Goal: Task Accomplishment & Management: Use online tool/utility

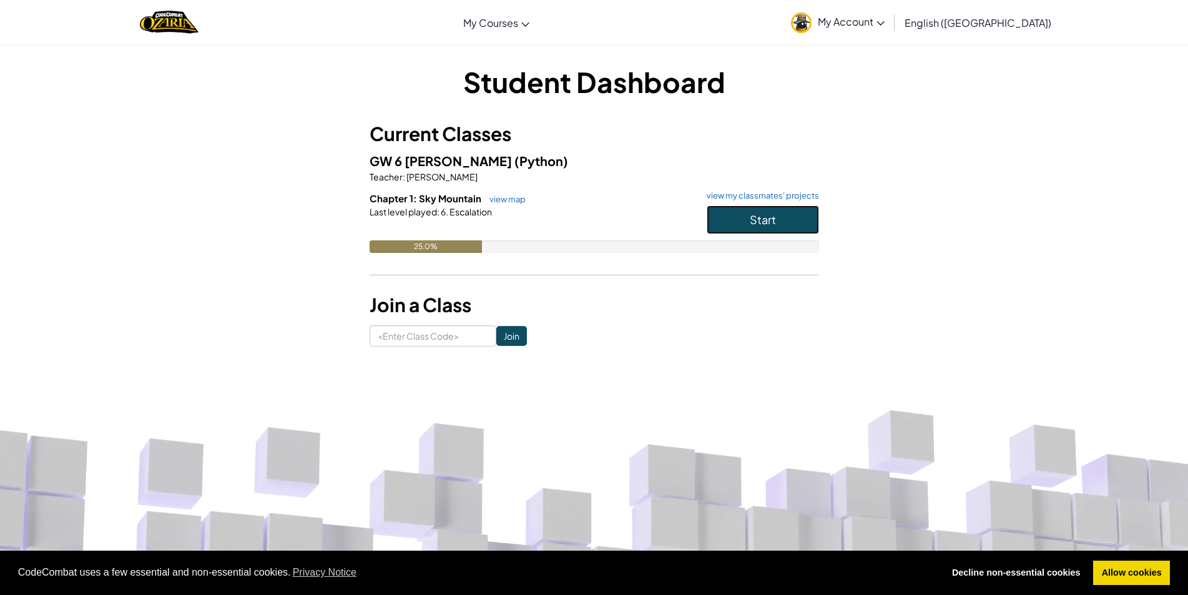
click at [763, 214] on span "Start" at bounding box center [763, 219] width 26 height 14
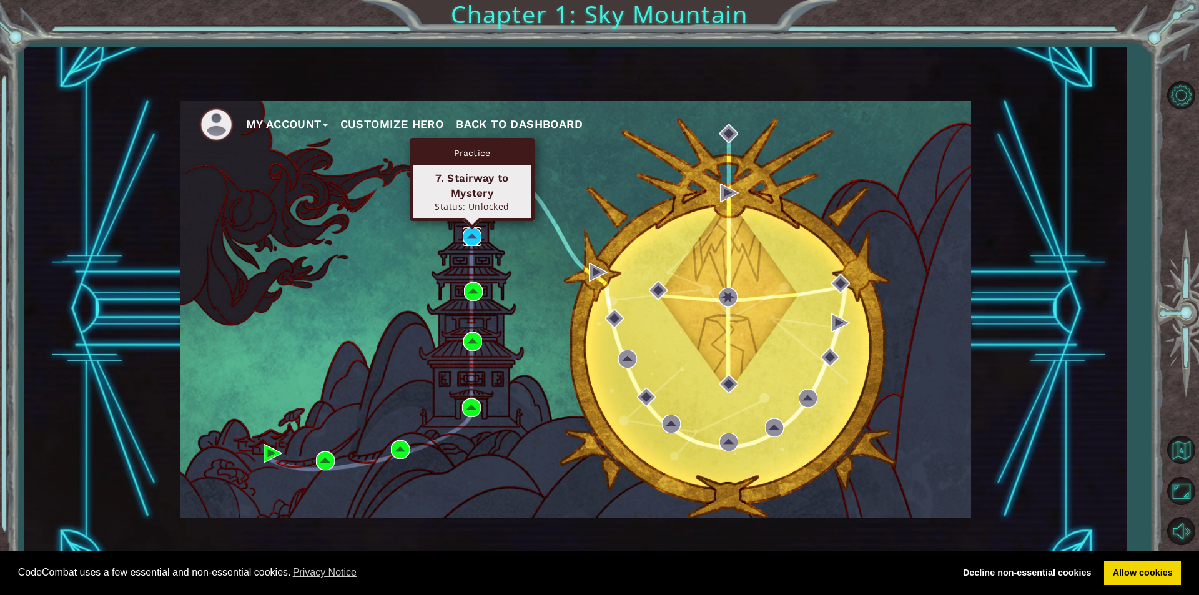
click at [471, 235] on img at bounding box center [472, 236] width 19 height 19
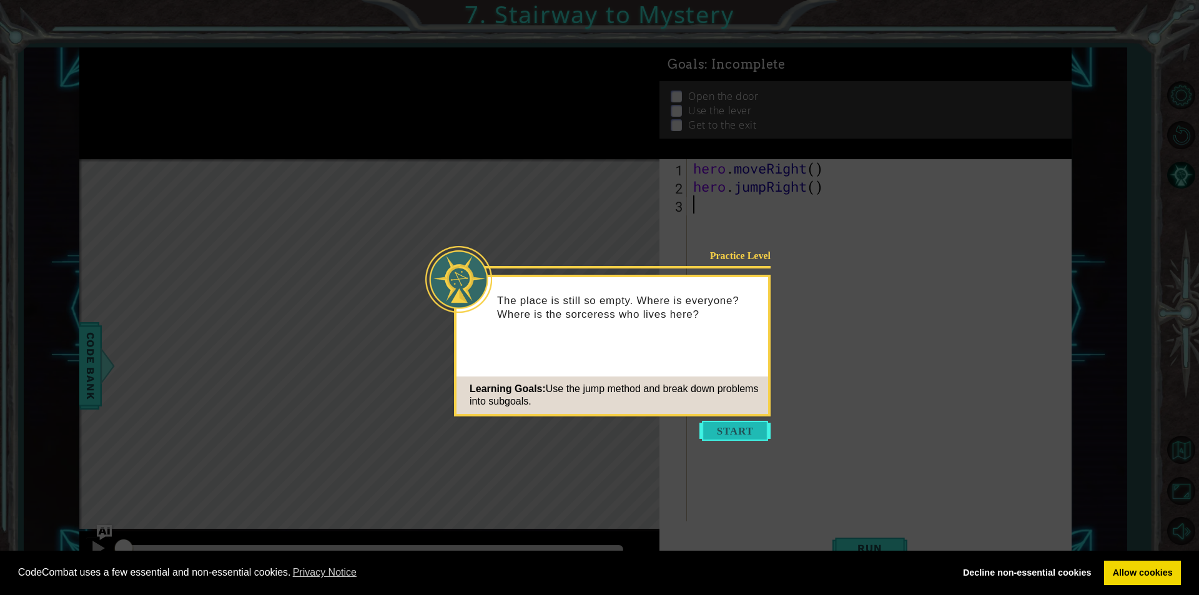
click at [749, 432] on button "Start" at bounding box center [734, 431] width 71 height 20
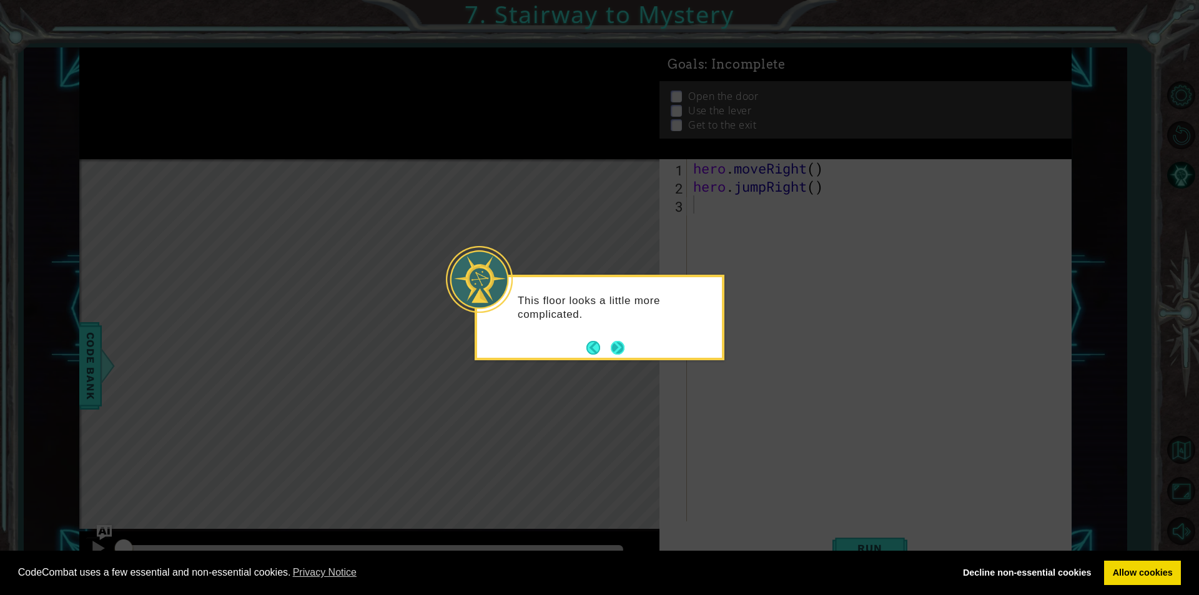
click at [617, 350] on button "Next" at bounding box center [618, 348] width 14 height 14
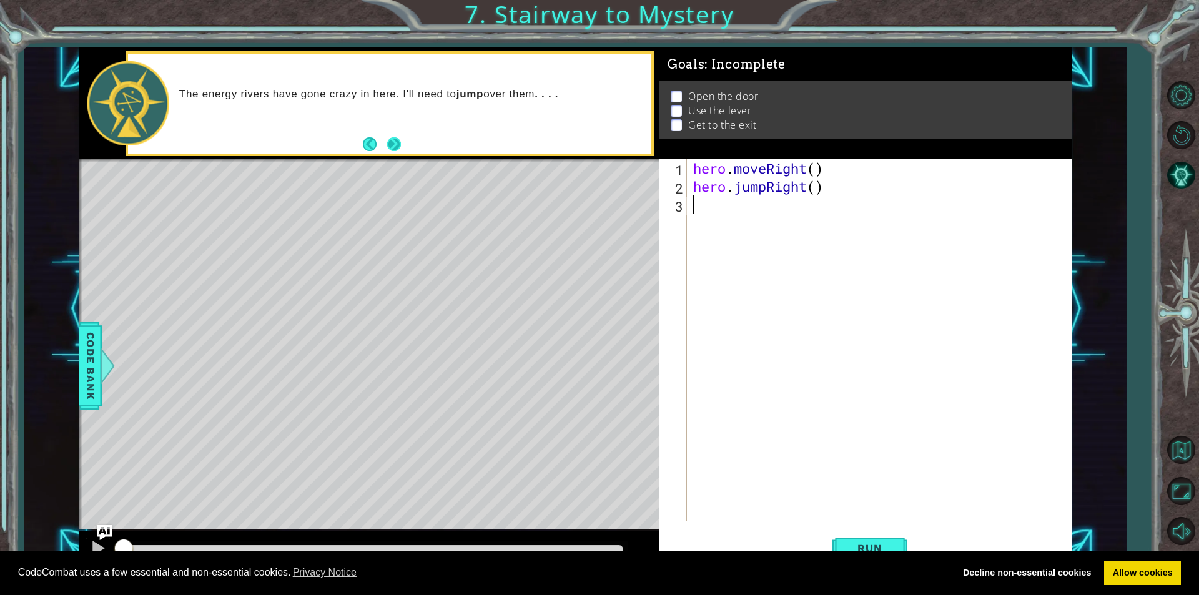
click at [394, 149] on button "Next" at bounding box center [394, 144] width 14 height 14
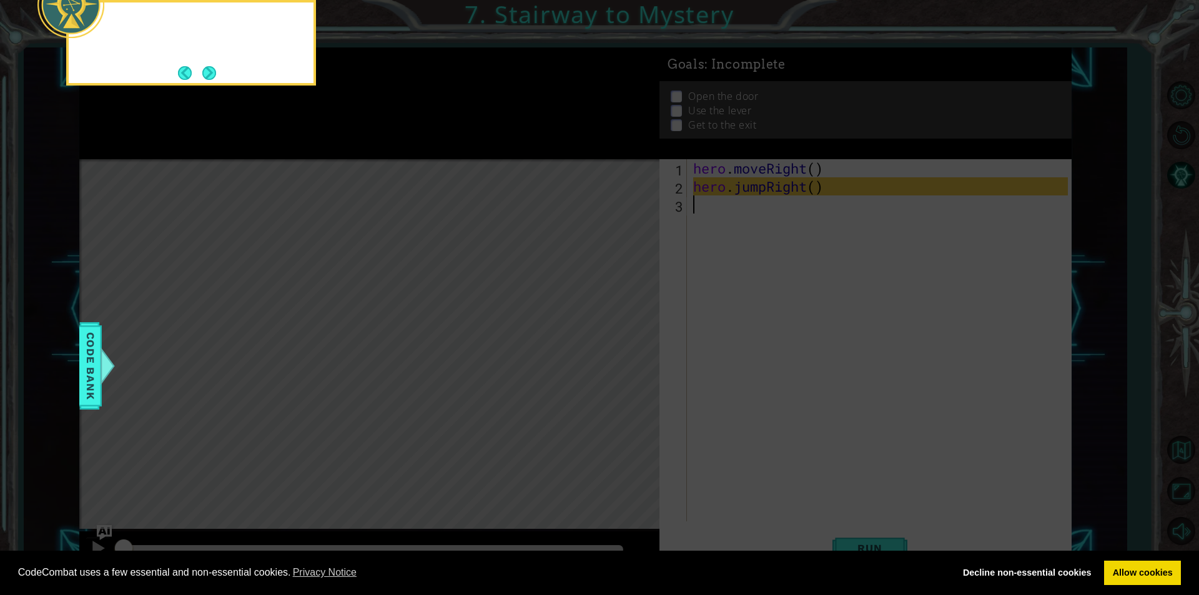
click at [395, 149] on icon at bounding box center [599, 89] width 1199 height 1012
click at [212, 72] on button "Next" at bounding box center [209, 73] width 14 height 14
click at [212, 72] on icon at bounding box center [599, 89] width 1199 height 1012
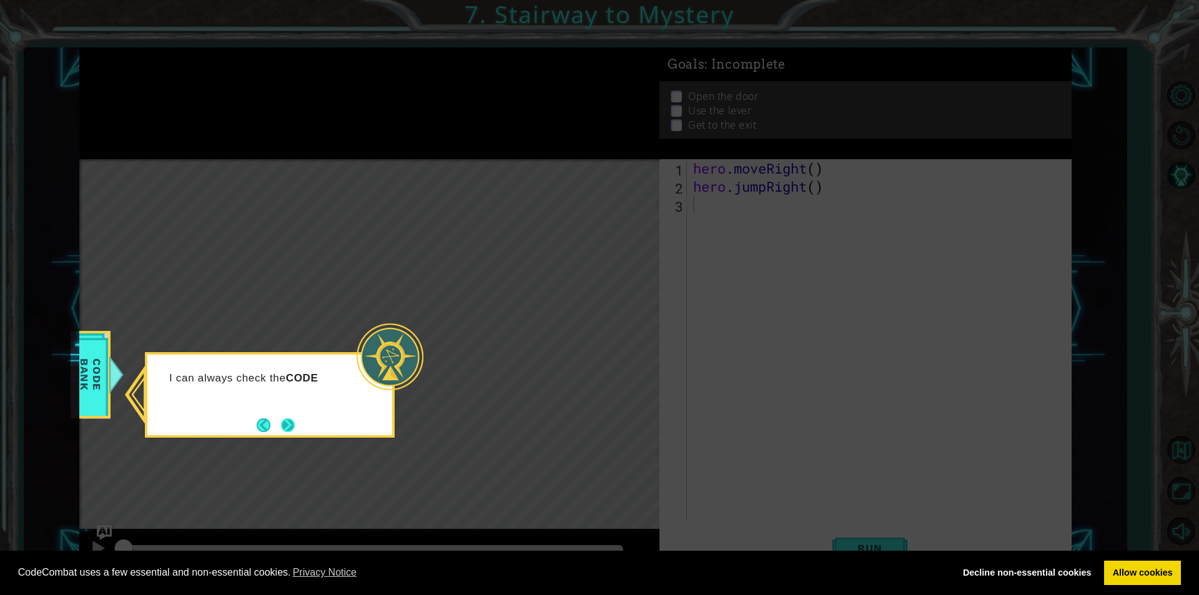
click at [295, 427] on button "Next" at bounding box center [287, 425] width 14 height 14
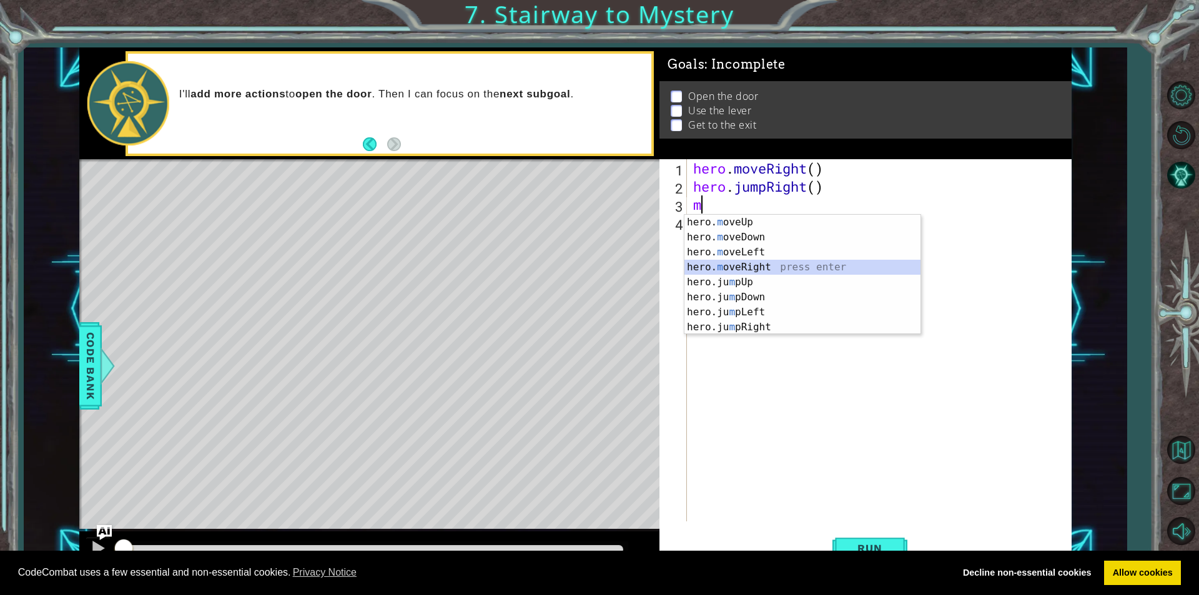
click at [716, 269] on div "hero. m oveUp press enter hero. m oveDown press enter hero. m oveLeft press ent…" at bounding box center [802, 290] width 236 height 150
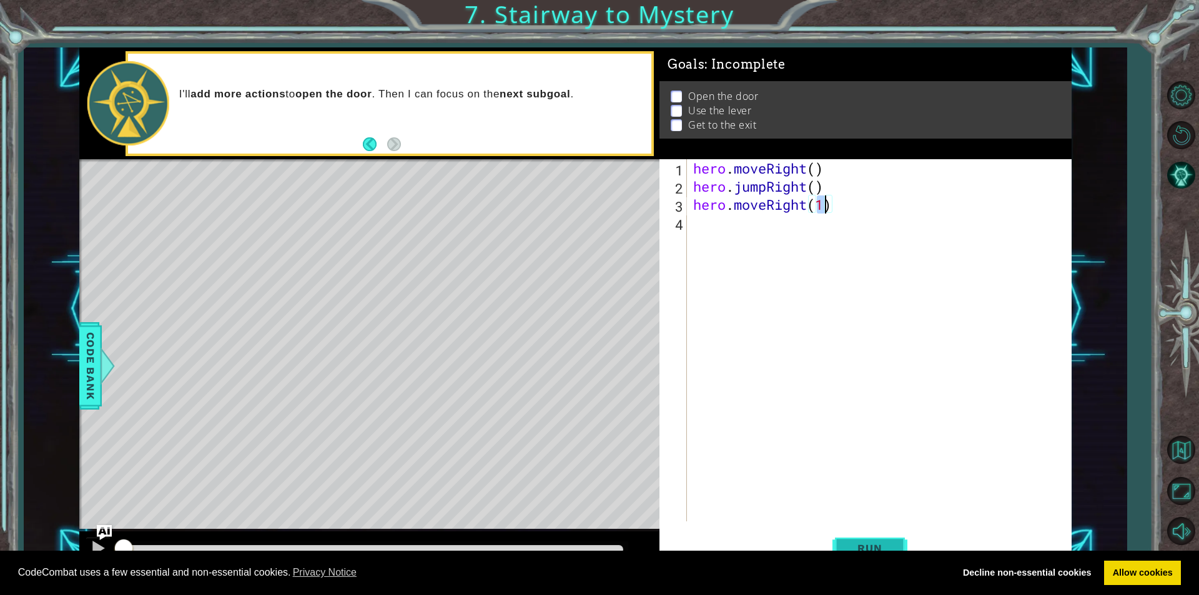
type textarea "hero.moveRight(1)"
click at [846, 536] on button "Run" at bounding box center [869, 548] width 75 height 41
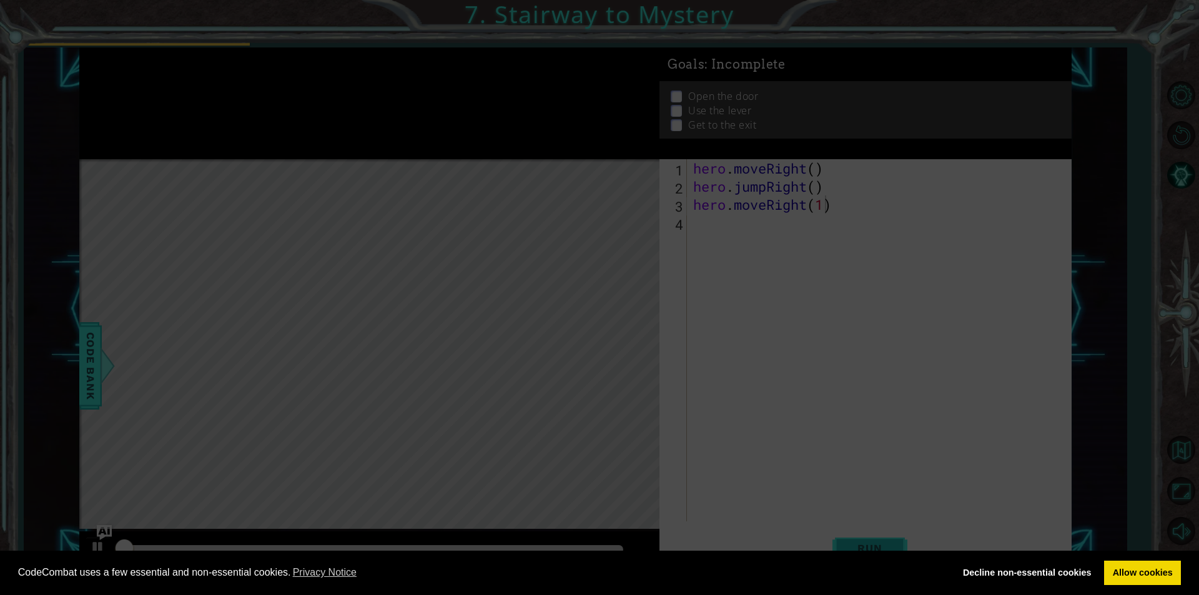
click at [849, 542] on span "Run" at bounding box center [869, 548] width 49 height 12
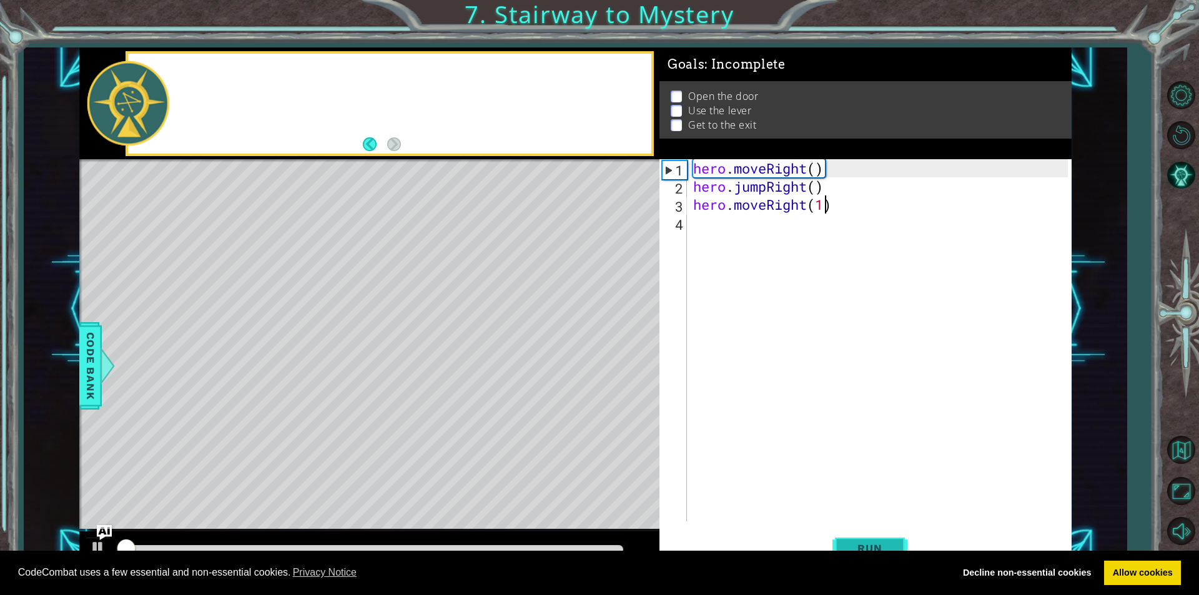
click at [852, 542] on span "Run" at bounding box center [869, 548] width 49 height 12
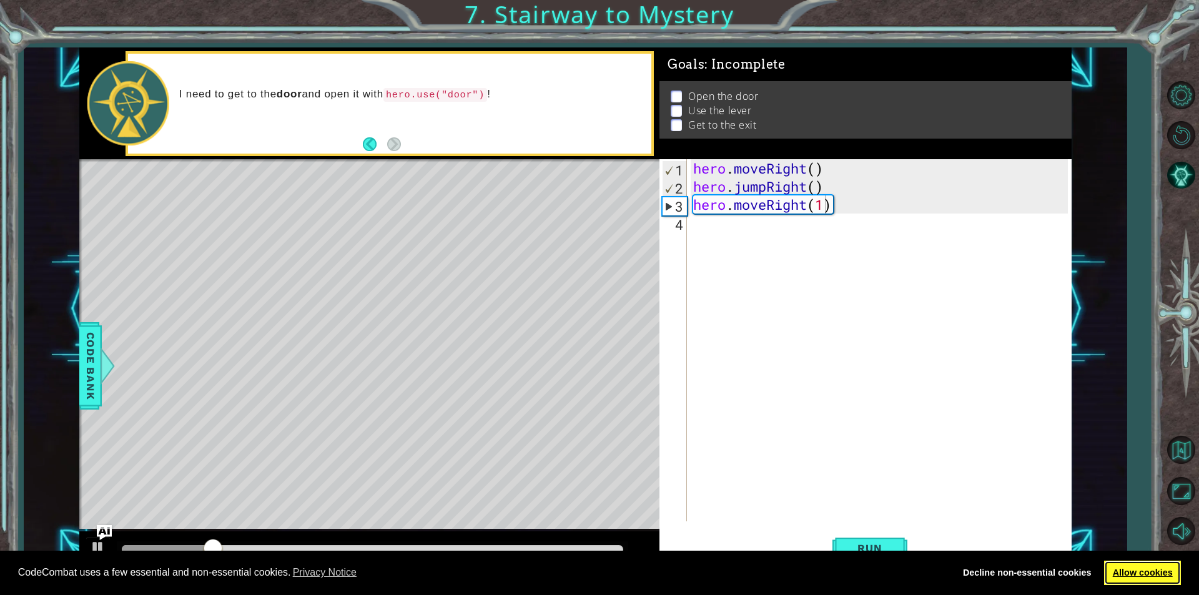
click at [1108, 577] on link "Allow cookies" at bounding box center [1142, 573] width 77 height 25
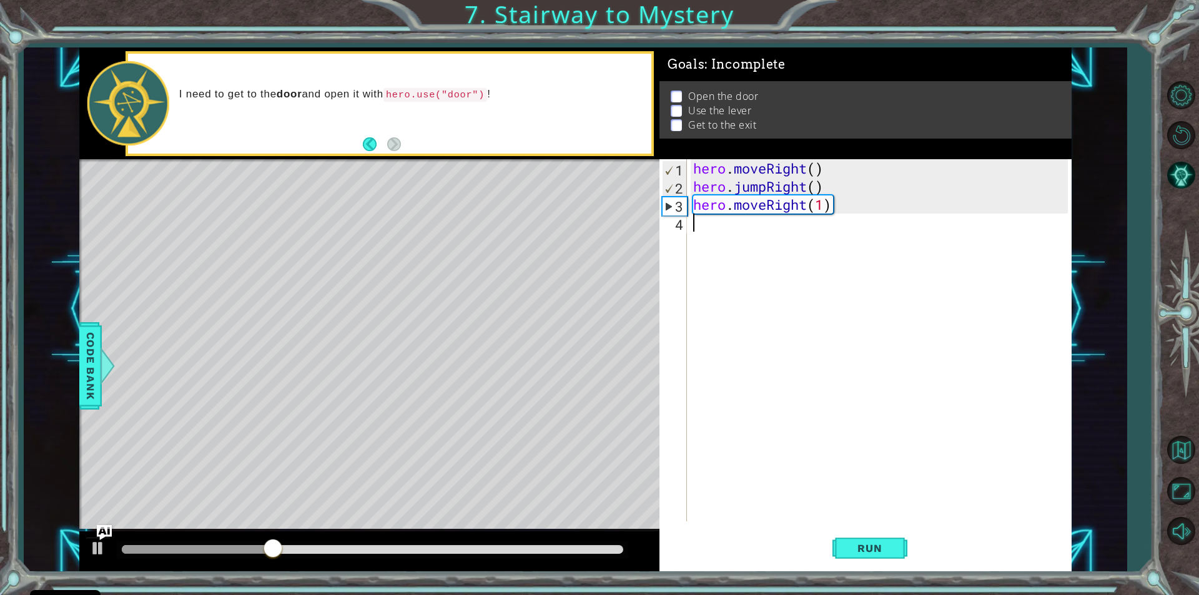
click at [705, 229] on div "hero . moveRight ( ) hero . jumpRight ( ) hero . moveRight ( 1 )" at bounding box center [882, 358] width 383 height 398
type textarea "m"
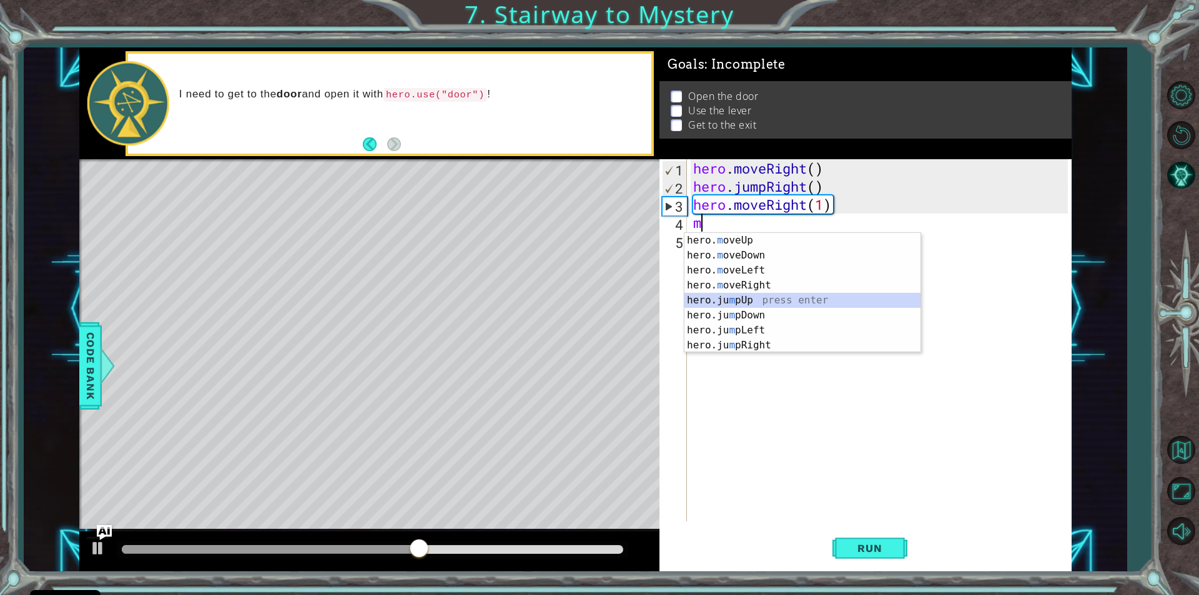
click at [749, 305] on div "hero. m oveUp press enter hero. m oveDown press enter hero. m oveLeft press ent…" at bounding box center [802, 308] width 236 height 150
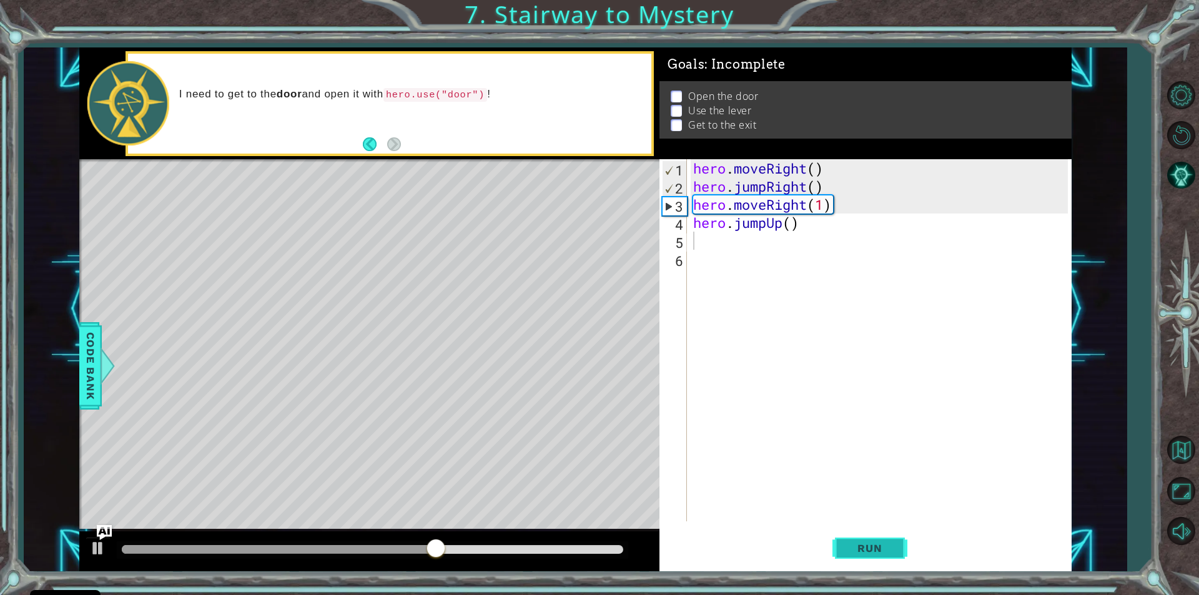
click at [887, 544] on span "Run" at bounding box center [869, 548] width 49 height 12
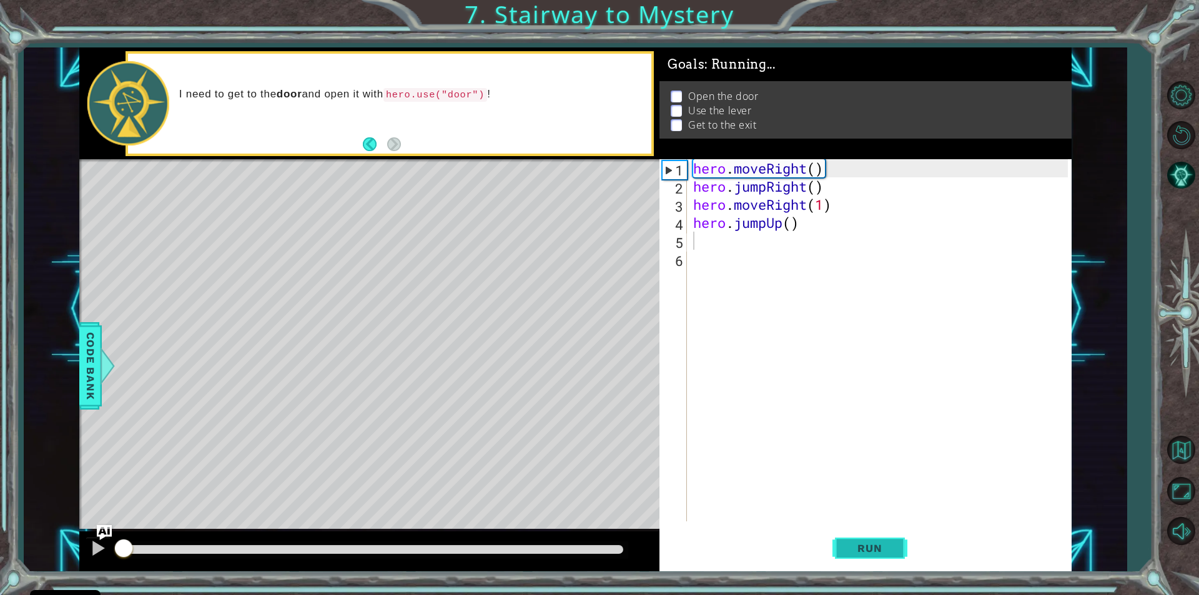
click at [887, 544] on span "Run" at bounding box center [869, 548] width 49 height 12
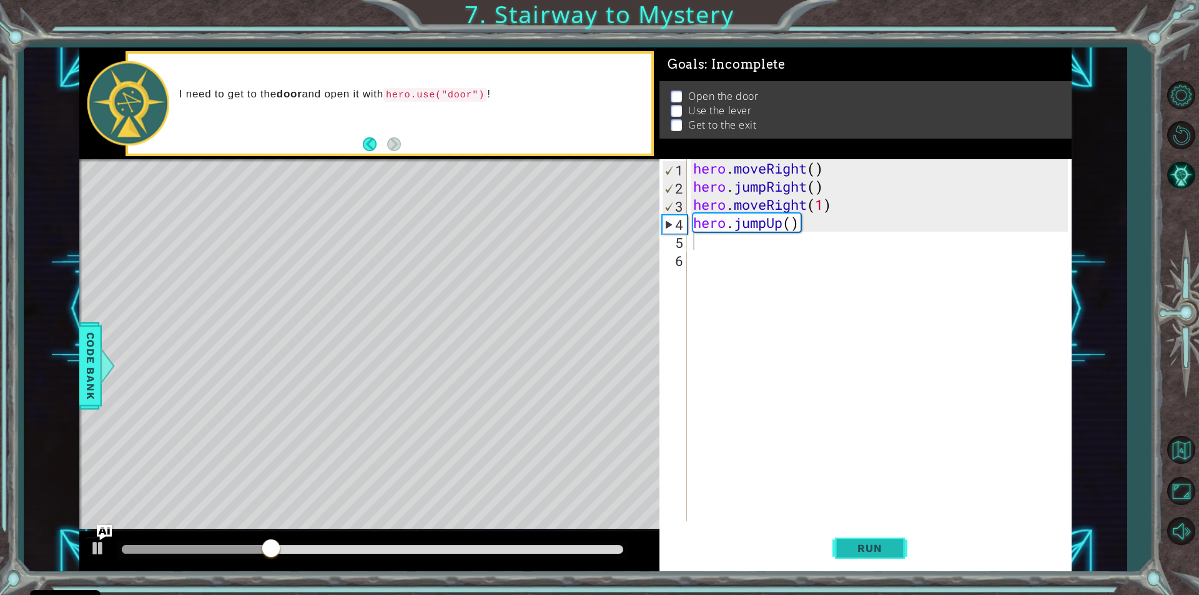
click at [876, 547] on span "Run" at bounding box center [869, 548] width 49 height 12
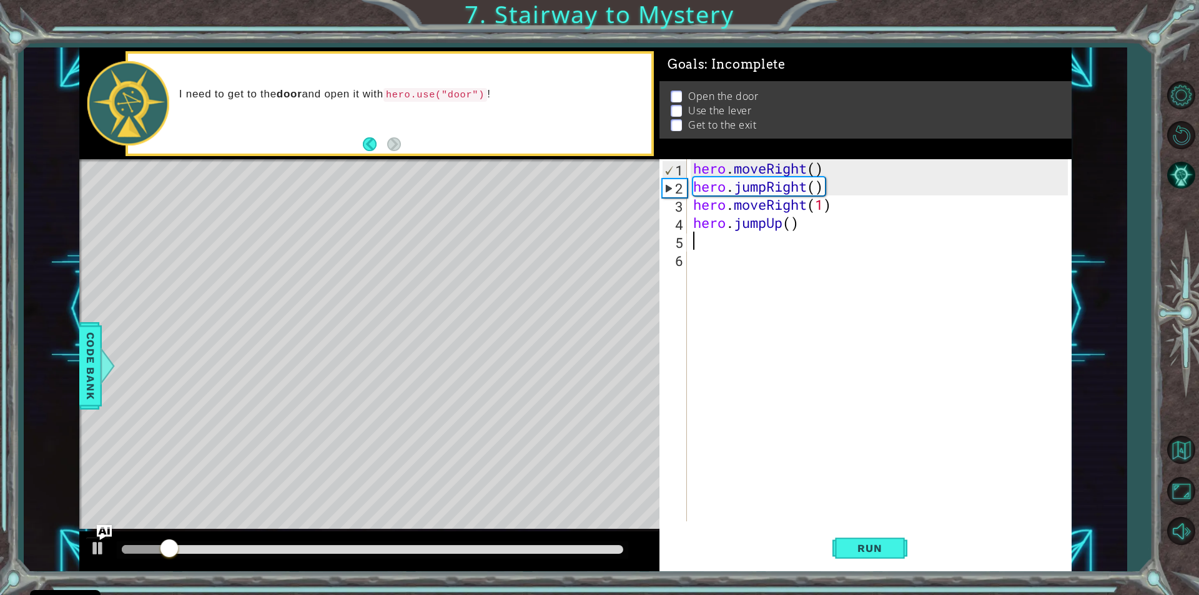
click at [780, 227] on div "hero . moveRight ( ) hero . jumpRight ( ) hero . moveRight ( 1 ) hero . jumpUp …" at bounding box center [882, 358] width 383 height 398
click at [803, 227] on div "hero . moveRight ( ) hero . jumpRight ( ) hero . moveRight ( 1 ) hero . jumpUp …" at bounding box center [882, 358] width 383 height 398
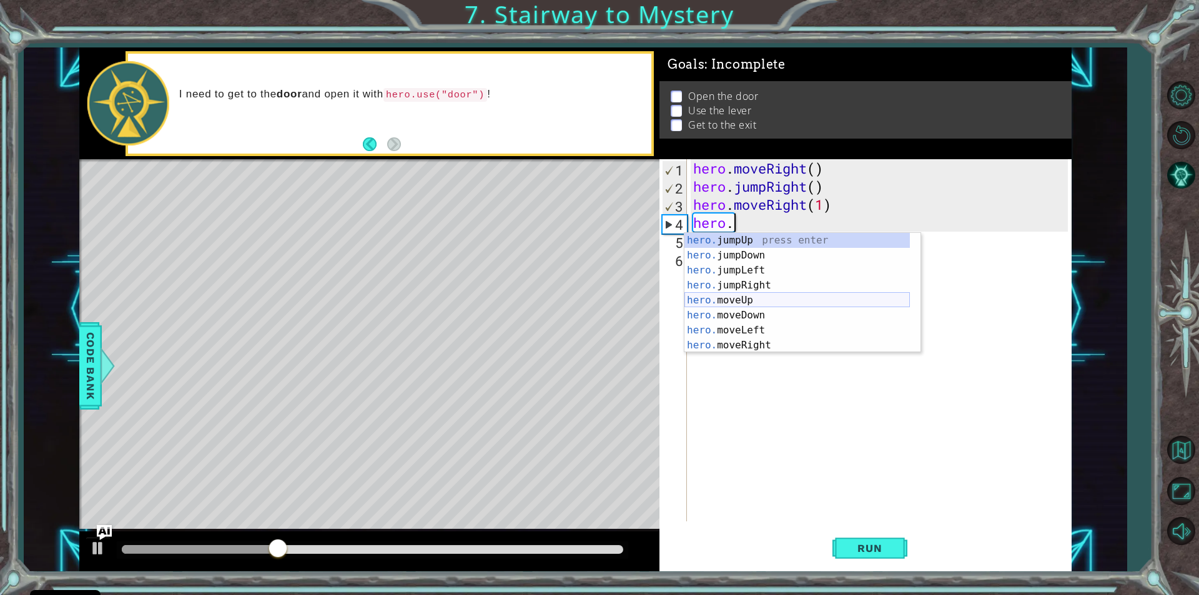
click at [743, 299] on div "hero. jumpUp press enter hero. jumpDown press enter hero. jumpLeft press enter …" at bounding box center [796, 308] width 225 height 150
type textarea "hero.moveUp(1)"
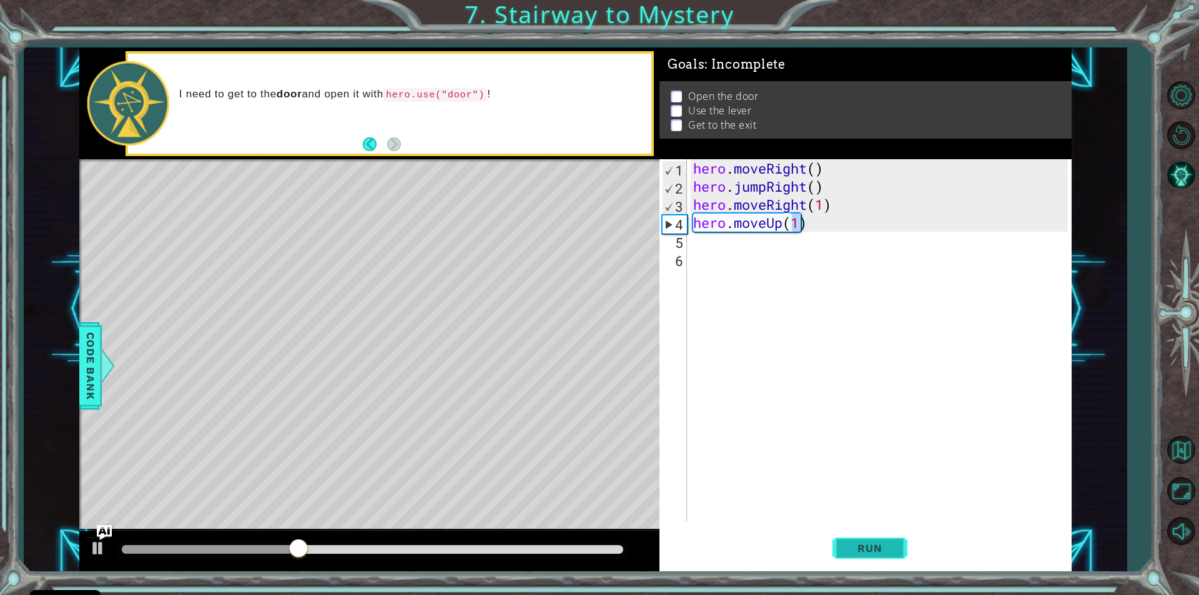
drag, startPoint x: 851, startPoint y: 548, endPoint x: 850, endPoint y: 554, distance: 6.3
click at [850, 550] on span "Run" at bounding box center [869, 548] width 49 height 12
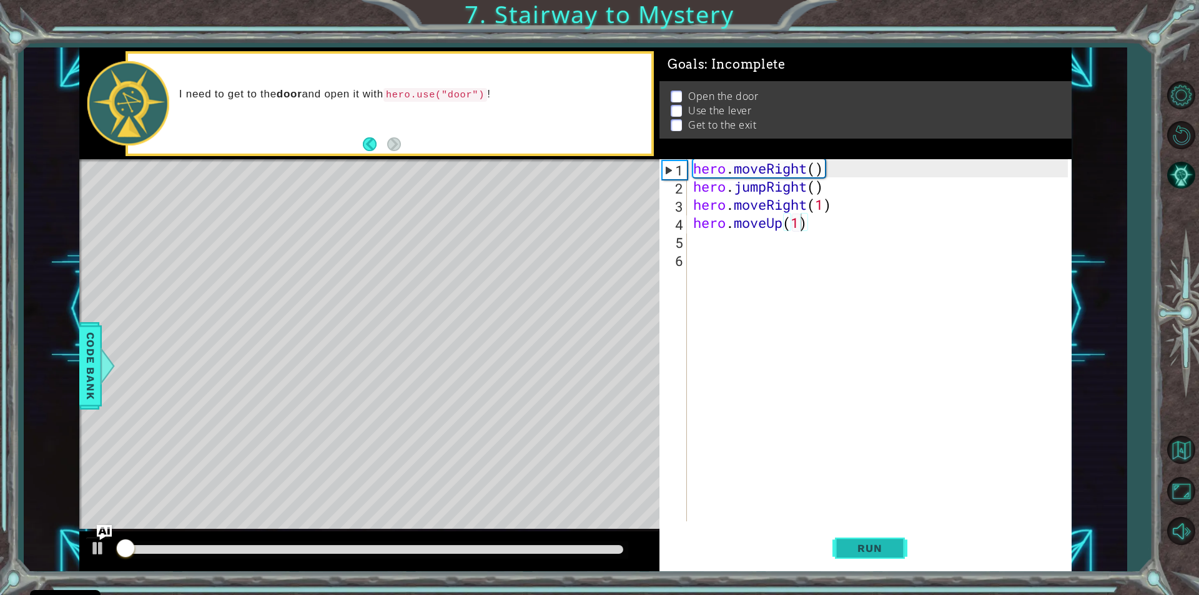
click at [851, 561] on button "Run" at bounding box center [869, 548] width 75 height 41
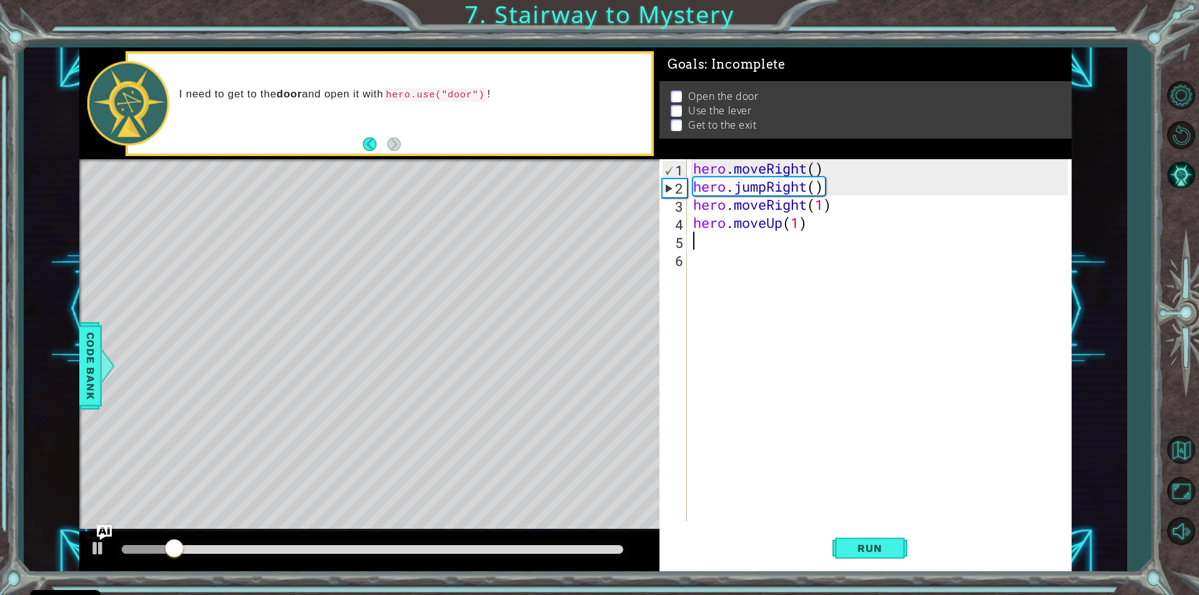
click at [691, 246] on div "hero . moveRight ( ) hero . jumpRight ( ) hero . moveRight ( 1 ) hero . moveUp …" at bounding box center [882, 358] width 383 height 398
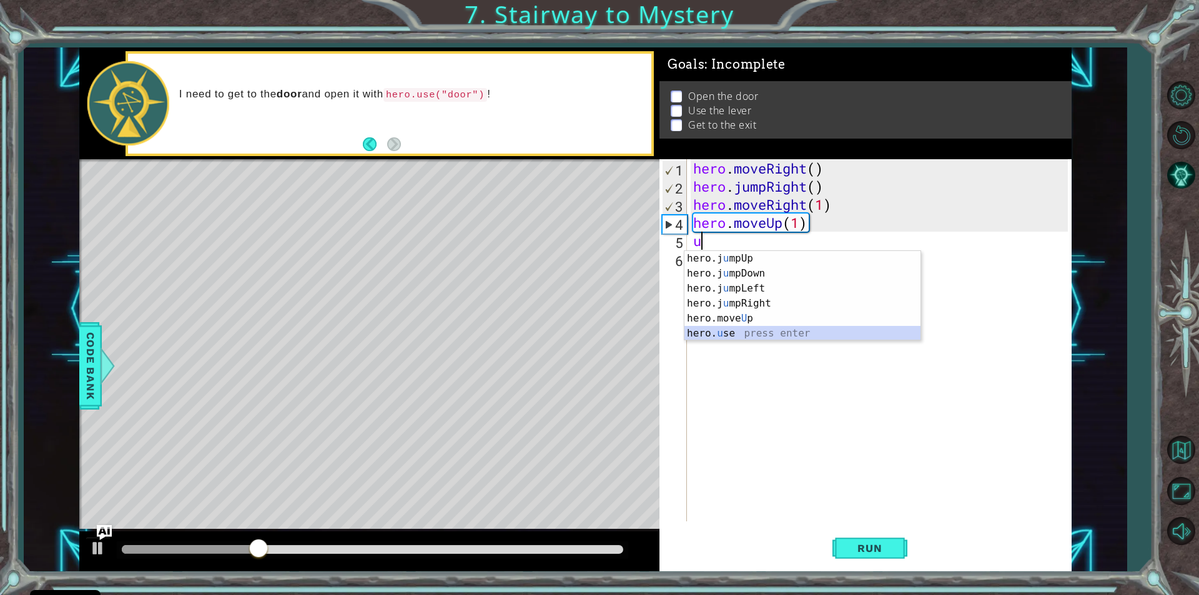
click at [725, 335] on div "hero.j u mpUp press enter hero.j u mpDown press enter hero.j u mpLeft press ent…" at bounding box center [802, 311] width 236 height 120
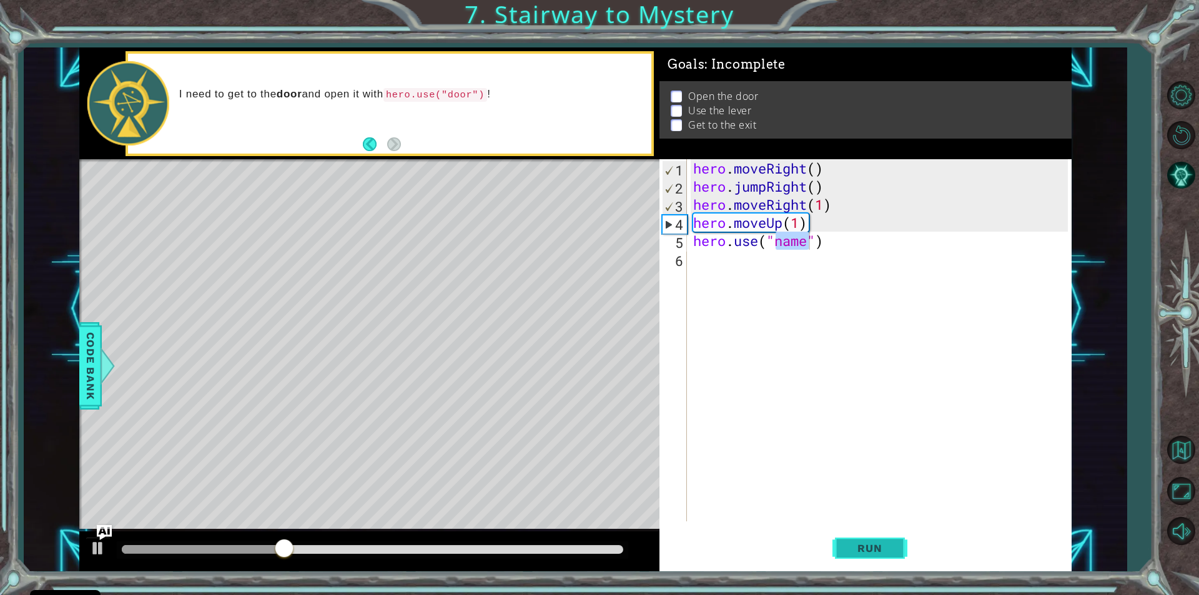
click at [868, 547] on span "Run" at bounding box center [869, 548] width 49 height 12
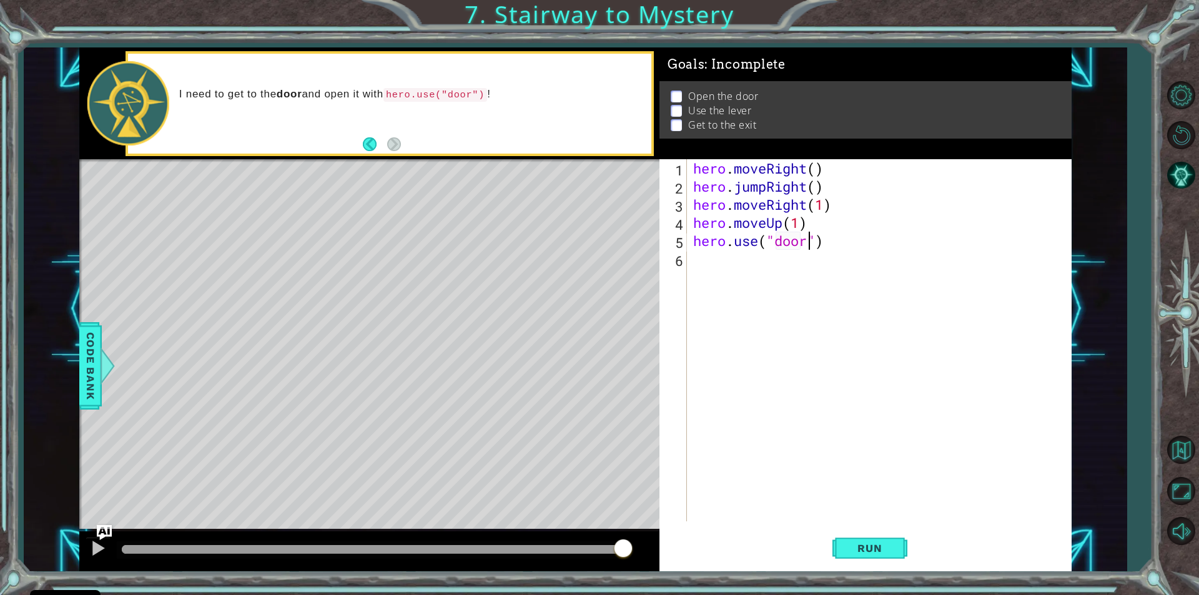
scroll to position [0, 5]
type textarea "hero.use("door")"
click at [849, 548] on span "Run" at bounding box center [869, 548] width 49 height 12
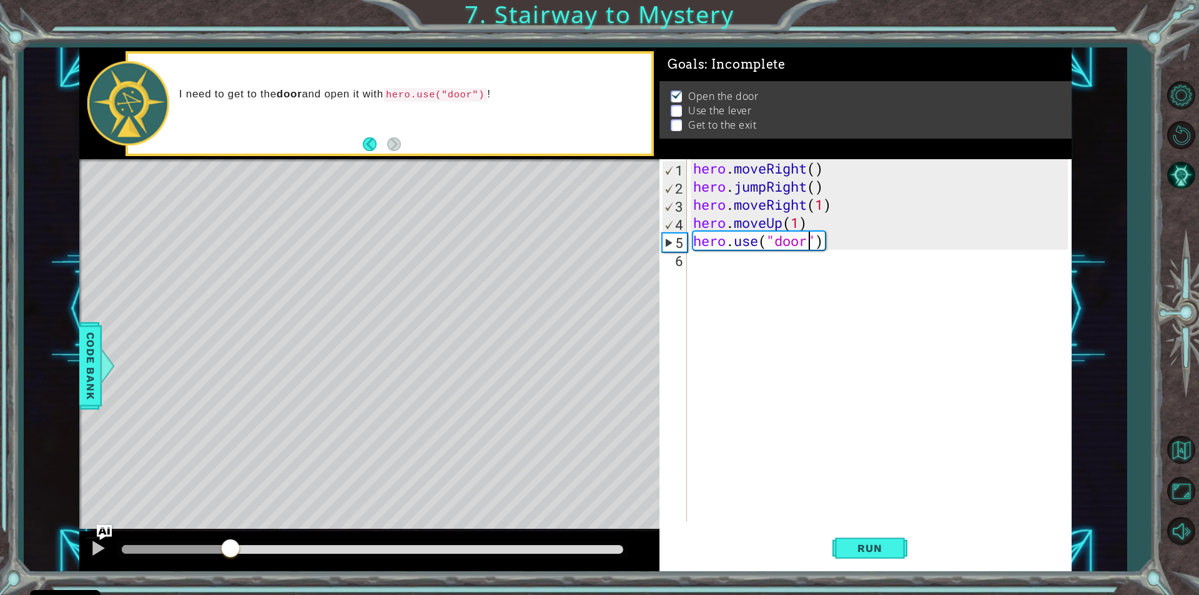
drag, startPoint x: 146, startPoint y: 554, endPoint x: 230, endPoint y: 552, distance: 83.7
click at [230, 552] on div at bounding box center [230, 549] width 22 height 22
click at [707, 265] on div "hero . moveRight ( ) hero . jumpRight ( ) hero . moveRight ( 1 ) hero . moveUp …" at bounding box center [882, 358] width 383 height 398
type textarea "m"
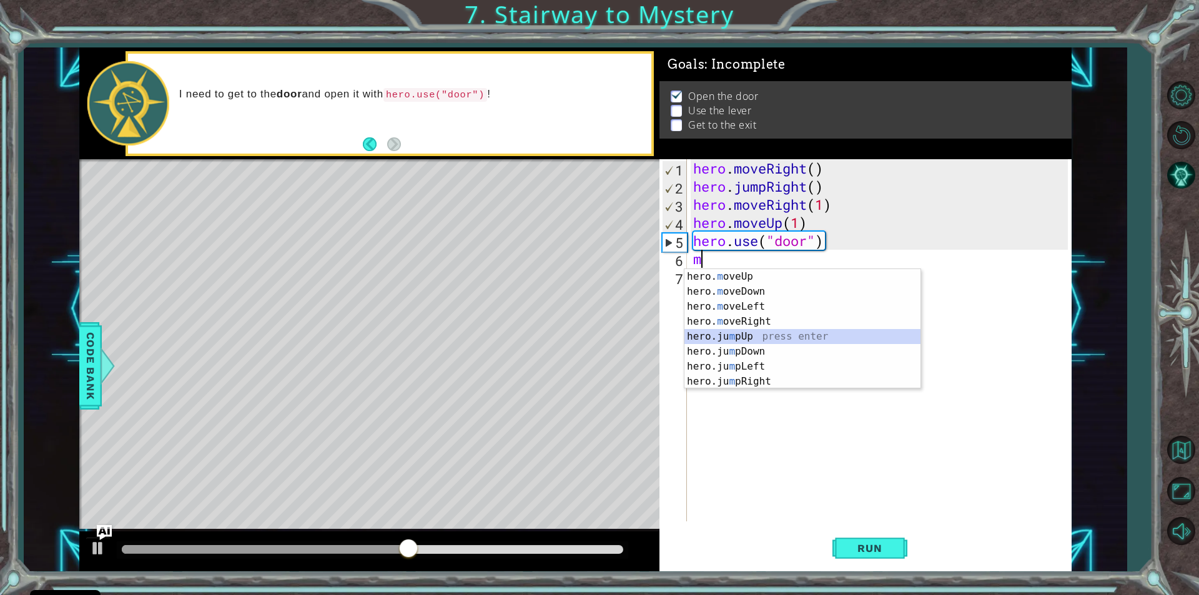
click at [759, 338] on div "hero. m oveUp press enter hero. m oveDown press enter hero. m oveLeft press ent…" at bounding box center [802, 344] width 236 height 150
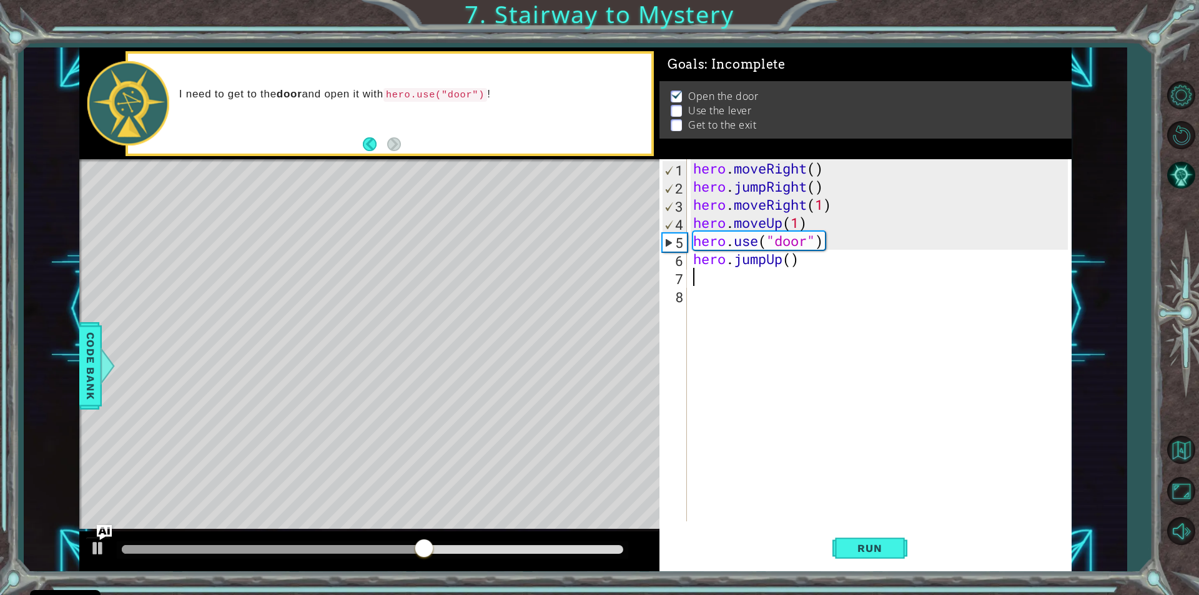
type textarea "m"
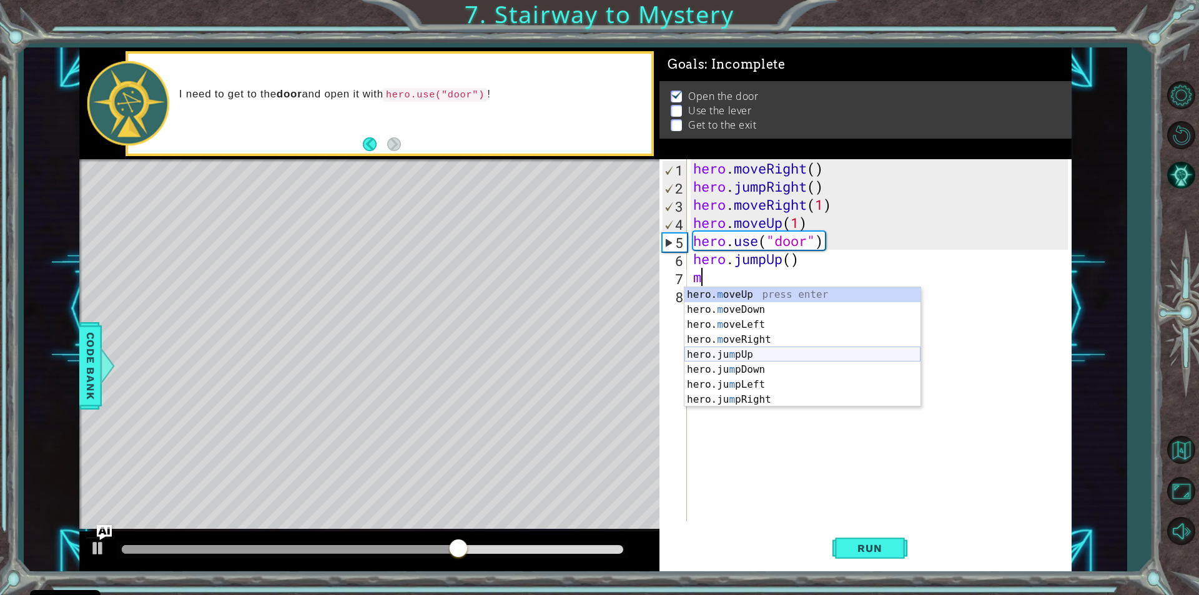
click at [725, 359] on div "hero. m oveUp press enter hero. m oveDown press enter hero. m oveLeft press ent…" at bounding box center [802, 362] width 236 height 150
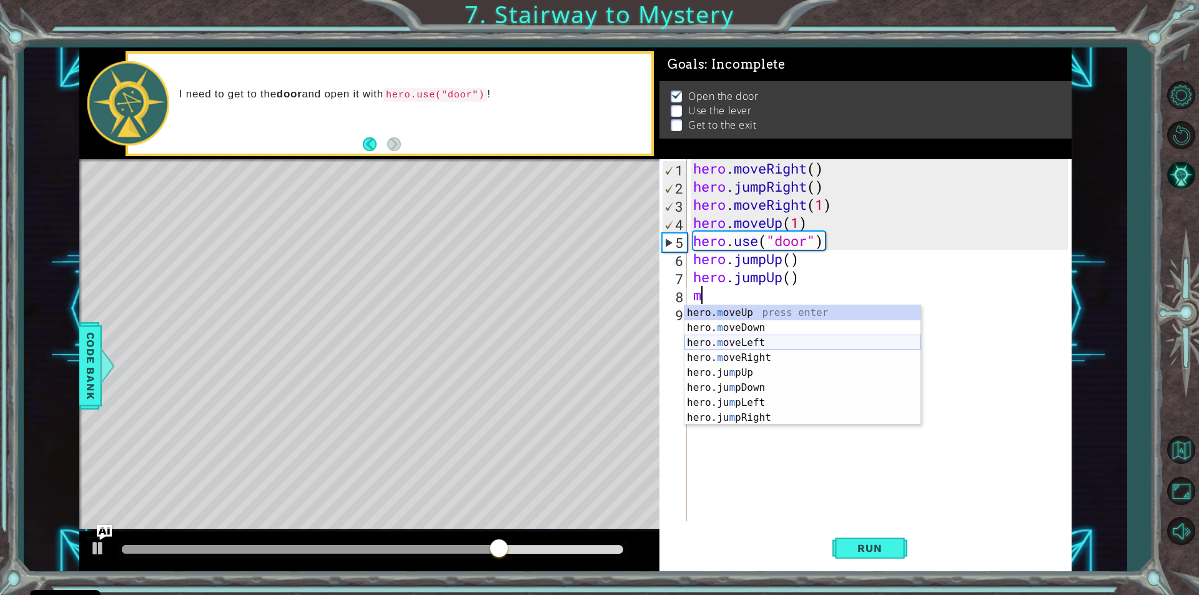
click at [751, 344] on div "hero. m oveUp press enter hero. m oveDown press enter hero. m oveLeft press ent…" at bounding box center [802, 380] width 236 height 150
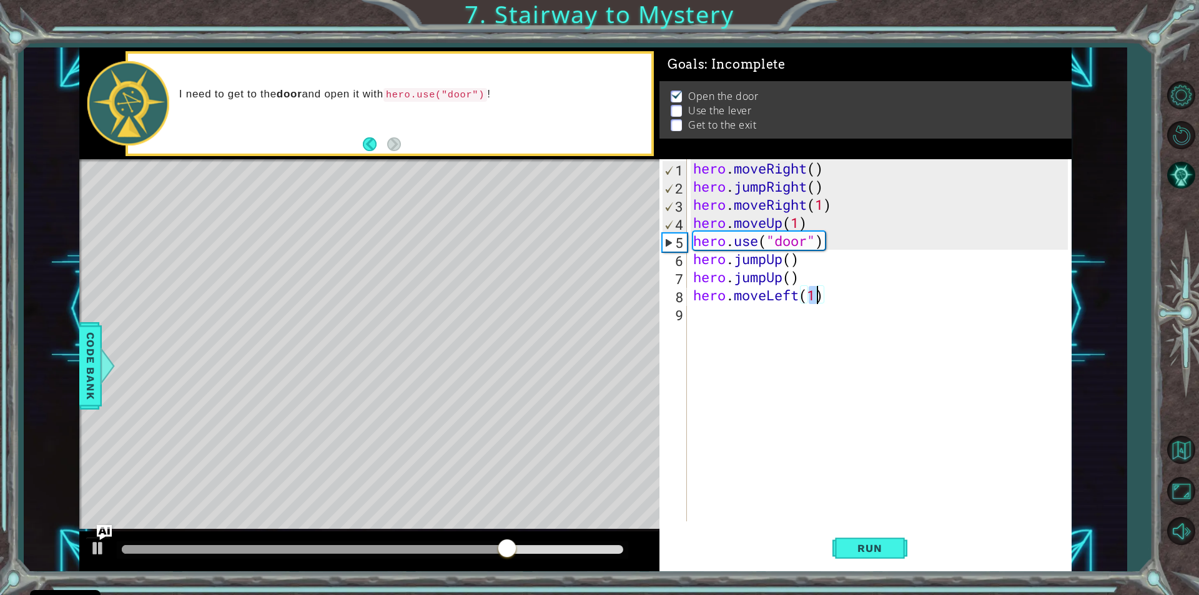
scroll to position [0, 5]
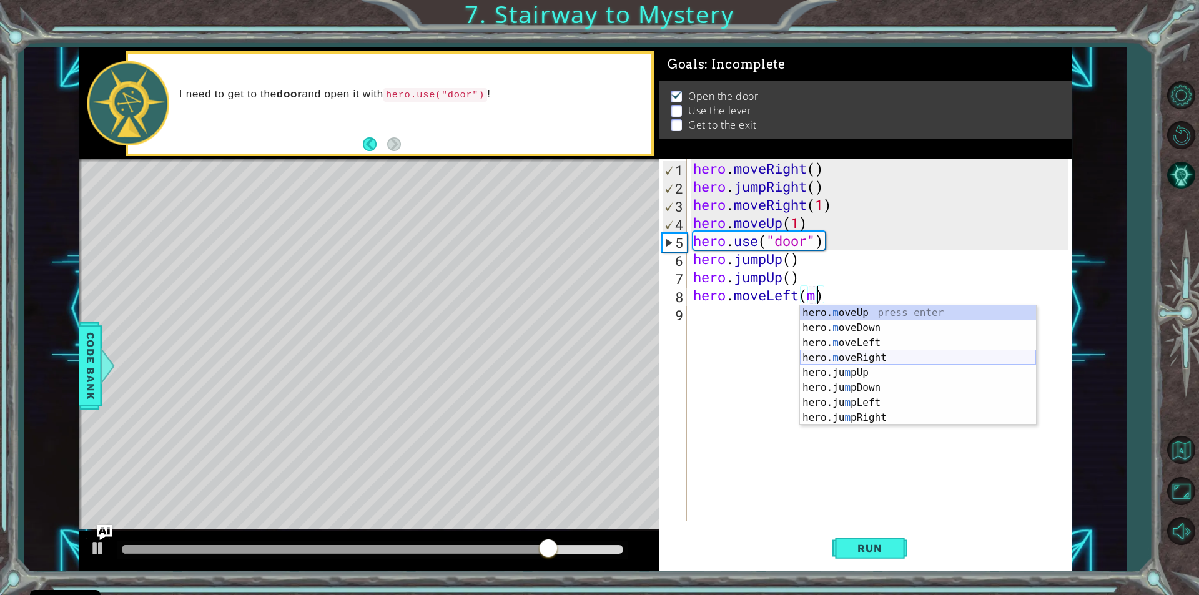
type textarea "hero.moveLeft()"
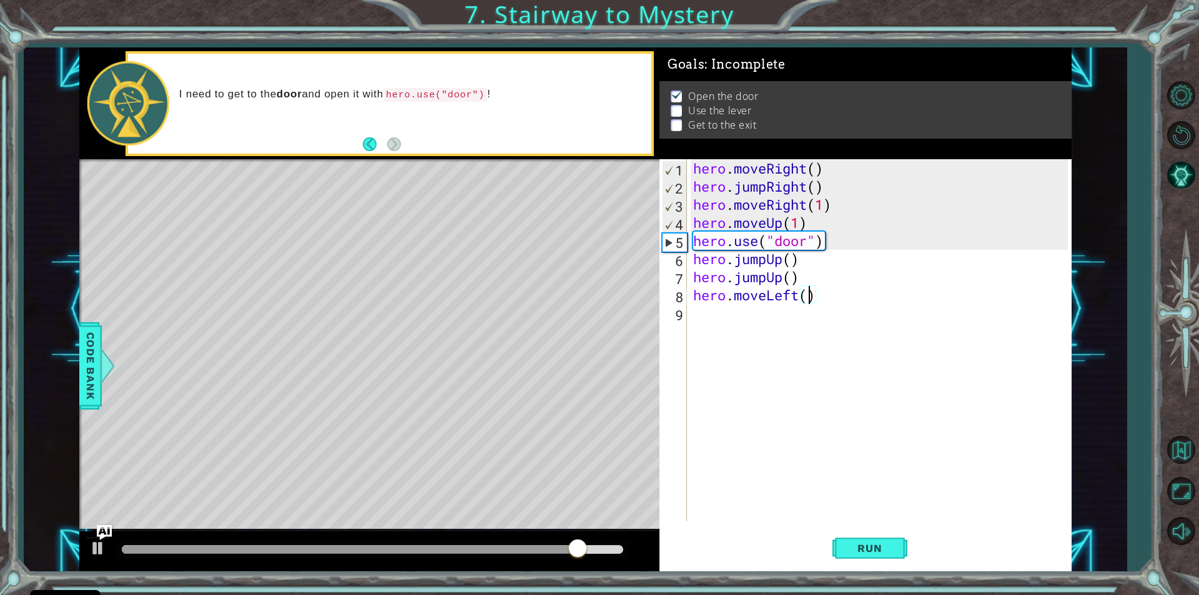
click at [716, 325] on div "hero . moveRight ( ) hero . jumpRight ( ) hero . moveRight ( 1 ) hero . moveUp …" at bounding box center [882, 358] width 383 height 398
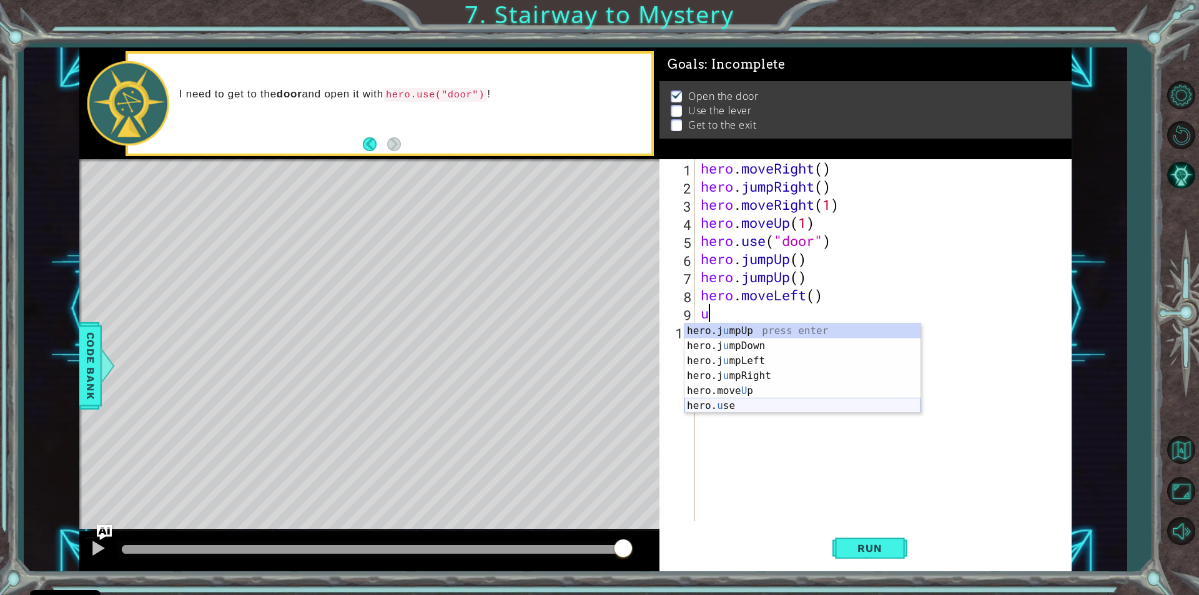
click at [730, 409] on div "hero.j u mpUp press enter hero.j u mpDown press enter hero.j u mpLeft press ent…" at bounding box center [802, 383] width 236 height 120
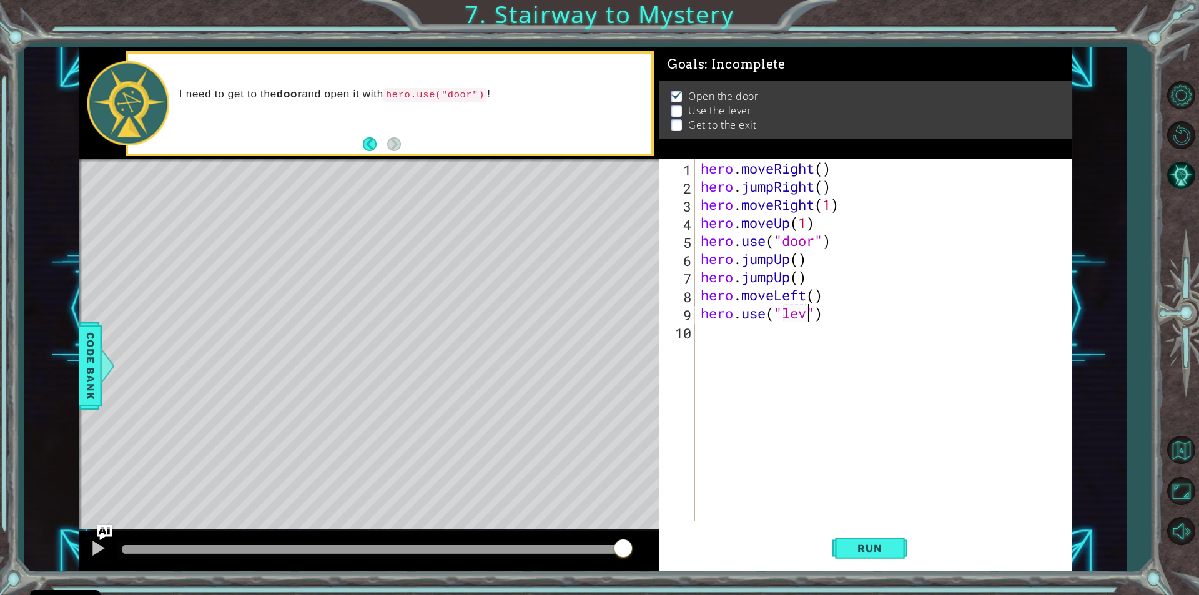
type textarea "hero.use("lever")"
click at [711, 333] on div "hero . moveRight ( ) hero . jumpRight ( ) hero . moveRight ( 1 ) hero . moveUp …" at bounding box center [886, 358] width 376 height 398
type textarea "m"
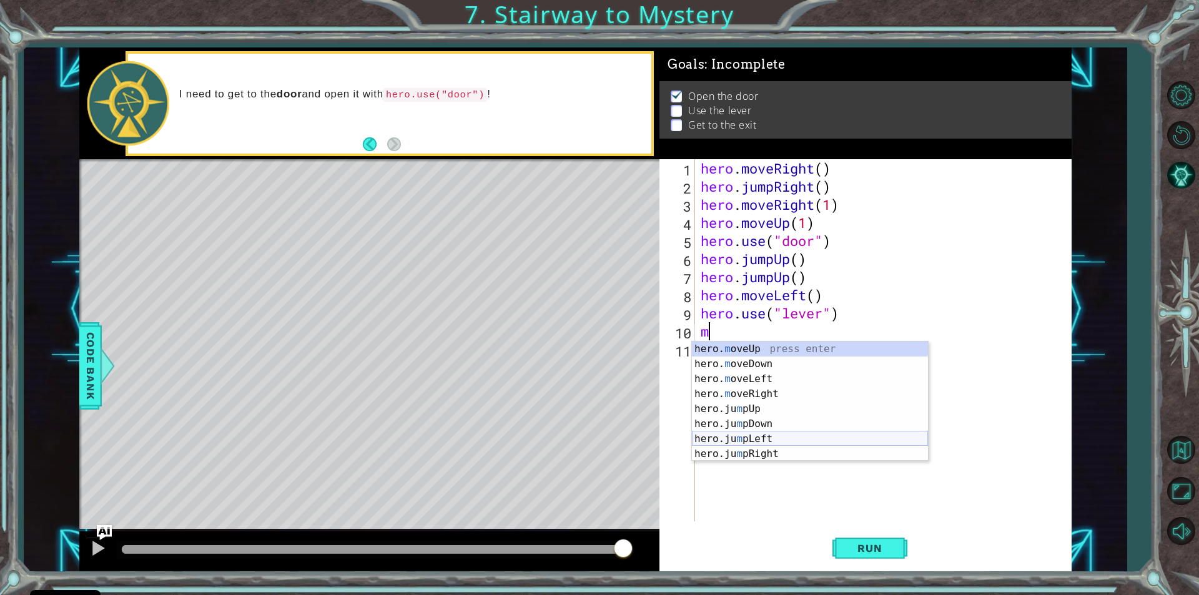
click at [770, 440] on div "hero. m oveUp press enter hero. m oveDown press enter hero. m oveLeft press ent…" at bounding box center [810, 417] width 236 height 150
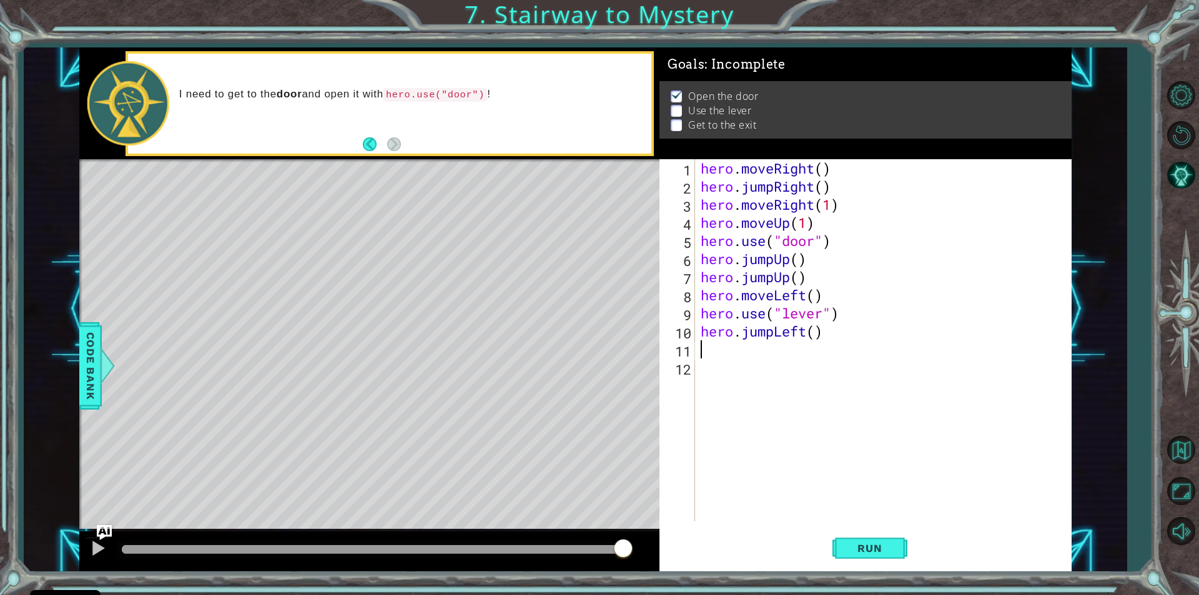
type textarea "m"
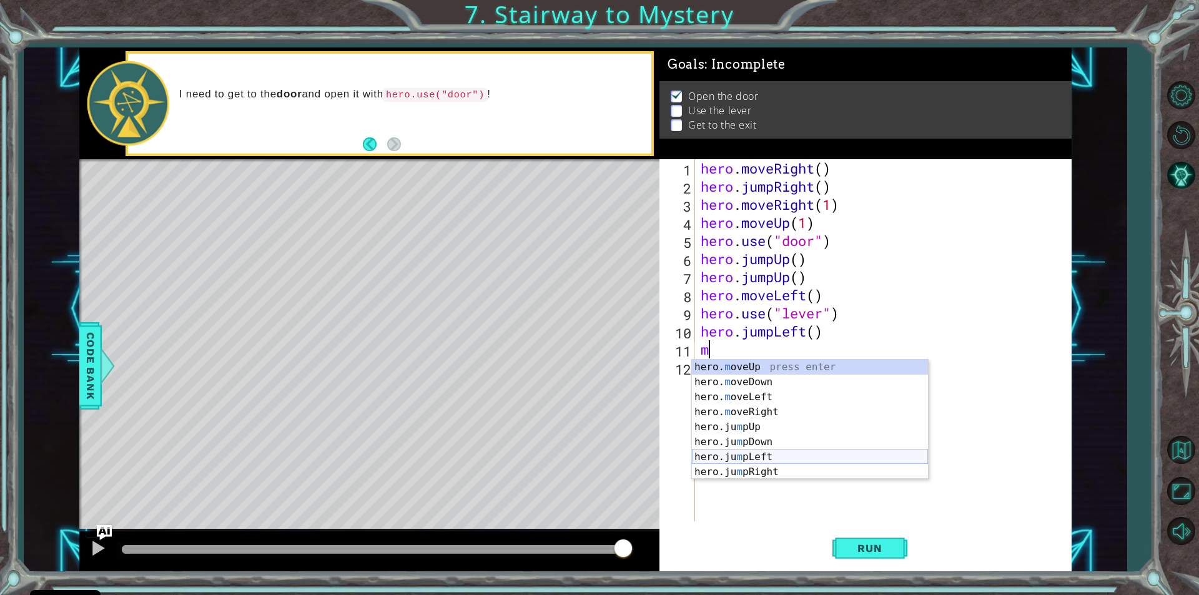
click at [752, 455] on div "hero. m oveUp press enter hero. m oveDown press enter hero. m oveLeft press ent…" at bounding box center [810, 435] width 236 height 150
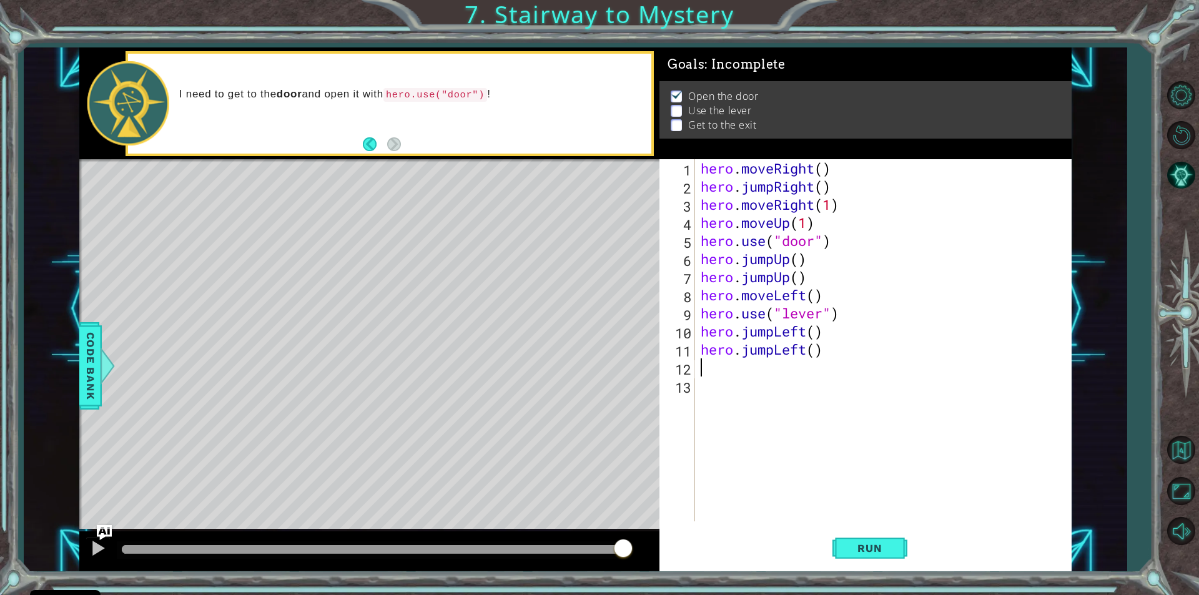
click at [823, 336] on div "hero . moveRight ( ) hero . jumpRight ( ) hero . moveRight ( 1 ) hero . moveUp …" at bounding box center [886, 358] width 376 height 398
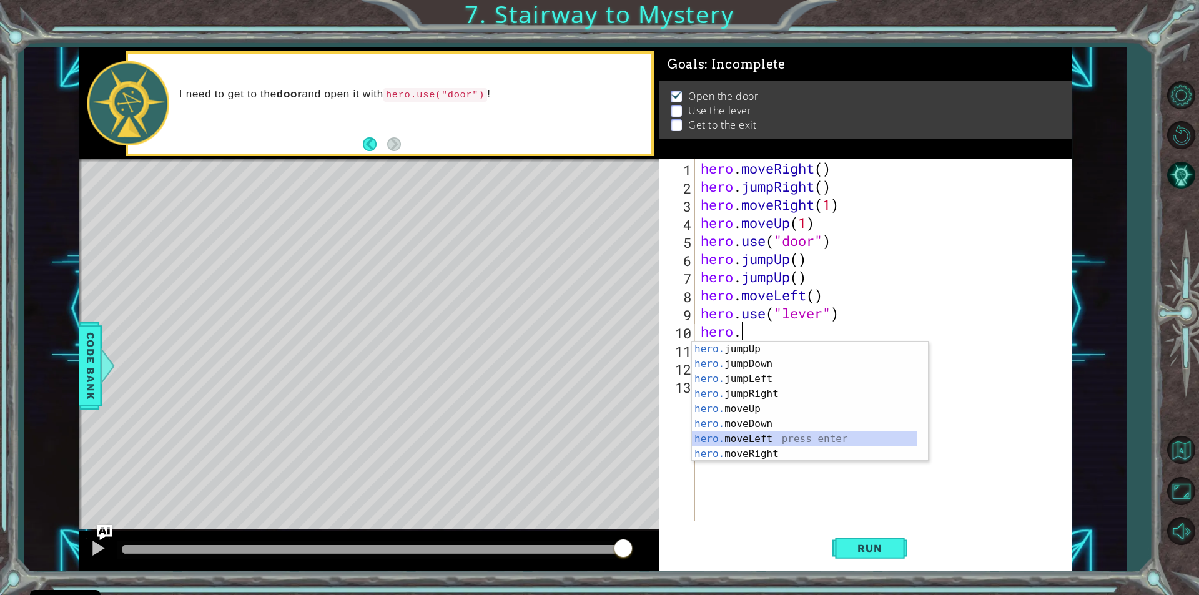
click at [764, 438] on div "hero. jumpUp press enter hero. jumpDown press enter hero. jumpLeft press enter …" at bounding box center [804, 417] width 225 height 150
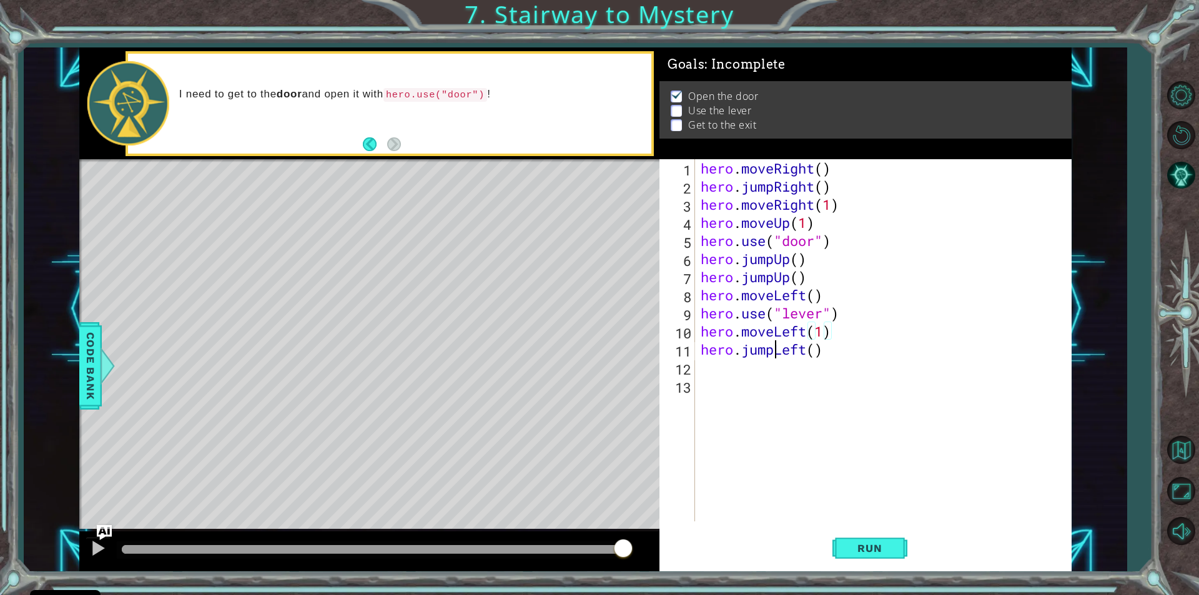
click at [771, 356] on div "hero . moveRight ( ) hero . jumpRight ( ) hero . moveRight ( 1 ) hero . moveUp …" at bounding box center [886, 358] width 376 height 398
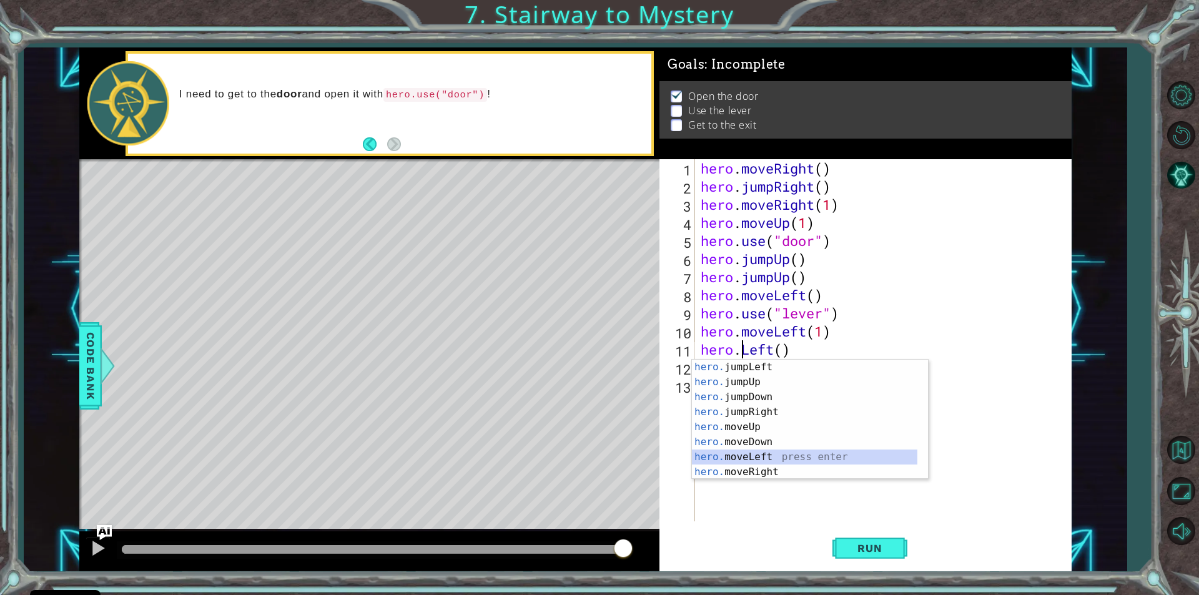
click at [744, 453] on div "hero. jumpLeft press enter hero. jumpUp press enter hero. jumpDown press enter …" at bounding box center [804, 435] width 225 height 150
type textarea "hero.moveLeft(1)"
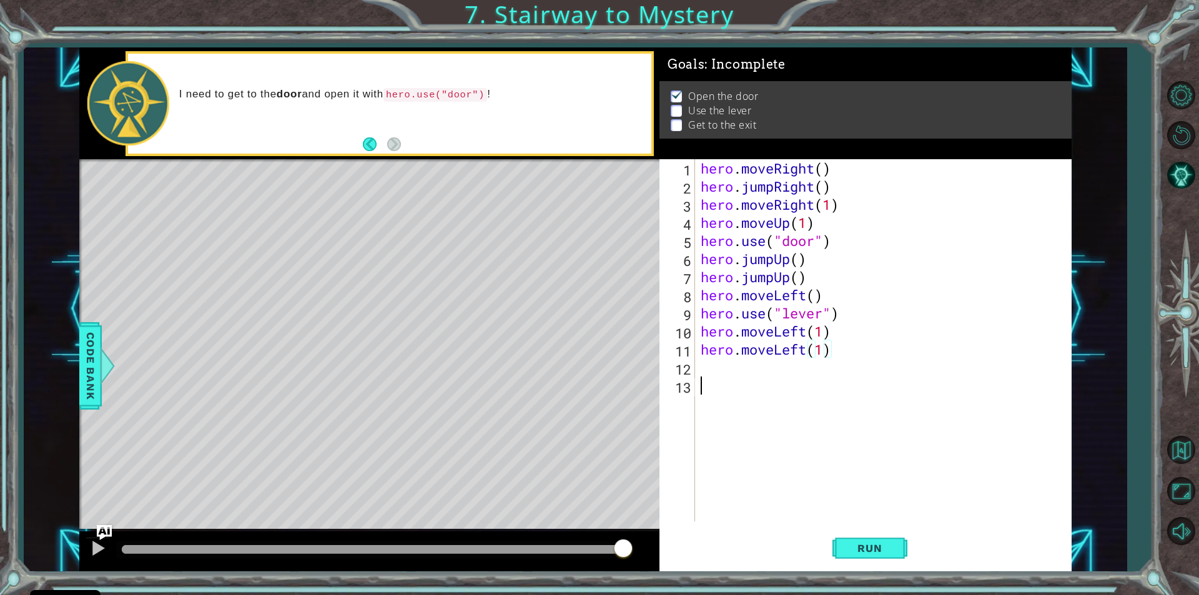
click at [709, 377] on div "hero . moveRight ( ) hero . jumpRight ( ) hero . moveRight ( 1 ) hero . moveUp …" at bounding box center [886, 358] width 376 height 398
click at [701, 373] on div "hero . moveRight ( ) hero . jumpRight ( ) hero . moveRight ( 1 ) hero . moveUp …" at bounding box center [886, 358] width 376 height 398
type textarea "m"
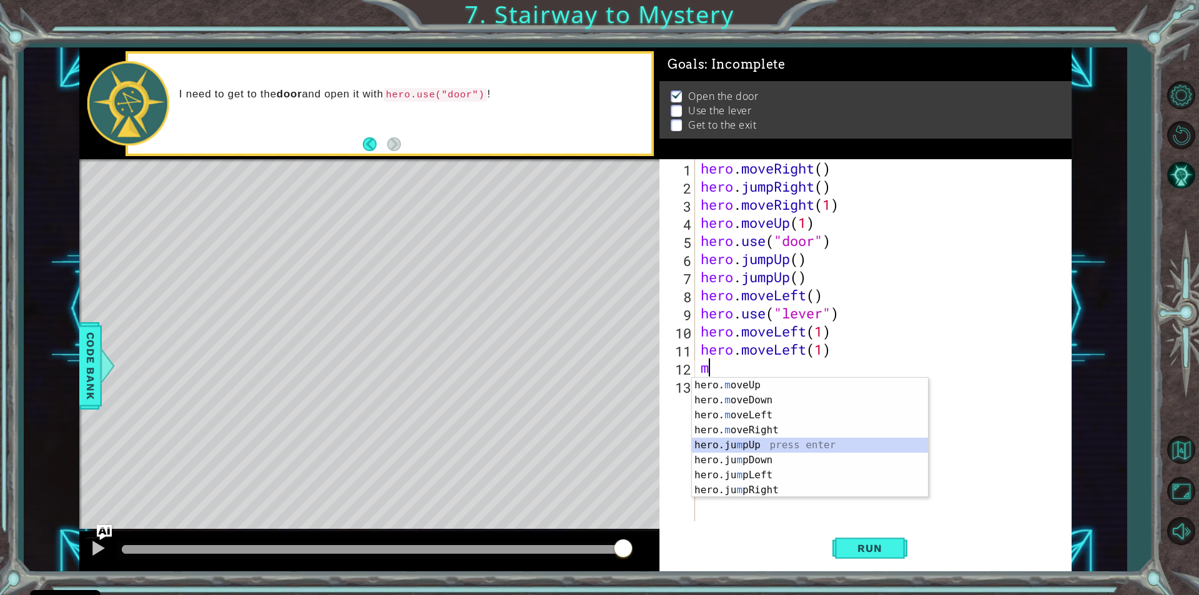
click at [751, 445] on div "hero. m oveUp press enter hero. m oveDown press enter hero. m oveLeft press ent…" at bounding box center [810, 453] width 236 height 150
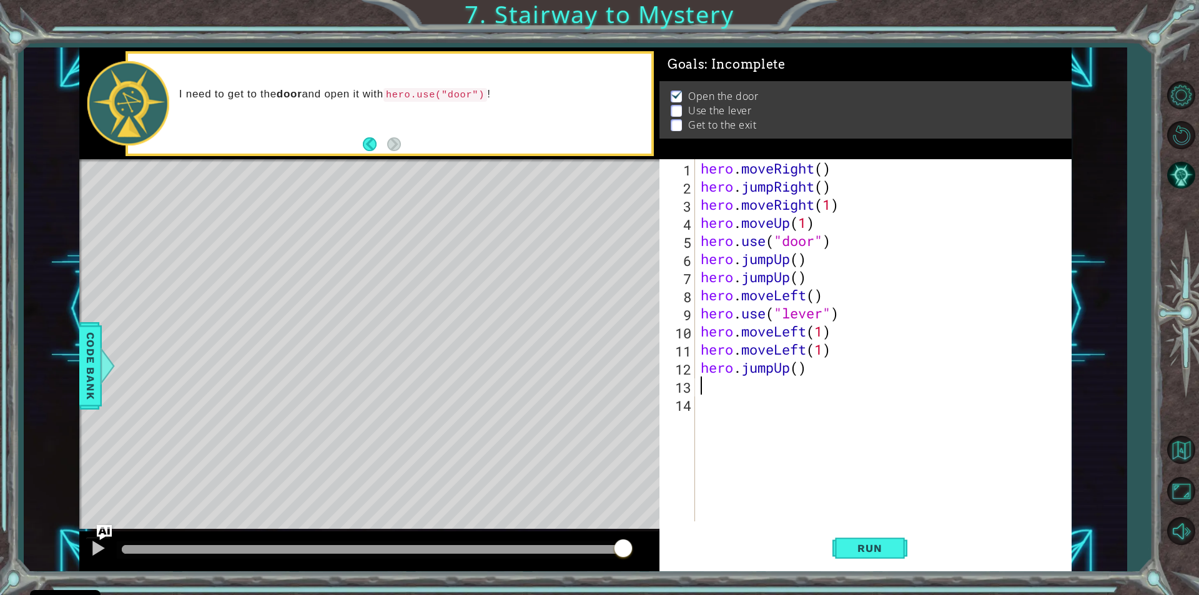
type textarea "m"
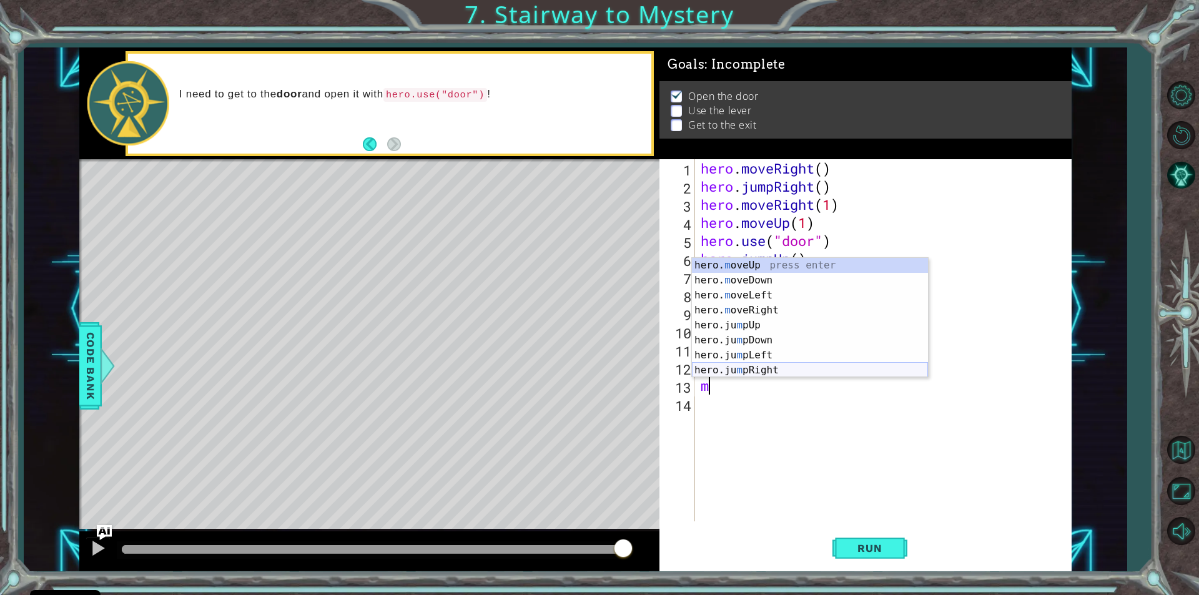
click at [748, 368] on div "hero. m oveUp press enter hero. m oveDown press enter hero. m oveLeft press ent…" at bounding box center [810, 333] width 236 height 150
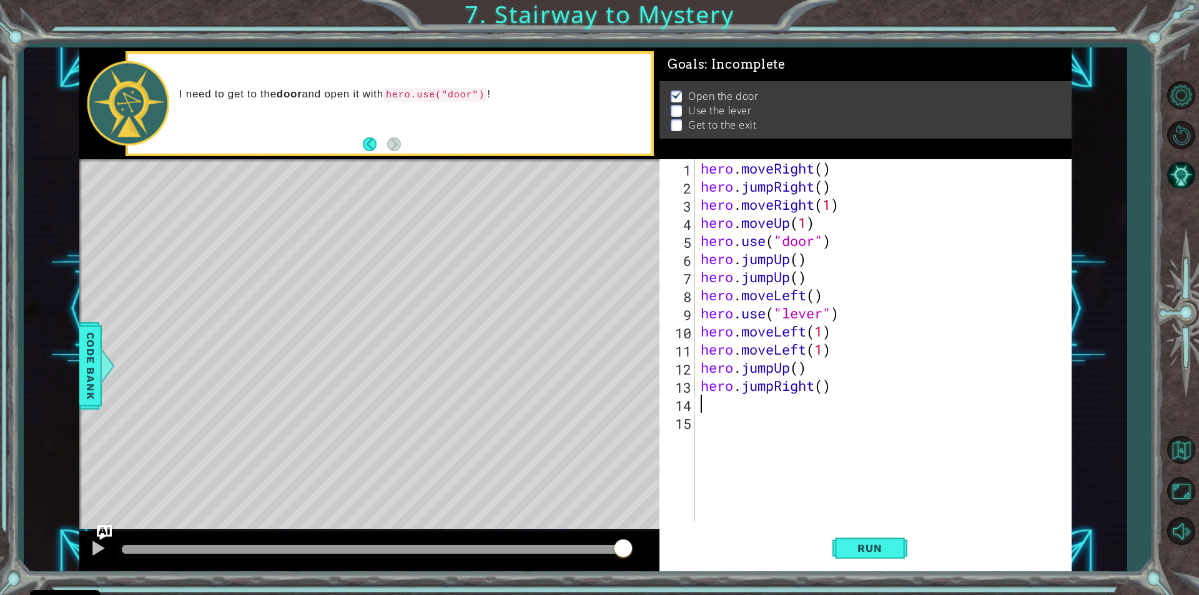
type textarea "m"
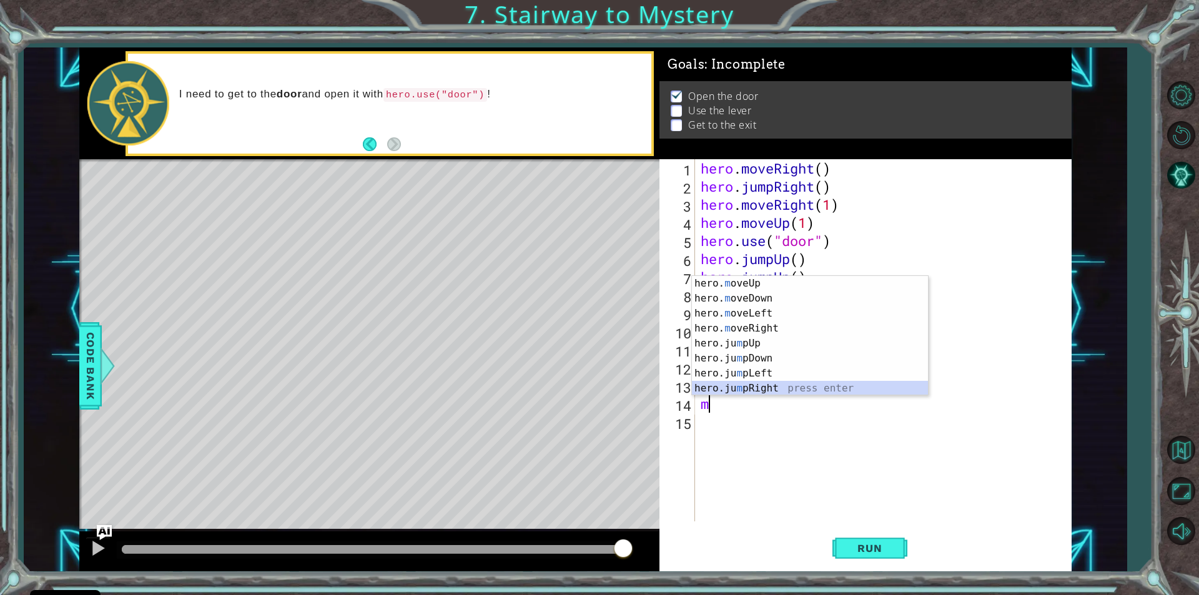
click at [748, 385] on div "hero. m oveUp press enter hero. m oveDown press enter hero. m oveLeft press ent…" at bounding box center [810, 351] width 236 height 150
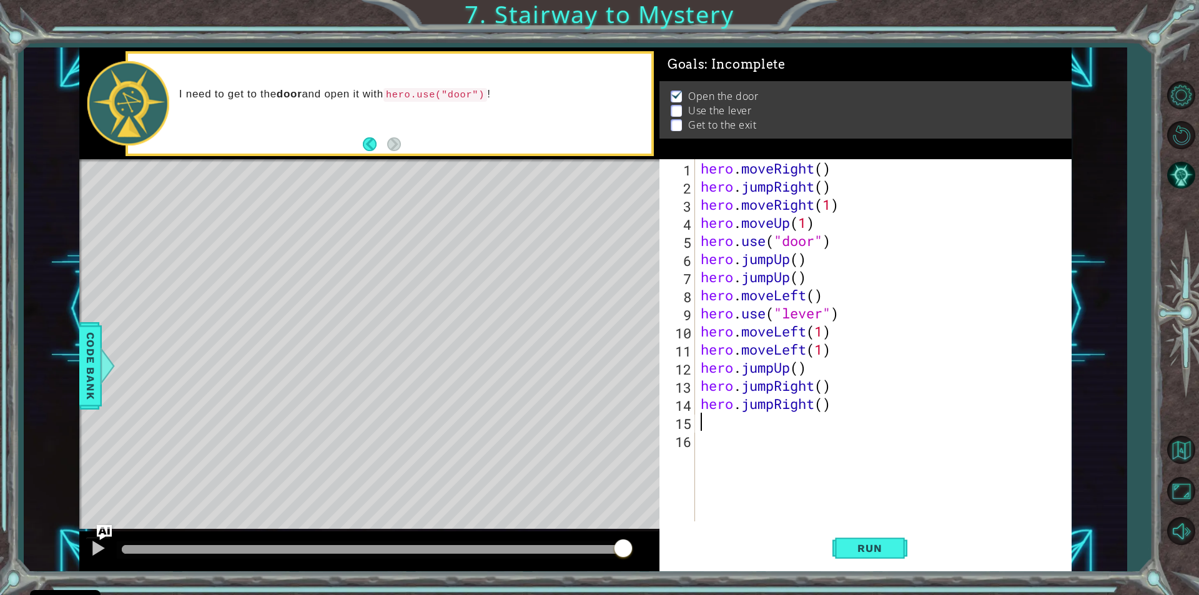
click at [844, 415] on div "hero . moveRight ( ) hero . jumpRight ( ) hero . moveRight ( 1 ) hero . moveUp …" at bounding box center [886, 358] width 376 height 398
click at [836, 409] on div "hero . moveRight ( ) hero . jumpRight ( ) hero . moveRight ( 1 ) hero . moveUp …" at bounding box center [886, 358] width 376 height 398
type textarea "hero.jumpRight()"
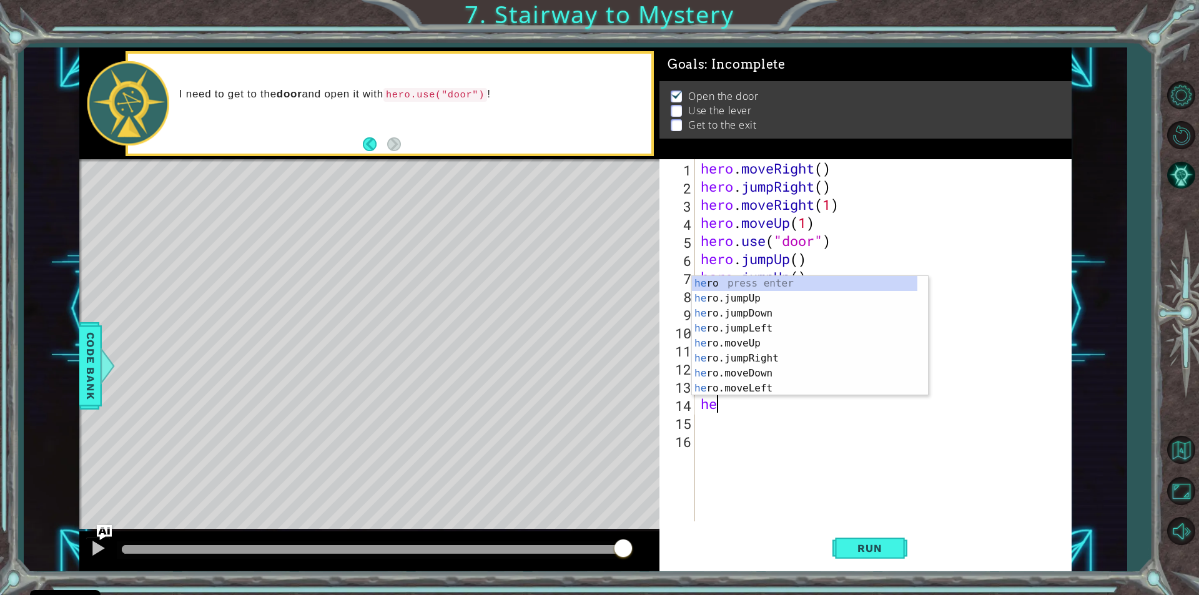
type textarea "h"
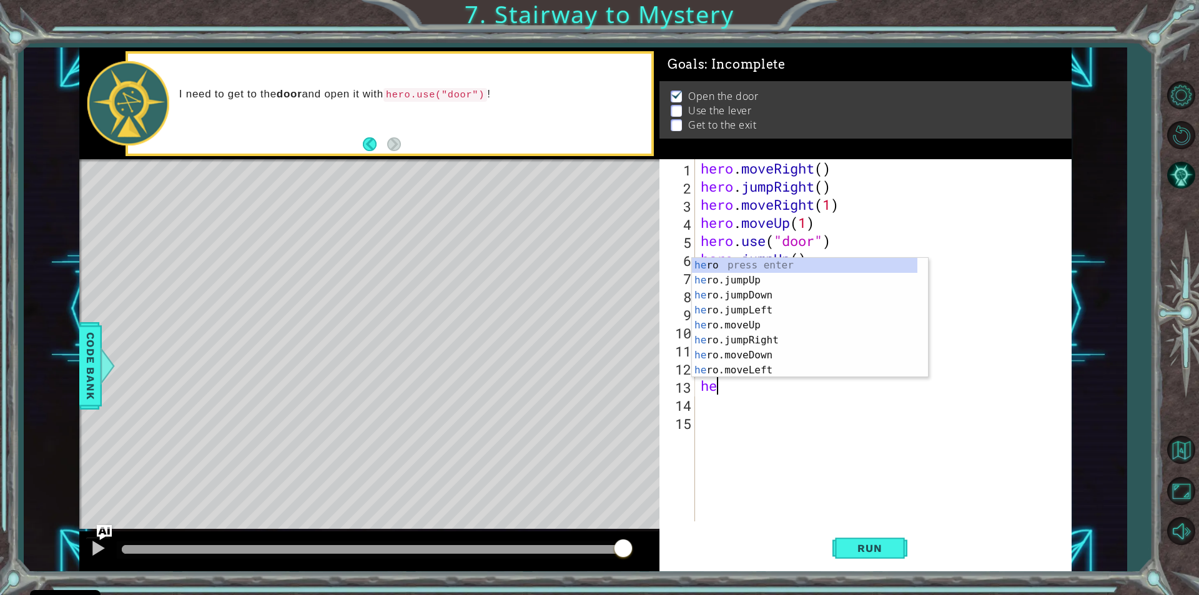
type textarea "h"
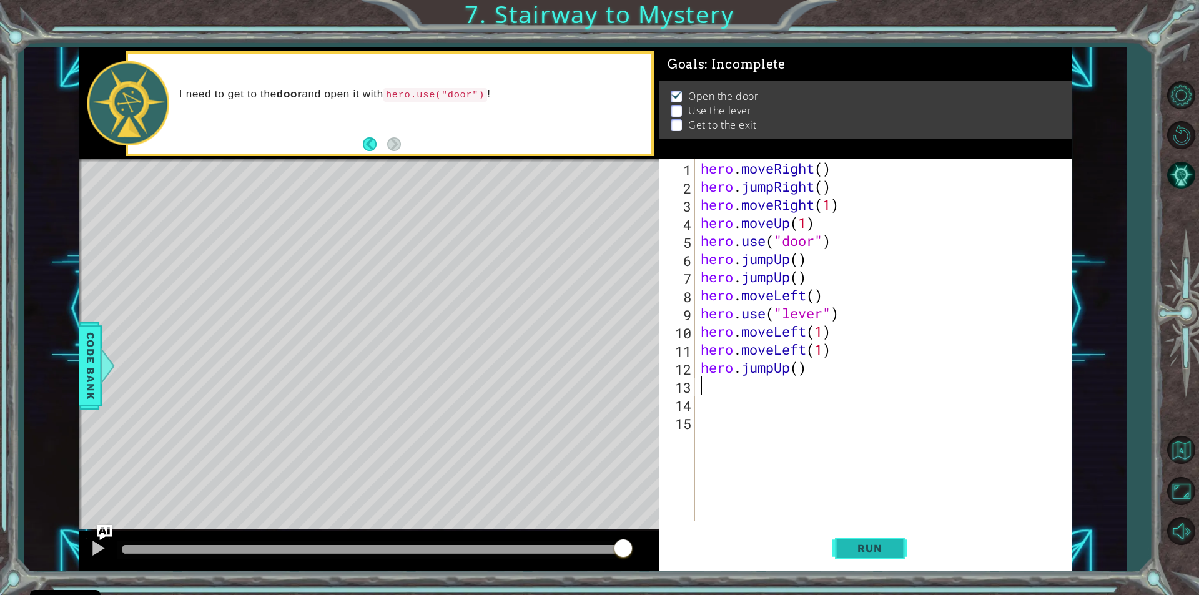
click at [874, 560] on button "Run" at bounding box center [869, 548] width 75 height 41
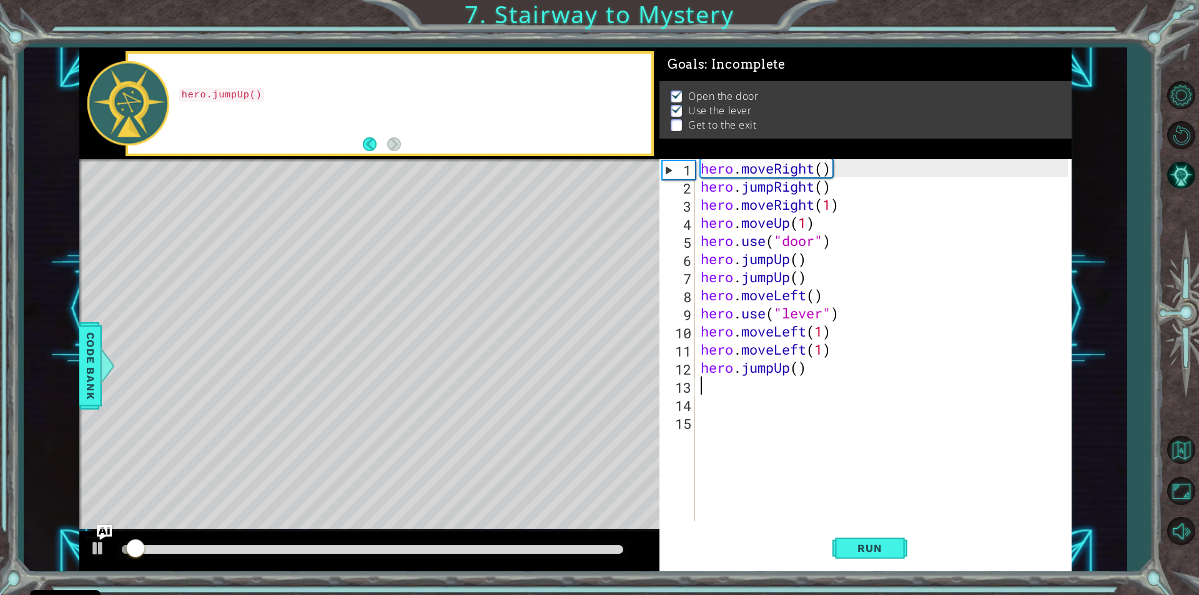
click at [343, 550] on div at bounding box center [372, 549] width 501 height 9
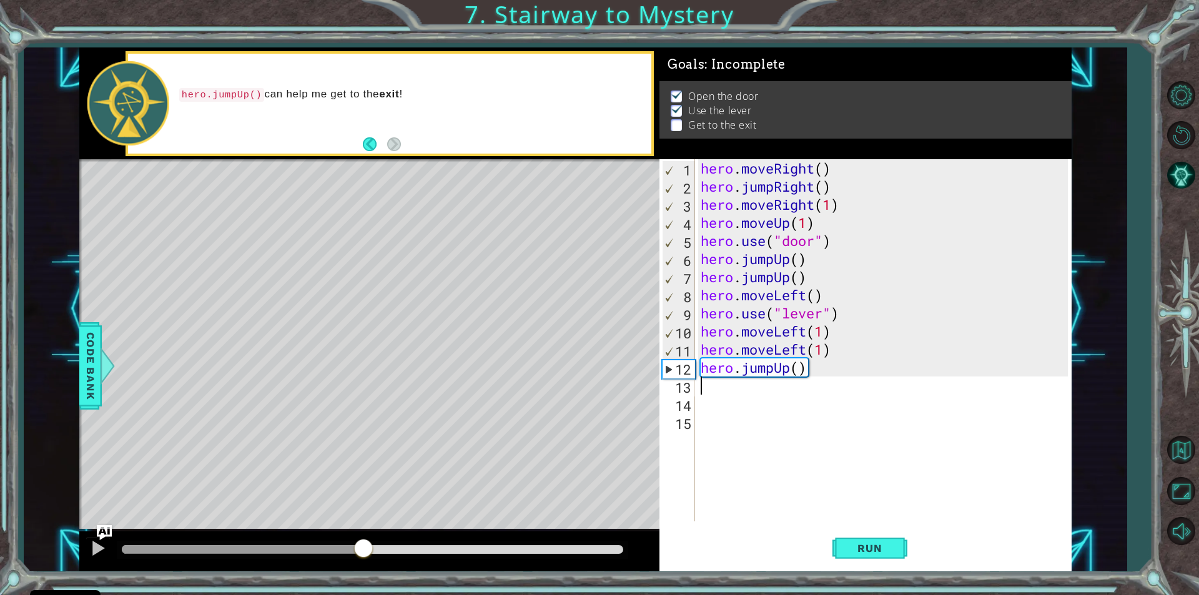
drag, startPoint x: 341, startPoint y: 549, endPoint x: 367, endPoint y: 548, distance: 26.2
click at [367, 548] on div at bounding box center [363, 549] width 22 height 22
drag, startPoint x: 367, startPoint y: 548, endPoint x: 244, endPoint y: 563, distance: 123.9
click at [244, 563] on div at bounding box center [369, 551] width 580 height 40
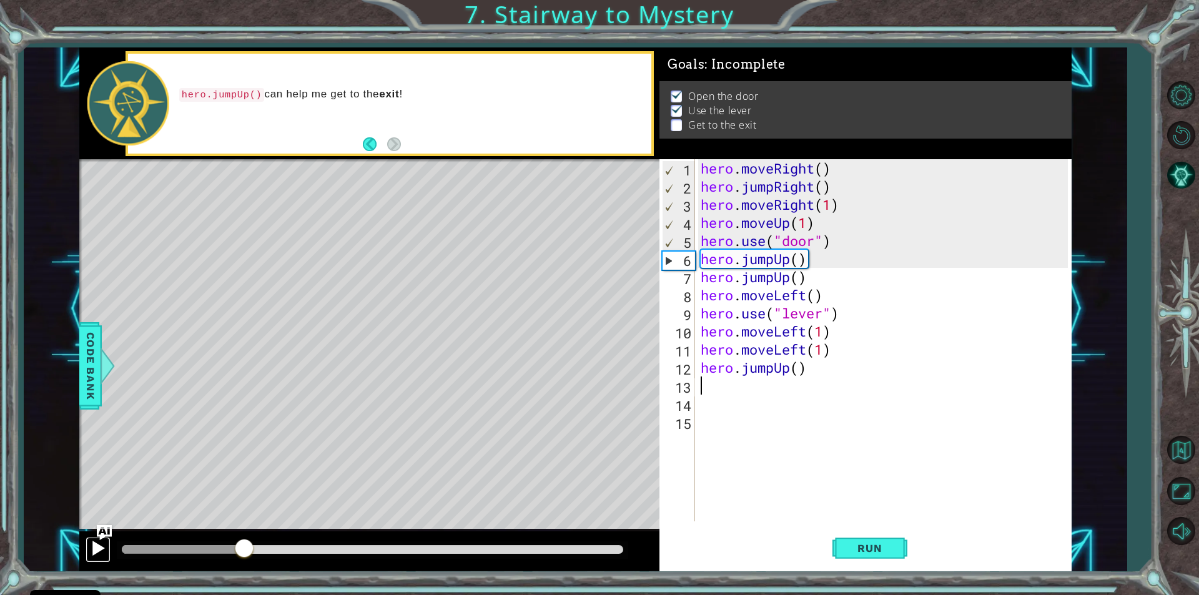
click at [95, 543] on div at bounding box center [98, 548] width 16 height 16
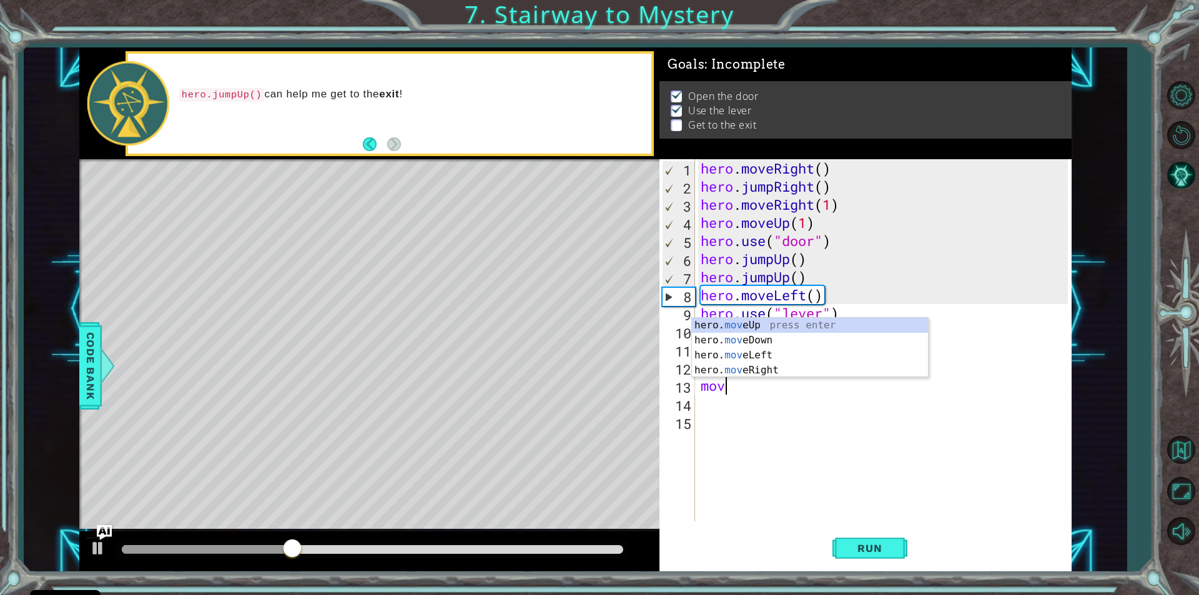
scroll to position [0, 1]
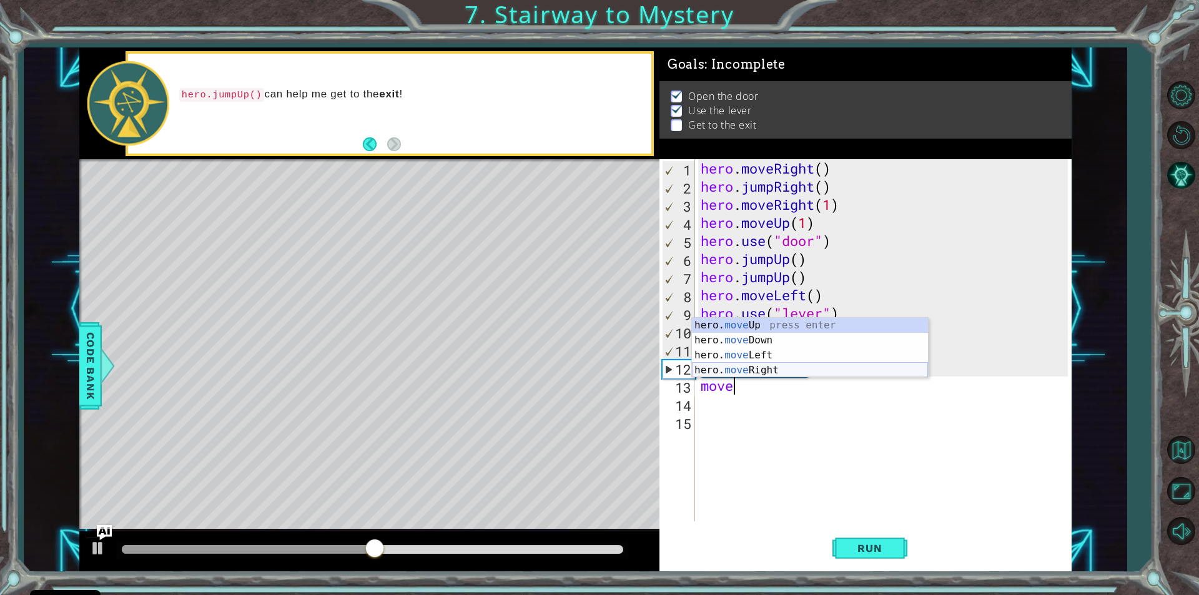
click at [781, 367] on div "hero. move Up press enter hero. move Down press enter hero. move Left press ent…" at bounding box center [810, 363] width 236 height 90
type textarea "hero.moveRight(1)"
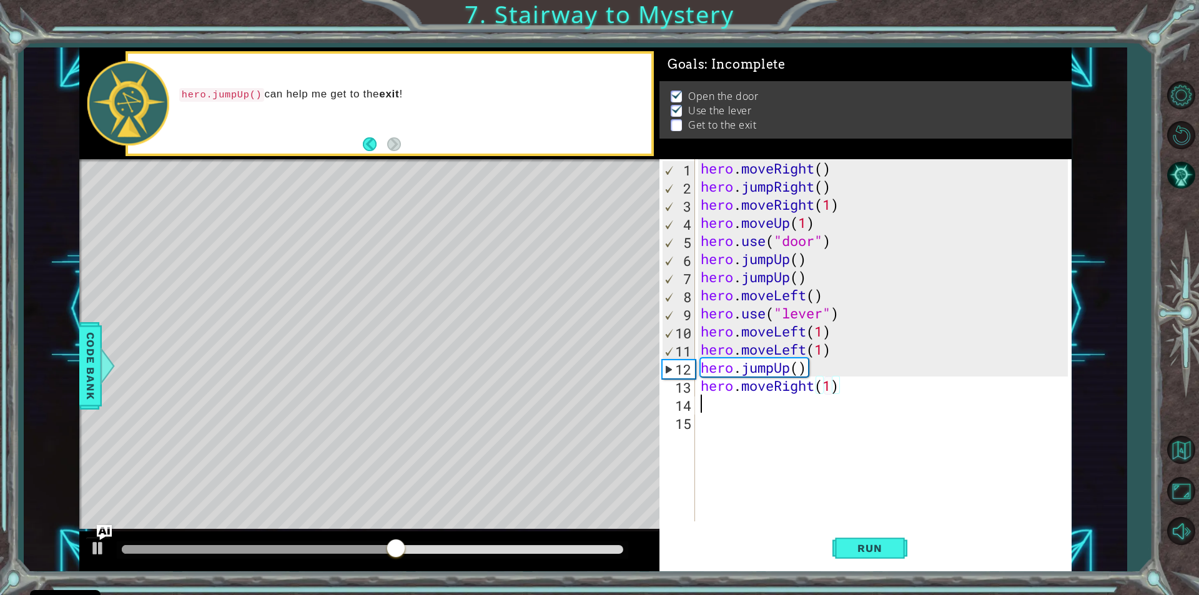
click at [716, 405] on div "hero . moveRight ( ) hero . jumpRight ( ) hero . moveRight ( 1 ) hero . moveUp …" at bounding box center [886, 358] width 376 height 398
click at [832, 386] on div "hero . moveRight ( ) hero . jumpRight ( ) hero . moveRight ( 1 ) hero . moveUp …" at bounding box center [886, 358] width 376 height 398
type textarea "hero.moveRight(2)"
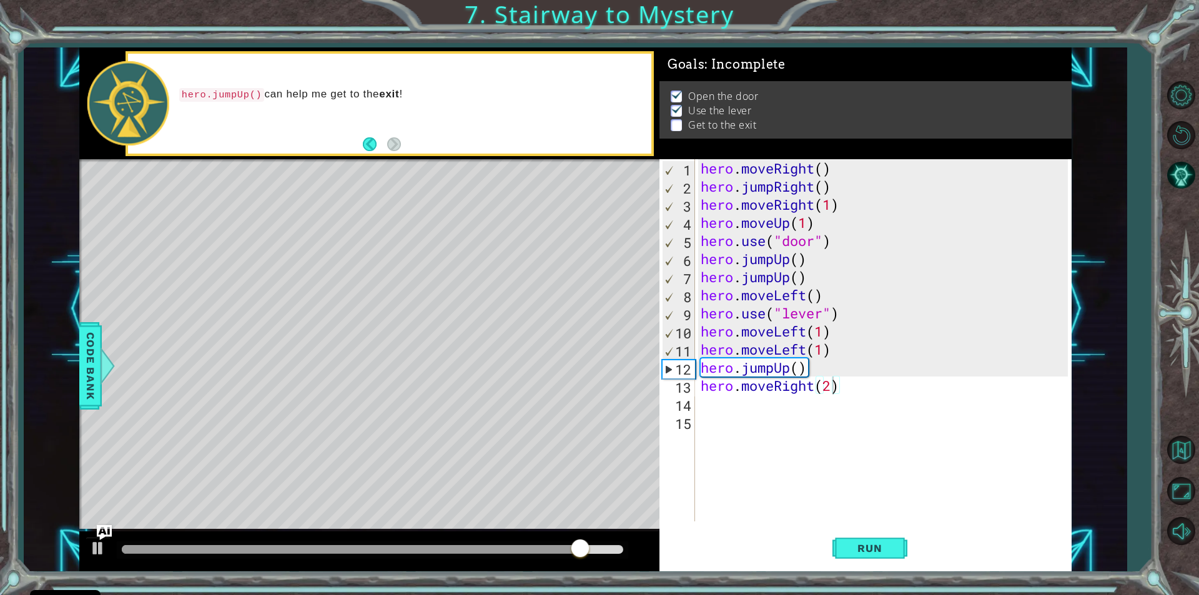
click at [698, 407] on div "hero.moveRight(2) 1 2 3 4 5 6 7 8 9 10 11 12 13 14 15 hero . moveRight ( ) hero…" at bounding box center [863, 340] width 408 height 362
click at [714, 417] on div "hero . moveRight ( ) hero . jumpRight ( ) hero . moveRight ( 1 ) hero . moveUp …" at bounding box center [886, 358] width 376 height 398
click at [696, 390] on div "1 2 3 4 5 6 7 8 9 10 11 12 13 14 15 hero . moveRight ( ) hero . jumpRight ( ) h…" at bounding box center [863, 340] width 408 height 362
click at [708, 402] on div "hero . moveRight ( ) hero . jumpRight ( ) hero . moveRight ( 1 ) hero . moveUp …" at bounding box center [886, 358] width 376 height 398
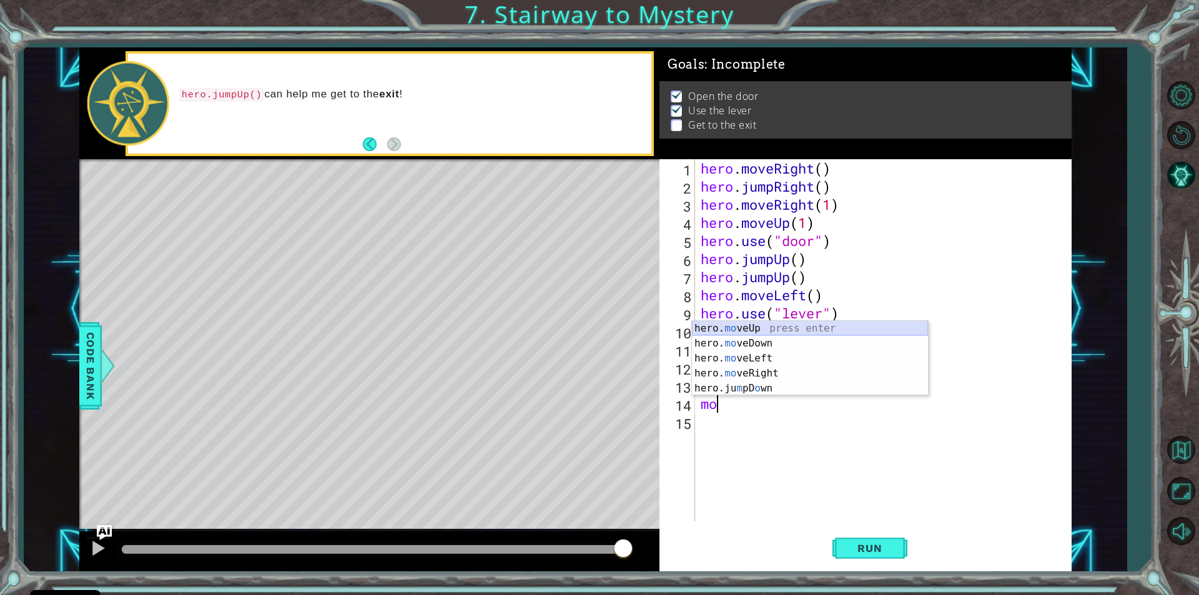
drag, startPoint x: 748, startPoint y: 330, endPoint x: 757, endPoint y: 330, distance: 8.7
click at [753, 330] on div "hero. mo veUp press enter hero. mo veDown press enter hero. mo veLeft press ent…" at bounding box center [810, 373] width 236 height 105
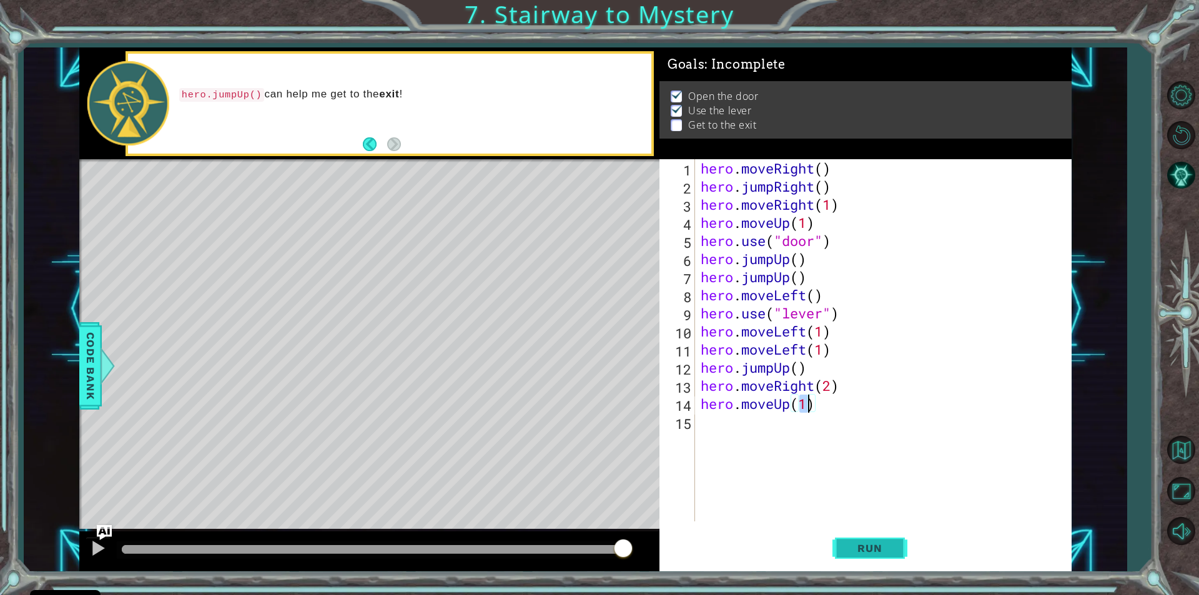
type textarea "hero.moveUp(1)"
drag, startPoint x: 894, startPoint y: 560, endPoint x: 878, endPoint y: 528, distance: 35.2
click at [878, 528] on button "Run" at bounding box center [869, 548] width 75 height 41
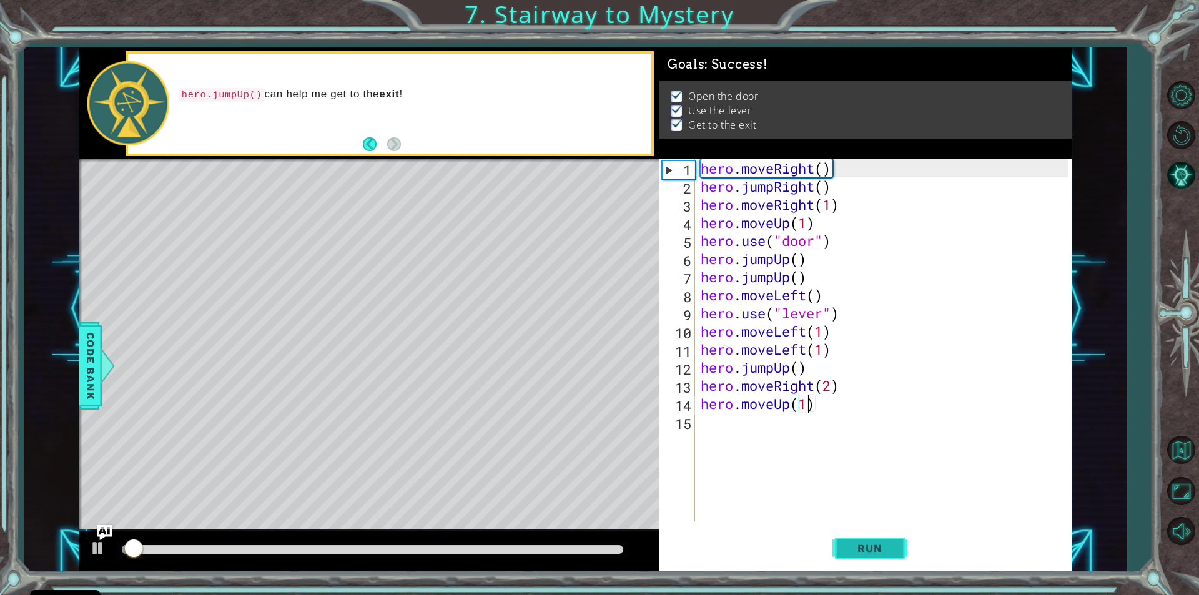
click at [876, 551] on span "Run" at bounding box center [869, 548] width 49 height 12
drag, startPoint x: 876, startPoint y: 550, endPoint x: 877, endPoint y: 542, distance: 8.2
click at [877, 542] on span "Run" at bounding box center [869, 548] width 49 height 12
click at [440, 555] on div at bounding box center [372, 549] width 511 height 17
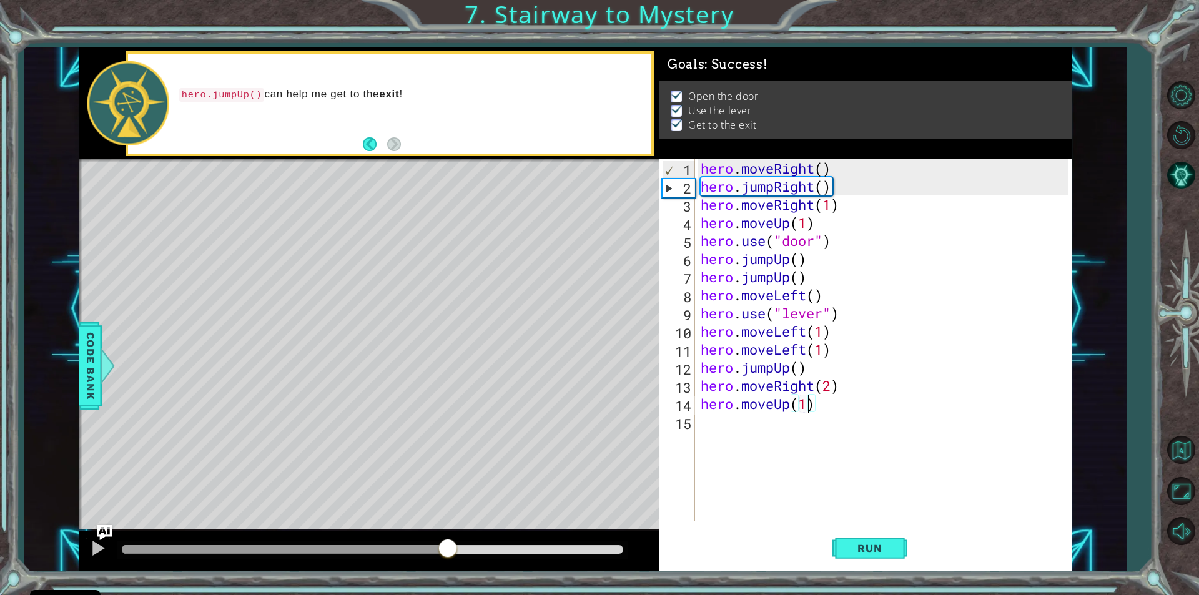
click at [448, 547] on div at bounding box center [372, 549] width 501 height 9
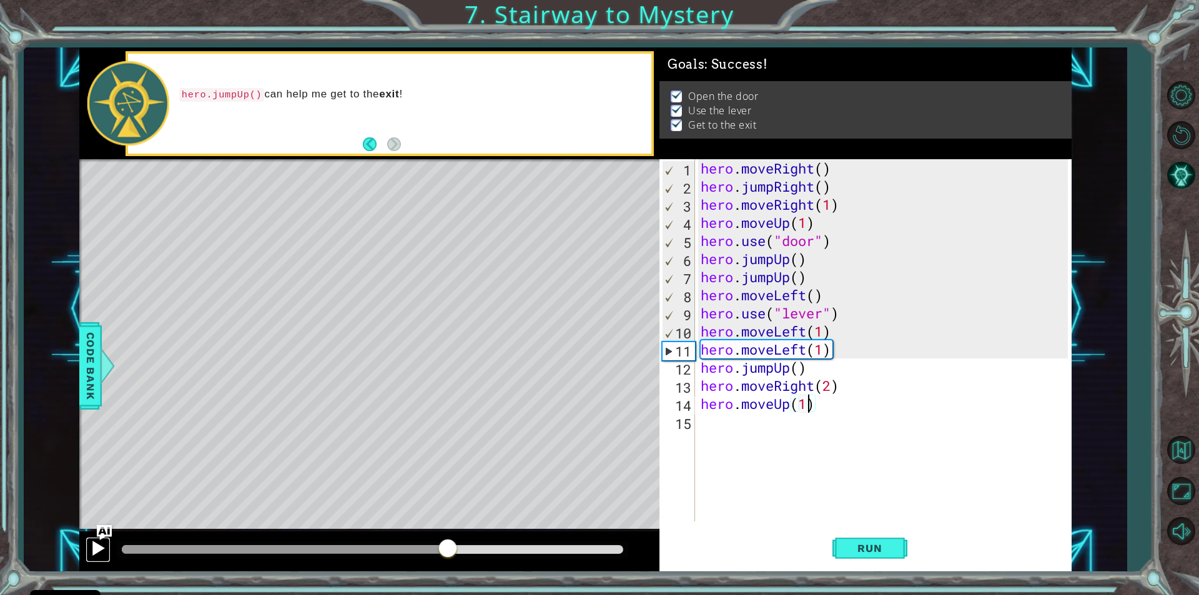
click at [101, 554] on div at bounding box center [98, 548] width 16 height 16
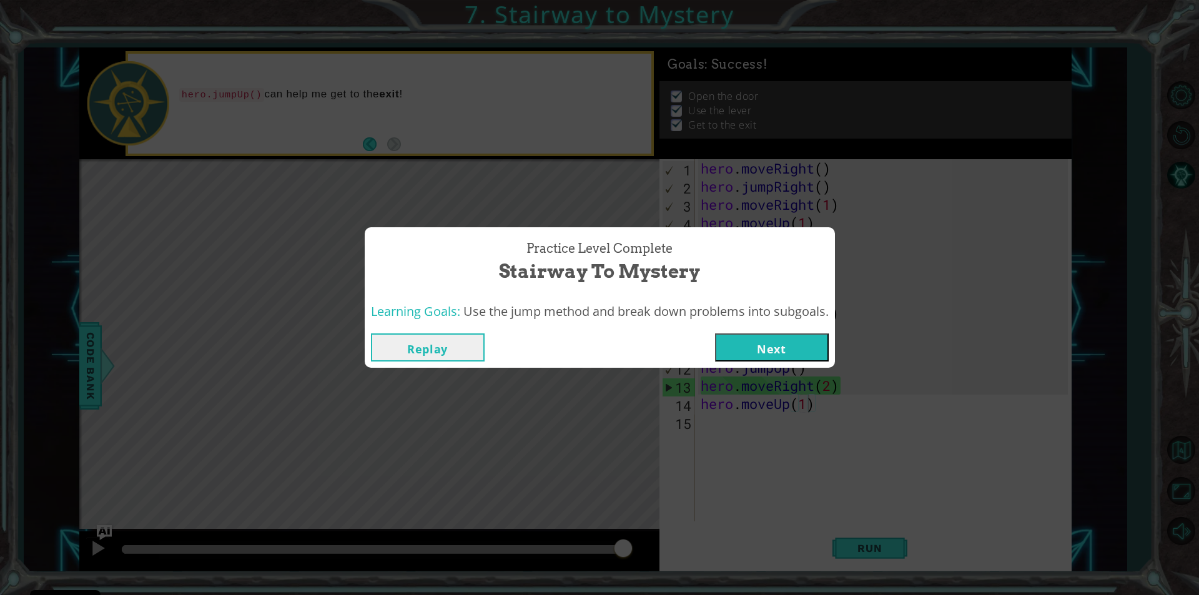
click at [774, 351] on button "Next" at bounding box center [772, 347] width 114 height 28
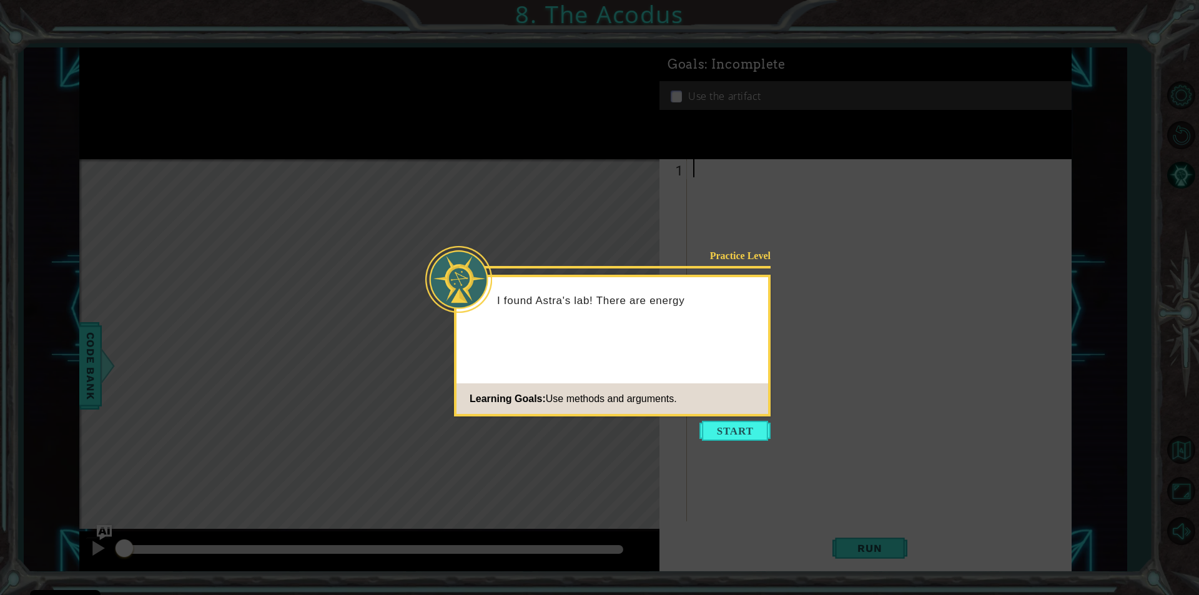
drag, startPoint x: 750, startPoint y: 432, endPoint x: 749, endPoint y: 445, distance: 13.8
click at [750, 433] on button "Start" at bounding box center [734, 431] width 71 height 20
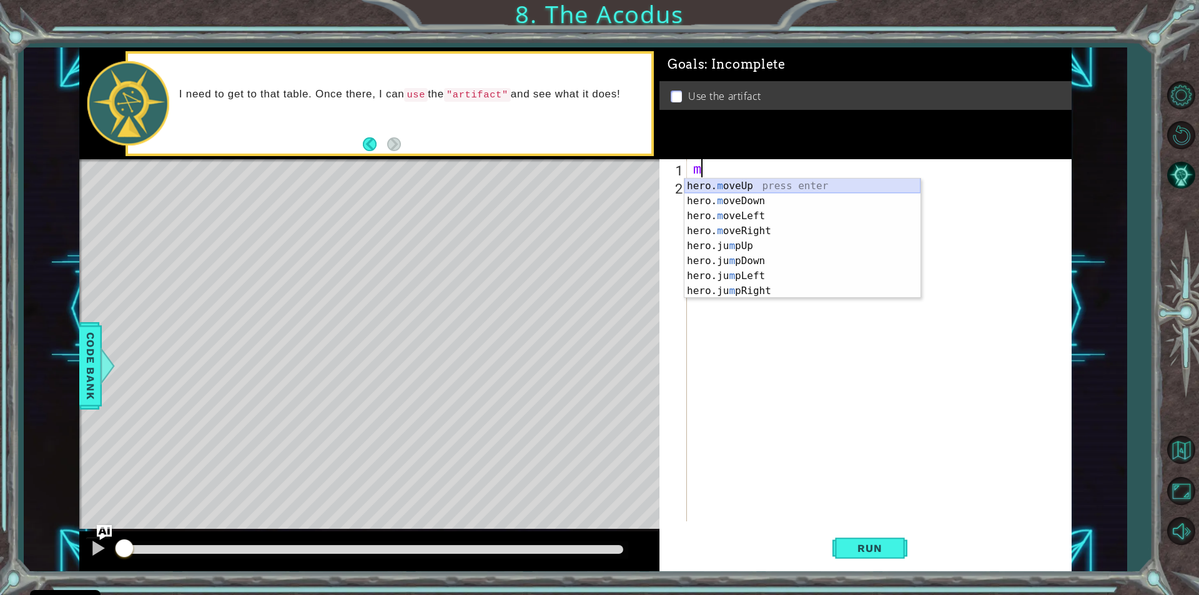
click at [765, 187] on div "hero. m oveUp press enter hero. m oveDown press enter hero. m oveLeft press ent…" at bounding box center [802, 254] width 236 height 150
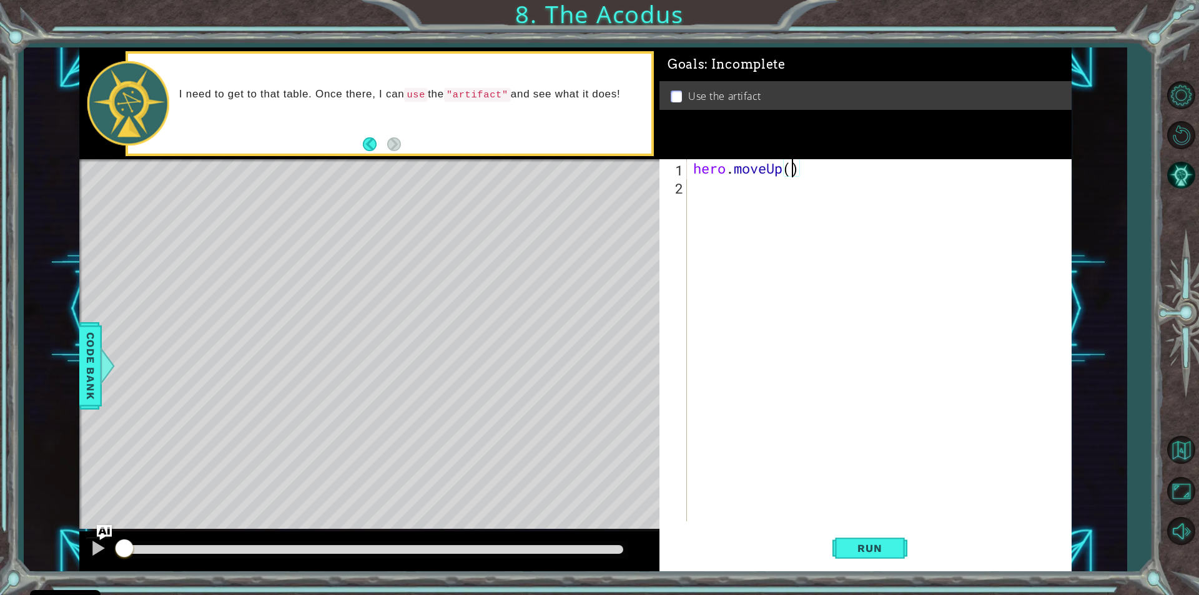
type textarea "hero.moveUp(2)"
click at [697, 192] on div "hero . moveUp ( 2 )" at bounding box center [882, 358] width 383 height 398
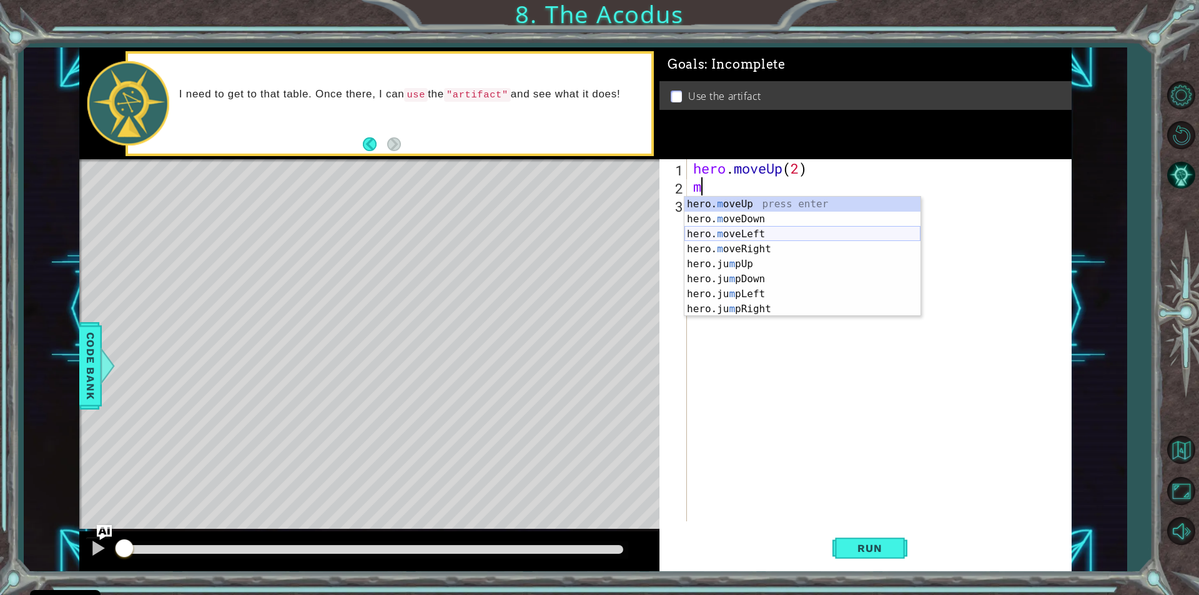
click at [753, 229] on div "hero. m oveUp press enter hero. m oveDown press enter hero. m oveLeft press ent…" at bounding box center [802, 272] width 236 height 150
type textarea "hero.moveLeft(1)"
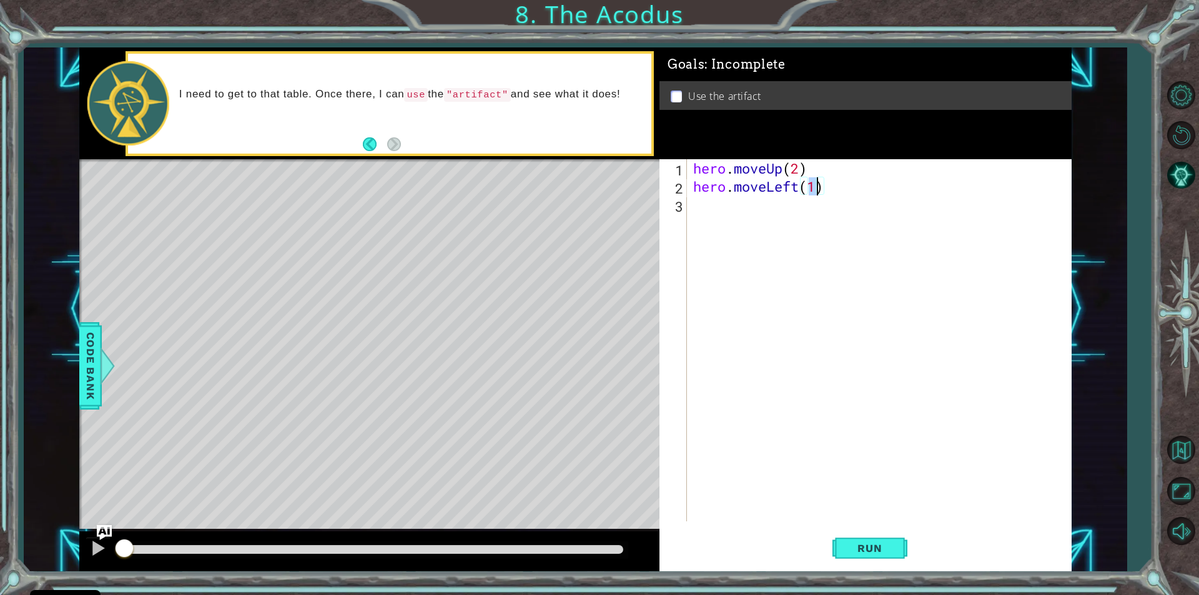
click at [708, 211] on div "hero . moveUp ( 2 ) hero . moveLeft ( 1 )" at bounding box center [882, 358] width 383 height 398
type textarea "m"
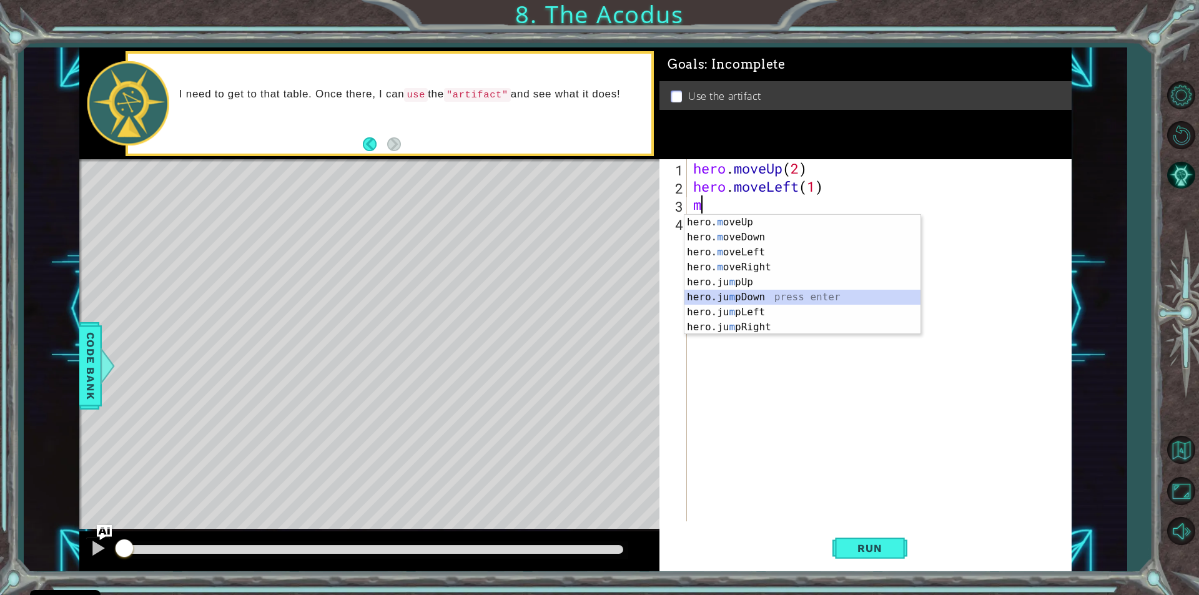
click at [768, 299] on div "hero. m oveUp press enter hero. m oveDown press enter hero. m oveLeft press ent…" at bounding box center [802, 290] width 236 height 150
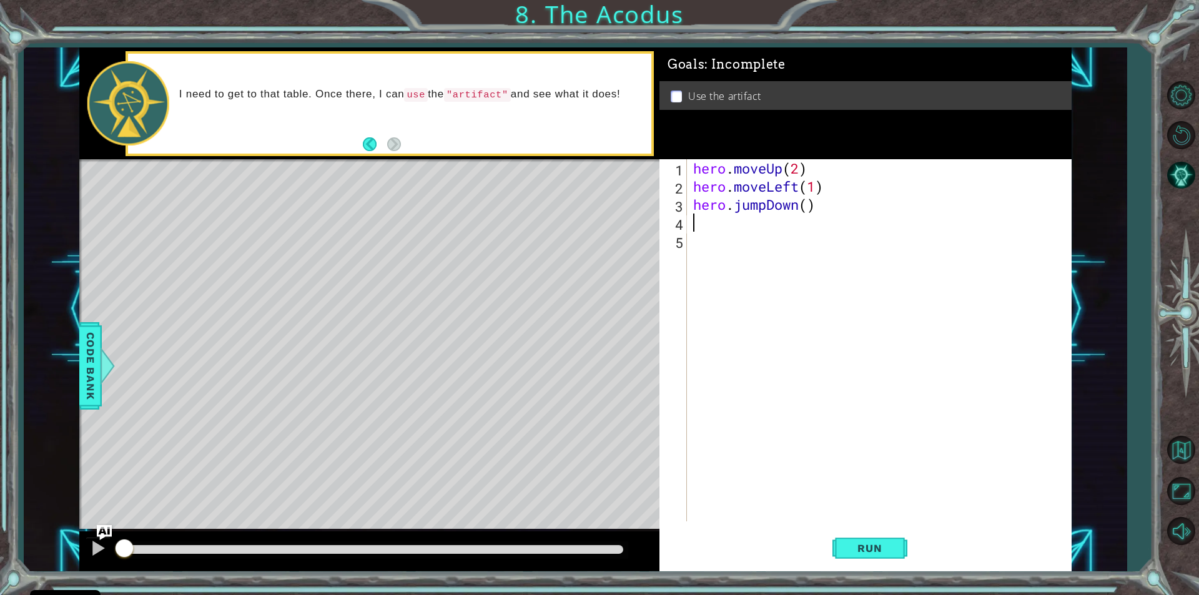
click at [807, 209] on div "hero . moveUp ( 2 ) hero . moveLeft ( 1 ) hero . jumpDown ( )" at bounding box center [882, 358] width 383 height 398
type textarea "hero.jumpDown(2)"
click at [697, 234] on div "hero . moveUp ( 2 ) hero . moveLeft ( 1 ) hero . jumpDown ( 2 )" at bounding box center [882, 358] width 383 height 398
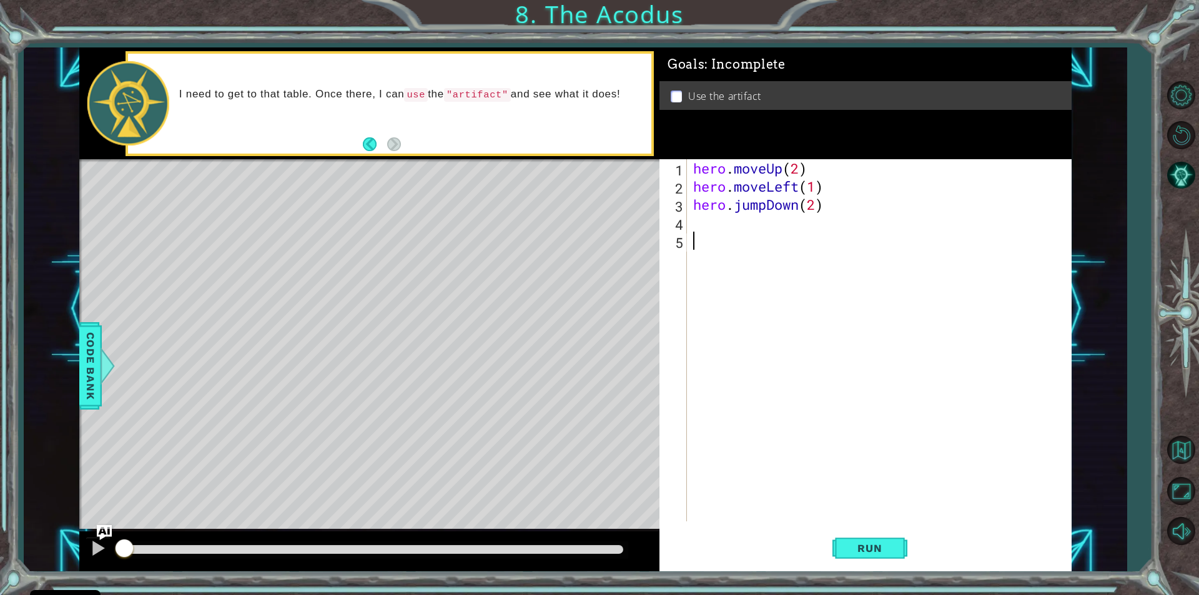
click at [706, 223] on div "hero . moveUp ( 2 ) hero . moveLeft ( 1 ) hero . jumpDown ( 2 )" at bounding box center [882, 358] width 383 height 398
click at [765, 208] on div "hero . moveUp ( 2 ) hero . moveLeft ( 1 ) hero . jumpDown ( 2 )" at bounding box center [882, 358] width 383 height 398
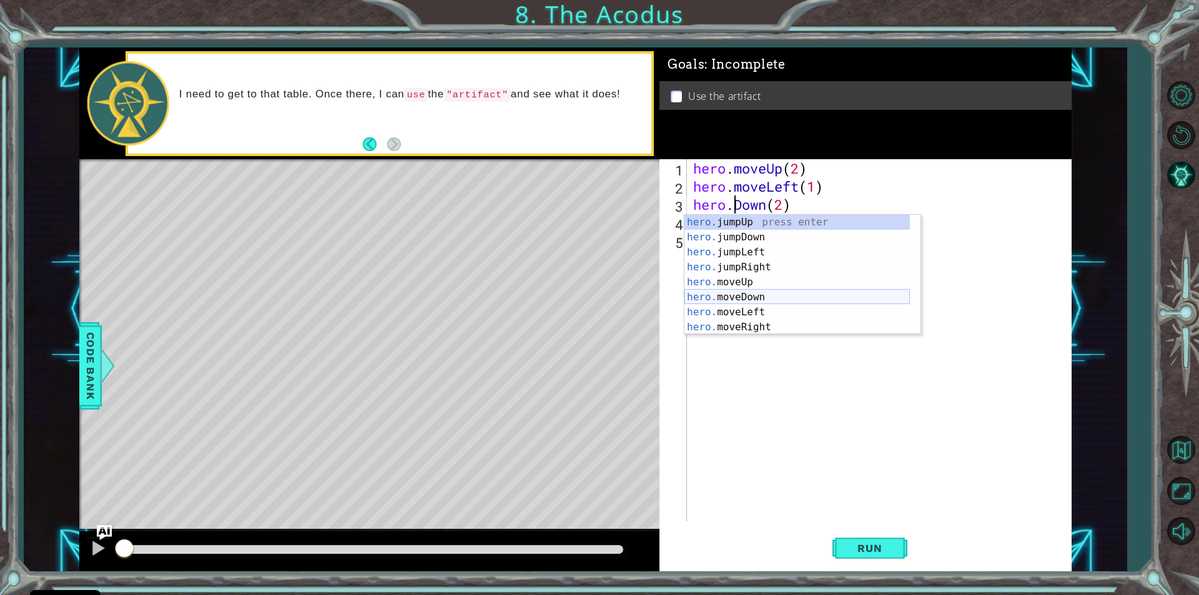
click at [764, 295] on div "hero. jumpUp press enter hero. jumpDown press enter hero. jumpLeft press enter …" at bounding box center [796, 290] width 225 height 150
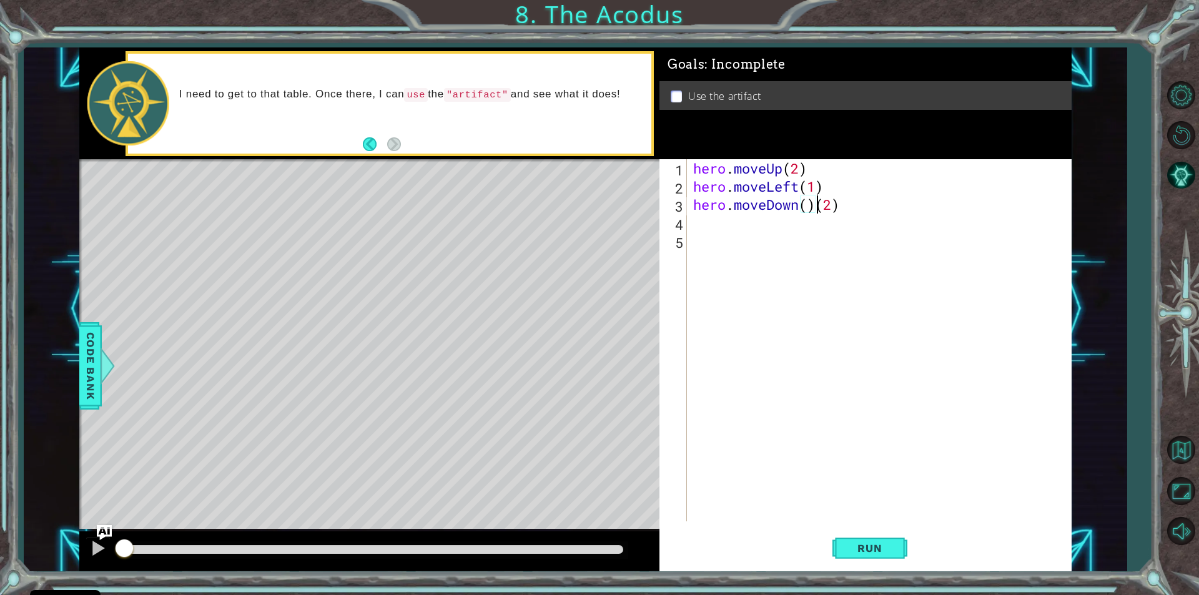
click at [814, 209] on div "hero . moveUp ( 2 ) hero . moveLeft ( 1 ) hero . moveDown ( ) ( 2 )" at bounding box center [882, 358] width 383 height 398
type textarea "hero.moveDown(2)"
click at [713, 245] on div "hero . moveUp ( 2 ) hero . moveLeft ( 1 ) hero . moveDown ( 2 )" at bounding box center [882, 358] width 383 height 398
click at [708, 228] on div "hero . moveUp ( 2 ) hero . moveLeft ( 1 ) hero . moveDown ( 2 )" at bounding box center [882, 358] width 383 height 398
type textarea "j"
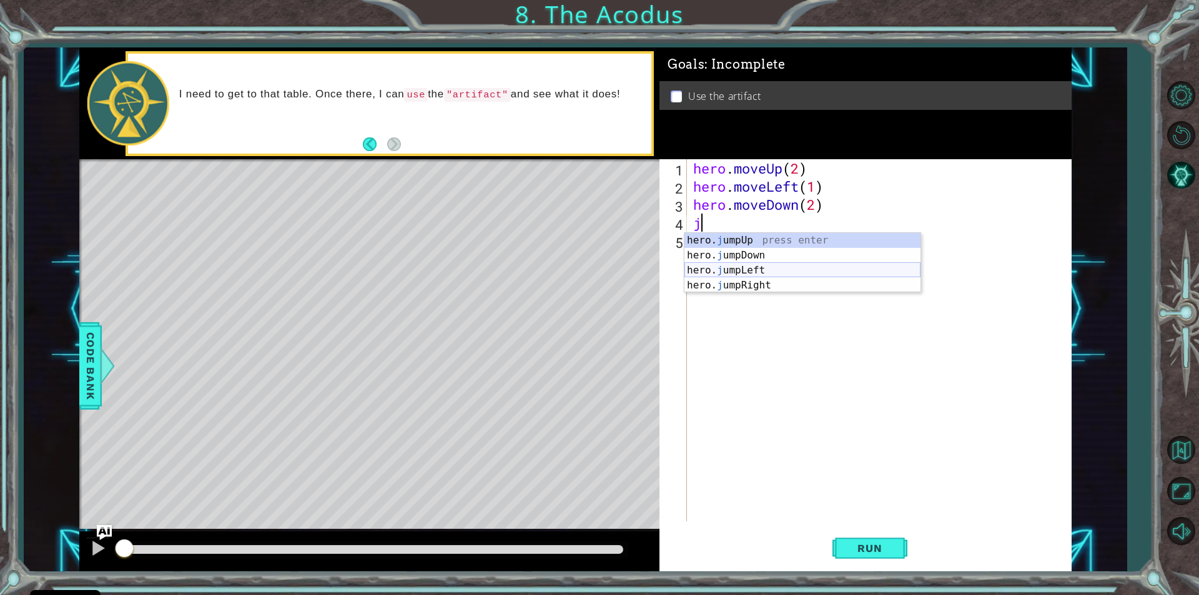
click at [737, 270] on div "hero. j umpUp press enter hero. j umpDown press enter hero. j umpLeft press ent…" at bounding box center [802, 278] width 236 height 90
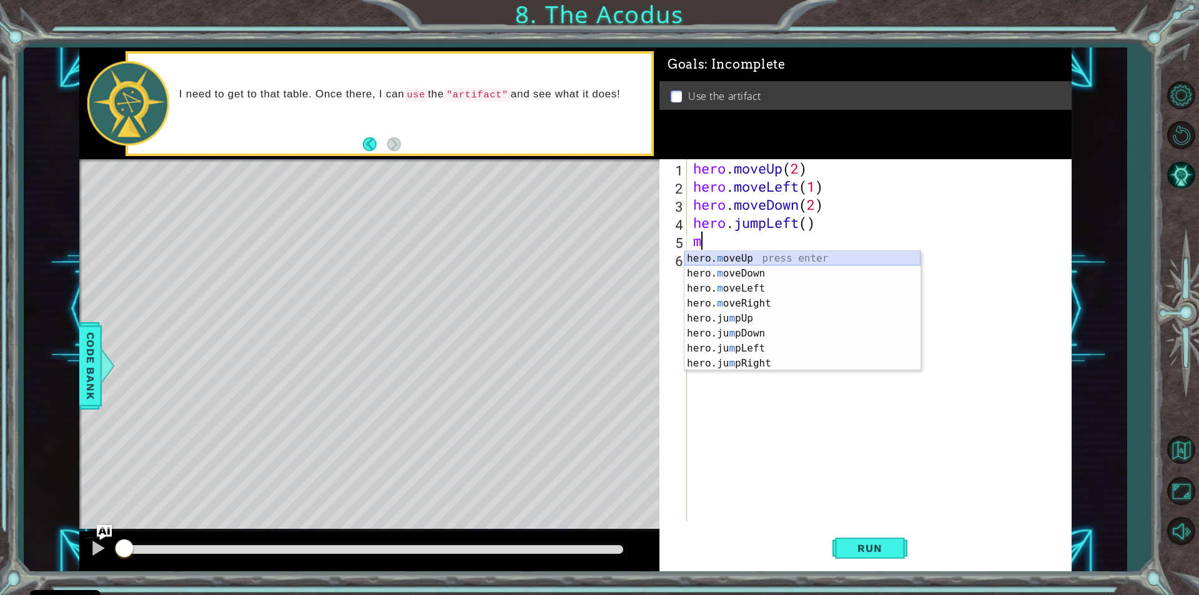
click at [751, 257] on div "hero. m oveUp press enter hero. m oveDown press enter hero. m oveLeft press ent…" at bounding box center [802, 326] width 236 height 150
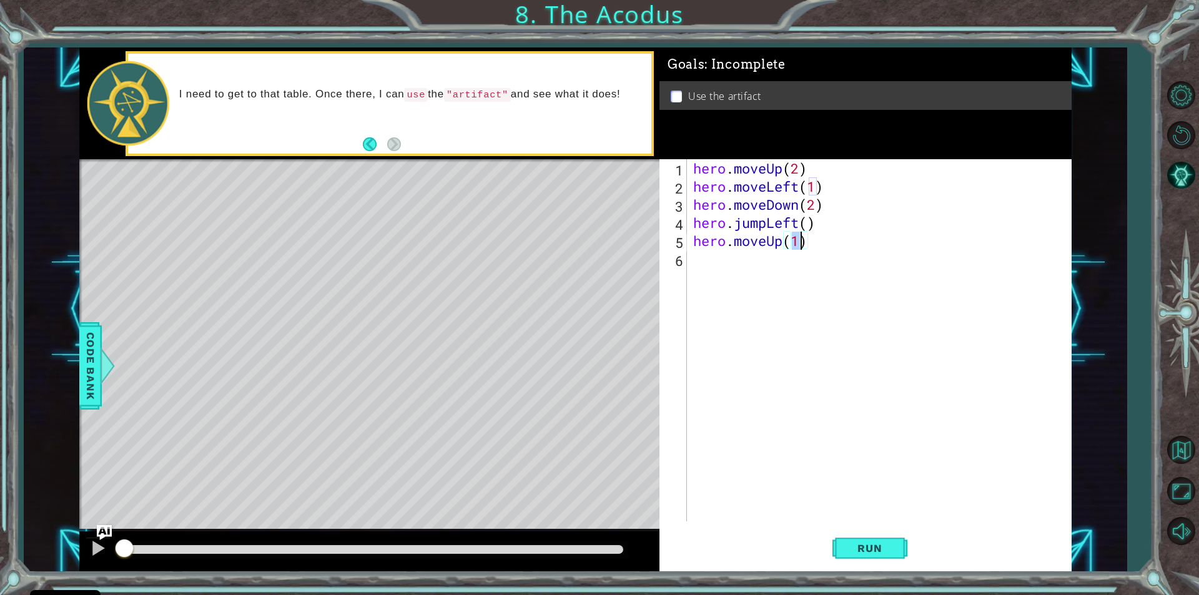
type textarea "hero.moveUp(2)"
click at [713, 271] on div "hero . moveUp ( 2 ) hero . moveLeft ( 1 ) hero . moveDown ( 2 ) hero . jumpLeft…" at bounding box center [882, 358] width 383 height 398
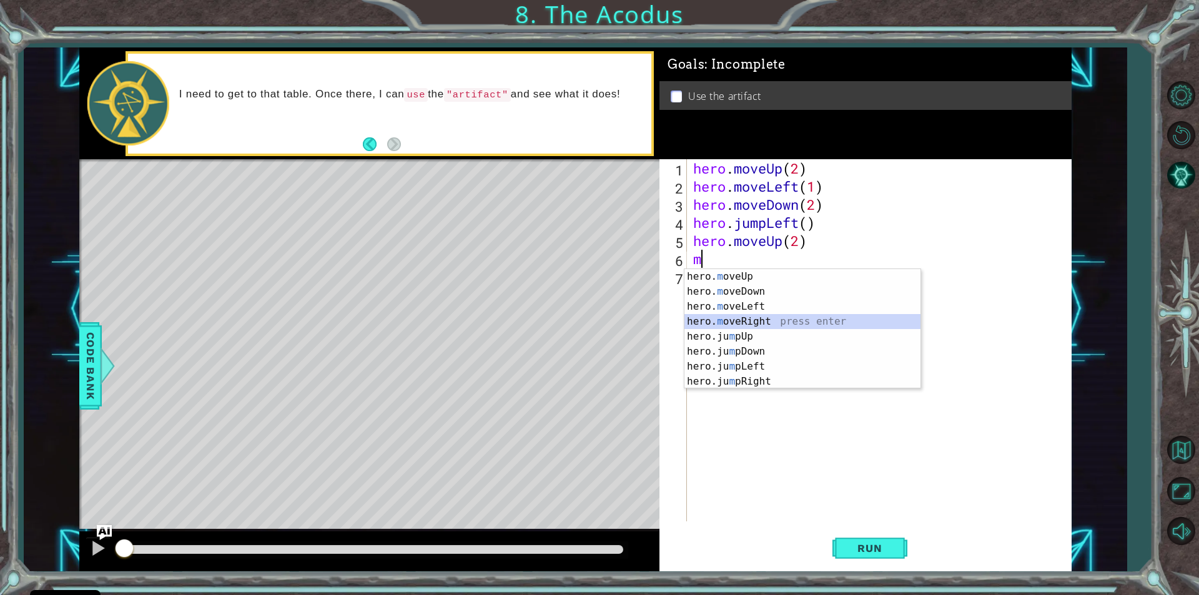
click at [766, 316] on div "hero. m oveUp press enter hero. m oveDown press enter hero. m oveLeft press ent…" at bounding box center [802, 344] width 236 height 150
type textarea "hero.moveRight(1)"
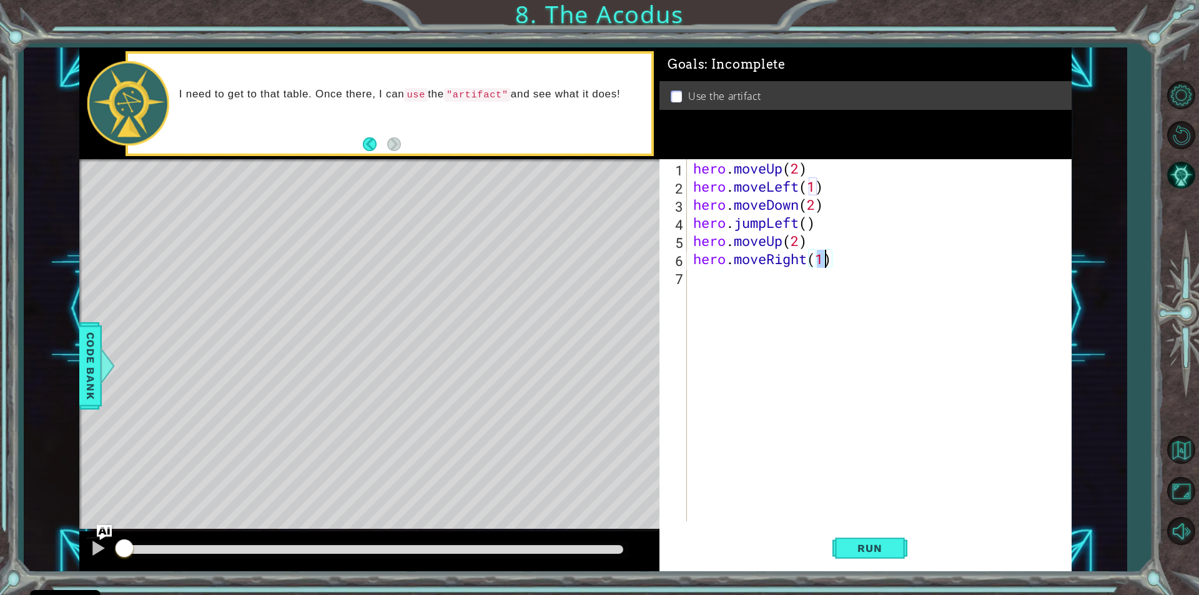
click at [696, 291] on div "hero . moveUp ( 2 ) hero . moveLeft ( 1 ) hero . moveDown ( 2 ) hero . jumpLeft…" at bounding box center [882, 358] width 383 height 398
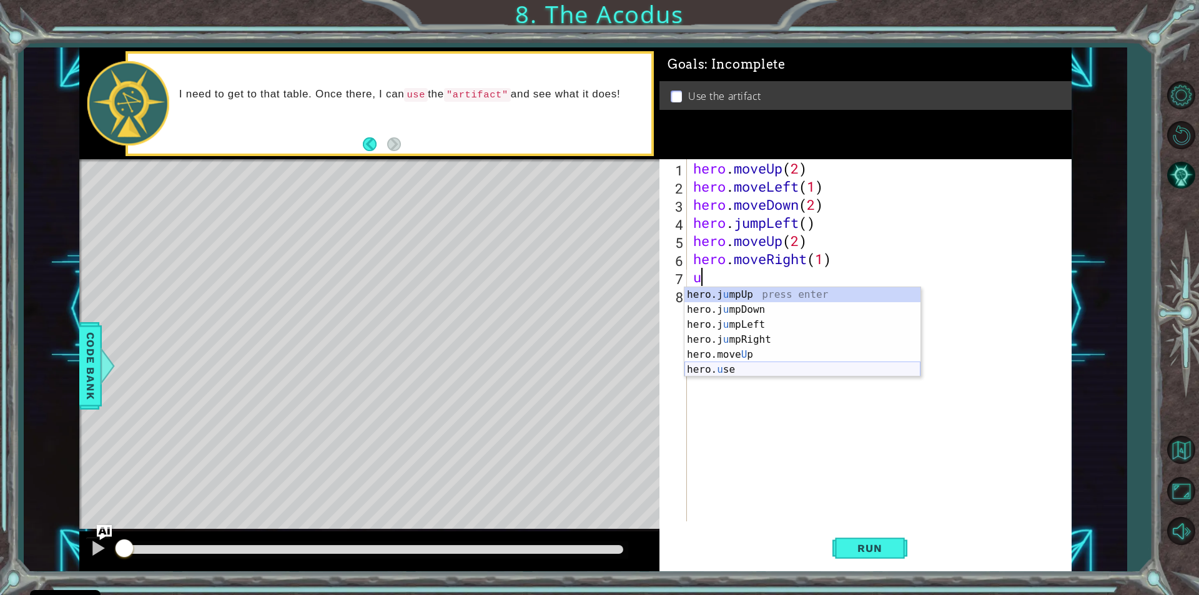
click at [717, 374] on div "hero.j u mpUp press enter hero.j u mpDown press enter hero.j u mpLeft press ent…" at bounding box center [802, 347] width 236 height 120
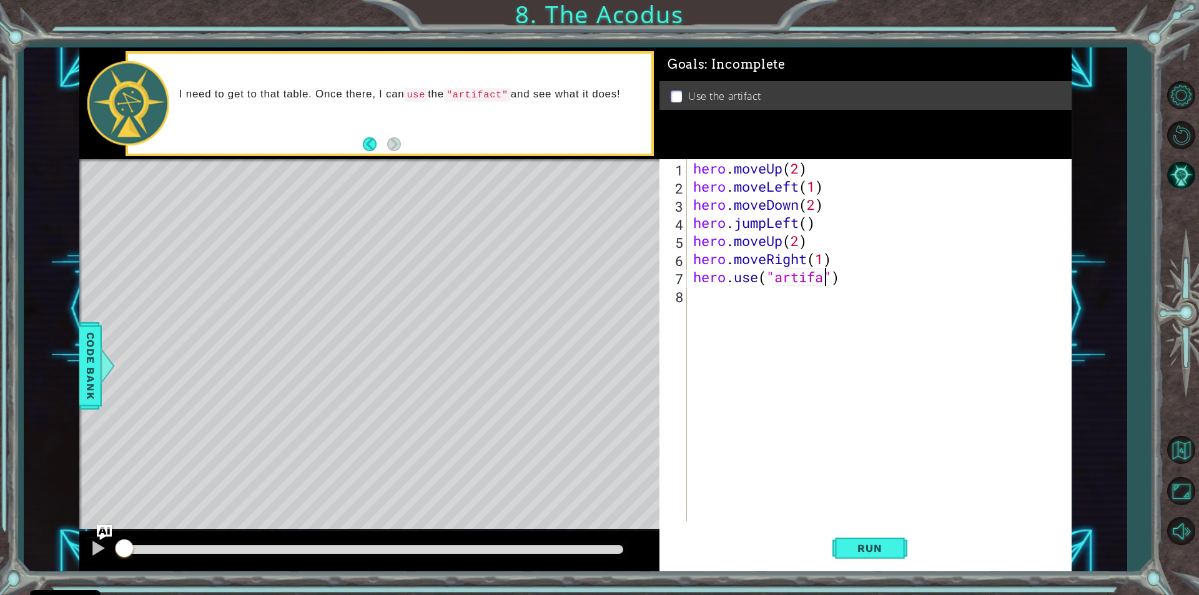
scroll to position [0, 6]
type textarea "hero.use("artifact")"
click at [876, 556] on button "Run" at bounding box center [869, 548] width 75 height 41
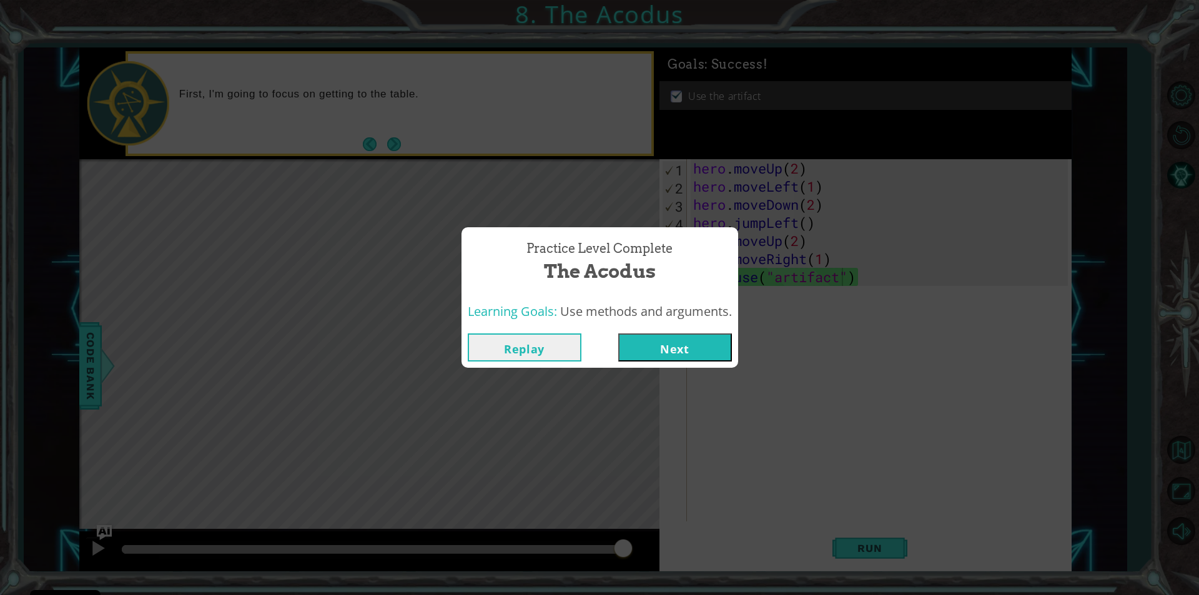
click at [690, 354] on button "Next" at bounding box center [675, 347] width 114 height 28
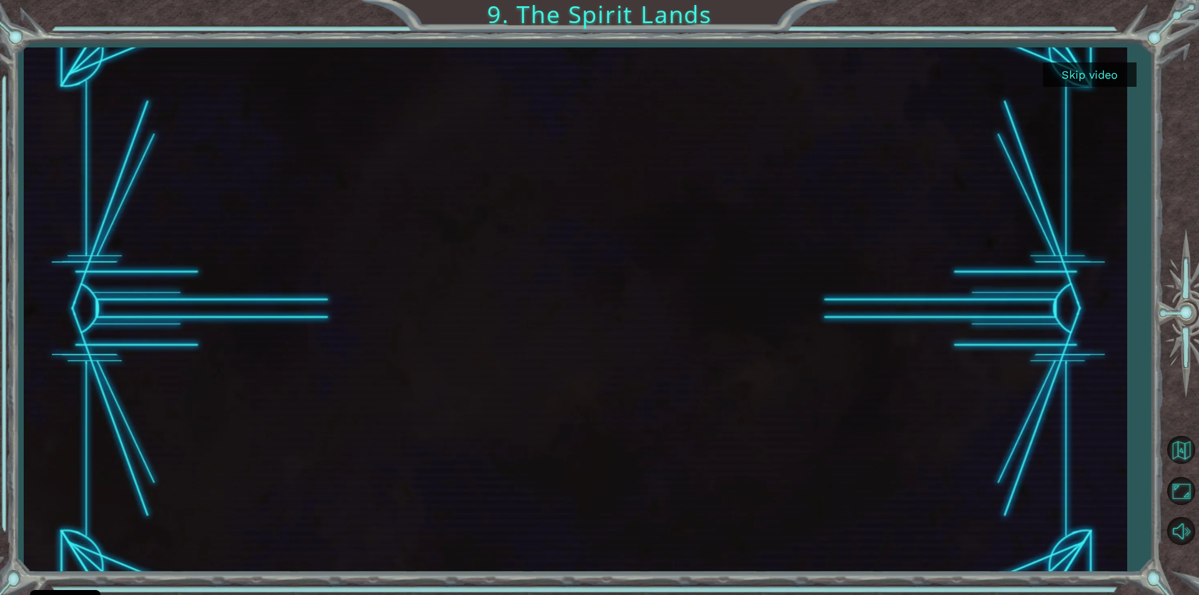
click at [1054, 69] on button "Skip video" at bounding box center [1090, 74] width 94 height 24
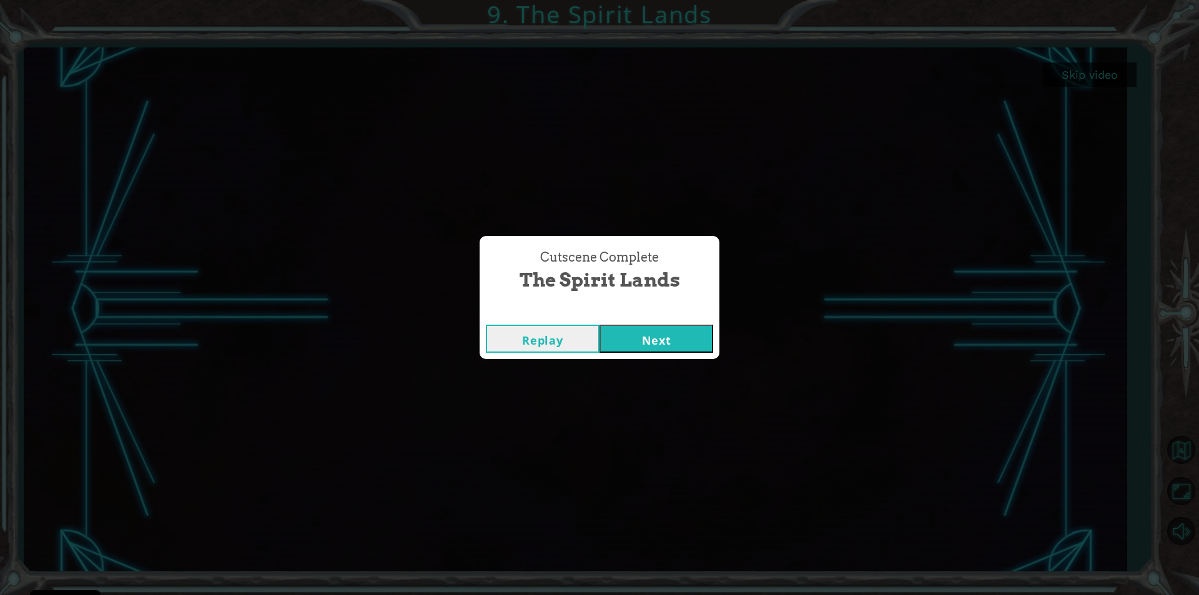
click at [659, 343] on button "Next" at bounding box center [657, 339] width 114 height 28
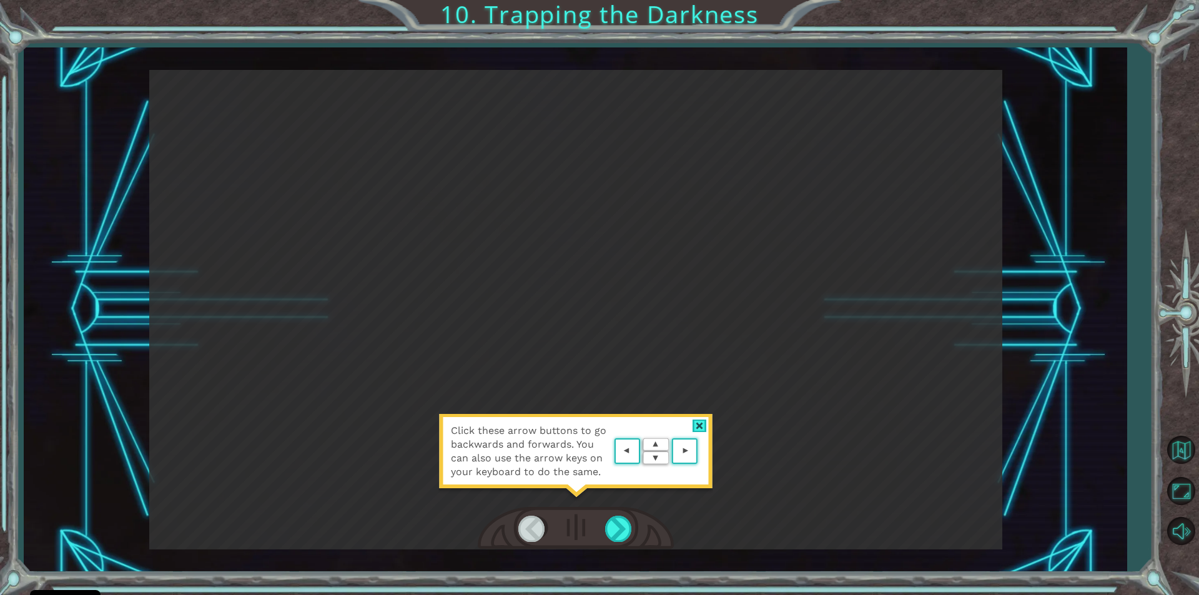
click at [701, 452] on area at bounding box center [701, 452] width 0 height 0
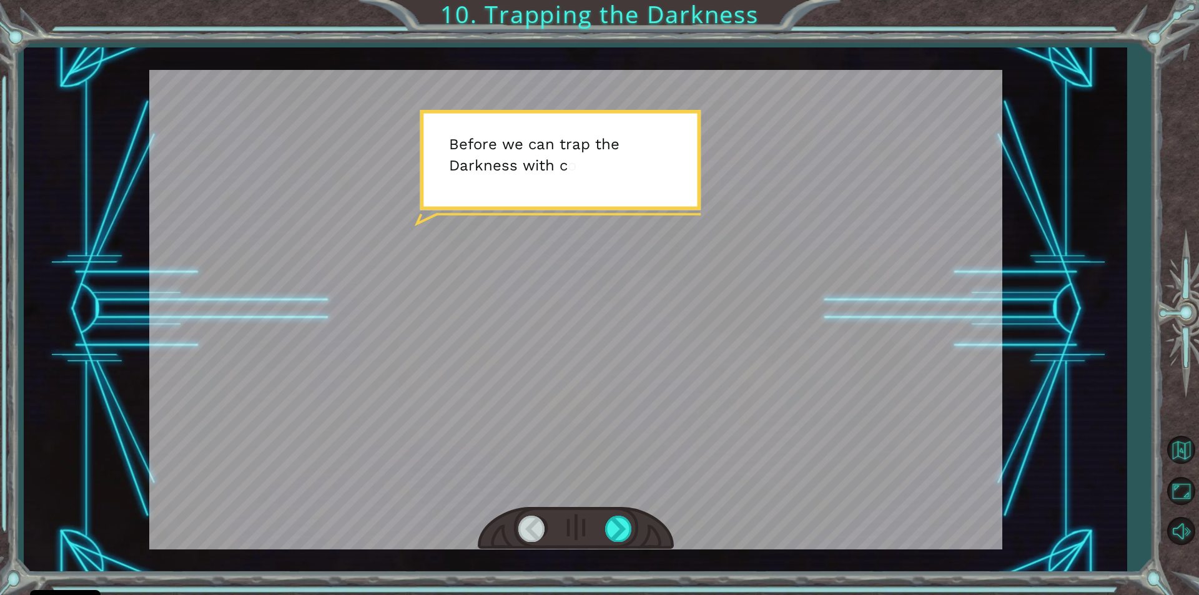
click at [530, 253] on div at bounding box center [575, 310] width 853 height 480
click at [565, 180] on div at bounding box center [575, 310] width 853 height 480
drag, startPoint x: 576, startPoint y: 375, endPoint x: 611, endPoint y: 495, distance: 124.3
click at [595, 459] on div at bounding box center [575, 310] width 853 height 480
click at [611, 520] on div at bounding box center [576, 528] width 196 height 43
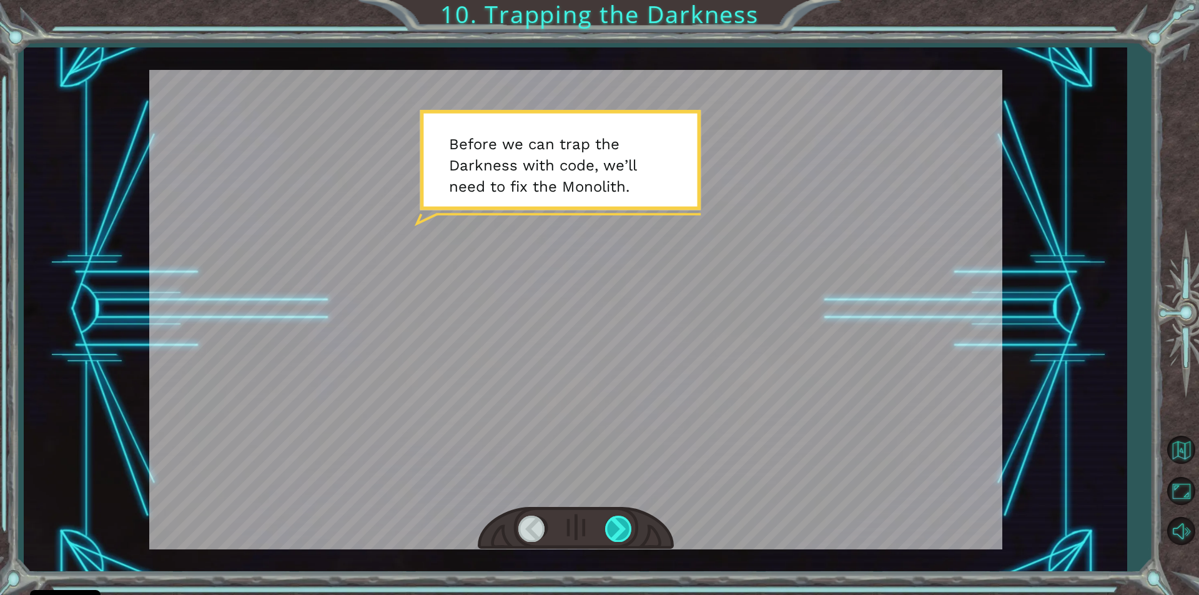
click at [617, 524] on div at bounding box center [619, 529] width 28 height 26
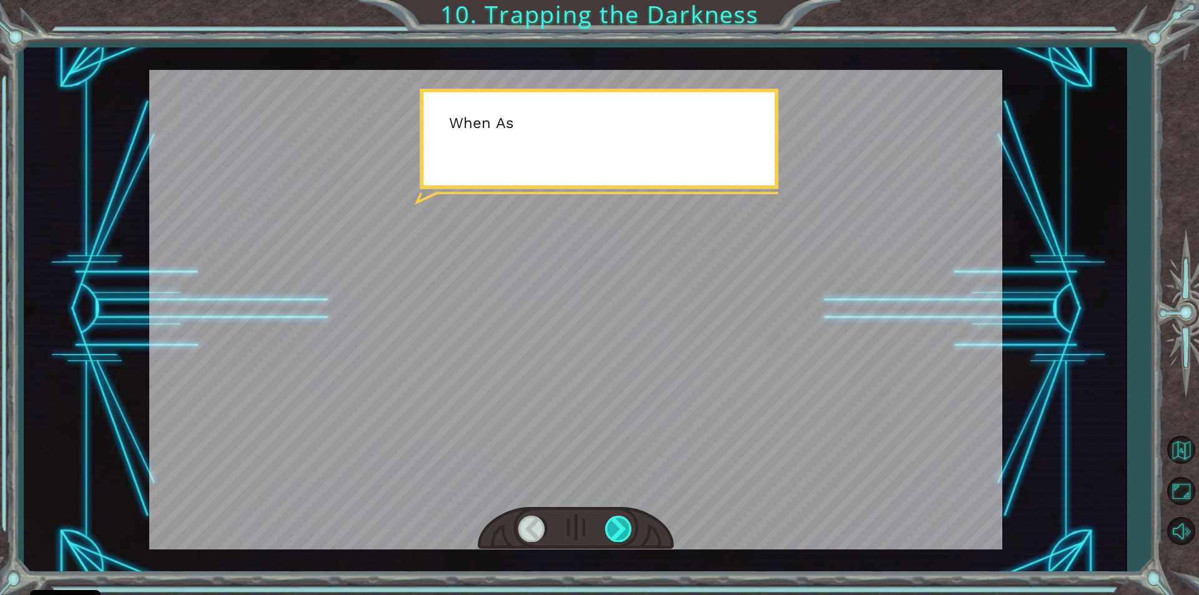
click at [618, 518] on div at bounding box center [619, 529] width 28 height 26
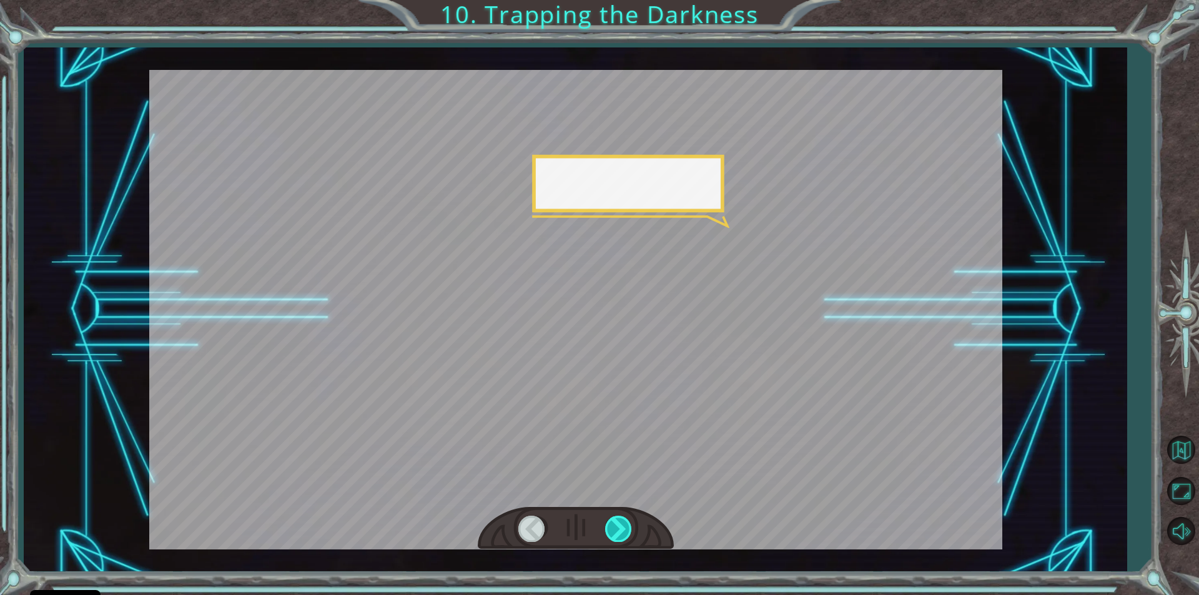
click at [618, 520] on div at bounding box center [619, 529] width 28 height 26
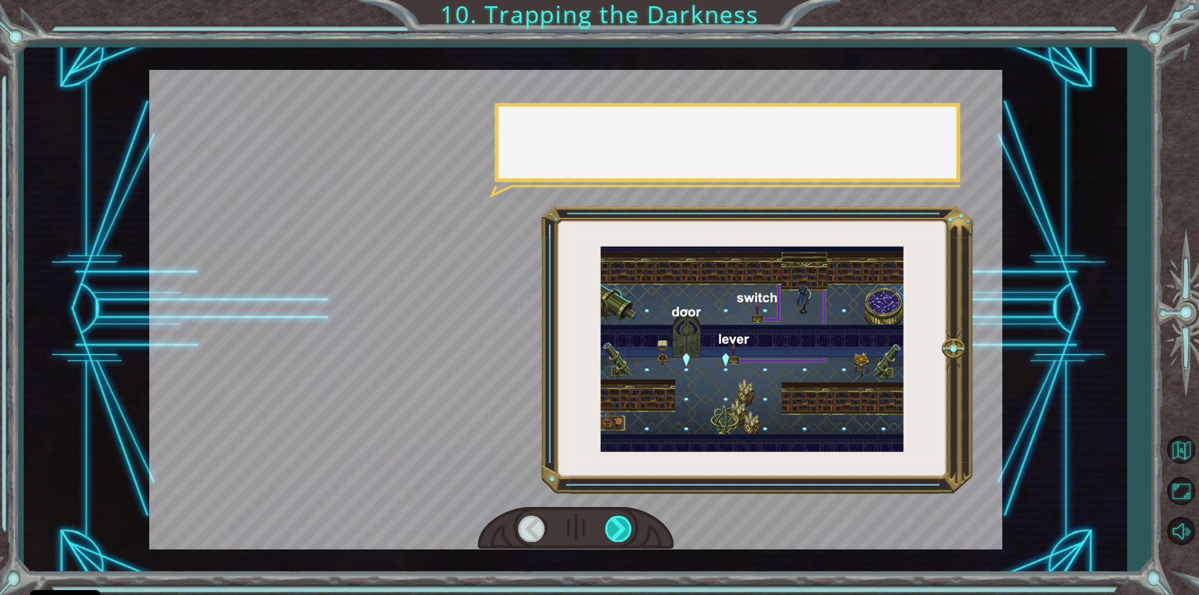
click at [618, 522] on div at bounding box center [619, 529] width 28 height 26
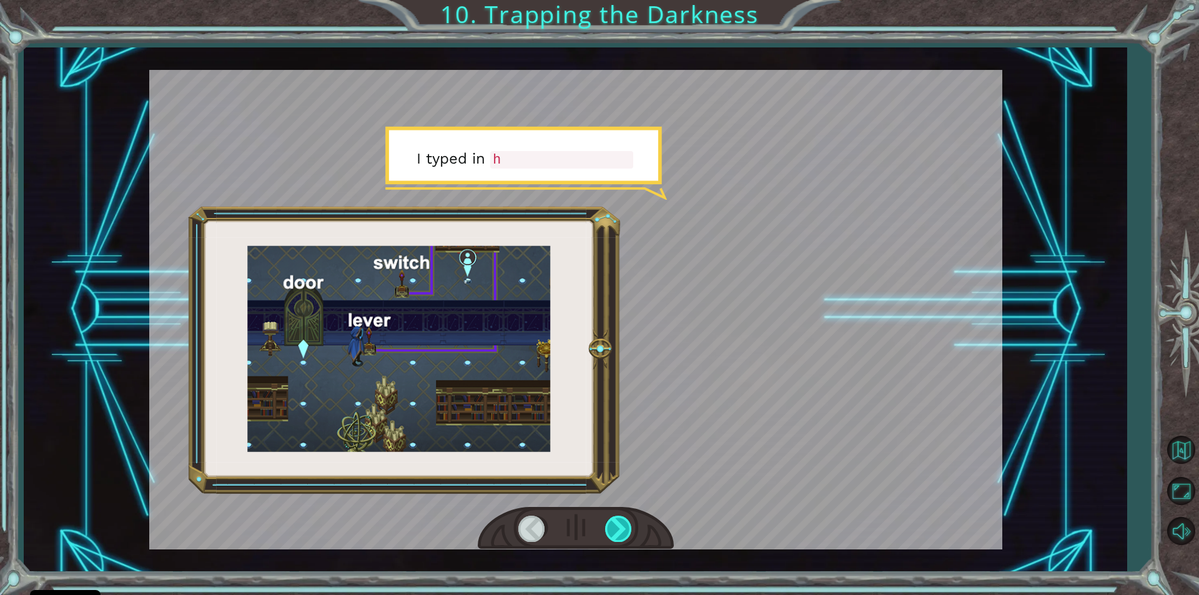
click at [618, 523] on div at bounding box center [619, 529] width 28 height 26
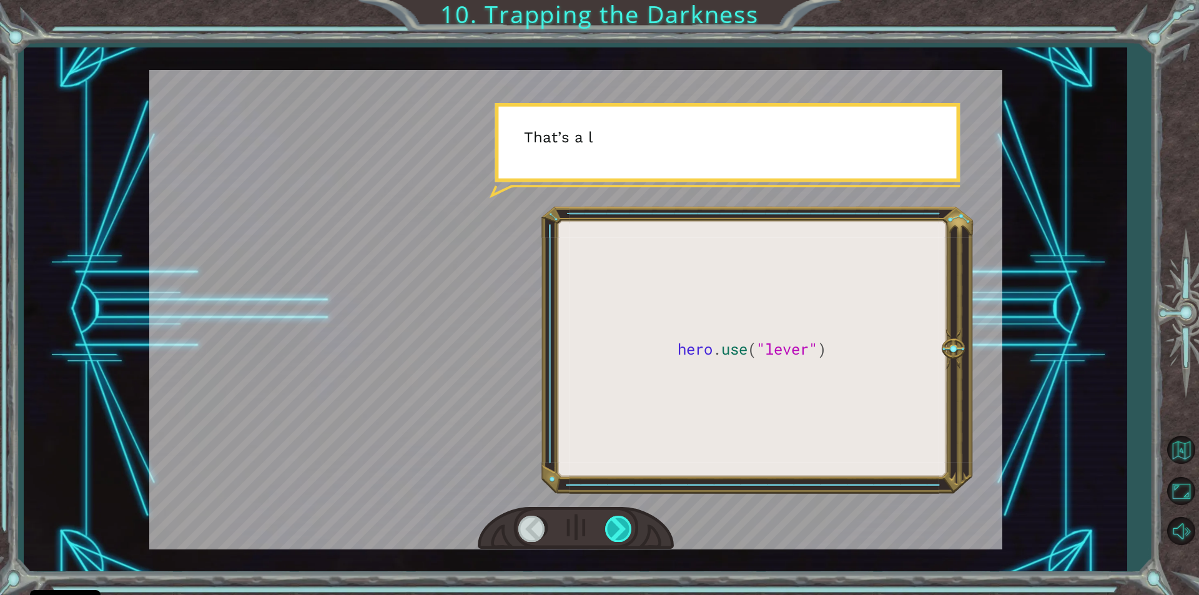
click at [618, 523] on div at bounding box center [619, 529] width 28 height 26
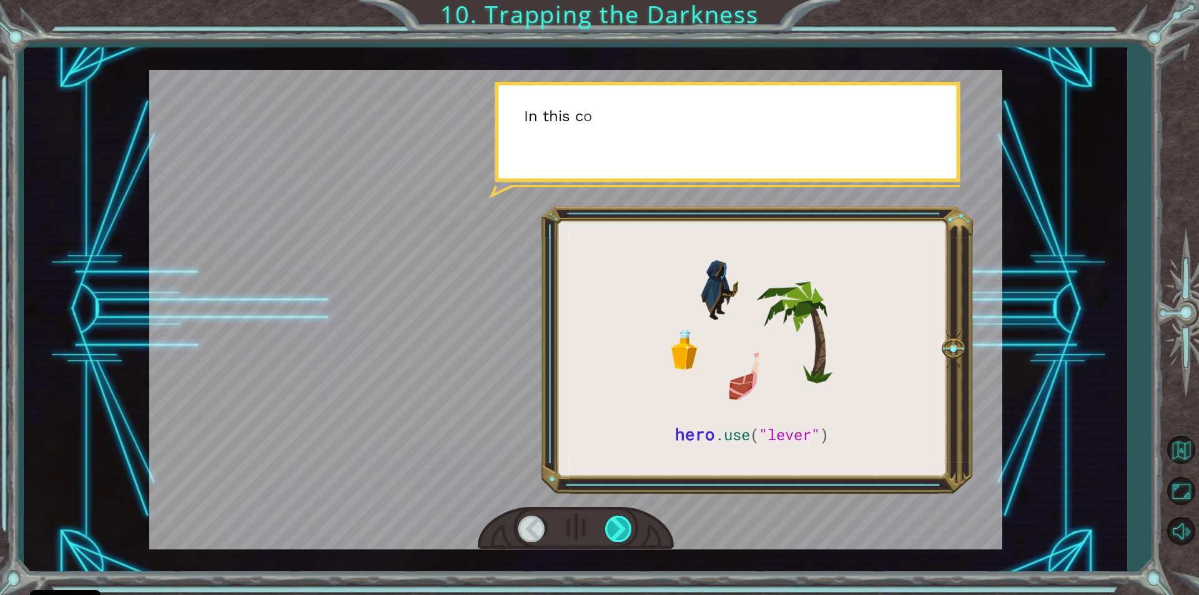
click at [618, 523] on div at bounding box center [619, 529] width 28 height 26
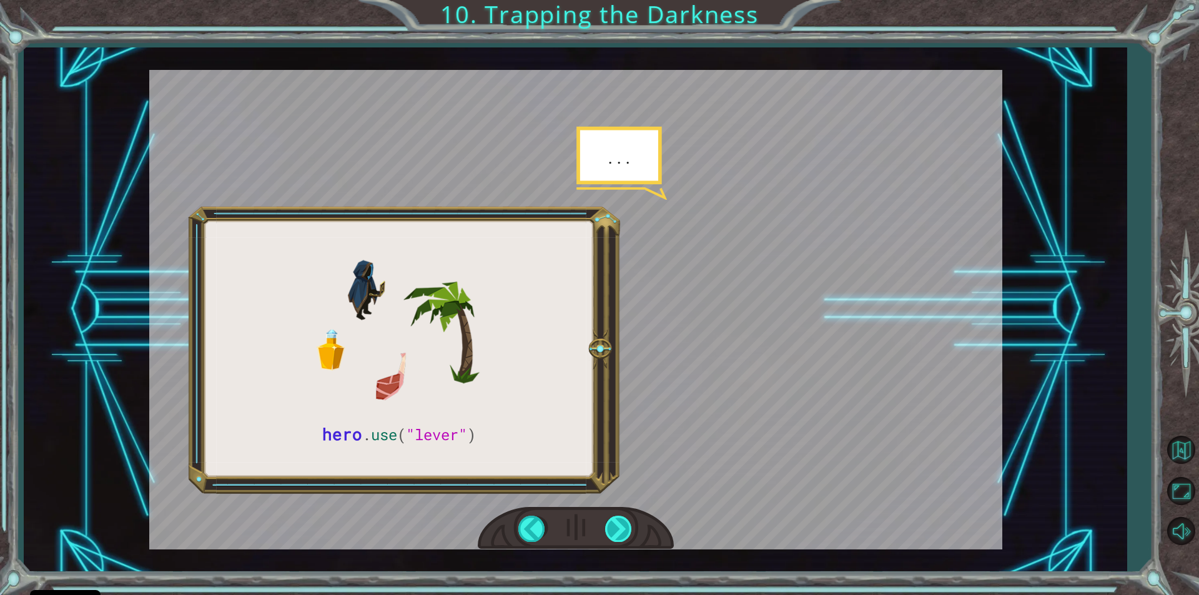
click at [619, 523] on div at bounding box center [619, 529] width 28 height 26
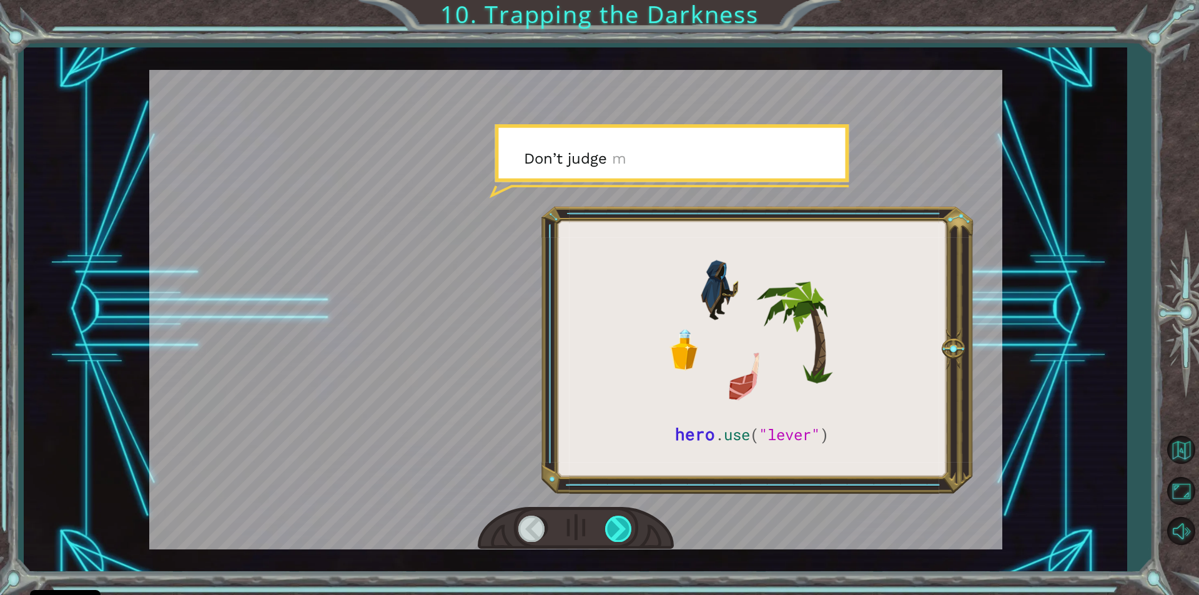
click at [619, 523] on div at bounding box center [619, 529] width 28 height 26
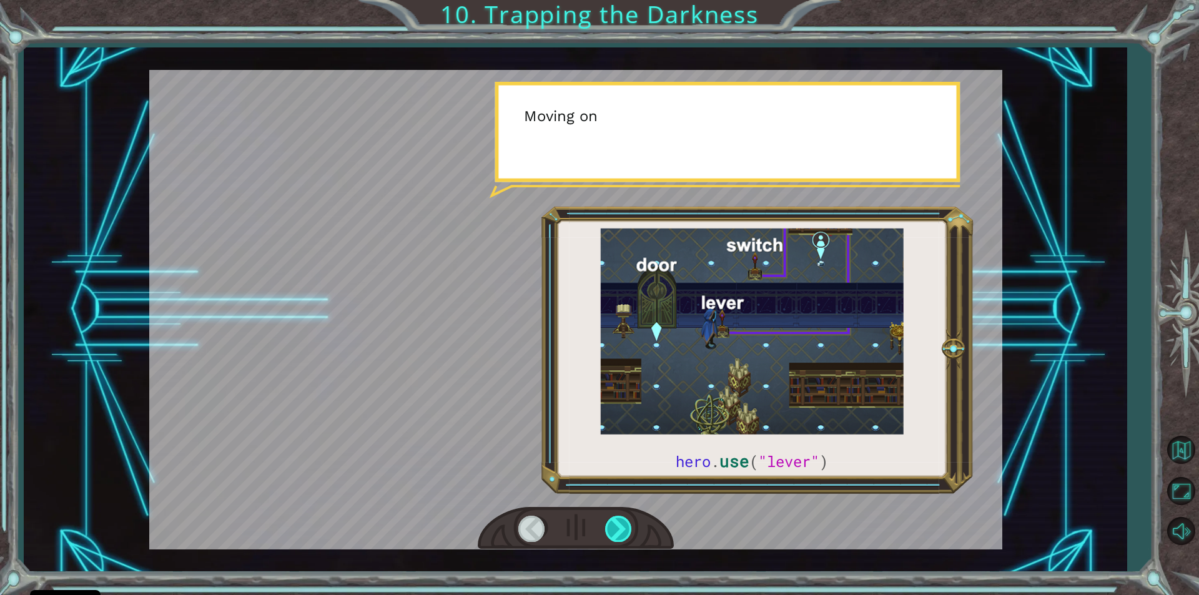
click at [619, 523] on div at bounding box center [619, 529] width 28 height 26
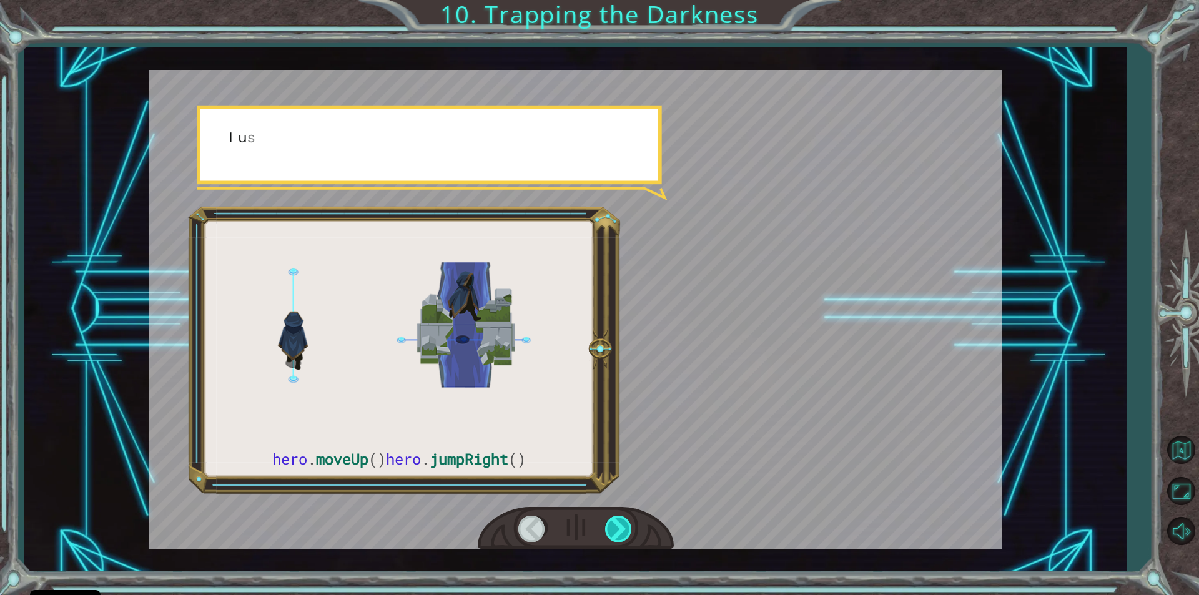
click at [620, 523] on div at bounding box center [619, 529] width 28 height 26
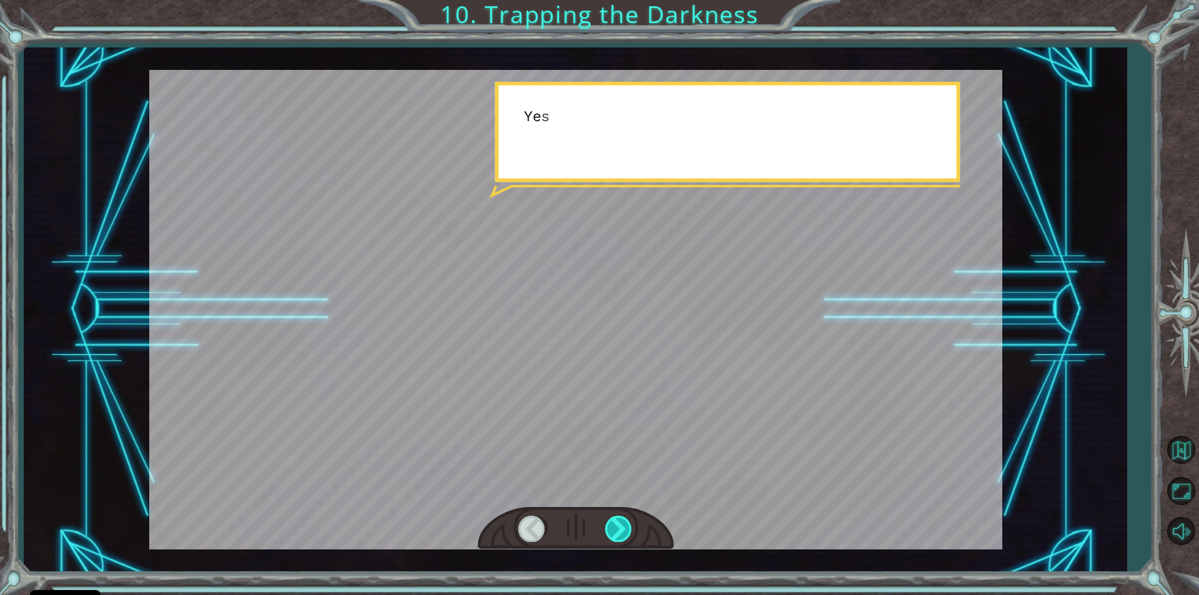
click at [620, 523] on div at bounding box center [619, 529] width 28 height 26
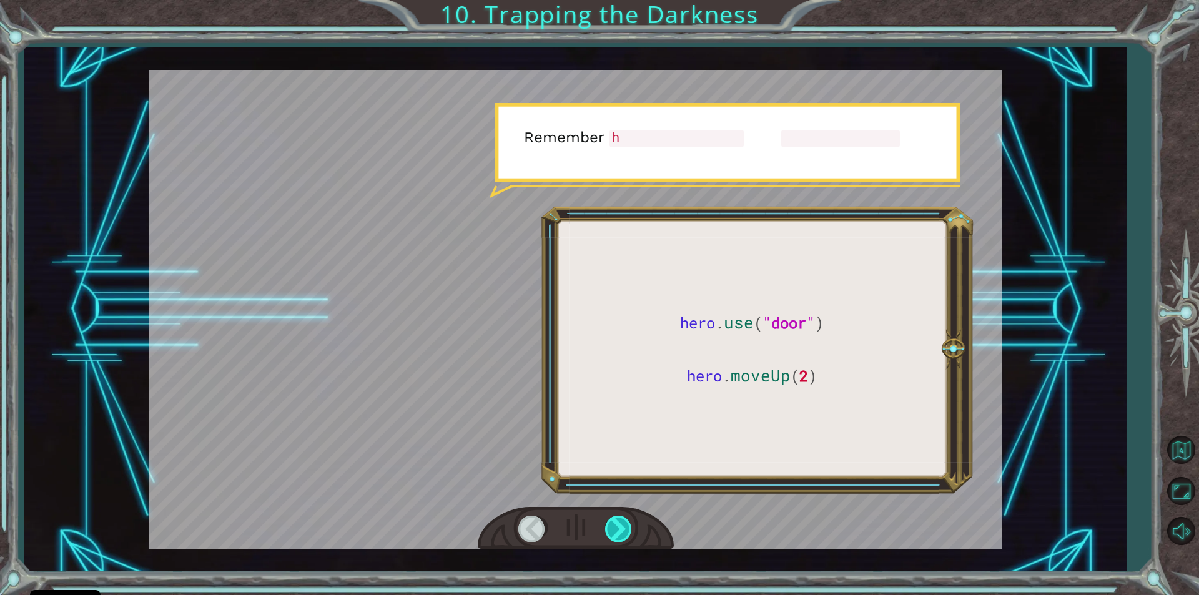
click at [620, 523] on div at bounding box center [619, 529] width 28 height 26
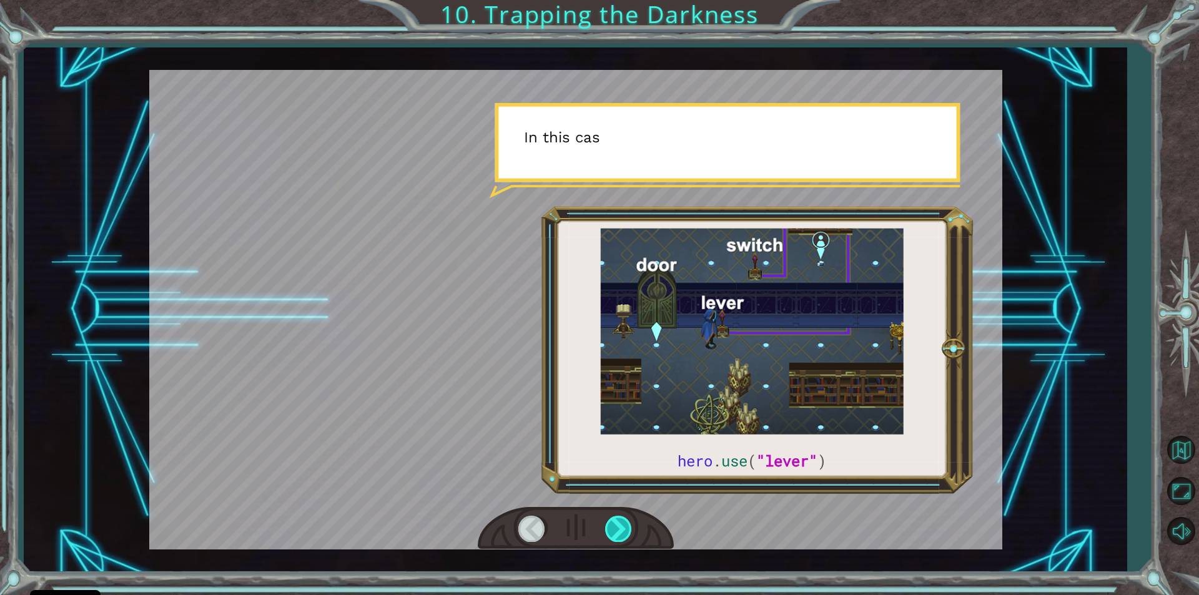
click at [620, 523] on div at bounding box center [619, 529] width 28 height 26
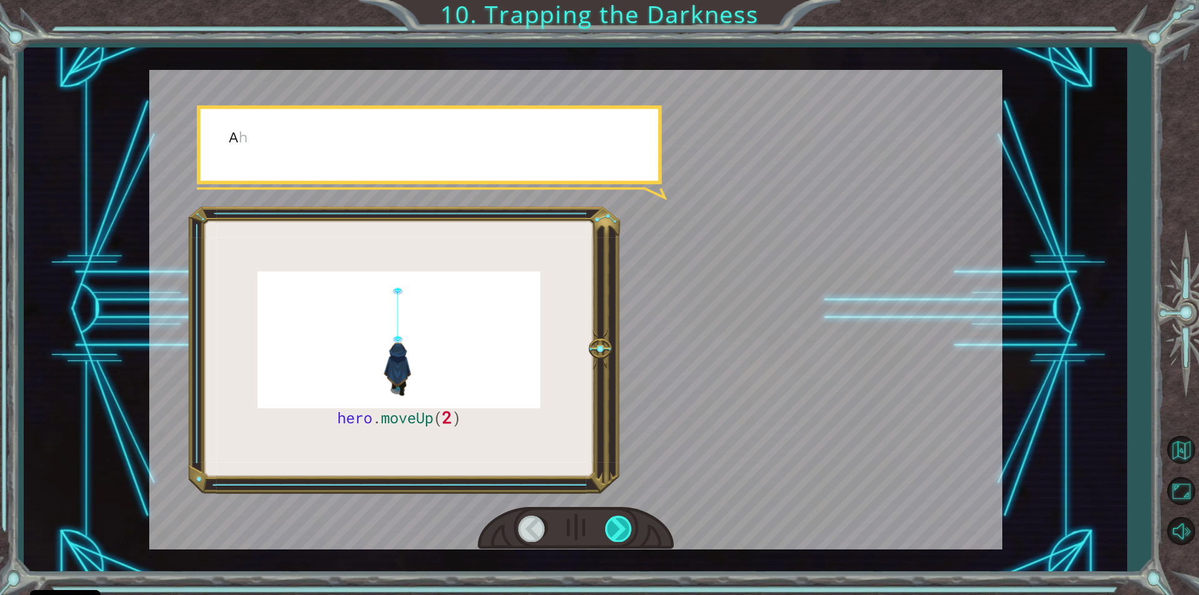
click at [621, 523] on div at bounding box center [619, 529] width 28 height 26
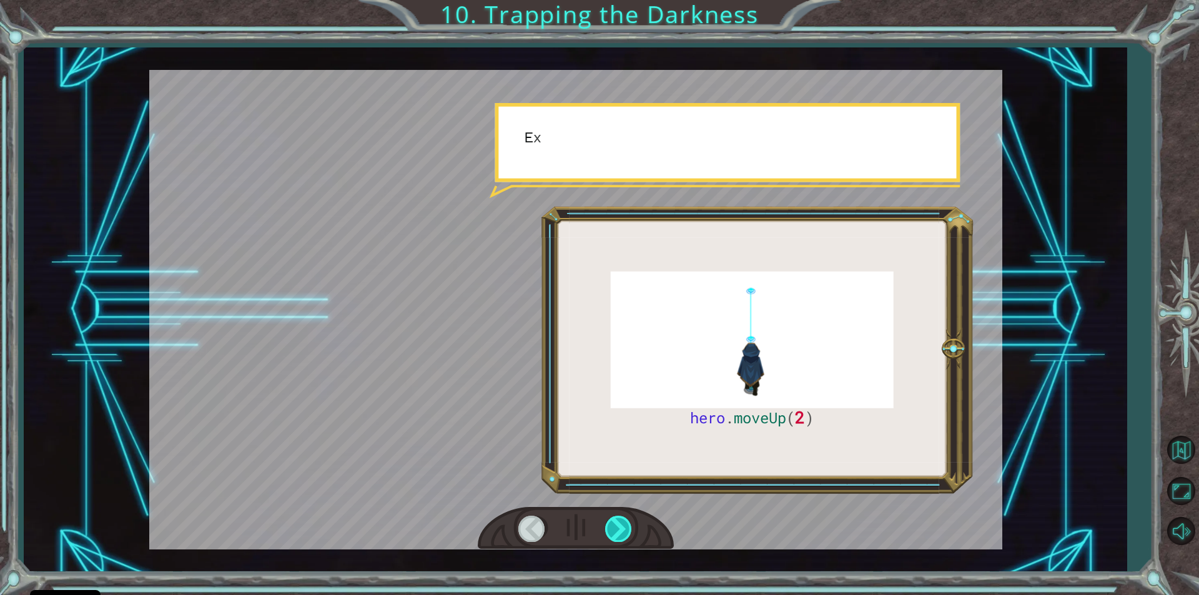
click at [621, 523] on div at bounding box center [619, 529] width 28 height 26
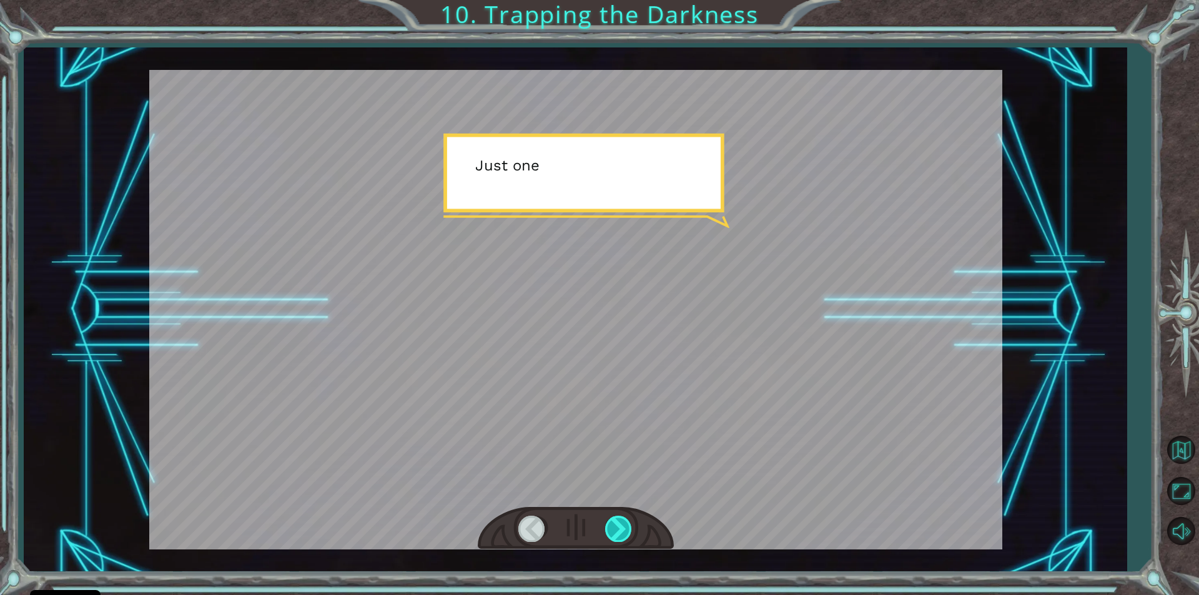
click at [623, 523] on div at bounding box center [619, 529] width 28 height 26
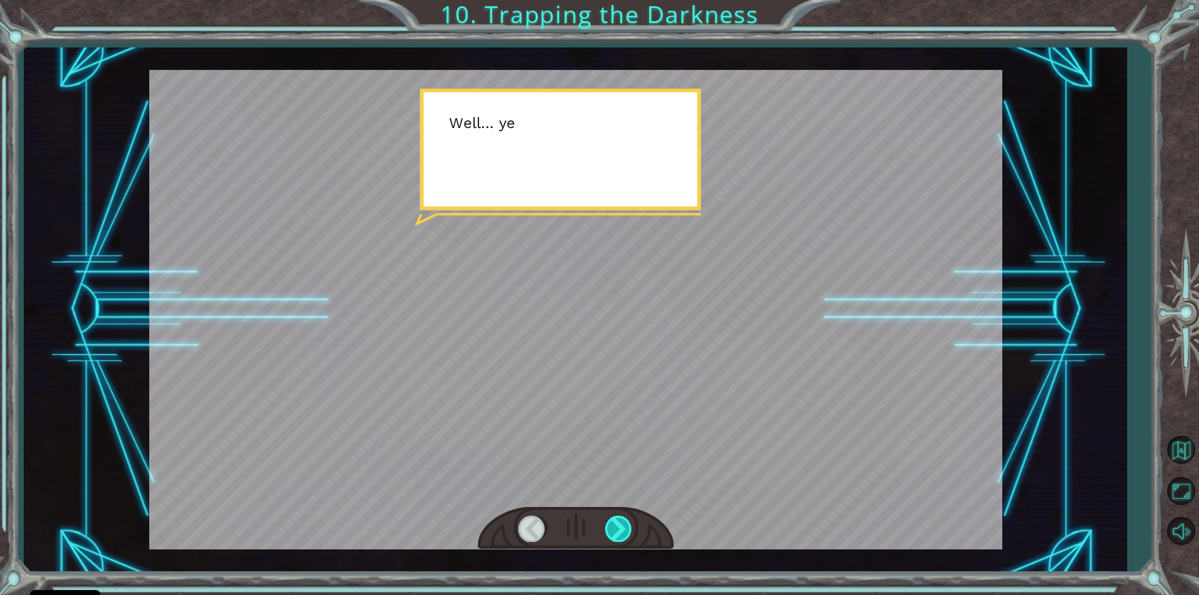
click at [624, 523] on div at bounding box center [619, 529] width 28 height 26
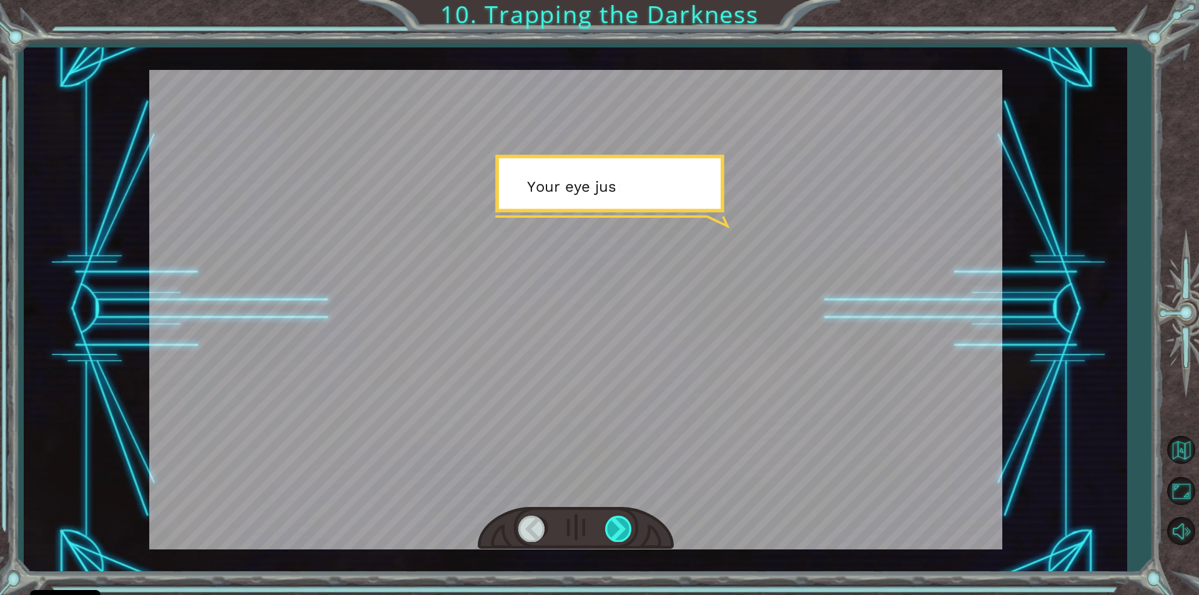
click at [618, 522] on div at bounding box center [619, 529] width 28 height 26
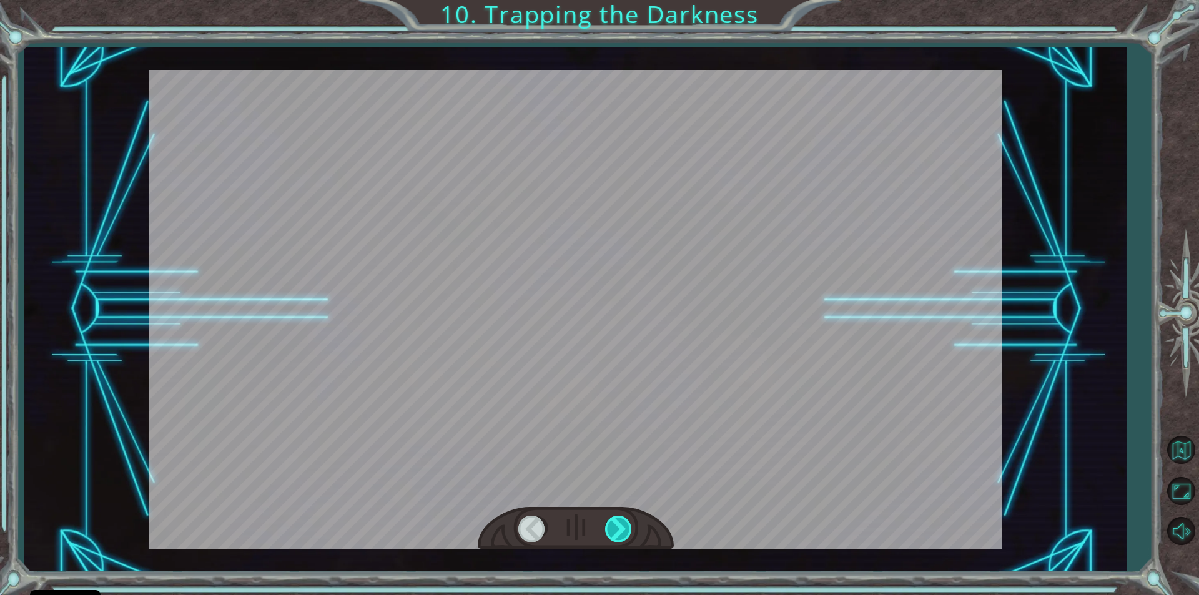
click at [618, 522] on div at bounding box center [619, 529] width 28 height 26
click at [617, 522] on div at bounding box center [619, 529] width 28 height 26
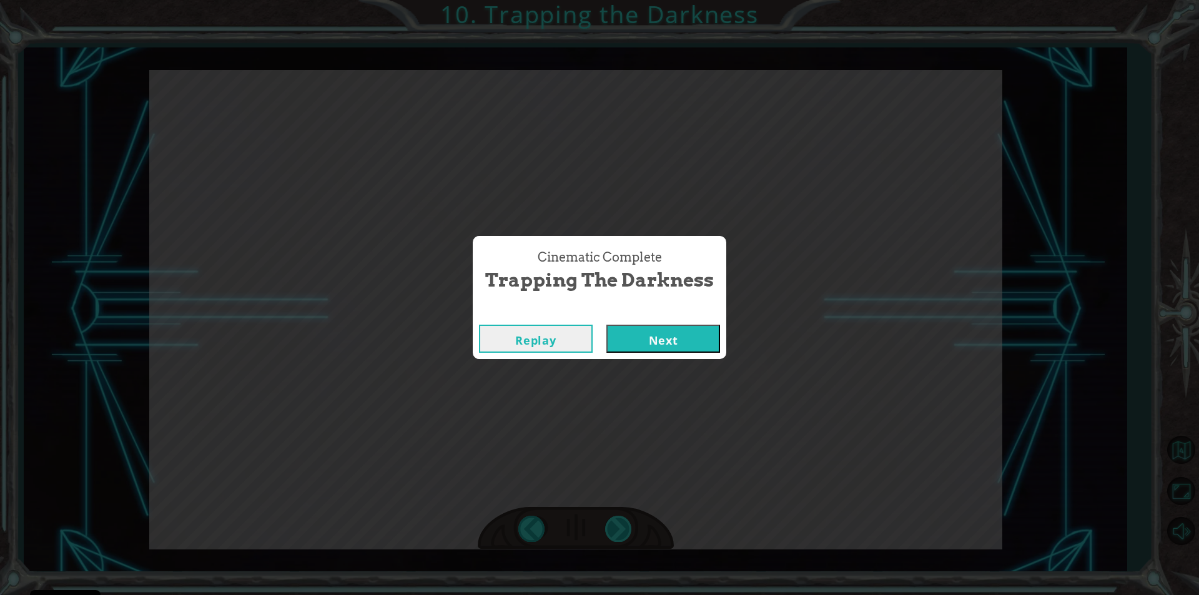
click at [617, 0] on div "hero . moveUp ( 2 ) B e f o r e w e c a n t r a p t h e D a r k n e s s w i t h…" at bounding box center [599, 0] width 1199 height 0
click at [640, 342] on button "Next" at bounding box center [663, 339] width 114 height 28
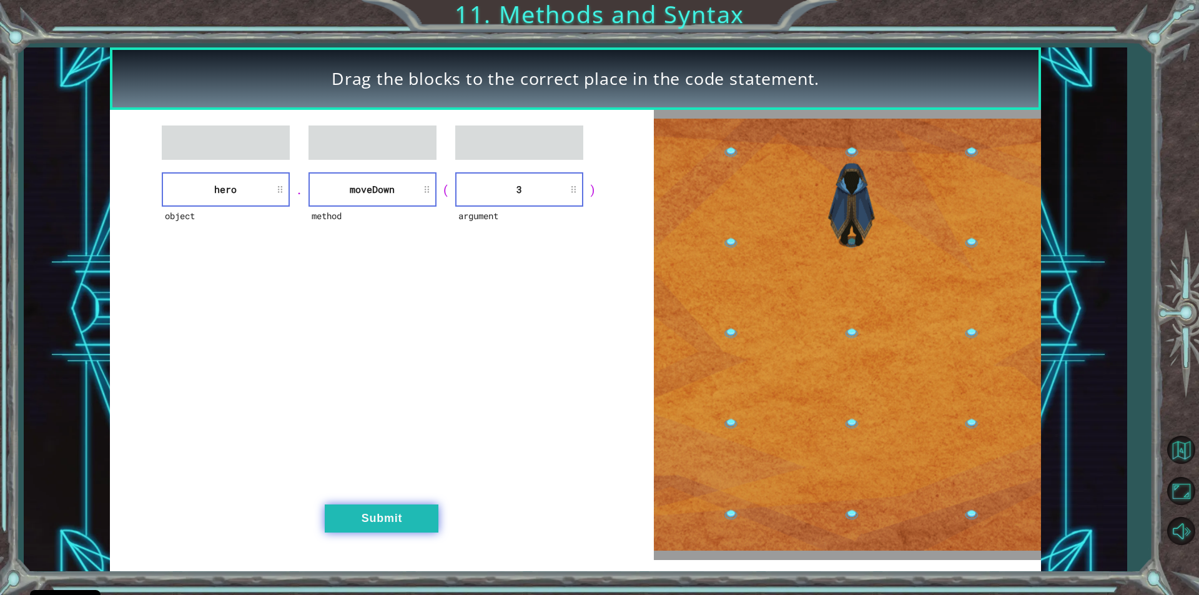
click at [390, 515] on button "Submit" at bounding box center [382, 519] width 114 height 28
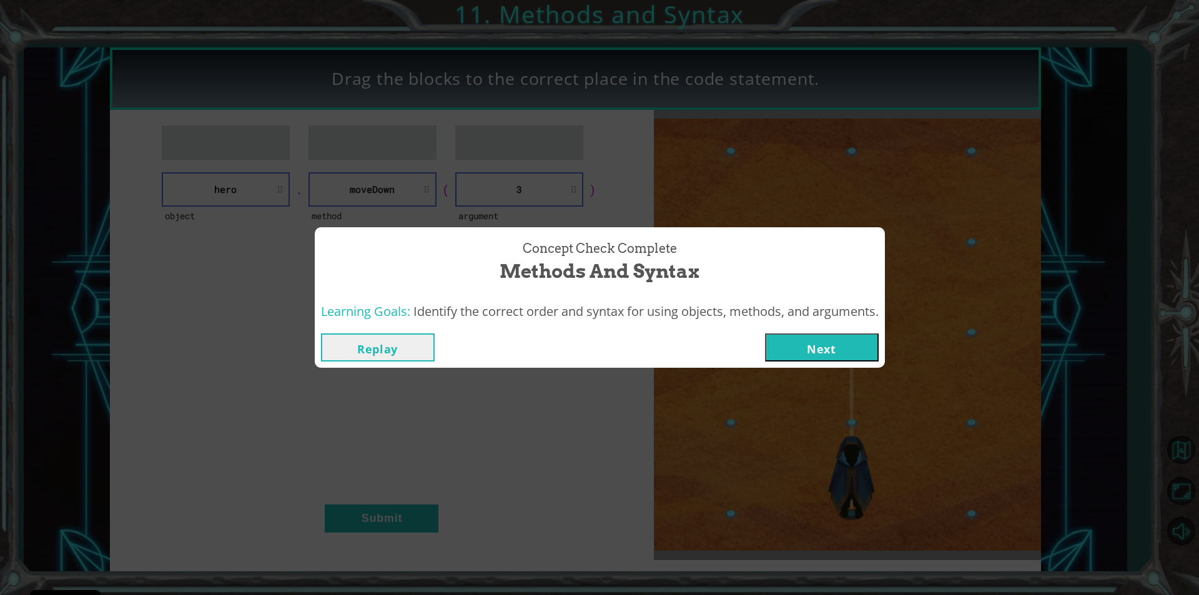
click at [807, 338] on button "Next" at bounding box center [822, 347] width 114 height 28
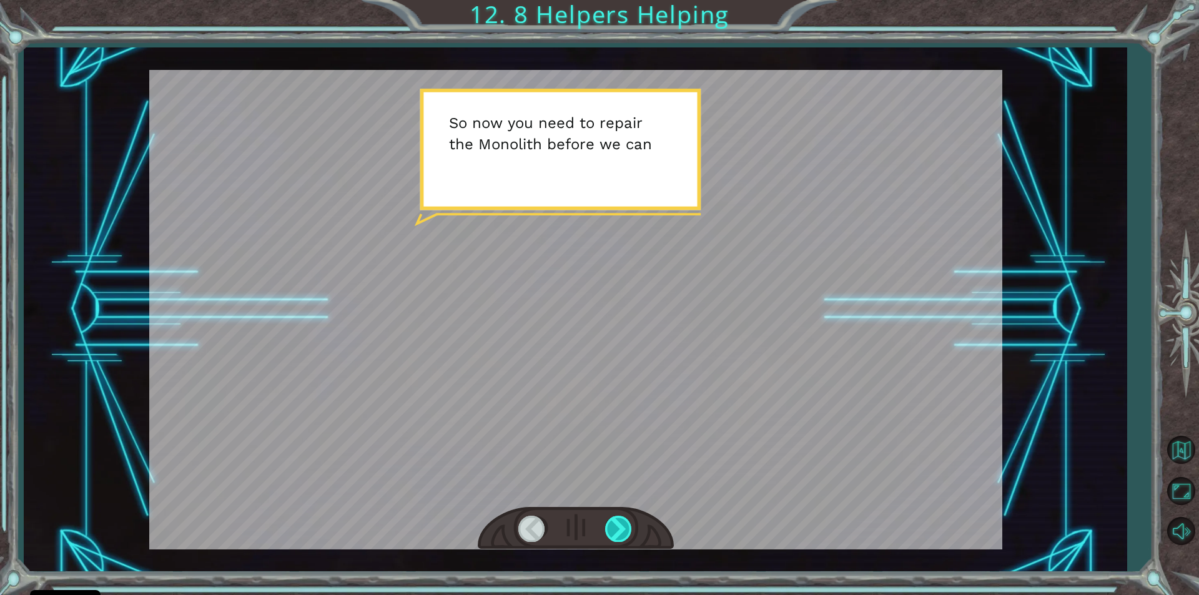
click at [605, 520] on div at bounding box center [619, 529] width 28 height 26
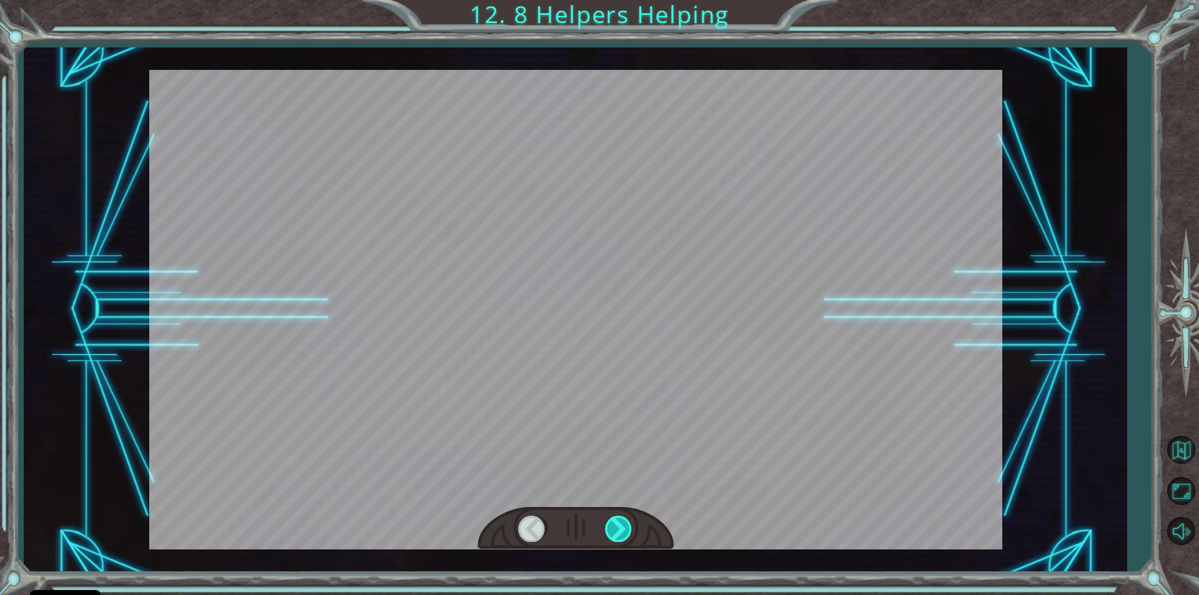
click at [608, 522] on div at bounding box center [619, 529] width 28 height 26
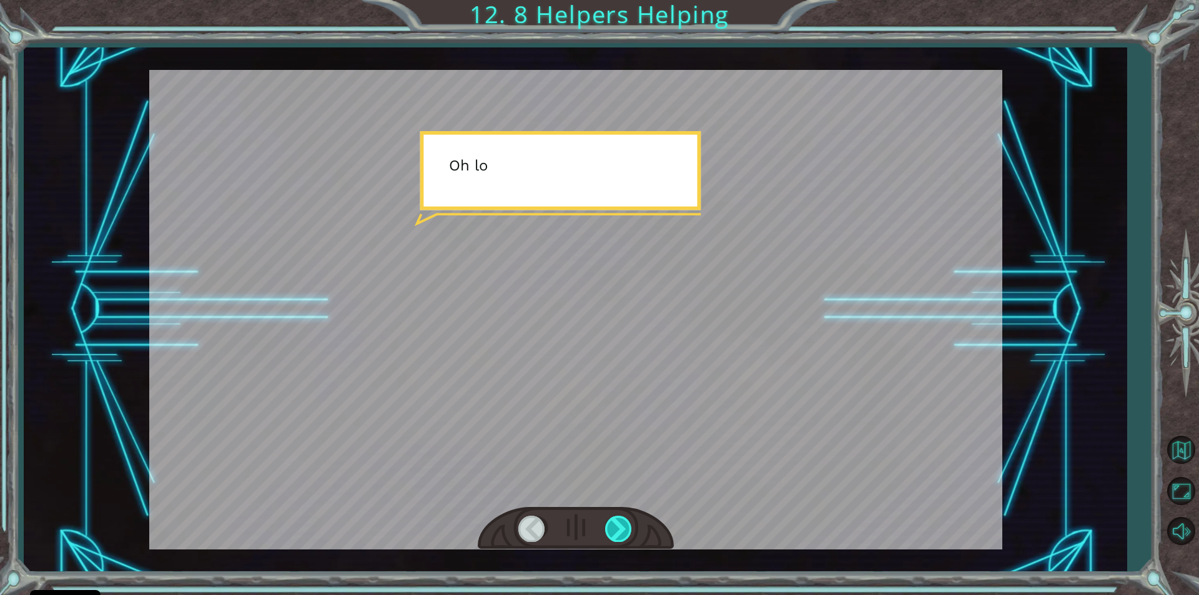
drag, startPoint x: 608, startPoint y: 522, endPoint x: 615, endPoint y: 523, distance: 7.0
click at [610, 522] on div at bounding box center [619, 529] width 28 height 26
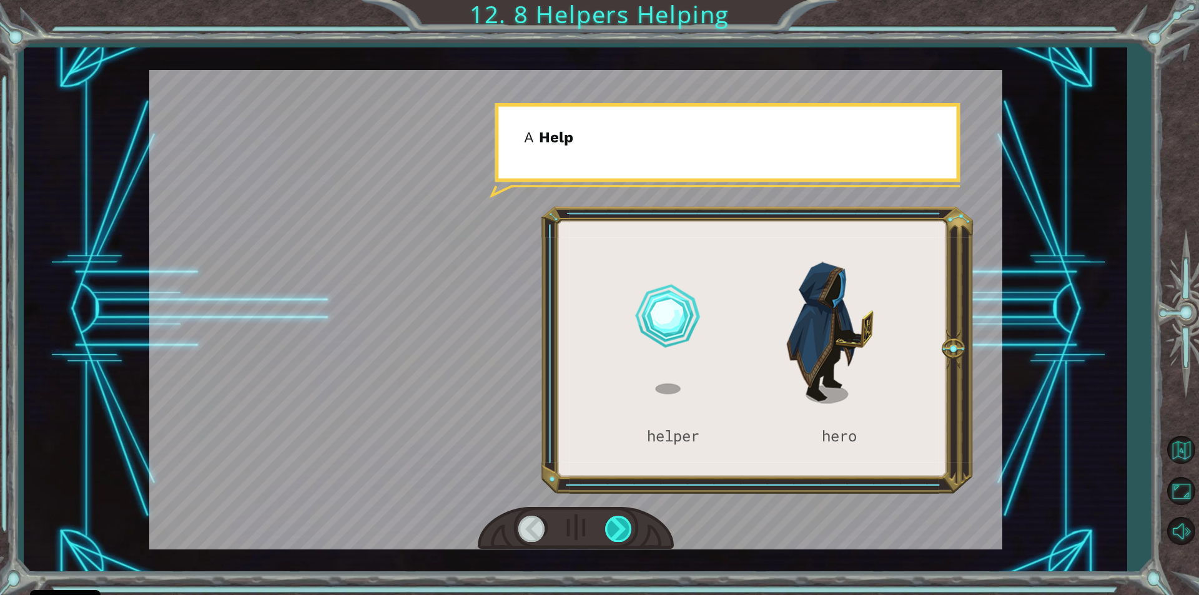
click at [621, 534] on div at bounding box center [619, 529] width 28 height 26
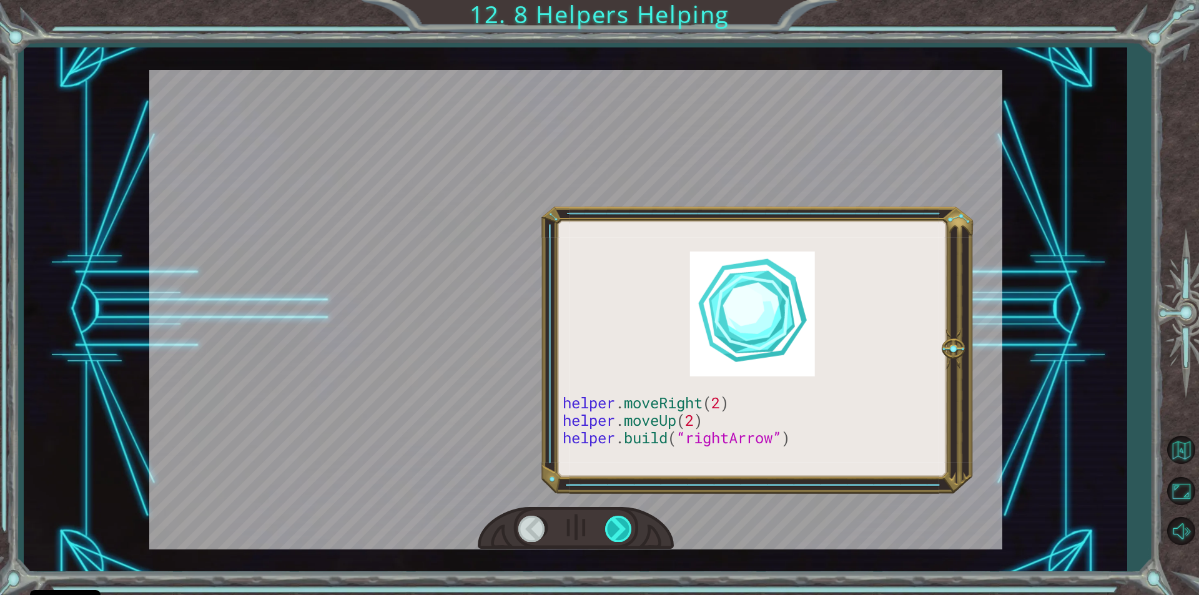
click at [622, 533] on div at bounding box center [619, 529] width 28 height 26
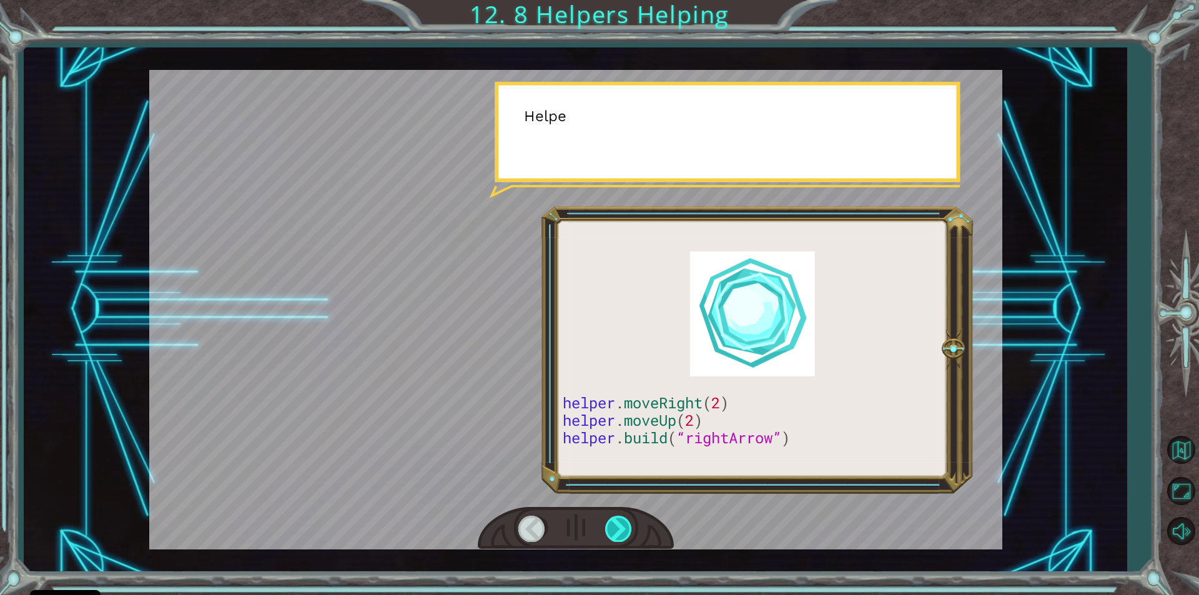
click at [620, 529] on div at bounding box center [619, 529] width 28 height 26
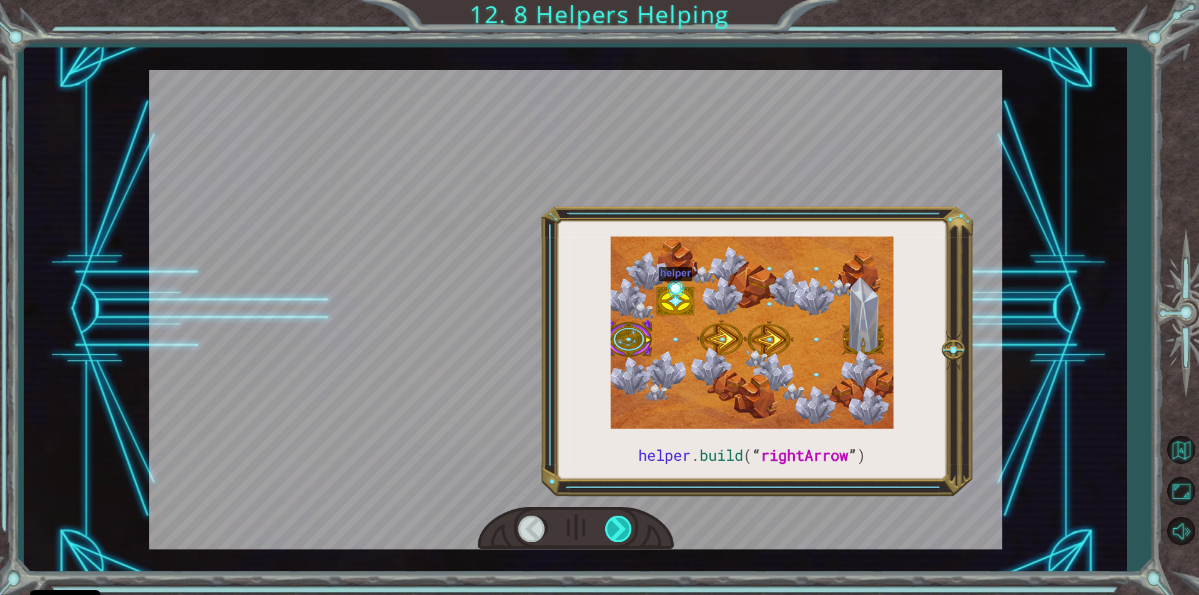
click at [620, 529] on div at bounding box center [619, 529] width 28 height 26
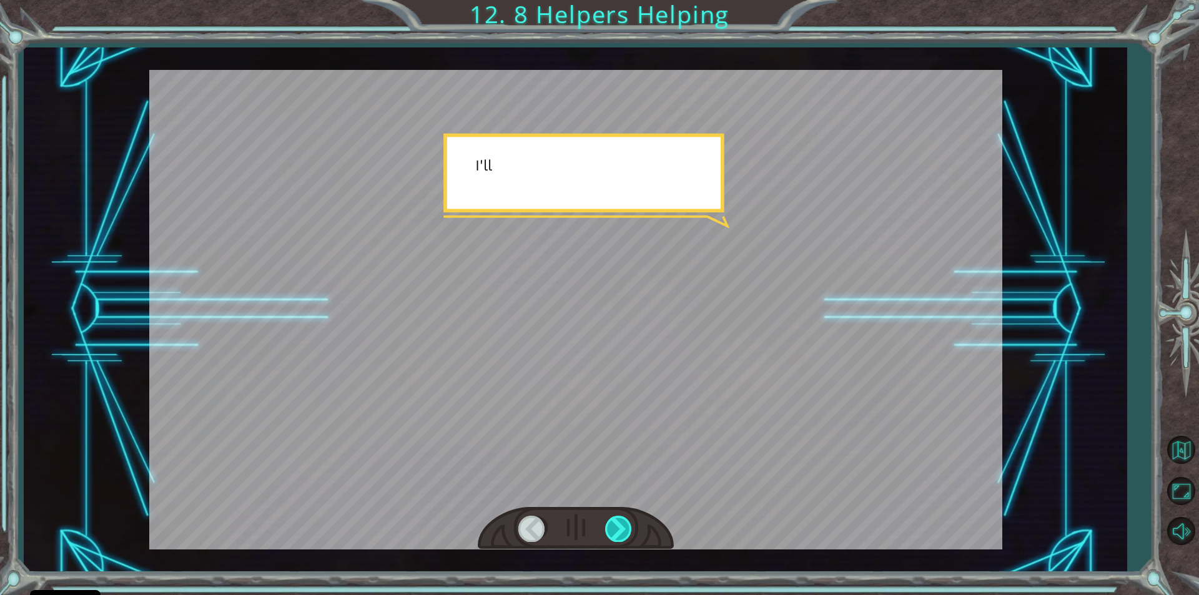
click at [622, 529] on div at bounding box center [619, 529] width 28 height 26
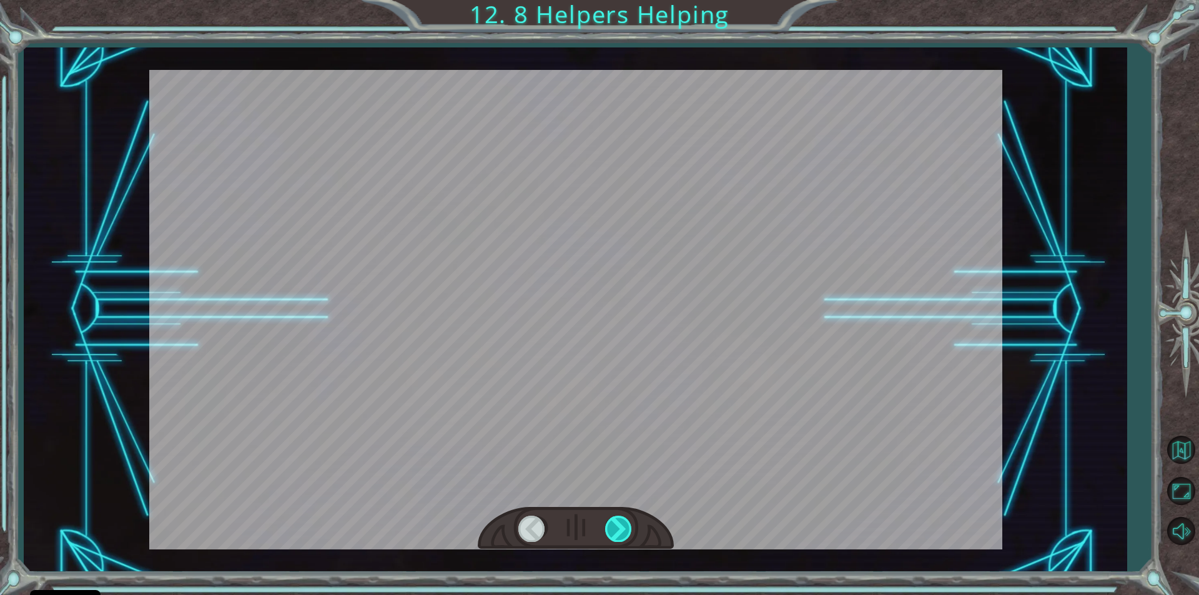
click at [621, 529] on div at bounding box center [619, 529] width 28 height 26
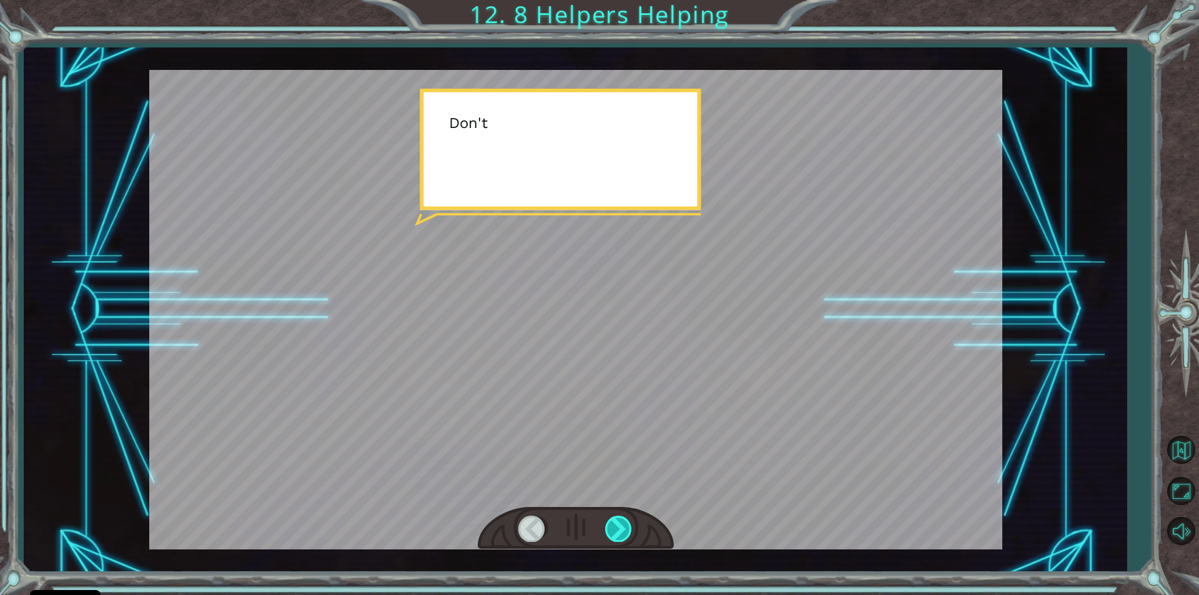
click at [621, 529] on div at bounding box center [619, 529] width 28 height 26
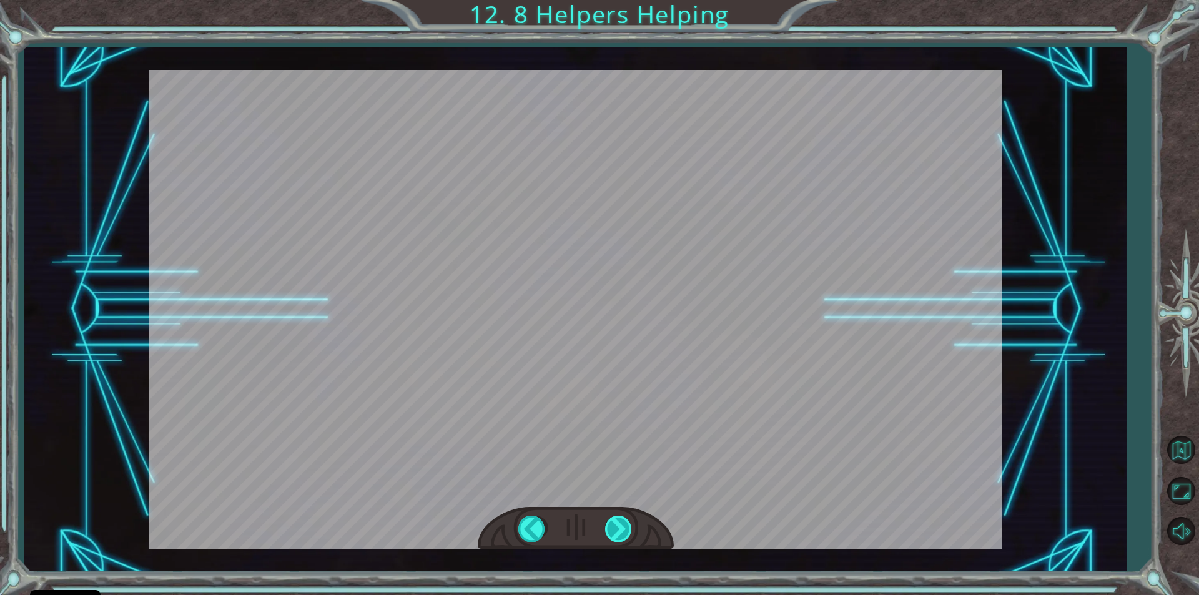
click at [621, 529] on div at bounding box center [619, 529] width 28 height 26
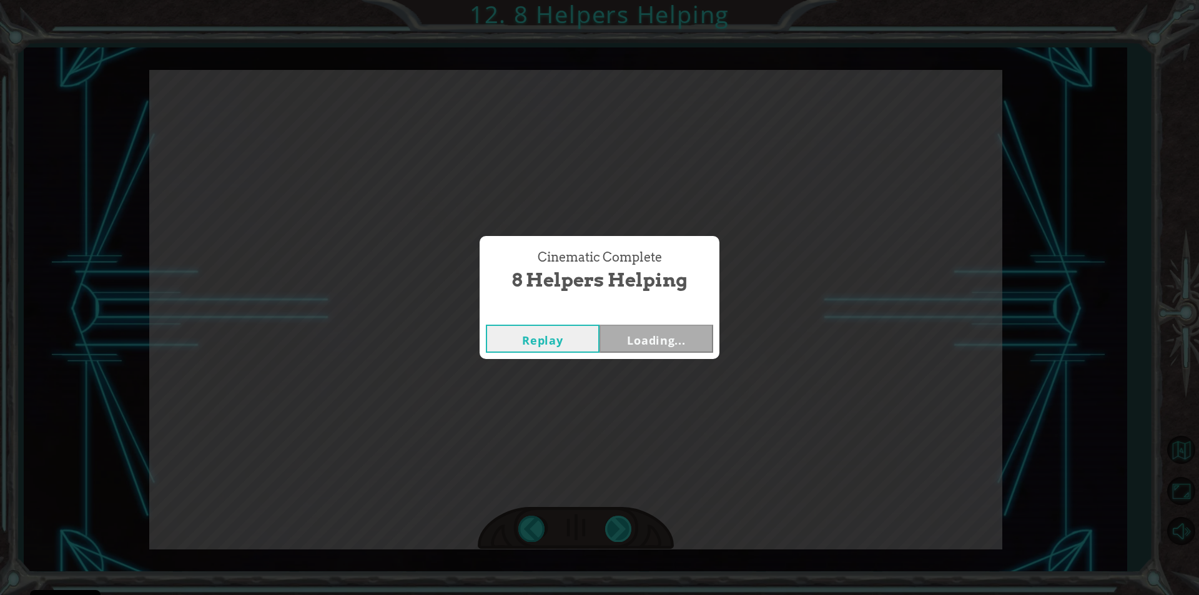
click at [621, 529] on div "Cinematic Complete 8 Helpers Helping Replay Loading..." at bounding box center [599, 297] width 1199 height 595
click at [659, 339] on button "Next" at bounding box center [657, 339] width 114 height 28
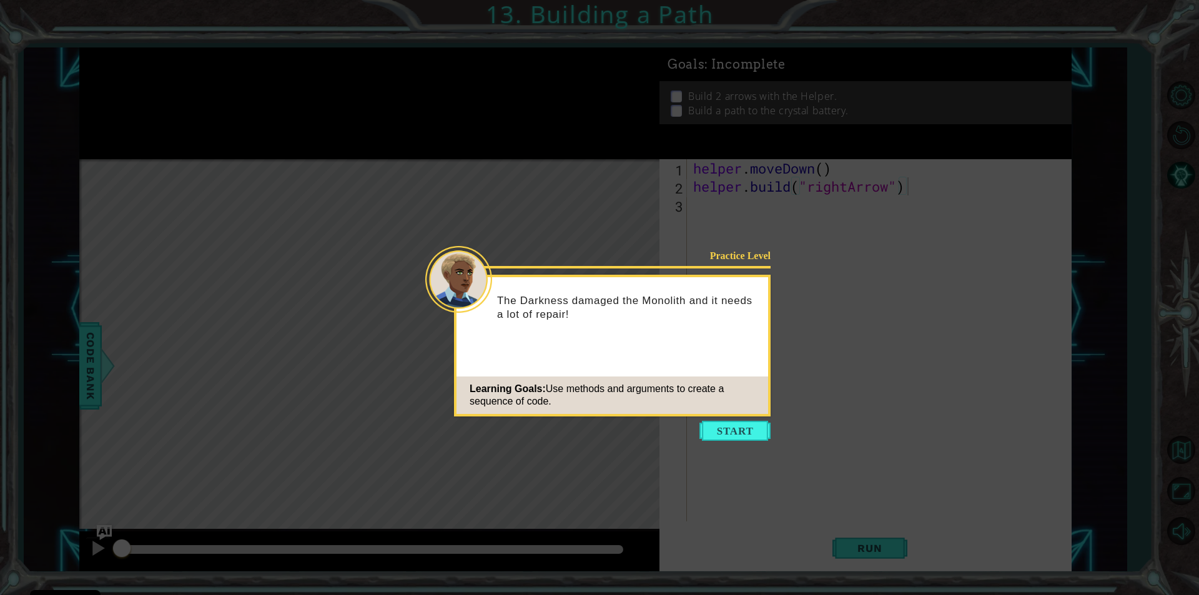
click at [734, 427] on button "Start" at bounding box center [734, 431] width 71 height 20
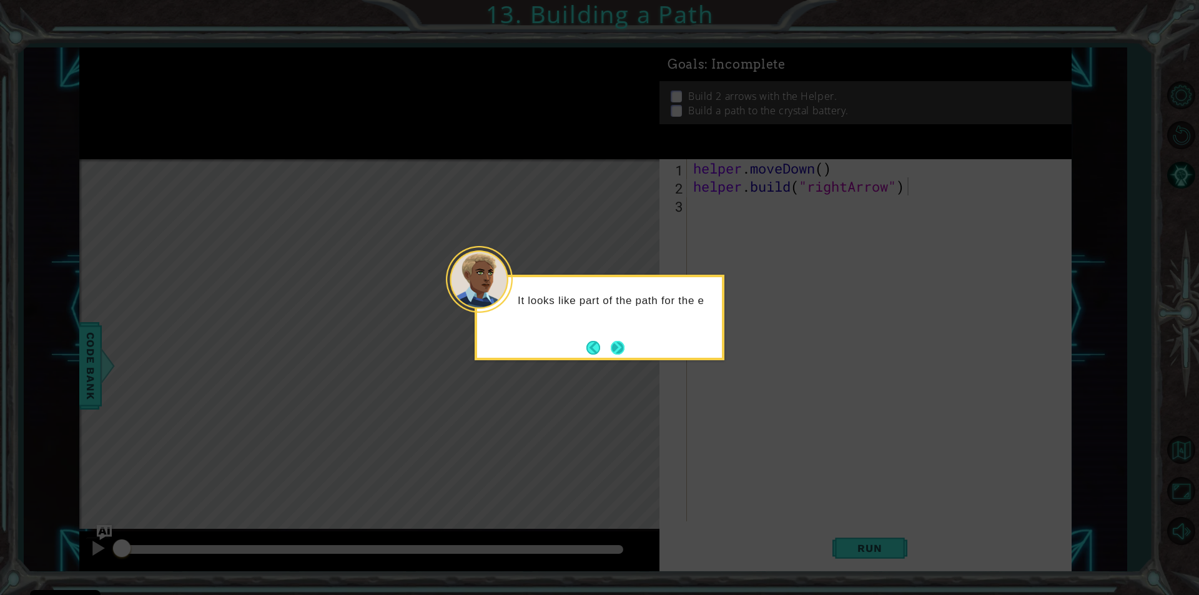
click at [613, 348] on button "Next" at bounding box center [618, 347] width 14 height 14
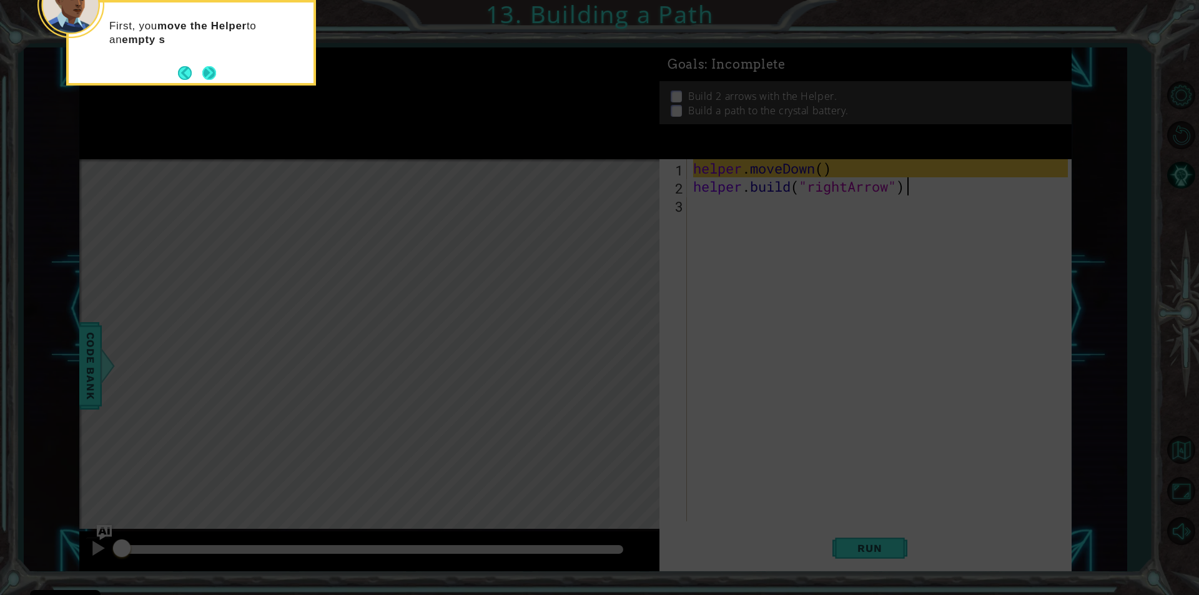
click at [212, 81] on button "Next" at bounding box center [209, 73] width 15 height 15
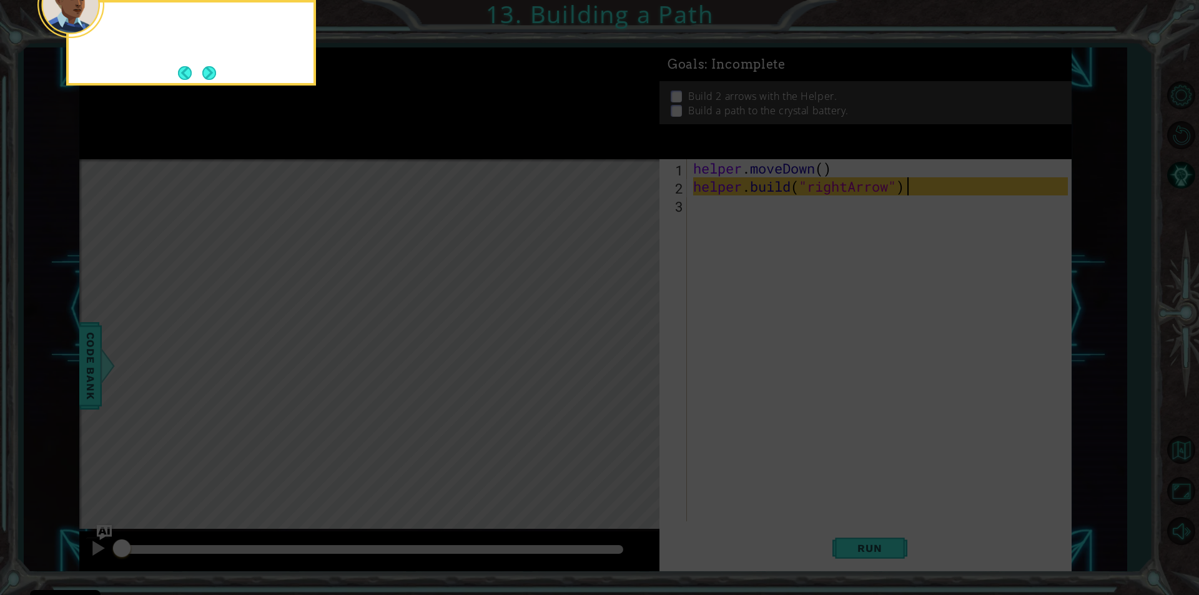
click at [212, 82] on div at bounding box center [191, 43] width 250 height 86
click at [215, 54] on div "Then you can u" at bounding box center [191, 31] width 245 height 49
click at [214, 71] on button "Next" at bounding box center [209, 73] width 14 height 14
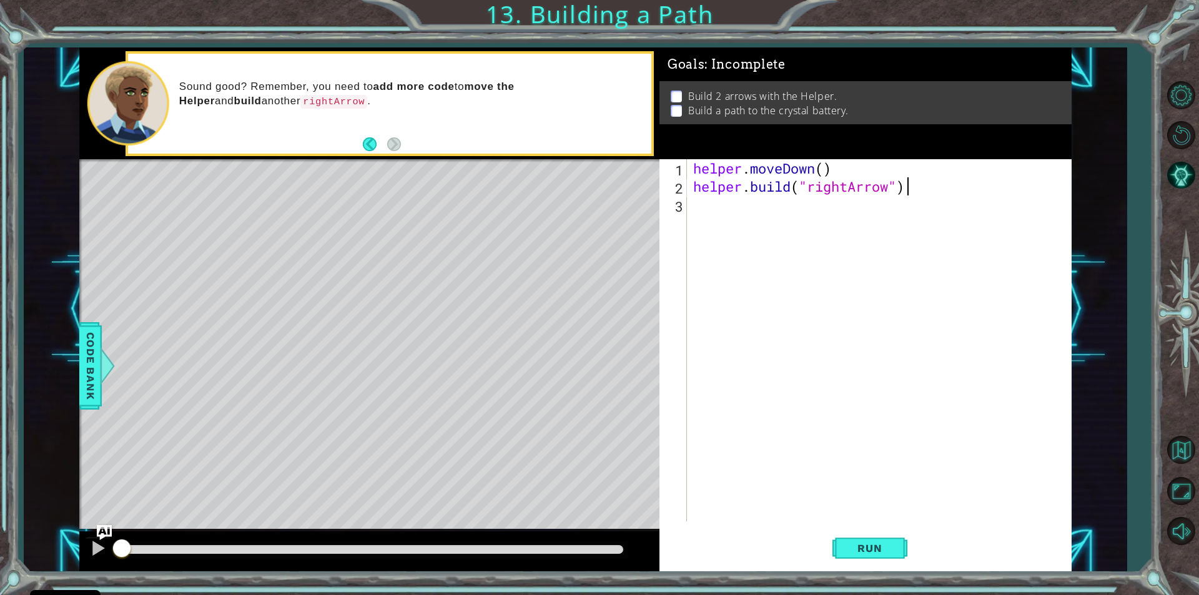
click at [365, 342] on div "Level Map" at bounding box center [367, 343] width 577 height 368
click at [877, 550] on span "Run" at bounding box center [869, 548] width 49 height 12
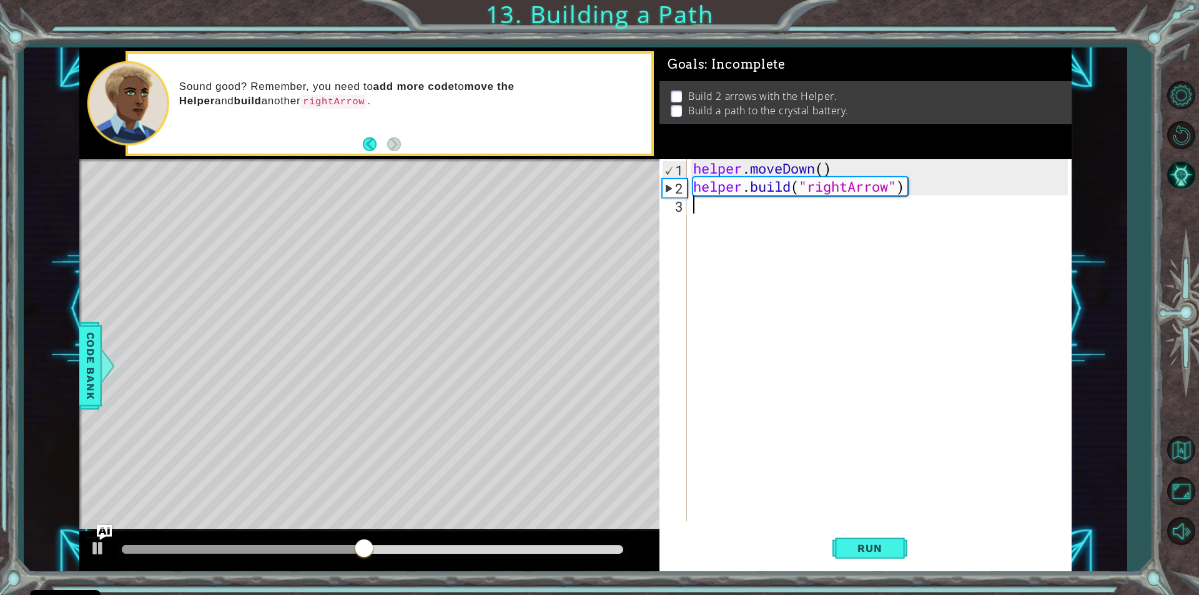
click at [708, 216] on div "helper . moveDown ( ) helper . build ( "rightArrow" )" at bounding box center [882, 358] width 383 height 398
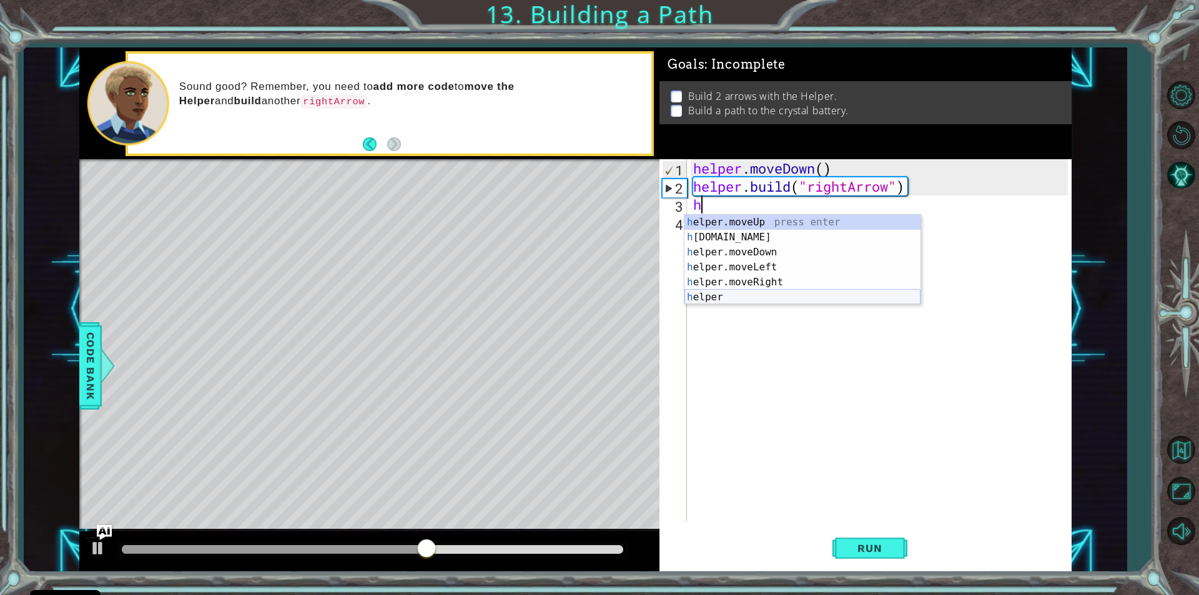
click at [767, 300] on div "h elper.moveUp press enter h [DOMAIN_NAME] press enter h elper.moveDown press e…" at bounding box center [802, 275] width 236 height 120
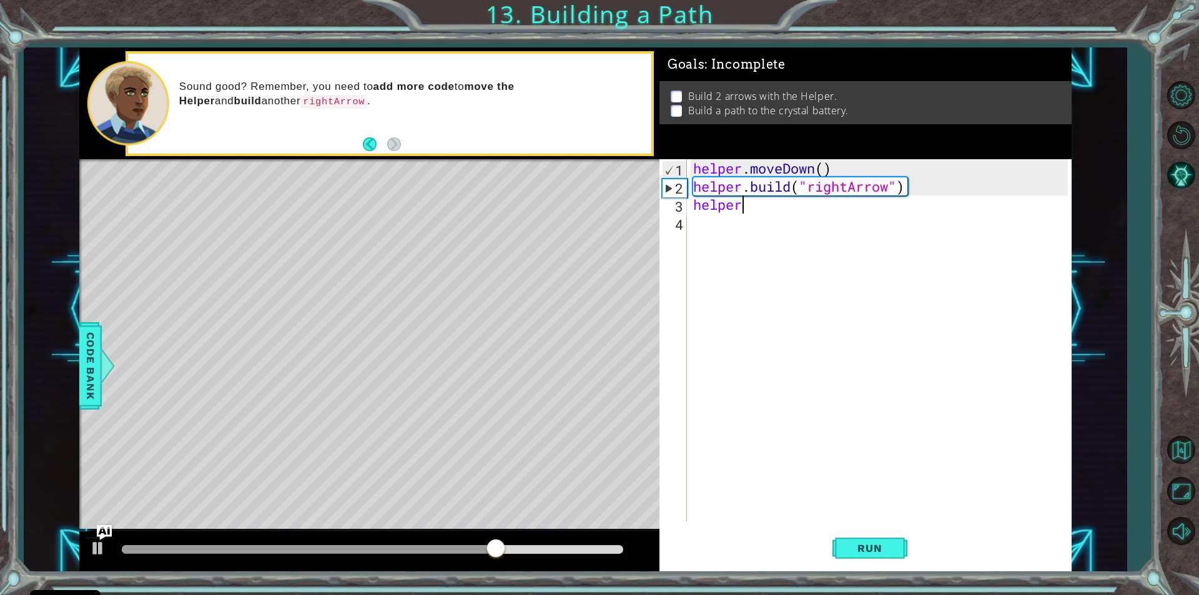
scroll to position [0, 2]
click at [784, 222] on div "helper . b uild press enter" at bounding box center [802, 237] width 236 height 45
type textarea "[DOMAIN_NAME]("rightArrow")"
click at [885, 547] on span "Run" at bounding box center [869, 548] width 49 height 12
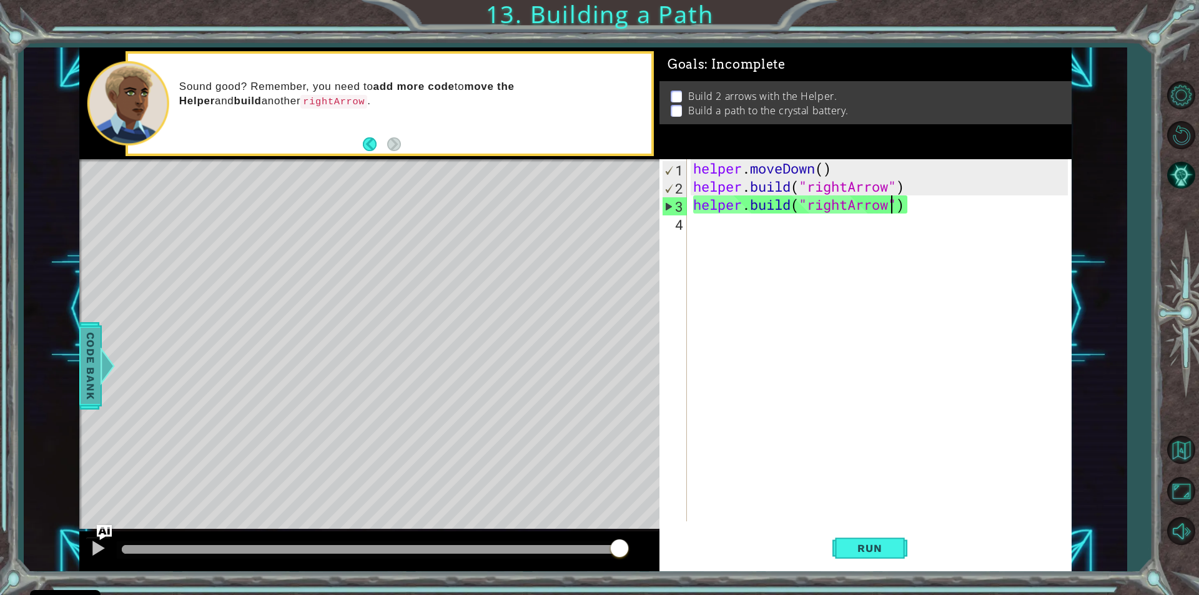
click at [89, 395] on span "Code Bank" at bounding box center [91, 366] width 20 height 76
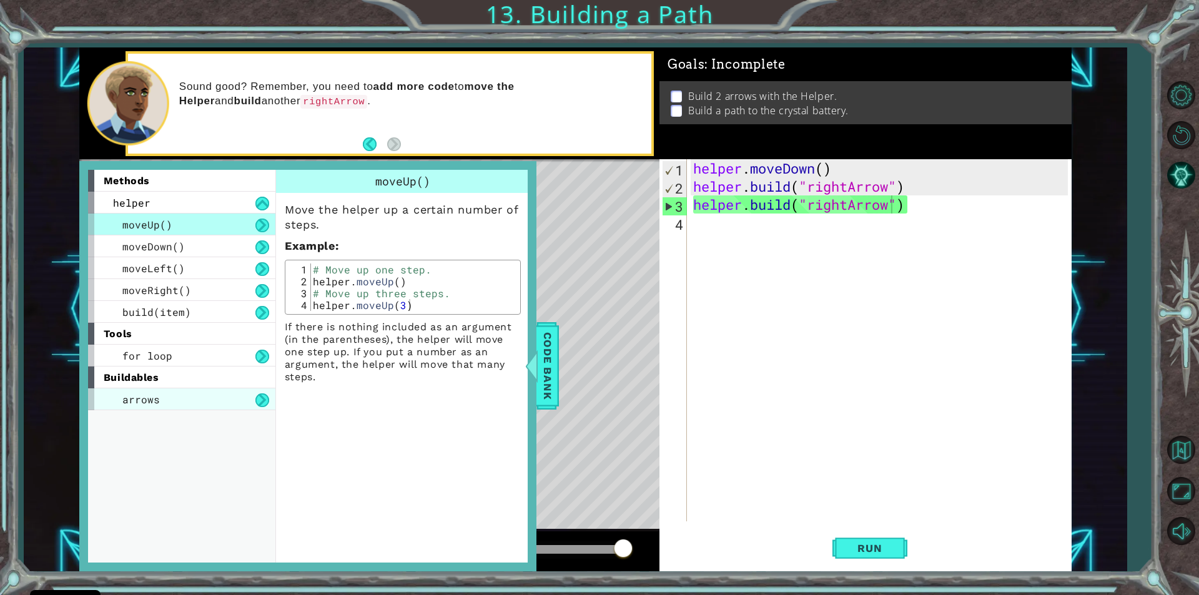
click at [194, 405] on div "arrows" at bounding box center [181, 399] width 187 height 22
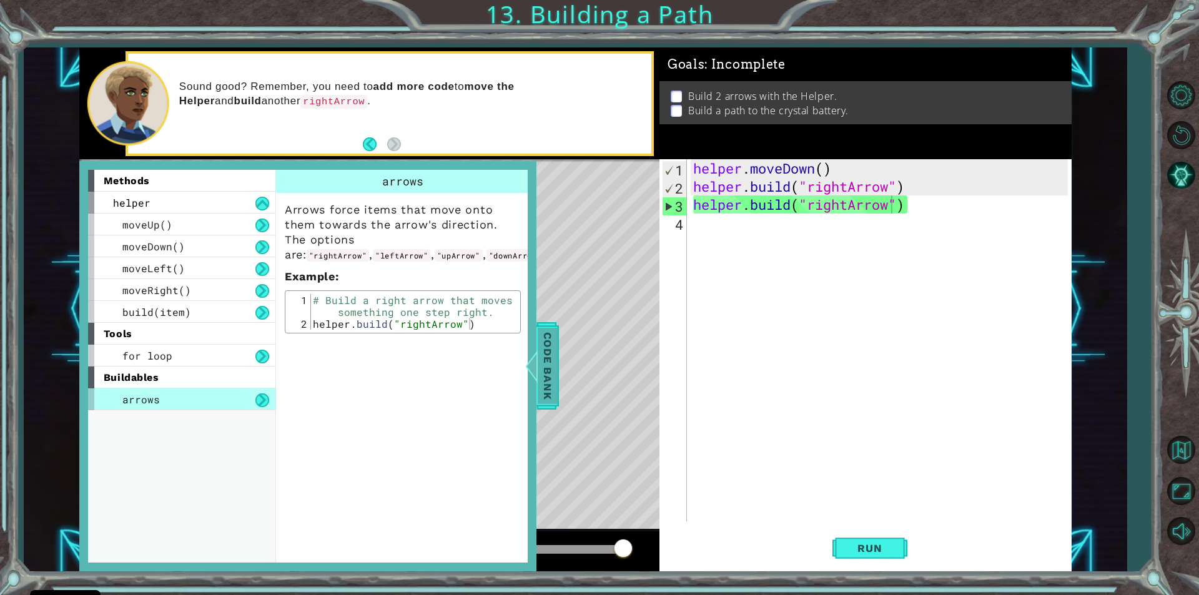
click at [551, 381] on span "Code Bank" at bounding box center [548, 366] width 20 height 76
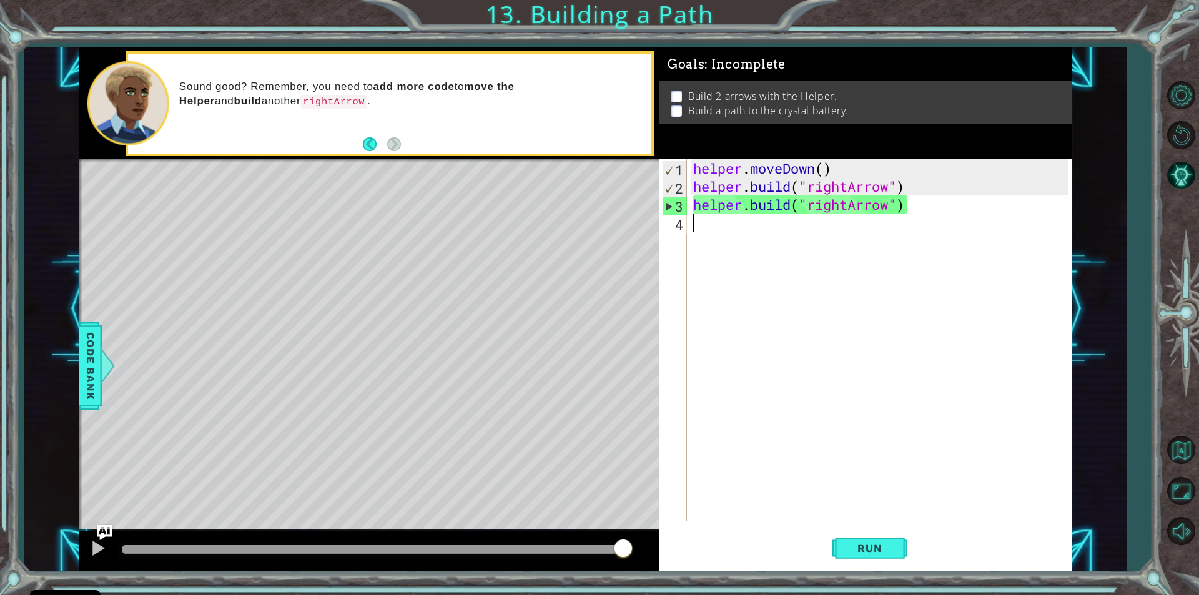
scroll to position [0, 0]
click at [706, 226] on div "helper . moveDown ( ) helper . build ( "rightArrow" ) helper . build ( "rightAr…" at bounding box center [882, 358] width 383 height 398
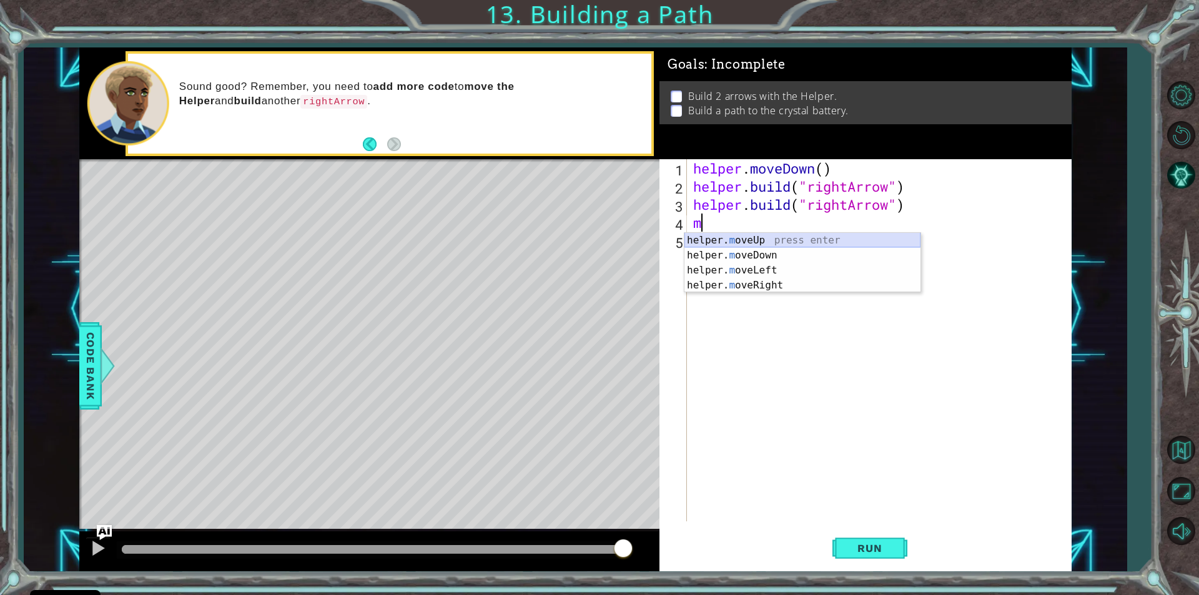
click at [759, 234] on div "helper. m oveUp press enter helper. m oveDown press enter helper. m oveLeft pre…" at bounding box center [802, 278] width 236 height 90
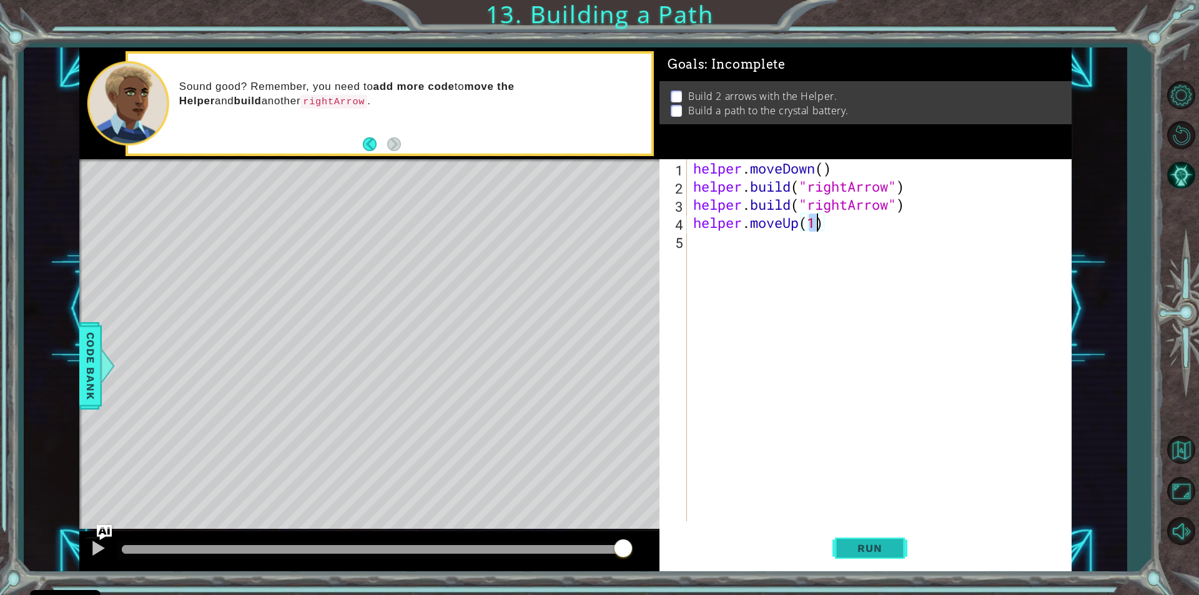
type textarea "helper.moveUp(1)"
click at [862, 556] on button "Run" at bounding box center [869, 548] width 75 height 41
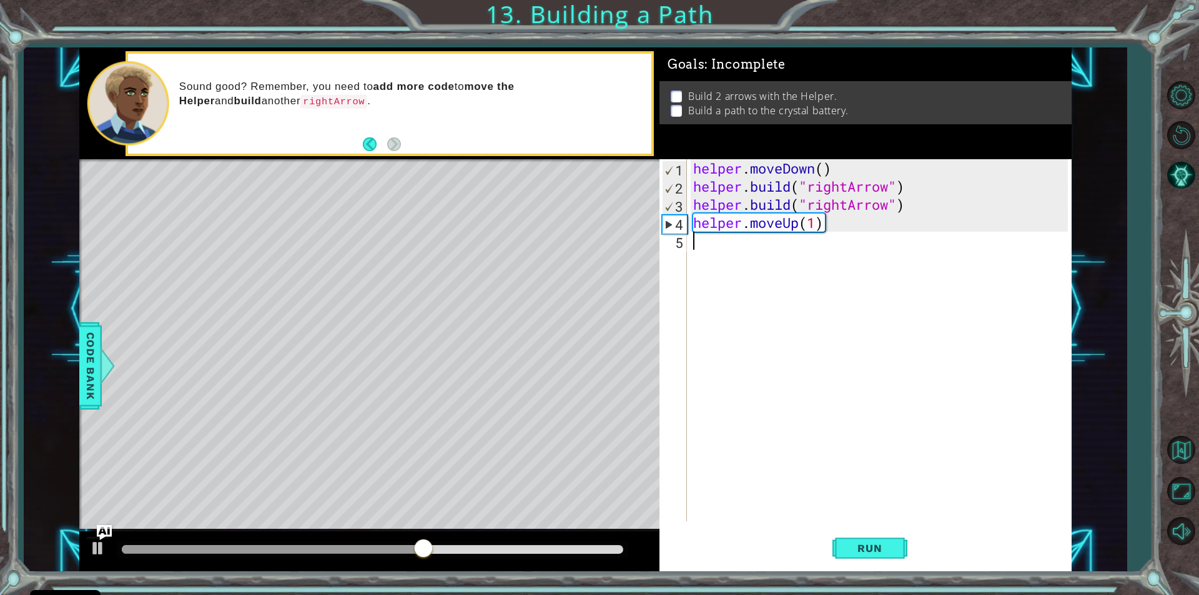
click at [837, 234] on div "helper . moveDown ( ) helper . build ( "rightArrow" ) helper . build ( "rightAr…" at bounding box center [882, 358] width 383 height 398
click at [839, 230] on div "helper . moveDown ( ) helper . build ( "rightArrow" ) helper . build ( "rightAr…" at bounding box center [882, 358] width 383 height 398
click at [829, 227] on div "helper . moveDown ( ) helper . build ( "rightArrow" ) helper . build ( "rightAr…" at bounding box center [882, 358] width 383 height 398
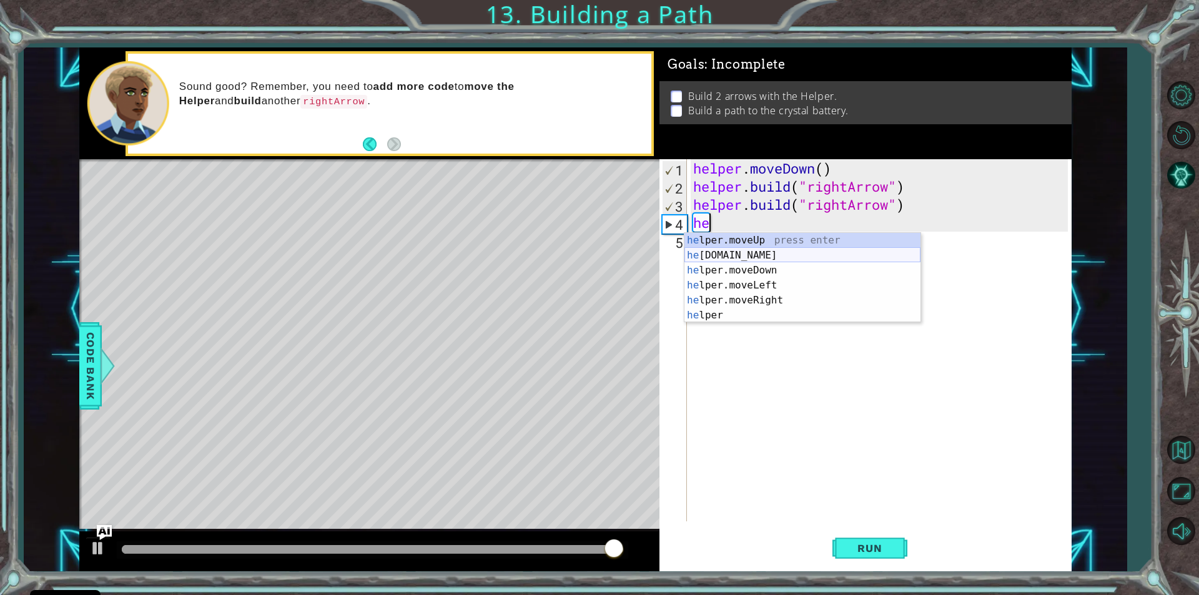
click at [728, 254] on div "he lper.moveUp press enter he [DOMAIN_NAME] press enter he lper.moveDown press …" at bounding box center [802, 293] width 236 height 120
type textarea "[DOMAIN_NAME]("rightArrow")"
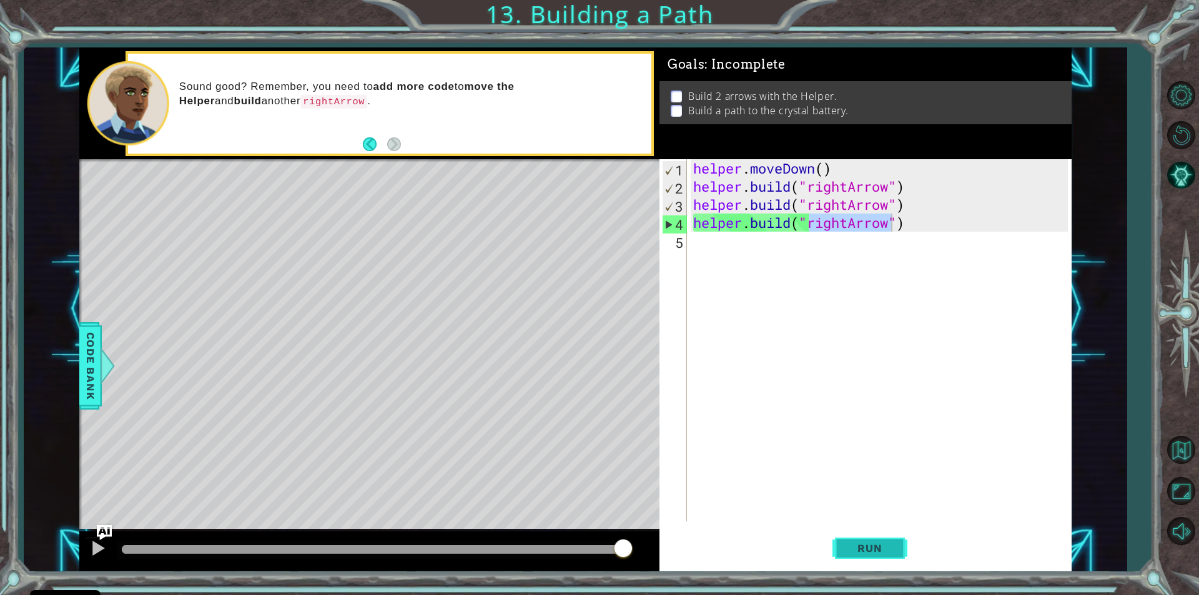
click at [879, 558] on button "Run" at bounding box center [869, 548] width 75 height 41
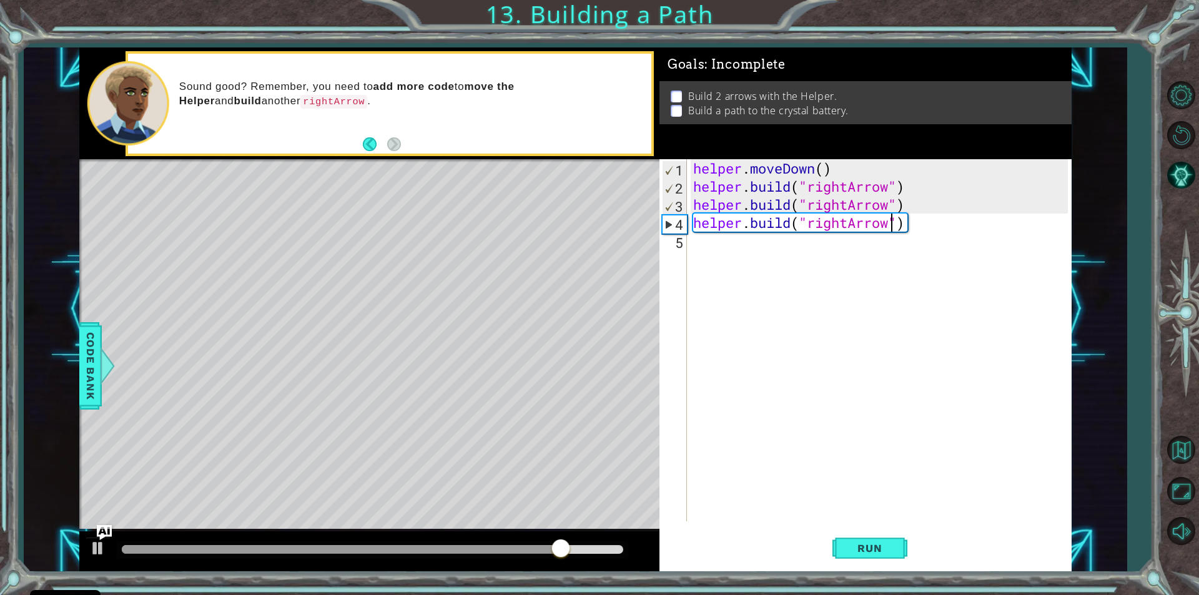
click at [362, 147] on div "Sound good? Remember, you need to add more code to move the Helper and build an…" at bounding box center [389, 104] width 523 height 100
click at [370, 142] on button "Back" at bounding box center [375, 144] width 24 height 14
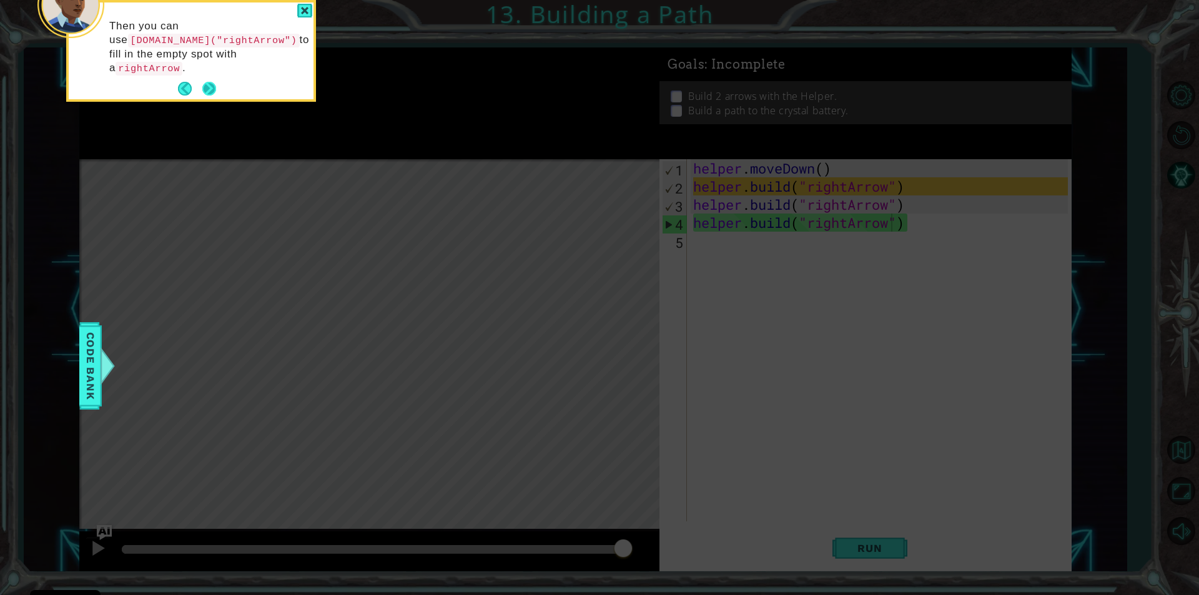
click at [209, 82] on button "Next" at bounding box center [209, 89] width 14 height 14
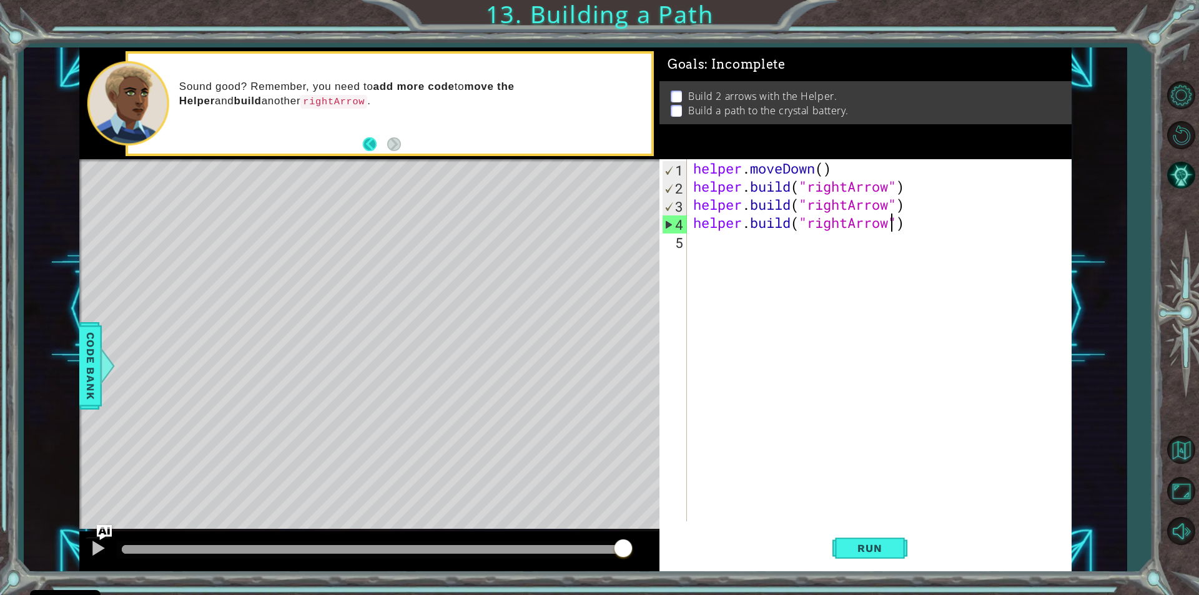
click at [366, 139] on div "Sound good? Remember, you need to add more code to move the Helper and build an…" at bounding box center [389, 104] width 523 height 100
click at [366, 139] on button "Back" at bounding box center [375, 144] width 24 height 14
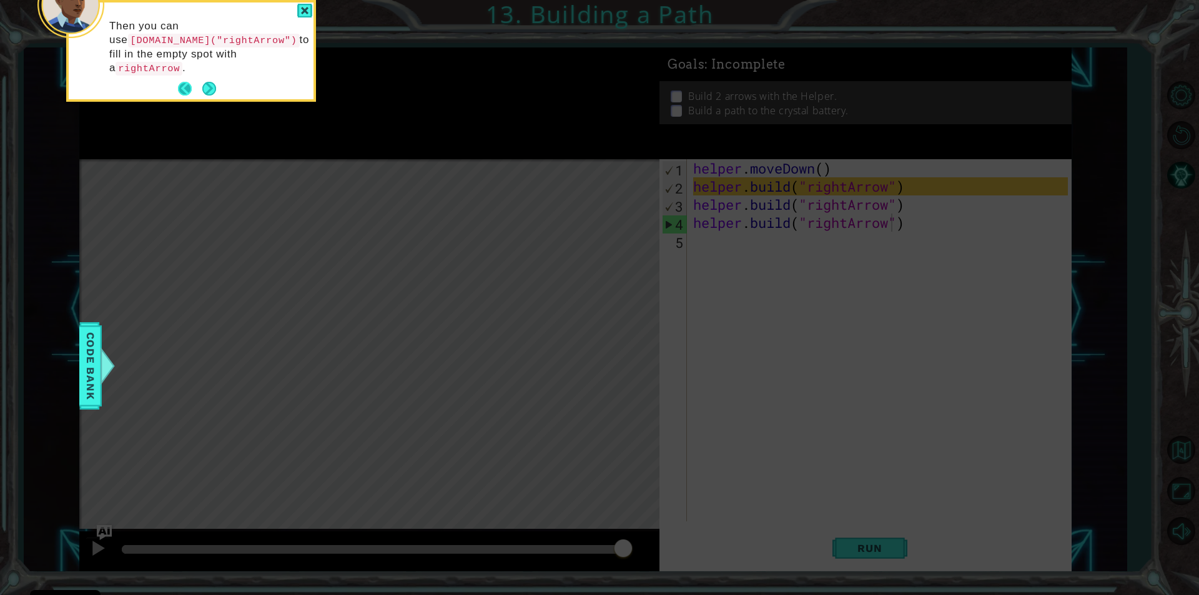
click at [184, 82] on button "Back" at bounding box center [190, 89] width 24 height 14
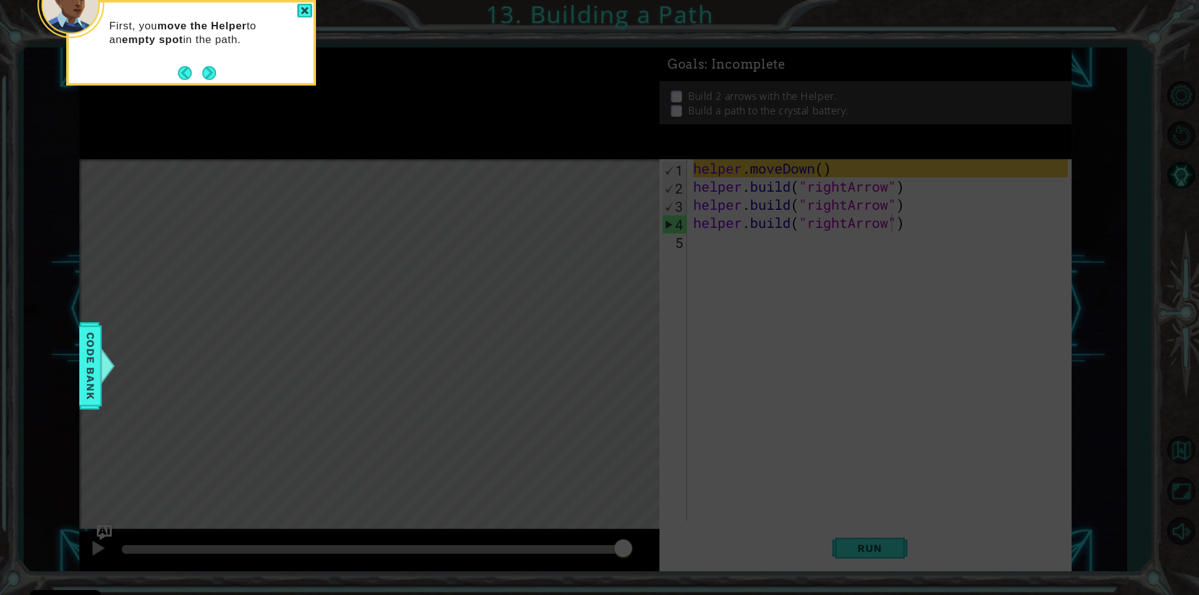
click at [184, 73] on button "Back" at bounding box center [190, 73] width 24 height 14
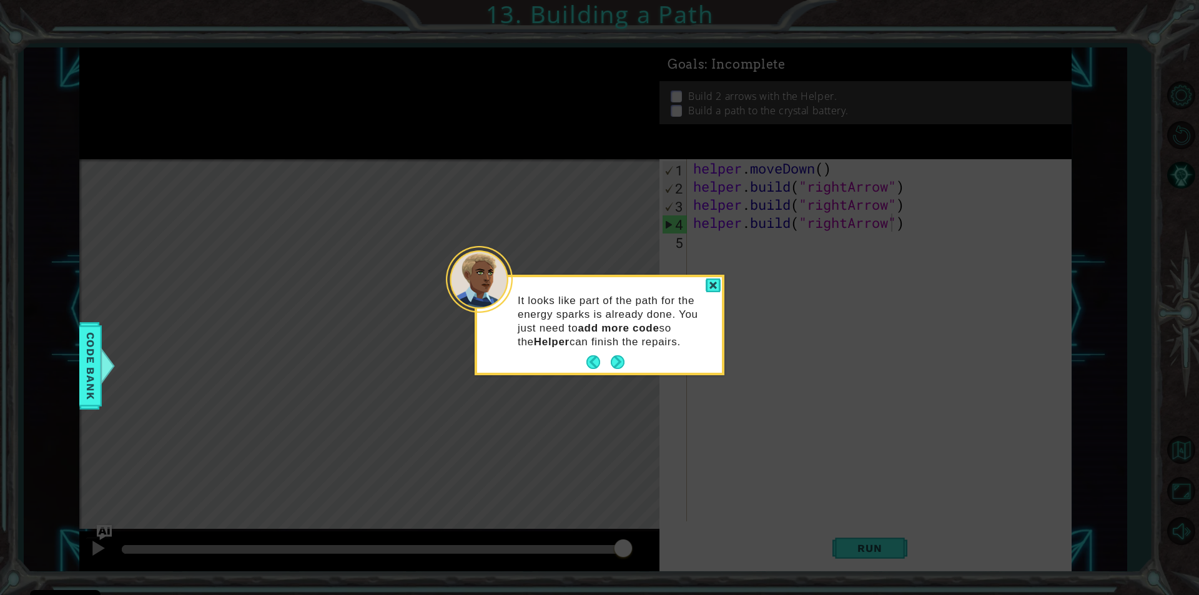
click at [614, 357] on button "Next" at bounding box center [618, 362] width 14 height 14
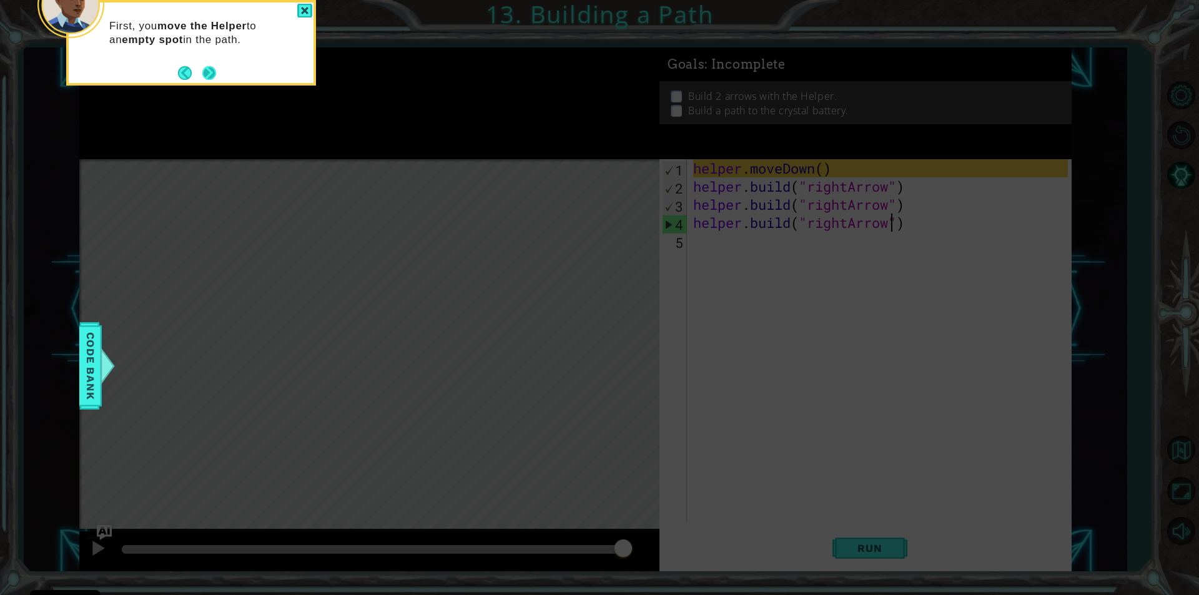
click at [213, 72] on button "Next" at bounding box center [209, 73] width 14 height 14
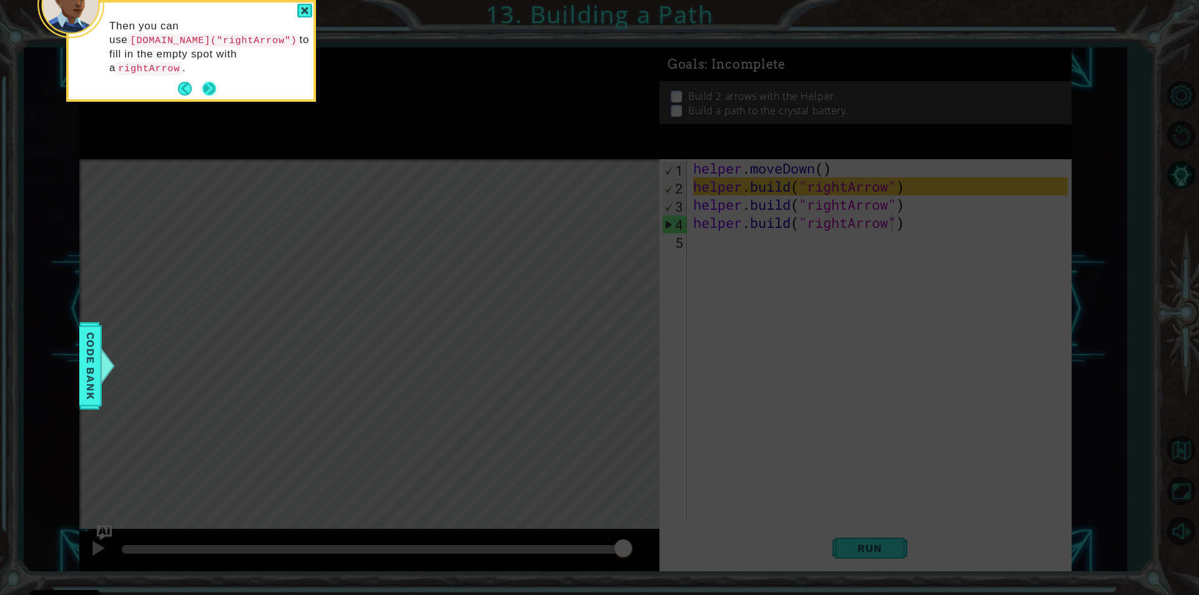
click at [213, 82] on button "Next" at bounding box center [209, 89] width 14 height 14
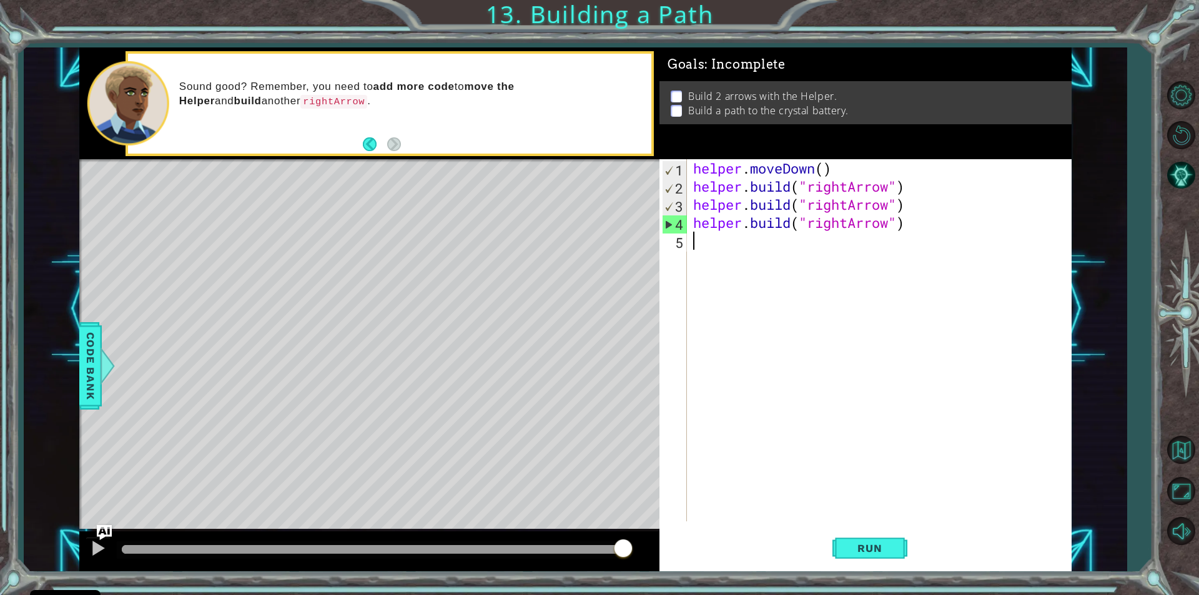
click at [920, 237] on div "helper . moveDown ( ) helper . build ( "rightArrow" ) helper . build ( "rightAr…" at bounding box center [882, 358] width 383 height 398
click at [922, 230] on div "helper . moveDown ( ) helper . build ( "rightArrow" ) helper . build ( "rightAr…" at bounding box center [882, 358] width 383 height 398
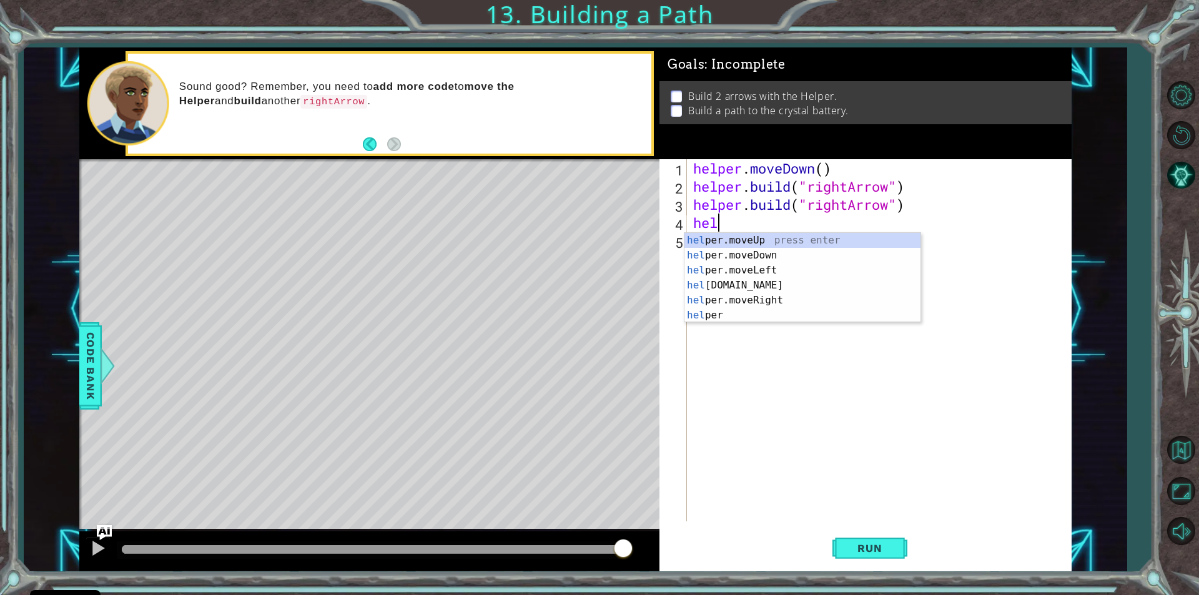
type textarea "h"
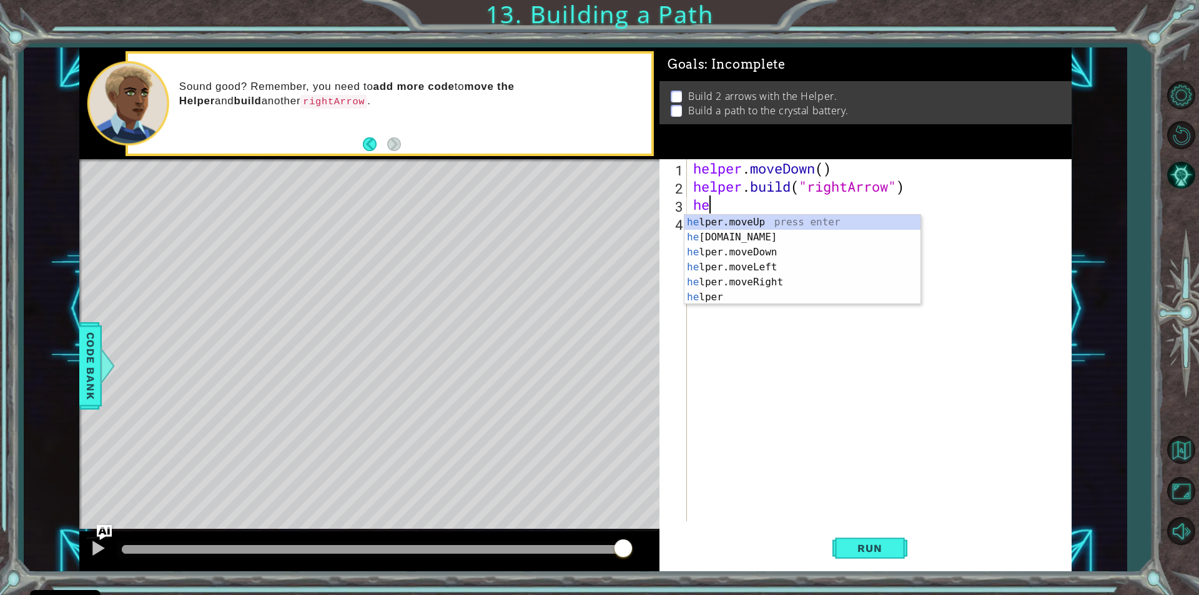
type textarea "h"
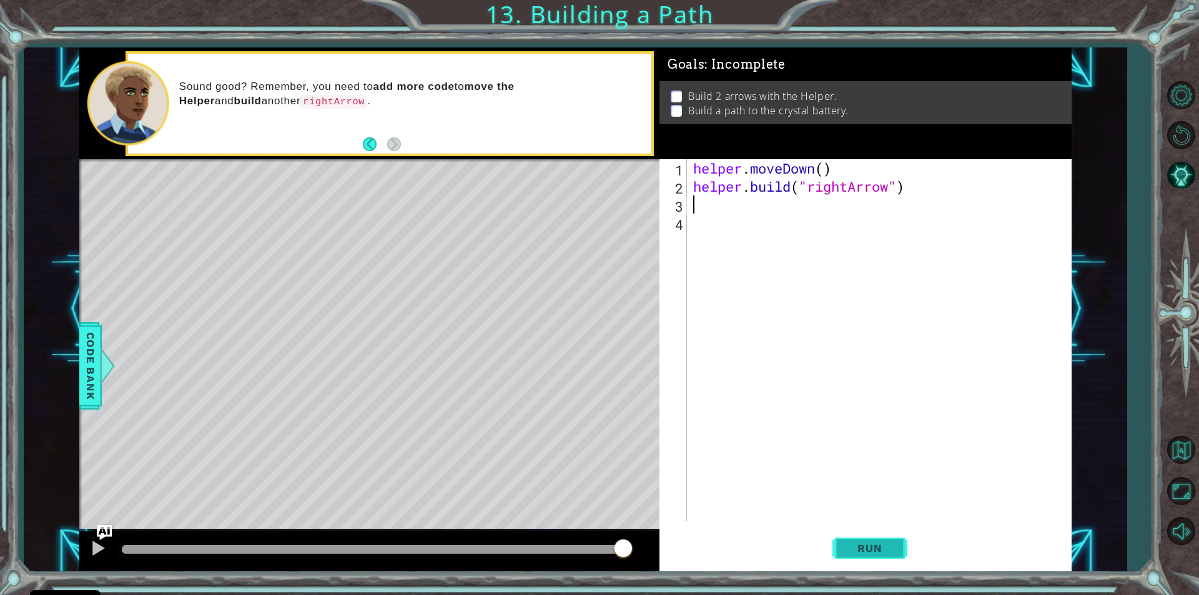
click at [866, 541] on button "Run" at bounding box center [869, 548] width 75 height 41
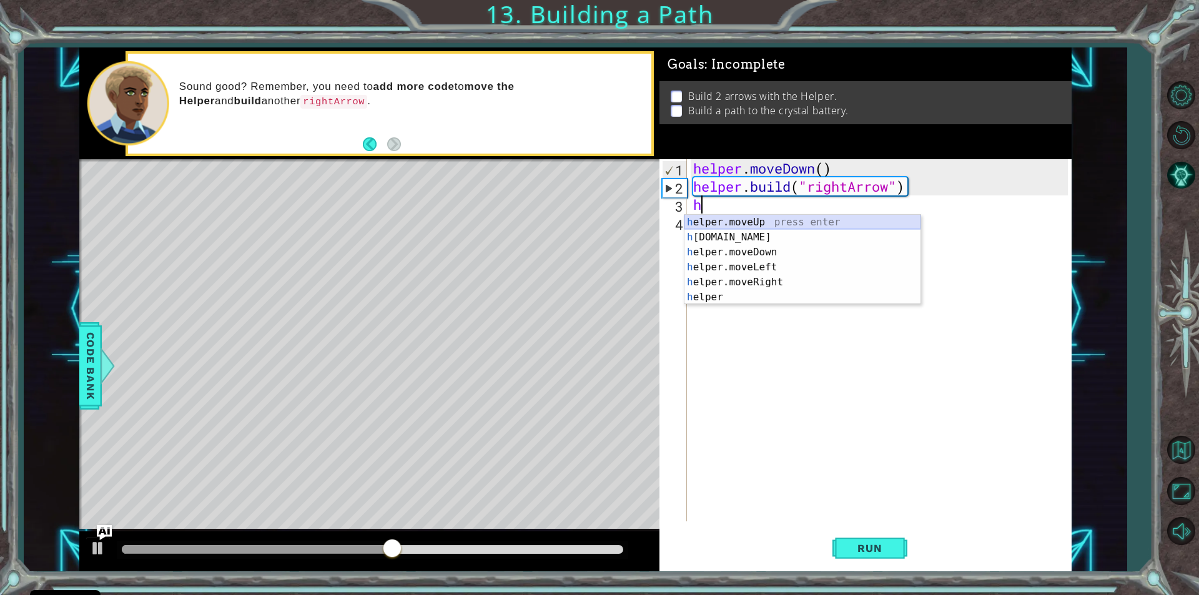
click at [758, 225] on div "h elper.moveUp press enter h [DOMAIN_NAME] press enter h elper.moveDown press e…" at bounding box center [802, 275] width 236 height 120
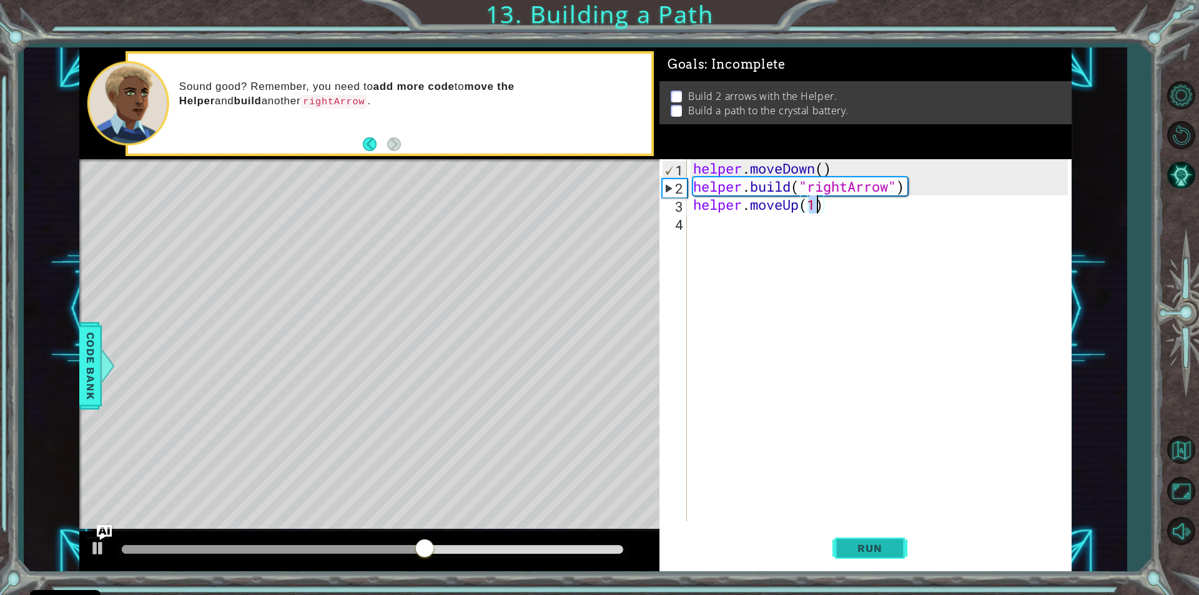
click at [849, 548] on span "Run" at bounding box center [869, 548] width 49 height 12
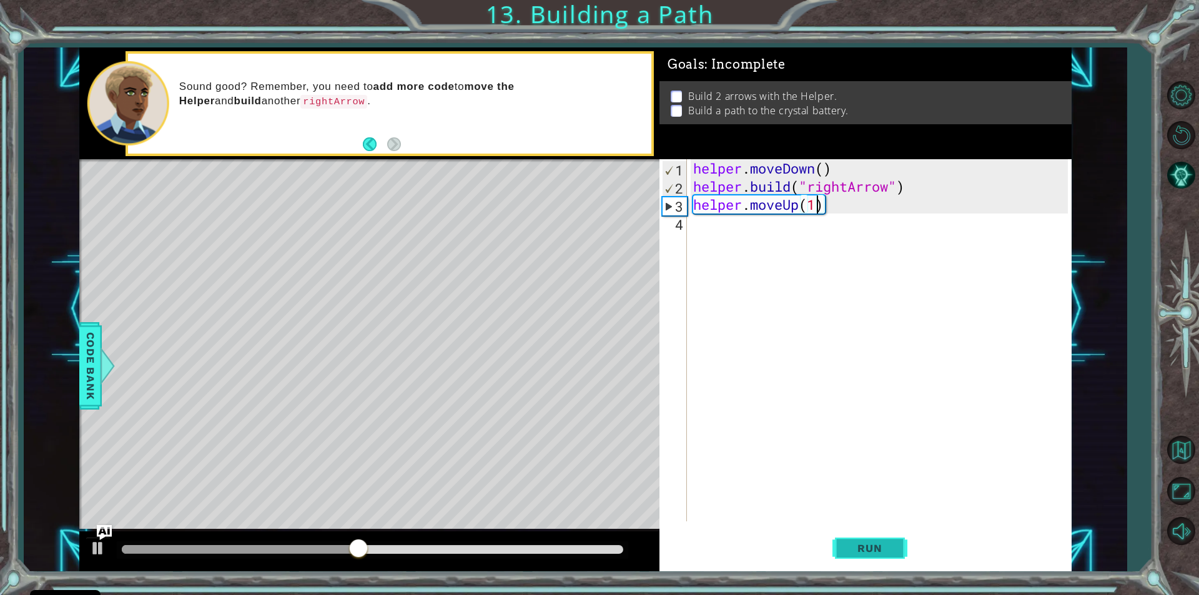
click at [885, 557] on button "Run" at bounding box center [869, 548] width 75 height 41
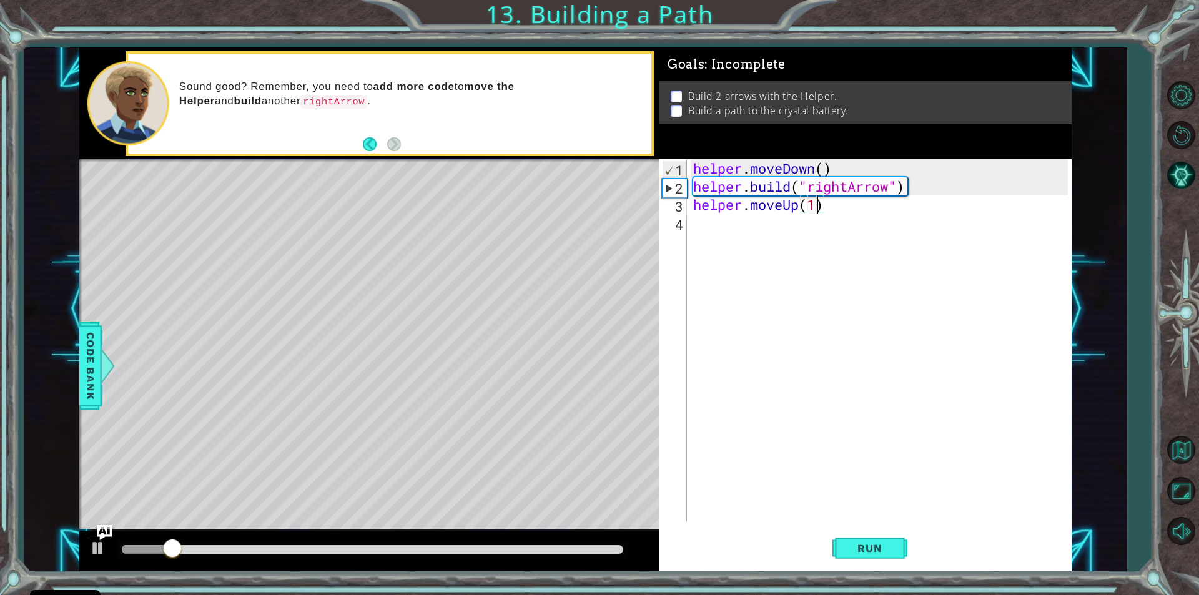
click at [347, 548] on div at bounding box center [372, 549] width 501 height 9
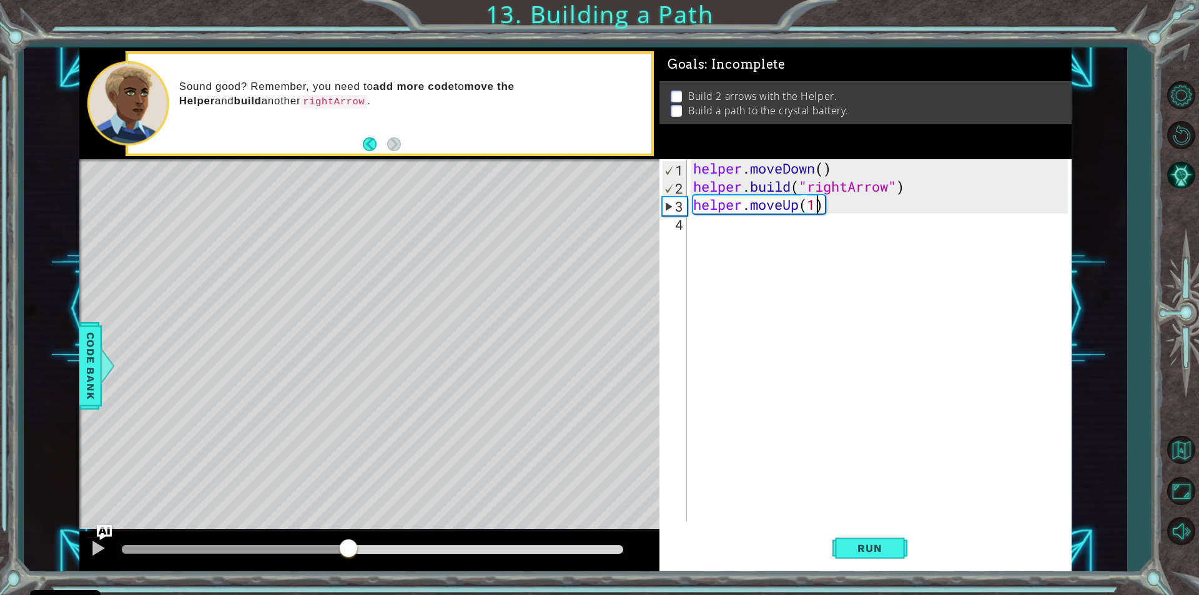
click at [389, 543] on div at bounding box center [372, 549] width 511 height 17
click at [405, 552] on div at bounding box center [372, 549] width 501 height 9
click at [423, 555] on div at bounding box center [372, 549] width 511 height 17
drag, startPoint x: 441, startPoint y: 559, endPoint x: 447, endPoint y: 555, distance: 6.8
click at [442, 559] on div at bounding box center [369, 551] width 580 height 40
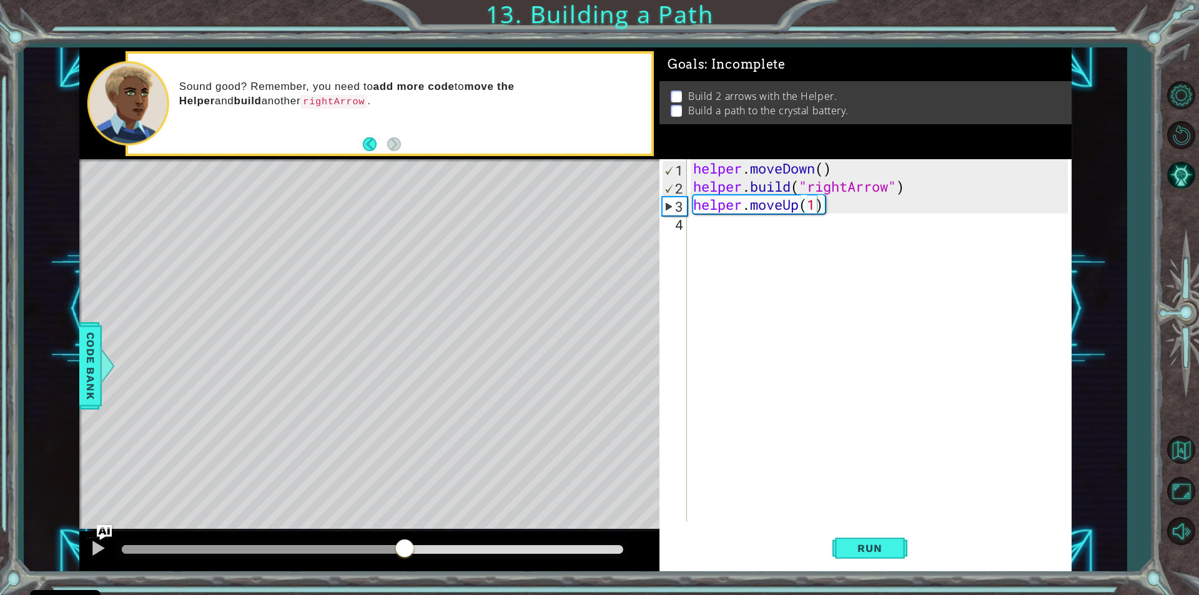
drag, startPoint x: 452, startPoint y: 555, endPoint x: 462, endPoint y: 555, distance: 10.0
click at [453, 555] on div at bounding box center [372, 549] width 511 height 17
click at [469, 547] on div at bounding box center [372, 549] width 501 height 9
click at [544, 561] on div at bounding box center [369, 551] width 580 height 40
click at [555, 561] on div at bounding box center [369, 551] width 580 height 40
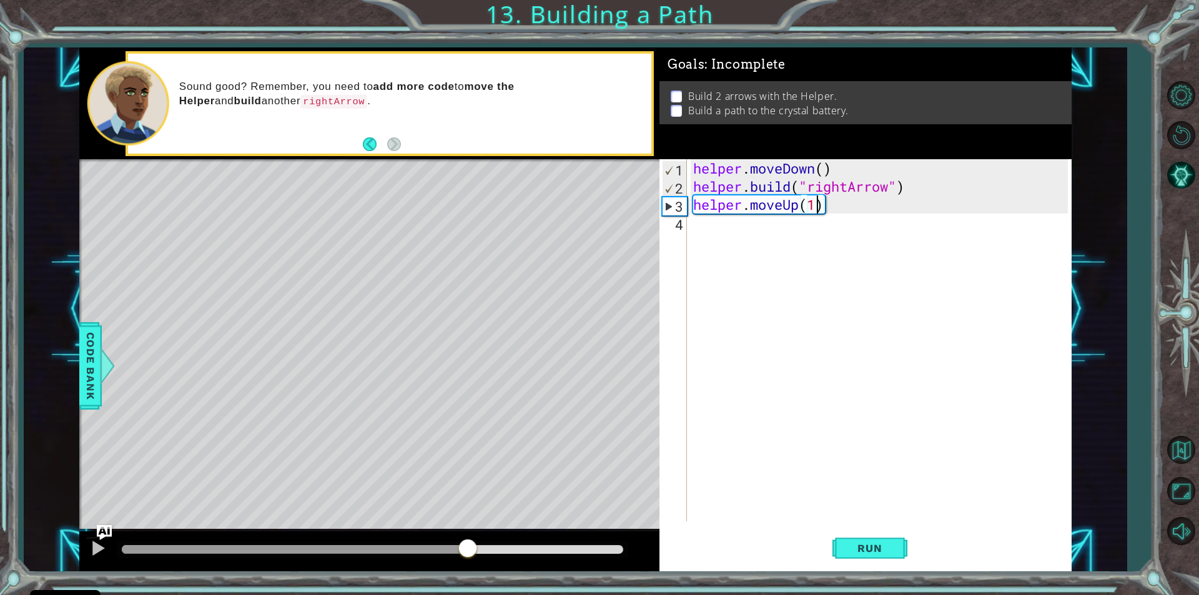
drag, startPoint x: 573, startPoint y: 543, endPoint x: 575, endPoint y: 551, distance: 8.5
click at [575, 550] on div at bounding box center [372, 549] width 511 height 17
click at [583, 560] on div at bounding box center [369, 551] width 580 height 40
click at [585, 553] on div at bounding box center [372, 549] width 501 height 9
click at [615, 548] on div at bounding box center [372, 549] width 501 height 9
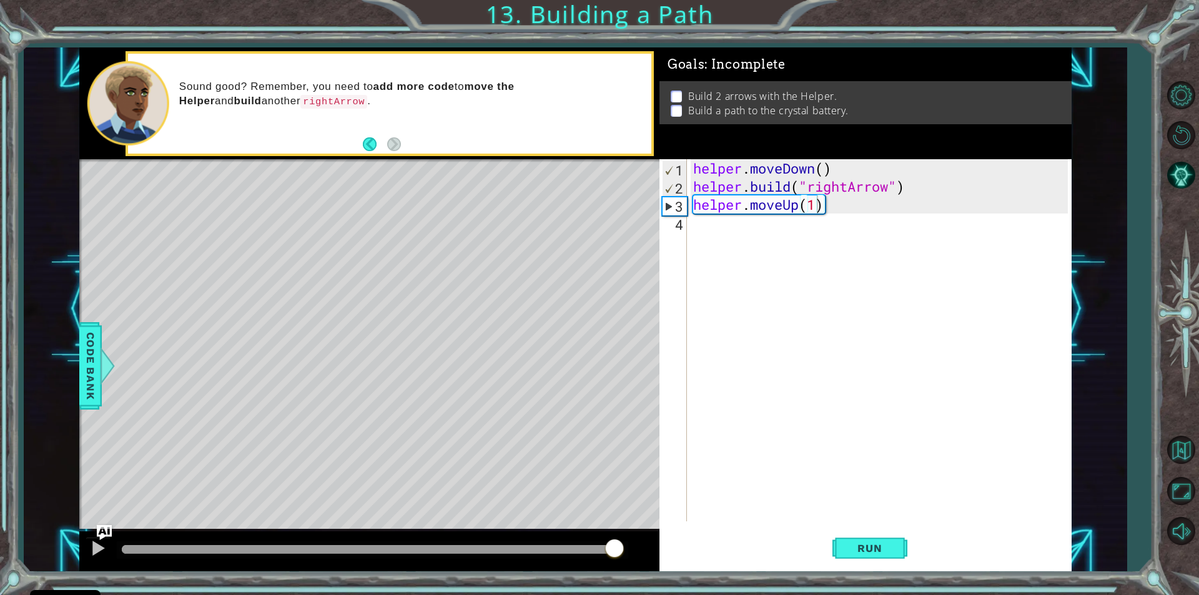
drag, startPoint x: 648, startPoint y: 565, endPoint x: 630, endPoint y: 561, distance: 18.0
click at [634, 561] on div at bounding box center [369, 551] width 580 height 40
click at [676, 109] on p at bounding box center [676, 111] width 11 height 12
click at [837, 212] on div "helper . moveDown ( ) helper . build ( "rightArrow" ) helper . moveUp ( 1 )" at bounding box center [882, 358] width 383 height 398
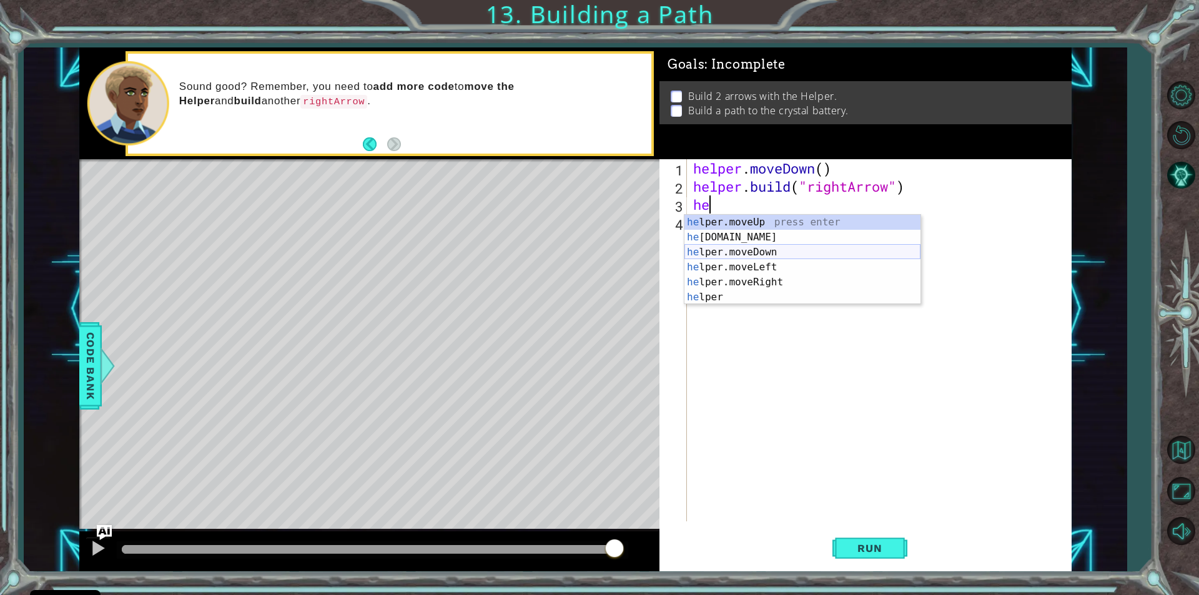
type textarea "h"
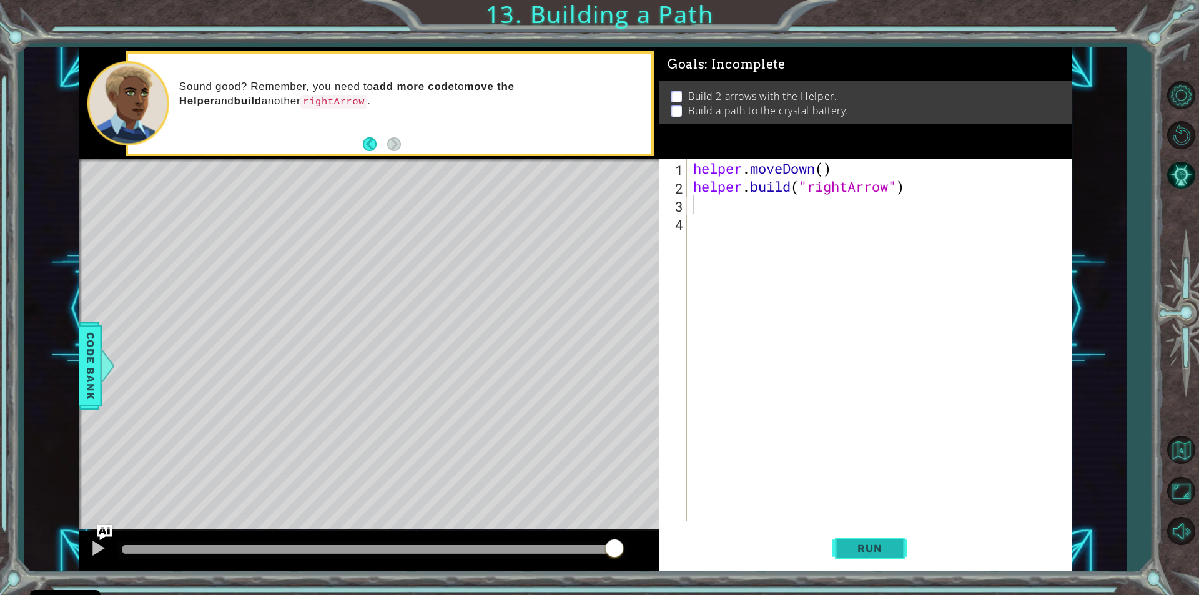
click at [862, 538] on button "Run" at bounding box center [869, 548] width 75 height 41
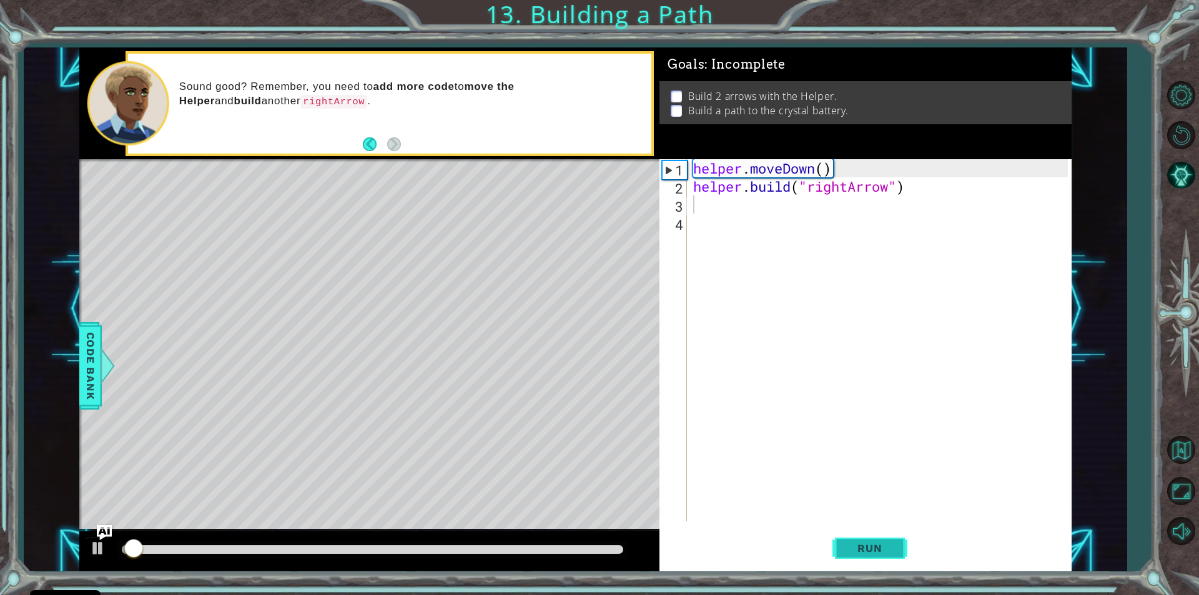
click at [865, 542] on span "Run" at bounding box center [869, 548] width 49 height 12
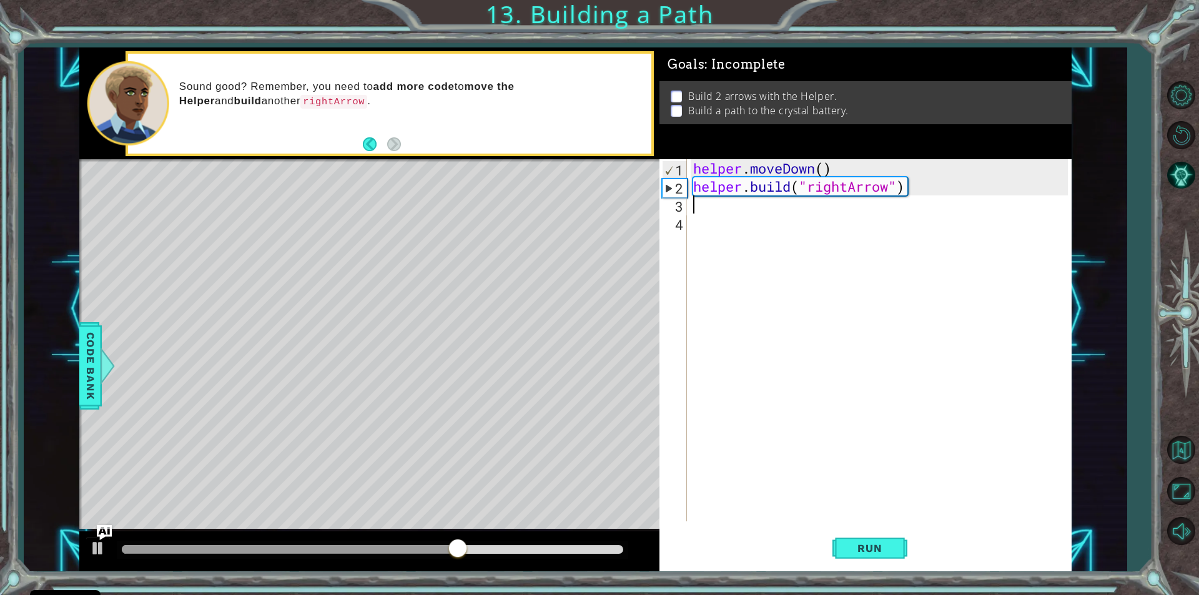
click at [914, 193] on div "helper . moveDown ( ) helper . build ( "rightArrow" )" at bounding box center [882, 358] width 383 height 398
click at [913, 189] on div "helper . moveDown ( ) helper . build ( "rightArrow" )" at bounding box center [882, 358] width 383 height 398
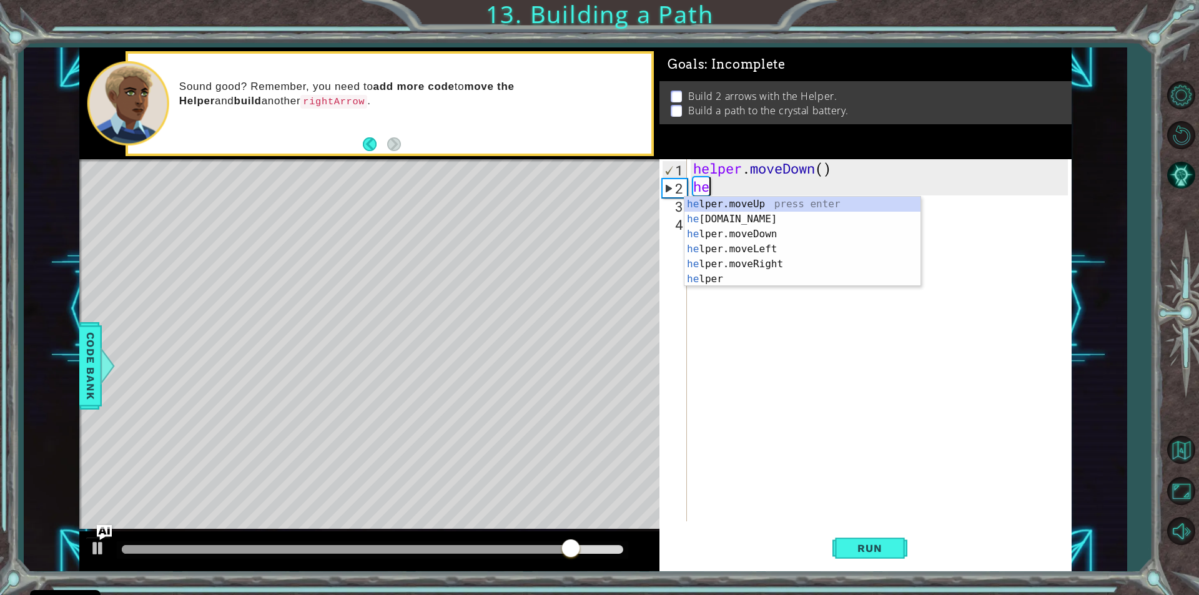
type textarea "h"
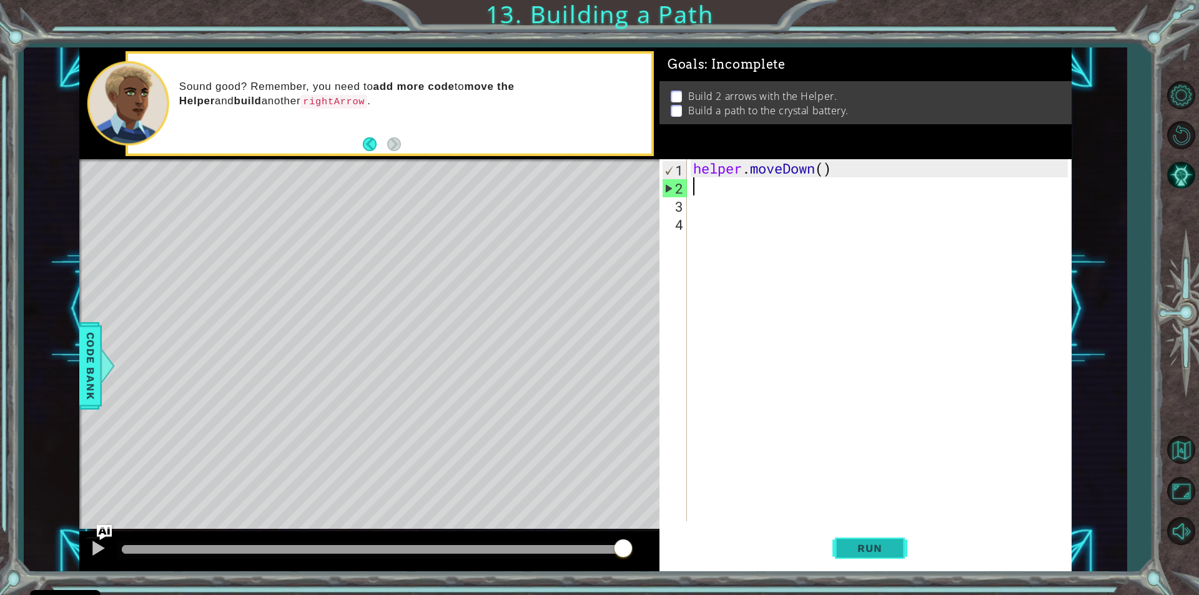
click at [886, 556] on button "Run" at bounding box center [869, 548] width 75 height 41
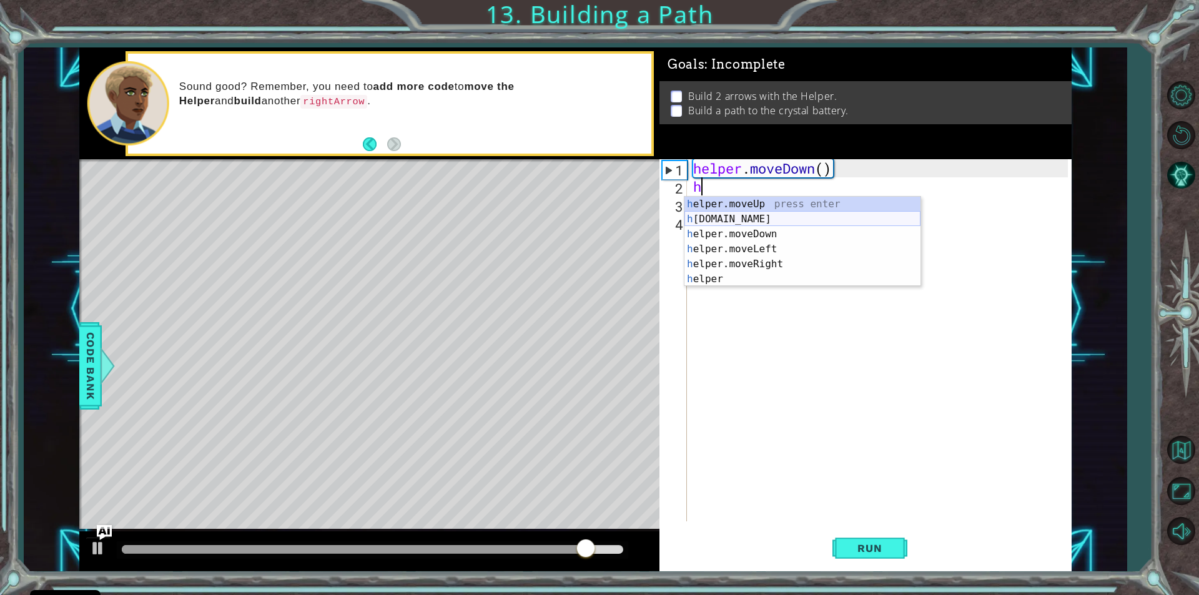
click at [754, 217] on div "h elper.moveUp press enter h [DOMAIN_NAME] press enter h elper.moveDown press e…" at bounding box center [802, 257] width 236 height 120
type textarea "[DOMAIN_NAME]("rightArrow")"
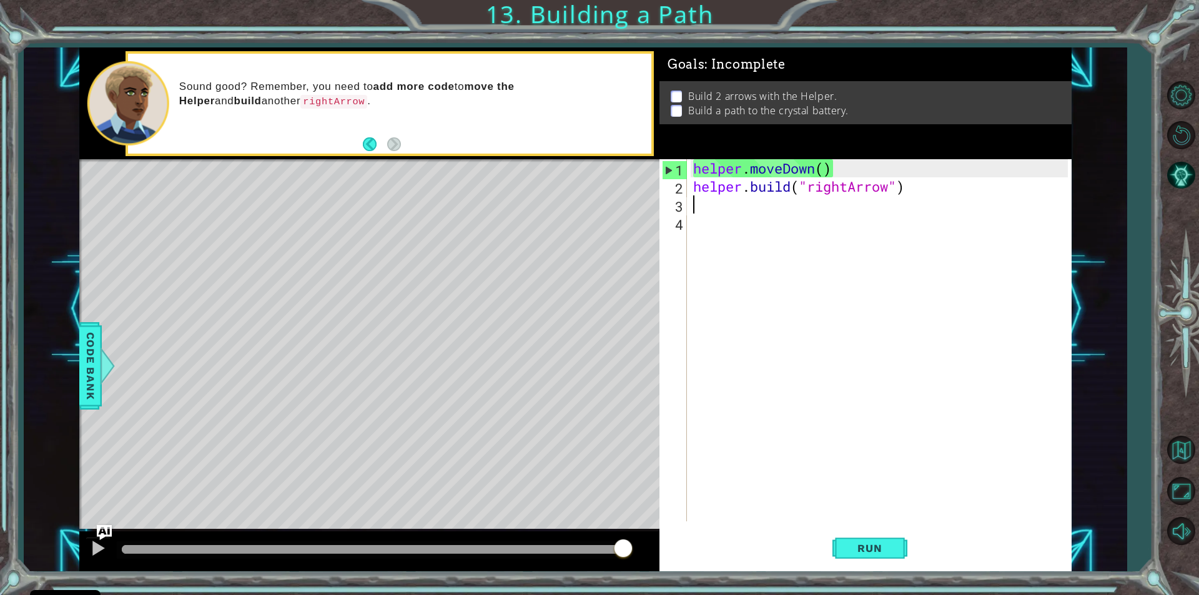
click at [691, 212] on div "helper . moveDown ( ) helper . build ( "rightArrow" )" at bounding box center [882, 358] width 383 height 398
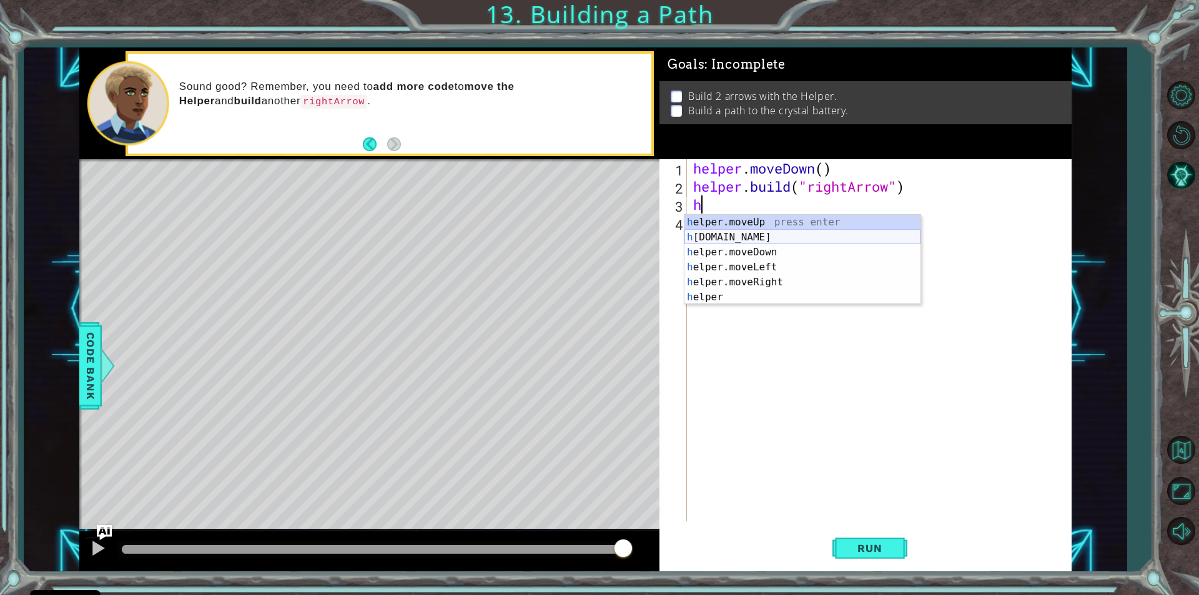
click at [748, 230] on div "h elper.moveUp press enter h [DOMAIN_NAME] press enter h elper.moveDown press e…" at bounding box center [802, 275] width 236 height 120
type textarea "[DOMAIN_NAME]("rightArrow")"
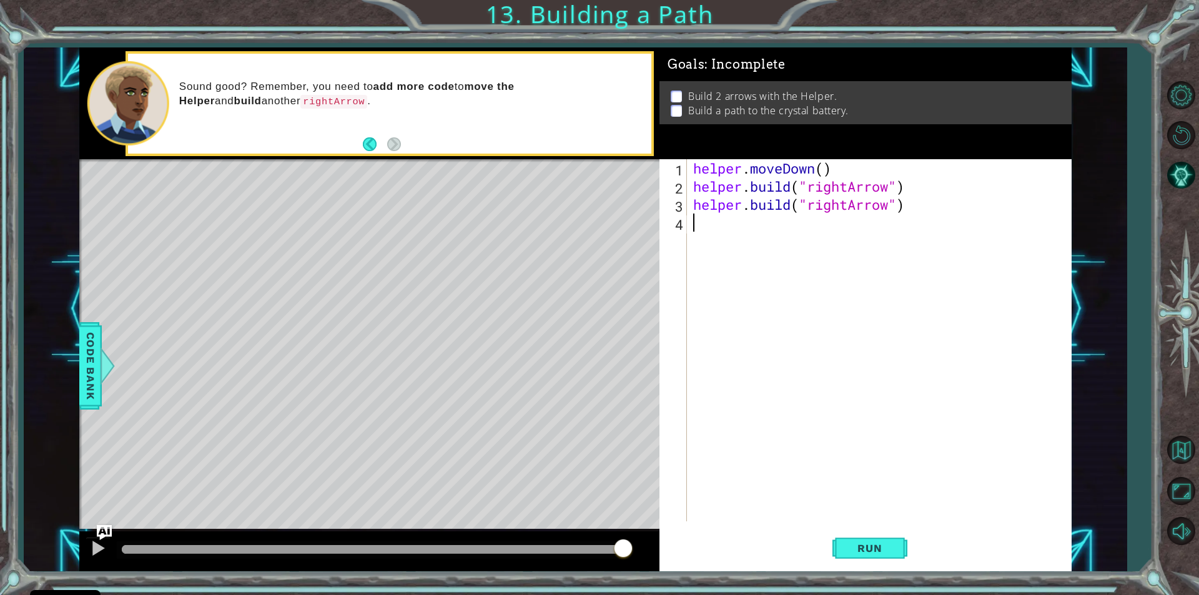
click at [705, 243] on div "helper . moveDown ( ) helper . build ( "rightArrow" ) helper . build ( "rightAr…" at bounding box center [882, 358] width 383 height 398
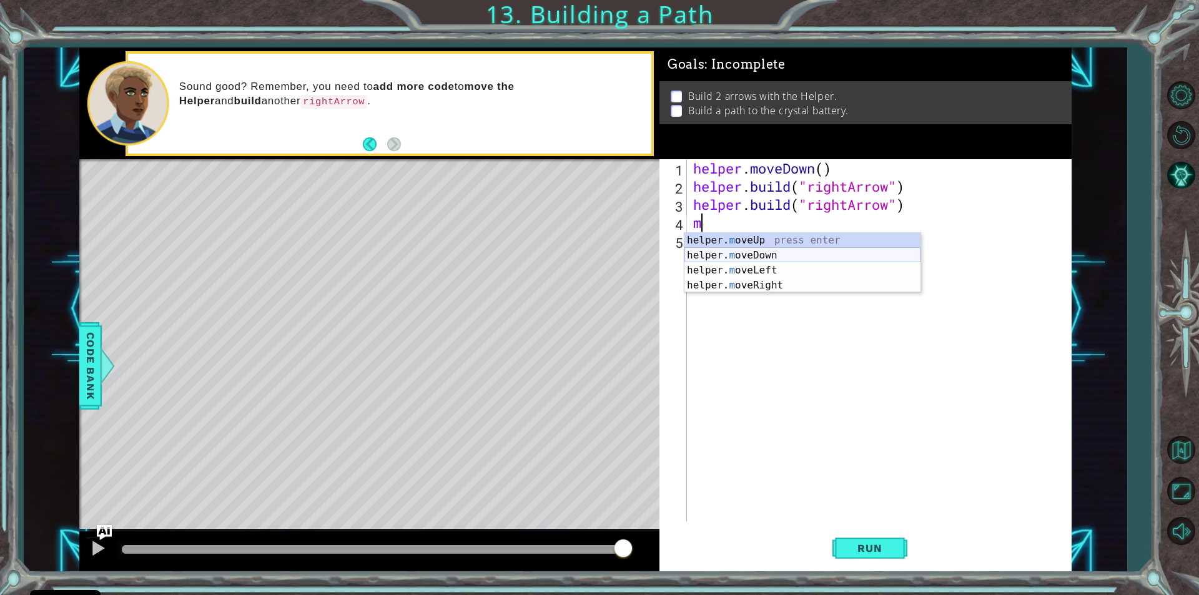
click at [753, 250] on div "helper. m oveUp press enter helper. m oveDown press enter helper. m oveLeft pre…" at bounding box center [802, 278] width 236 height 90
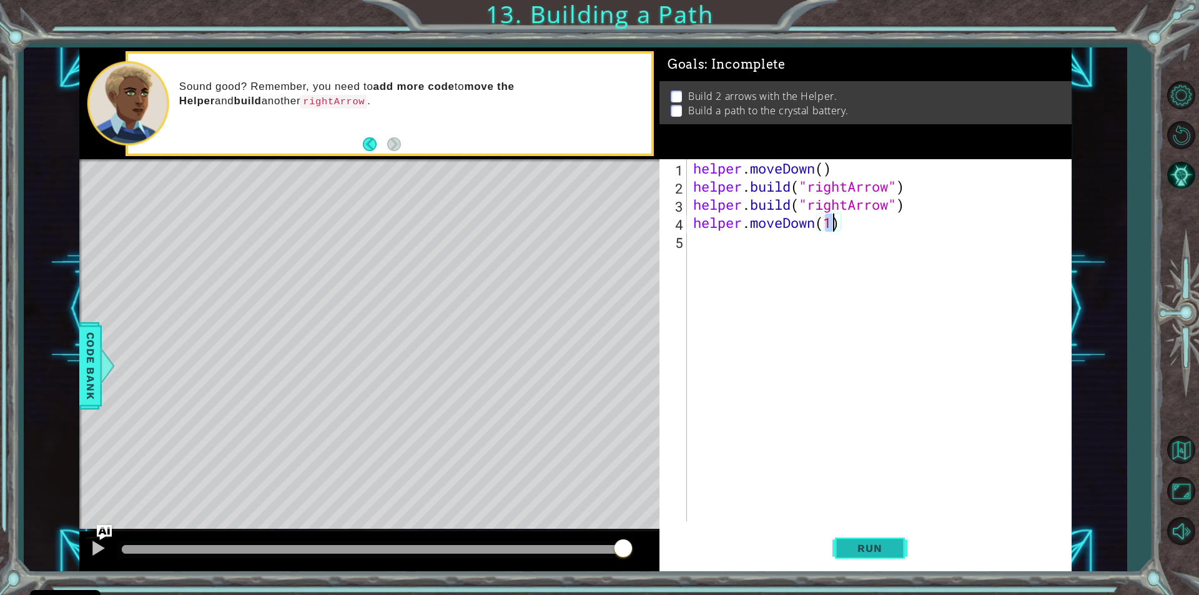
type textarea "helper.moveDown(1)"
click at [869, 542] on span "Run" at bounding box center [869, 548] width 49 height 12
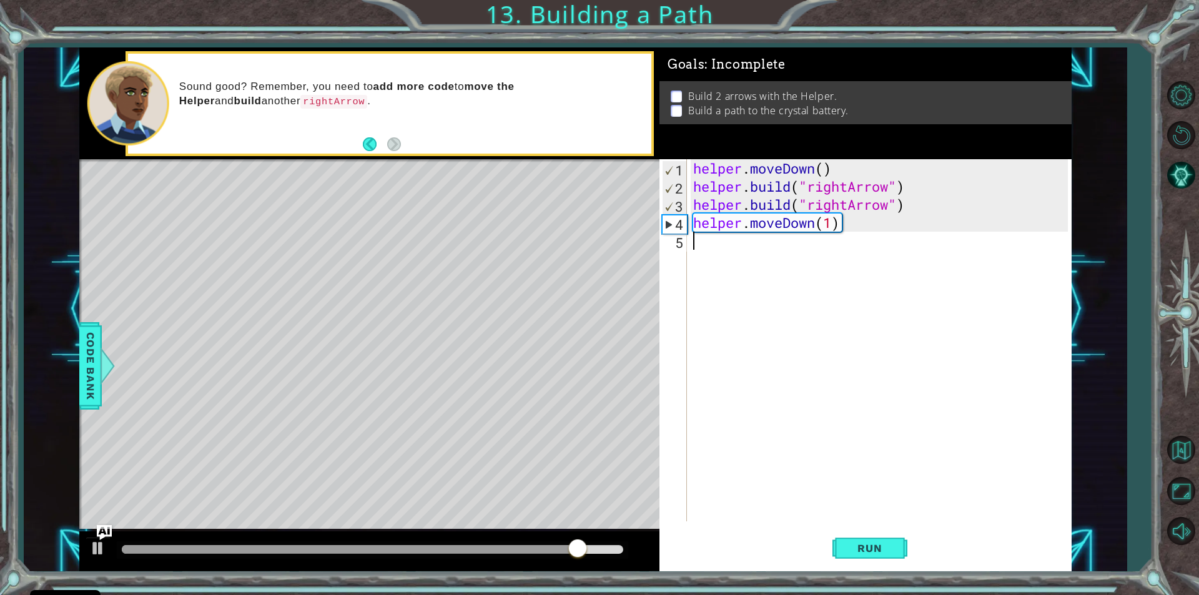
click at [857, 232] on div "helper . moveDown ( ) helper . build ( "rightArrow" ) helper . build ( "rightAr…" at bounding box center [882, 358] width 383 height 398
click at [846, 226] on div "helper . moveDown ( ) helper . build ( "rightArrow" ) helper . build ( "rightAr…" at bounding box center [882, 358] width 383 height 398
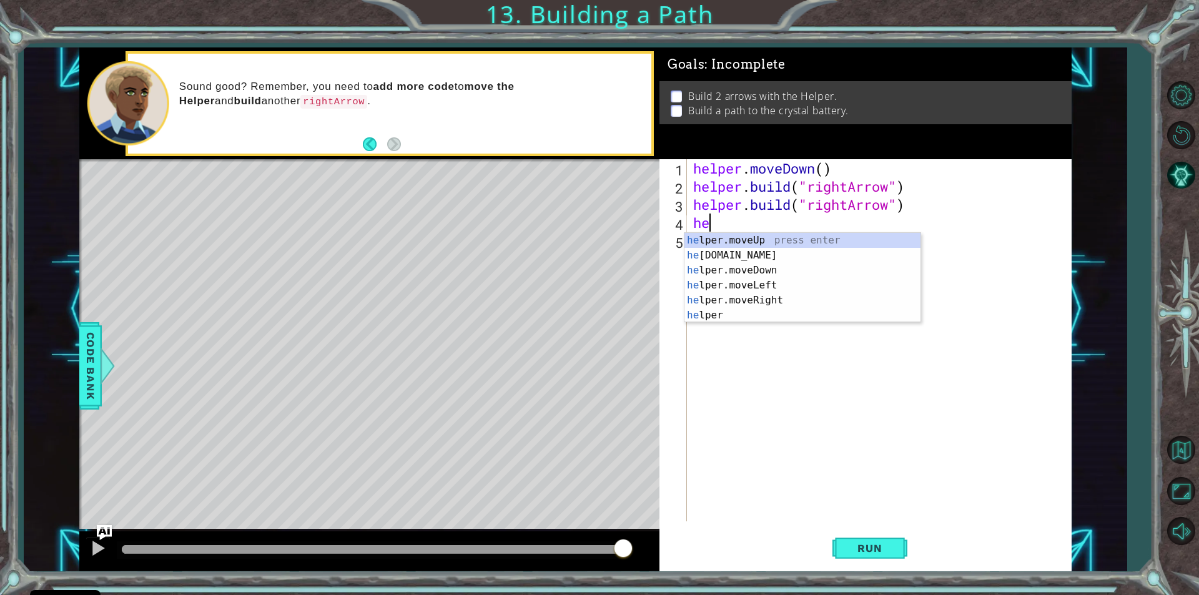
type textarea "h"
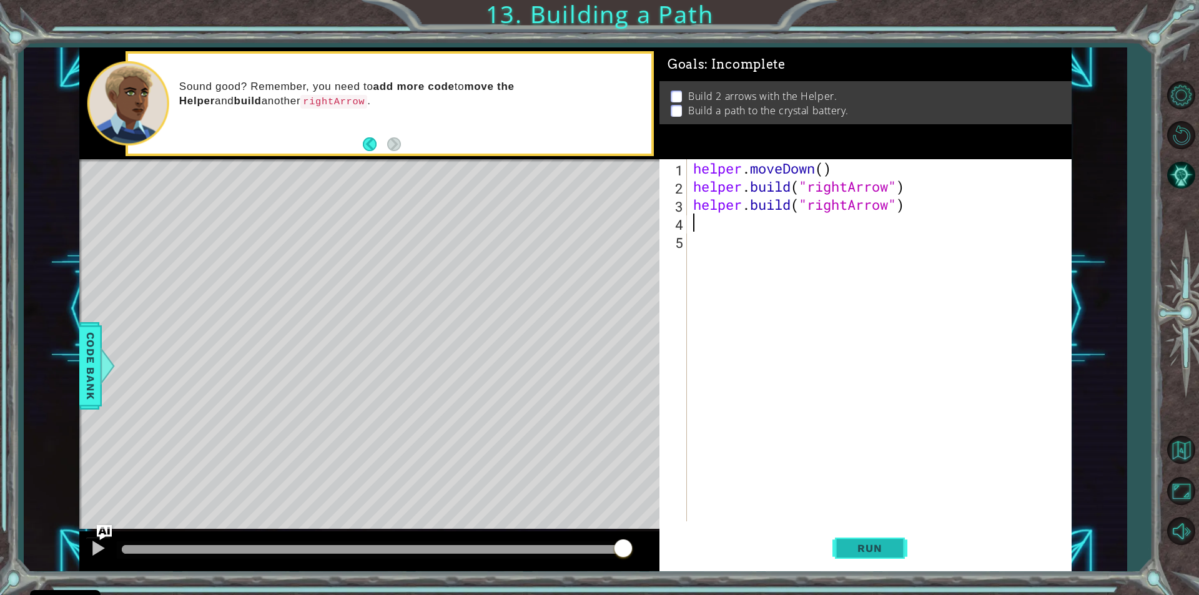
click at [876, 539] on button "Run" at bounding box center [869, 548] width 75 height 41
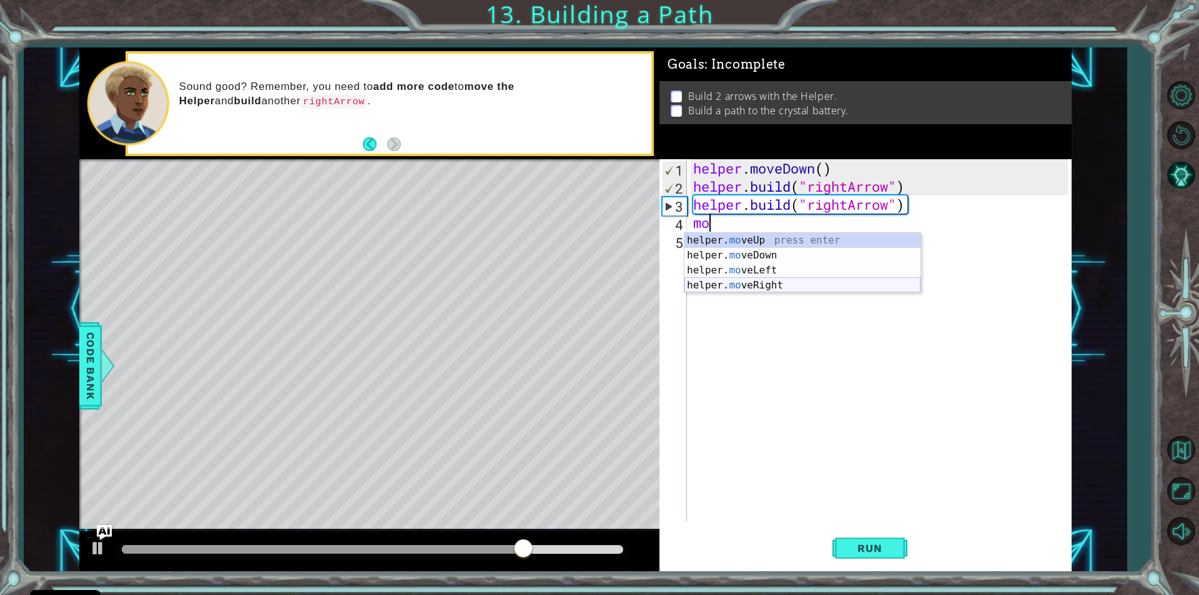
click at [746, 285] on div "helper. mo veUp press enter helper. mo veDown press enter helper. mo veLeft pre…" at bounding box center [802, 278] width 236 height 90
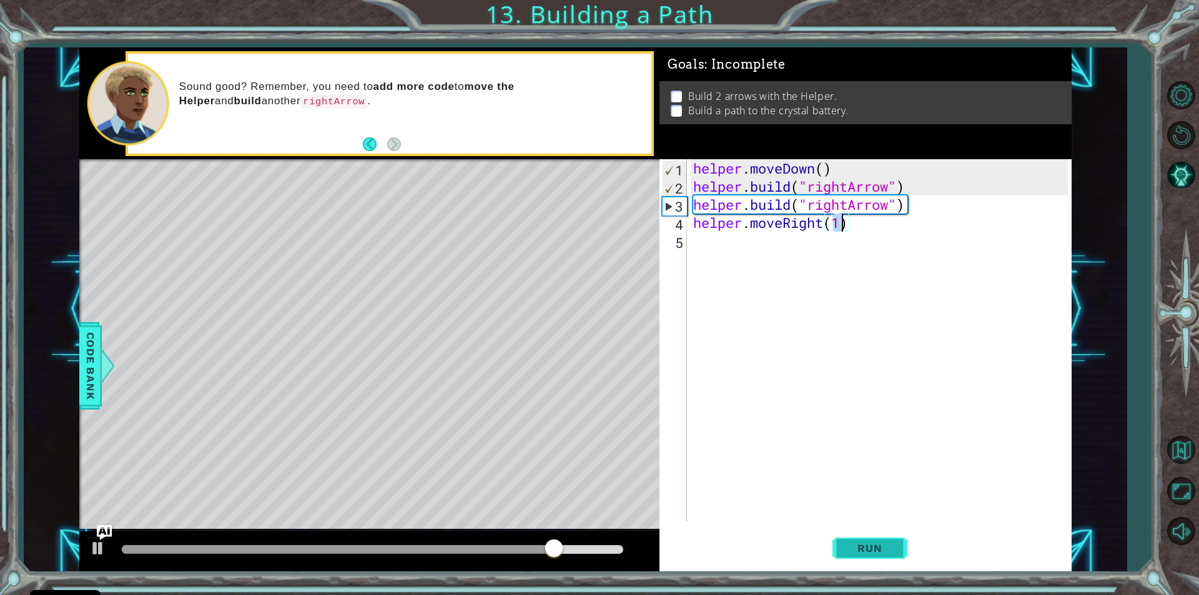
type textarea "helper.moveRight(1)"
click at [880, 550] on span "Run" at bounding box center [869, 548] width 49 height 12
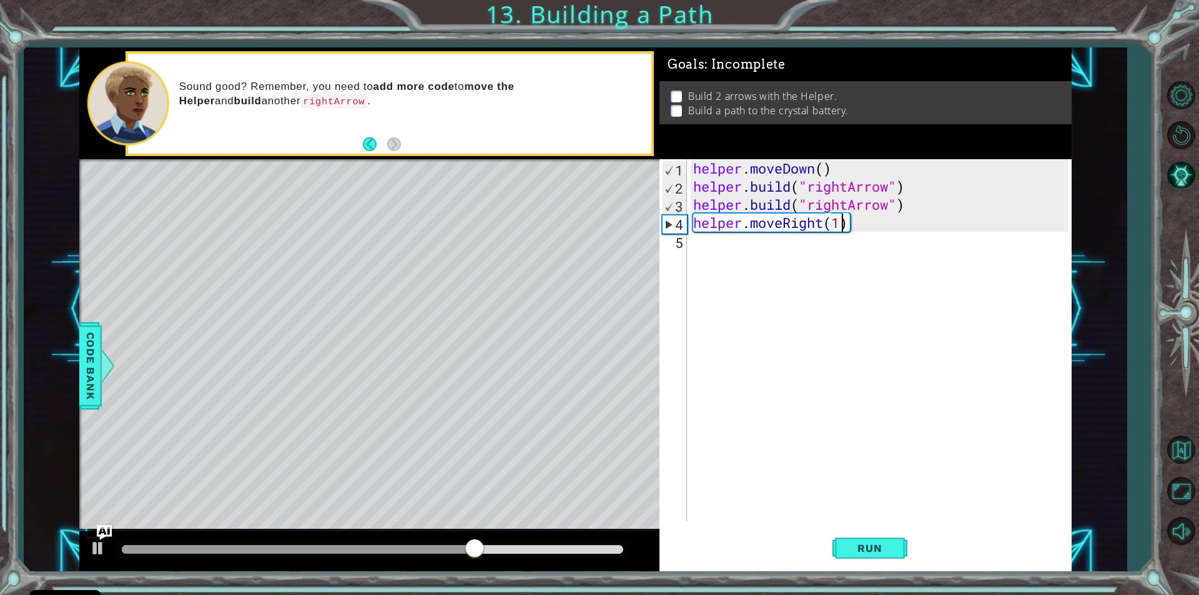
click at [691, 260] on div "helper . moveDown ( ) helper . build ( "rightArrow" ) helper . build ( "rightAr…" at bounding box center [882, 358] width 383 height 398
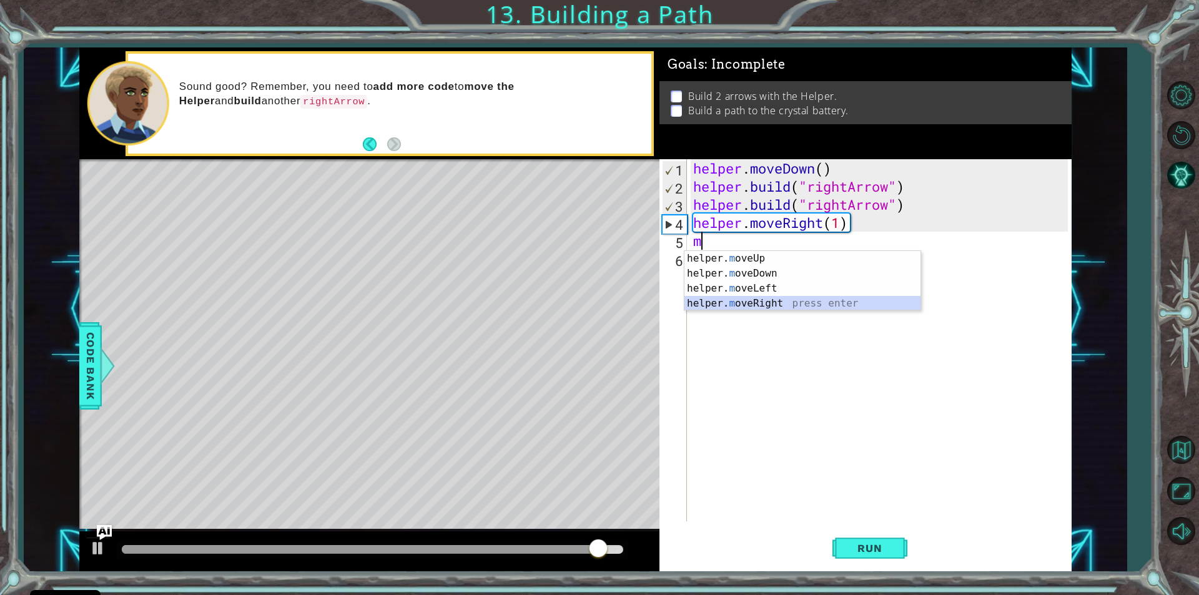
click at [753, 305] on div "helper. m oveUp press enter helper. m oveDown press enter helper. m oveLeft pre…" at bounding box center [802, 296] width 236 height 90
type textarea "helper.moveRight(1)"
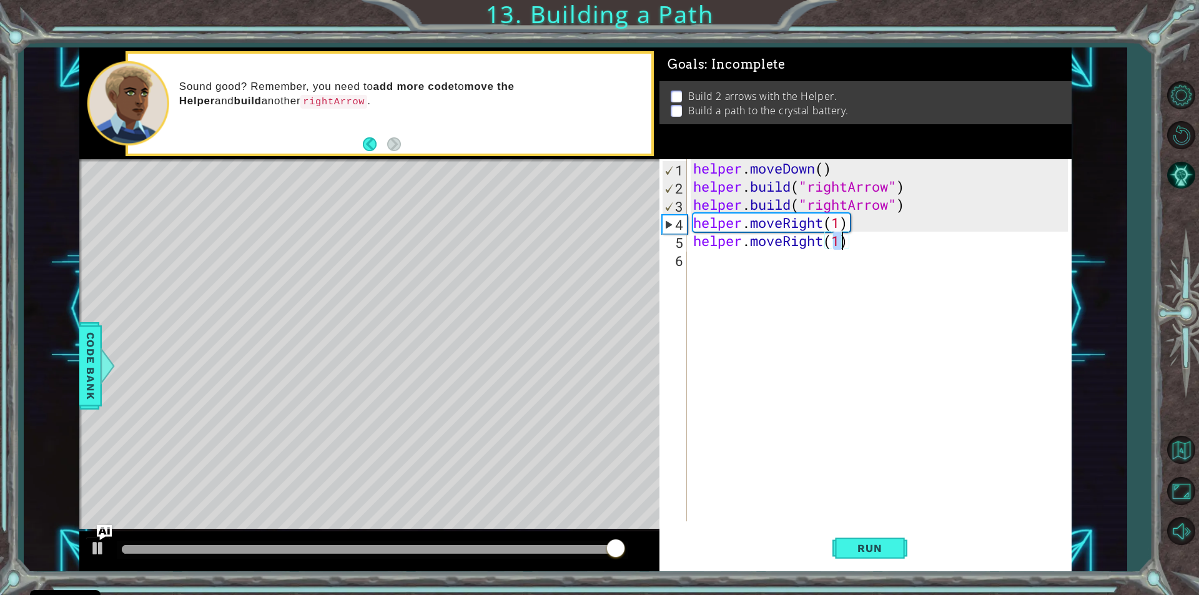
click at [710, 259] on div "helper . moveDown ( ) helper . build ( "rightArrow" ) helper . build ( "rightAr…" at bounding box center [882, 358] width 383 height 398
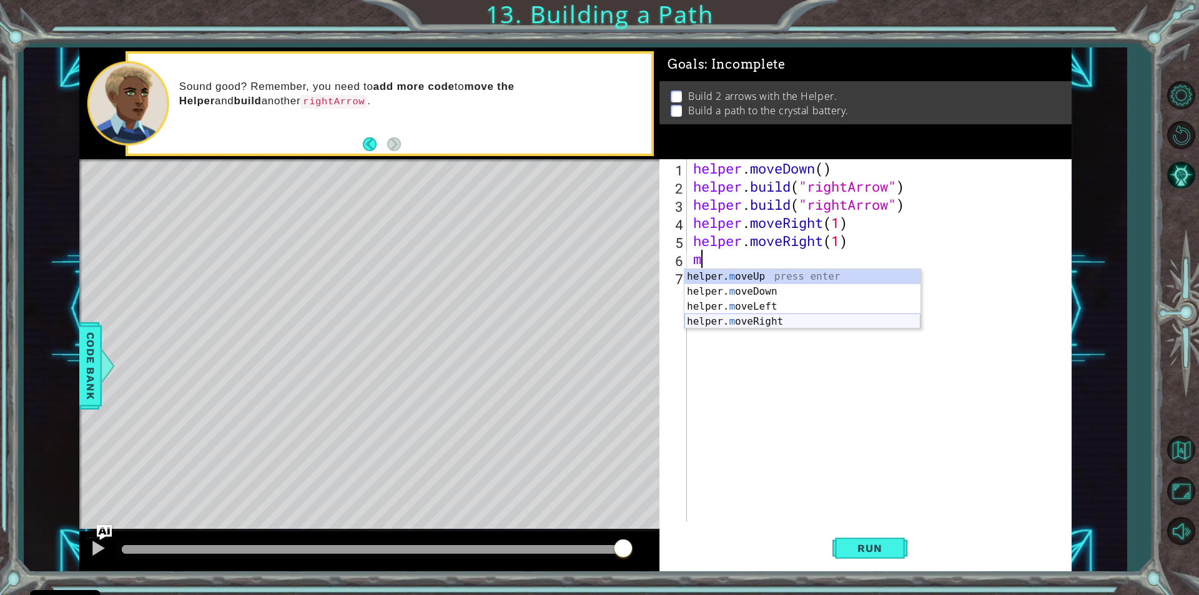
click at [735, 323] on div "helper. m oveUp press enter helper. m oveDown press enter helper. m oveLeft pre…" at bounding box center [802, 314] width 236 height 90
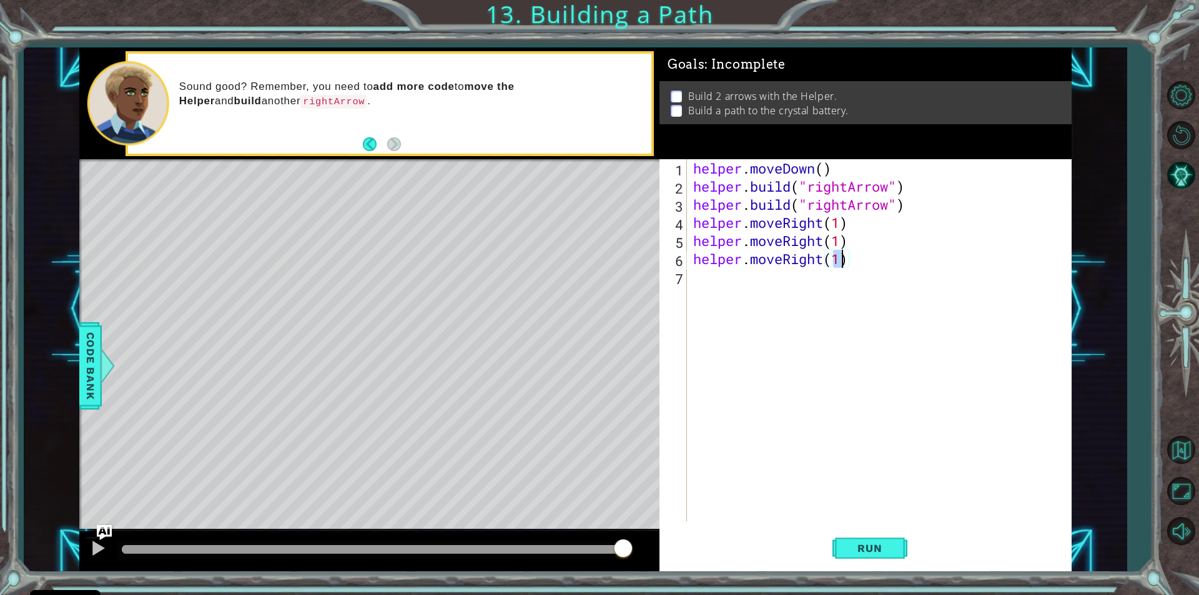
type textarea "helper.moveRight(m)"
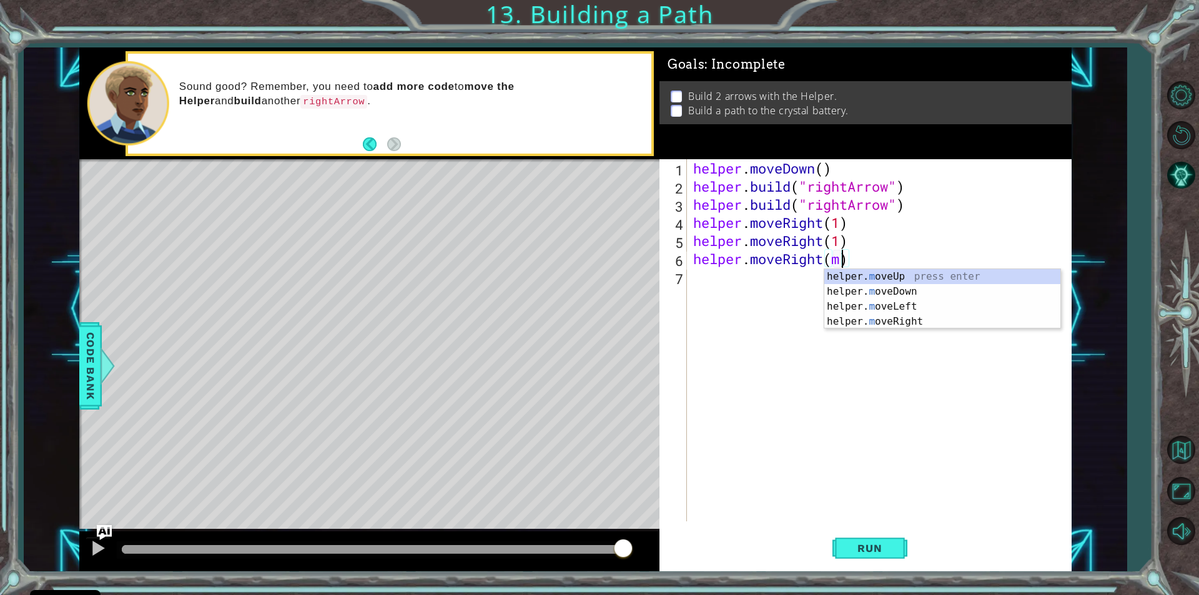
scroll to position [0, 6]
drag, startPoint x: 719, startPoint y: 292, endPoint x: 700, endPoint y: 289, distance: 19.6
click at [718, 292] on div "helper . moveDown ( ) helper . build ( "rightArrow" ) helper . build ( "rightAr…" at bounding box center [882, 358] width 383 height 398
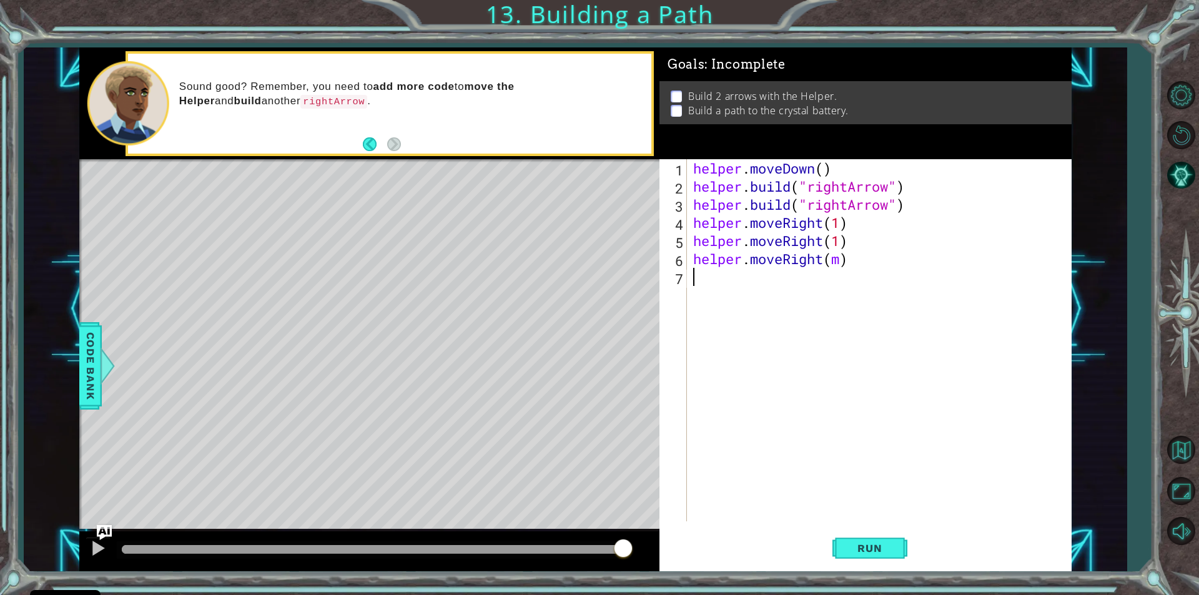
scroll to position [0, 0]
type textarea "m"
click at [751, 295] on div "helper. b uild press enter" at bounding box center [802, 309] width 236 height 45
click at [877, 540] on button "Run" at bounding box center [869, 548] width 75 height 41
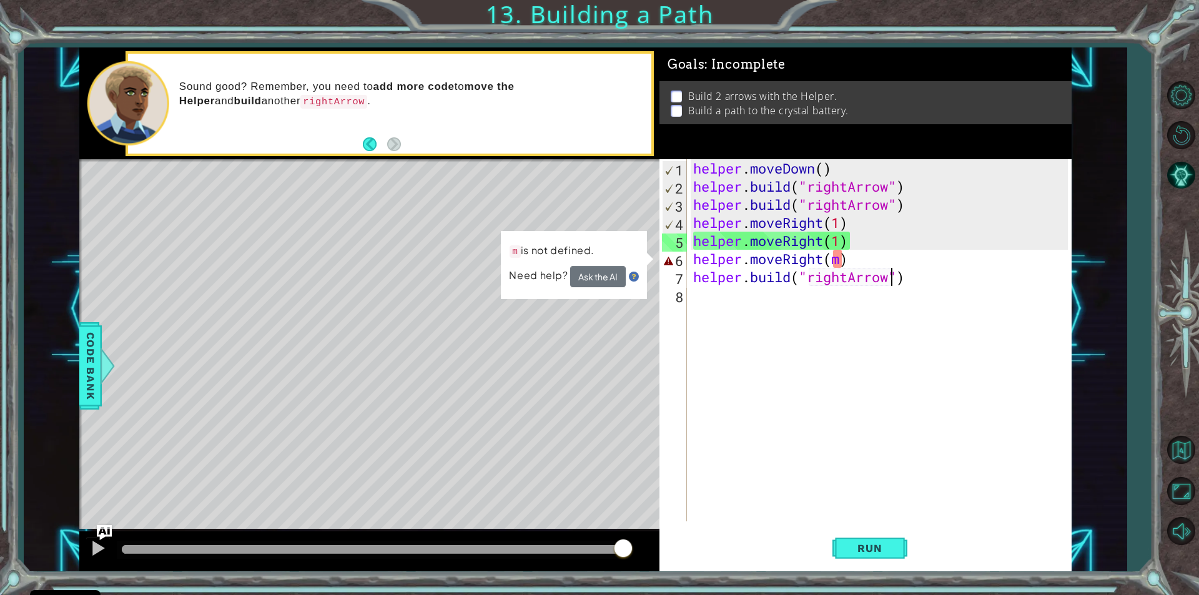
click at [844, 264] on div "helper . moveDown ( ) helper . build ( "rightArrow" ) helper . build ( "rightAr…" at bounding box center [882, 358] width 383 height 398
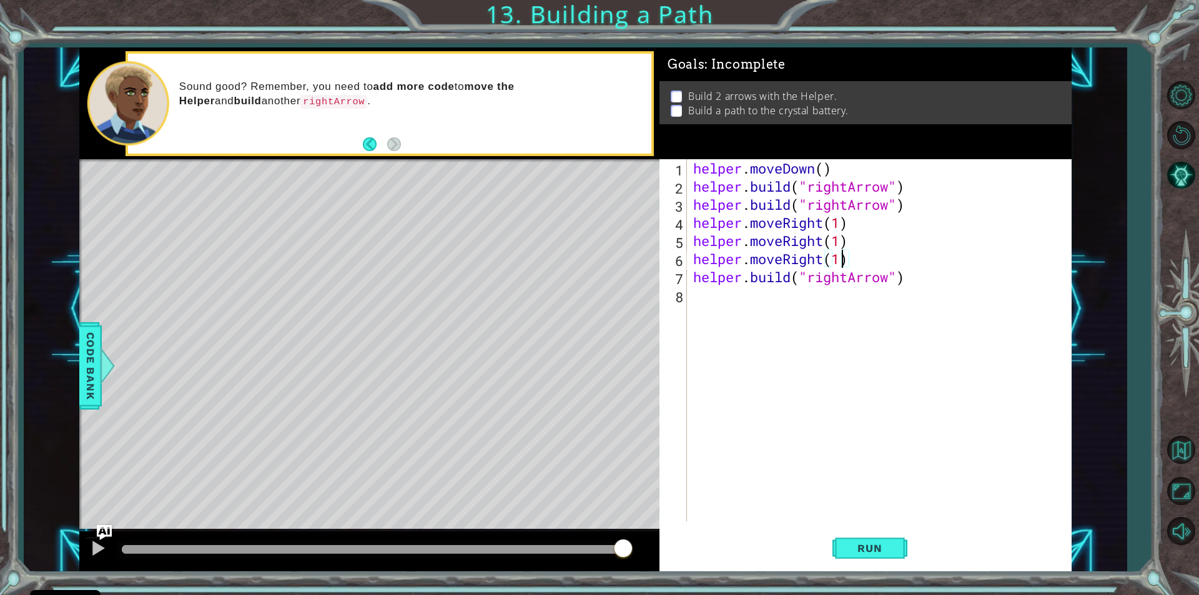
scroll to position [0, 6]
type textarea "helper.moveRight(1)"
click at [839, 546] on button "Run" at bounding box center [869, 548] width 75 height 41
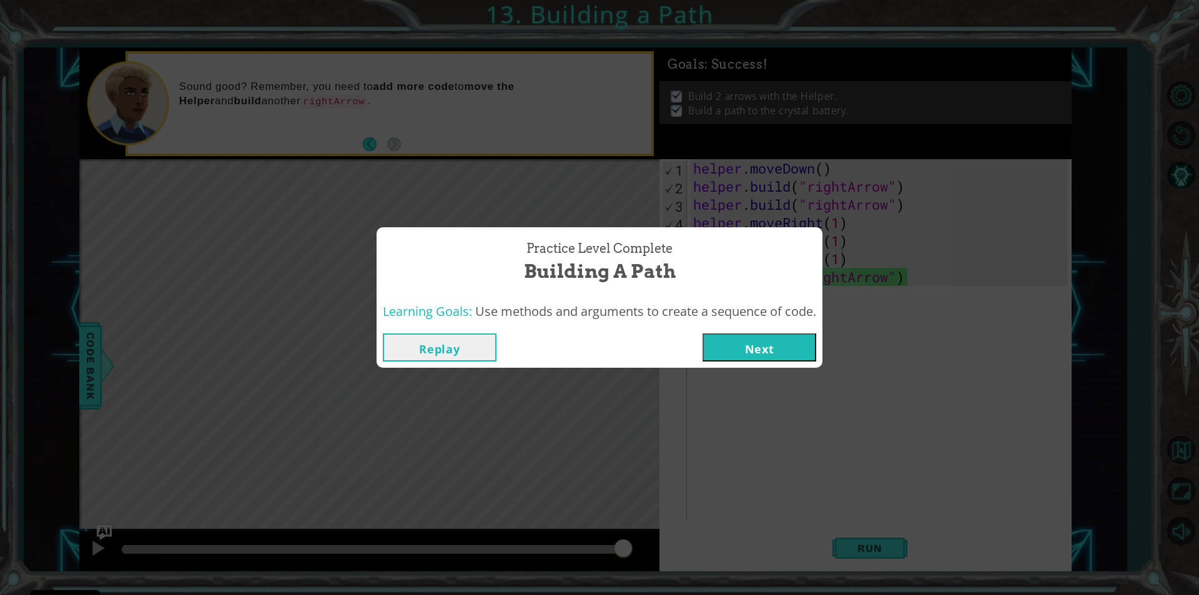
click at [746, 346] on button "Next" at bounding box center [760, 347] width 114 height 28
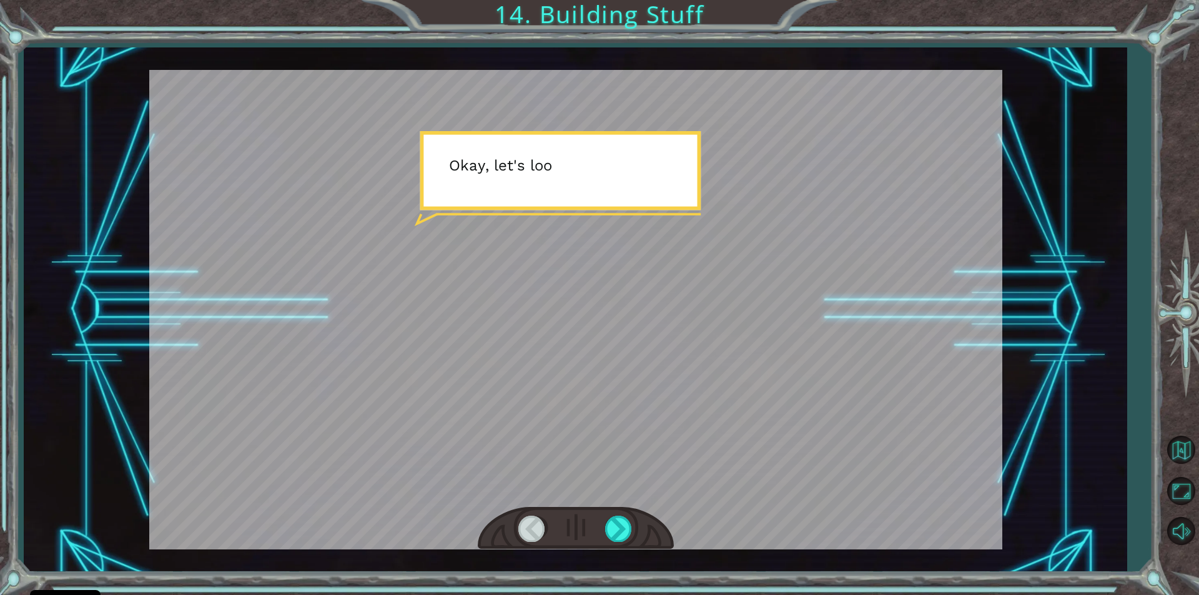
click at [503, 16] on div "Temporary Text O k a y , l e t ' s l o o k c l o s e r a t t h e H e l p e r m …" at bounding box center [599, 297] width 1199 height 595
click at [505, 16] on div "Temporary Text O k a y , l e t ' s l o o k c l o s e r a t t h e H e l p e r m …" at bounding box center [599, 297] width 1199 height 595
drag, startPoint x: 612, startPoint y: 523, endPoint x: 610, endPoint y: 532, distance: 8.9
click at [610, 532] on div at bounding box center [619, 529] width 28 height 26
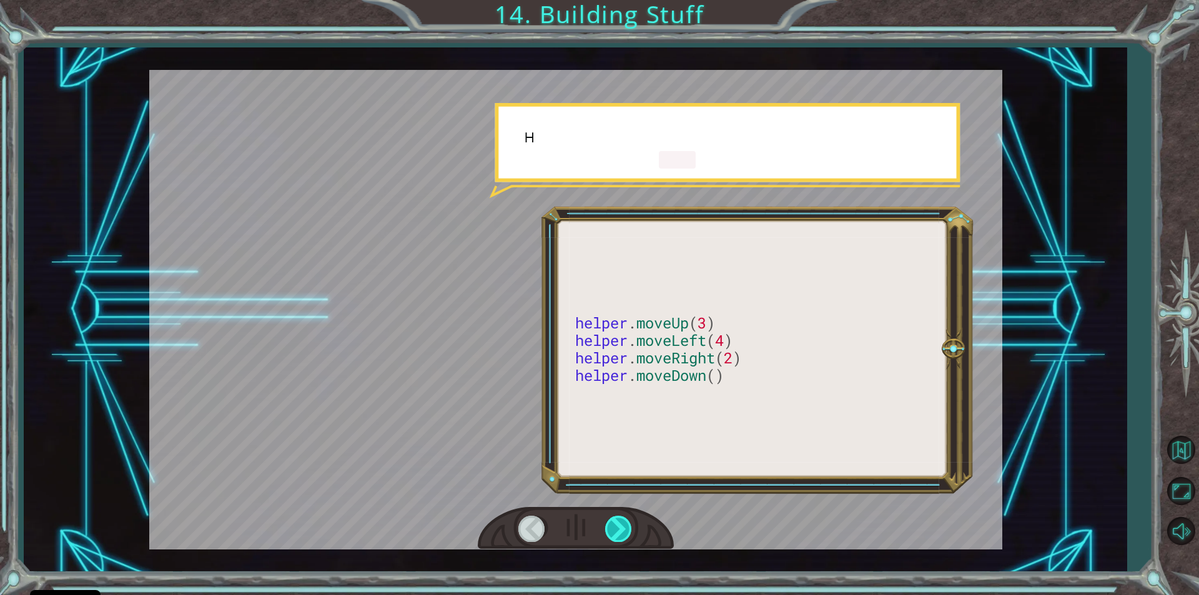
click at [610, 532] on div at bounding box center [619, 529] width 28 height 26
click at [610, 533] on div at bounding box center [619, 529] width 28 height 26
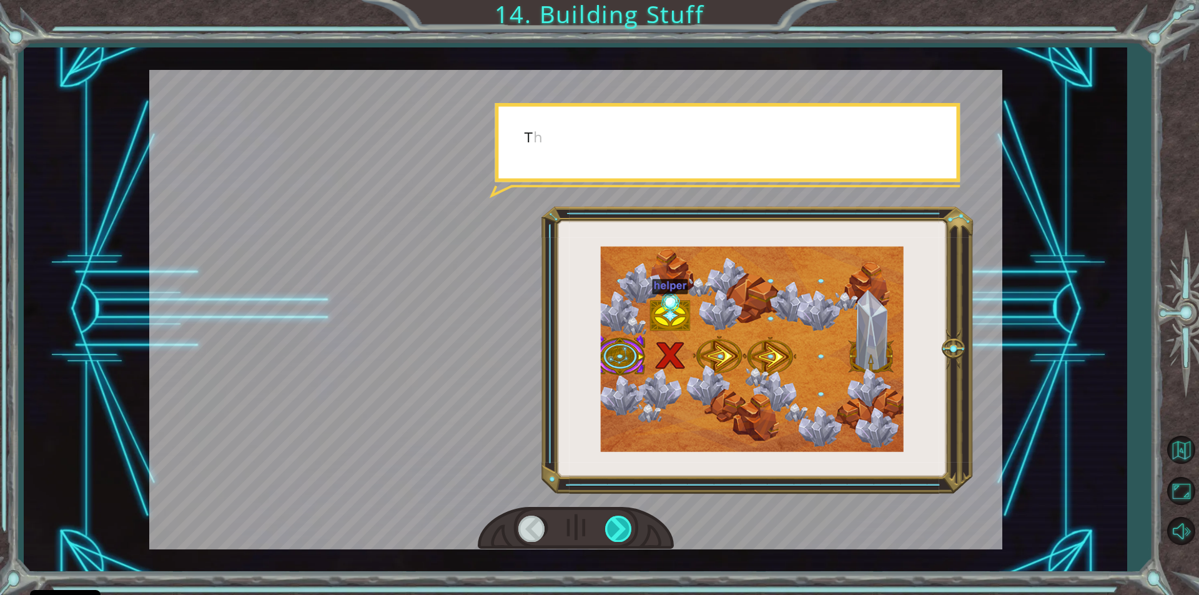
click at [610, 533] on div at bounding box center [619, 529] width 28 height 26
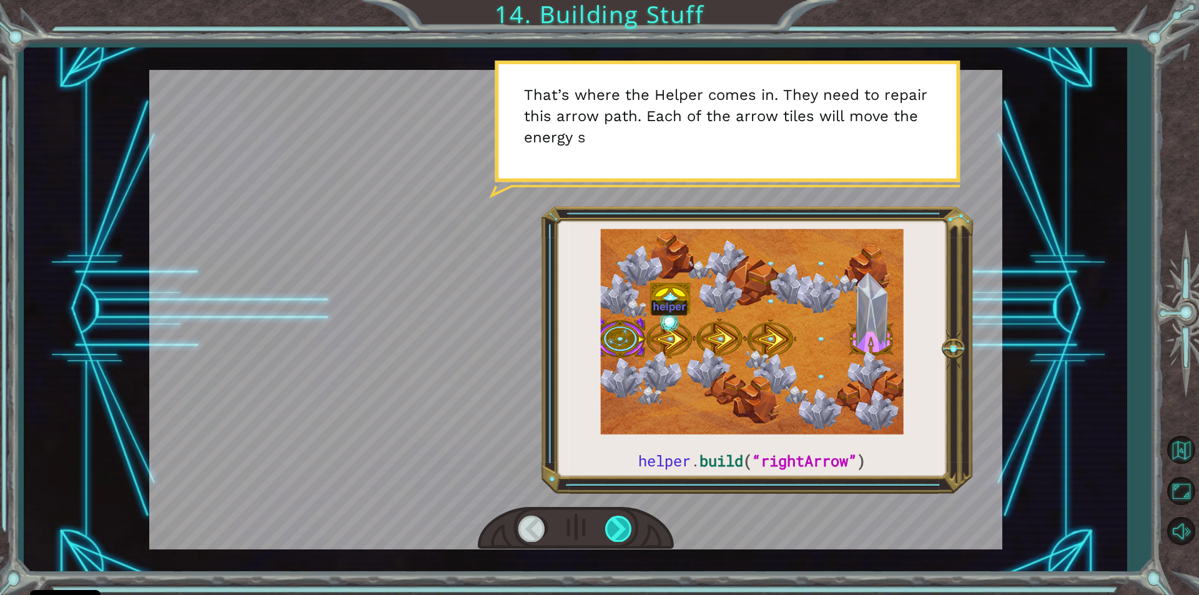
click at [612, 535] on div at bounding box center [619, 529] width 28 height 26
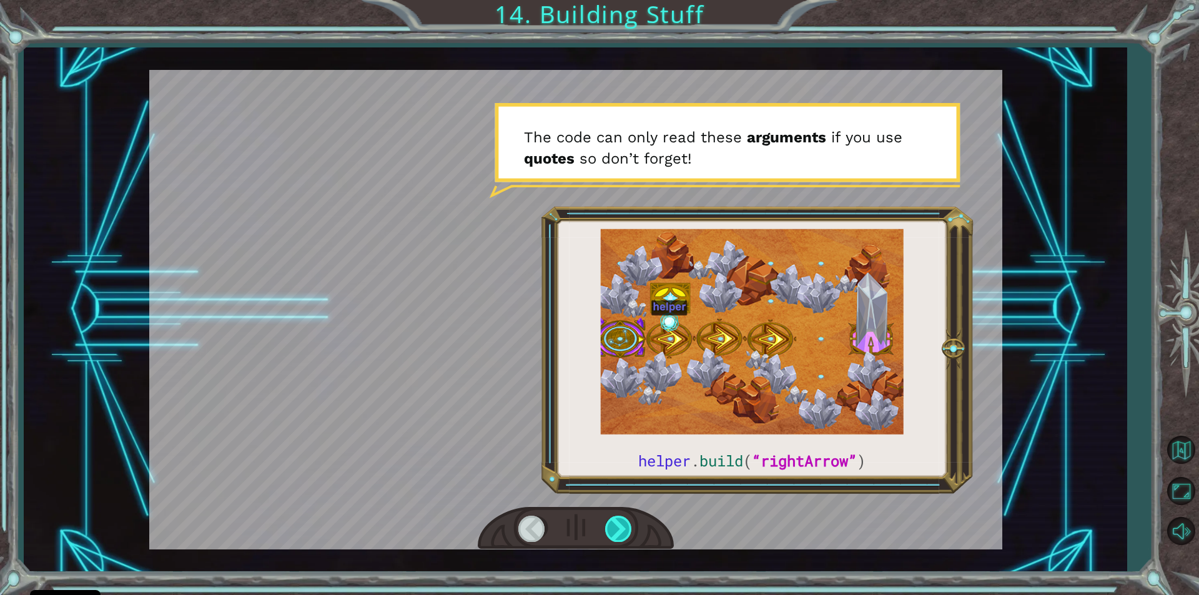
click at [613, 535] on div at bounding box center [619, 529] width 28 height 26
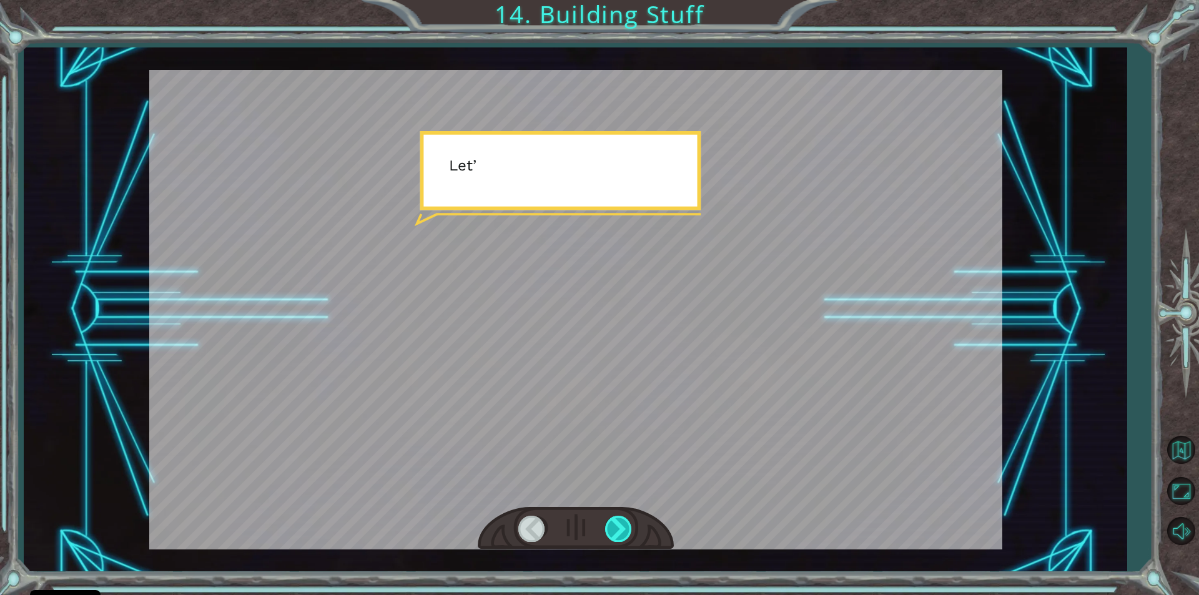
click at [613, 535] on div at bounding box center [619, 529] width 28 height 26
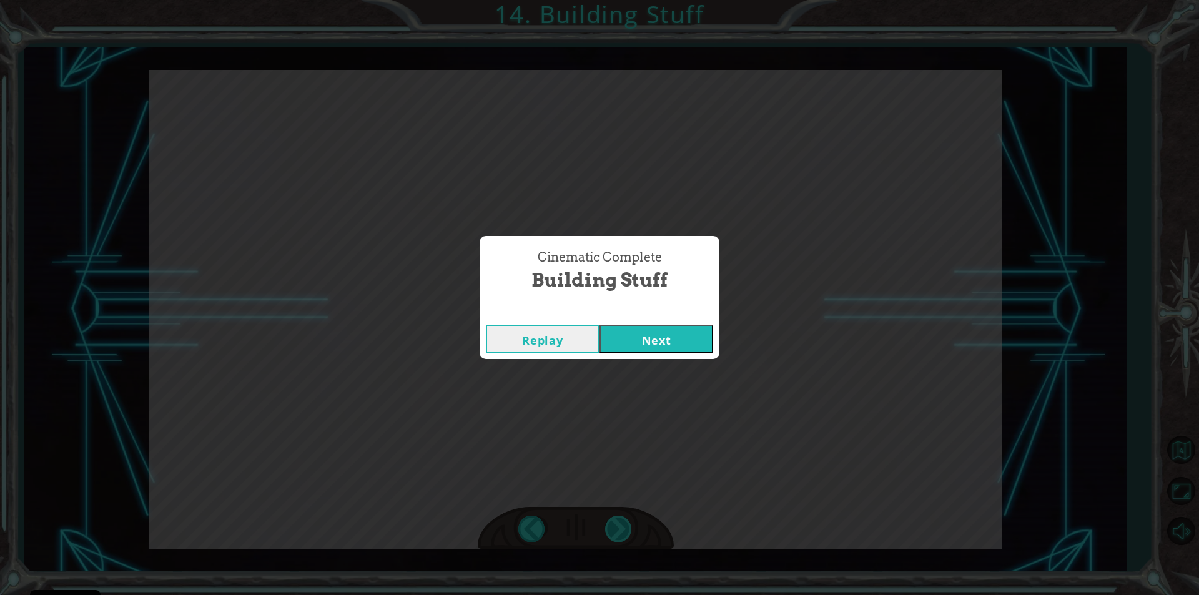
click at [613, 535] on div "Cinematic Complete Building Stuff Replay Next" at bounding box center [599, 297] width 1199 height 595
click at [631, 330] on button "Next" at bounding box center [657, 339] width 114 height 28
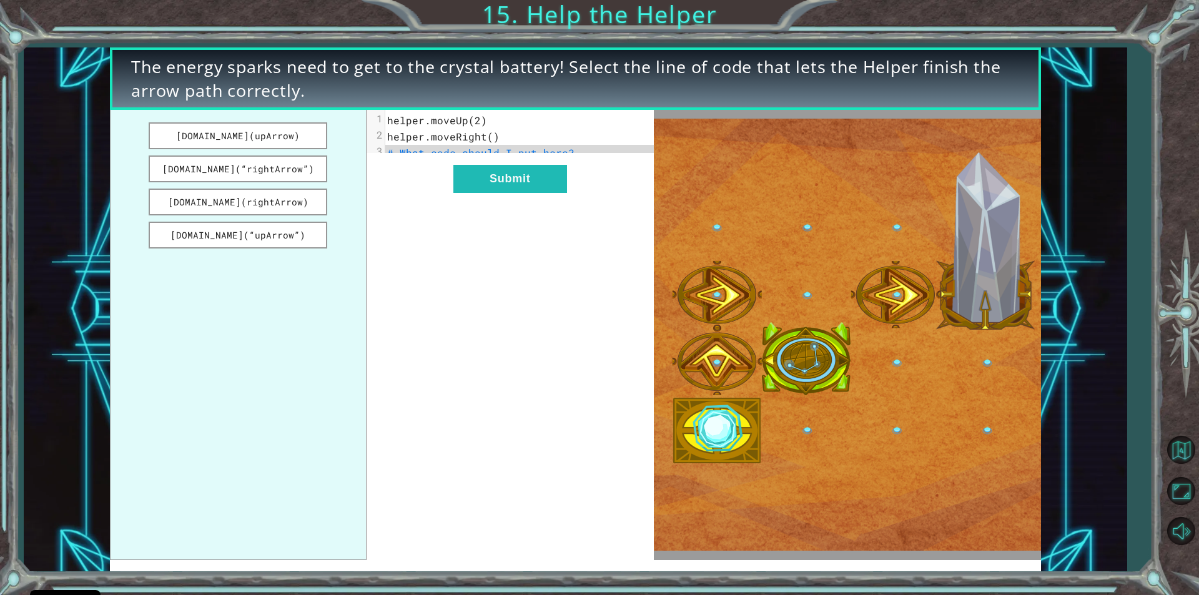
drag, startPoint x: 223, startPoint y: 169, endPoint x: 437, endPoint y: 151, distance: 215.0
click at [437, 151] on div "[DOMAIN_NAME](upArrow) [DOMAIN_NAME](“rightArrow”) [DOMAIN_NAME](rightArrow) [D…" at bounding box center [382, 335] width 544 height 450
drag, startPoint x: 208, startPoint y: 174, endPoint x: 300, endPoint y: 169, distance: 92.6
click at [300, 169] on button "[DOMAIN_NAME](“rightArrow”)" at bounding box center [238, 168] width 179 height 27
click at [300, 168] on button "[DOMAIN_NAME](“rightArrow”)" at bounding box center [238, 168] width 179 height 27
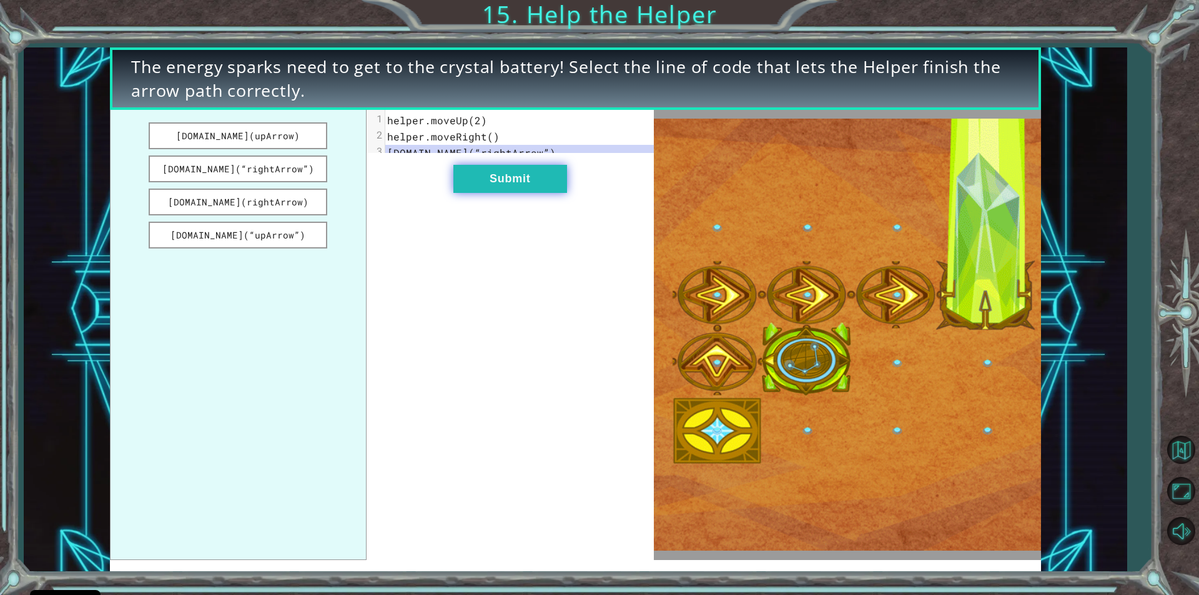
click at [502, 184] on button "Submit" at bounding box center [510, 179] width 114 height 28
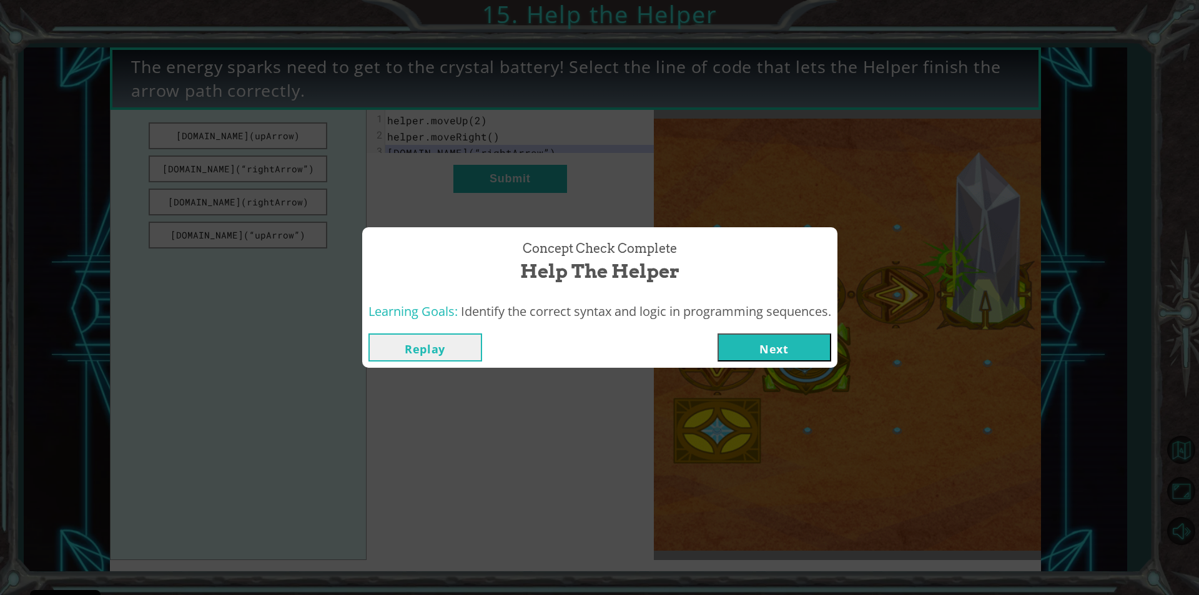
click at [752, 348] on button "Next" at bounding box center [775, 347] width 114 height 28
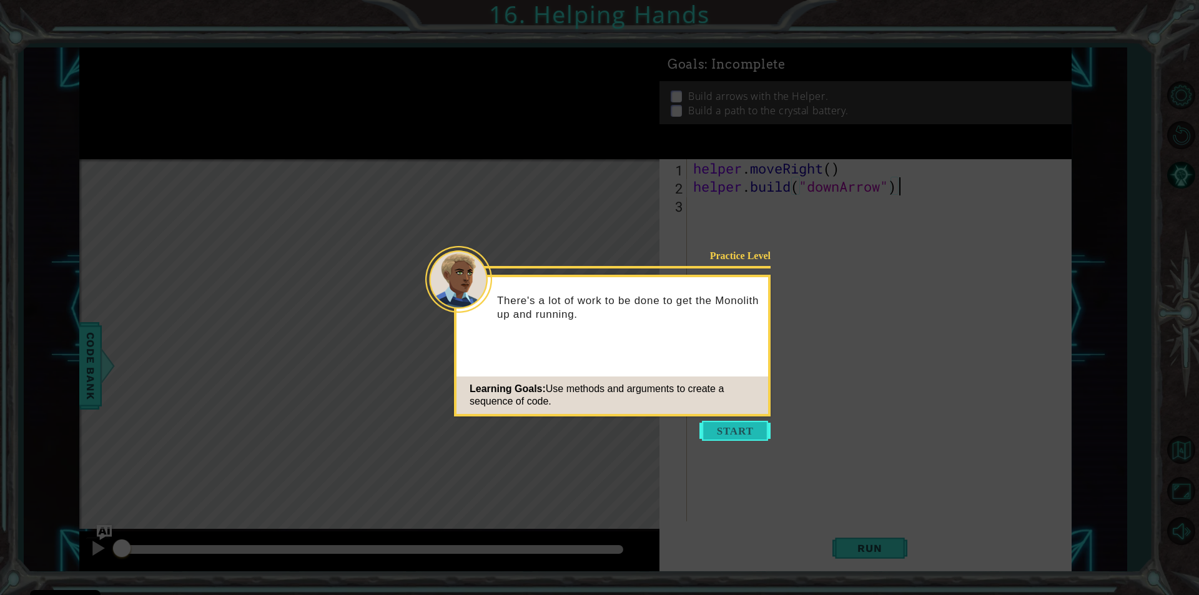
click at [734, 438] on button "Start" at bounding box center [734, 431] width 71 height 20
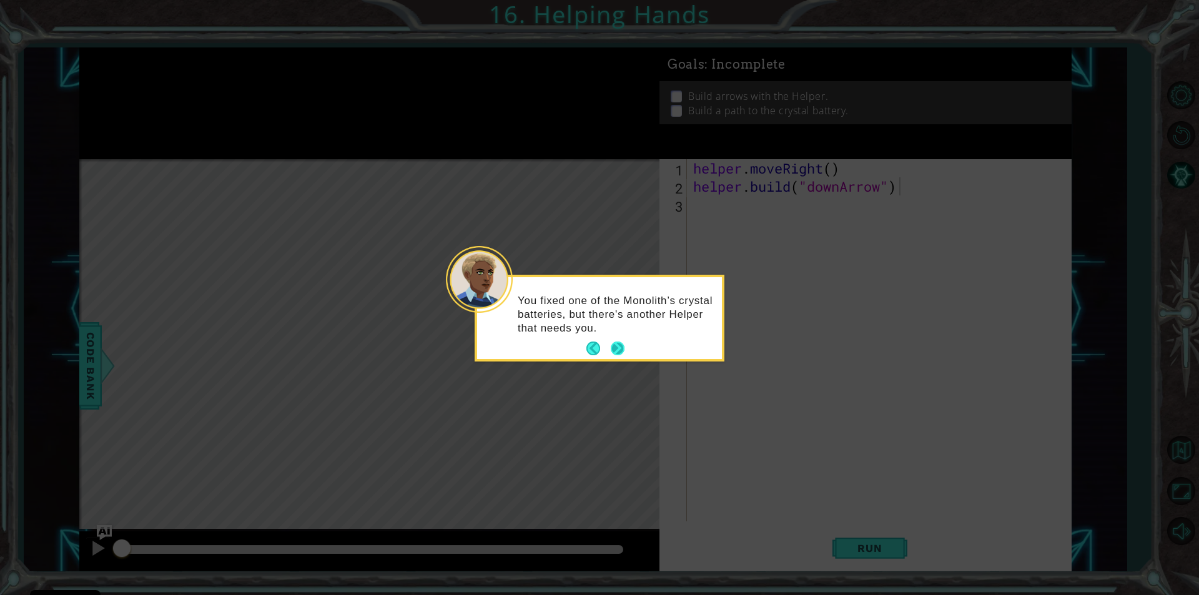
click at [618, 349] on button "Next" at bounding box center [618, 349] width 14 height 14
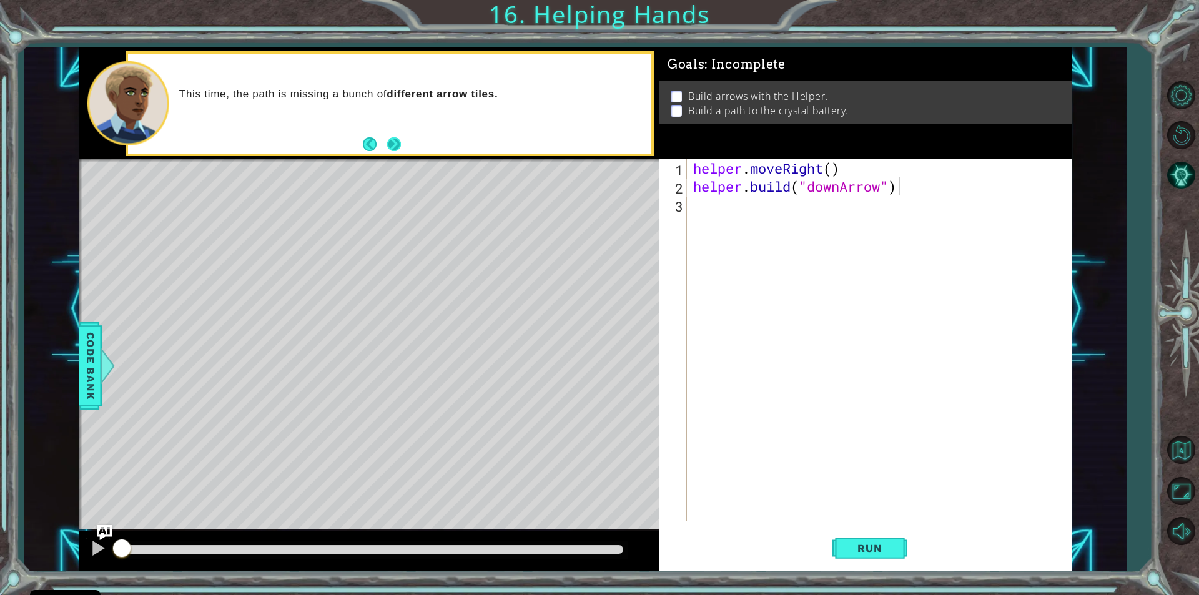
click at [392, 139] on button "Next" at bounding box center [394, 144] width 14 height 14
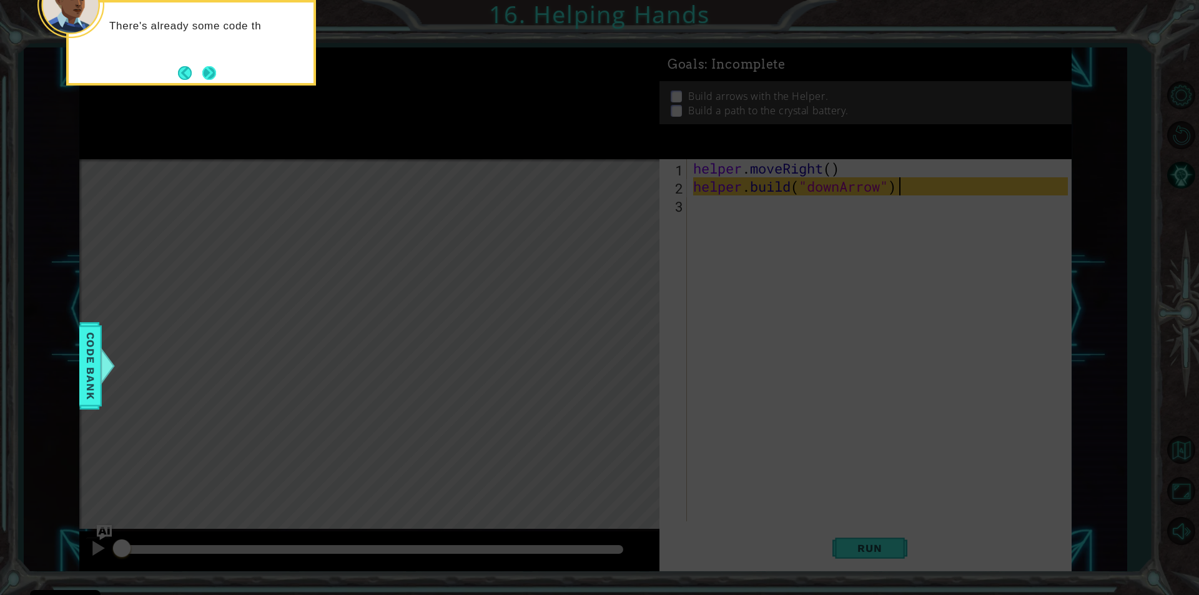
click at [204, 66] on button "Next" at bounding box center [209, 73] width 15 height 15
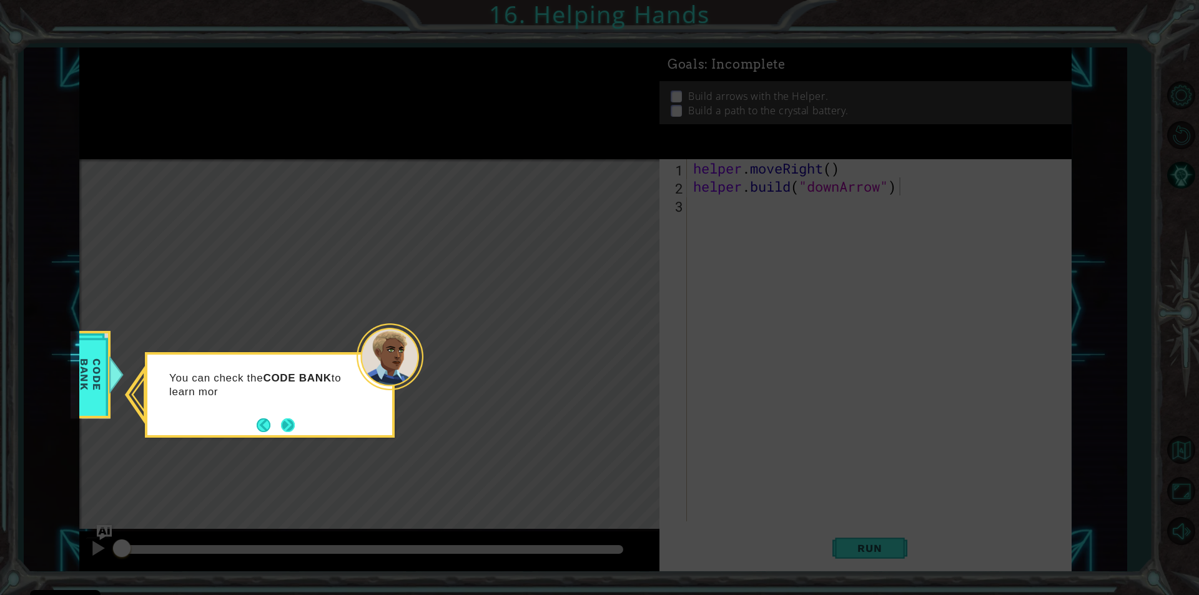
click at [288, 433] on button "Next" at bounding box center [288, 425] width 17 height 17
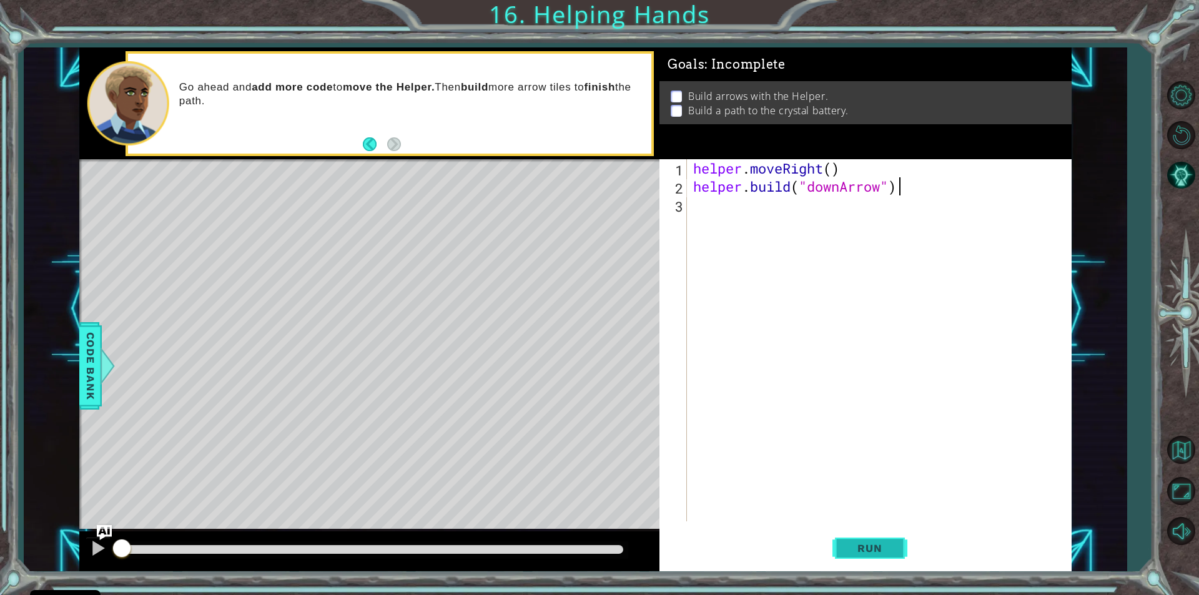
click at [877, 551] on span "Run" at bounding box center [869, 548] width 49 height 12
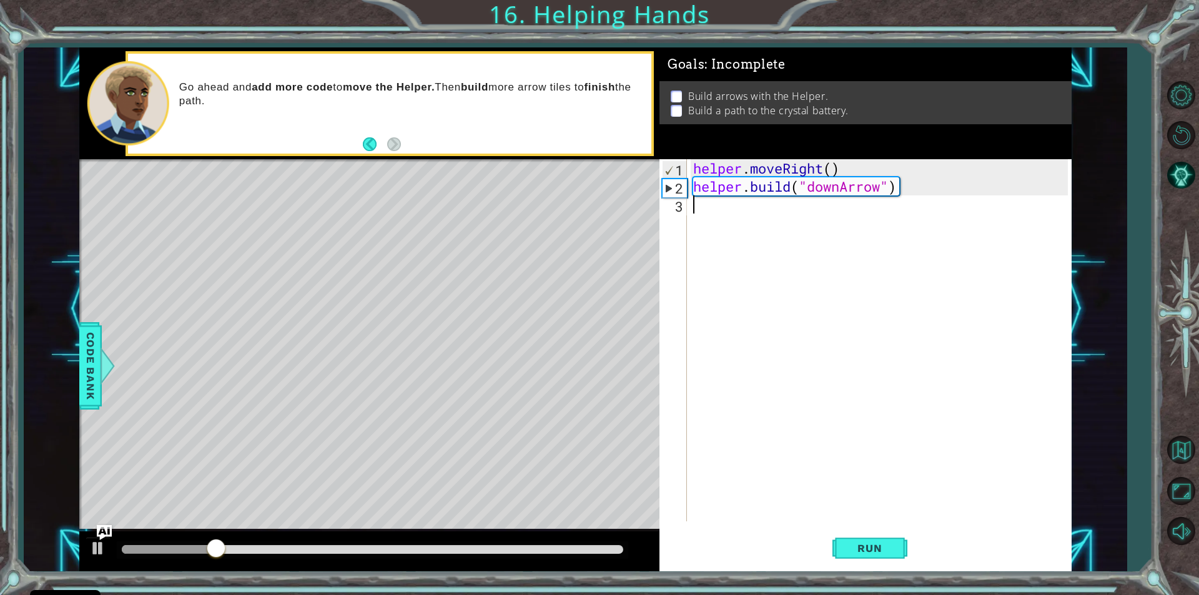
click at [706, 213] on div "helper . moveRight ( ) helper . build ( "downArrow" )" at bounding box center [882, 358] width 383 height 398
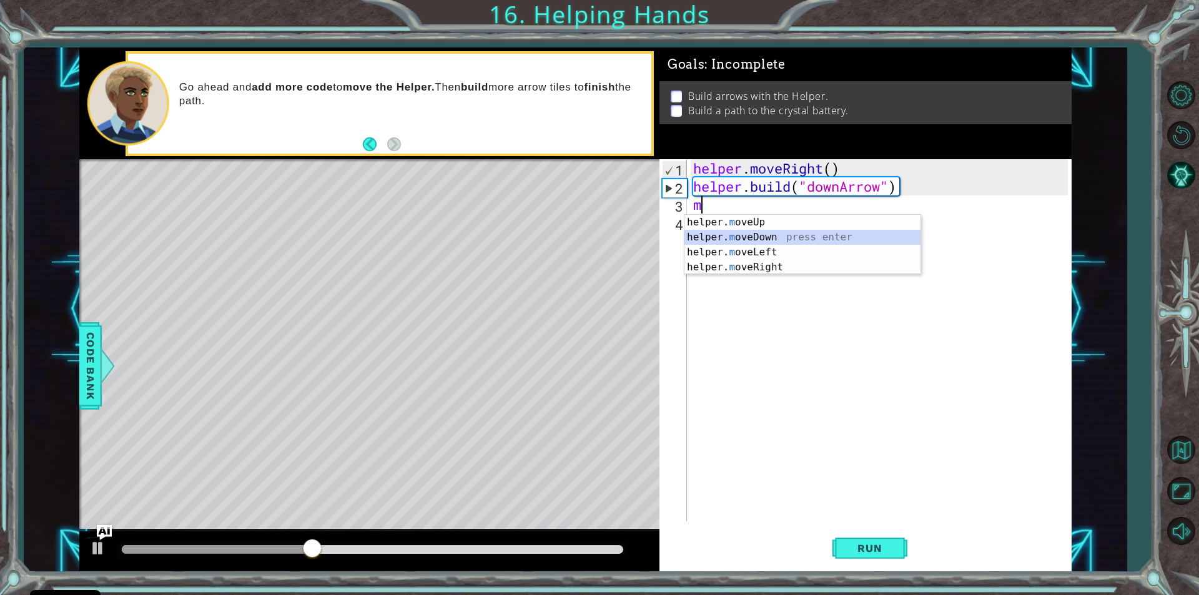
click at [754, 234] on div "helper. m oveUp press enter helper. m oveDown press enter helper. m oveLeft pre…" at bounding box center [802, 260] width 236 height 90
type textarea "helper.moveDown(1)"
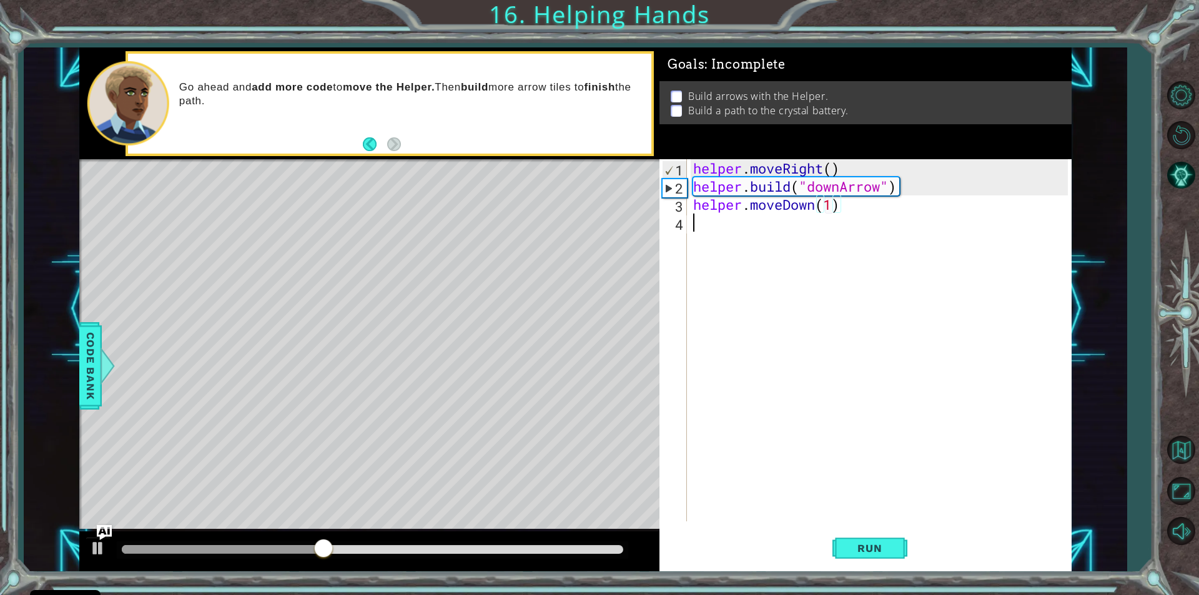
click at [700, 229] on div "helper . moveRight ( ) helper . build ( "downArrow" ) helper . moveDown ( 1 )" at bounding box center [882, 358] width 383 height 398
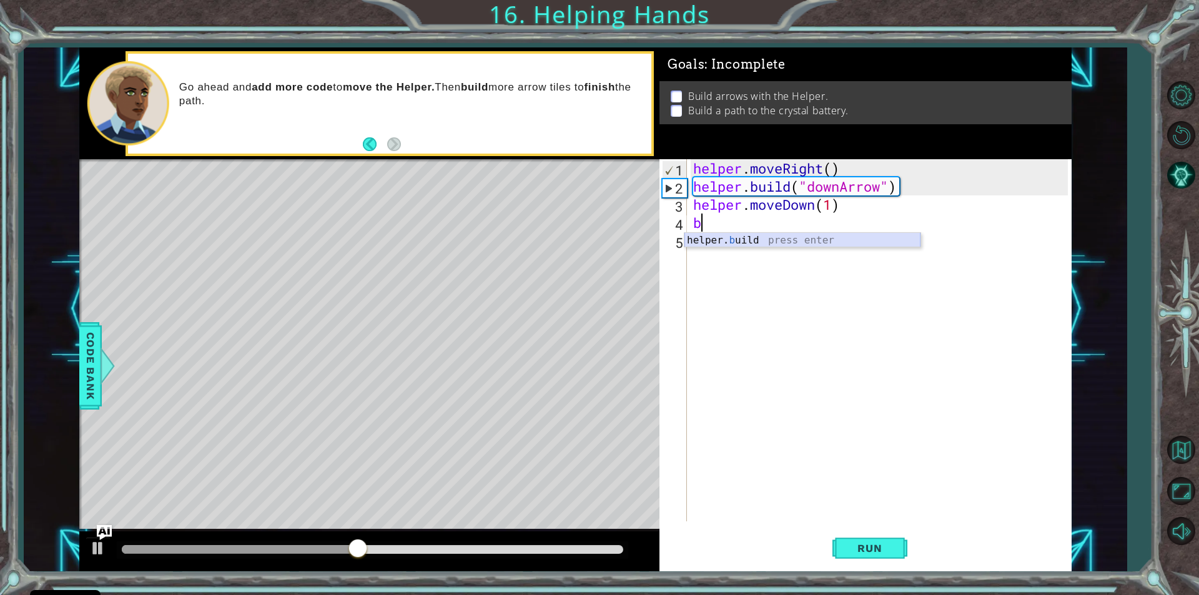
click at [759, 237] on div "helper. b uild press enter" at bounding box center [802, 255] width 236 height 45
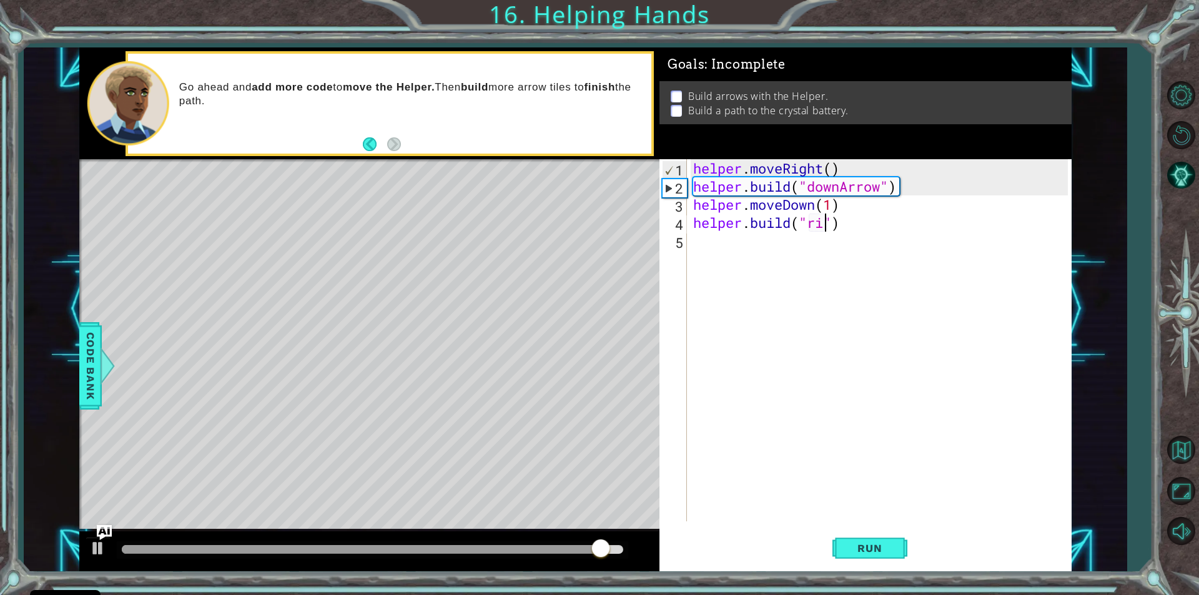
scroll to position [0, 6]
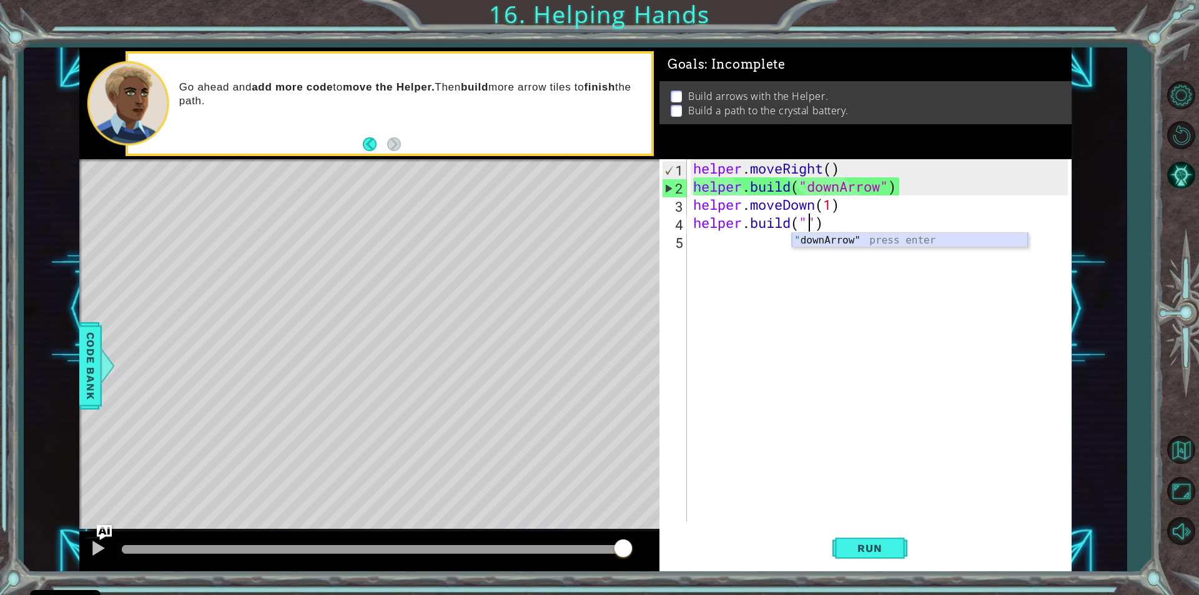
click at [929, 242] on div "" downArrow" press enter" at bounding box center [910, 255] width 236 height 45
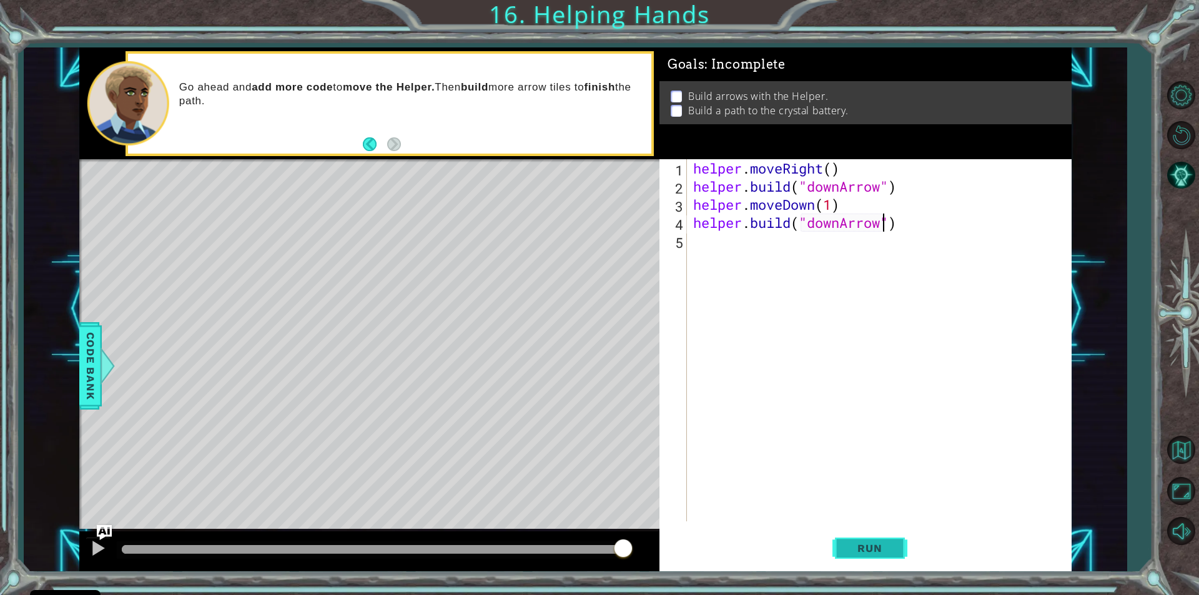
type textarea "[DOMAIN_NAME]("downArrow")"
click at [870, 542] on span "Run" at bounding box center [869, 548] width 49 height 12
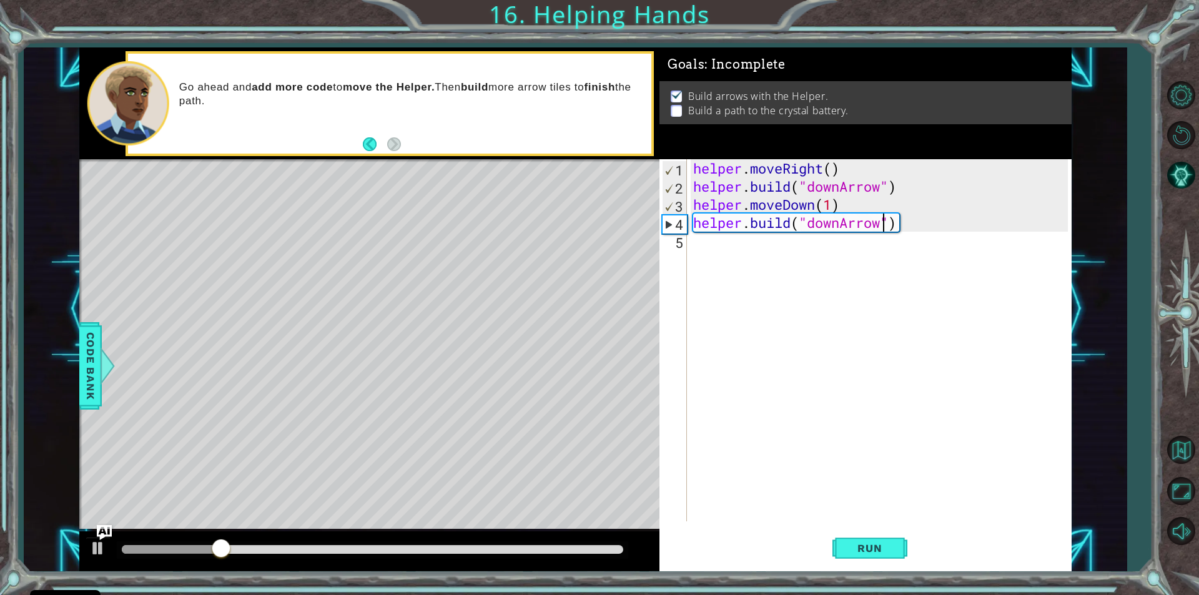
click at [712, 245] on div "helper . moveRight ( ) helper . build ( "downArrow" ) helper . moveDown ( 1 ) h…" at bounding box center [882, 358] width 383 height 398
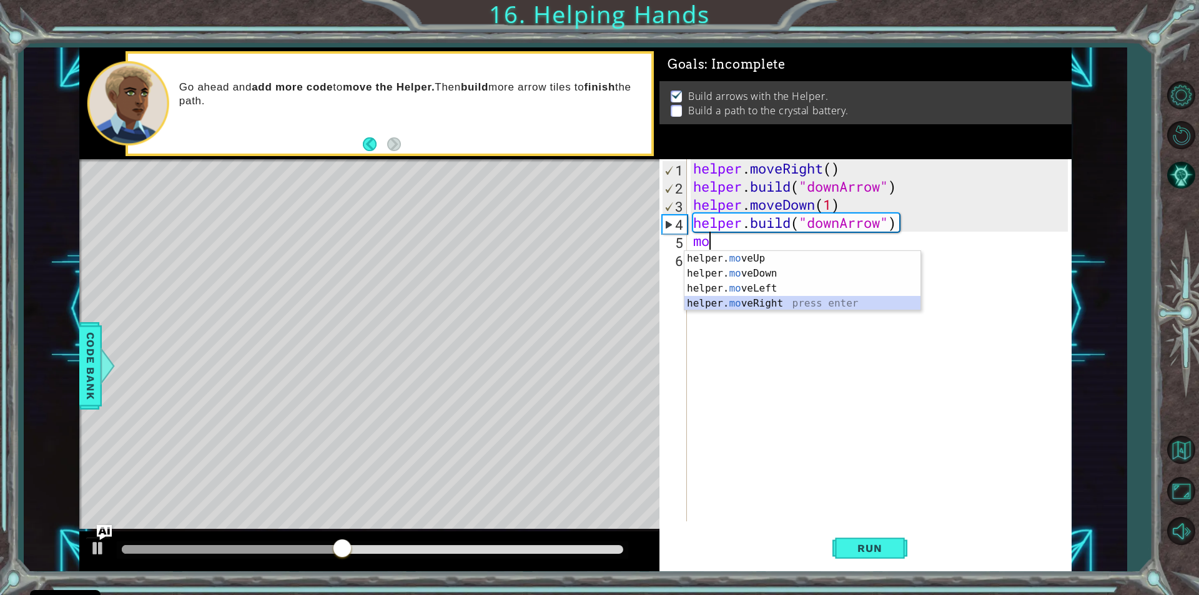
click at [739, 301] on div "helper. mo veUp press enter helper. mo veDown press enter helper. mo veLeft pre…" at bounding box center [802, 296] width 236 height 90
type textarea "helper.moveRight(1)"
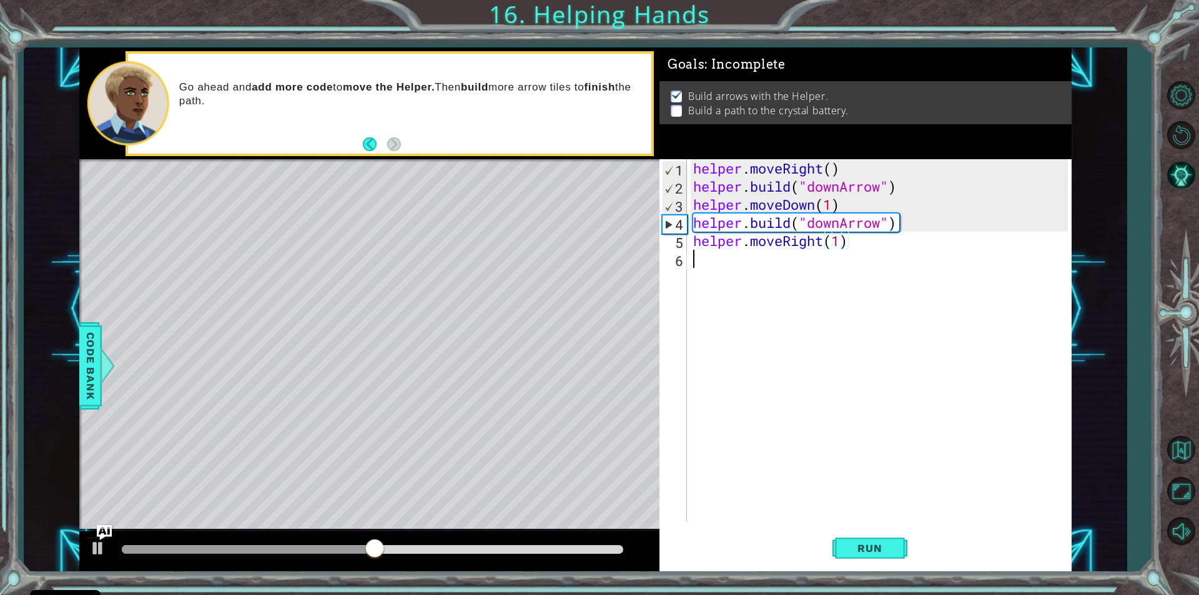
click at [703, 270] on div "helper . moveRight ( ) helper . build ( "downArrow" ) helper . moveDown ( 1 ) h…" at bounding box center [882, 358] width 383 height 398
type textarea "b"
click at [779, 284] on div "helper . moveRight ( ) helper . build ( "downArrow" ) helper . moveDown ( 1 ) h…" at bounding box center [882, 358] width 383 height 398
click at [718, 269] on div "helper . moveRight ( ) helper . build ( "downArrow" ) helper . moveDown ( 1 ) h…" at bounding box center [882, 358] width 383 height 398
drag, startPoint x: 713, startPoint y: 252, endPoint x: 713, endPoint y: 260, distance: 7.5
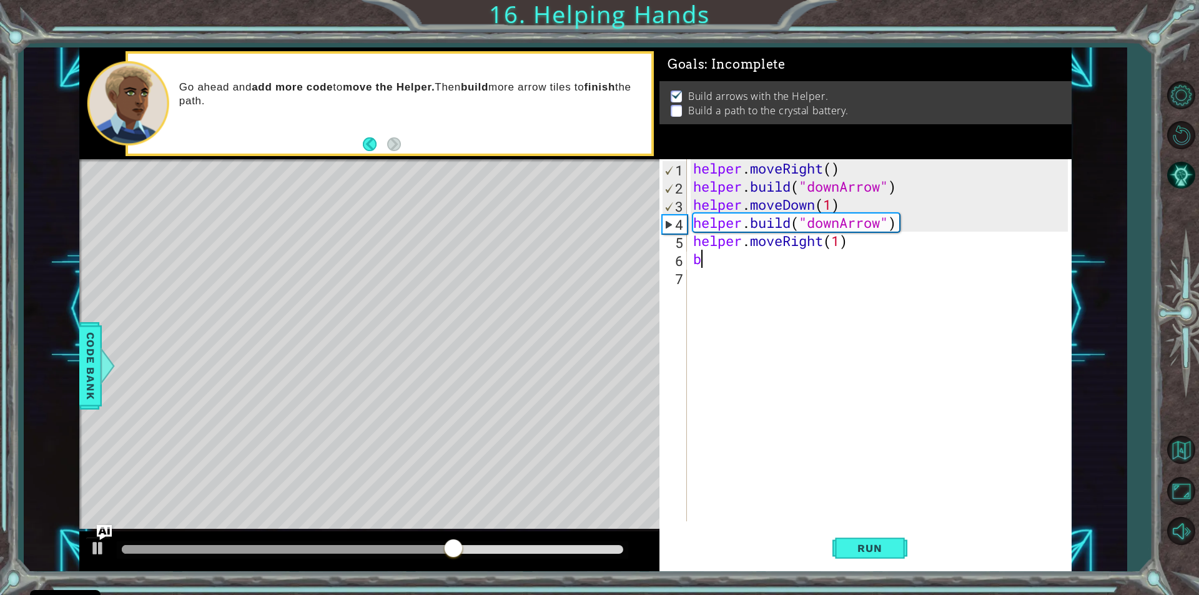
click at [713, 255] on div "helper . moveRight ( ) helper . build ( "downArrow" ) helper . moveDown ( 1 ) h…" at bounding box center [882, 358] width 383 height 398
click at [735, 275] on div "helper. bu ild press enter" at bounding box center [802, 291] width 236 height 45
type textarea "[DOMAIN_NAME]("rightArrow")"
click at [701, 289] on div "helper . moveRight ( ) helper . build ( "downArrow" ) helper . moveDown ( 1 ) h…" at bounding box center [882, 358] width 383 height 398
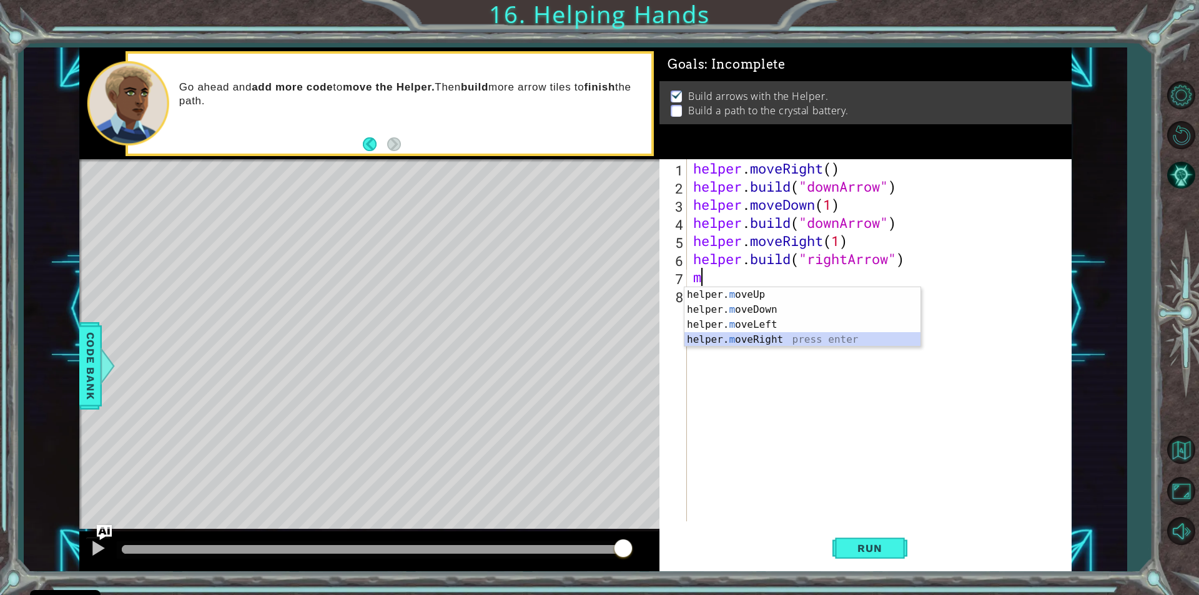
click at [744, 335] on div "helper. m oveUp press enter helper. m oveDown press enter helper. m oveLeft pre…" at bounding box center [802, 332] width 236 height 90
type textarea "helper.moveRight(1)"
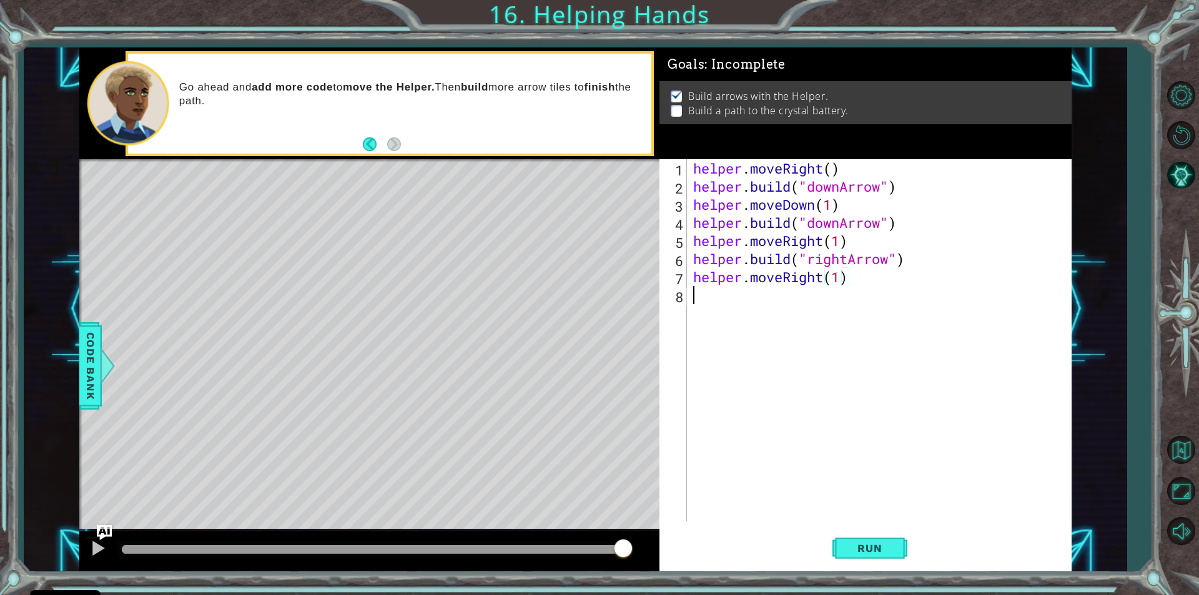
click at [720, 310] on div "helper . moveRight ( ) helper . build ( "downArrow" ) helper . moveDown ( 1 ) h…" at bounding box center [882, 358] width 383 height 398
click at [735, 308] on div "helper. b uild press enter" at bounding box center [802, 327] width 236 height 45
click at [869, 546] on span "Run" at bounding box center [869, 548] width 49 height 12
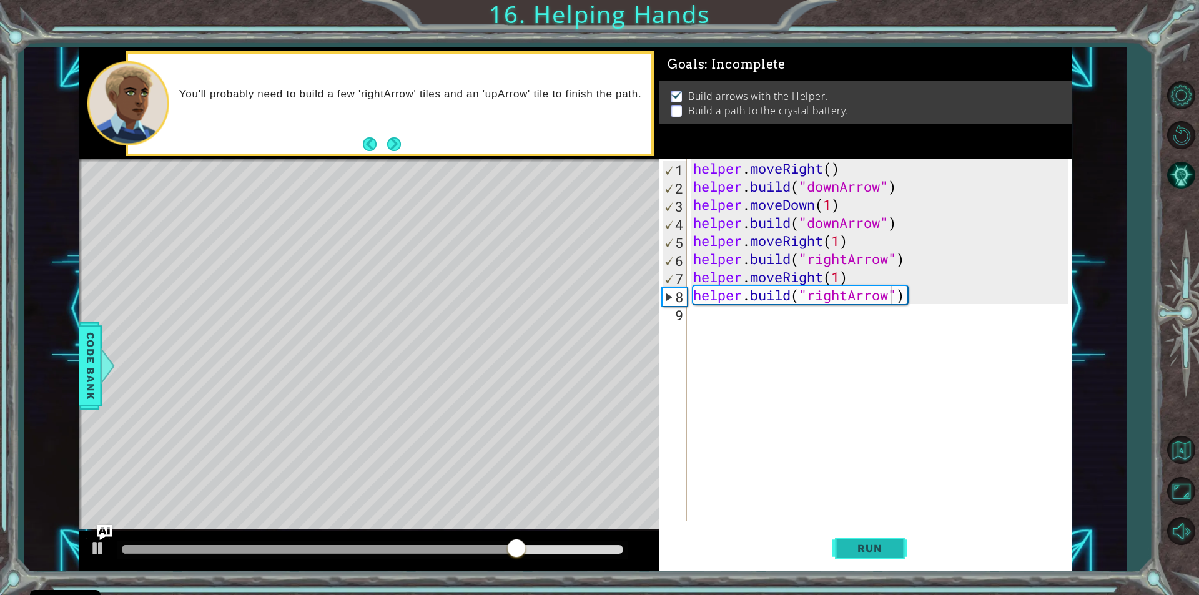
click at [849, 541] on button "Run" at bounding box center [869, 548] width 75 height 41
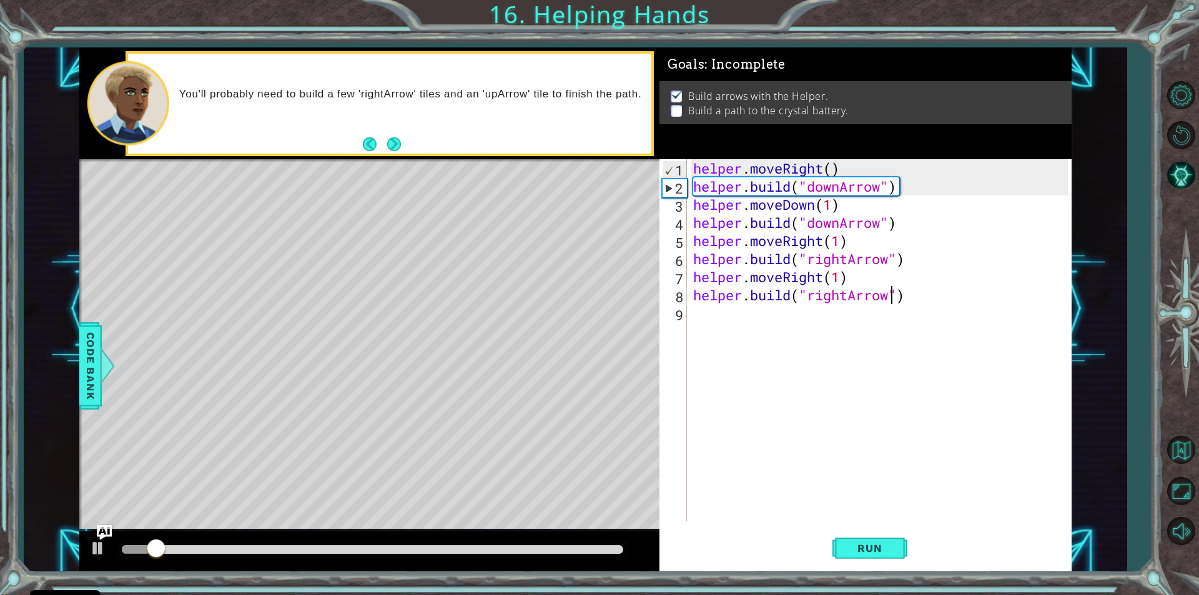
click at [461, 549] on div at bounding box center [372, 549] width 501 height 9
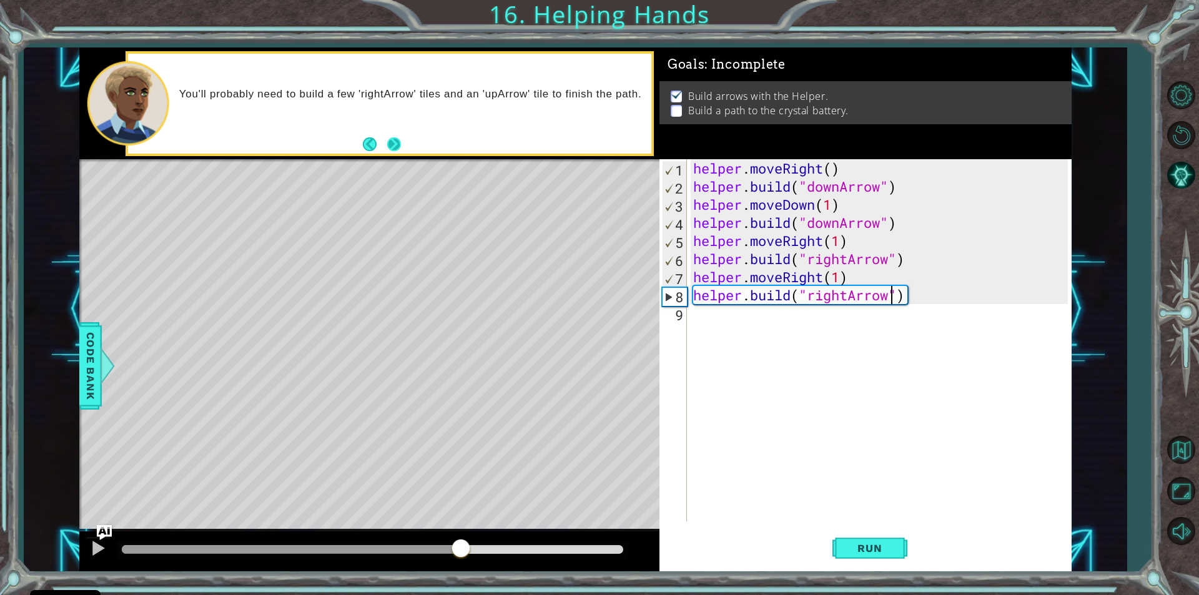
click at [395, 147] on button "Next" at bounding box center [394, 144] width 14 height 14
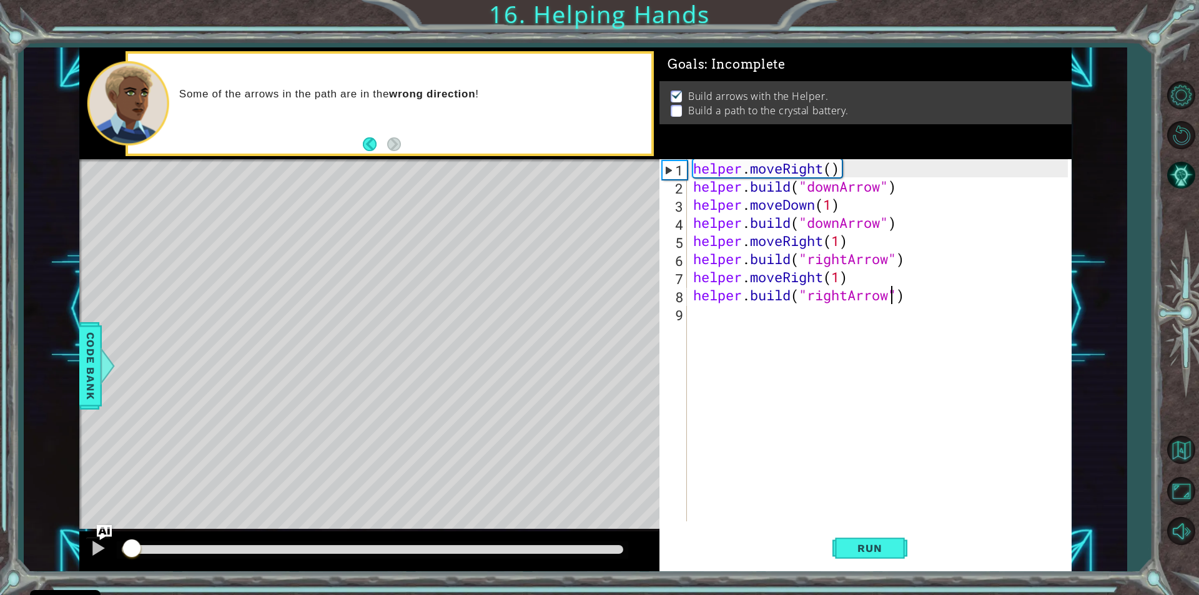
click at [132, 550] on div at bounding box center [127, 549] width 10 height 9
click at [82, 552] on div at bounding box center [369, 551] width 580 height 40
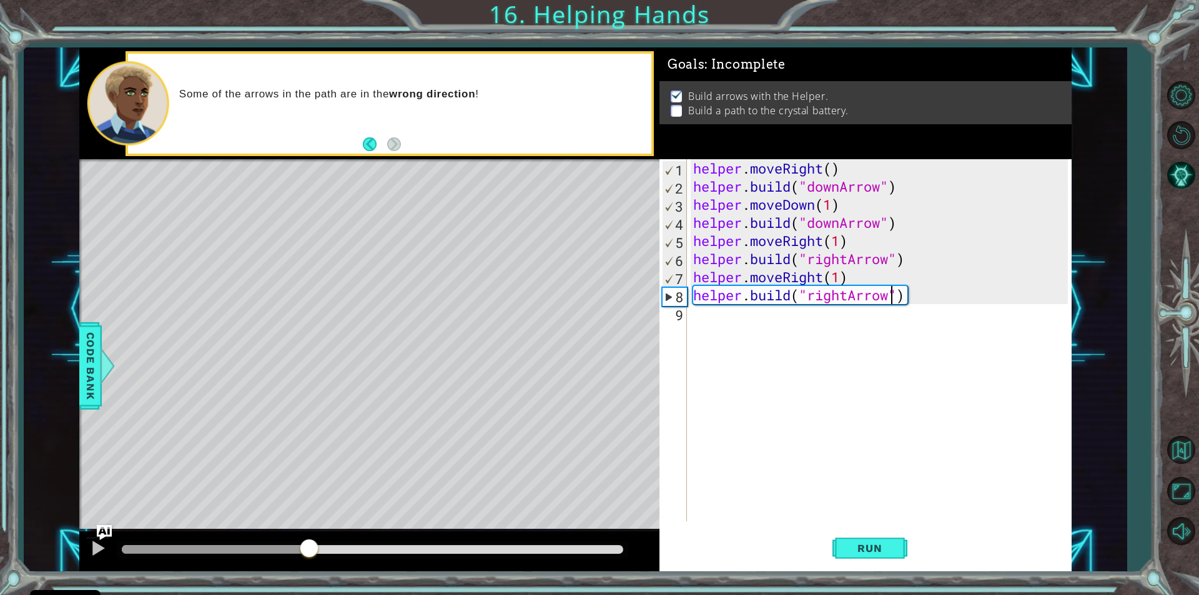
click at [309, 553] on div at bounding box center [372, 549] width 501 height 9
click at [93, 549] on div at bounding box center [98, 548] width 16 height 16
click at [507, 550] on div at bounding box center [372, 549] width 501 height 9
click at [102, 549] on div at bounding box center [98, 548] width 16 height 16
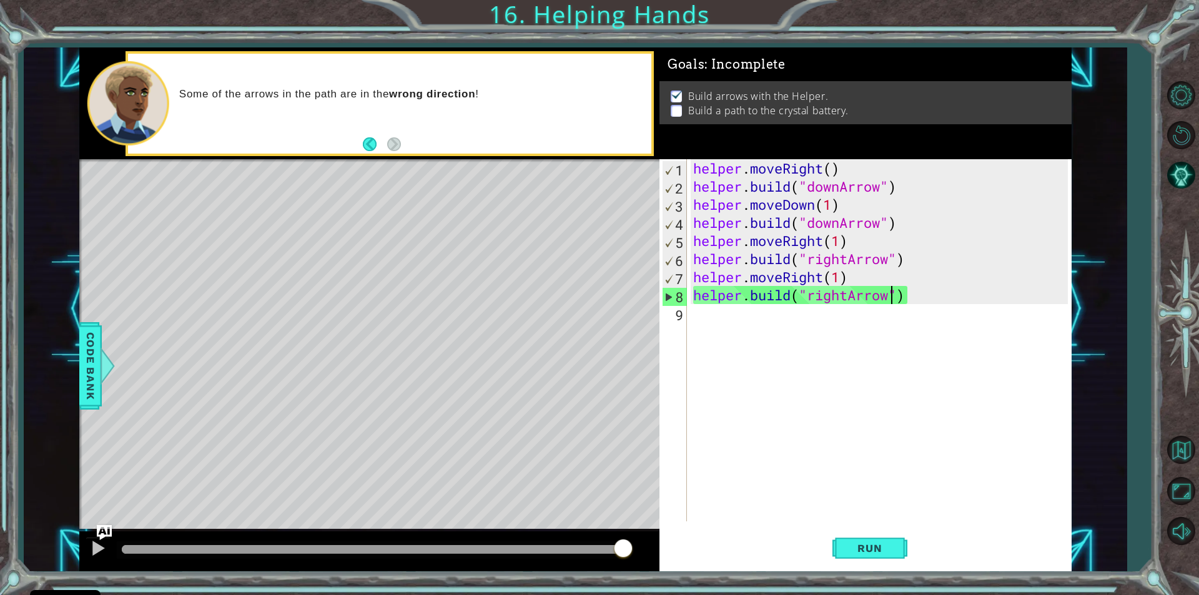
click at [852, 212] on div "helper . moveRight ( ) helper . build ( "downArrow" ) helper . moveDown ( 1 ) h…" at bounding box center [882, 358] width 383 height 398
click at [884, 222] on div "helper . moveRight ( ) helper . build ( "downArrow" ) helper . moveDown ( 1 ) h…" at bounding box center [882, 358] width 383 height 398
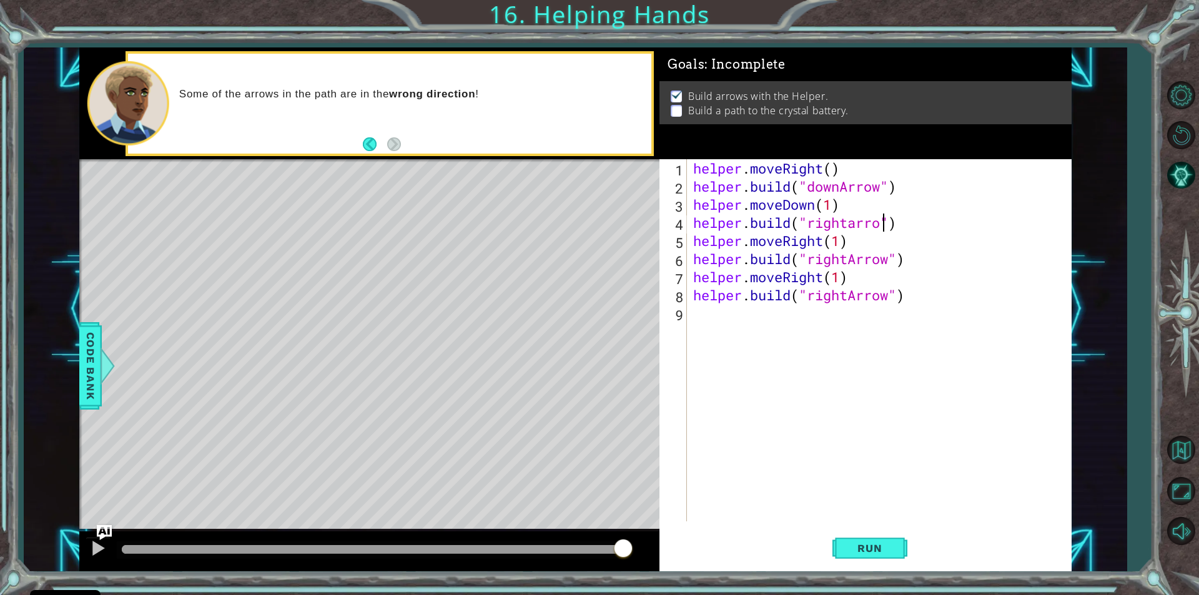
scroll to position [0, 9]
click at [856, 540] on button "Run" at bounding box center [869, 548] width 75 height 41
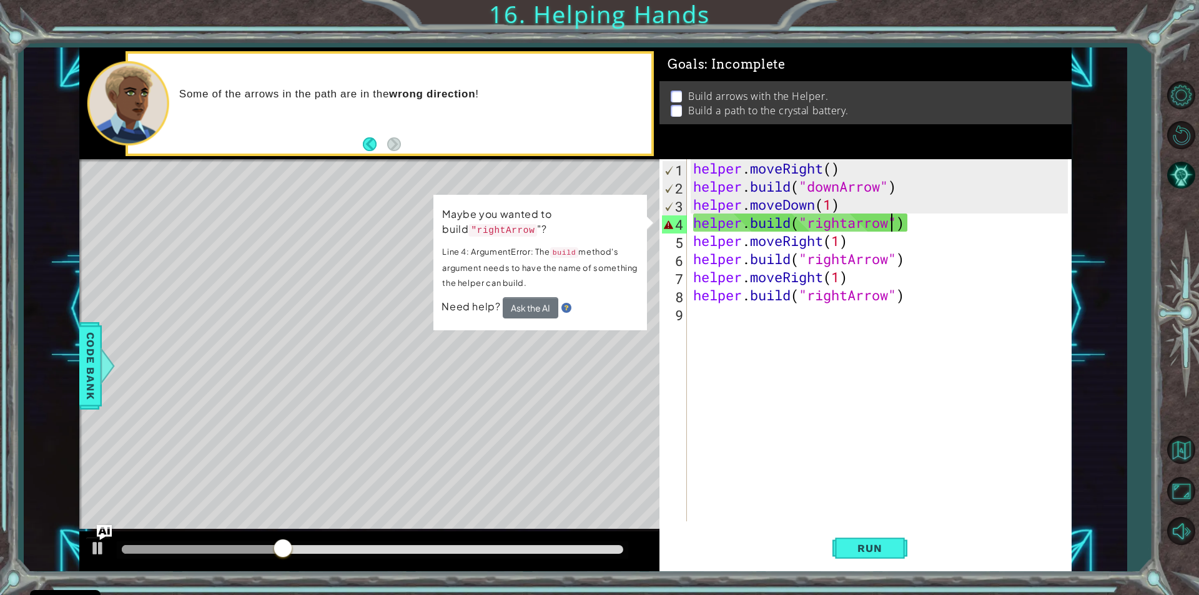
click at [856, 222] on div "helper . moveRight ( ) helper . build ( "downArrow" ) helper . moveDown ( 1 ) h…" at bounding box center [882, 358] width 383 height 398
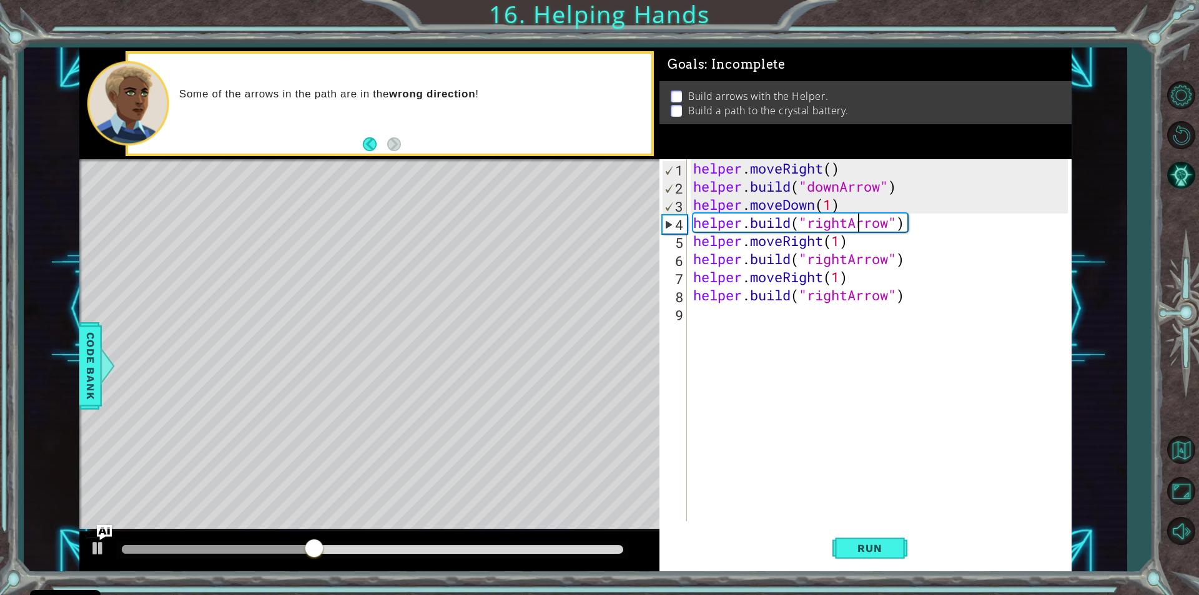
scroll to position [0, 7]
click at [850, 550] on span "Run" at bounding box center [869, 548] width 49 height 12
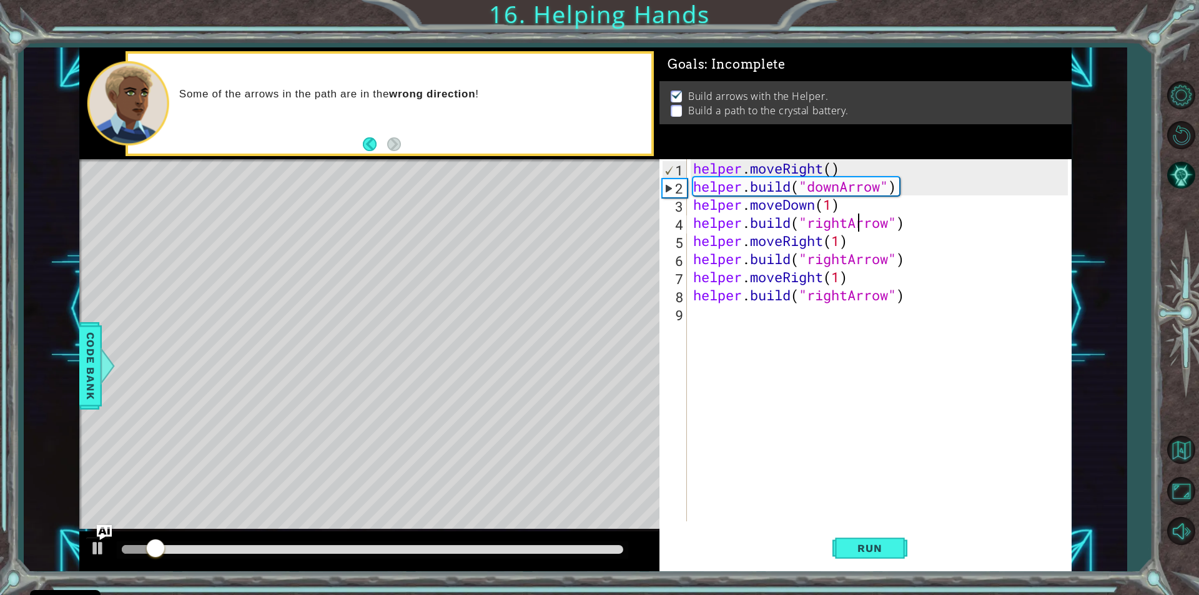
click at [293, 551] on div at bounding box center [372, 549] width 501 height 9
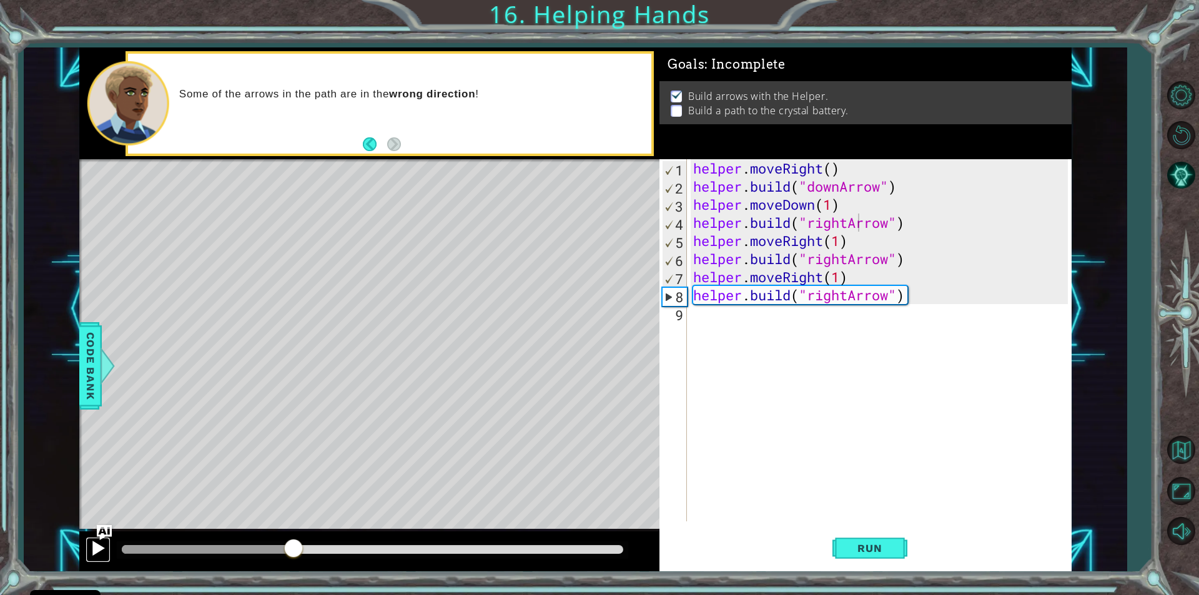
click at [92, 545] on div at bounding box center [98, 548] width 16 height 16
click at [891, 300] on div "helper . moveRight ( ) helper . build ( "downArrow" ) helper . moveDown ( 1 ) h…" at bounding box center [882, 358] width 383 height 398
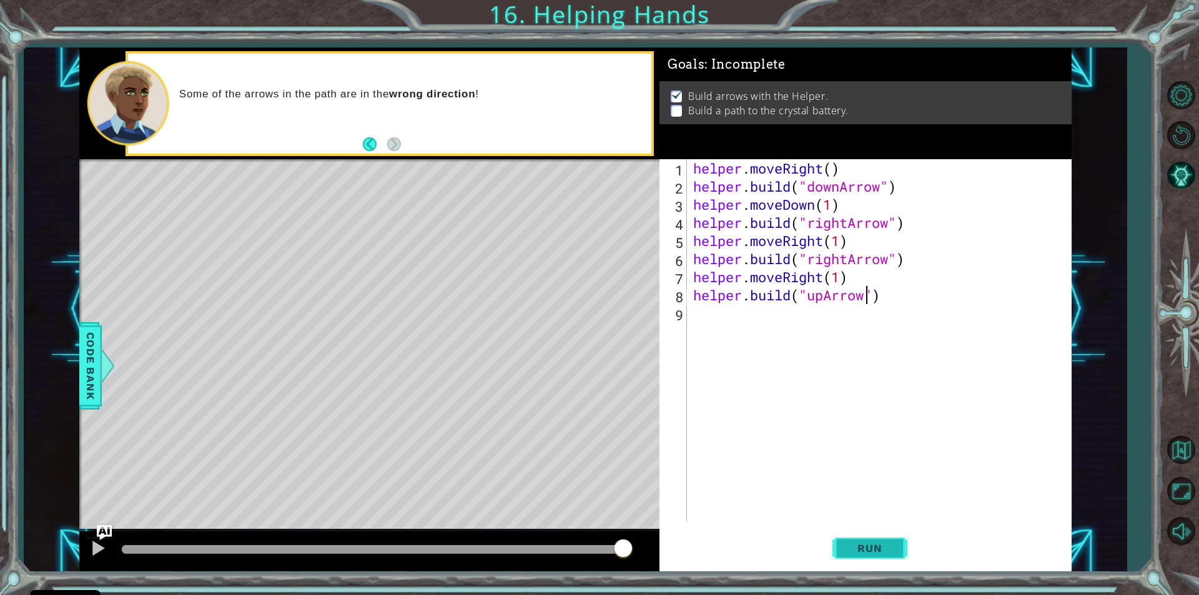
type textarea "[DOMAIN_NAME]("upArrow")"
click at [867, 542] on button "Run" at bounding box center [869, 548] width 75 height 41
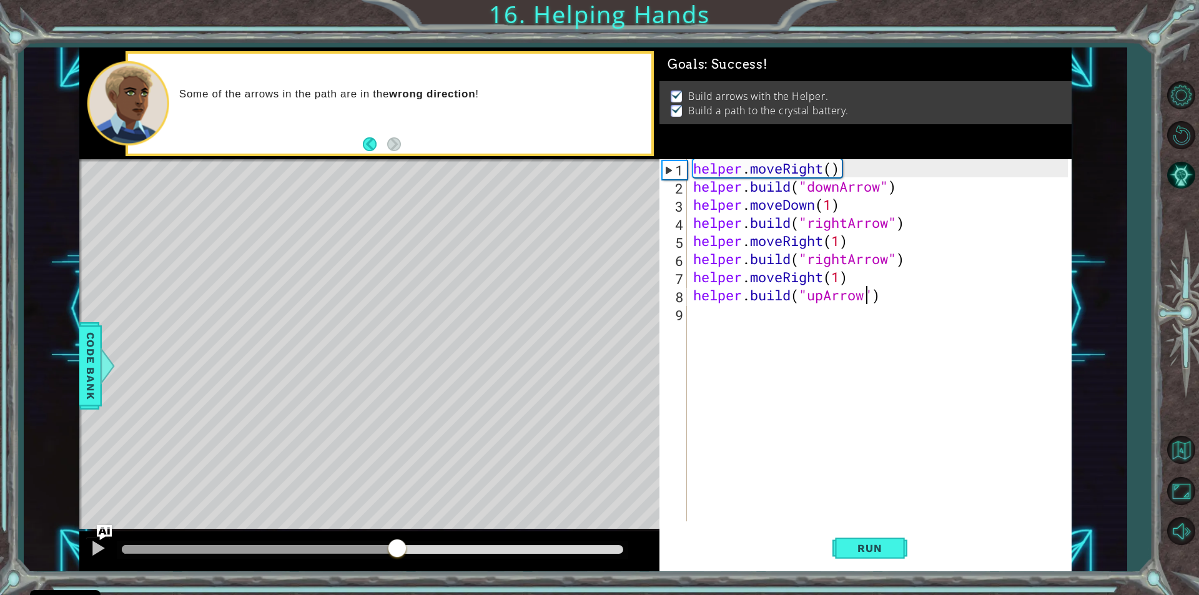
click at [397, 548] on div at bounding box center [372, 549] width 501 height 9
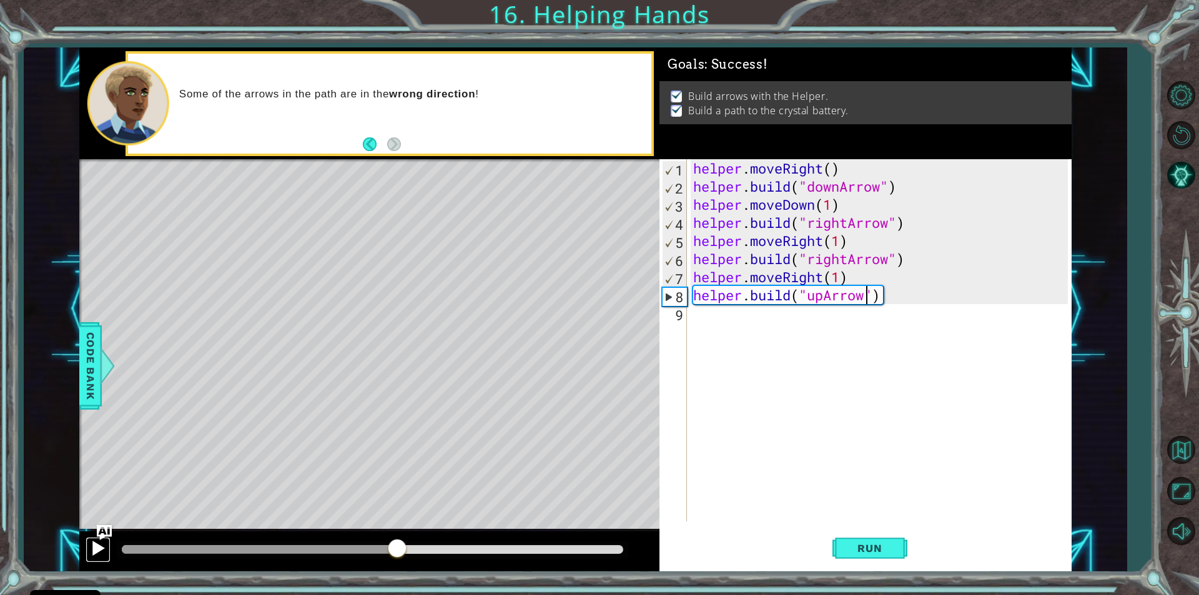
click at [99, 550] on div at bounding box center [98, 548] width 16 height 16
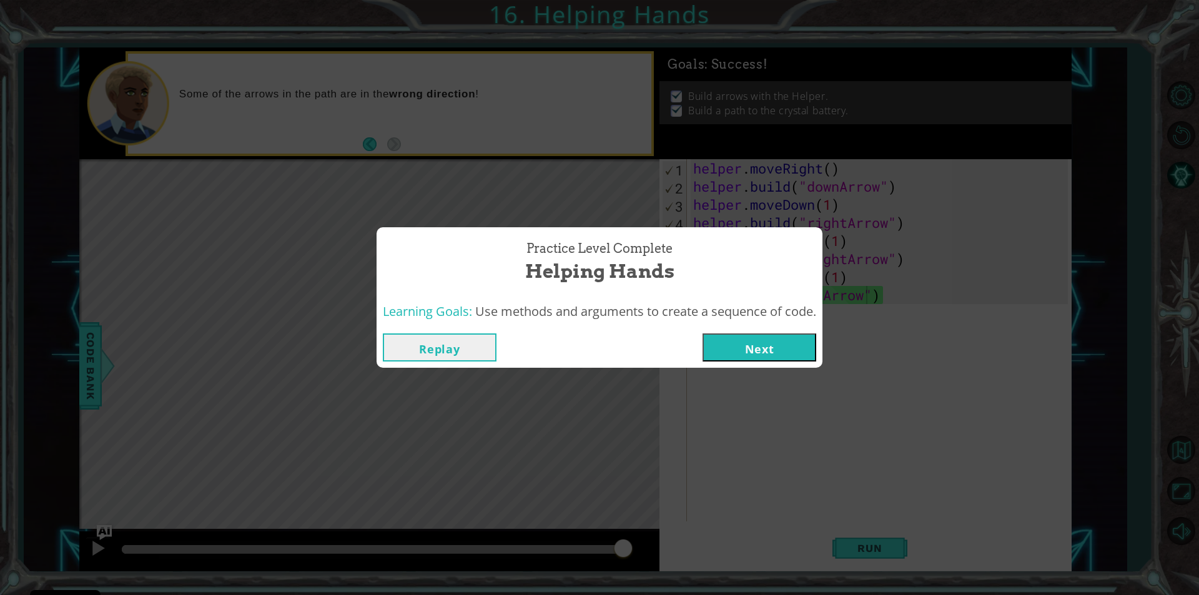
click at [762, 350] on button "Next" at bounding box center [760, 347] width 114 height 28
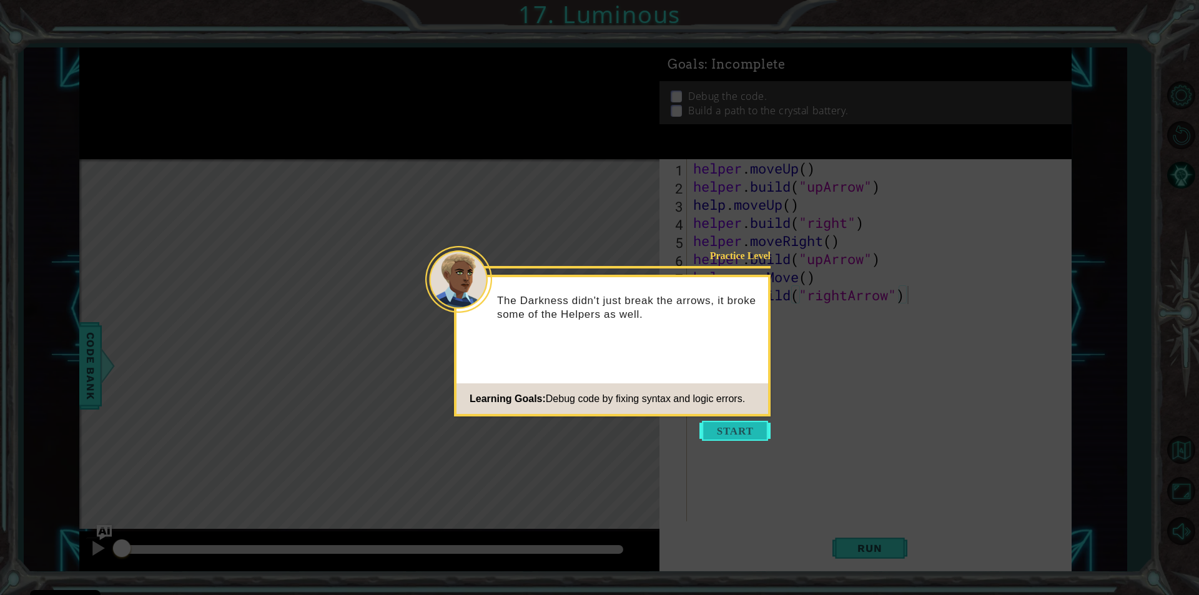
click at [739, 435] on button "Start" at bounding box center [734, 431] width 71 height 20
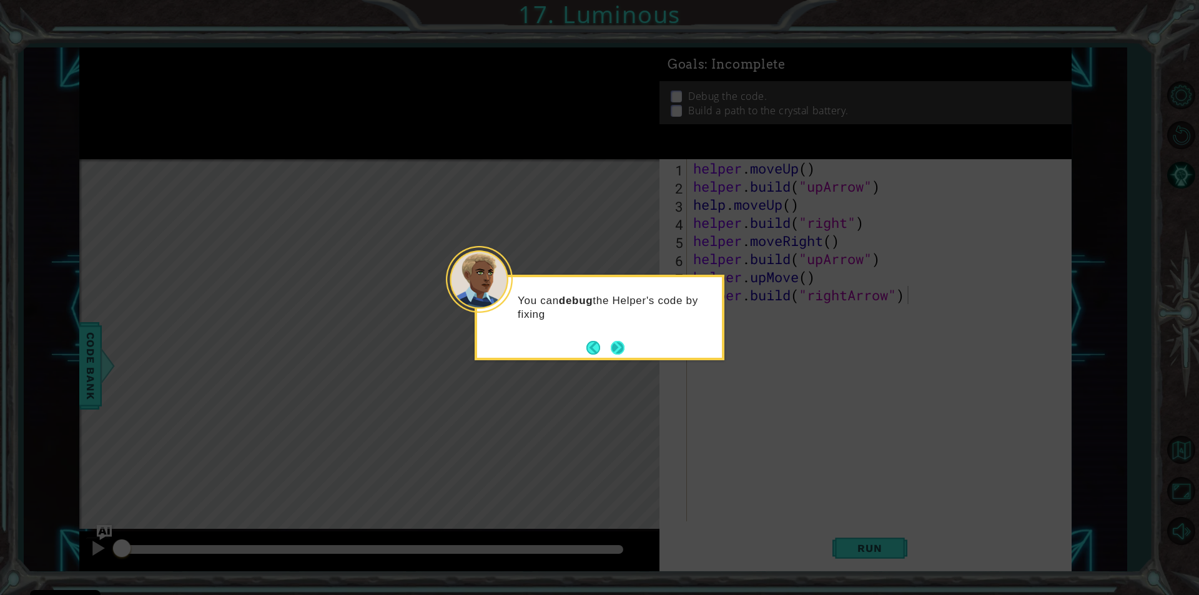
click at [615, 345] on button "Next" at bounding box center [617, 347] width 23 height 23
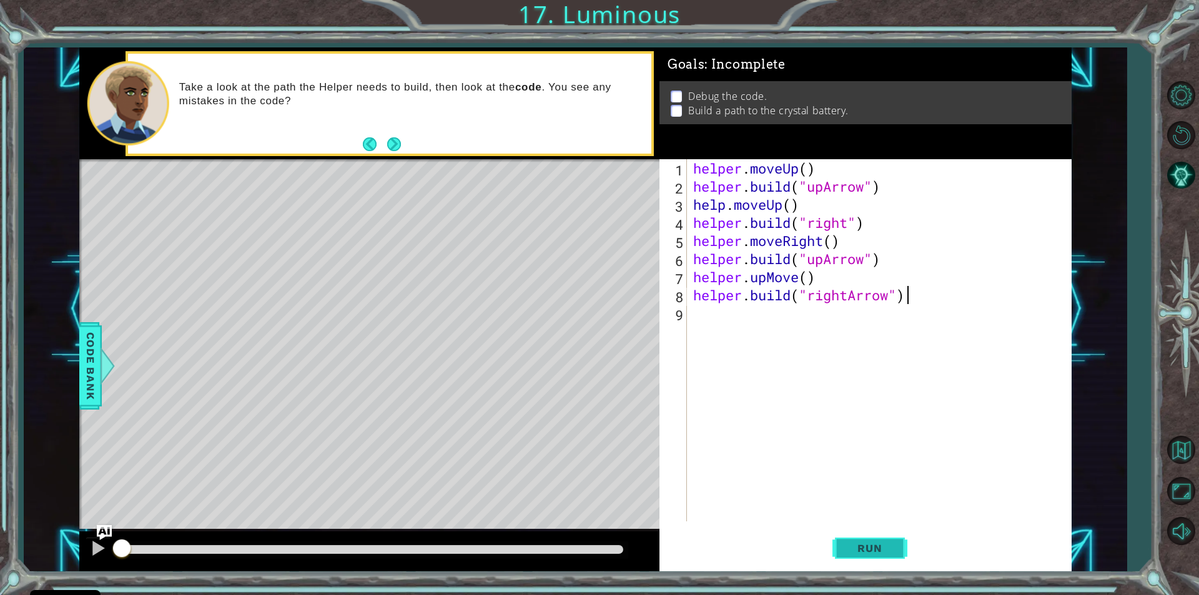
drag, startPoint x: 849, startPoint y: 549, endPoint x: 861, endPoint y: 546, distance: 12.3
click at [851, 550] on span "Run" at bounding box center [869, 548] width 49 height 12
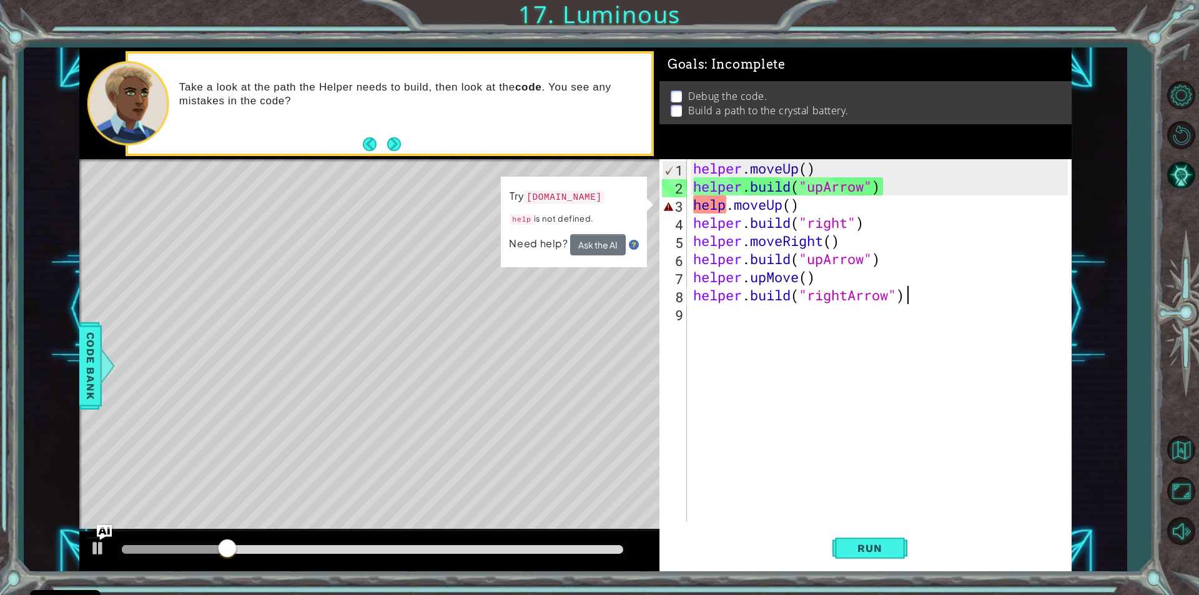
click at [726, 207] on div "helper . moveUp ( ) helper . build ( "upArrow" ) help . moveUp ( ) helper . bui…" at bounding box center [882, 358] width 383 height 398
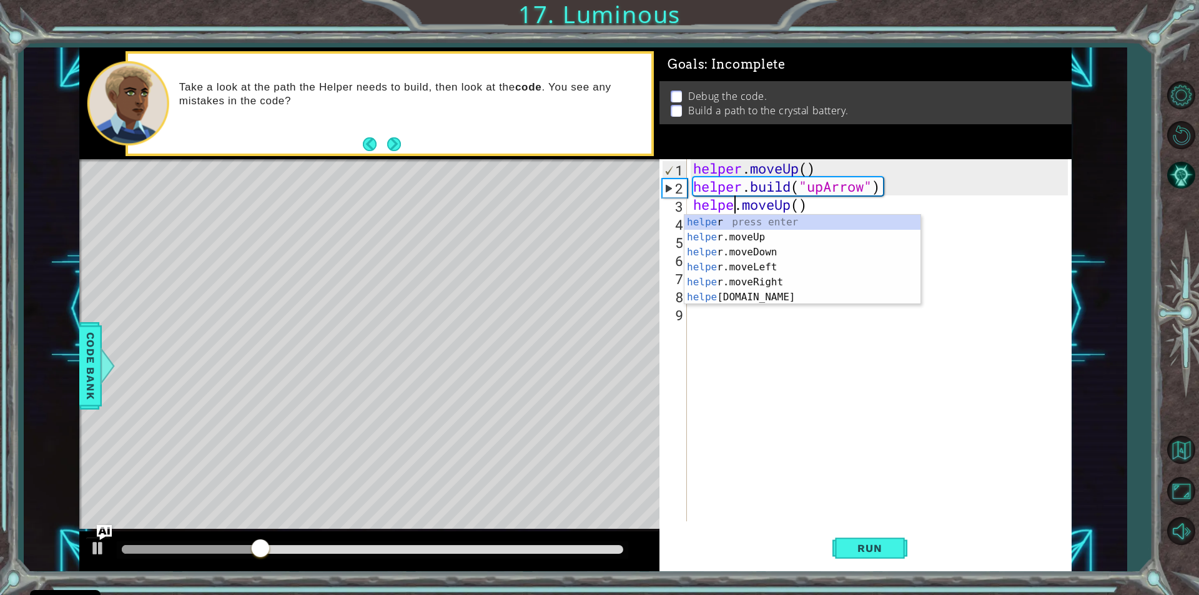
scroll to position [0, 2]
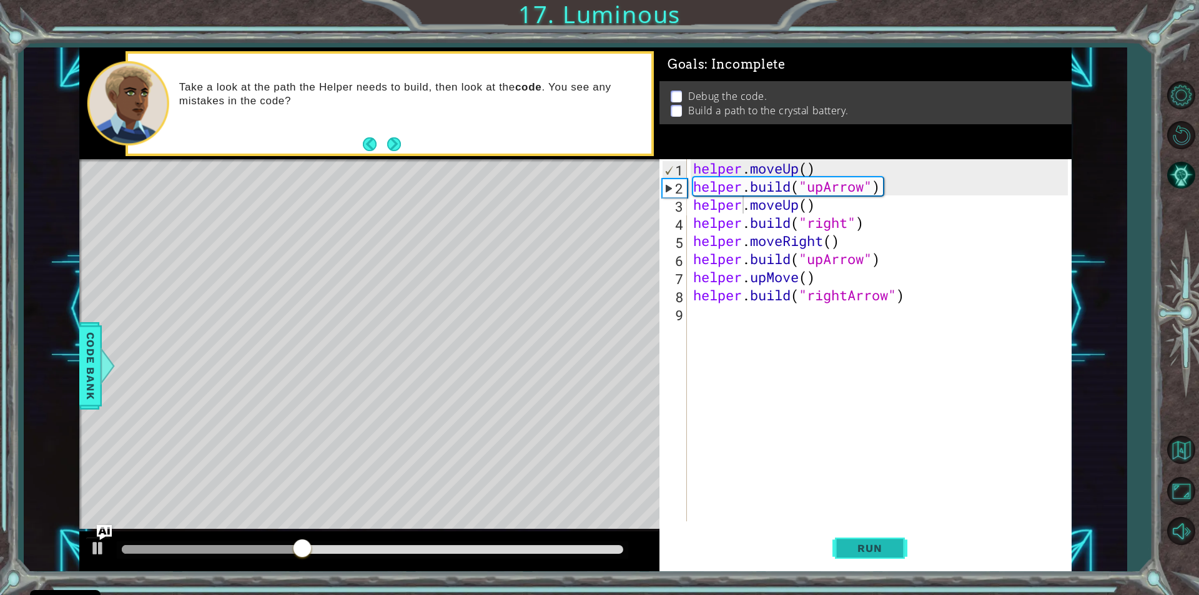
click at [877, 550] on span "Run" at bounding box center [869, 548] width 49 height 12
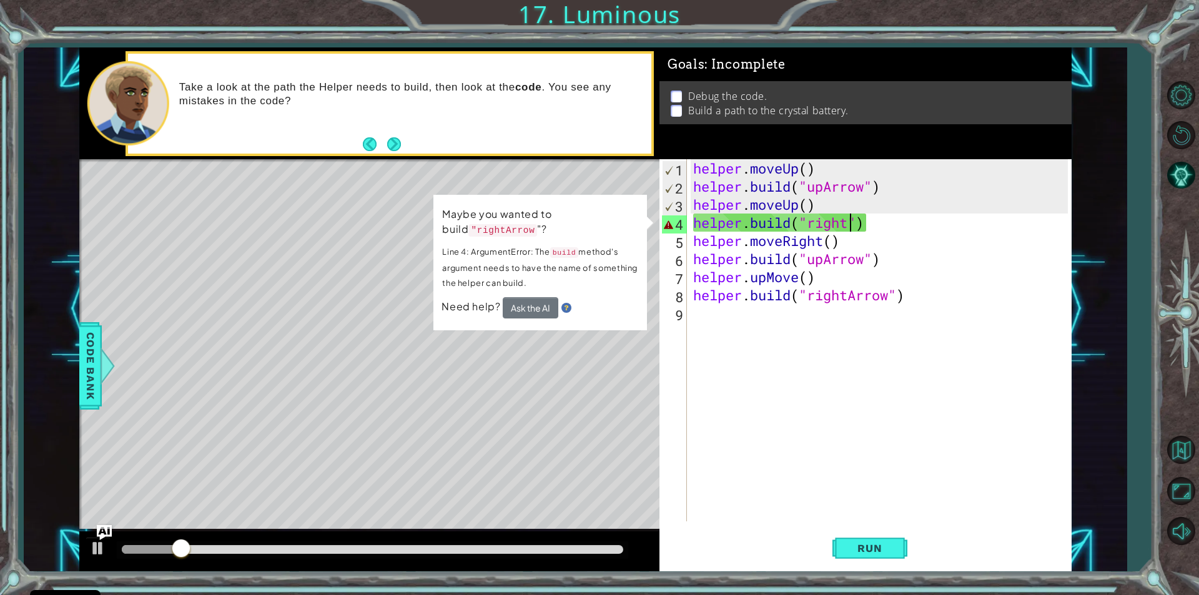
click at [846, 224] on div "helper . moveUp ( ) helper . build ( "upArrow" ) helper . moveUp ( ) helper . b…" at bounding box center [882, 358] width 383 height 398
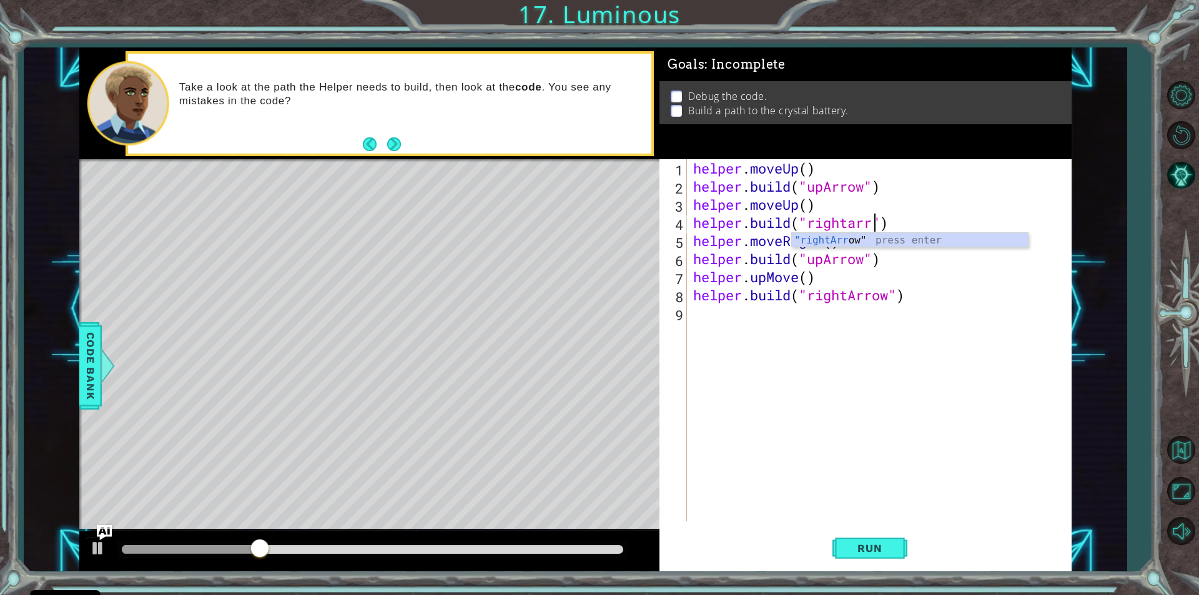
scroll to position [0, 8]
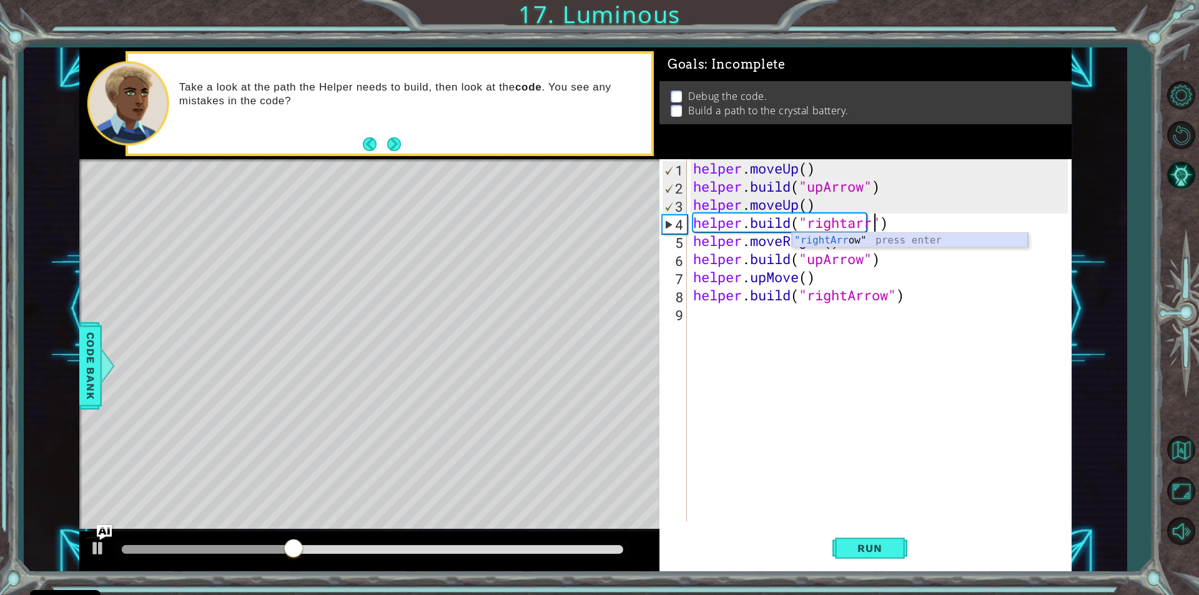
click at [832, 239] on div ""rightArr ow" press enter" at bounding box center [910, 255] width 236 height 45
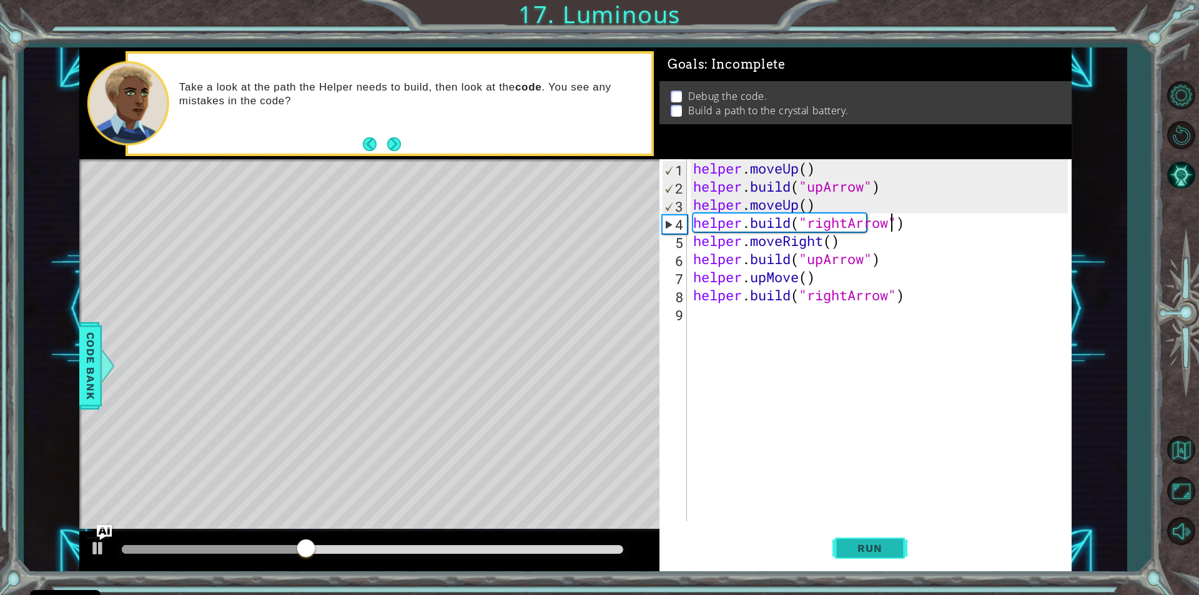
click at [868, 548] on span "Run" at bounding box center [869, 548] width 49 height 12
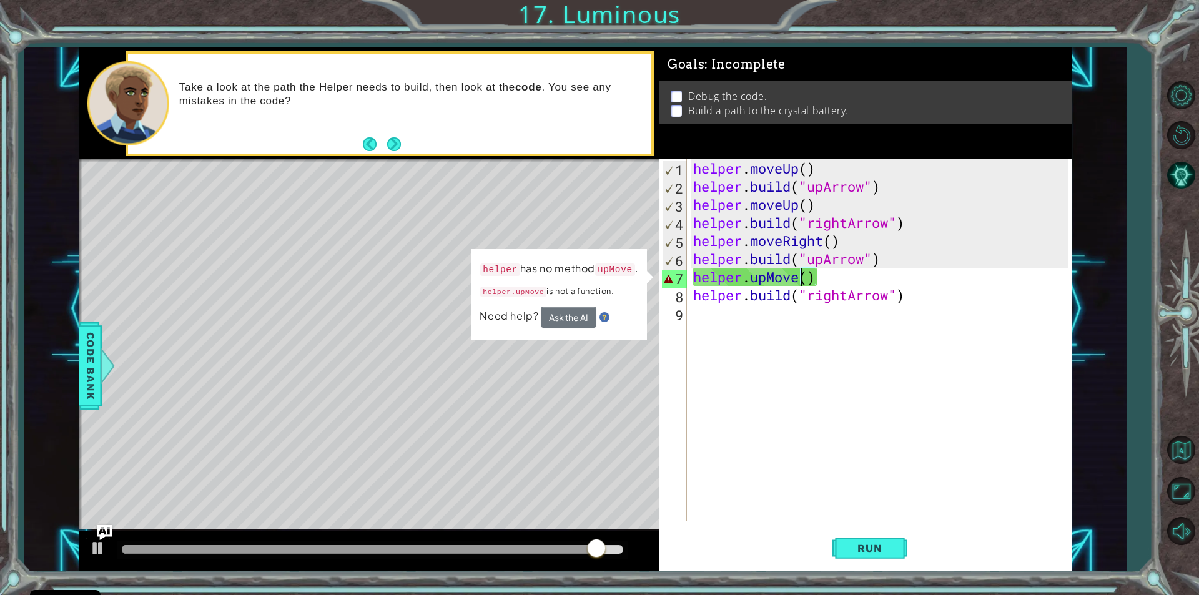
click at [799, 275] on div "helper . moveUp ( ) helper . build ( "upArrow" ) helper . moveUp ( ) helper . b…" at bounding box center [882, 358] width 383 height 398
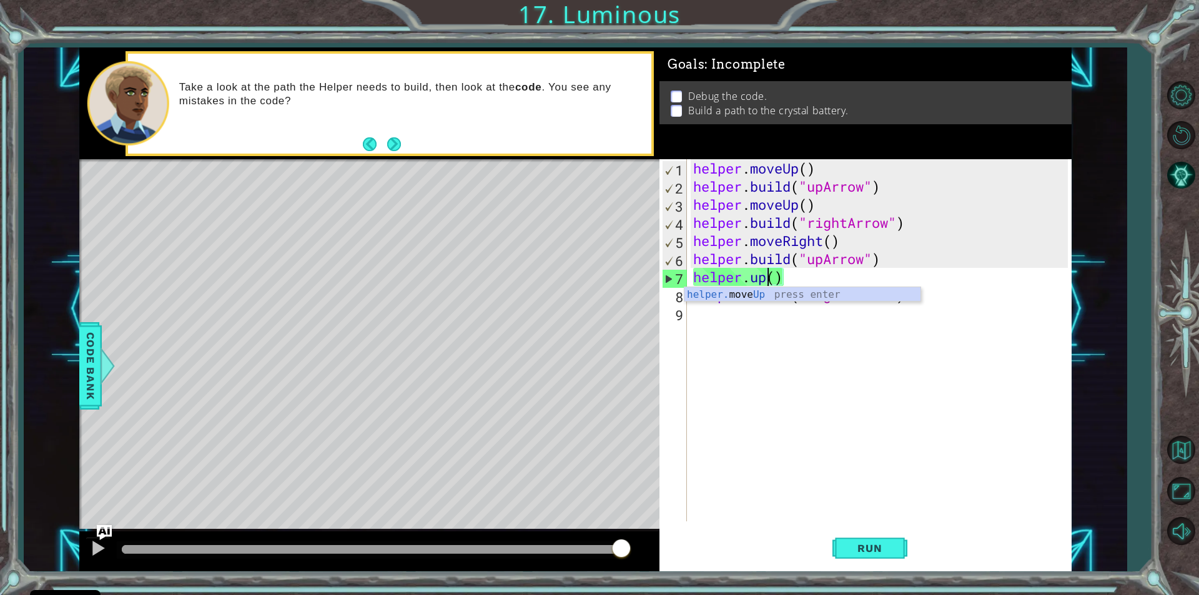
scroll to position [0, 3]
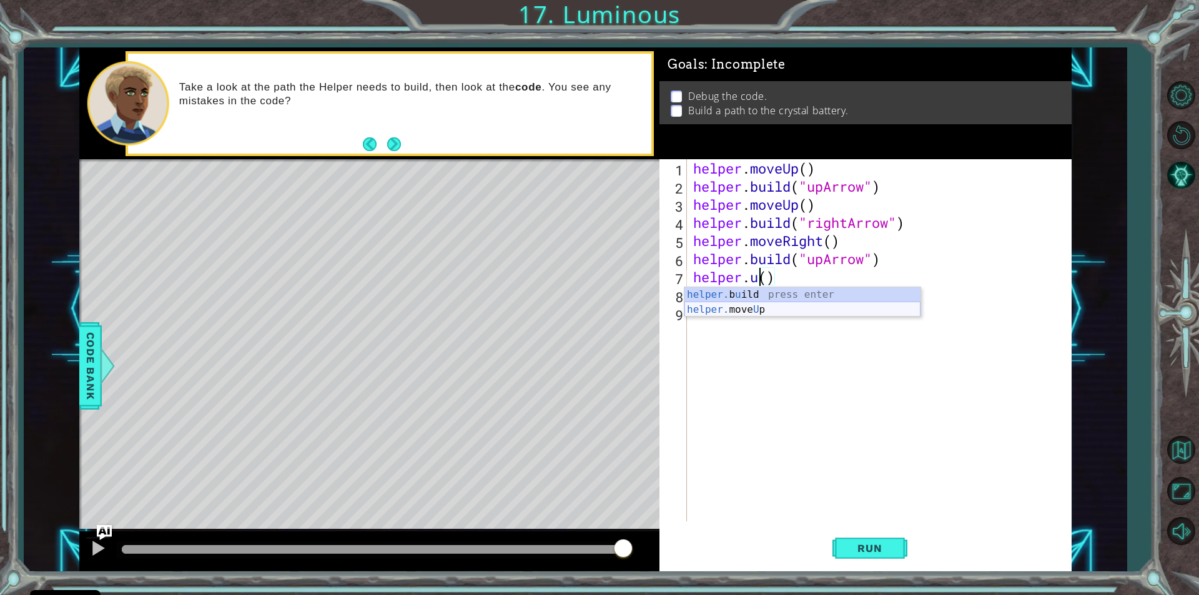
click at [783, 312] on div "helper. b u ild press enter helper. move U p press enter" at bounding box center [802, 317] width 236 height 60
type textarea "helper.moveUp(1)"
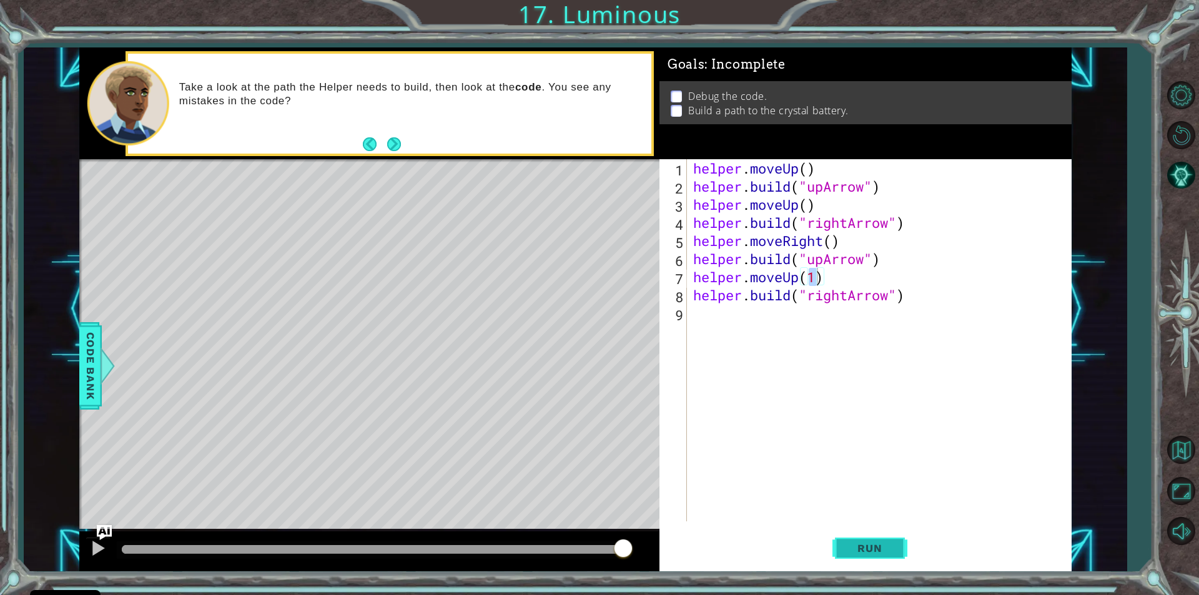
click at [867, 557] on button "Run" at bounding box center [869, 548] width 75 height 41
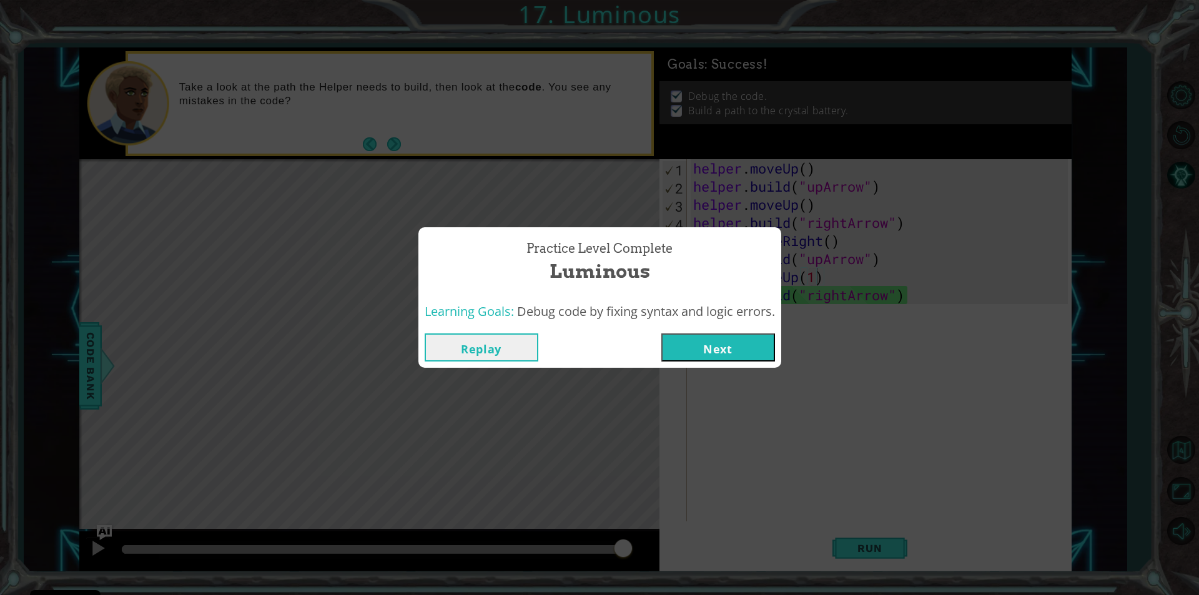
click at [706, 350] on button "Next" at bounding box center [718, 347] width 114 height 28
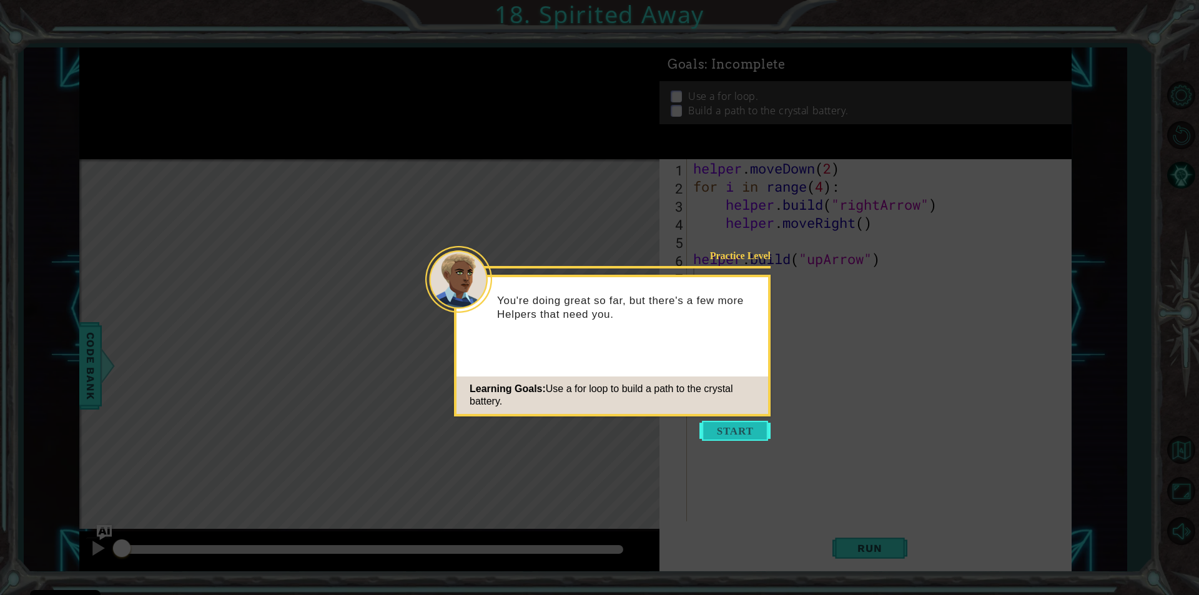
click at [730, 435] on button "Start" at bounding box center [734, 431] width 71 height 20
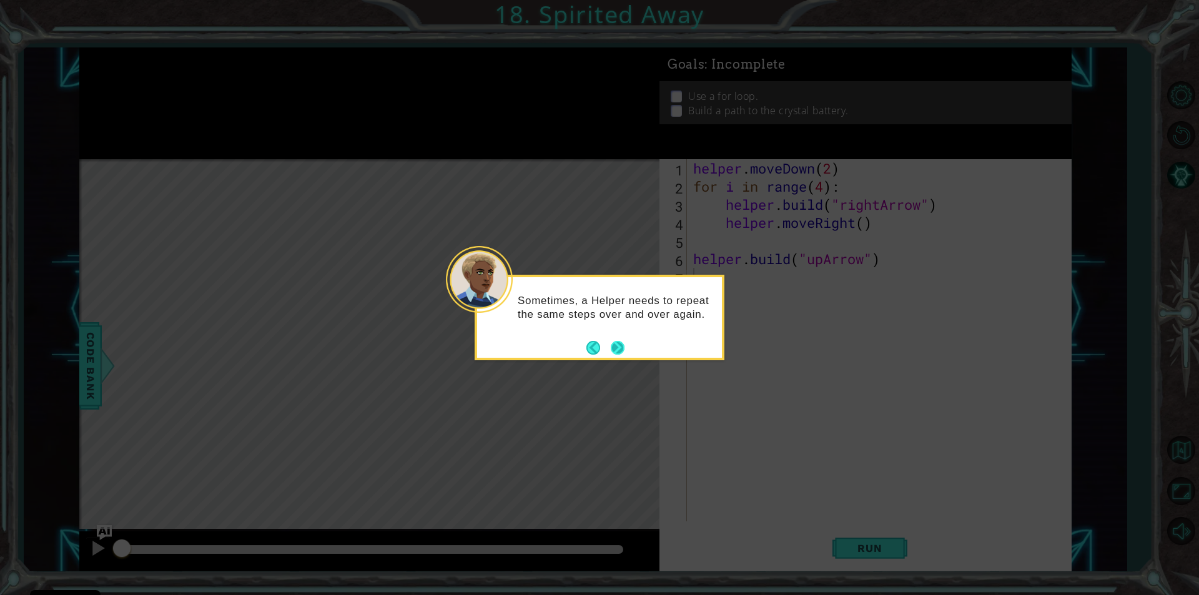
click at [610, 346] on button "Next" at bounding box center [617, 347] width 14 height 14
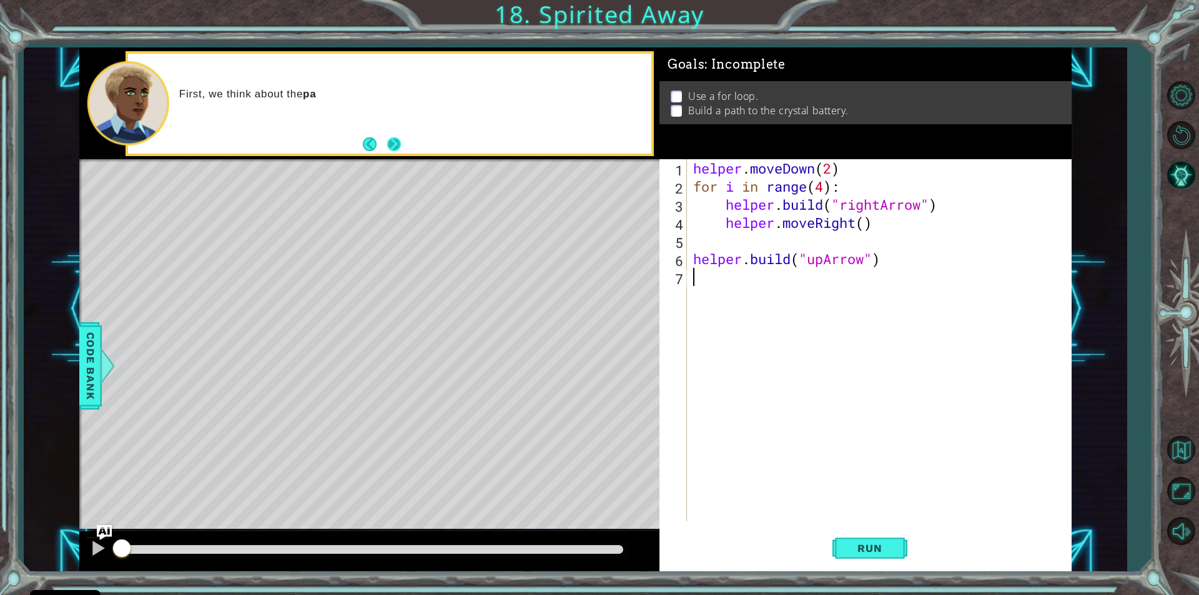
click at [402, 151] on button "Next" at bounding box center [394, 144] width 14 height 14
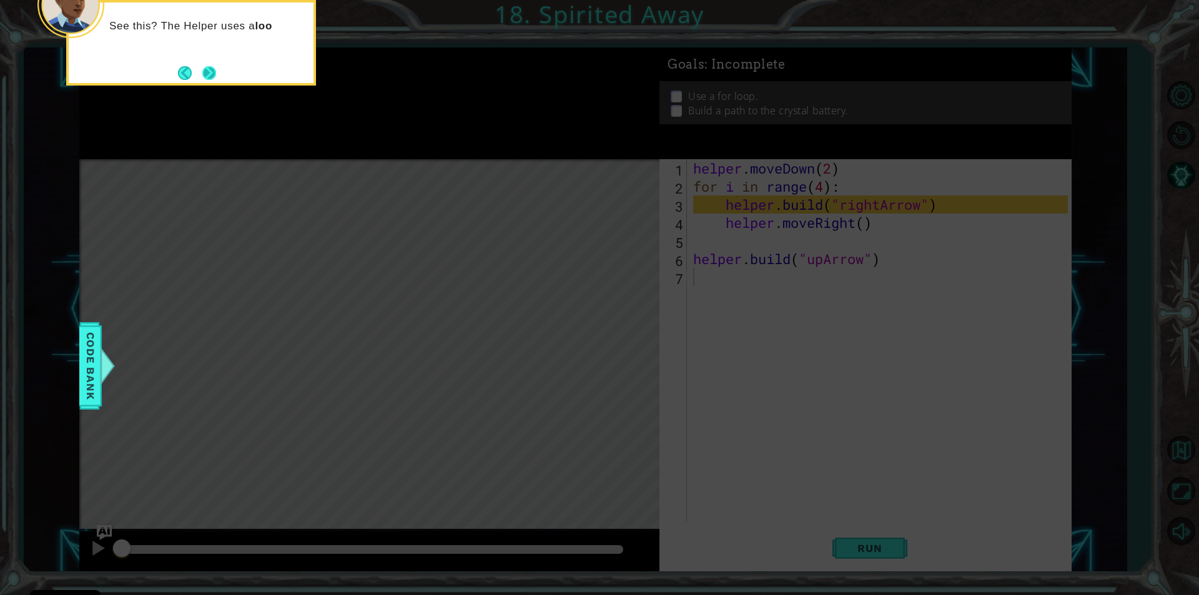
click at [212, 66] on button "Next" at bounding box center [209, 73] width 14 height 14
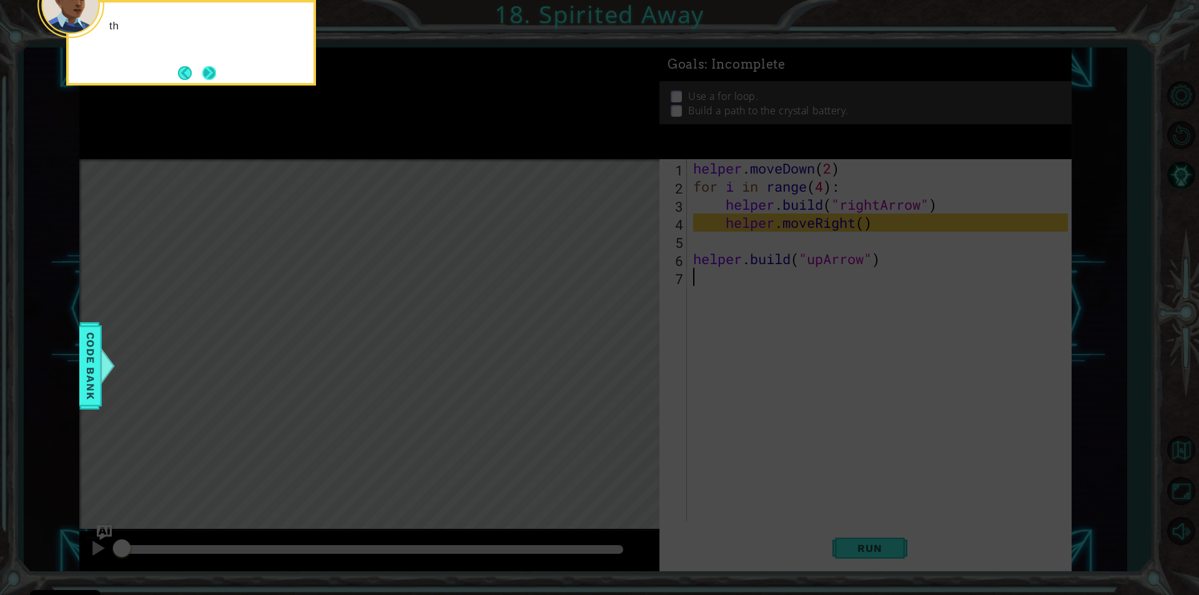
click at [207, 70] on button "Next" at bounding box center [209, 73] width 14 height 14
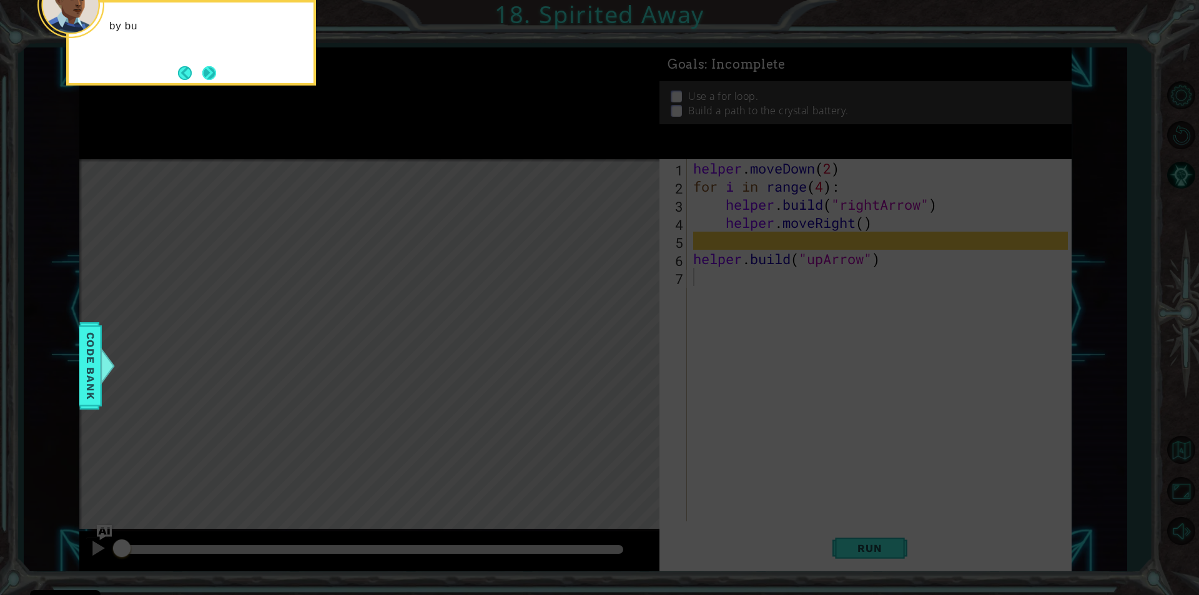
click at [211, 69] on button "Next" at bounding box center [209, 73] width 14 height 14
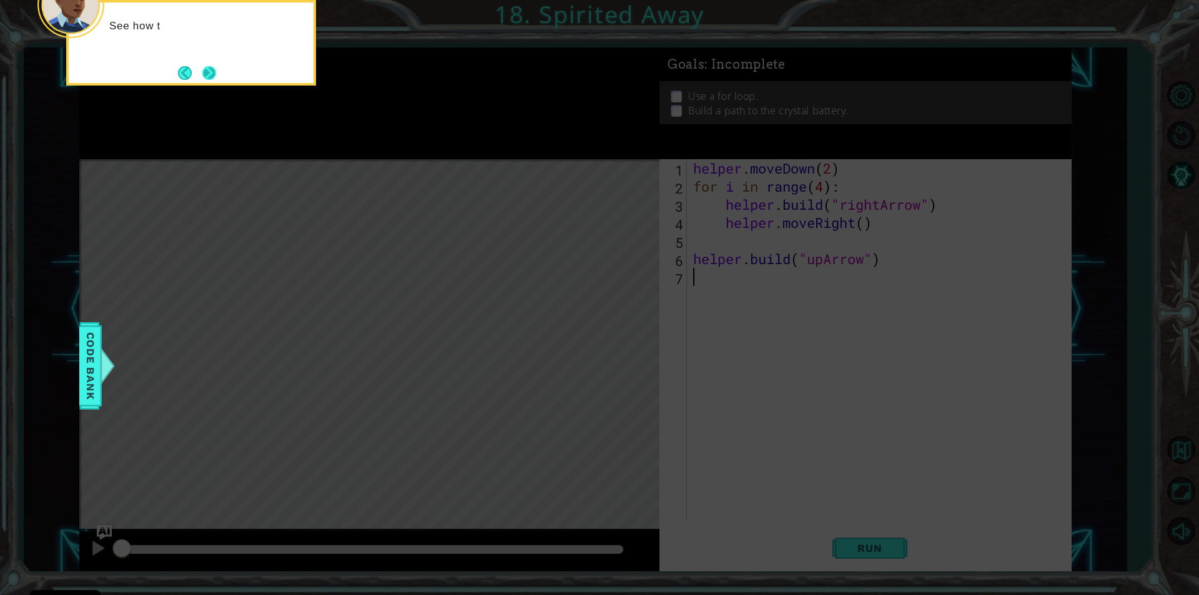
click at [215, 69] on button "Next" at bounding box center [209, 73] width 14 height 14
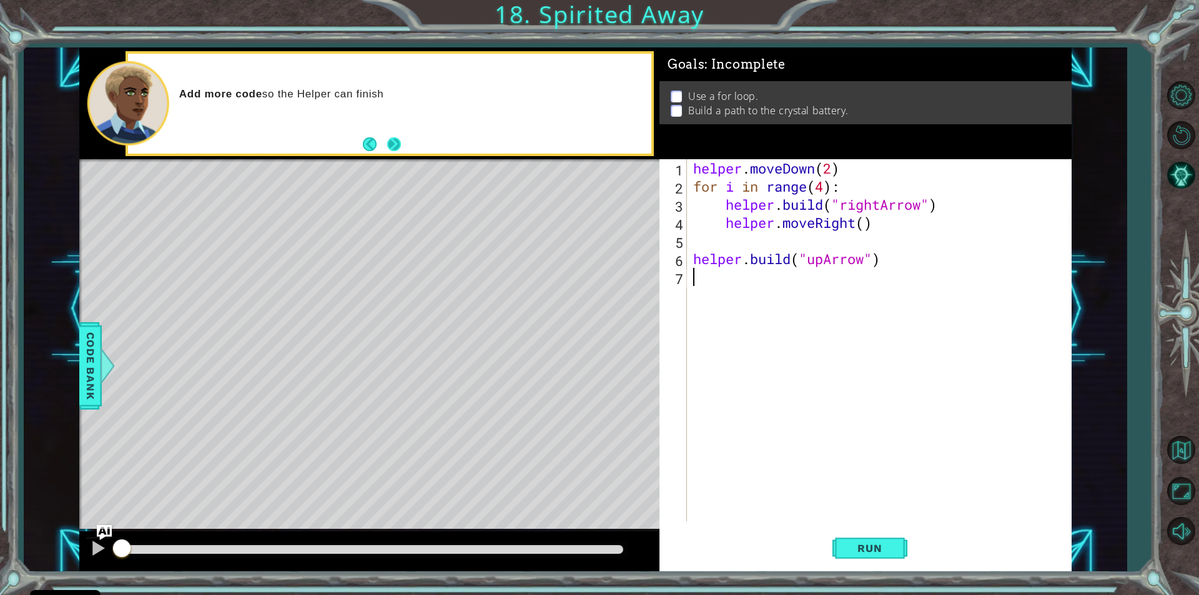
click at [391, 146] on button "Next" at bounding box center [394, 144] width 14 height 14
drag, startPoint x: 94, startPoint y: 546, endPoint x: 107, endPoint y: 535, distance: 17.7
click at [97, 546] on div at bounding box center [98, 548] width 16 height 16
click at [584, 546] on div at bounding box center [372, 549] width 501 height 9
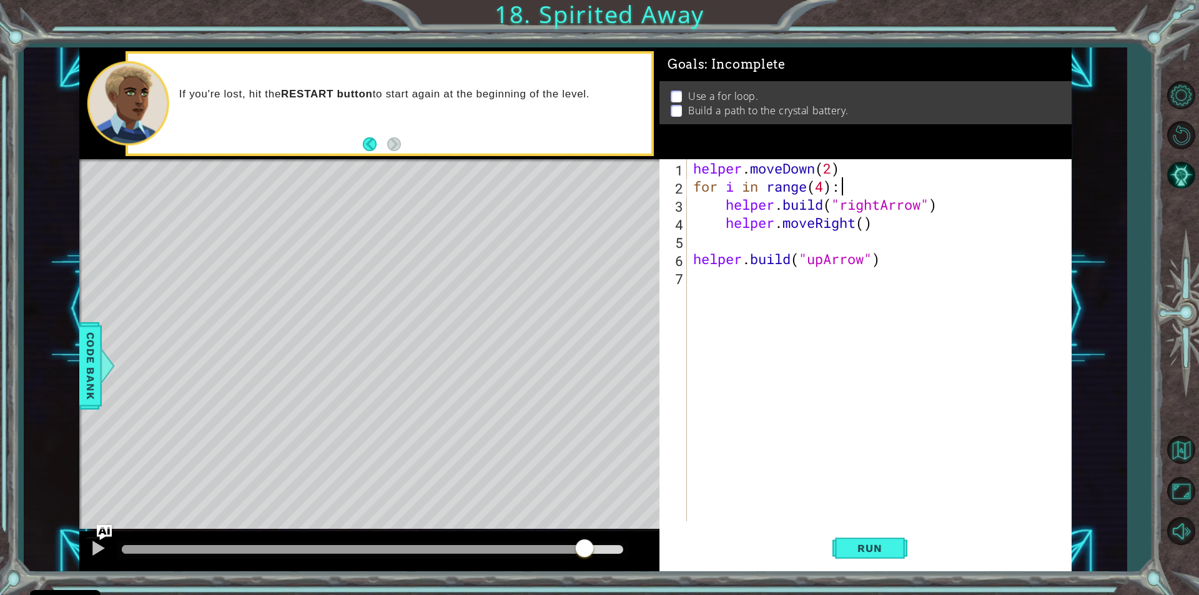
click at [841, 185] on div "helper . moveDown ( 2 ) for i in range ( 4 ) : helper . build ( "rightArrow" ) …" at bounding box center [882, 358] width 383 height 398
type textarea "f"
click at [955, 213] on div "helper . moveDown ( 2 ) helper . build ( "rightArrow" ) helper . moveRight ( ) …" at bounding box center [882, 358] width 383 height 398
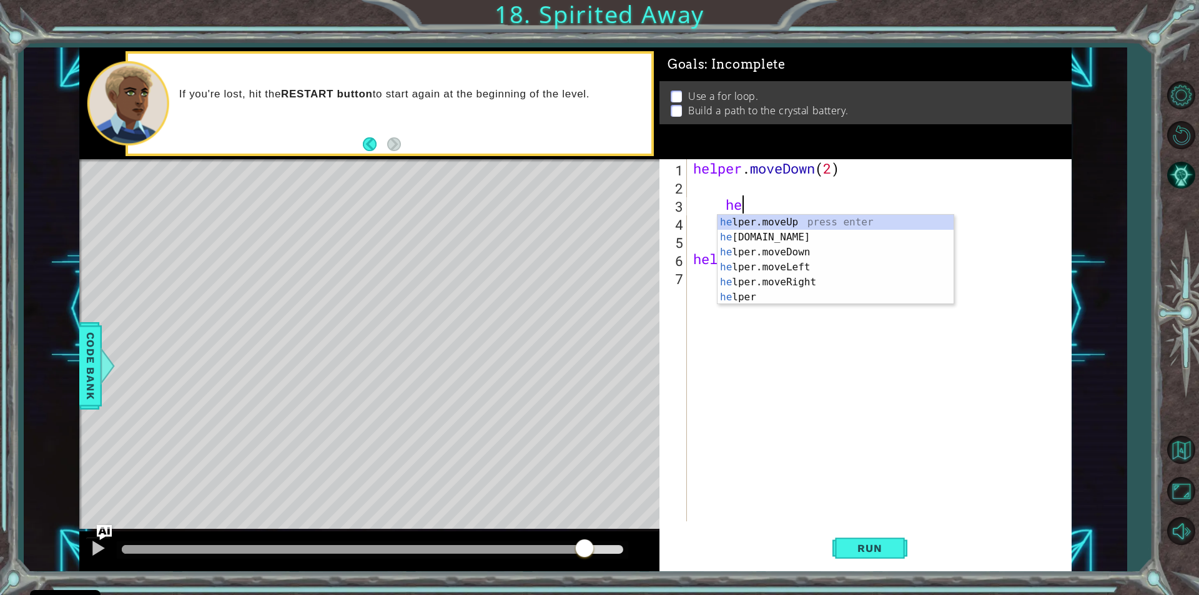
type textarea "h"
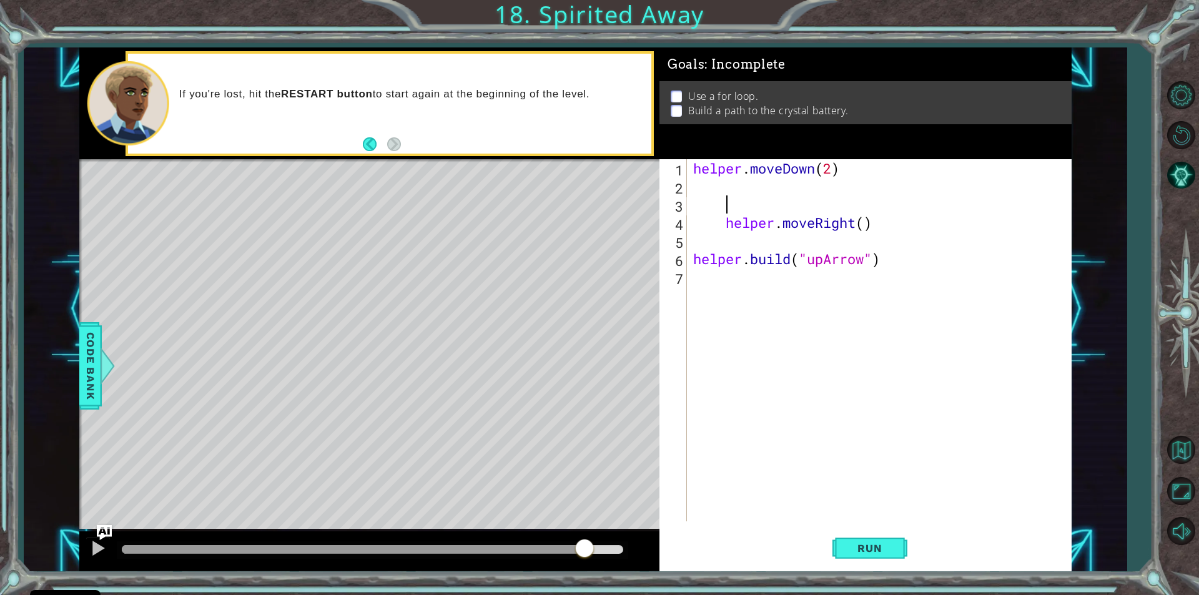
drag, startPoint x: 882, startPoint y: 226, endPoint x: 876, endPoint y: 225, distance: 7.0
click at [876, 225] on div "helper . moveDown ( 2 ) helper . moveRight ( ) helper . build ( "upArrow" )" at bounding box center [882, 358] width 383 height 398
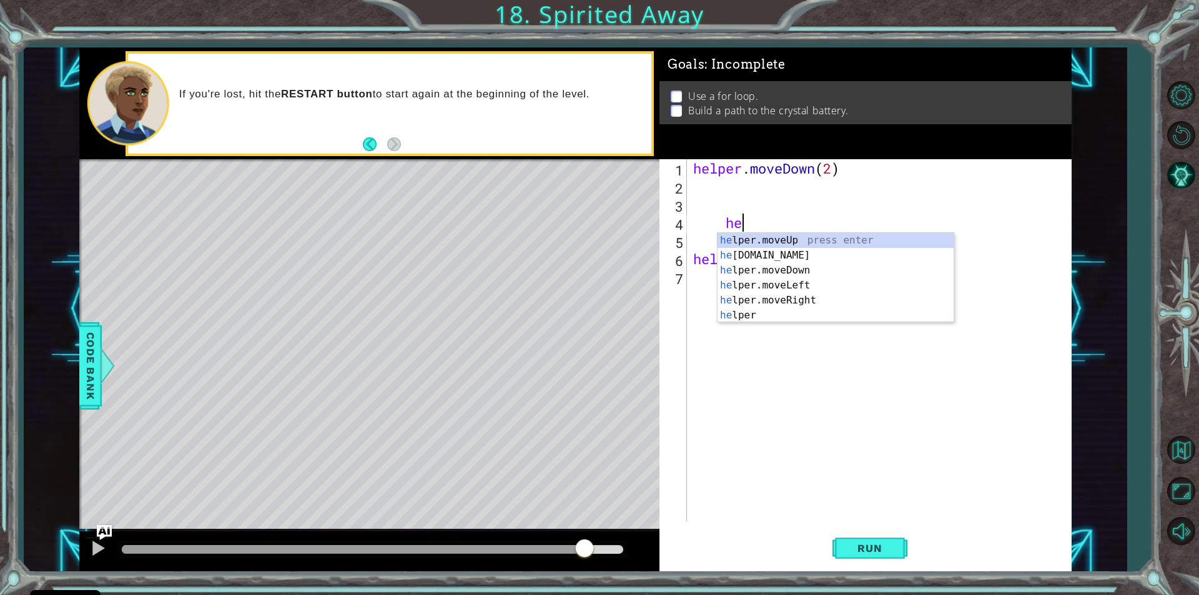
type textarea "h"
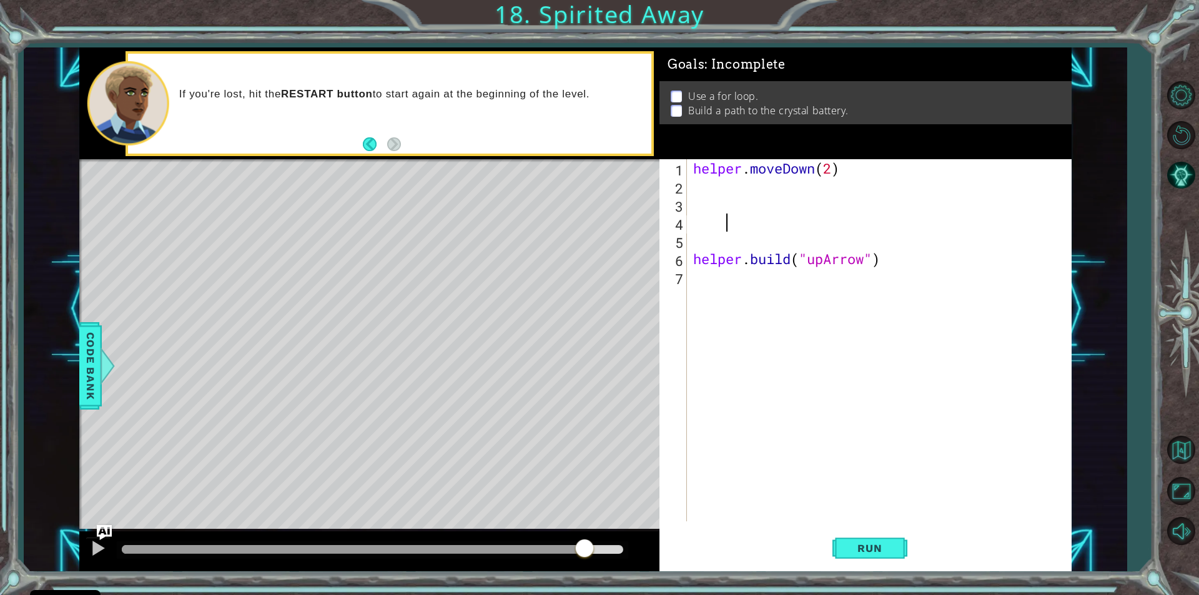
click at [888, 261] on div "helper . moveDown ( 2 ) helper . build ( "upArrow" )" at bounding box center [882, 358] width 383 height 398
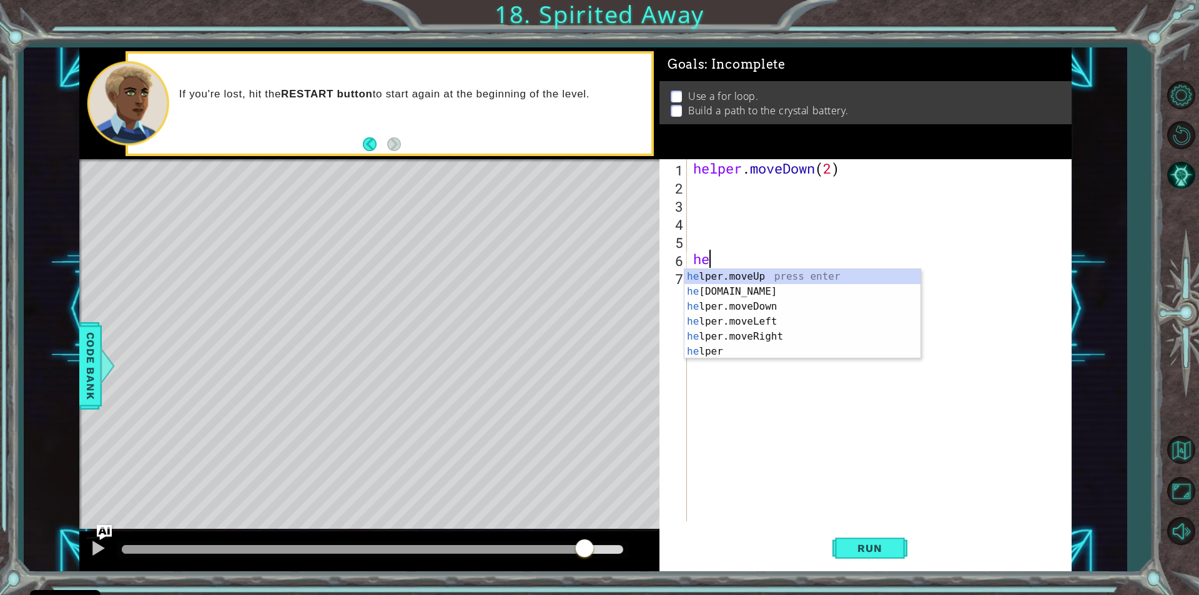
type textarea "h"
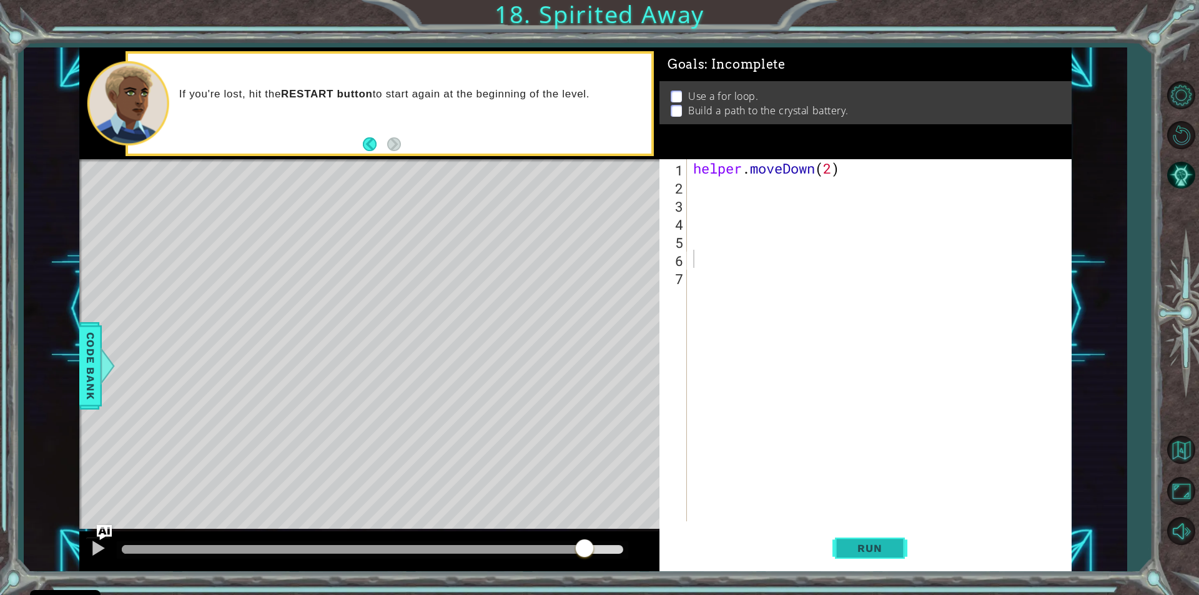
click at [876, 558] on button "Run" at bounding box center [869, 548] width 75 height 41
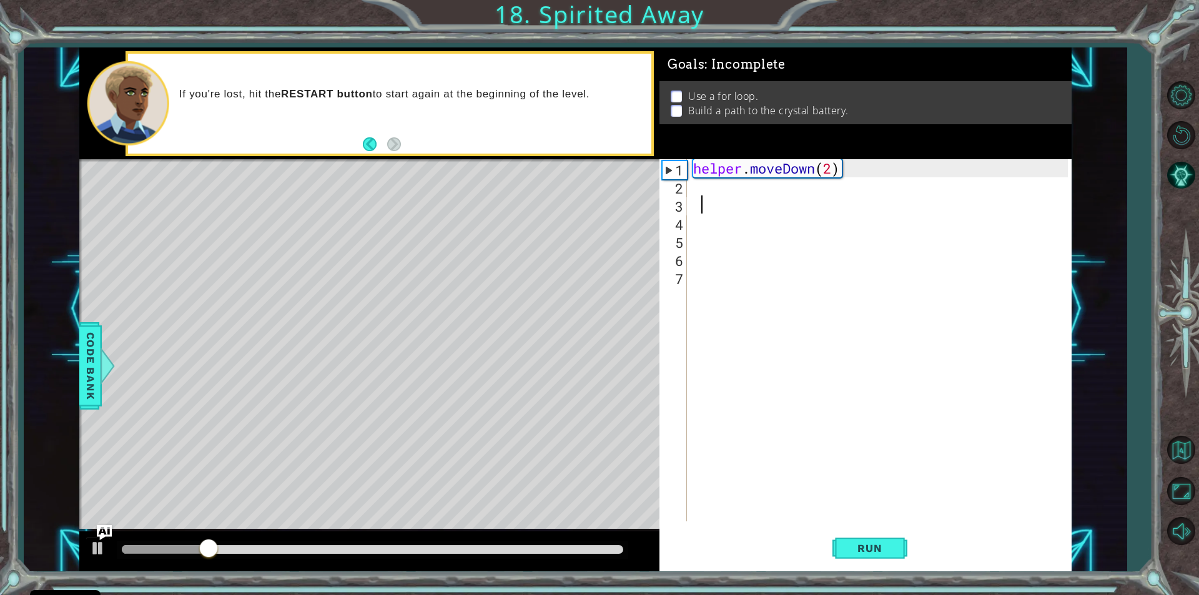
click at [699, 199] on div "helper . moveDown ( 2 )" at bounding box center [882, 358] width 383 height 398
click at [703, 188] on div "helper . moveDown ( 2 )" at bounding box center [882, 358] width 383 height 398
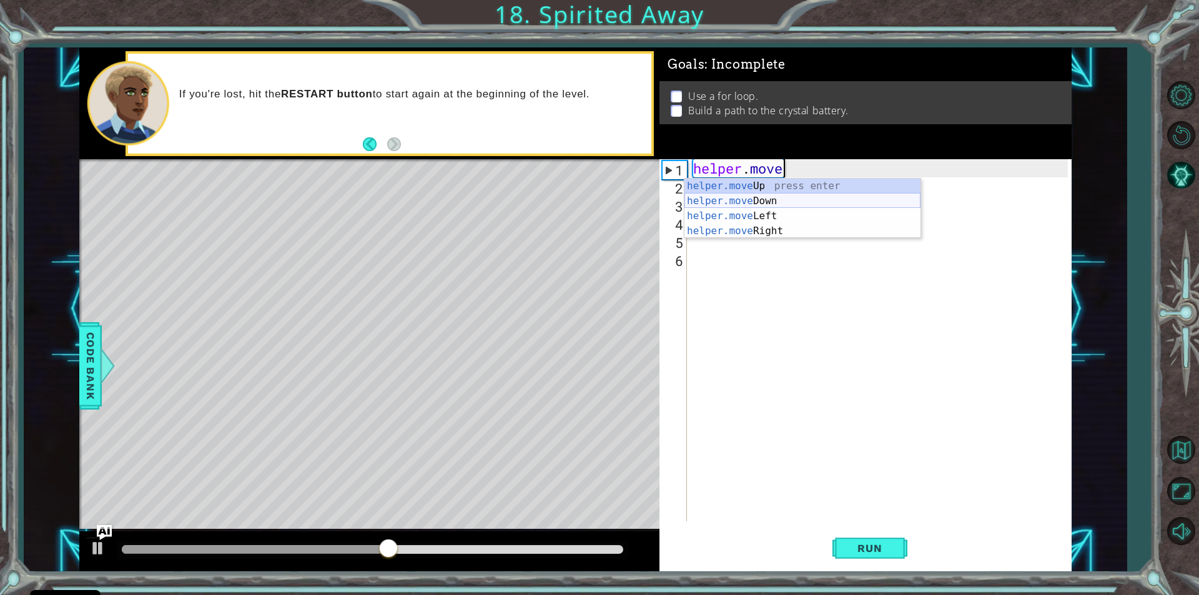
click at [749, 200] on div "helper.move Up press enter helper.move Down press enter helper.move Left press …" at bounding box center [802, 224] width 236 height 90
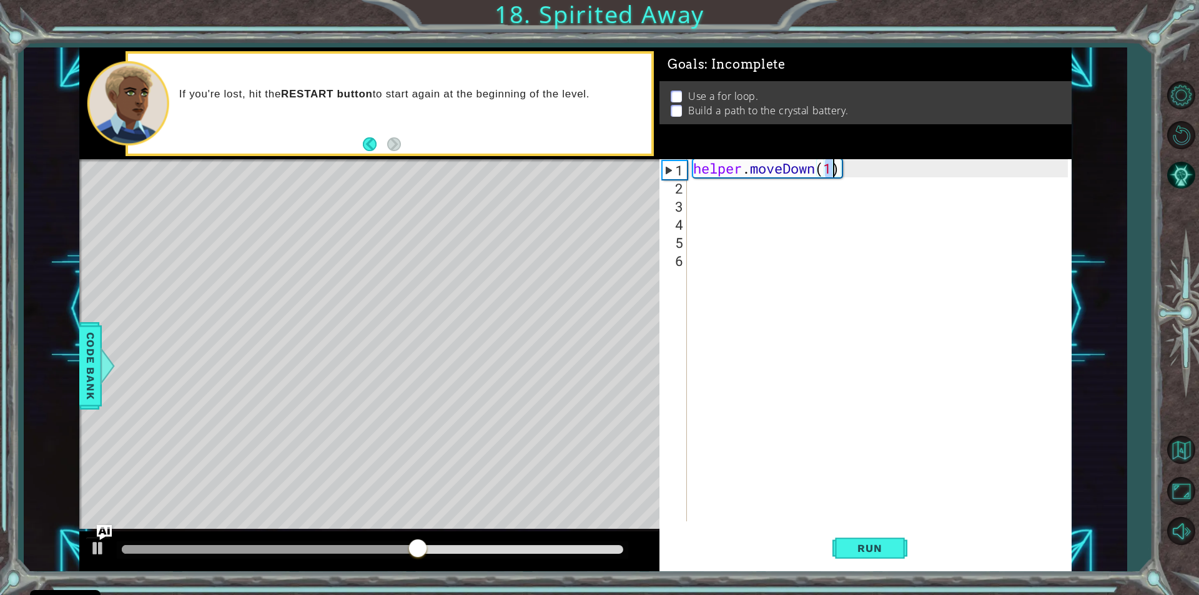
type textarea "helper.moveDown(2)"
click at [707, 194] on div "helper . moveDown ( 2 )" at bounding box center [882, 358] width 383 height 398
click at [696, 185] on div "helper . moveDown ( 2 )" at bounding box center [882, 358] width 383 height 398
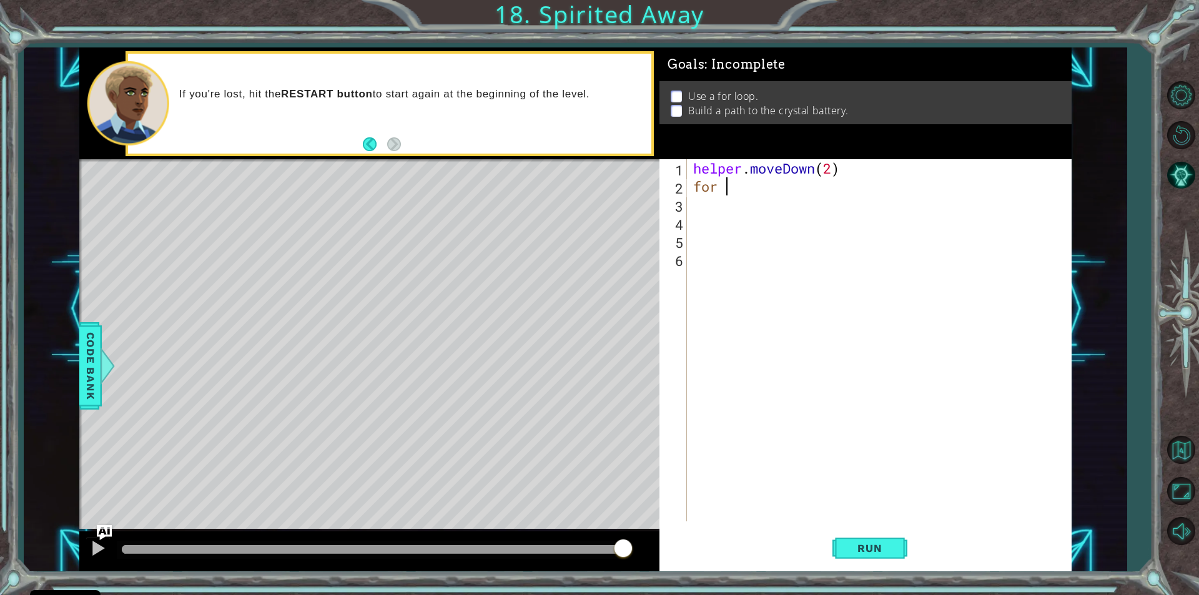
scroll to position [0, 2]
click at [86, 363] on span "Code Bank" at bounding box center [91, 366] width 20 height 76
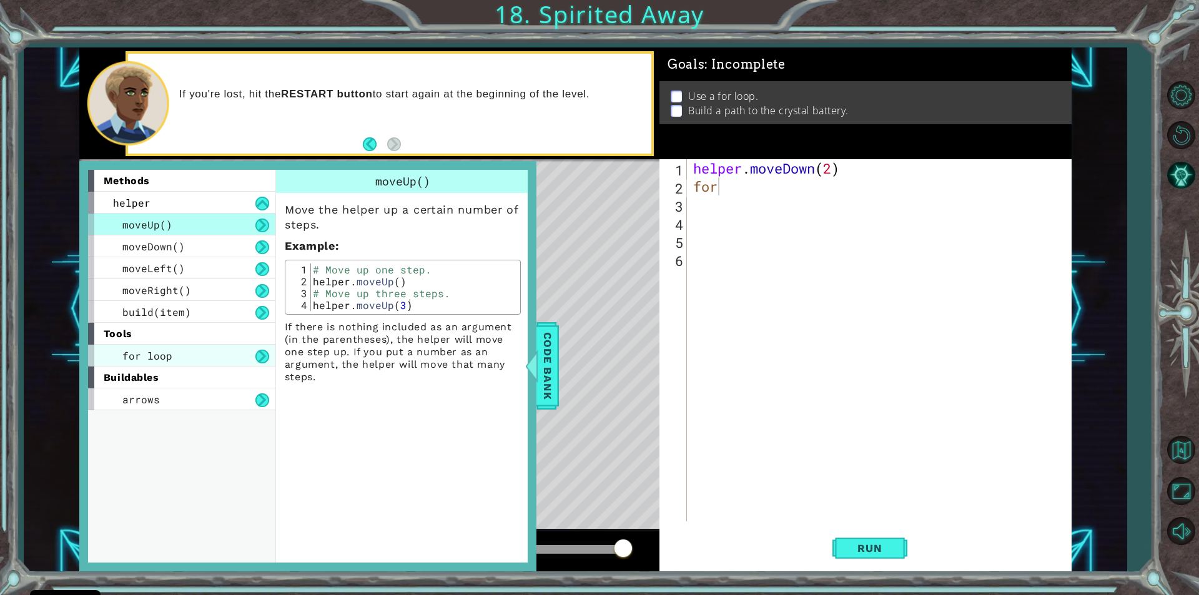
click at [202, 355] on div "for loop" at bounding box center [181, 356] width 187 height 22
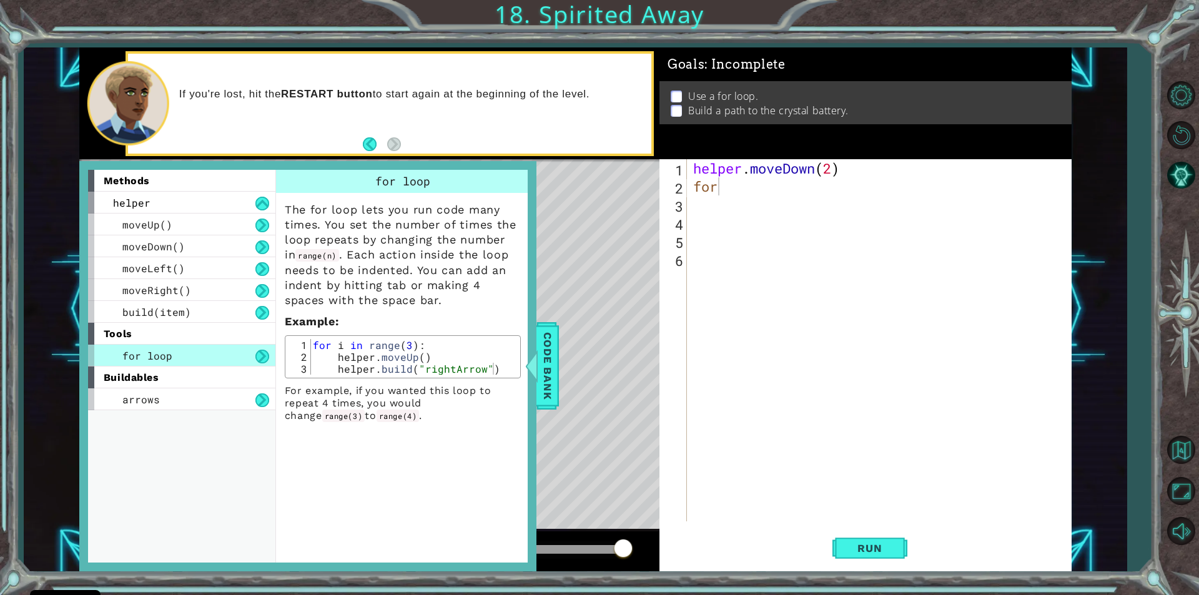
click at [718, 191] on div "helper . moveDown ( 2 ) for" at bounding box center [882, 358] width 383 height 398
click at [543, 375] on span "Code Bank" at bounding box center [548, 366] width 20 height 76
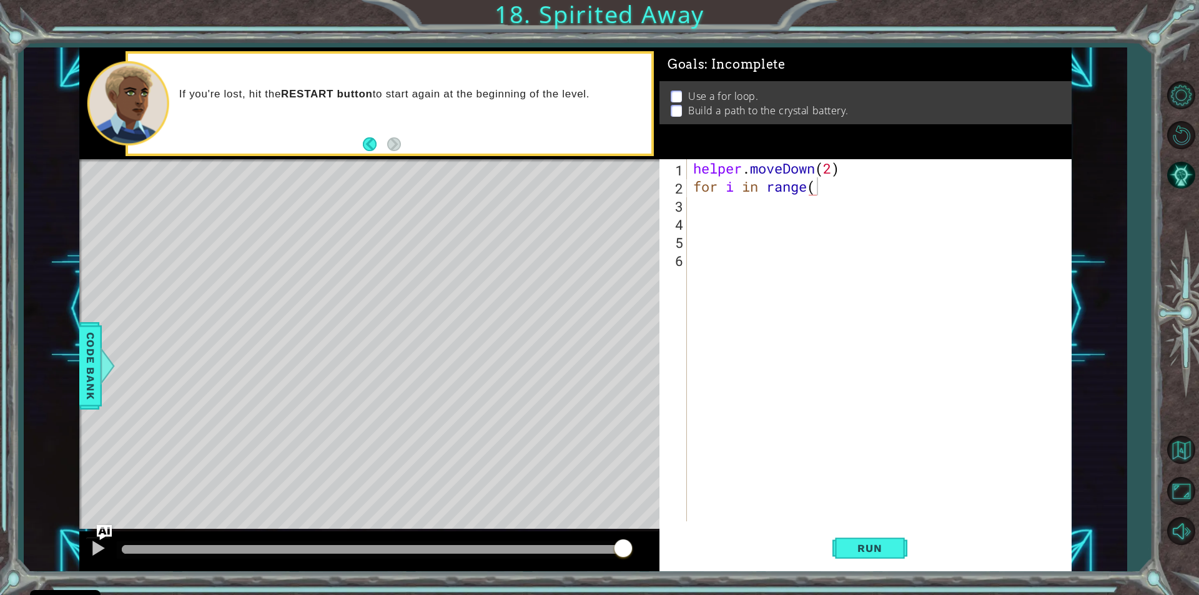
click at [816, 193] on div "helper . moveDown ( 2 ) for i in range (" at bounding box center [882, 358] width 383 height 398
type textarea "for i in range(4)"
click at [709, 205] on div "helper . moveDown ( 2 ) for i in range ( 4 )" at bounding box center [882, 358] width 383 height 398
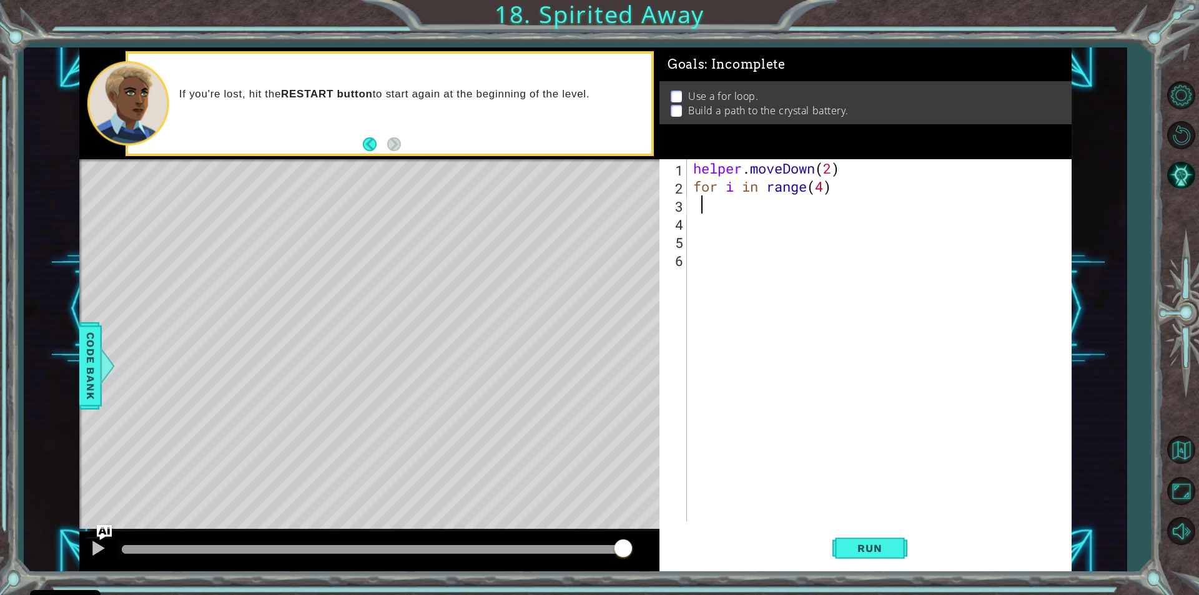
click at [698, 207] on div "helper . moveDown ( 2 ) for i in range ( 4 )" at bounding box center [882, 358] width 383 height 398
click at [688, 209] on div "1 2 3 4 5 6 helper . moveDown ( 2 ) for i in range ( 4 ) הההההההההההההההההההההה…" at bounding box center [863, 340] width 408 height 362
click at [693, 209] on div "helper . moveDown ( 2 ) for i in range ( 4 )" at bounding box center [882, 358] width 383 height 398
click at [709, 206] on div "helper . moveDown ( 2 ) for i in range ( 4 )" at bounding box center [882, 358] width 383 height 398
click at [694, 206] on div "helper . moveDown ( 2 ) for i in range ( 4 )" at bounding box center [882, 358] width 383 height 398
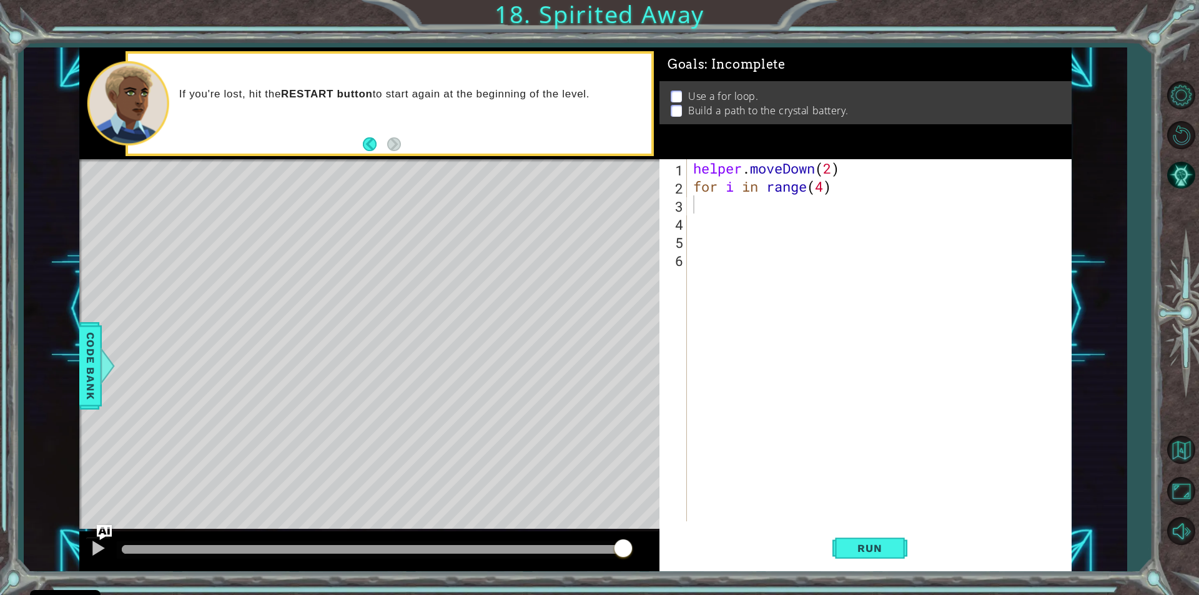
click at [688, 206] on div "1 2 3 4 5 6 helper . moveDown ( 2 ) for i in range ( 4 ) הההההההההההההההההההההה…" at bounding box center [863, 340] width 408 height 362
type textarea "for i in range(4)"
click at [694, 203] on div "helper . moveDown ( 2 ) for i in range ( 4 )" at bounding box center [882, 358] width 383 height 398
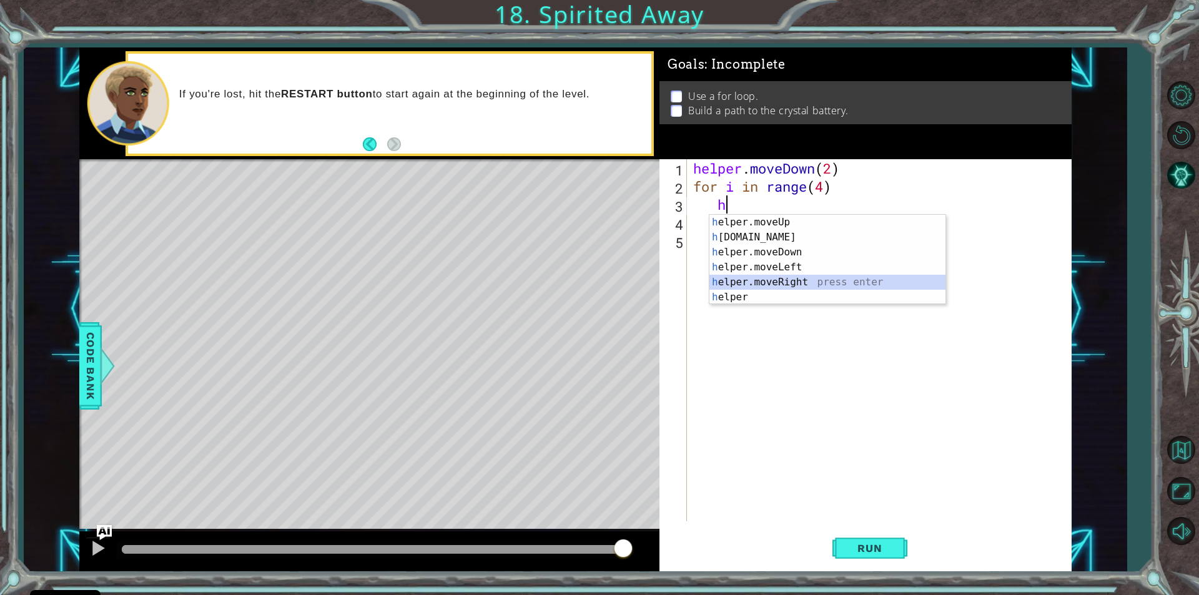
click at [787, 280] on div "h elper.moveUp press enter h [DOMAIN_NAME] press enter h elper.moveDown press e…" at bounding box center [827, 275] width 236 height 120
type textarea "helper.moveRight(1)"
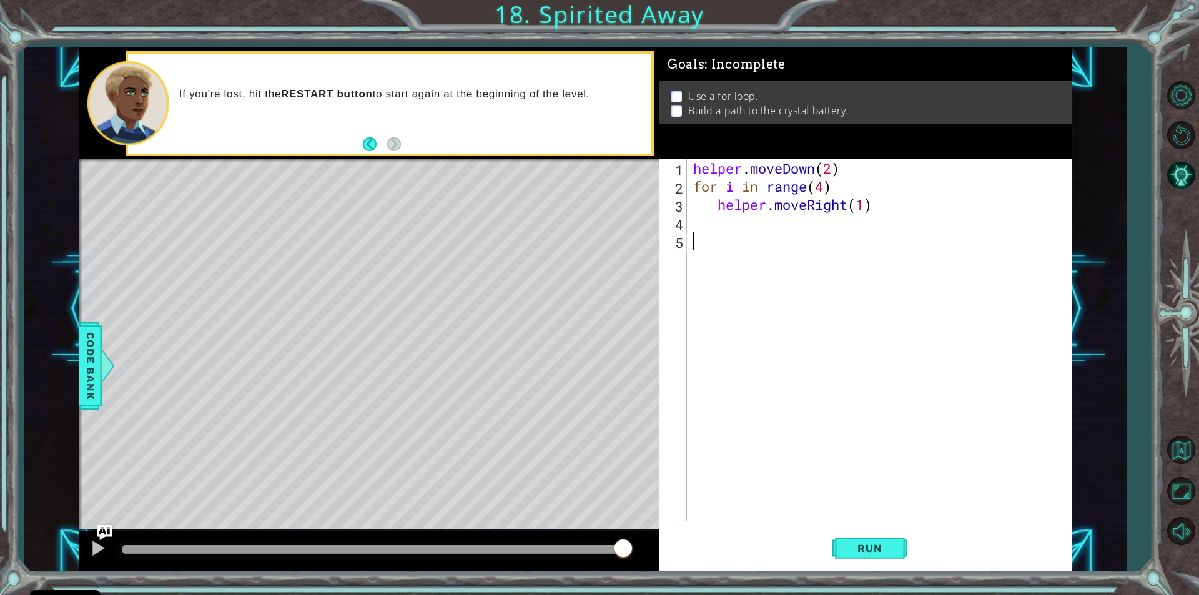
click at [729, 233] on div "helper . moveDown ( 2 ) for i in range ( 4 ) helper . moveRight ( 1 )" at bounding box center [882, 358] width 383 height 398
click at [722, 225] on div "helper . moveDown ( 2 ) for i in range ( 4 ) helper . moveRight ( 1 )" at bounding box center [882, 358] width 383 height 398
click at [727, 224] on div "helper . moveDown ( 2 ) for i in range ( 4 ) helper . moveRight ( 1 )" at bounding box center [882, 358] width 383 height 398
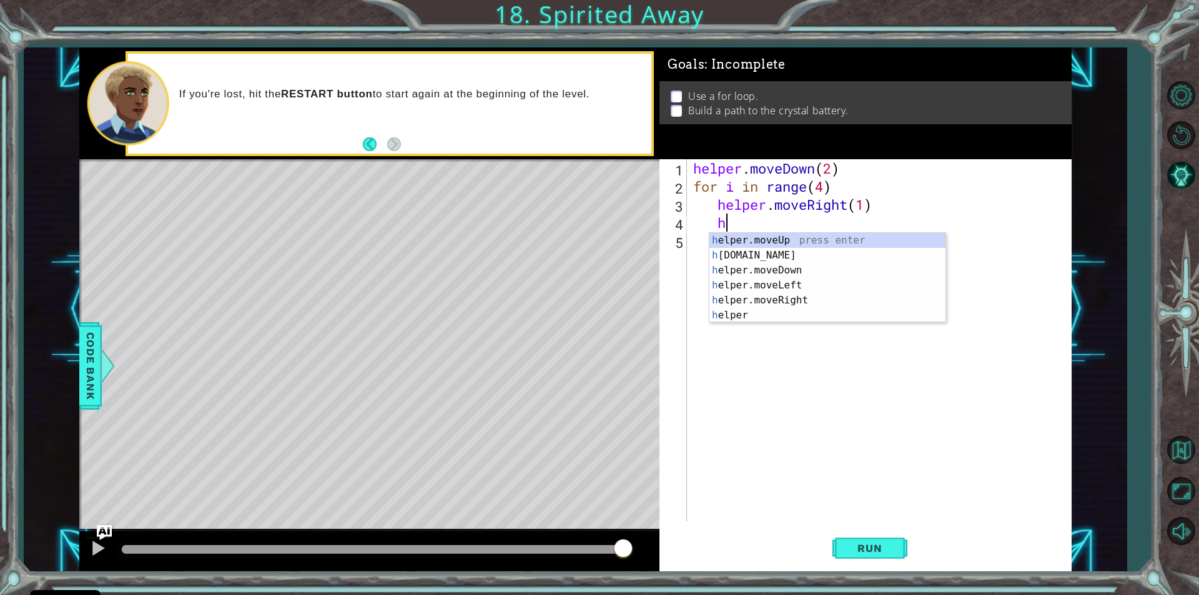
scroll to position [0, 1]
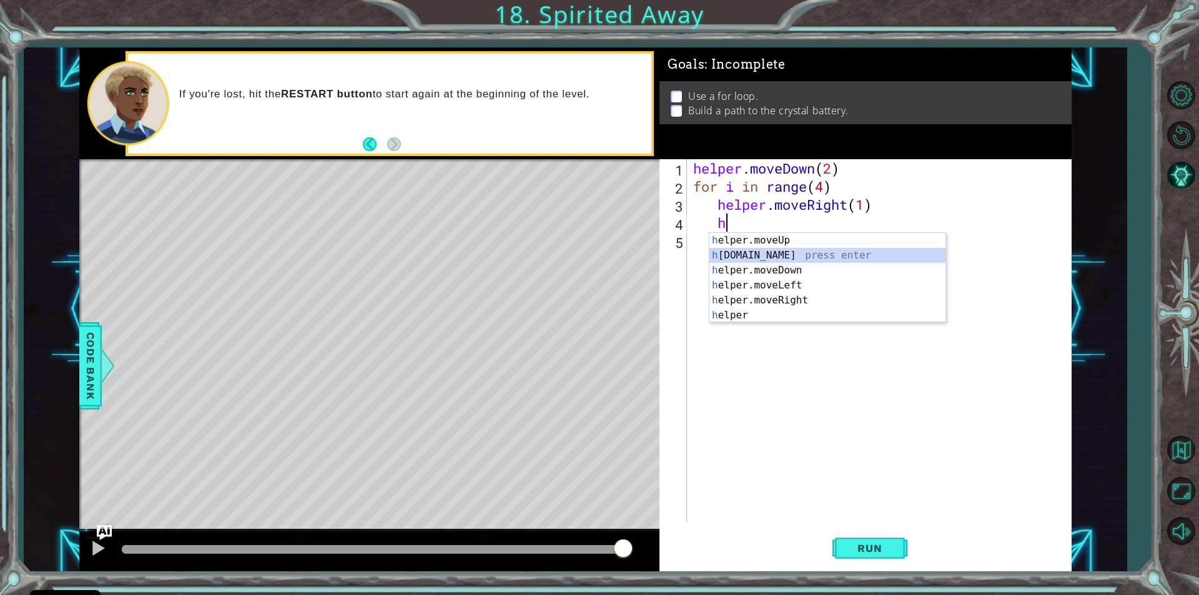
click at [768, 257] on div "h elper.moveUp press enter h [DOMAIN_NAME] press enter h elper.moveDown press e…" at bounding box center [827, 293] width 236 height 120
type textarea "[DOMAIN_NAME]("rightArrow")"
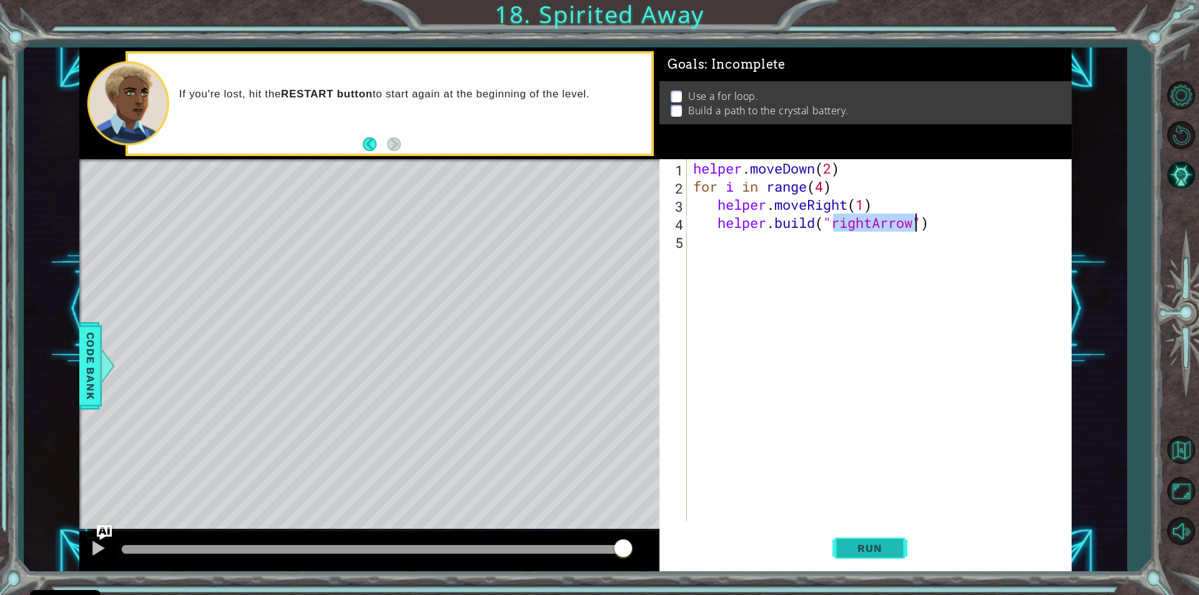
drag, startPoint x: 920, startPoint y: 306, endPoint x: 876, endPoint y: 557, distance: 254.9
click at [919, 313] on div "helper . moveDown ( 2 ) for i in range ( 4 ) helper . moveRight ( 1 ) helper . …" at bounding box center [882, 358] width 383 height 398
click at [881, 568] on button "Run" at bounding box center [869, 548] width 75 height 41
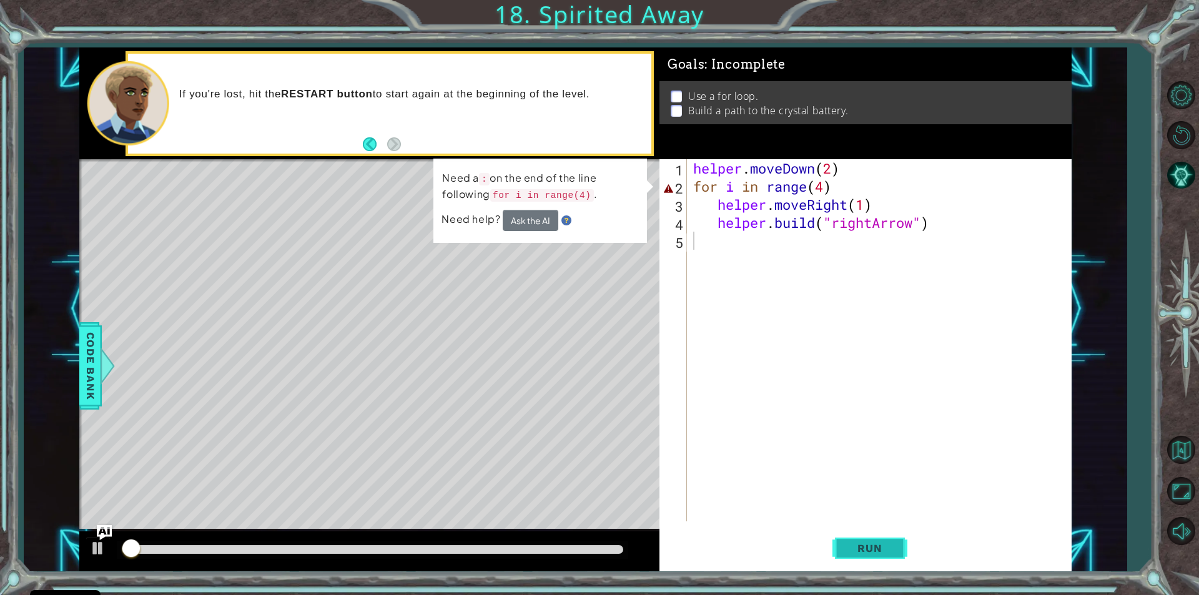
click at [884, 551] on span "Run" at bounding box center [869, 548] width 49 height 12
click at [881, 535] on button "Run" at bounding box center [869, 548] width 75 height 41
click at [514, 215] on button "Ask the AI" at bounding box center [531, 221] width 56 height 22
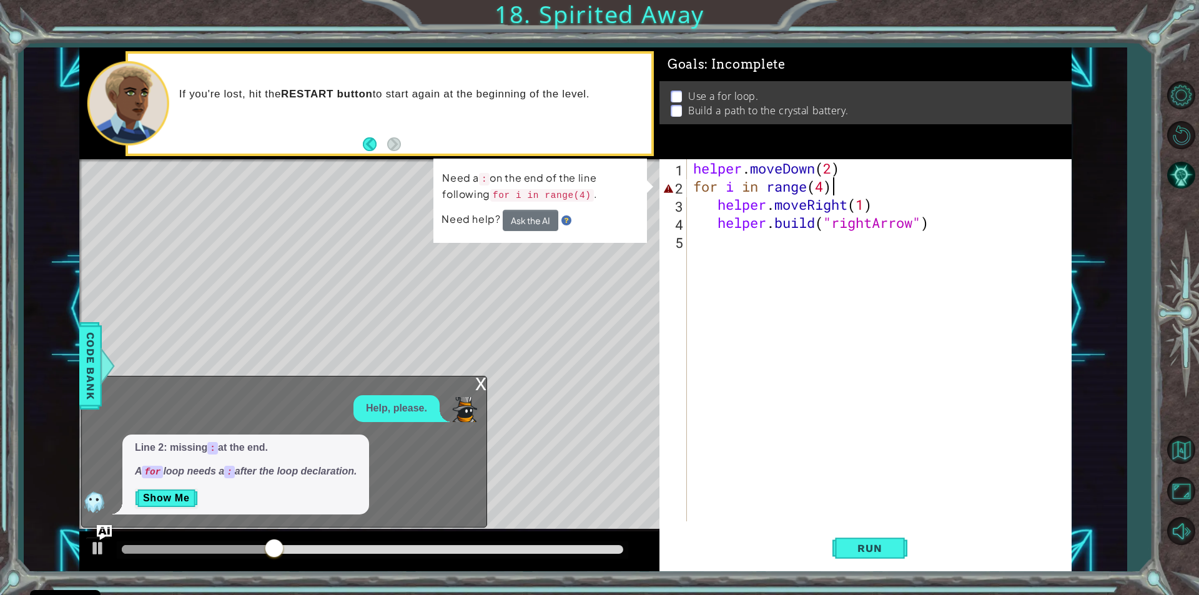
click at [834, 189] on div "helper . moveDown ( 2 ) for i in range ( 4 ) helper . moveRight ( 1 ) helper . …" at bounding box center [882, 358] width 383 height 398
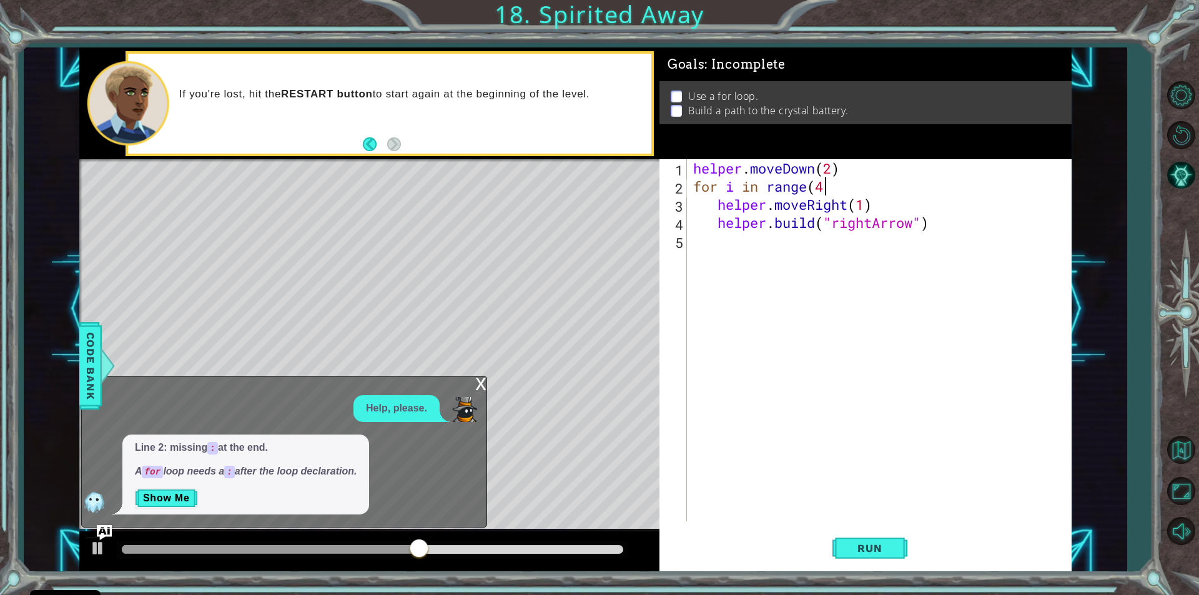
scroll to position [0, 6]
type textarea "for i in range(4):"
click at [885, 550] on span "Run" at bounding box center [869, 548] width 49 height 12
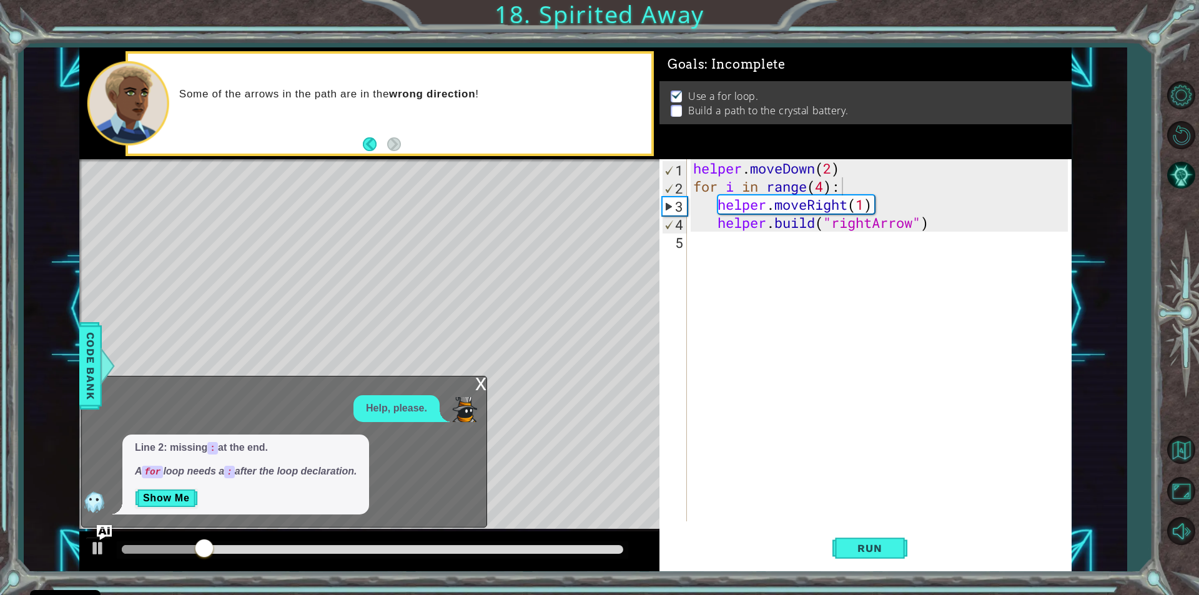
click at [478, 384] on div "x" at bounding box center [480, 383] width 11 height 12
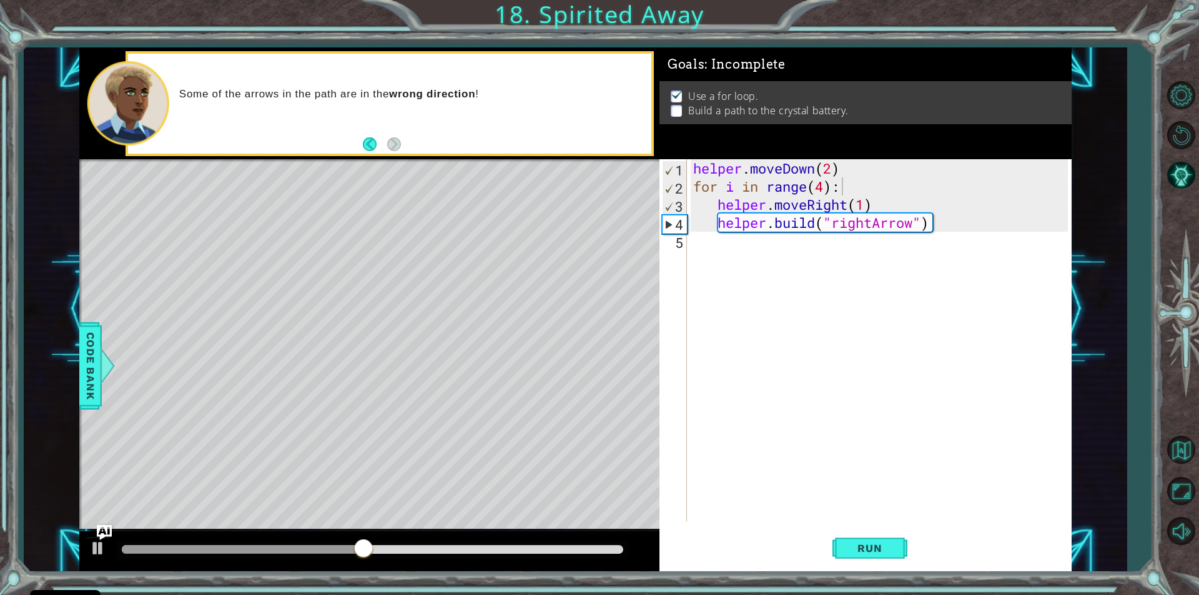
click at [688, 179] on div "for i in range(4): 1 2 3 4 5 helper . moveDown ( 2 ) for i in range ( 4 ) : hel…" at bounding box center [863, 340] width 408 height 362
click at [675, 241] on div "5" at bounding box center [674, 243] width 25 height 18
click at [825, 185] on div "helper . moveDown ( 2 ) for i in range ( 4 ) : helper . moveRight ( 1 ) helper …" at bounding box center [882, 358] width 383 height 398
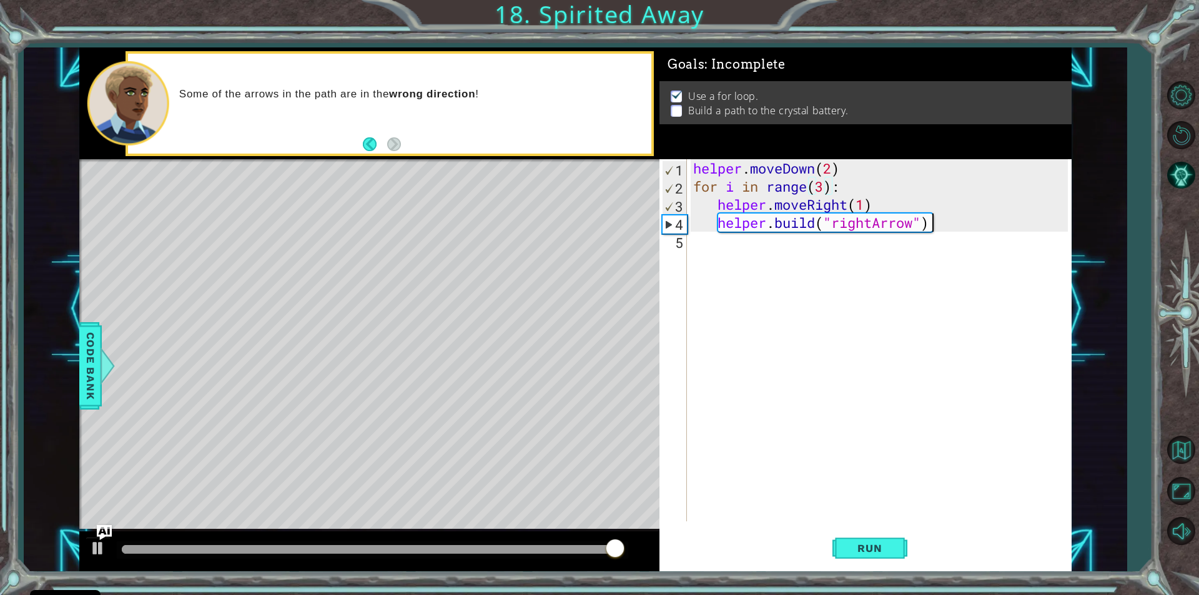
click at [931, 227] on div "helper . moveDown ( 2 ) for i in range ( 3 ) : helper . moveRight ( 1 ) helper …" at bounding box center [882, 358] width 383 height 398
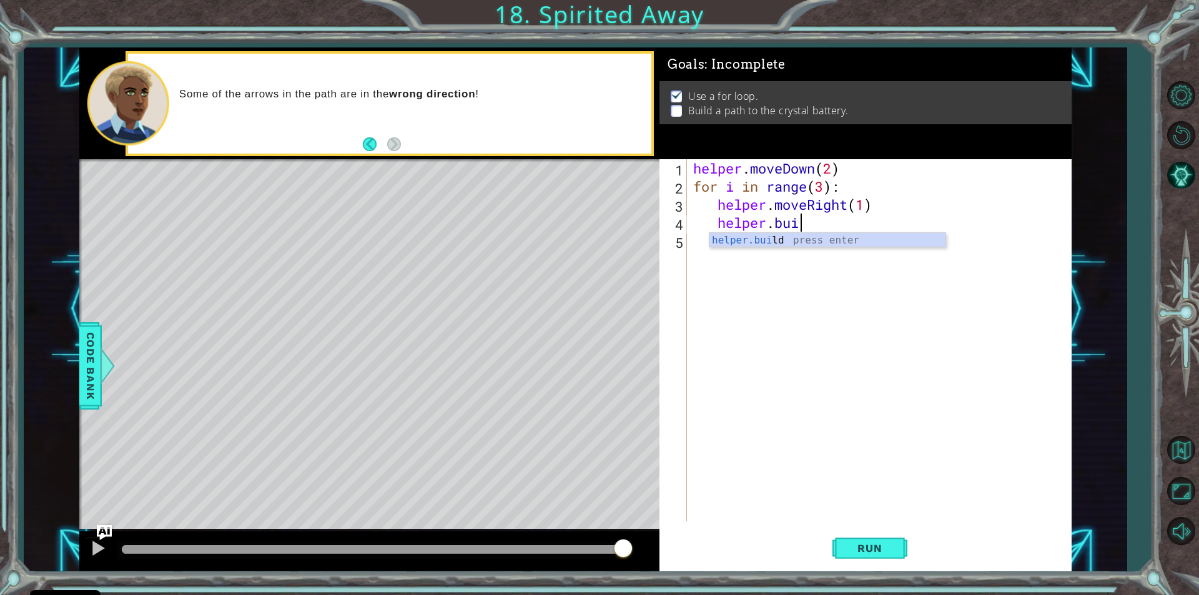
scroll to position [0, 2]
type textarea "h"
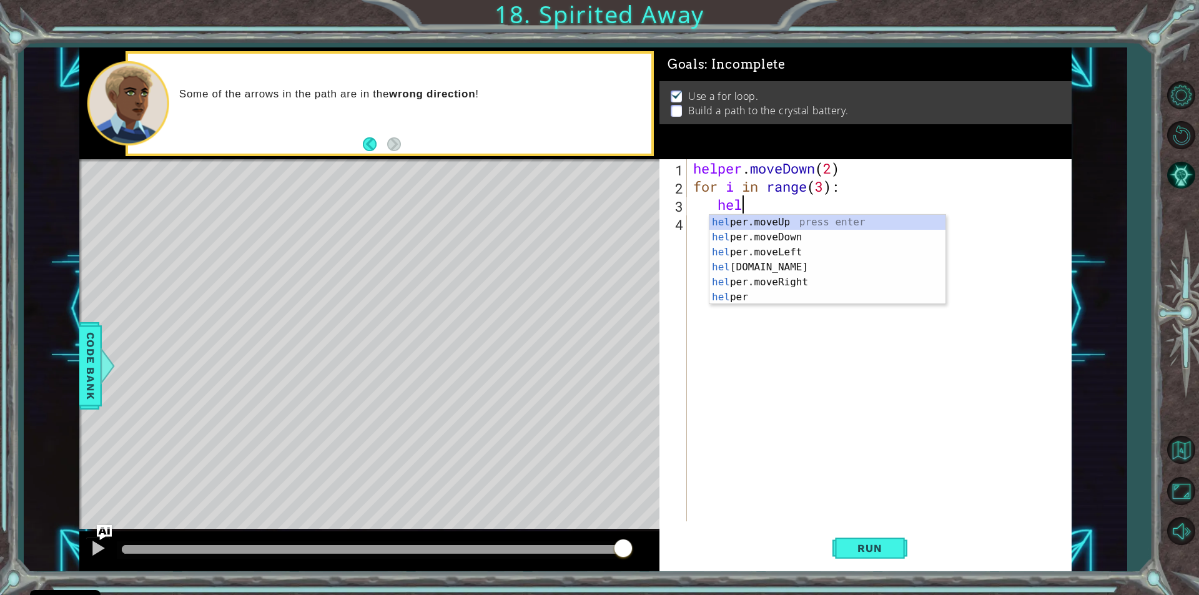
type textarea "h"
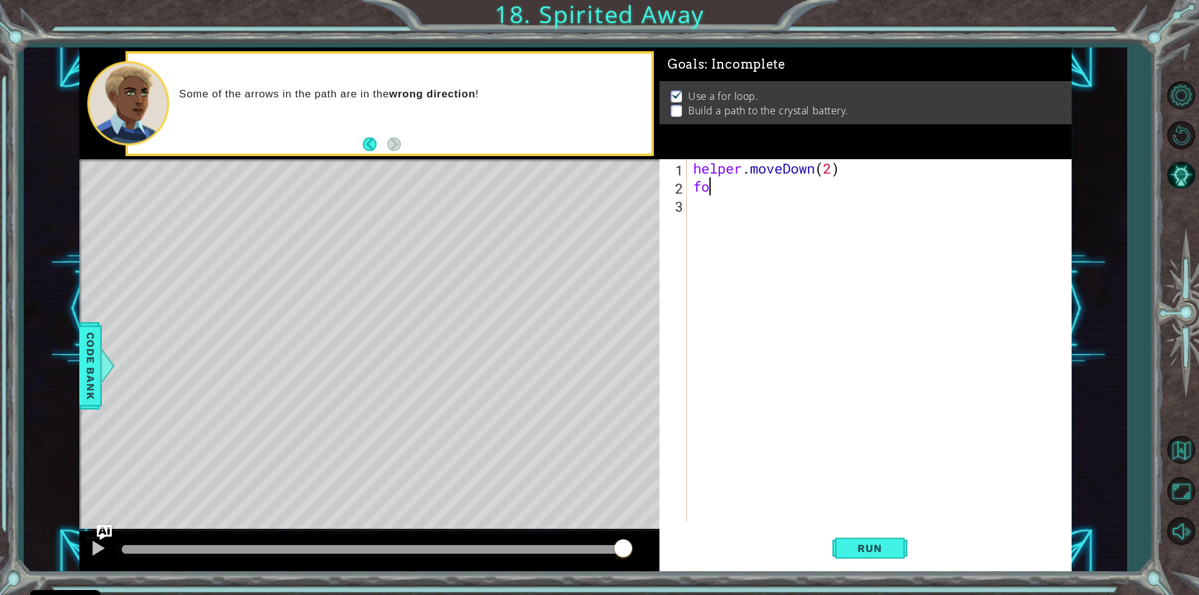
type textarea "f"
click at [775, 202] on div "helper. b uild press enter" at bounding box center [802, 219] width 236 height 45
type textarea "[DOMAIN_NAME]("rightArrow")"
click at [701, 208] on div "helper . moveDown ( 2 ) helper . build ( "rightArrow" )" at bounding box center [882, 358] width 383 height 398
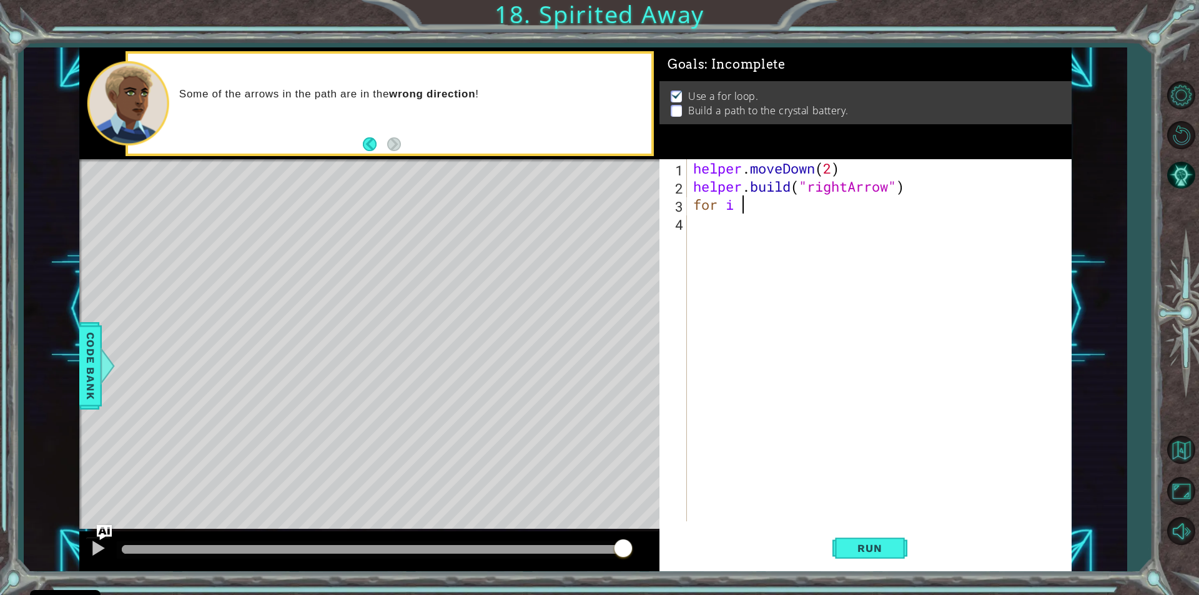
click at [96, 333] on span "Code Bank" at bounding box center [91, 366] width 20 height 76
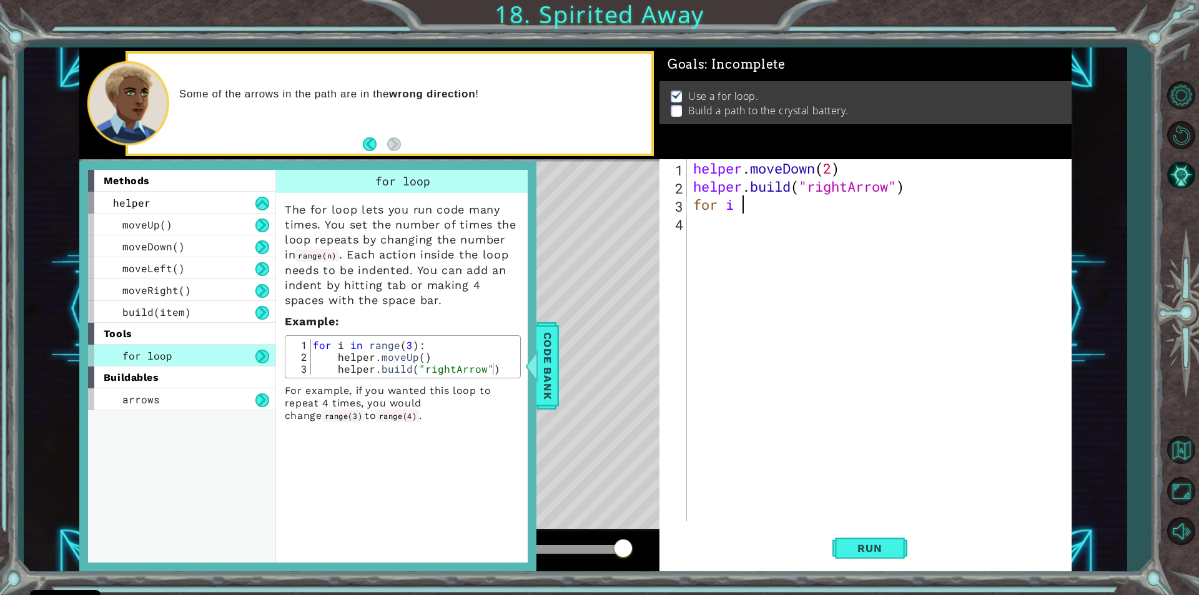
click at [741, 207] on div "helper . moveDown ( 2 ) helper . build ( "rightArrow" ) for i" at bounding box center [882, 358] width 383 height 398
type textarea "for i in range(3):"
click at [717, 227] on div "helper . moveDown ( 2 ) helper . build ( "rightArrow" ) for i in range ( 3 ) :" at bounding box center [882, 358] width 383 height 398
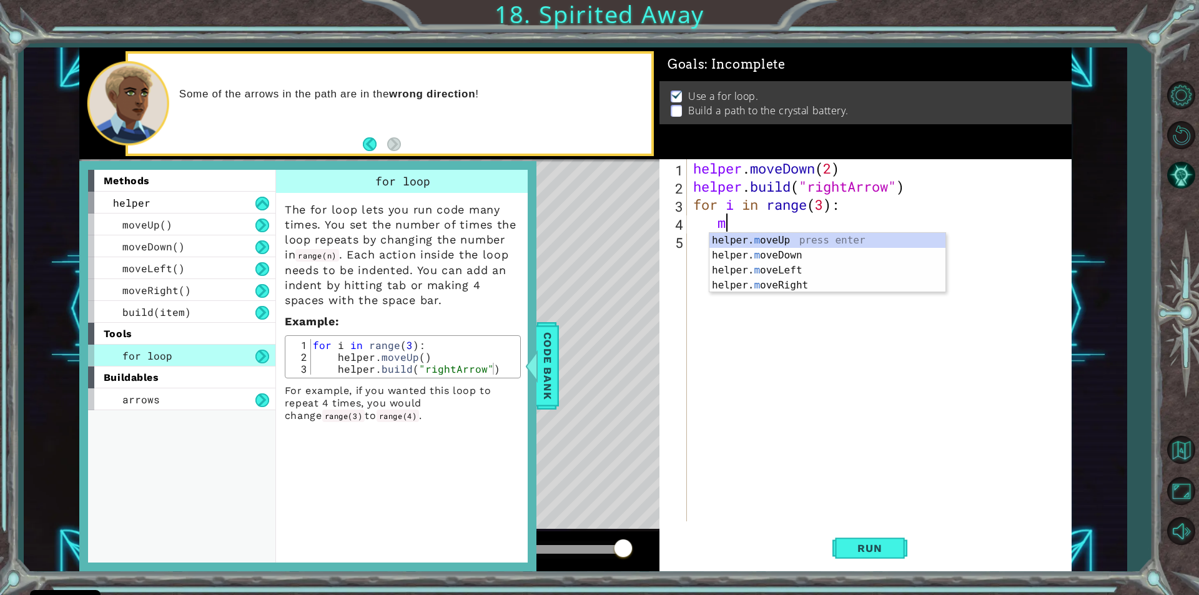
scroll to position [0, 1]
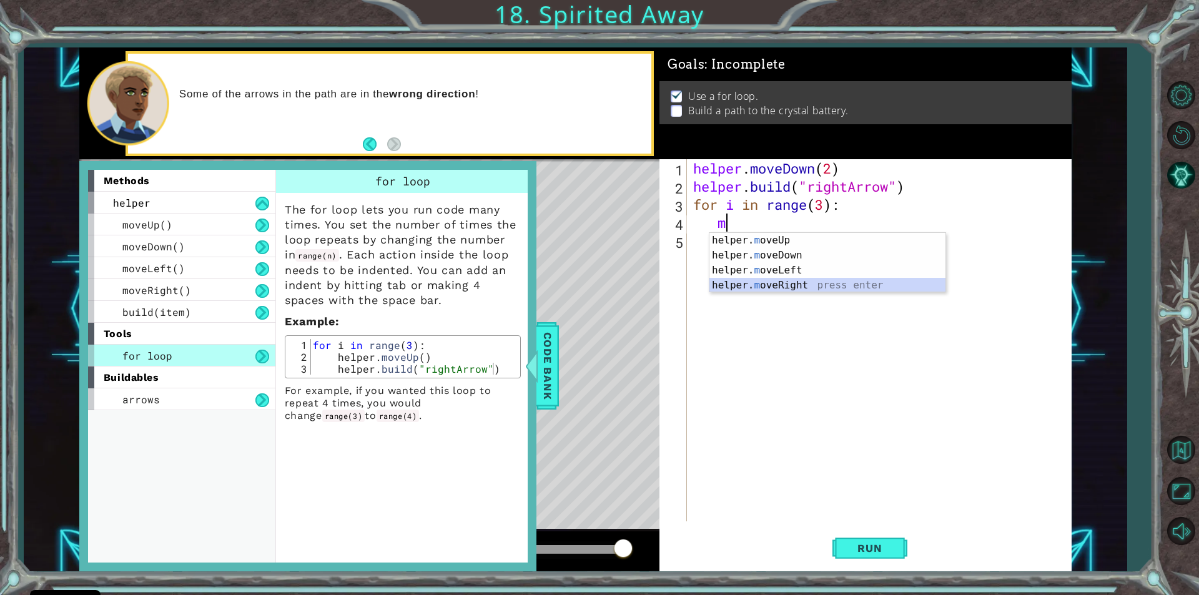
click at [759, 285] on div "helper. m oveUp press enter helper. m oveDown press enter helper. m oveLeft pre…" at bounding box center [827, 278] width 236 height 90
type textarea "helper.moveRight(1)"
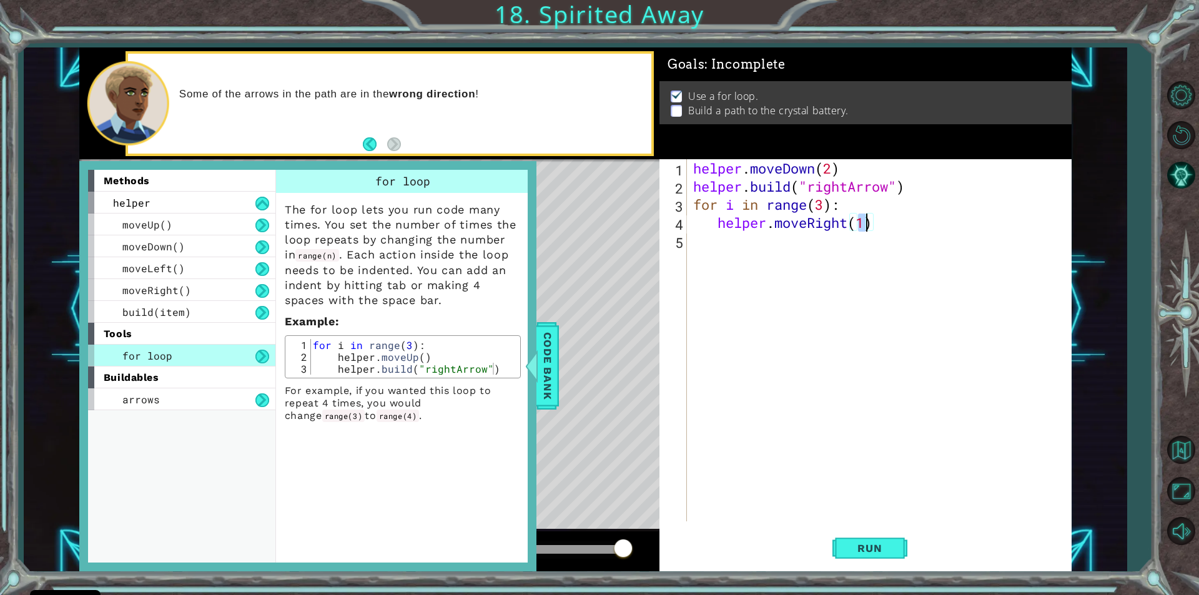
click at [726, 244] on div "helper . moveDown ( 2 ) helper . build ( "rightArrow" ) for i in range ( 3 ) : …" at bounding box center [882, 358] width 383 height 398
type textarea "m"
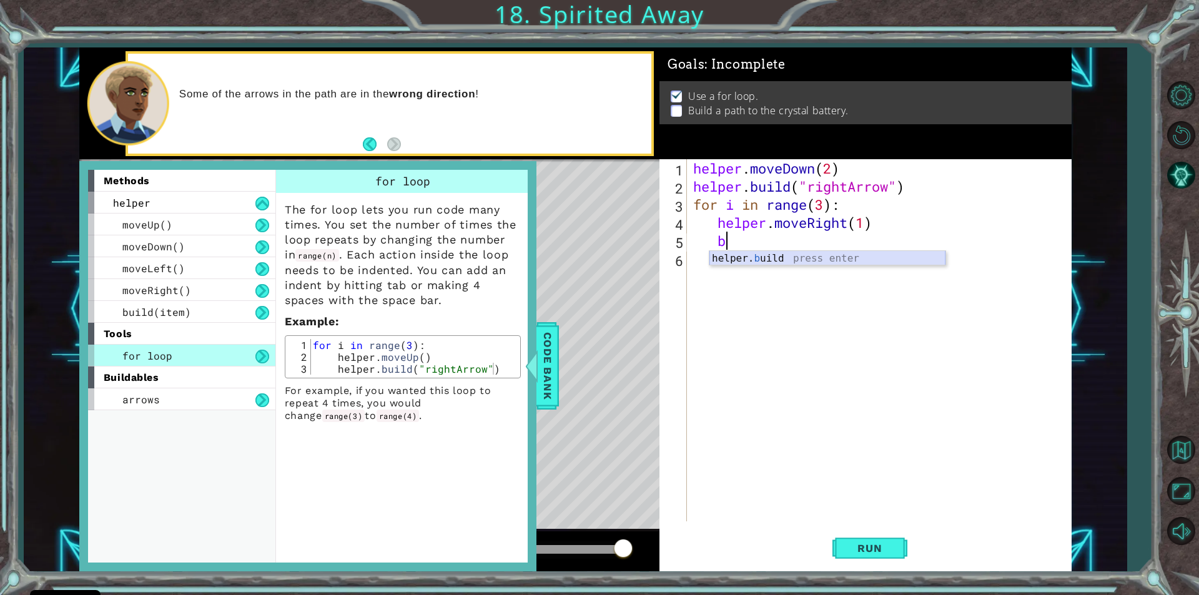
click at [764, 258] on div "helper. b uild press enter" at bounding box center [827, 273] width 236 height 45
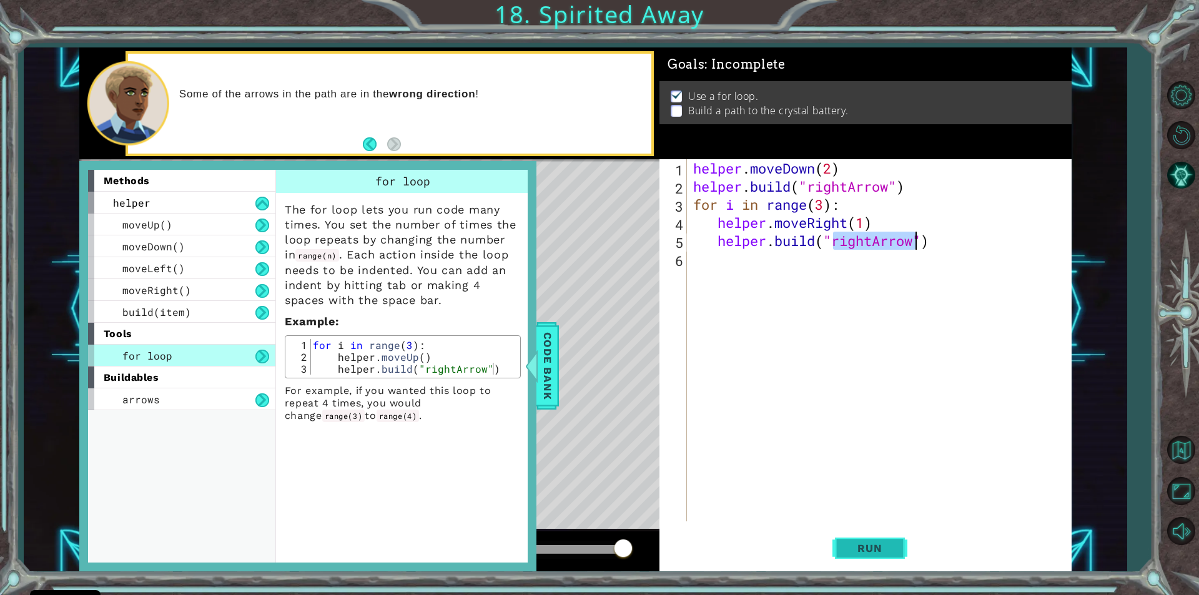
type textarea "[DOMAIN_NAME]("rightArrow")"
click at [889, 538] on button "Run" at bounding box center [869, 548] width 75 height 41
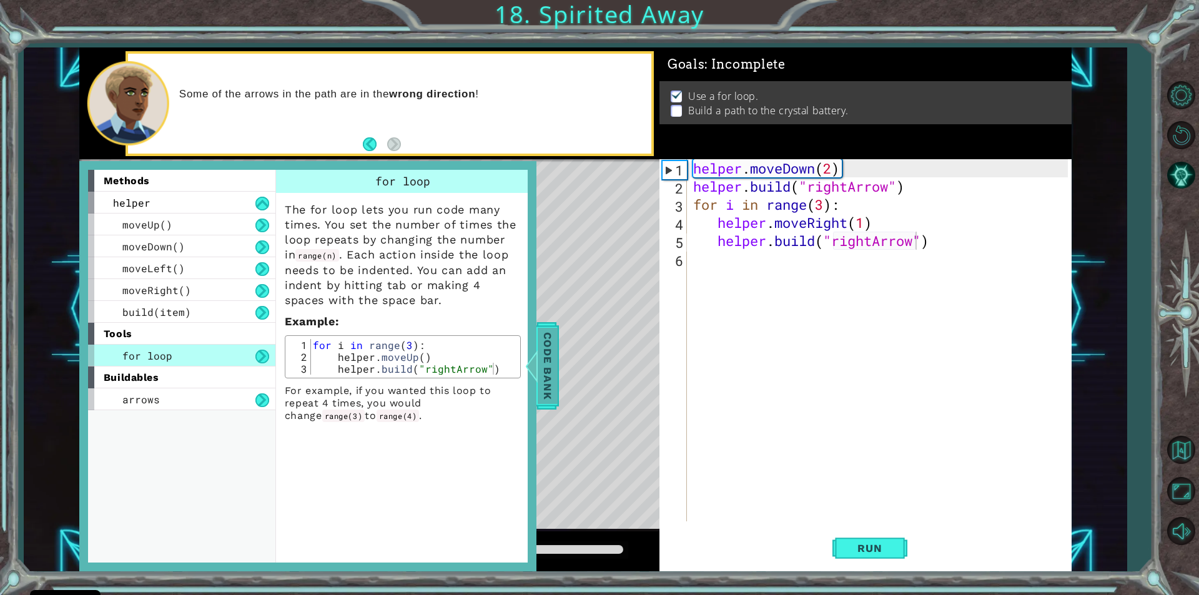
click at [546, 386] on span "Code Bank" at bounding box center [548, 366] width 20 height 76
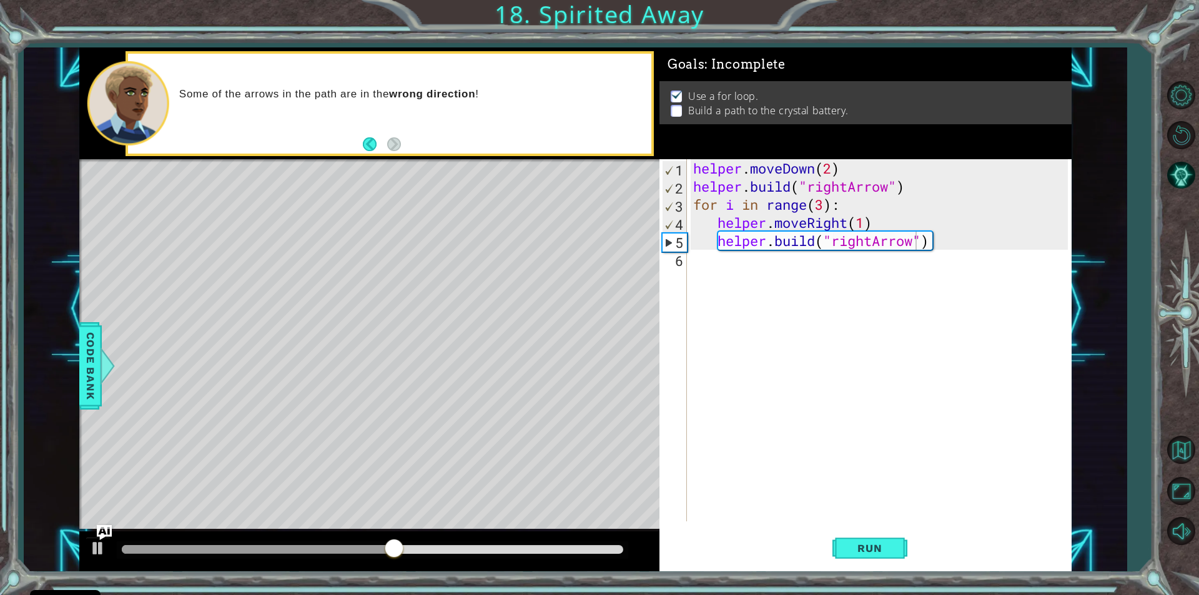
scroll to position [0, 0]
click at [706, 269] on div "helper . moveDown ( 2 ) helper . build ( "rightArrow" ) for i in range ( 3 ) : …" at bounding box center [882, 358] width 383 height 398
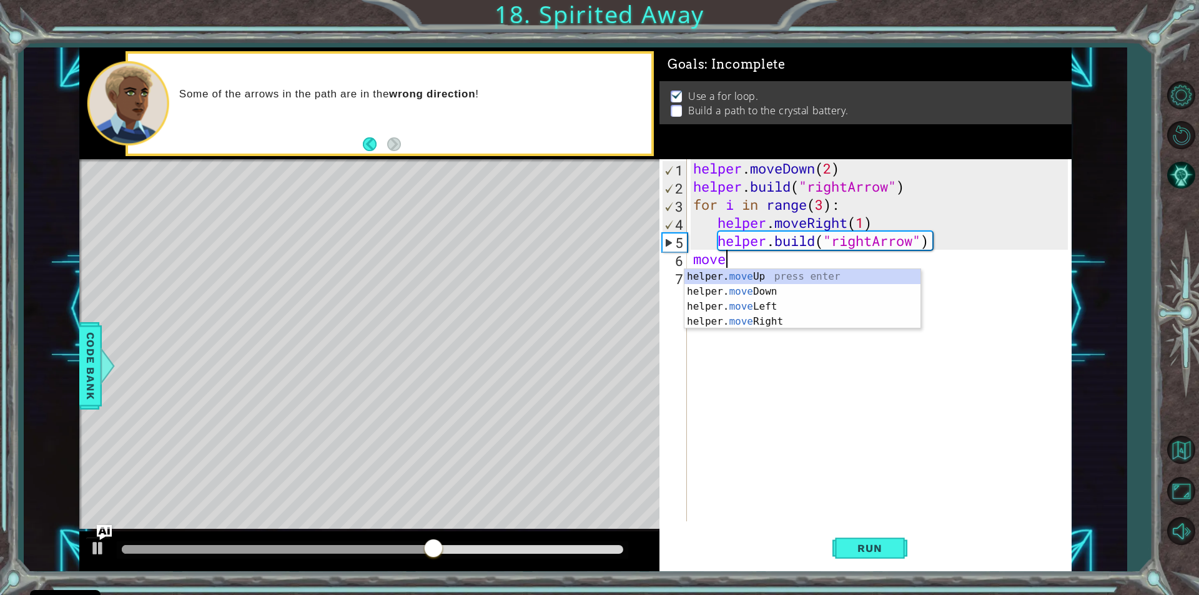
scroll to position [0, 1]
drag, startPoint x: 734, startPoint y: 322, endPoint x: 734, endPoint y: 307, distance: 15.0
click at [734, 318] on div "helper. mov eUp press enter helper. mov eDown press enter helper. mov eLeft pre…" at bounding box center [802, 314] width 236 height 90
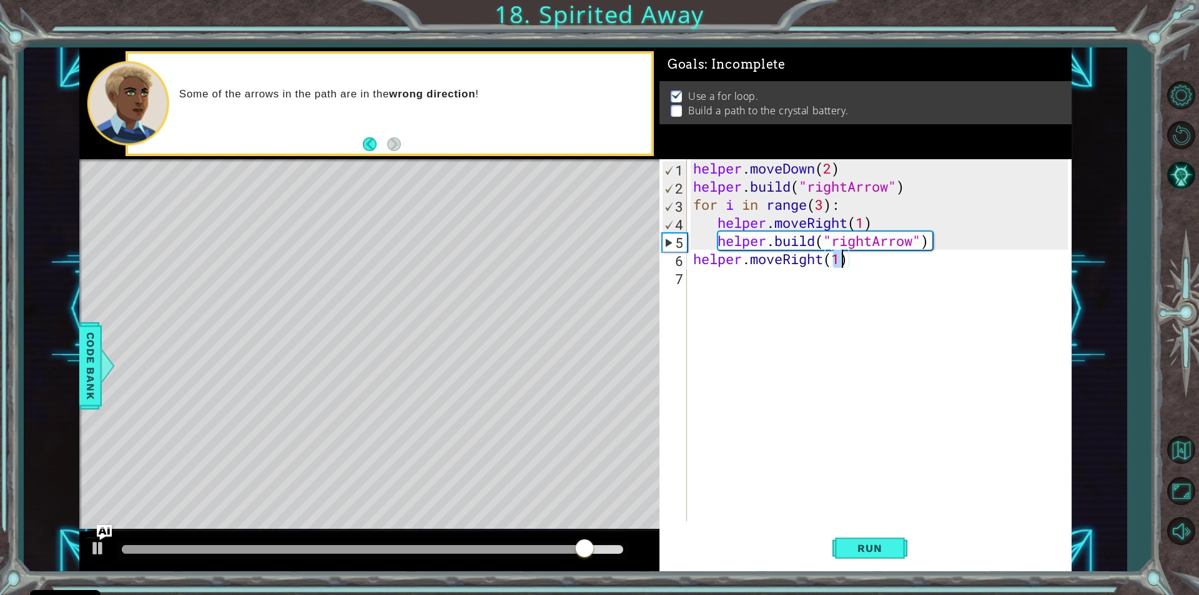
type textarea "helper.moveRight(1)"
click at [692, 279] on div "helper.moveRight(1) 1 2 3 4 5 6 7 helper . moveDown ( 2 ) helper . build ( "rig…" at bounding box center [863, 340] width 408 height 362
click at [694, 279] on div "helper . moveDown ( 2 ) helper . build ( "rightArrow" ) for i in range ( 3 ) : …" at bounding box center [882, 358] width 383 height 398
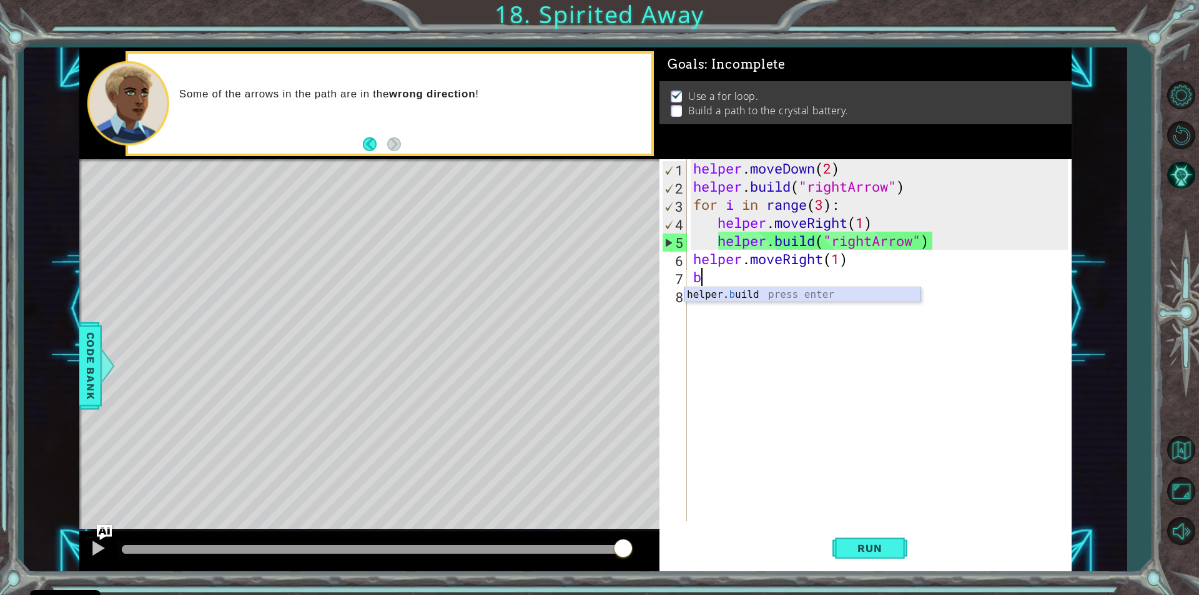
click at [787, 297] on div "helper. b uild press enter" at bounding box center [802, 309] width 236 height 45
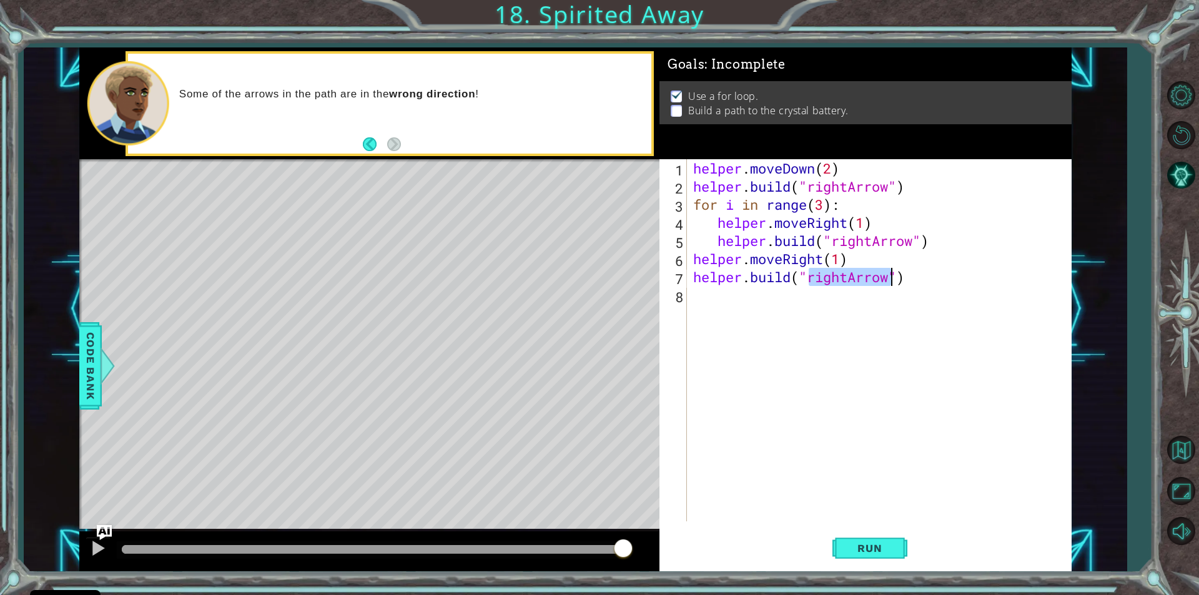
click at [847, 279] on div "helper . moveDown ( 2 ) helper . build ( "rightArrow" ) for i in range ( 3 ) : …" at bounding box center [879, 340] width 377 height 362
type textarea "[DOMAIN_NAME]("upArrow")"
click at [701, 301] on div "helper . moveDown ( 2 ) helper . build ( "rightArrow" ) for i in range ( 3 ) : …" at bounding box center [882, 358] width 383 height 398
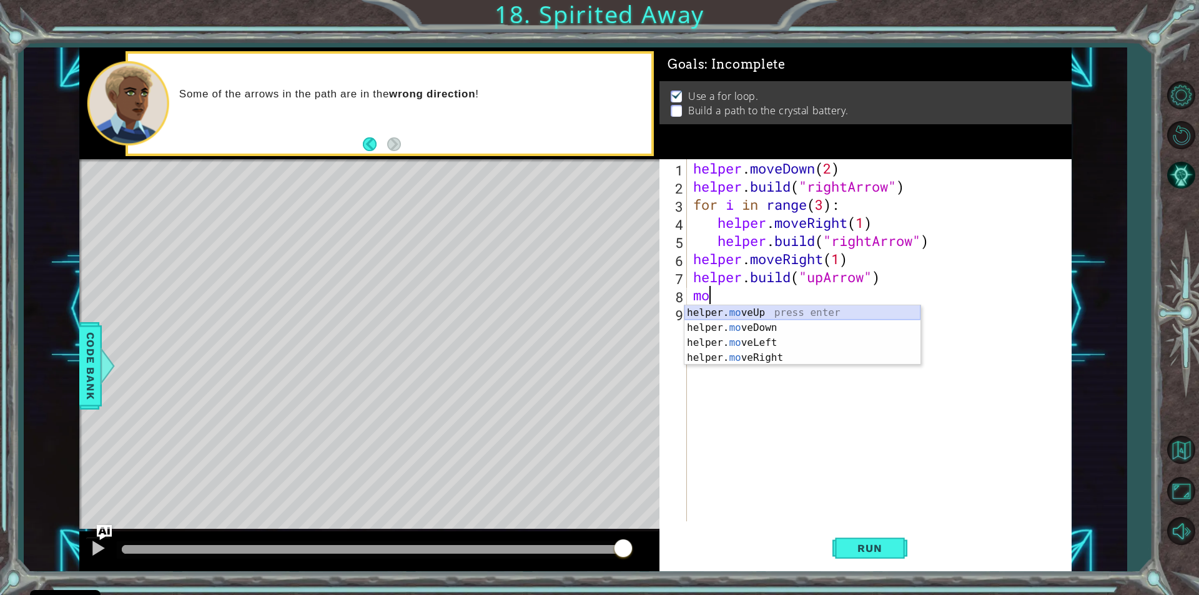
click at [761, 310] on div "helper. mo veUp press enter helper. mo veDown press enter helper. mo veLeft pre…" at bounding box center [802, 350] width 236 height 90
type textarea "helper.moveUp(1)"
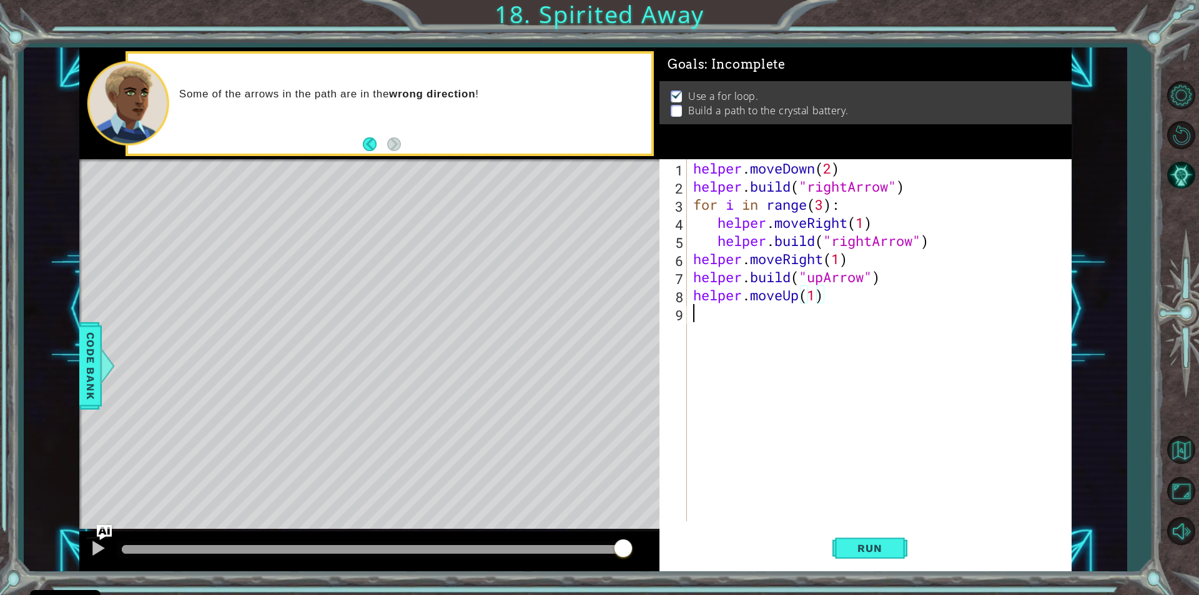
click at [709, 322] on div "helper . moveDown ( 2 ) helper . build ( "rightArrow" ) for i in range ( 3 ) : …" at bounding box center [882, 358] width 383 height 398
type textarea "m"
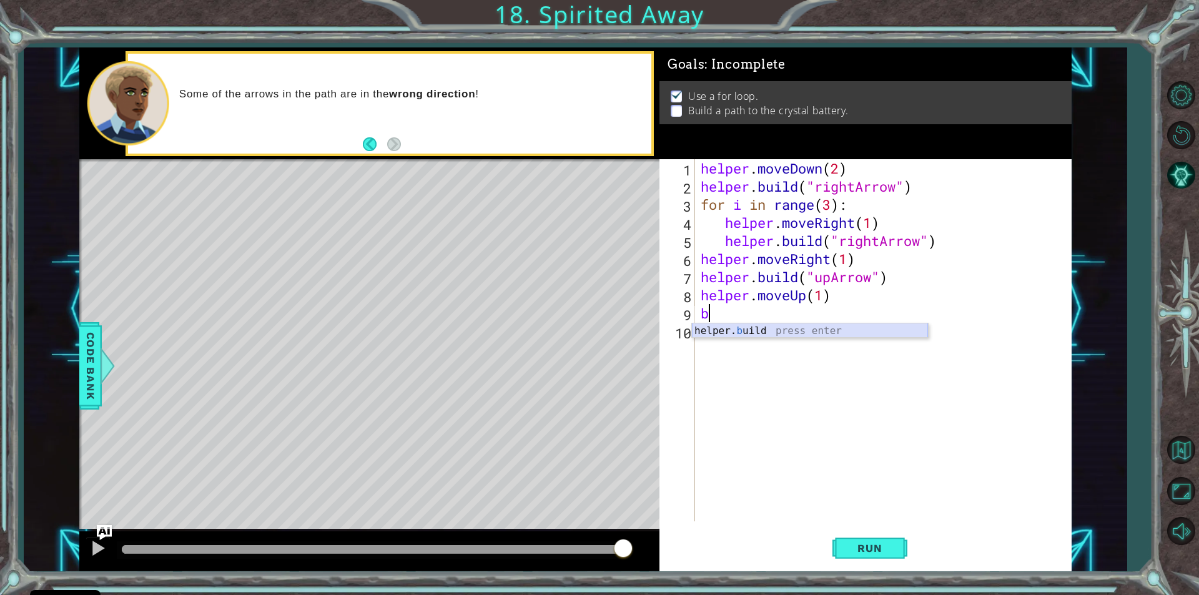
click at [751, 328] on div "helper. b uild press enter" at bounding box center [810, 345] width 236 height 45
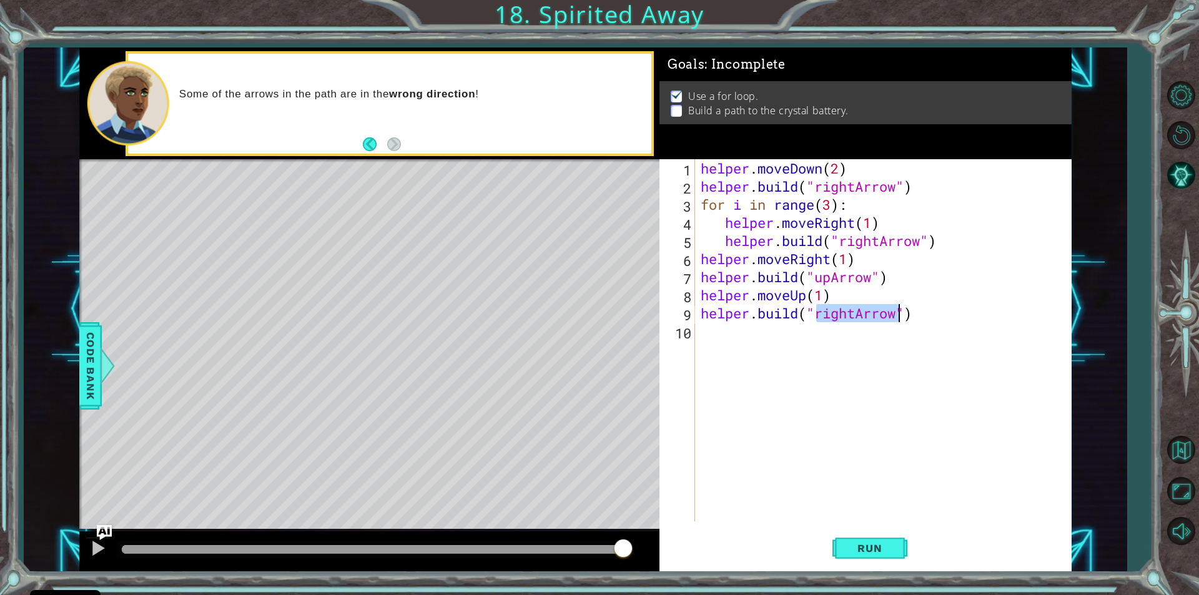
click at [851, 314] on div "helper . moveDown ( 2 ) helper . build ( "rightArrow" ) for i in range ( 3 ) : …" at bounding box center [882, 340] width 369 height 362
click at [858, 315] on div "helper . moveDown ( 2 ) helper . build ( "rightArrow" ) for i in range ( 3 ) : …" at bounding box center [886, 358] width 376 height 398
type textarea "[DOMAIN_NAME]("upArrow")"
click at [879, 549] on span "Run" at bounding box center [869, 548] width 49 height 12
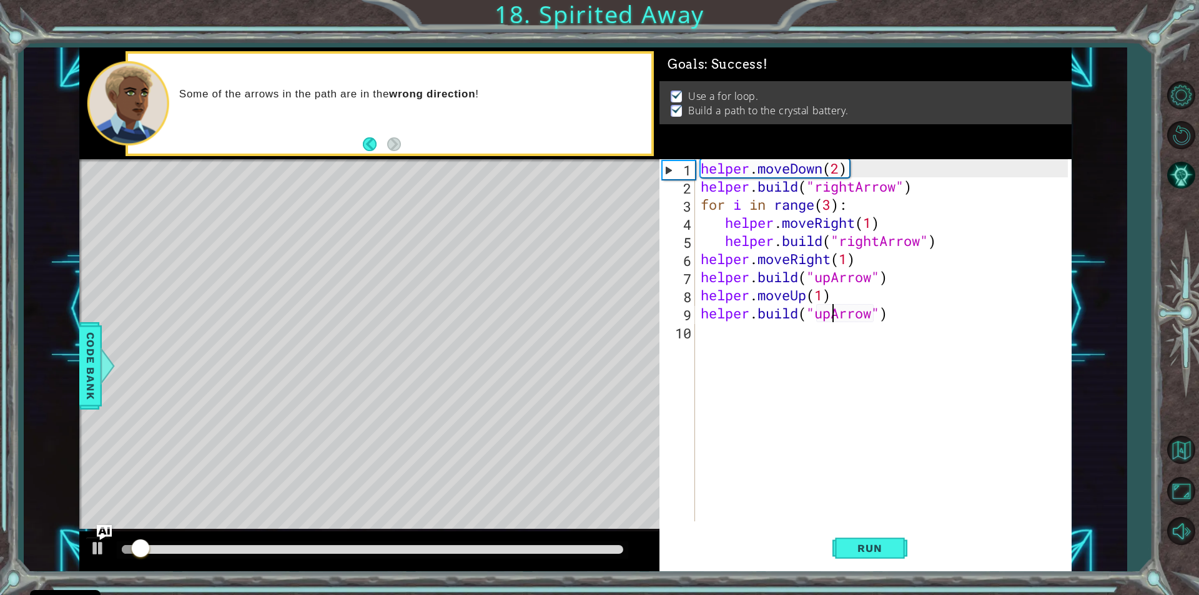
click at [515, 552] on div at bounding box center [372, 549] width 501 height 9
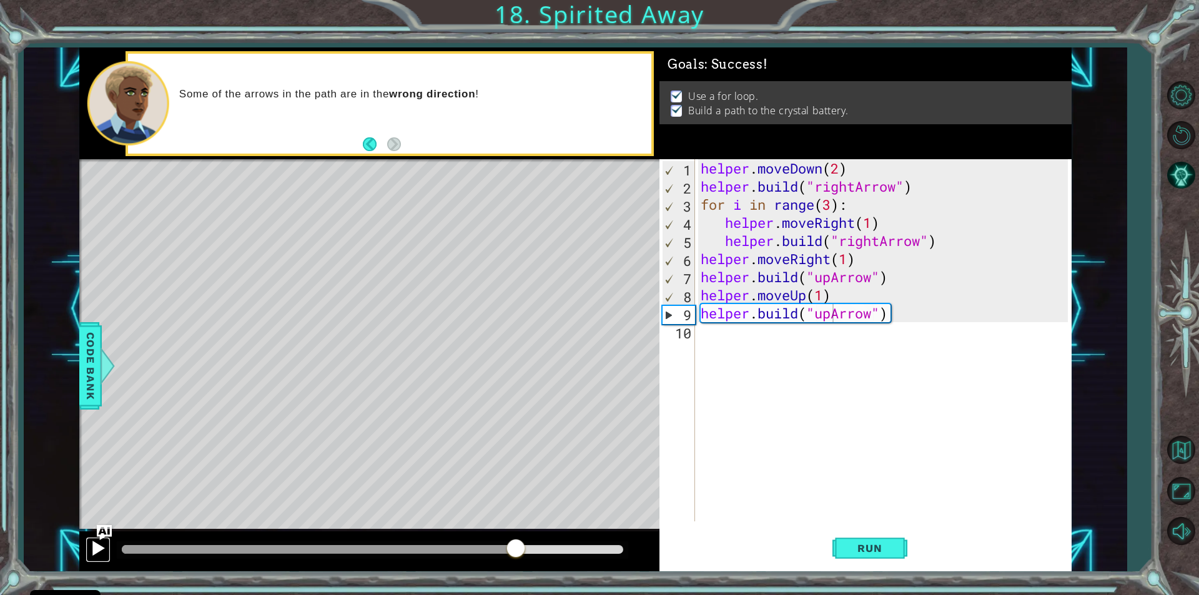
click at [92, 554] on div at bounding box center [98, 548] width 16 height 16
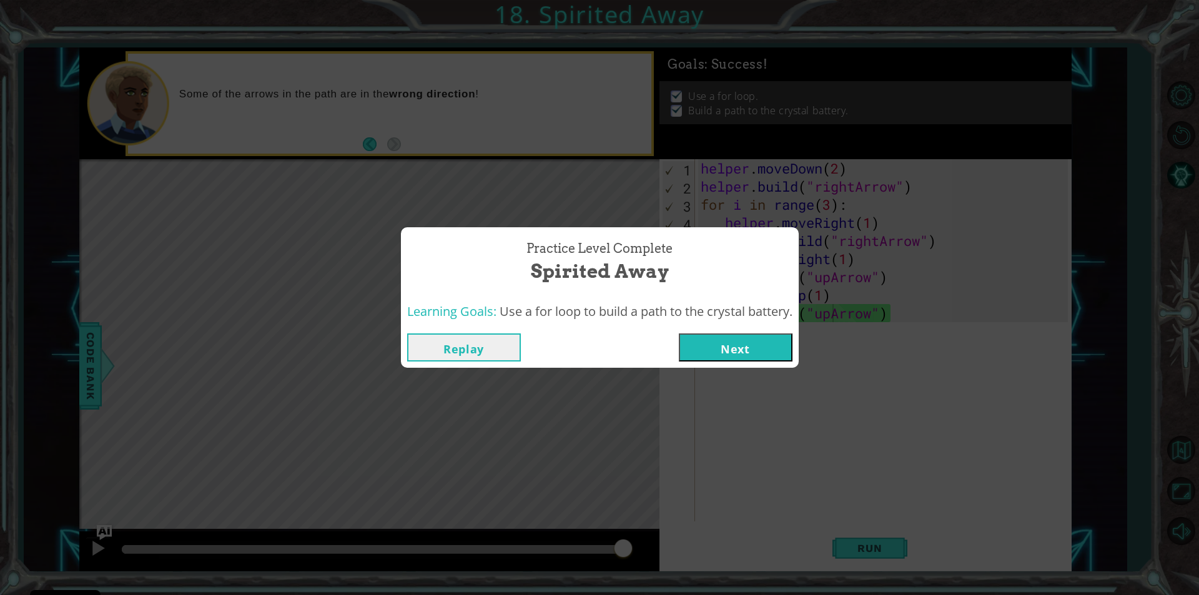
click at [706, 343] on button "Next" at bounding box center [736, 347] width 114 height 28
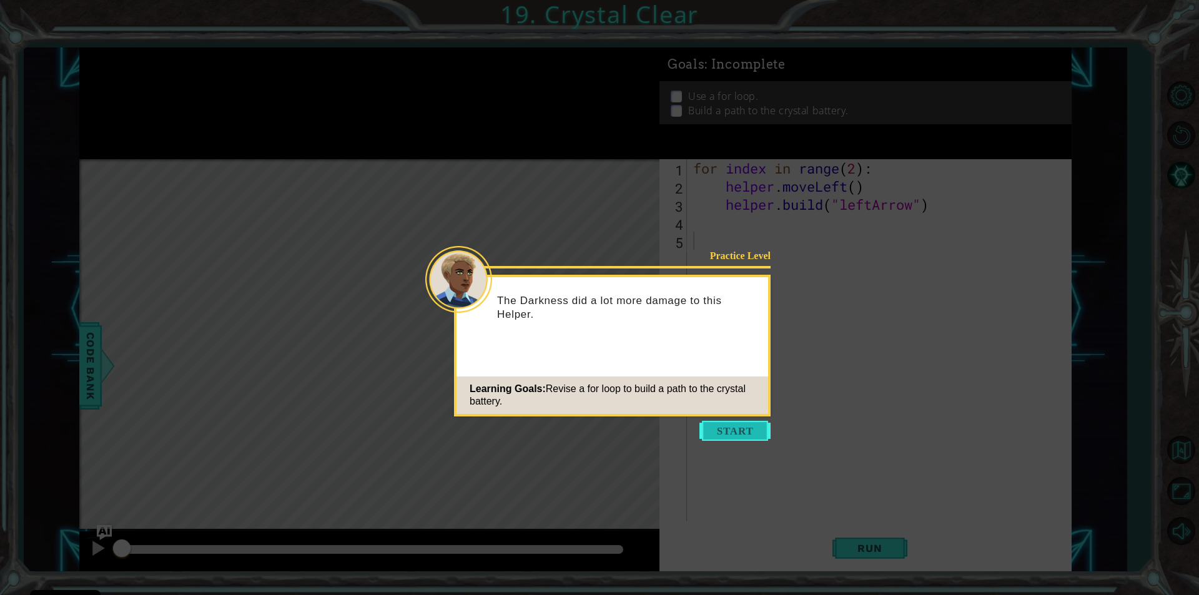
click at [726, 429] on button "Start" at bounding box center [734, 431] width 71 height 20
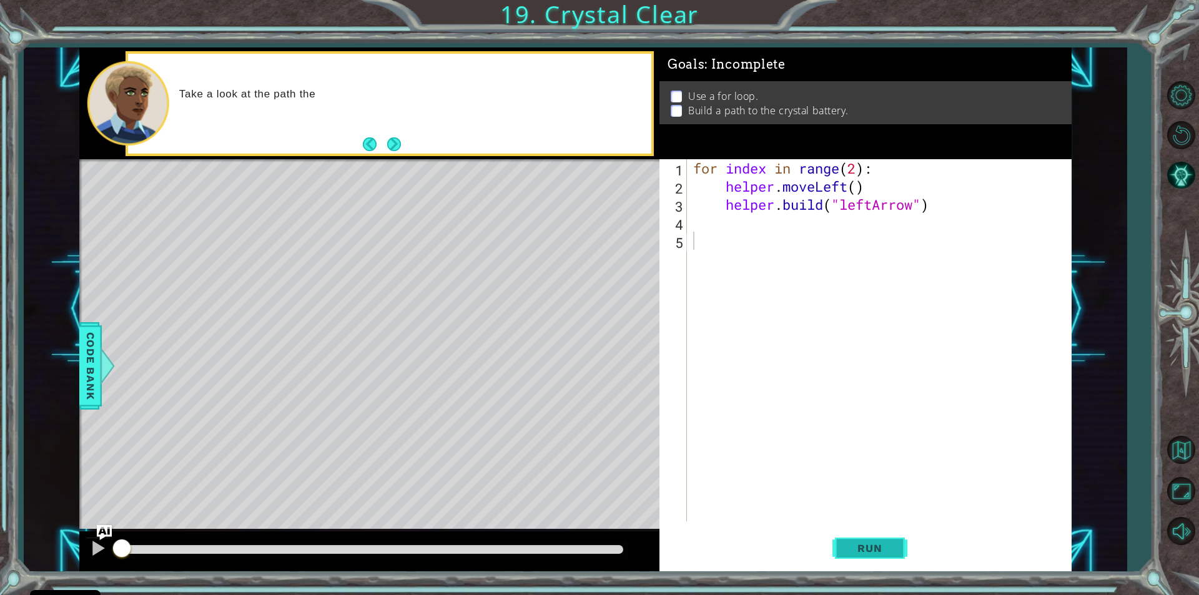
click at [852, 553] on span "Run" at bounding box center [869, 548] width 49 height 12
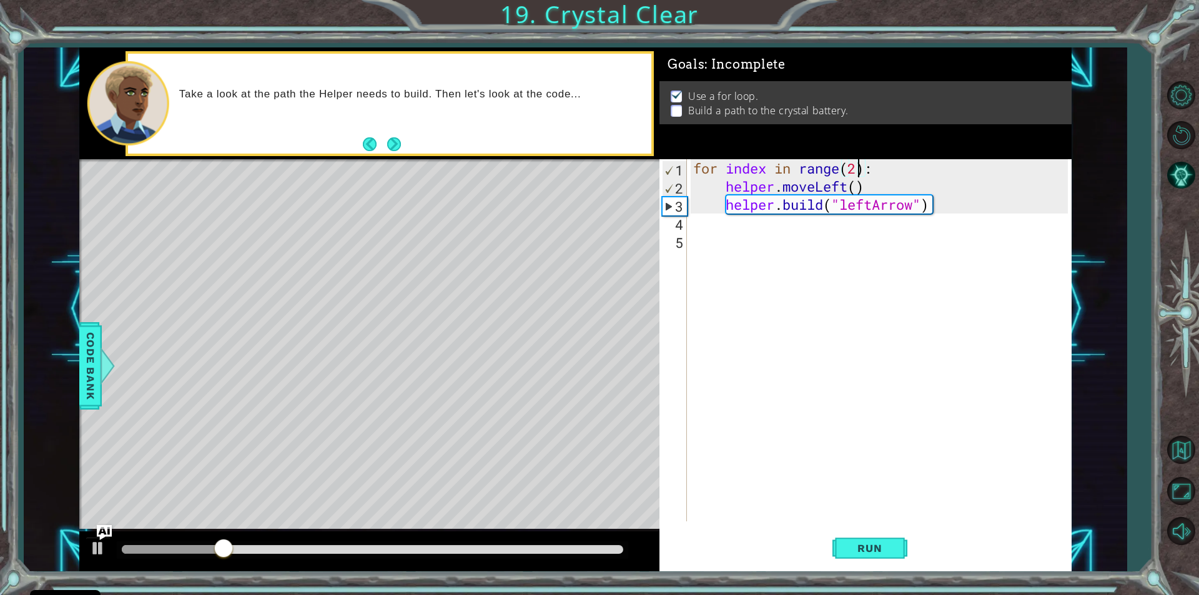
click at [856, 172] on div "for index in range ( 2 ) : helper . moveLeft ( ) helper . build ( "leftArrow" )" at bounding box center [882, 358] width 383 height 398
type textarea "for index in range(4):"
click at [881, 550] on span "Run" at bounding box center [869, 548] width 49 height 12
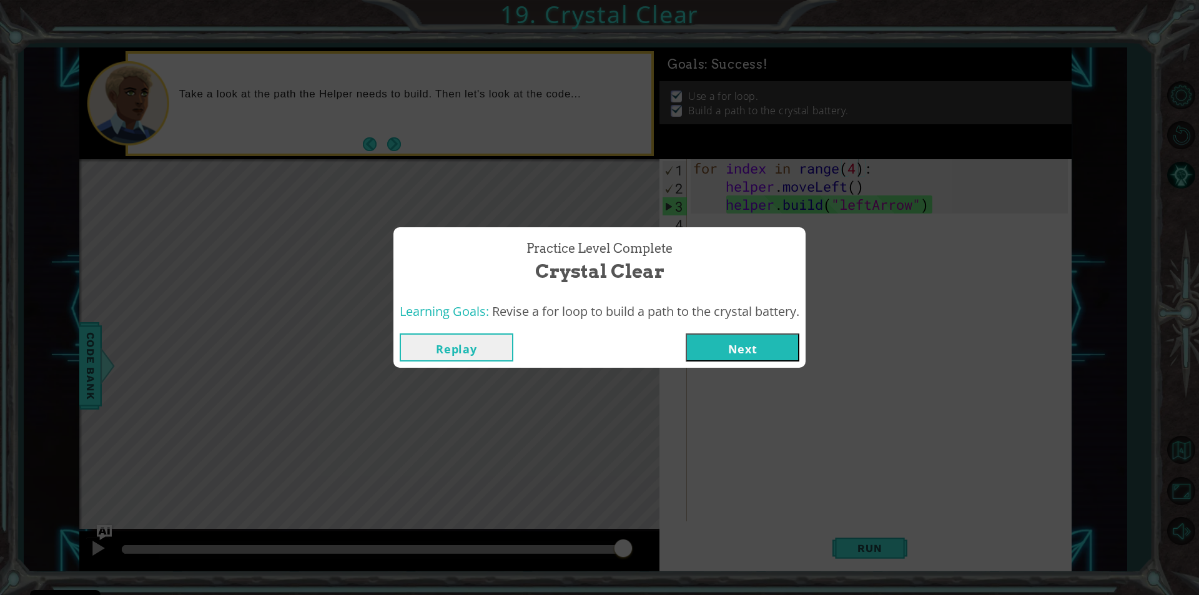
click at [731, 357] on button "Next" at bounding box center [743, 347] width 114 height 28
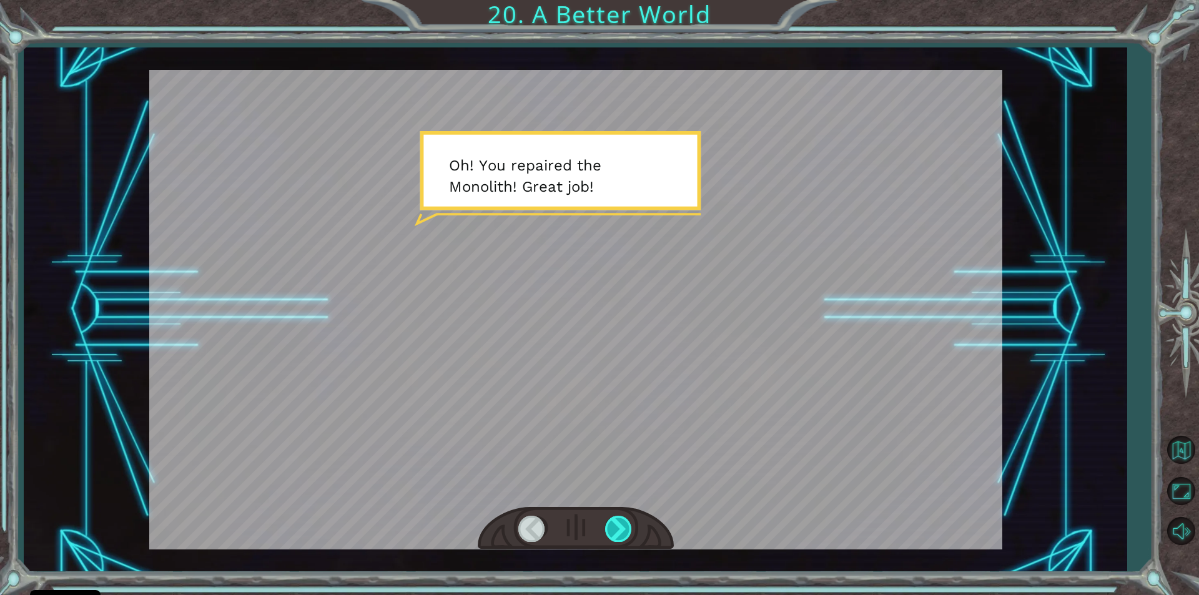
click at [612, 534] on div at bounding box center [619, 529] width 28 height 26
click at [614, 535] on div at bounding box center [619, 529] width 28 height 26
click at [613, 534] on div at bounding box center [619, 529] width 28 height 26
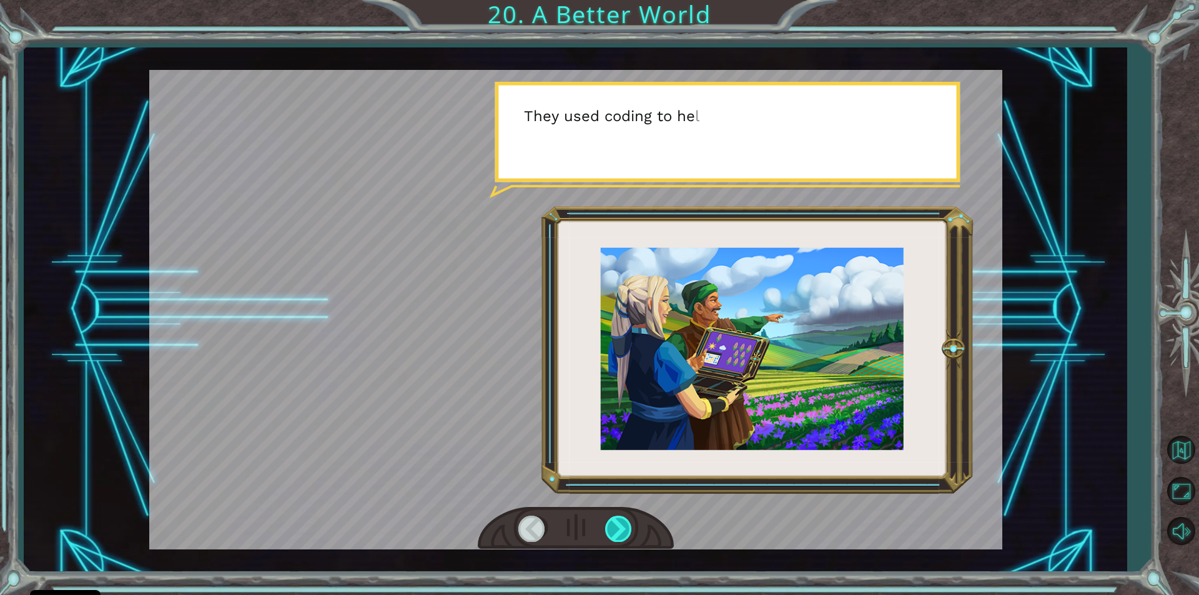
click at [613, 534] on div at bounding box center [619, 529] width 28 height 26
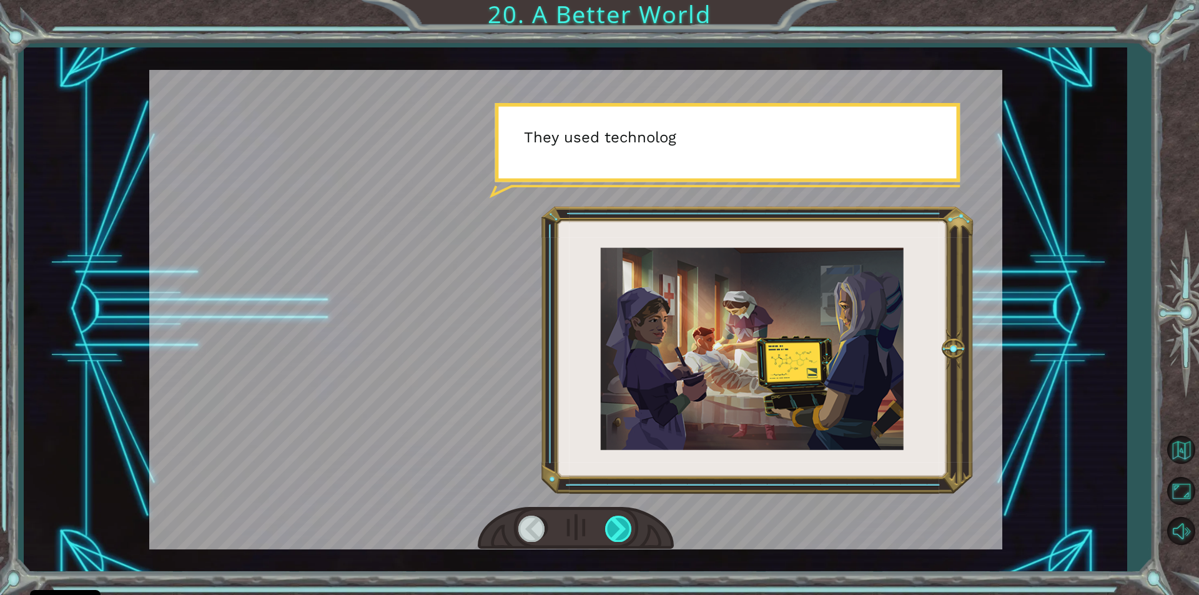
click at [613, 534] on div at bounding box center [619, 529] width 28 height 26
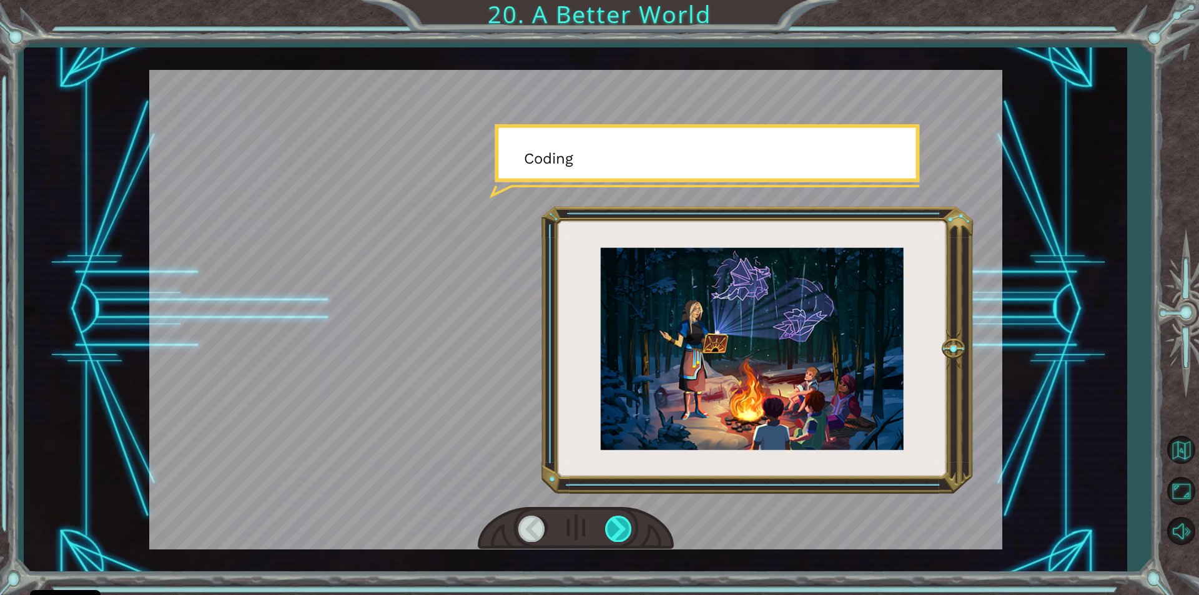
click at [613, 534] on div at bounding box center [619, 529] width 28 height 26
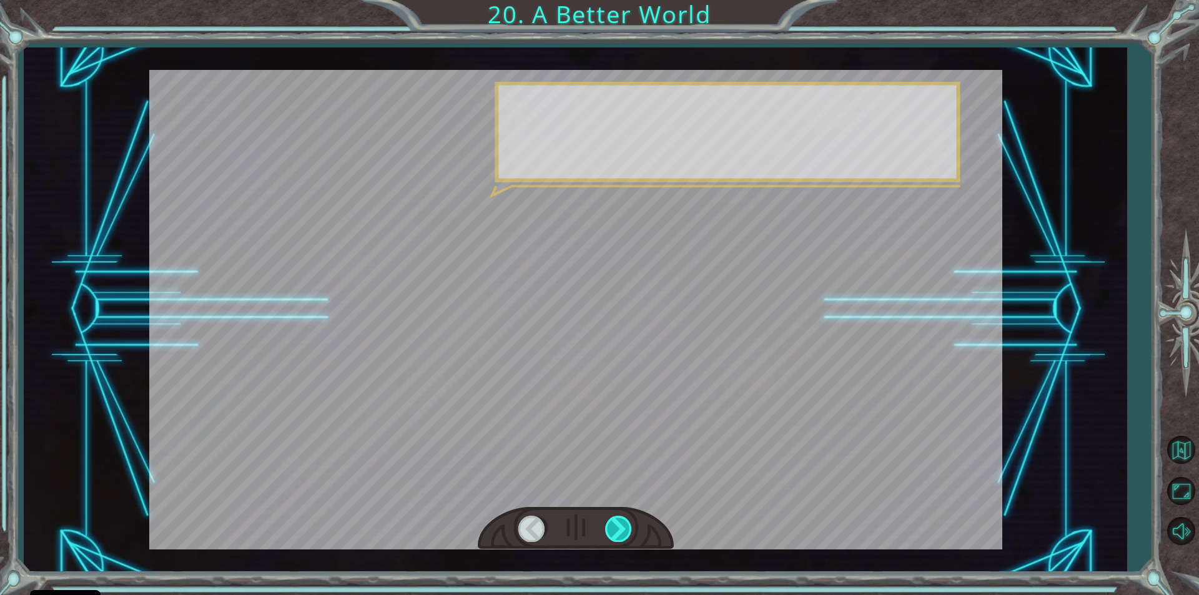
click at [613, 534] on div at bounding box center [619, 529] width 28 height 26
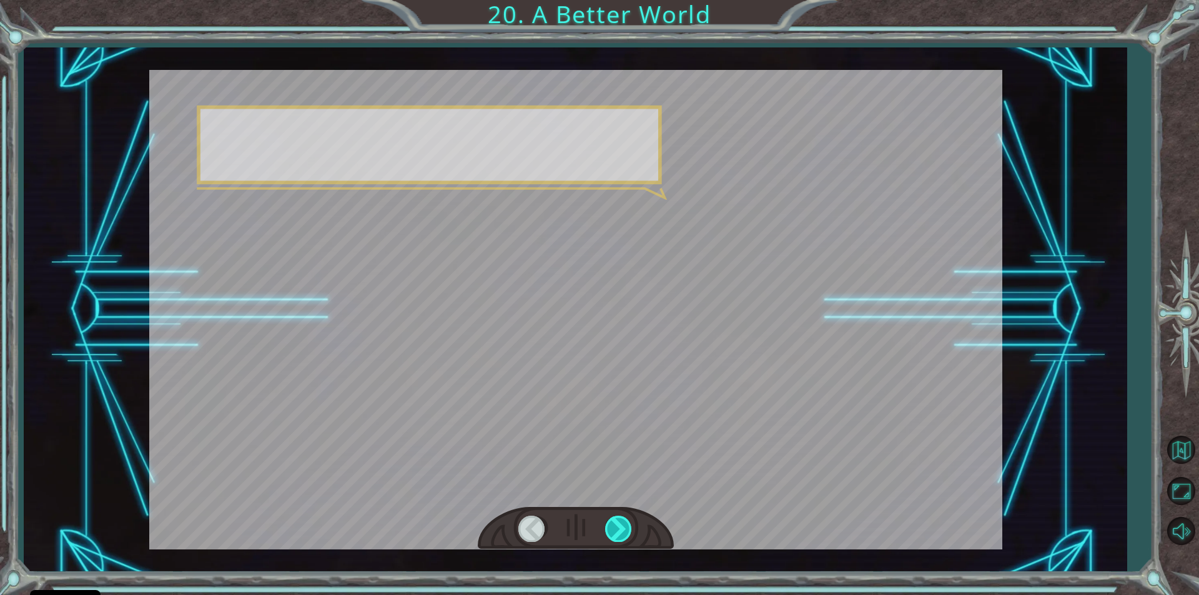
click at [613, 534] on div at bounding box center [619, 529] width 28 height 26
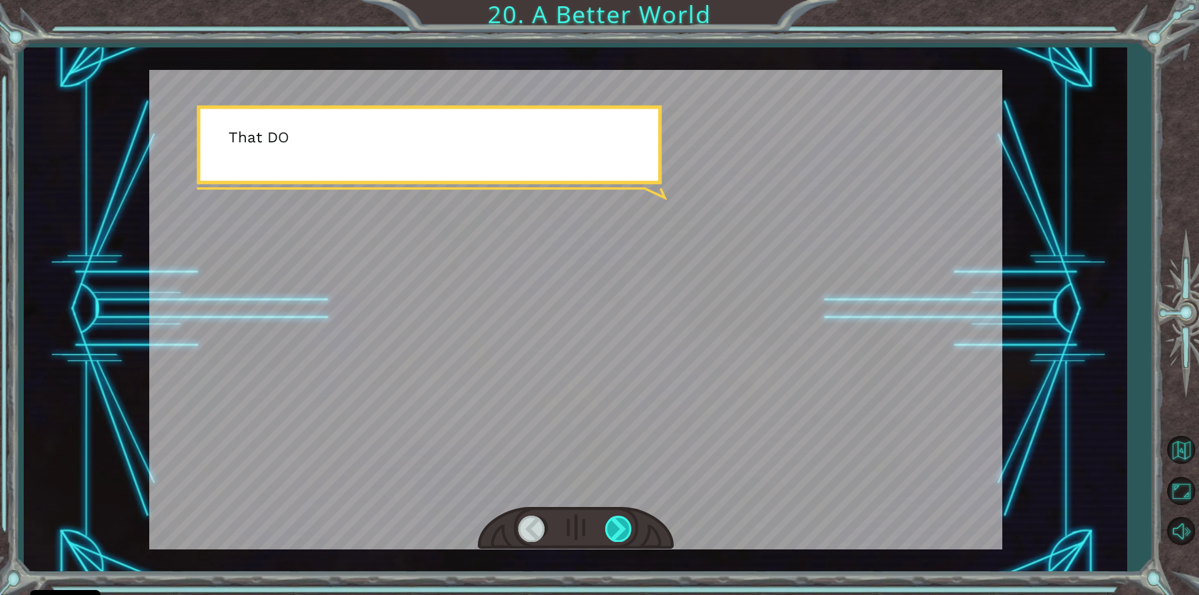
click at [613, 534] on div at bounding box center [619, 529] width 28 height 26
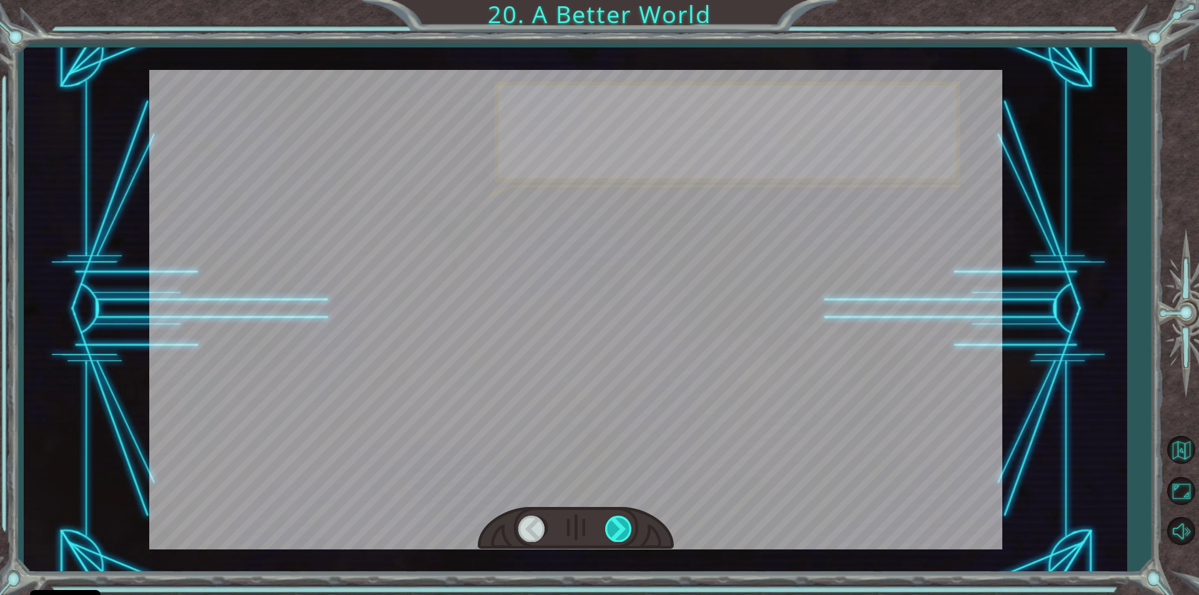
click at [613, 534] on div at bounding box center [619, 529] width 28 height 26
click at [613, 533] on div at bounding box center [619, 529] width 28 height 26
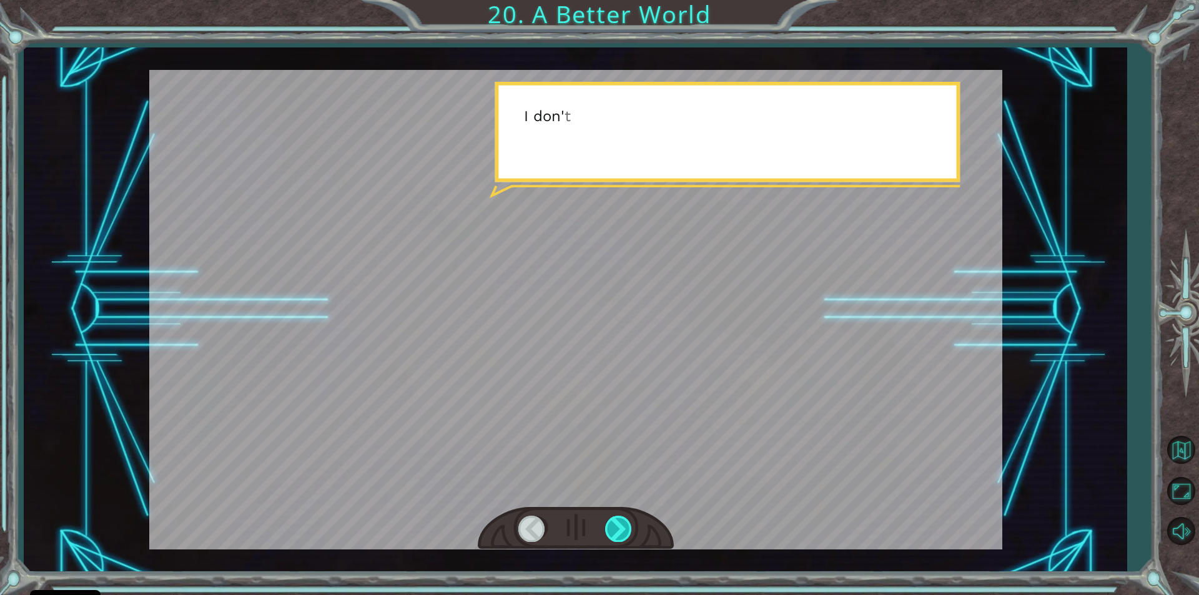
click at [613, 531] on div at bounding box center [619, 529] width 28 height 26
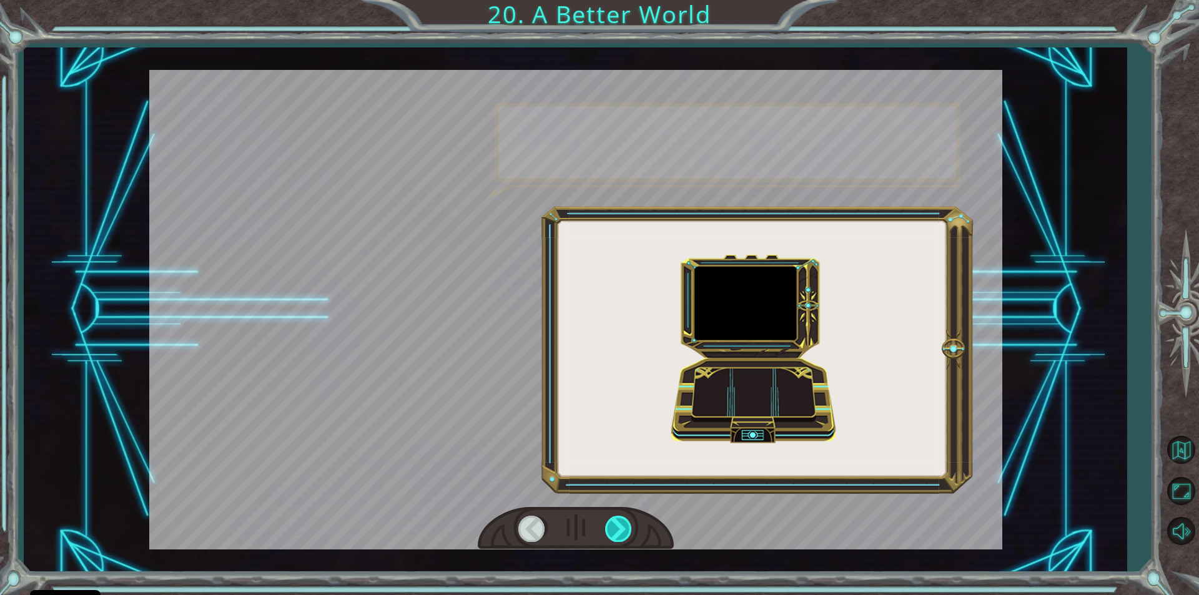
click at [613, 531] on div at bounding box center [619, 529] width 28 height 26
click at [613, 530] on div at bounding box center [619, 529] width 28 height 26
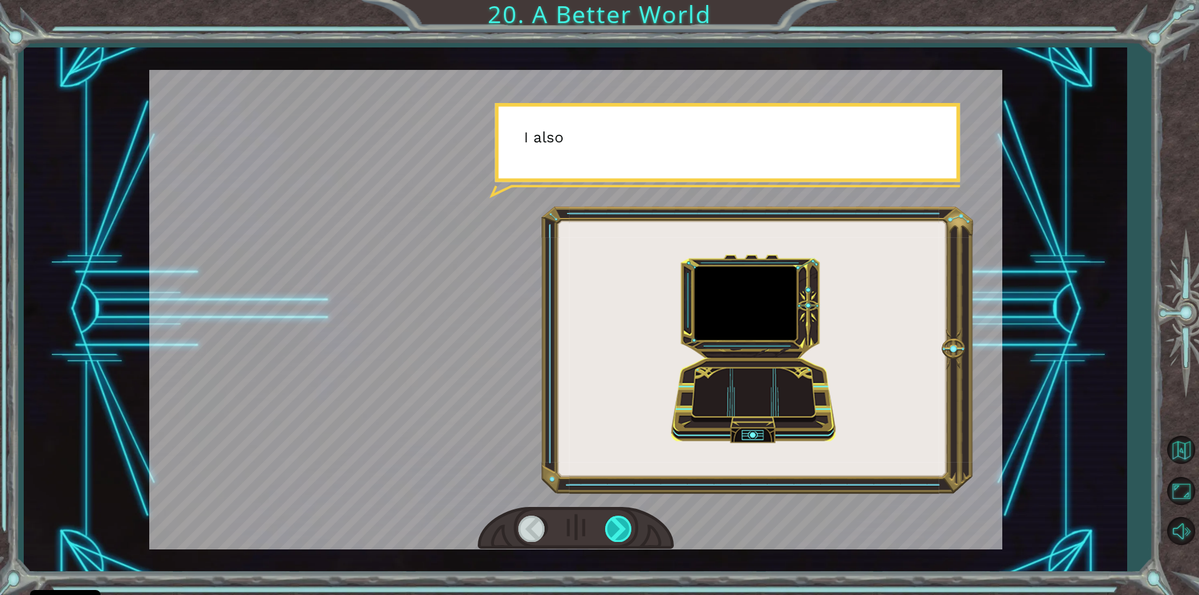
click at [613, 530] on div at bounding box center [619, 529] width 28 height 26
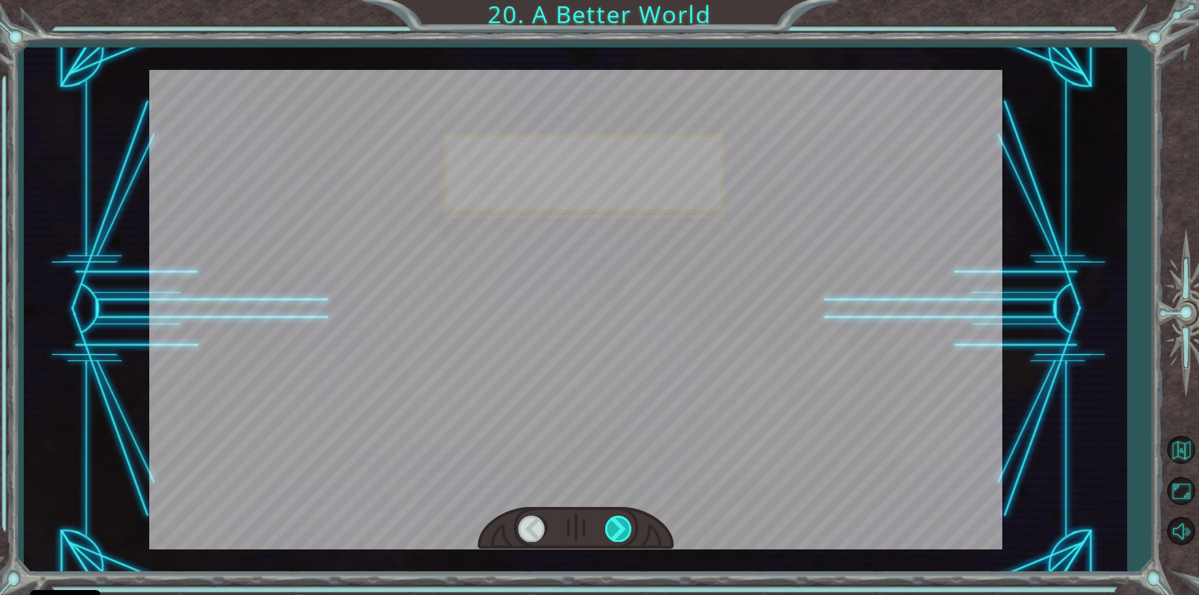
click at [613, 530] on div at bounding box center [619, 529] width 28 height 26
click at [613, 528] on div at bounding box center [619, 529] width 28 height 26
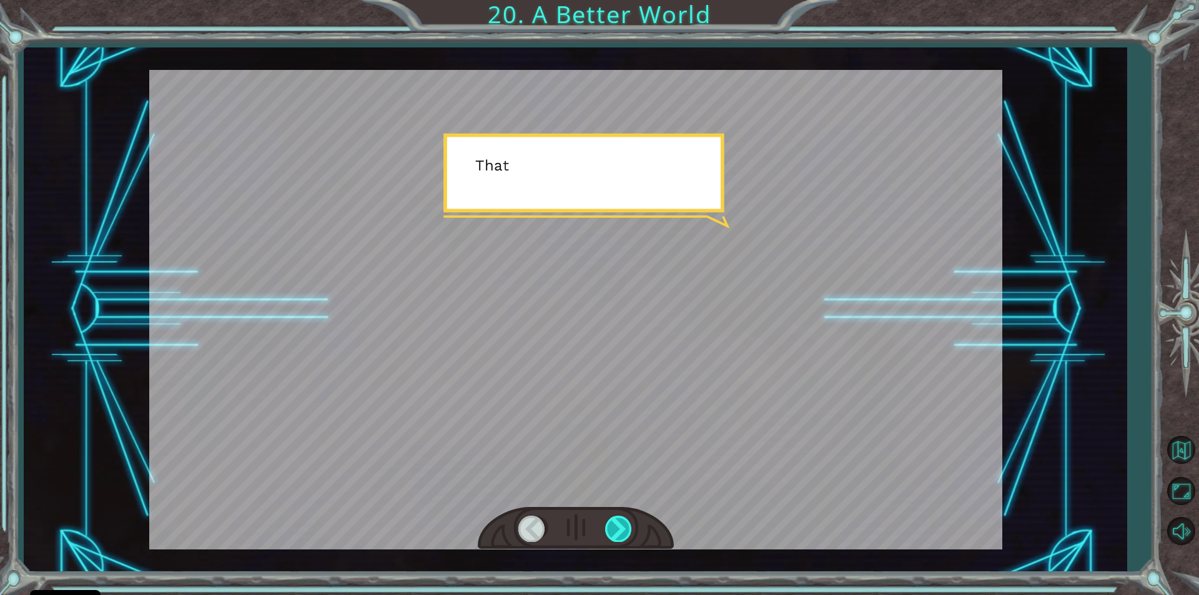
click at [614, 526] on div at bounding box center [619, 529] width 28 height 26
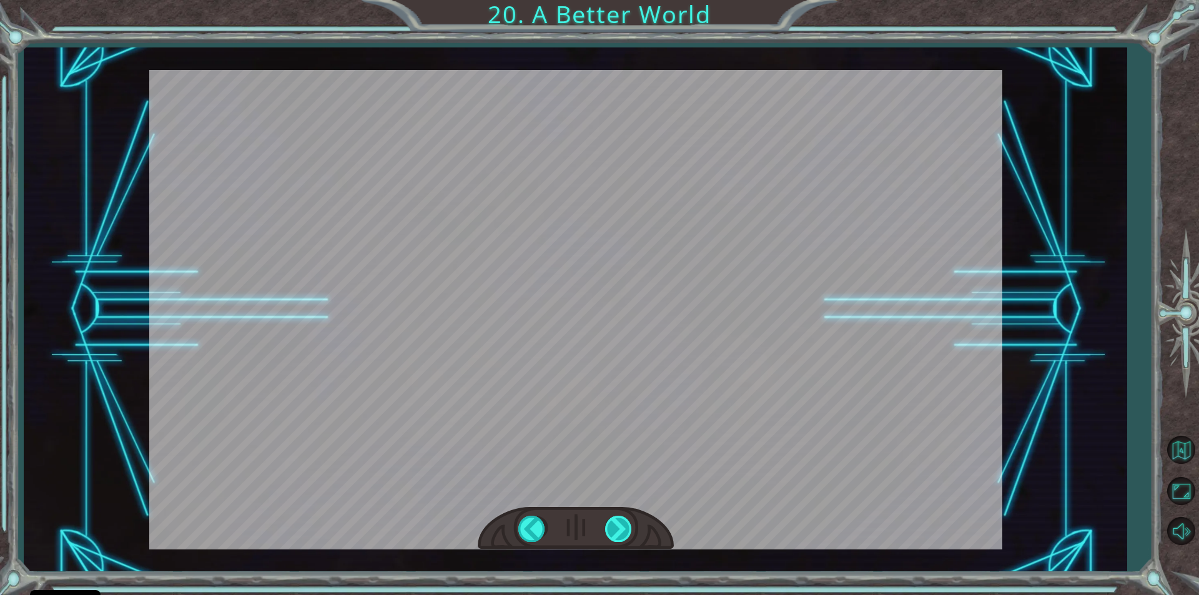
click at [614, 526] on div at bounding box center [619, 529] width 28 height 26
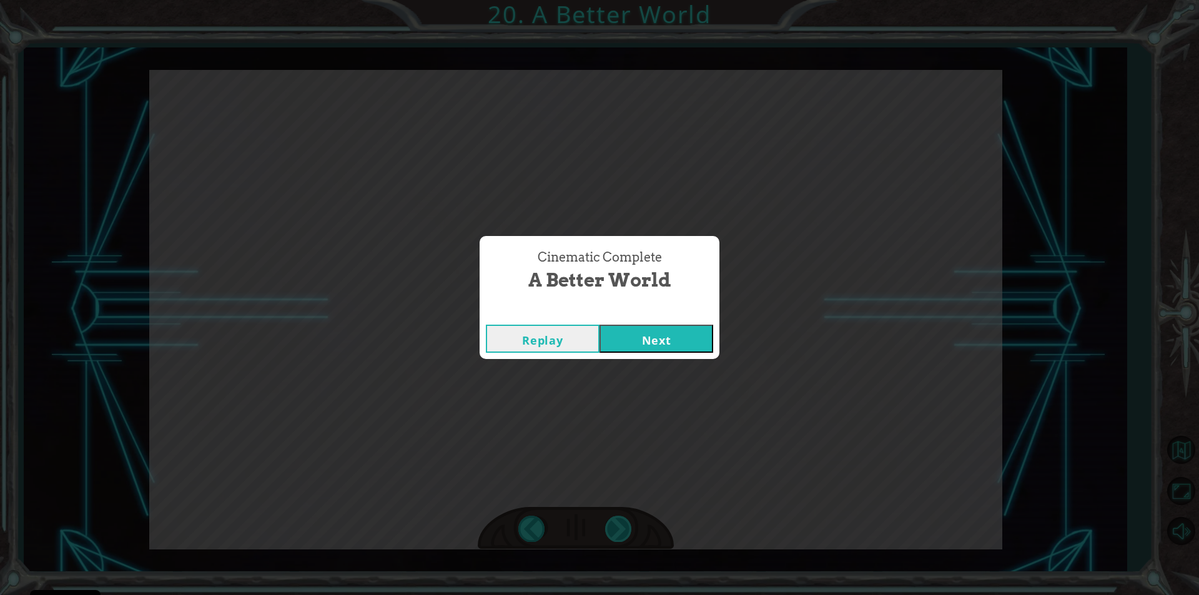
click at [614, 526] on div "Cinematic Complete A Better World Replay Next" at bounding box center [599, 297] width 1199 height 595
click at [621, 345] on button "Next" at bounding box center [657, 339] width 114 height 28
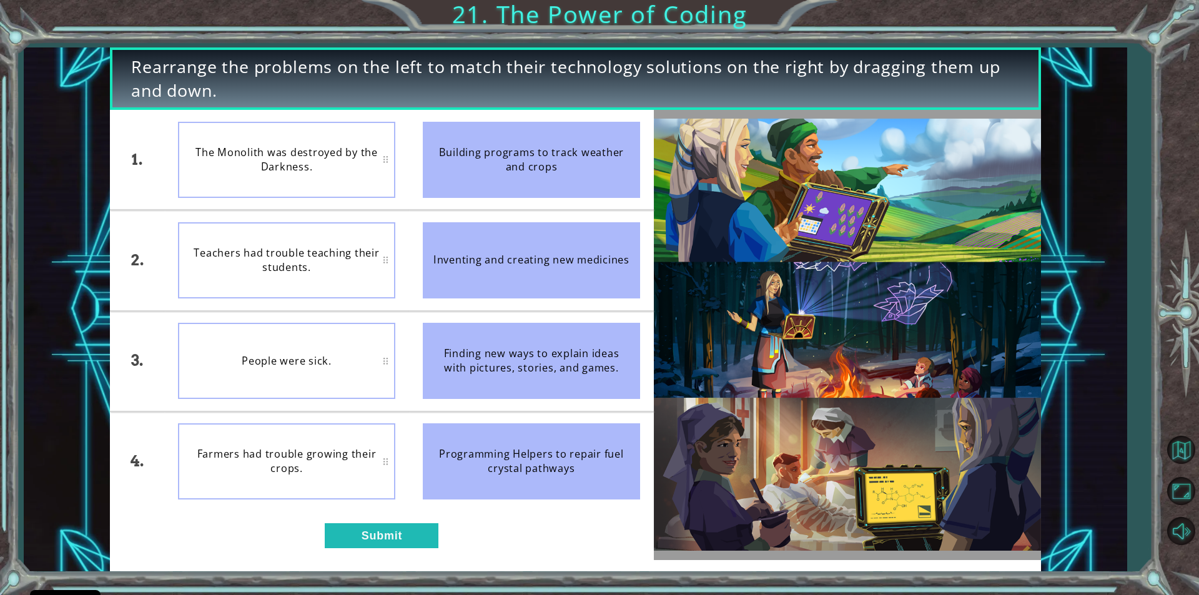
drag, startPoint x: 510, startPoint y: 240, endPoint x: 520, endPoint y: 297, distance: 57.1
click at [515, 327] on ul "Building programs to track weather and crops Inventing and creating new medicin…" at bounding box center [531, 311] width 245 height 402
drag, startPoint x: 519, startPoint y: 274, endPoint x: 435, endPoint y: 327, distance: 99.3
click at [514, 297] on div "Inventing and creating new medicines" at bounding box center [531, 260] width 217 height 76
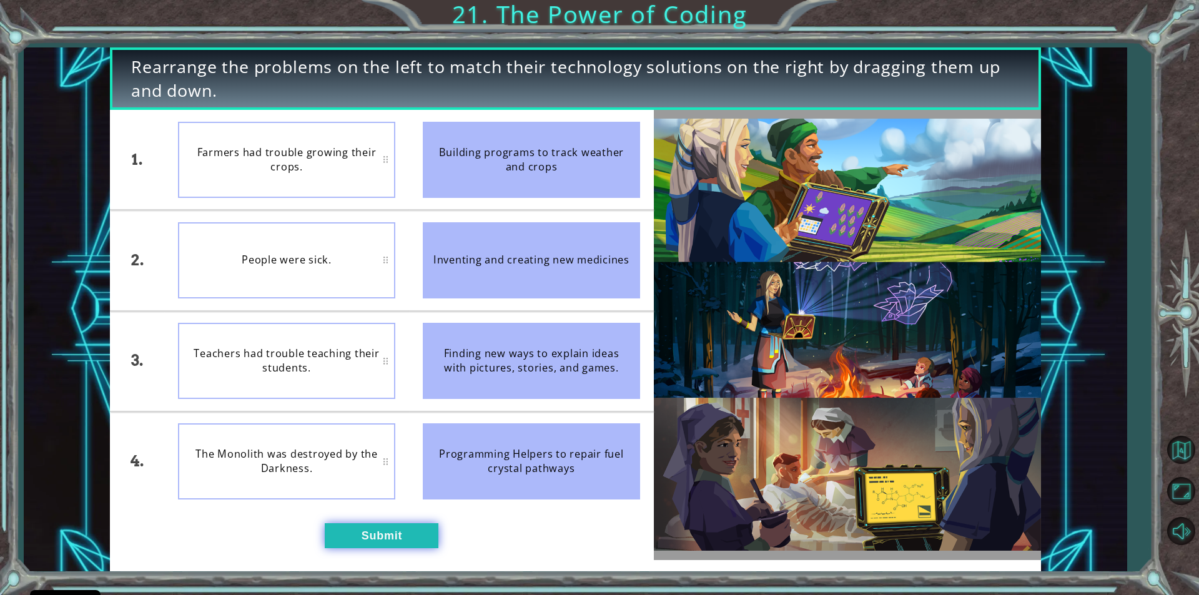
click at [353, 523] on div "1. 2. 3. 4. Farmers had trouble growing their crops. People were sick. Teachers…" at bounding box center [382, 335] width 544 height 450
click at [358, 530] on button "Submit" at bounding box center [382, 535] width 114 height 25
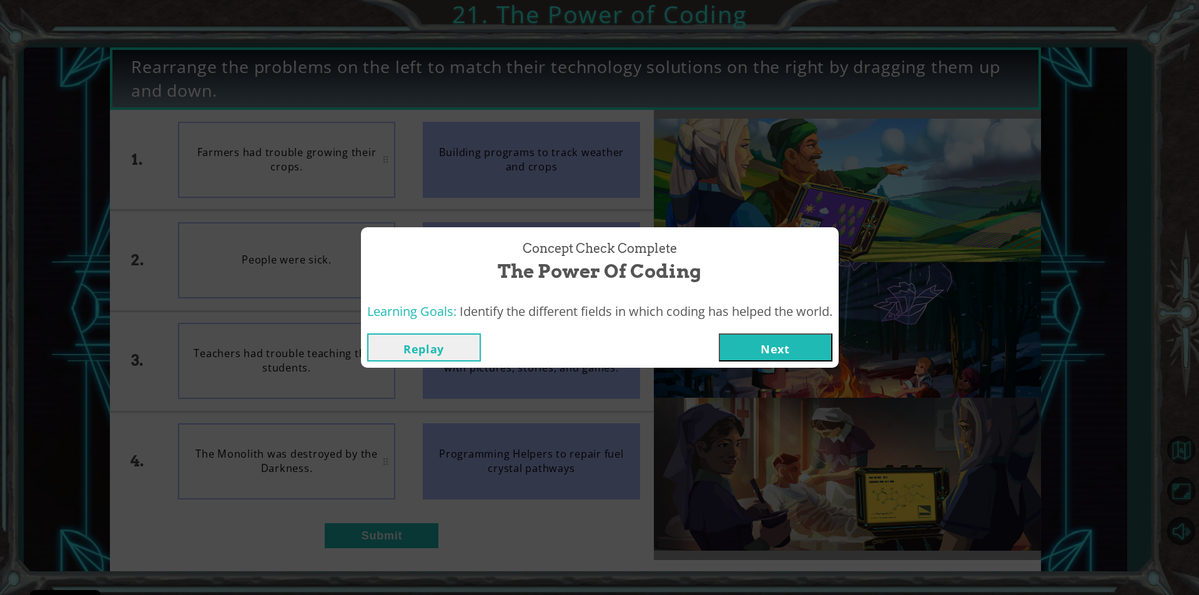
click at [750, 343] on button "Next" at bounding box center [776, 347] width 114 height 28
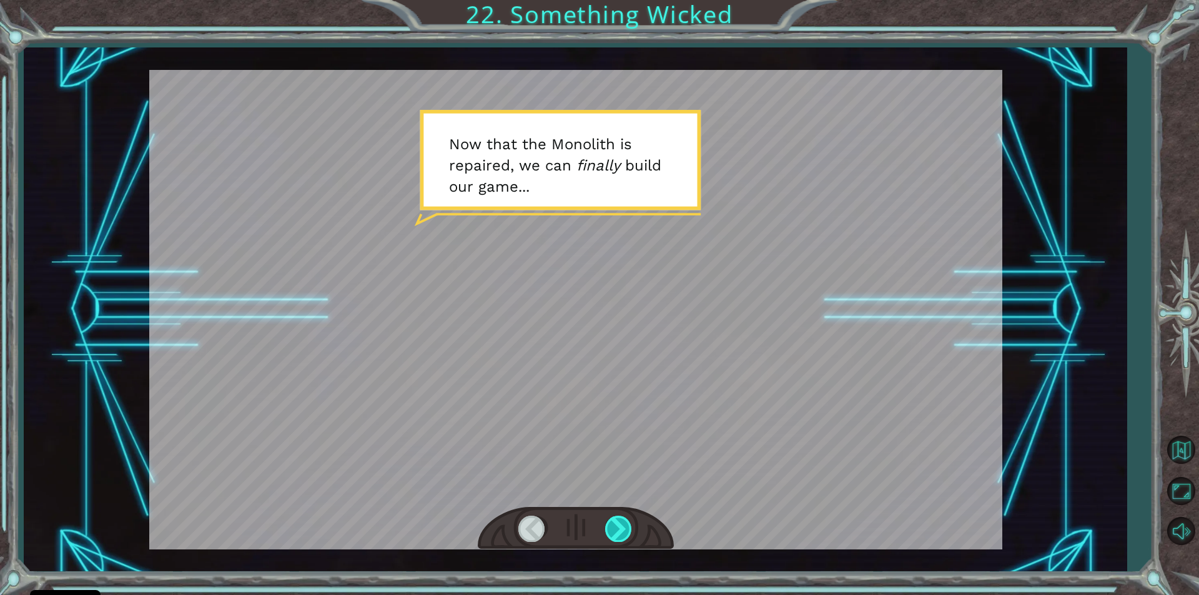
click at [624, 526] on div at bounding box center [619, 529] width 28 height 26
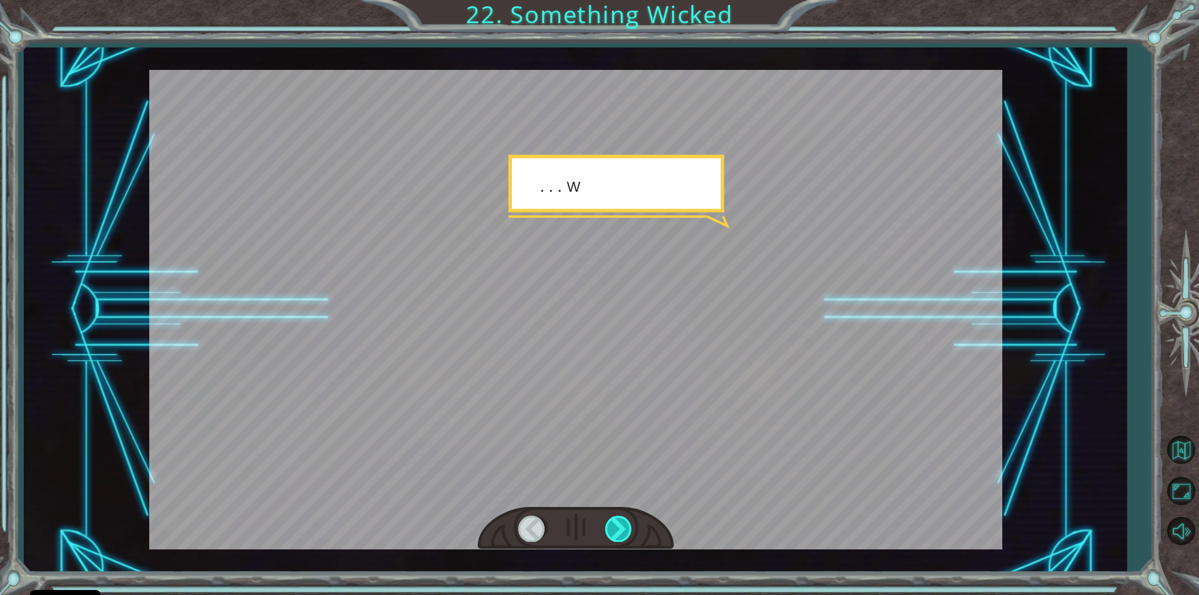
click at [624, 526] on div at bounding box center [619, 529] width 28 height 26
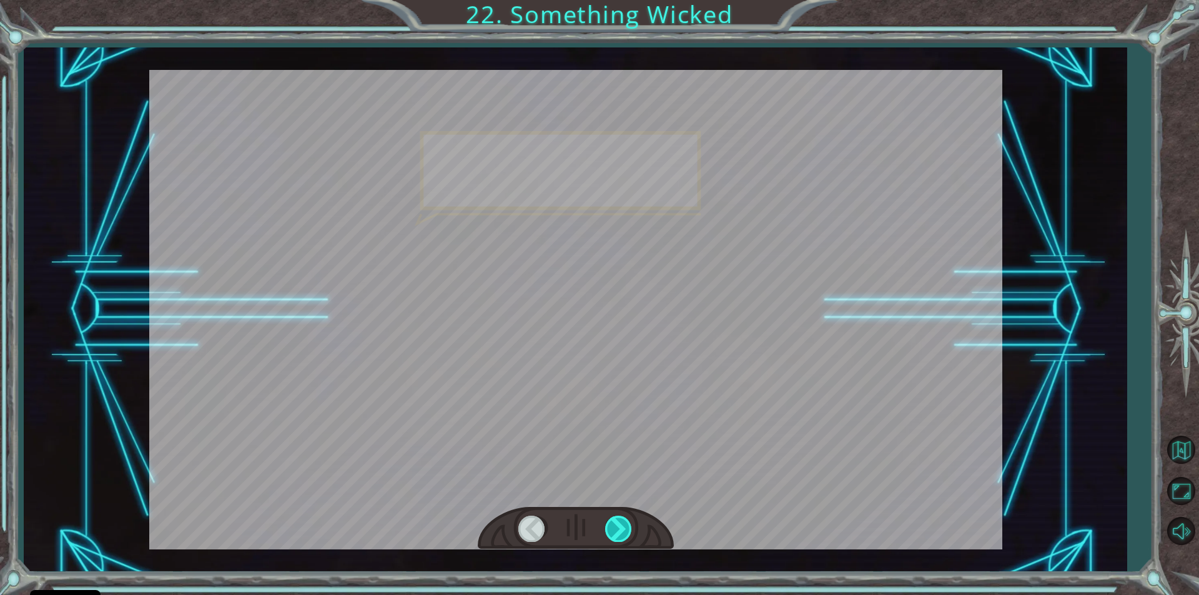
click at [624, 526] on div at bounding box center [619, 529] width 28 height 26
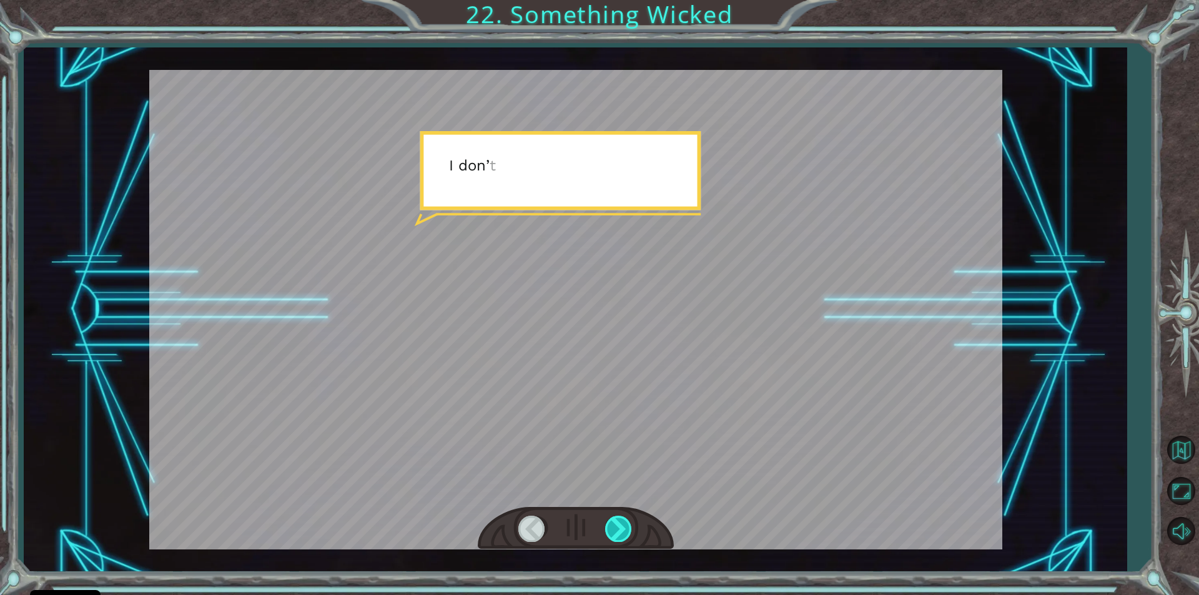
click at [624, 526] on div at bounding box center [619, 529] width 28 height 26
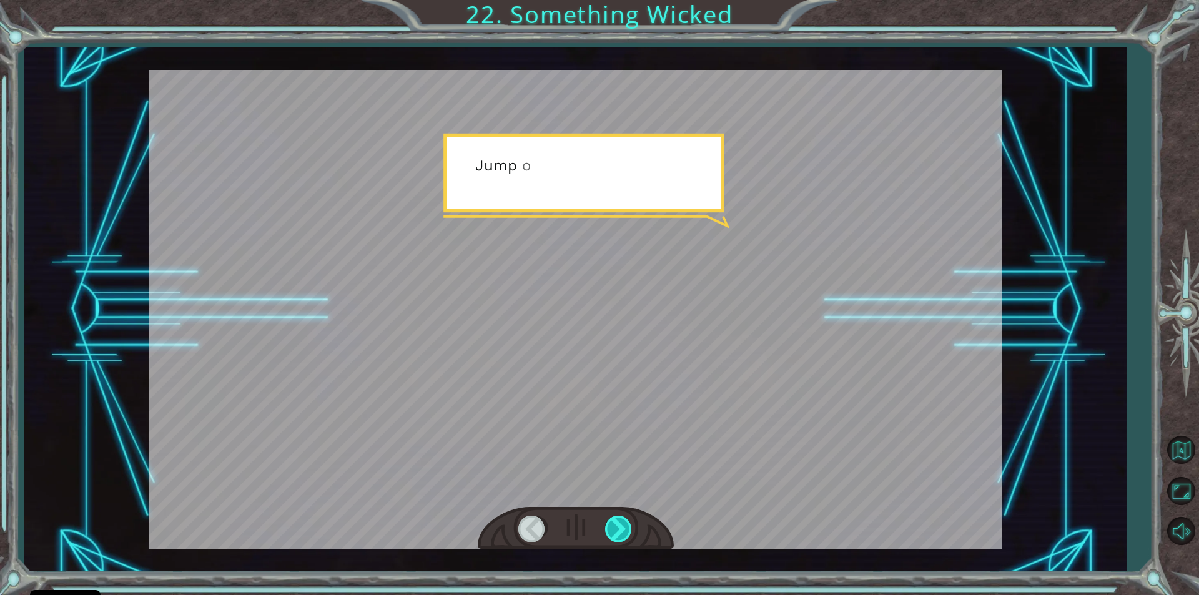
click at [624, 527] on div at bounding box center [619, 529] width 28 height 26
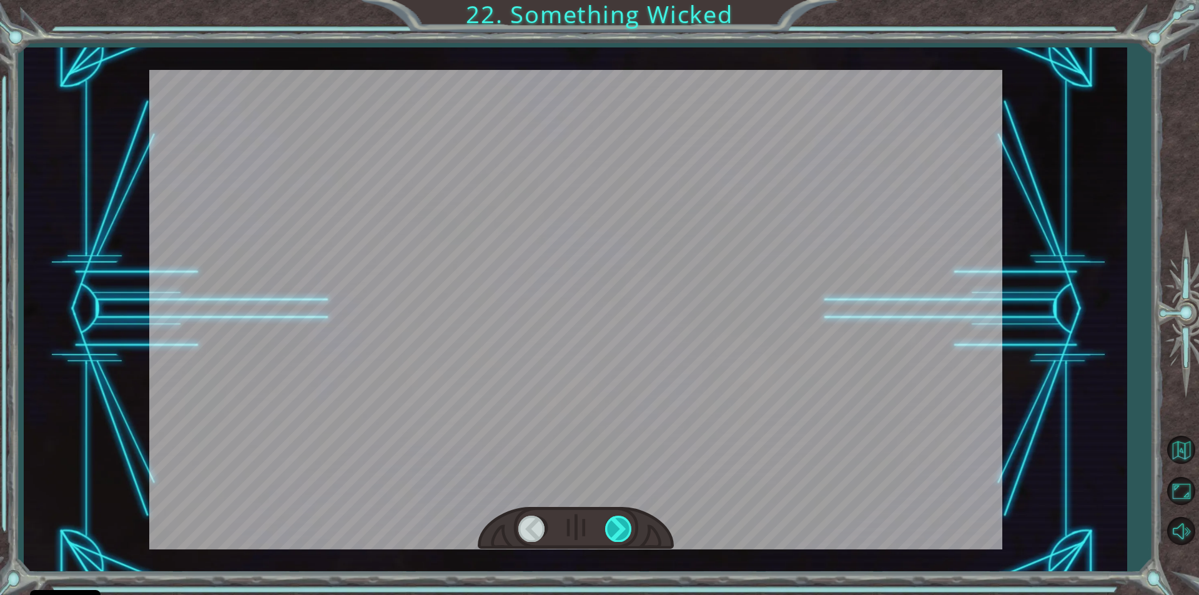
click at [624, 527] on div at bounding box center [619, 529] width 28 height 26
click at [624, 0] on div "Temporary Text N o w t h a t t h e M o n o l i t h i s r e p a i r e d , w e c …" at bounding box center [599, 0] width 1199 height 0
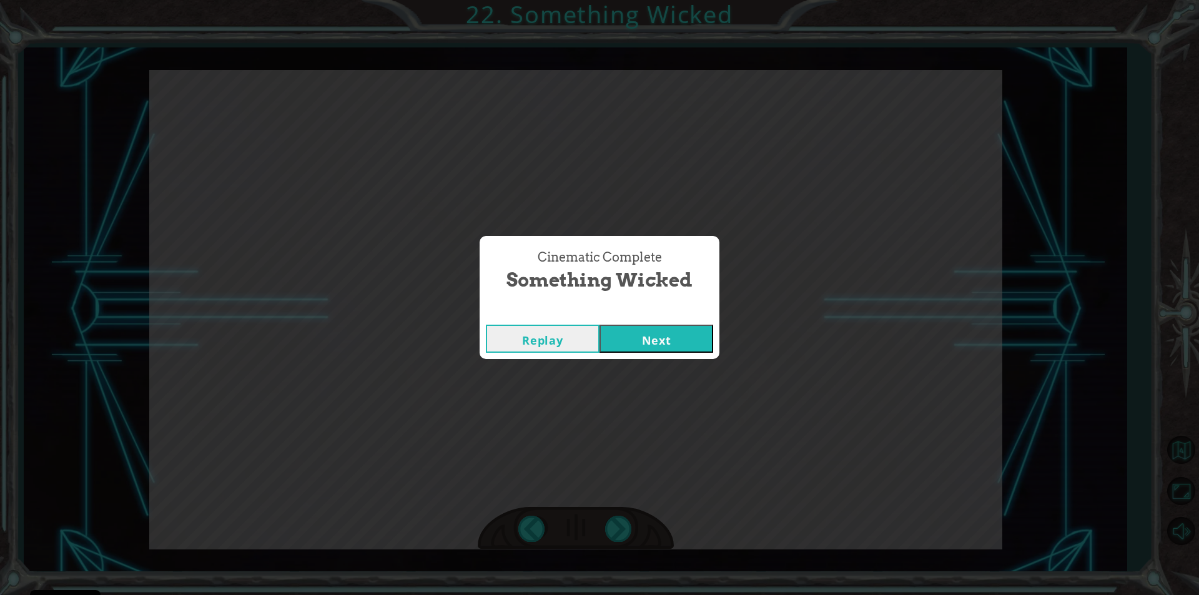
click at [639, 348] on button "Next" at bounding box center [657, 339] width 114 height 28
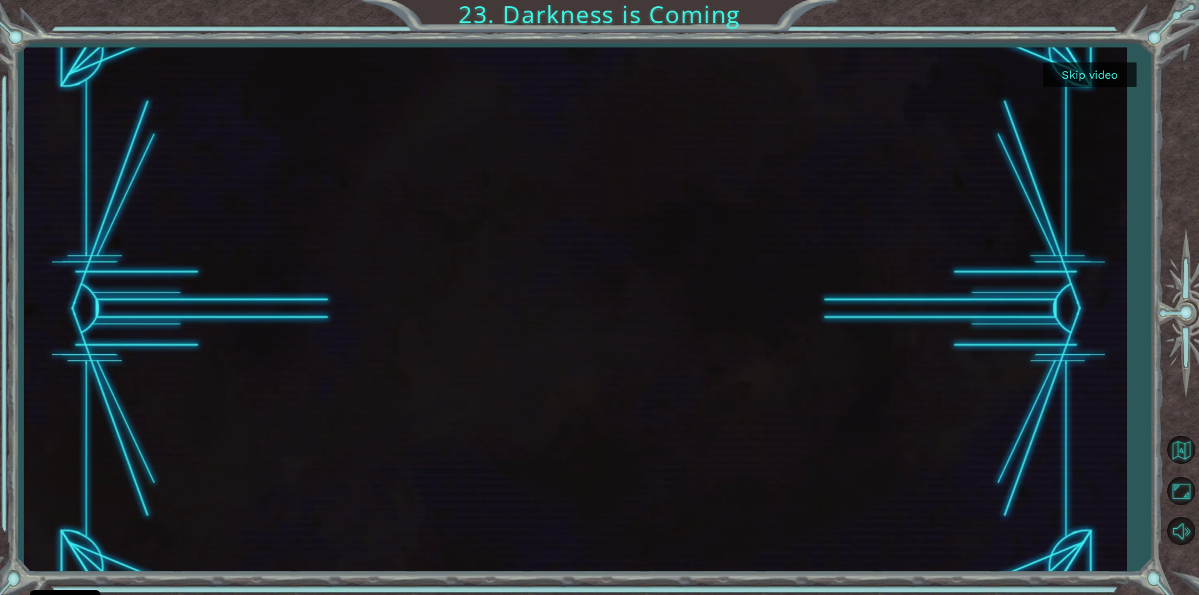
click at [1087, 79] on button "Skip video" at bounding box center [1090, 74] width 94 height 24
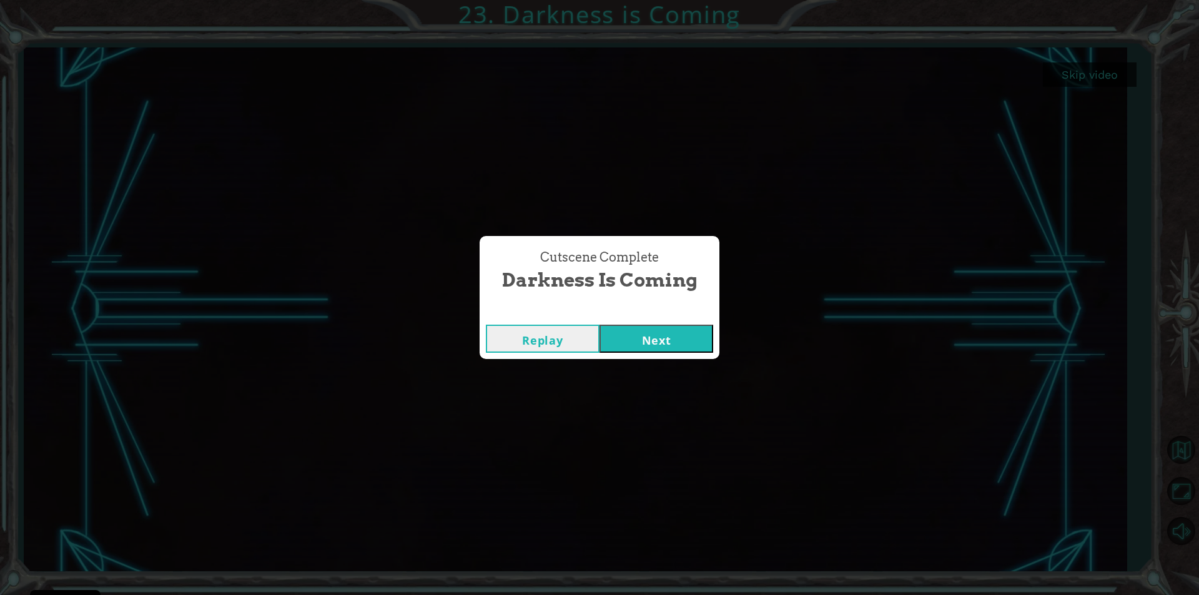
click at [672, 342] on button "Next" at bounding box center [657, 339] width 114 height 28
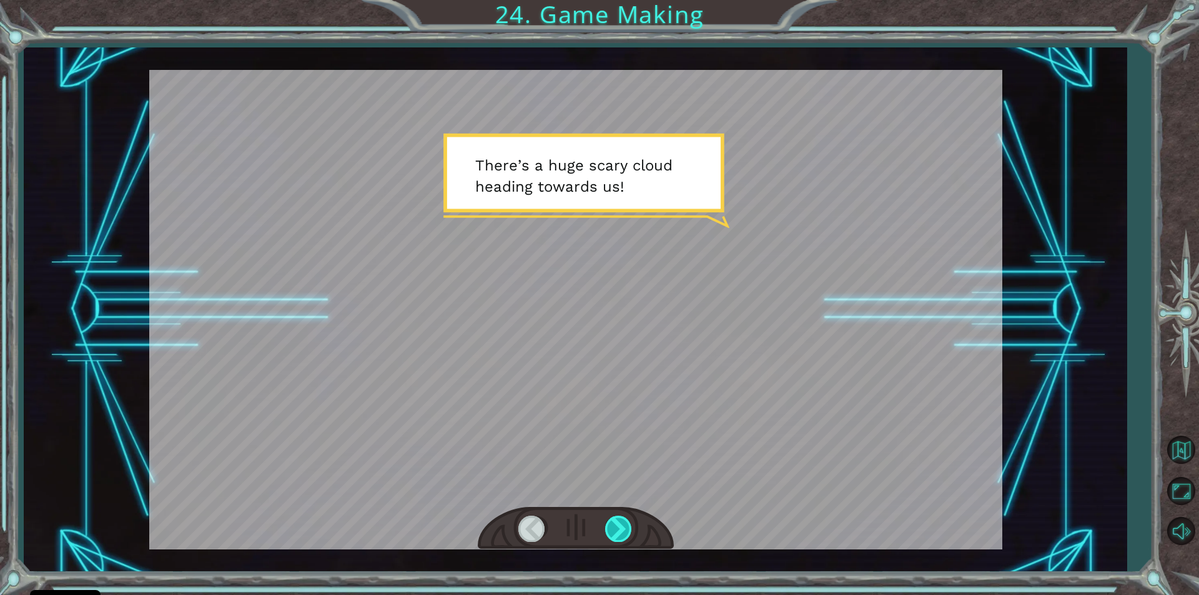
click at [619, 537] on div at bounding box center [619, 529] width 28 height 26
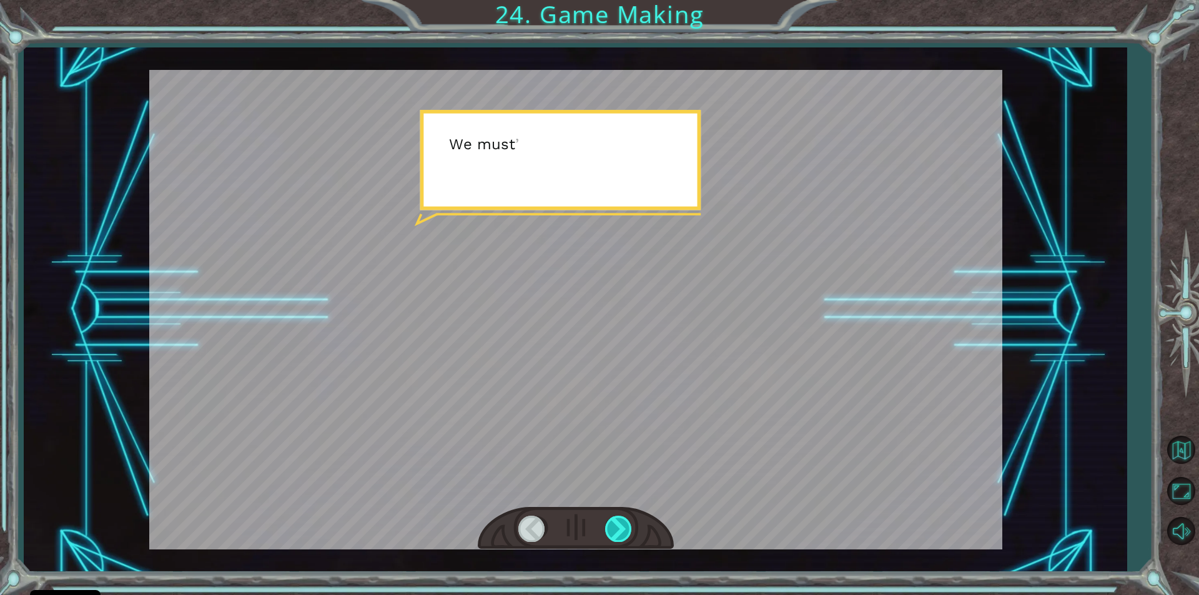
click at [619, 537] on div at bounding box center [619, 529] width 28 height 26
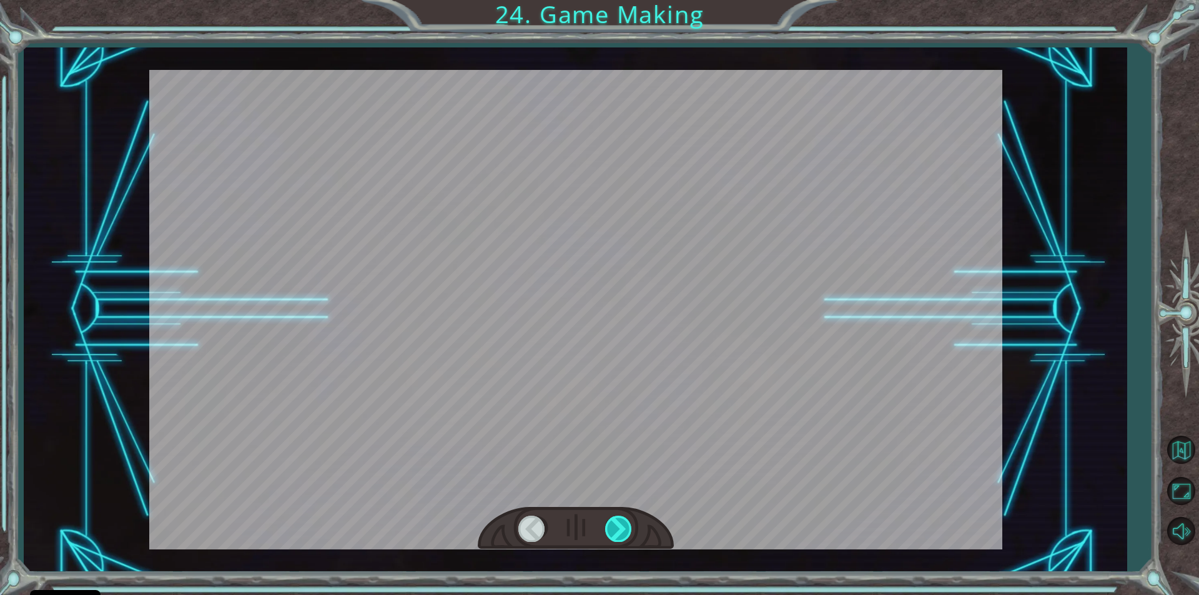
click at [619, 537] on div at bounding box center [619, 529] width 28 height 26
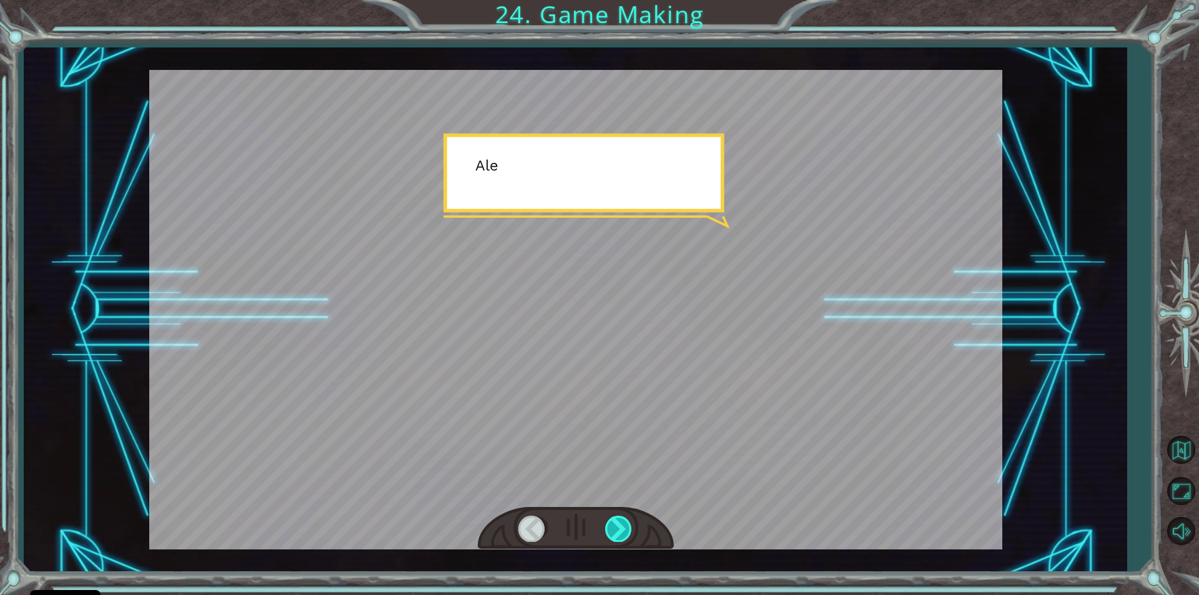
click at [619, 537] on div at bounding box center [619, 529] width 28 height 26
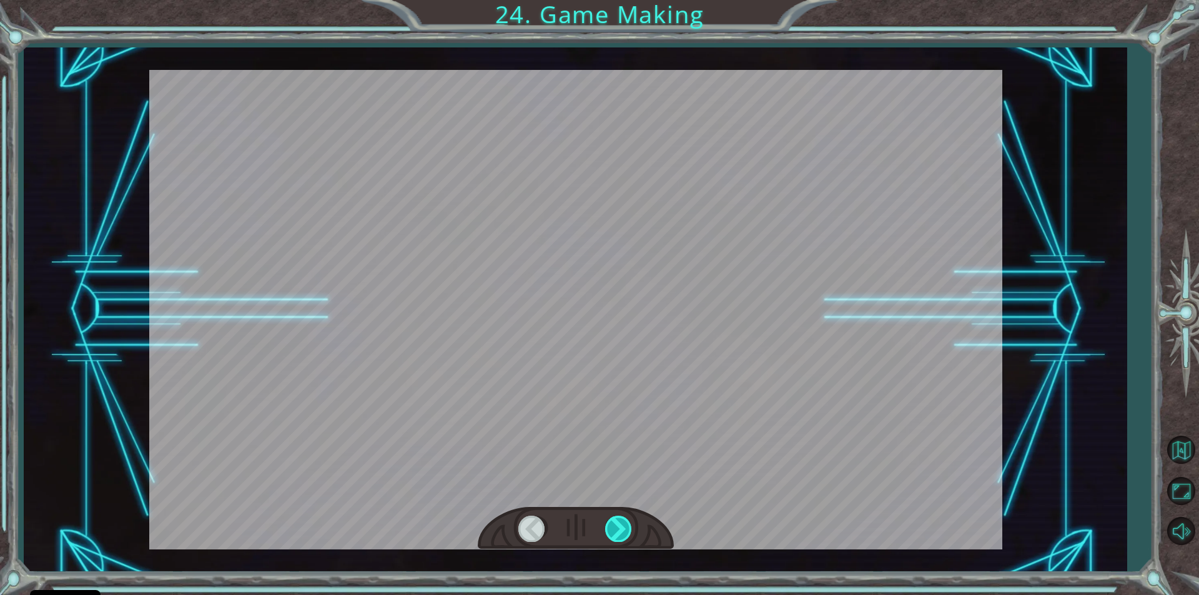
click at [619, 537] on div at bounding box center [619, 529] width 28 height 26
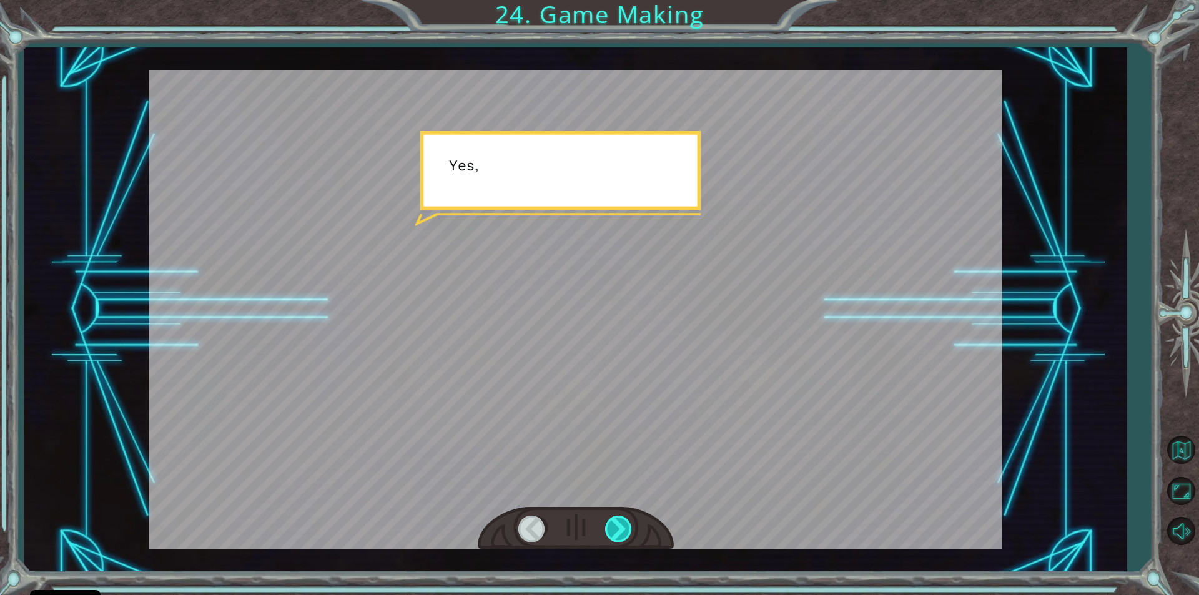
click at [619, 537] on div at bounding box center [619, 529] width 28 height 26
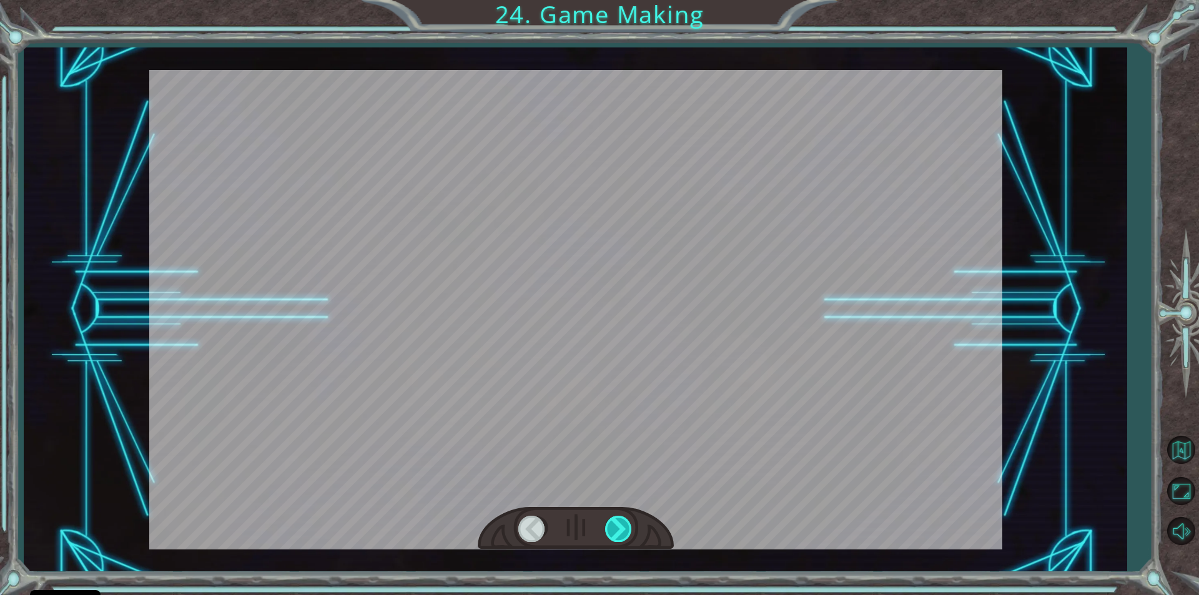
click at [619, 537] on div at bounding box center [619, 529] width 28 height 26
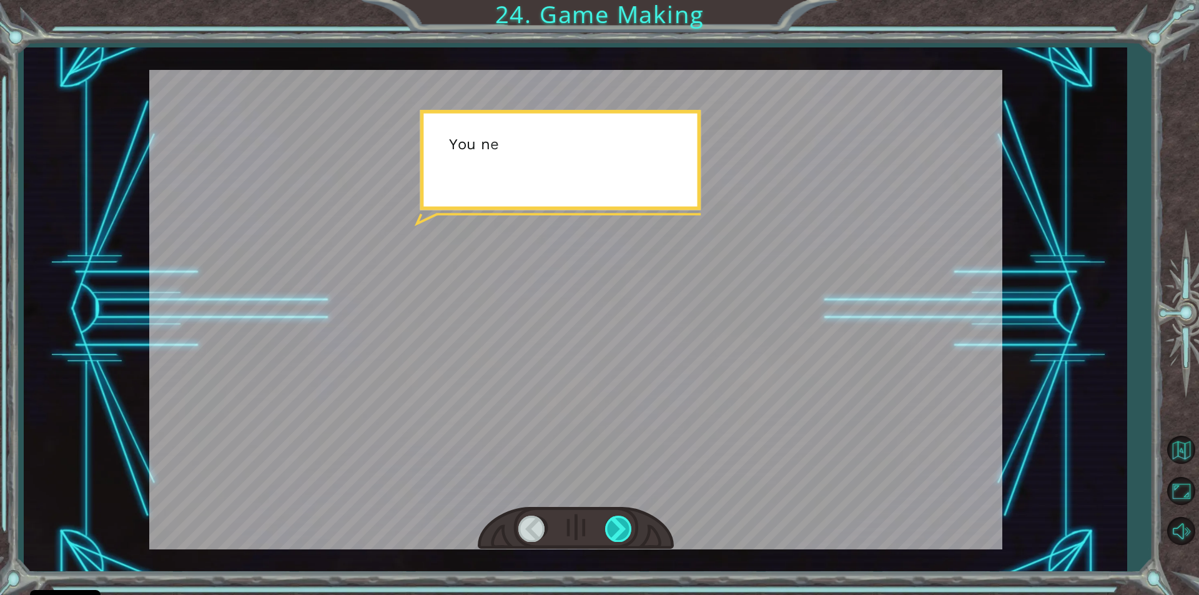
click at [619, 537] on div at bounding box center [619, 529] width 28 height 26
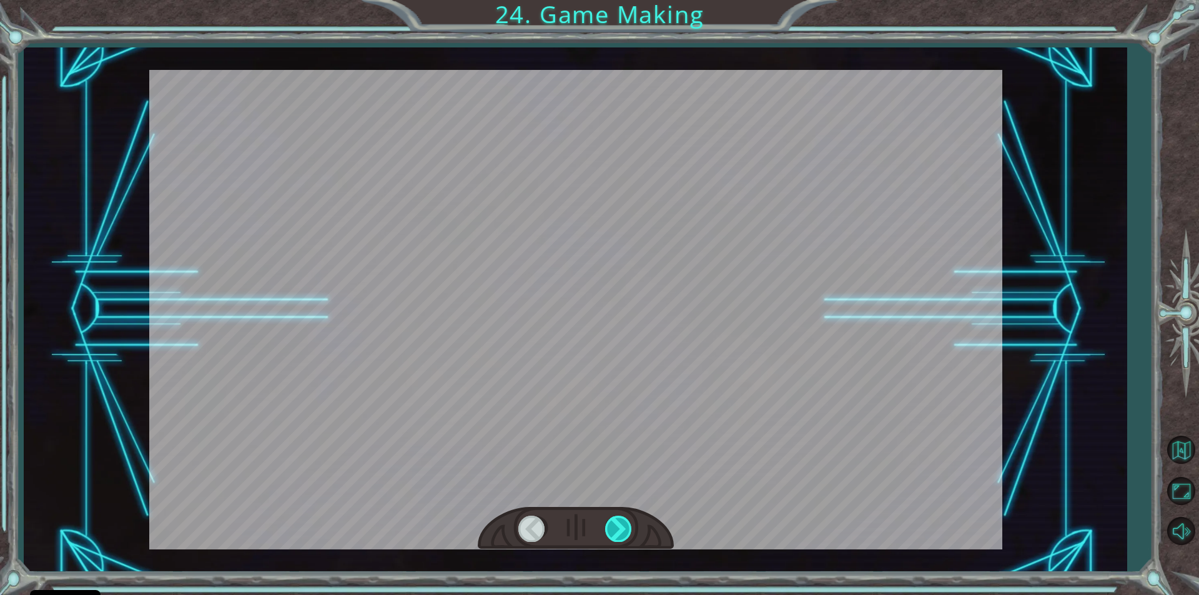
click at [619, 537] on div at bounding box center [619, 529] width 28 height 26
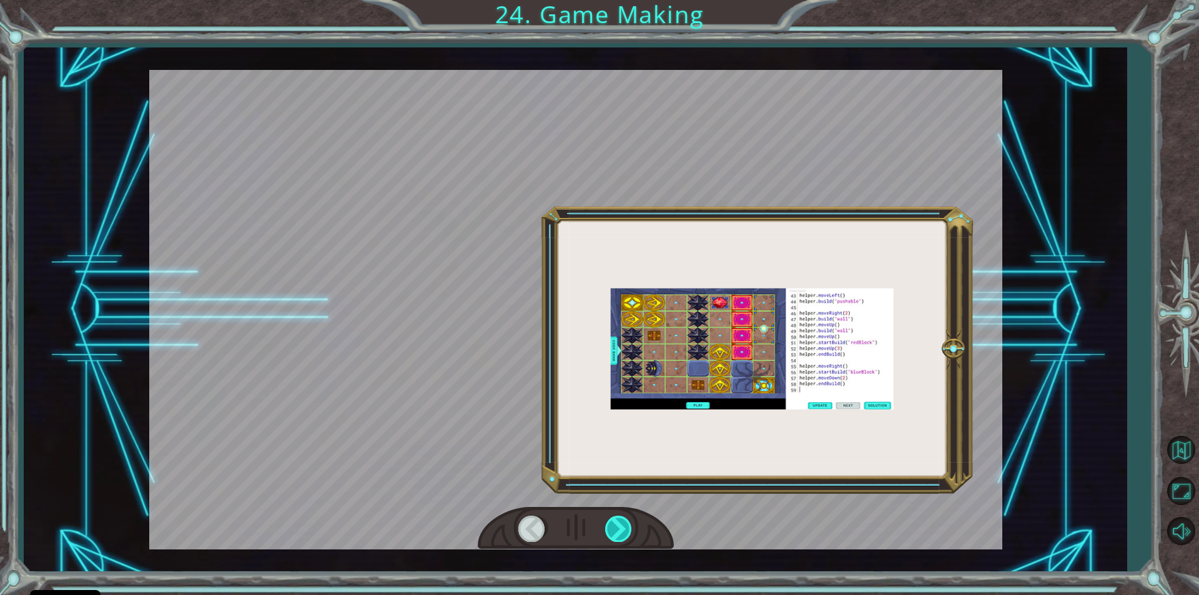
click at [619, 537] on div at bounding box center [619, 529] width 28 height 26
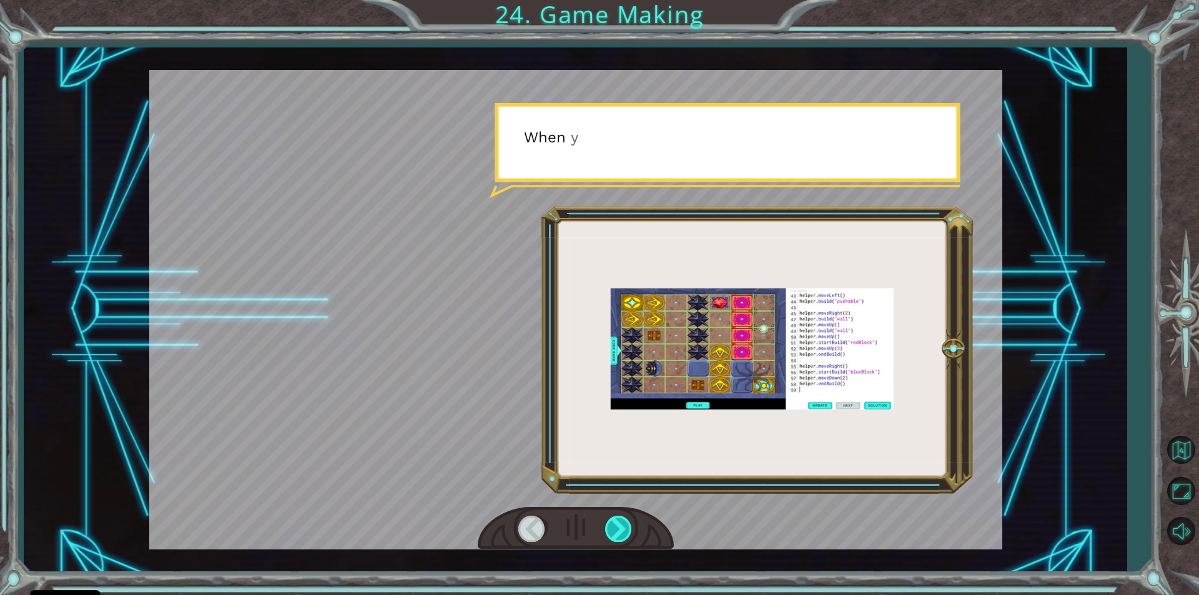
click at [619, 537] on div at bounding box center [619, 529] width 28 height 26
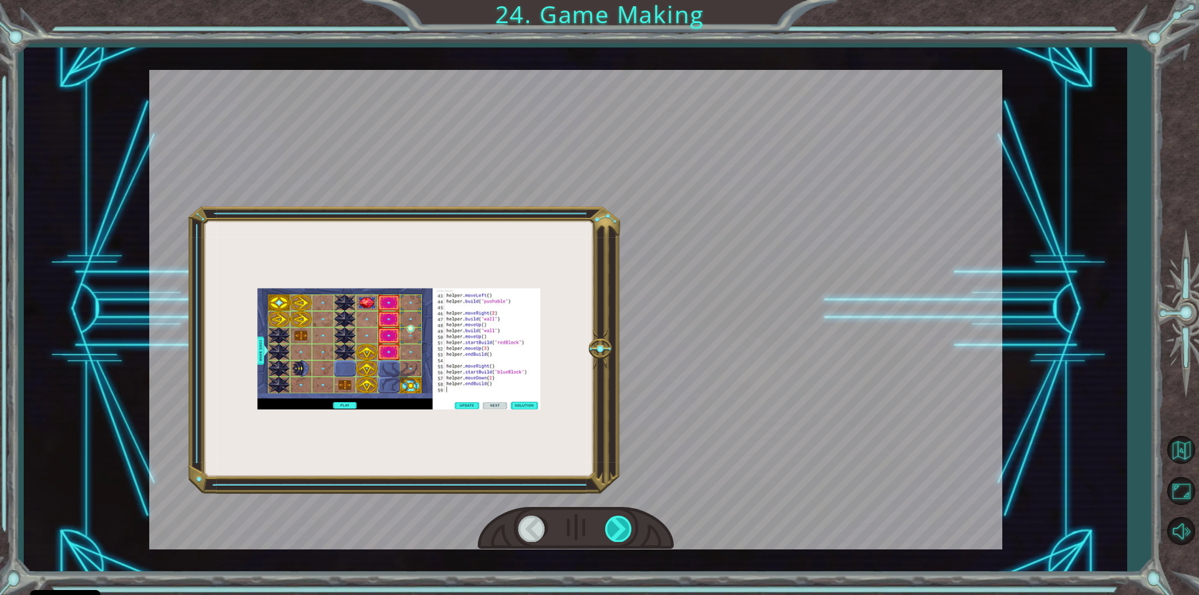
click at [619, 537] on div at bounding box center [619, 529] width 28 height 26
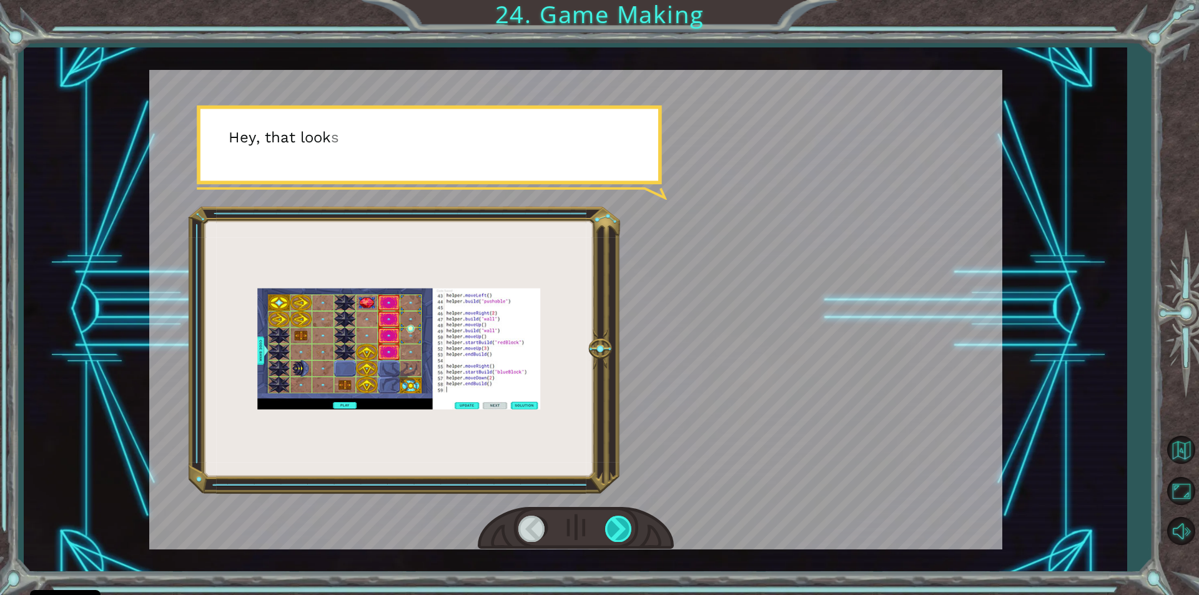
click at [619, 537] on div at bounding box center [619, 529] width 28 height 26
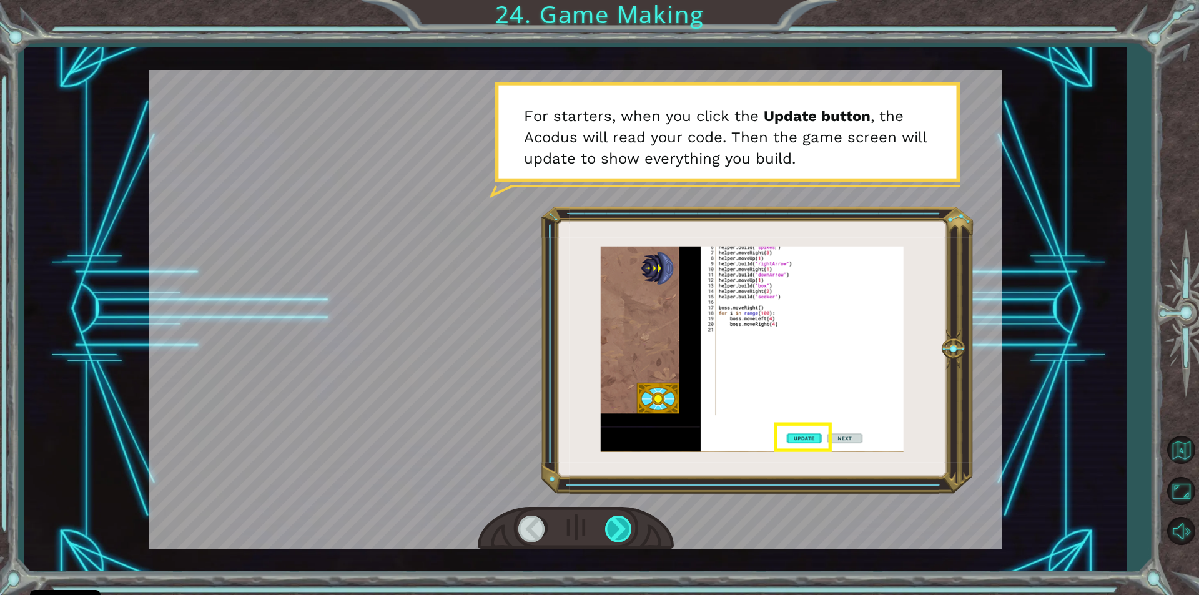
click at [624, 516] on div at bounding box center [619, 529] width 28 height 26
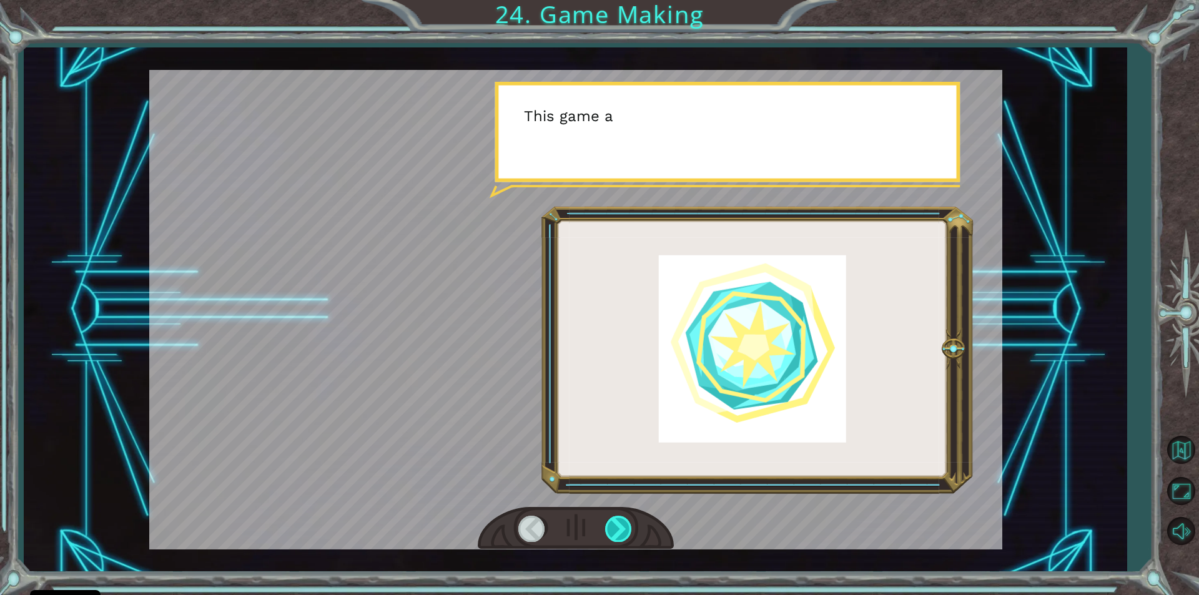
click at [624, 516] on div at bounding box center [619, 529] width 28 height 26
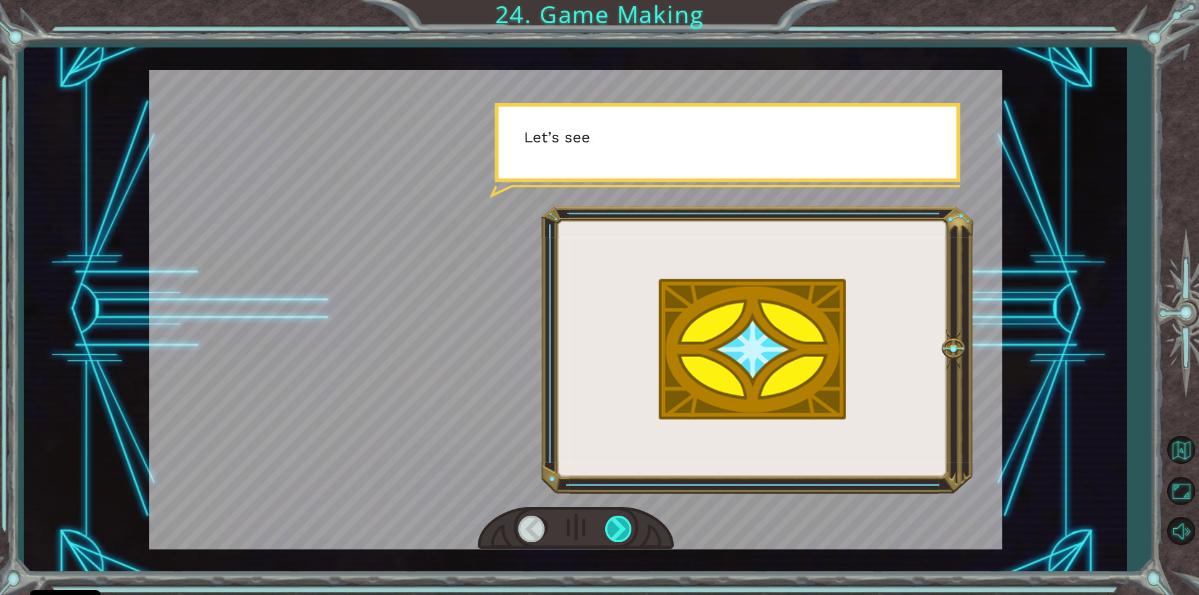
click at [624, 516] on div at bounding box center [619, 529] width 28 height 26
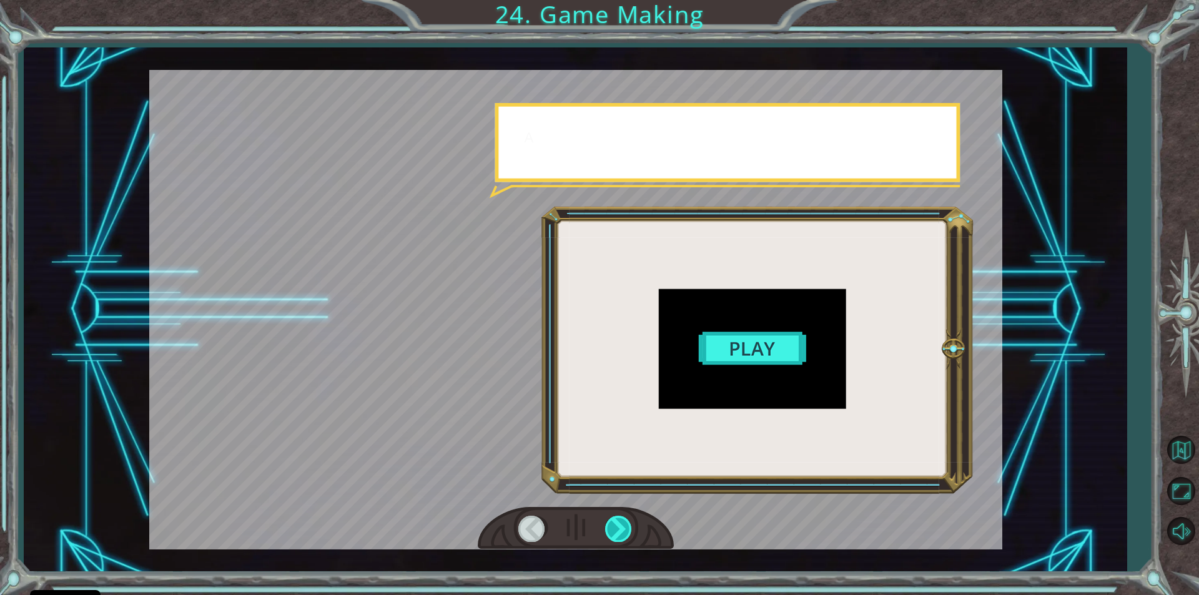
click at [624, 516] on div at bounding box center [619, 529] width 28 height 26
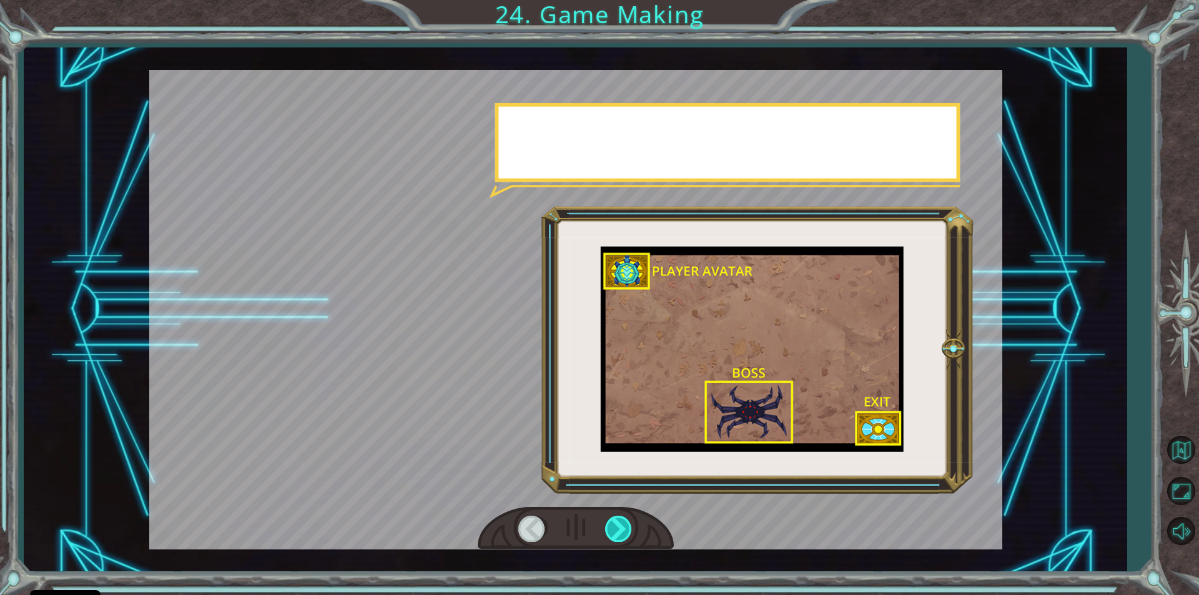
click at [624, 516] on div at bounding box center [619, 529] width 28 height 26
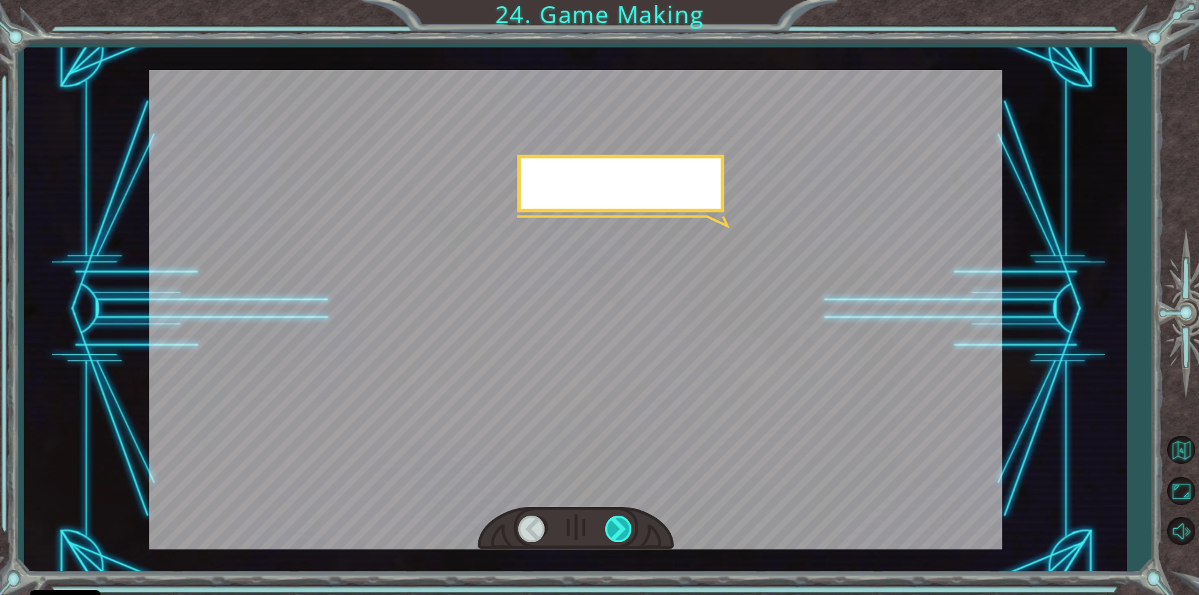
click at [624, 516] on div at bounding box center [619, 529] width 28 height 26
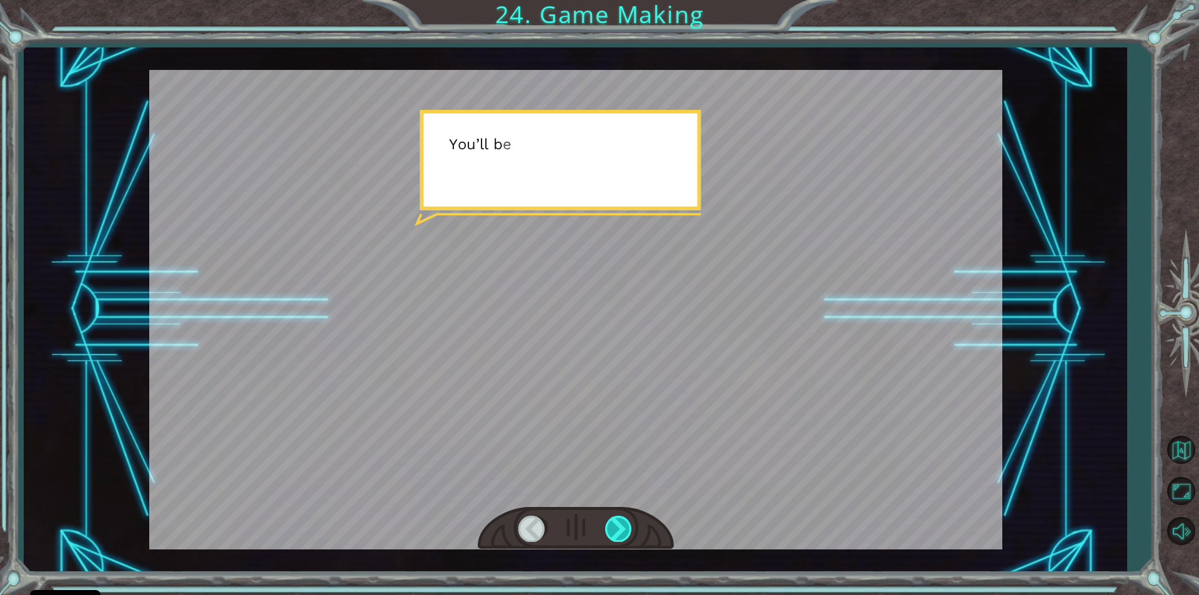
click at [624, 516] on div at bounding box center [619, 529] width 28 height 26
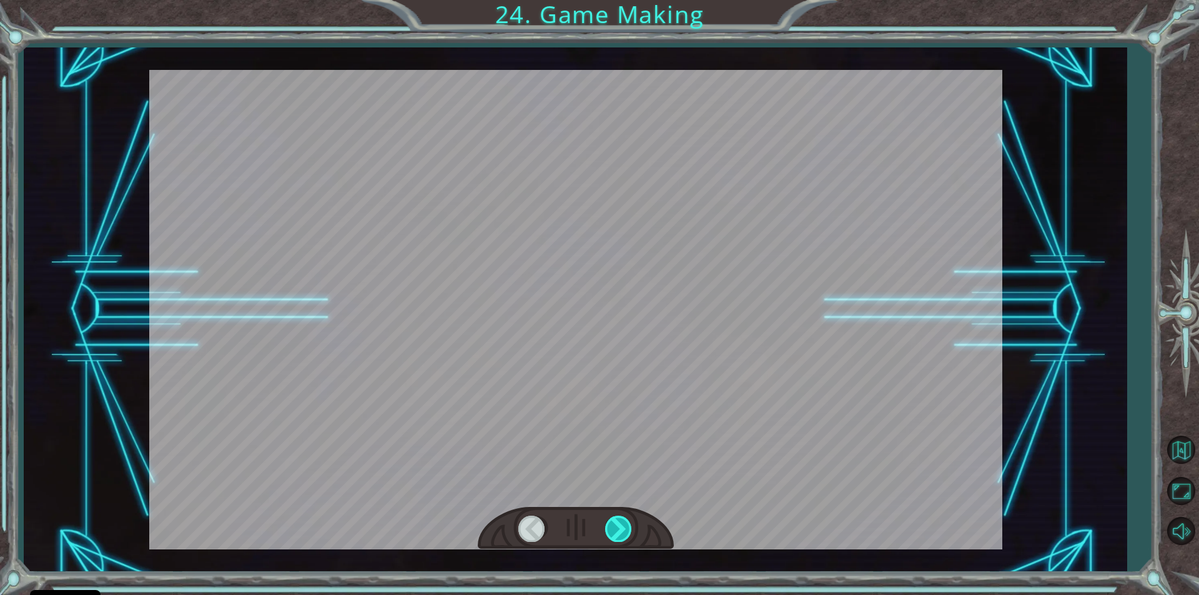
click at [624, 516] on div at bounding box center [619, 529] width 28 height 26
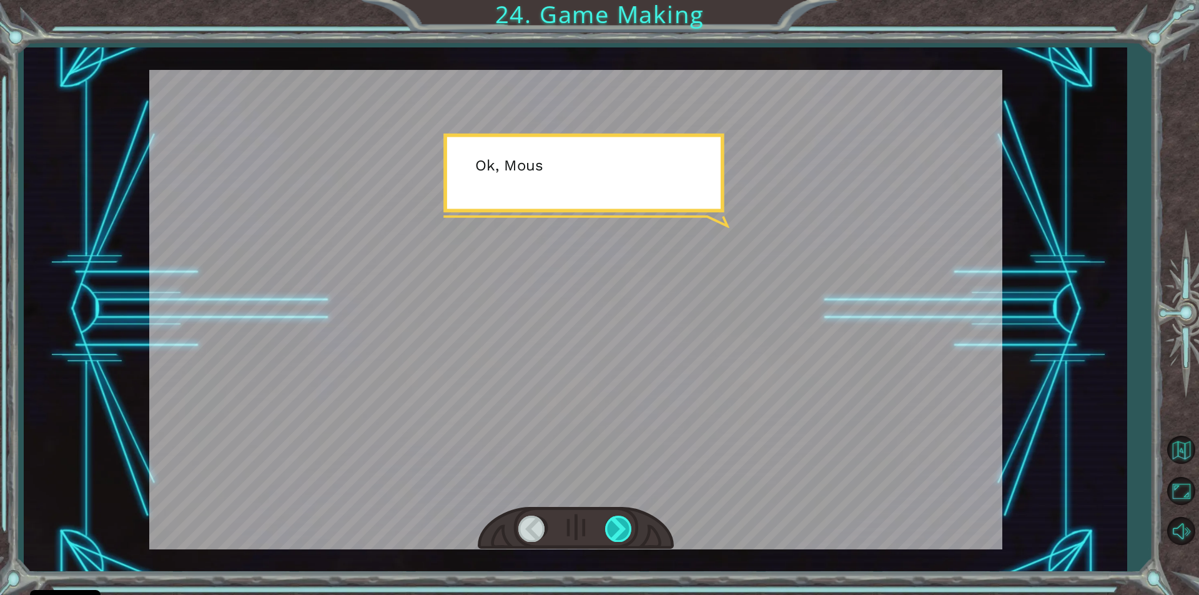
click at [624, 516] on div at bounding box center [619, 529] width 28 height 26
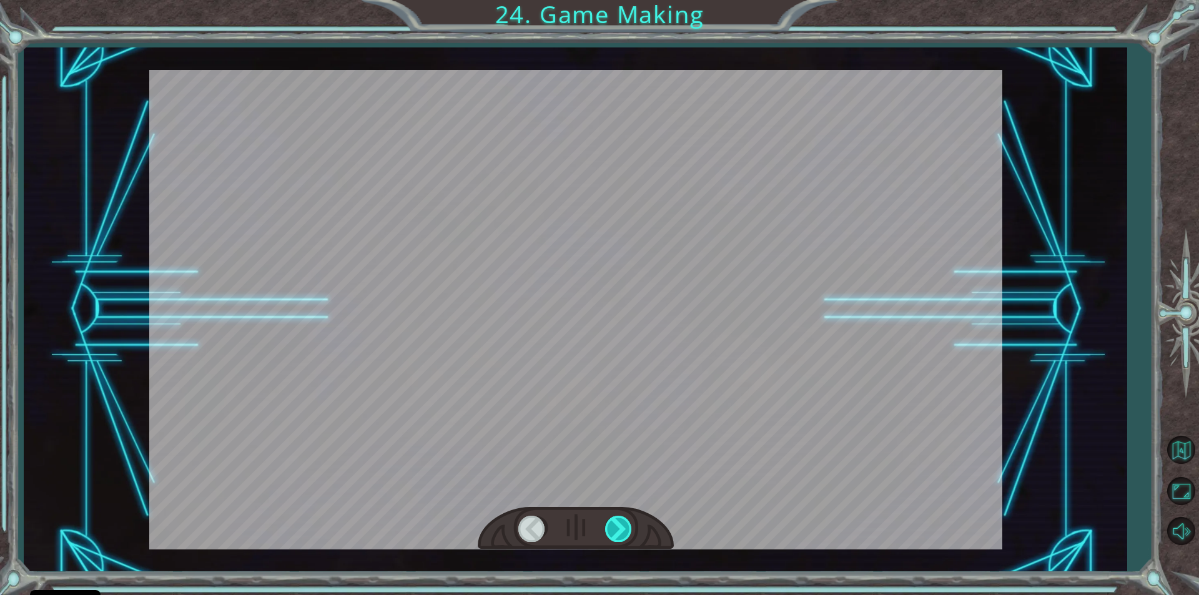
click at [623, 518] on div at bounding box center [619, 529] width 28 height 26
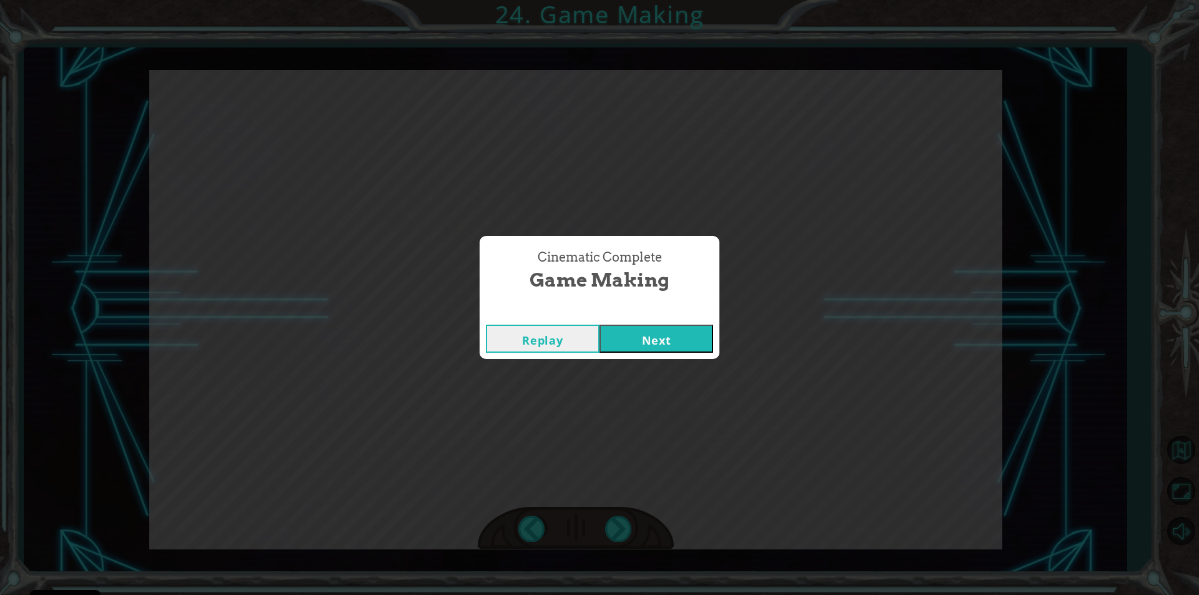
click at [648, 333] on button "Next" at bounding box center [657, 339] width 114 height 28
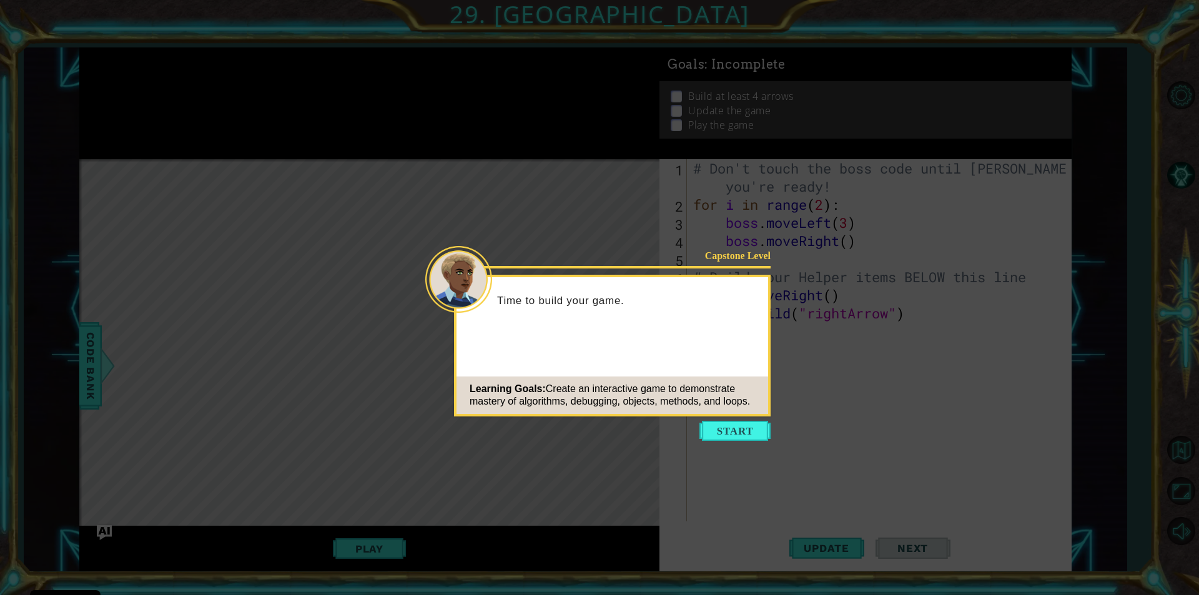
click at [719, 434] on button "Start" at bounding box center [734, 431] width 71 height 20
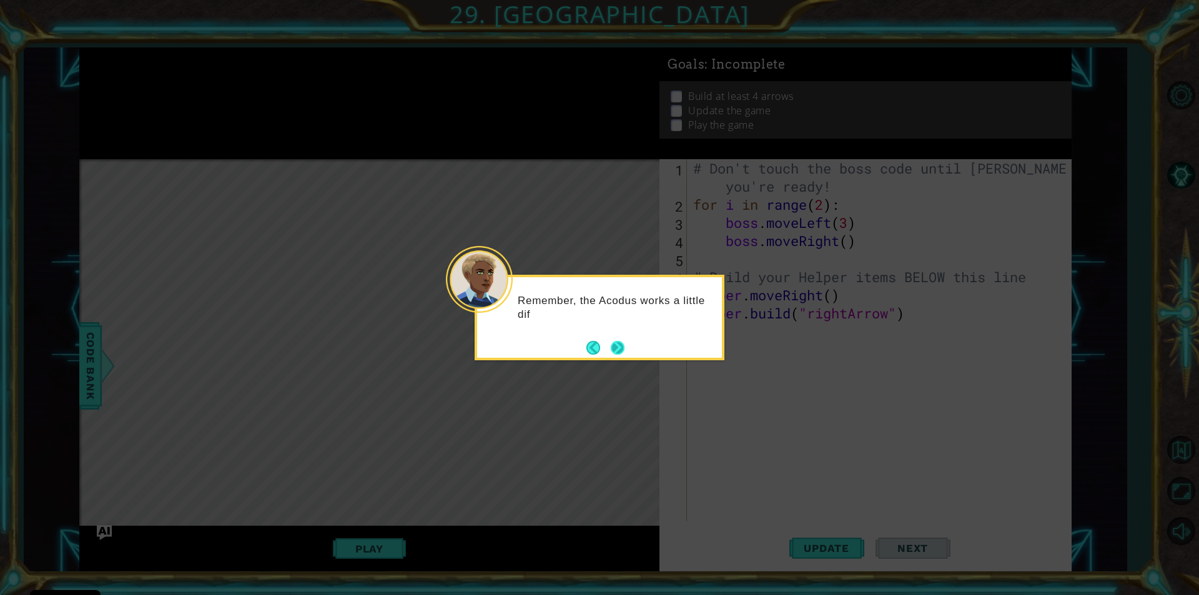
click at [619, 348] on button "Next" at bounding box center [618, 348] width 14 height 14
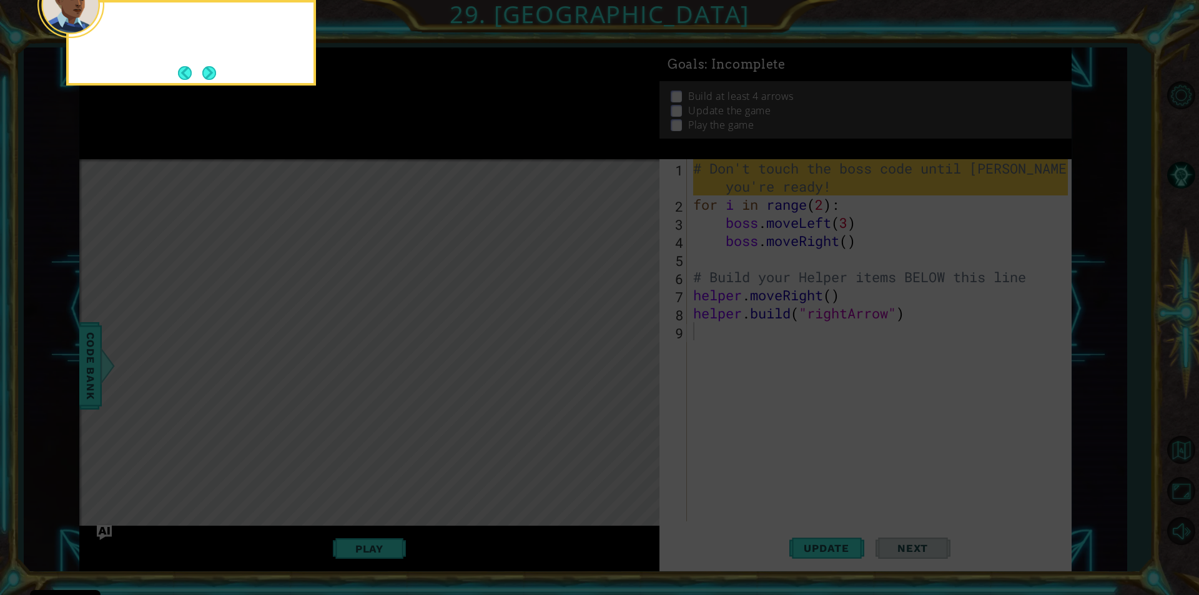
click at [618, 348] on icon at bounding box center [599, 89] width 1199 height 1012
click at [207, 67] on button "Next" at bounding box center [209, 73] width 14 height 14
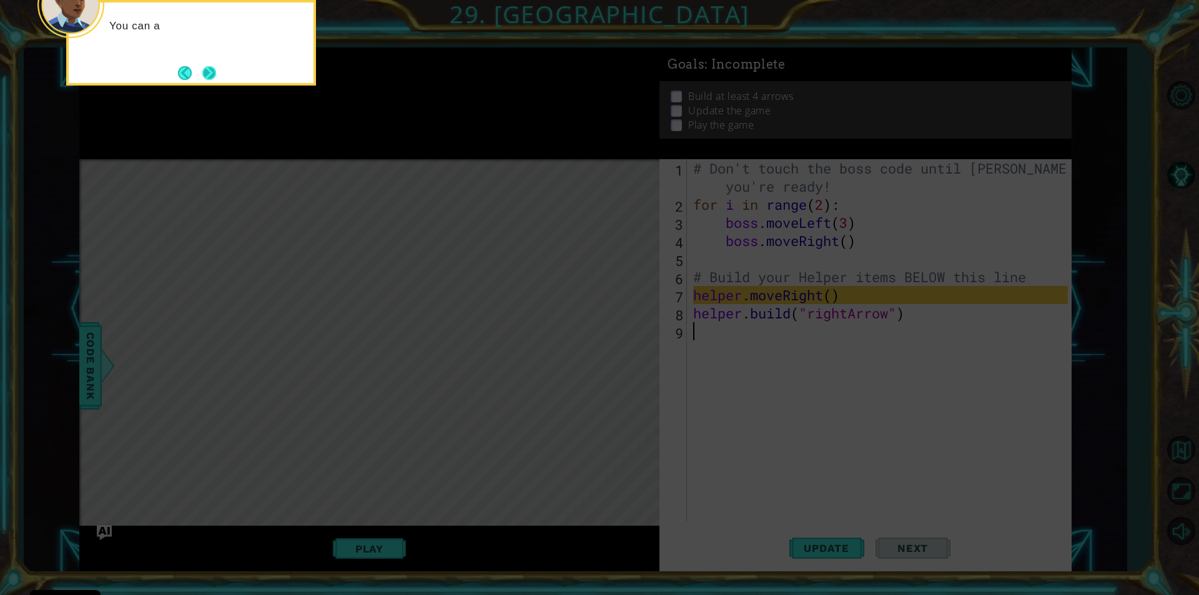
click at [207, 71] on button "Next" at bounding box center [209, 73] width 14 height 14
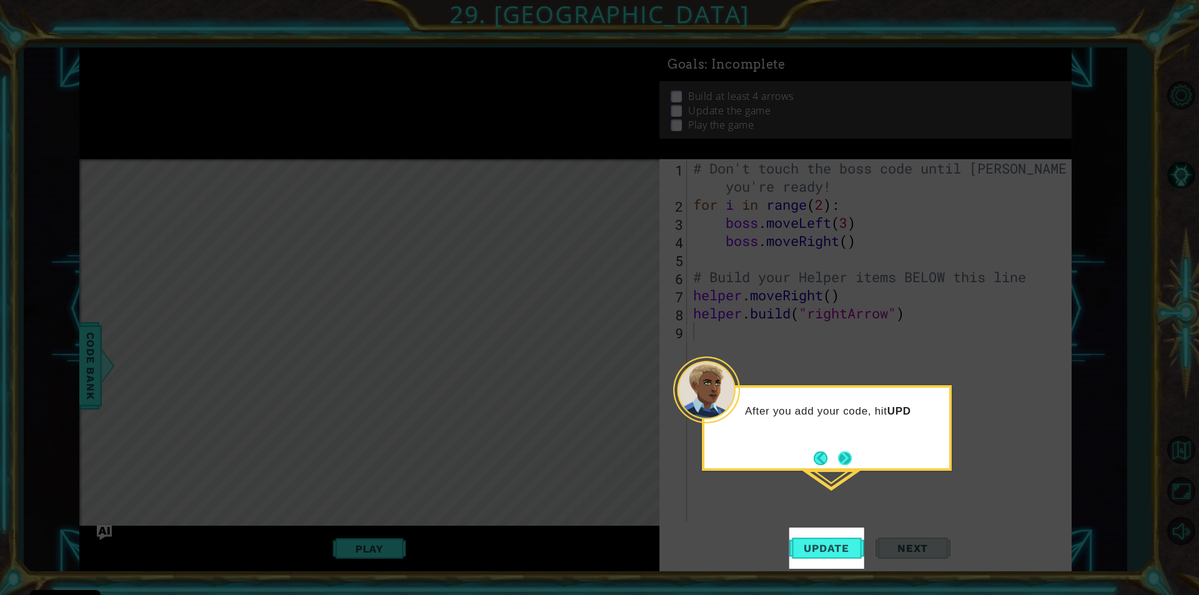
click at [848, 452] on button "Next" at bounding box center [844, 458] width 15 height 15
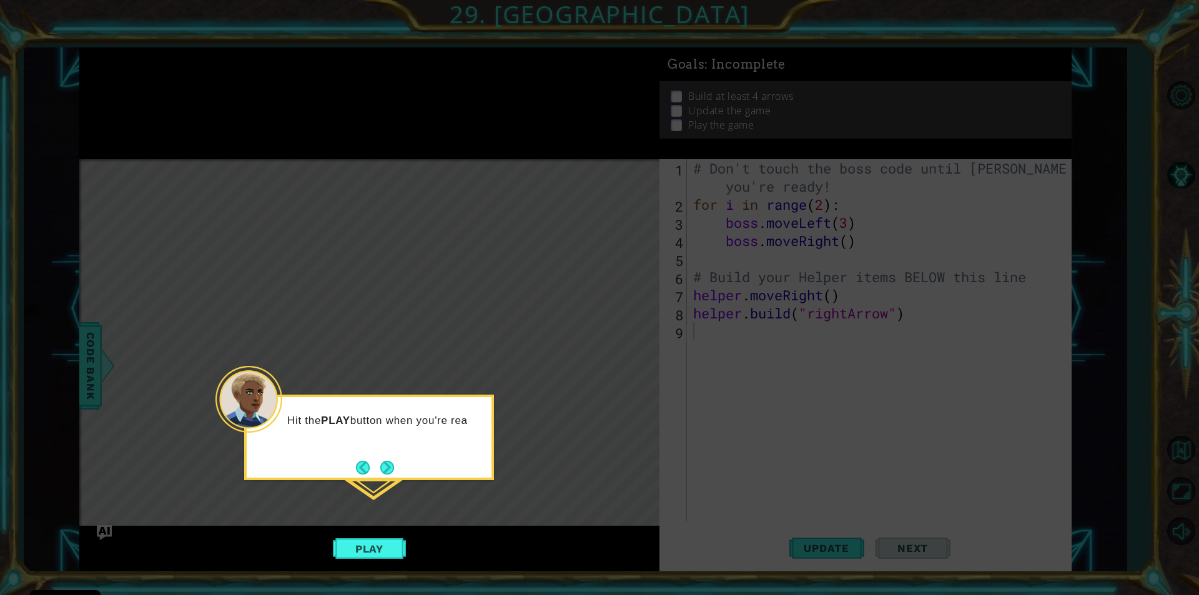
click at [387, 465] on button "Next" at bounding box center [387, 468] width 14 height 14
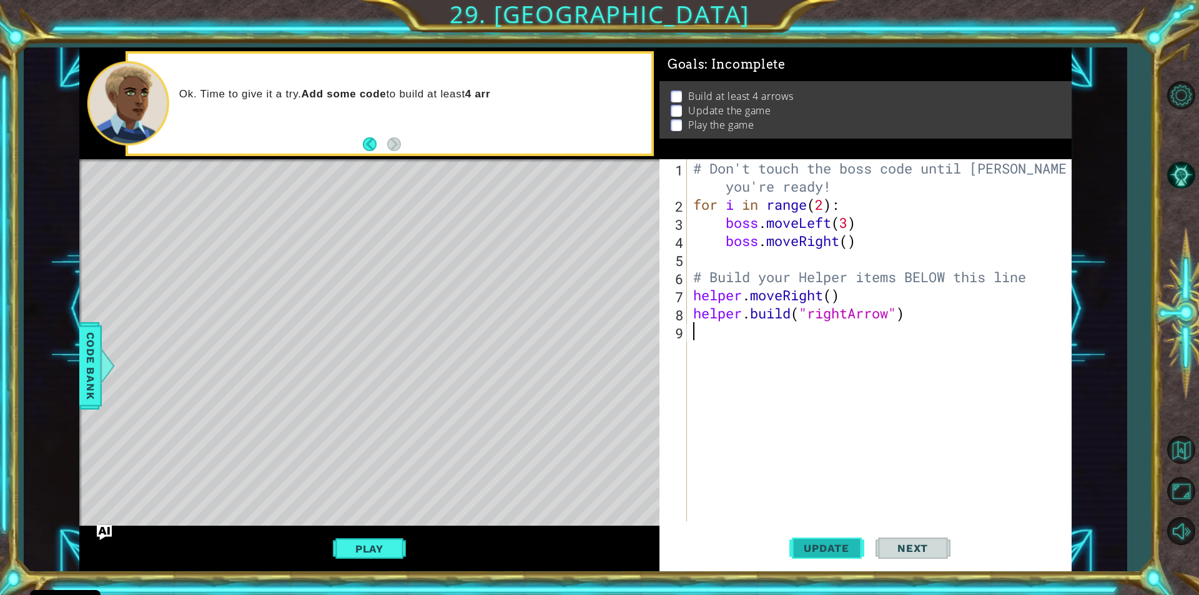
click at [851, 548] on span "Update" at bounding box center [826, 548] width 71 height 12
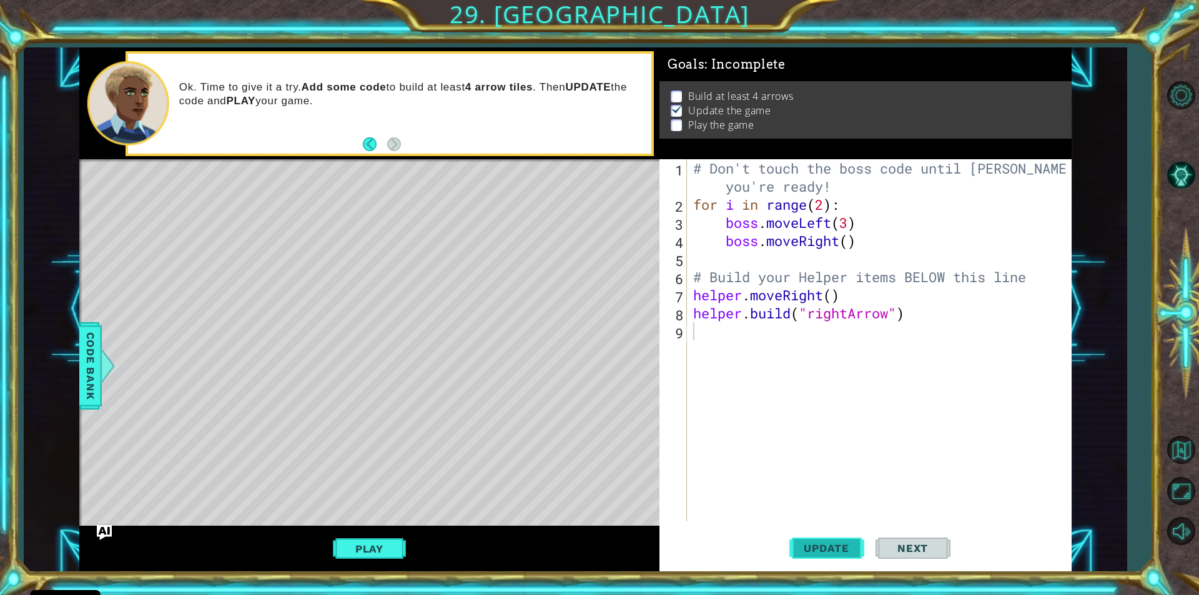
click at [811, 549] on span "Update" at bounding box center [826, 548] width 71 height 12
click at [822, 540] on button "Update" at bounding box center [826, 548] width 75 height 41
click at [364, 149] on button "Back" at bounding box center [375, 144] width 24 height 14
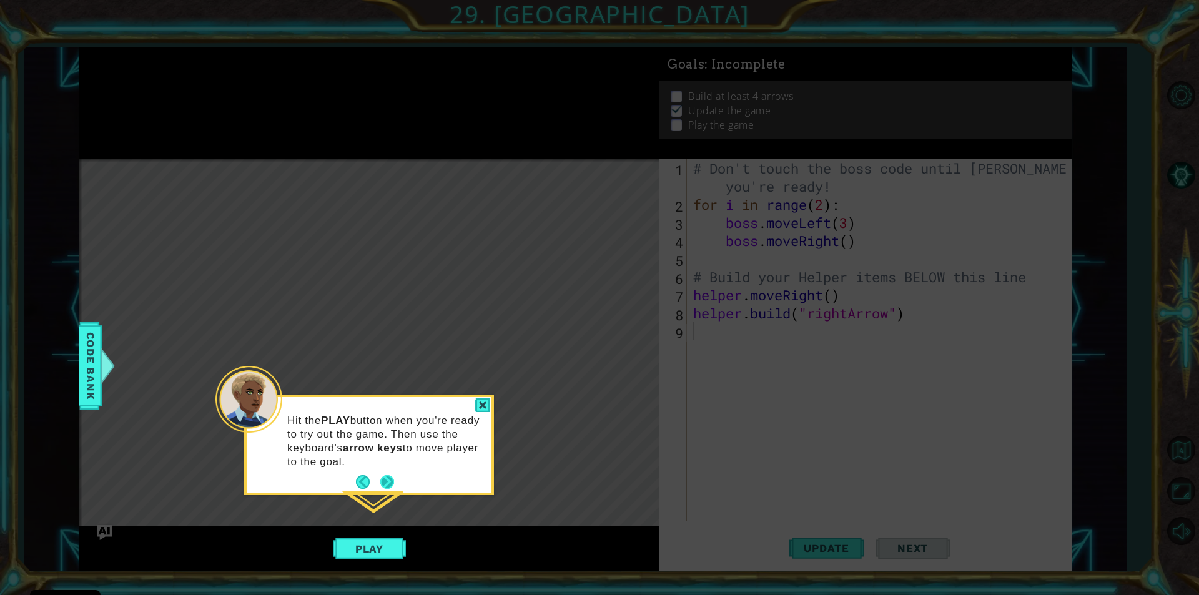
click at [384, 487] on button "Next" at bounding box center [387, 482] width 21 height 21
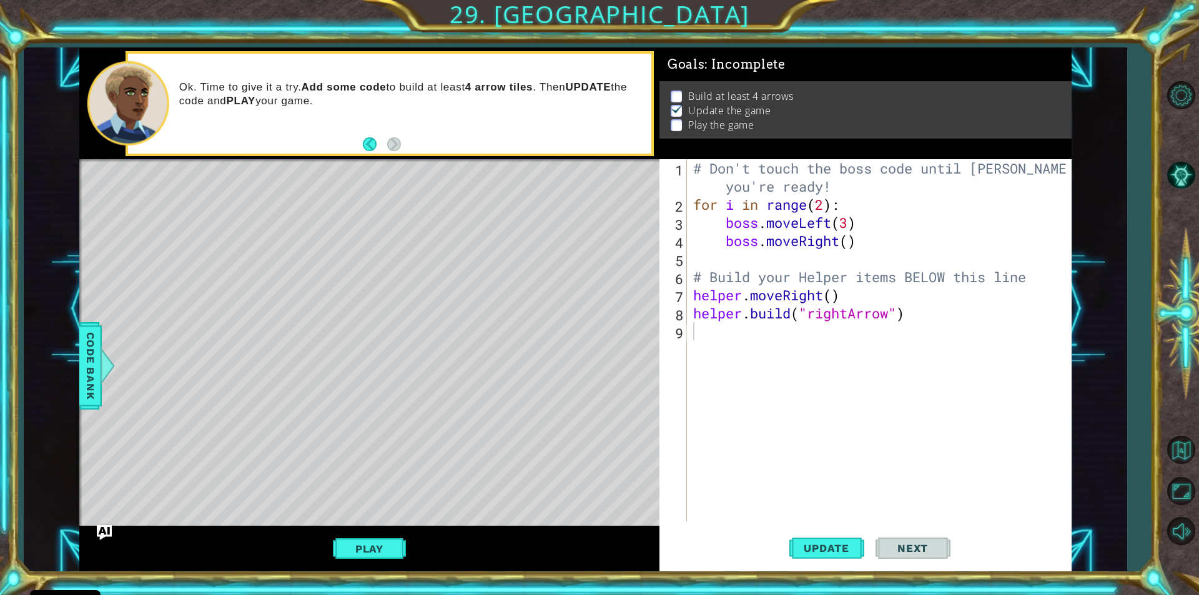
click at [925, 550] on span "Next" at bounding box center [913, 548] width 56 height 12
click at [856, 559] on button "Update" at bounding box center [826, 548] width 75 height 41
click at [368, 551] on button "Play" at bounding box center [369, 549] width 73 height 24
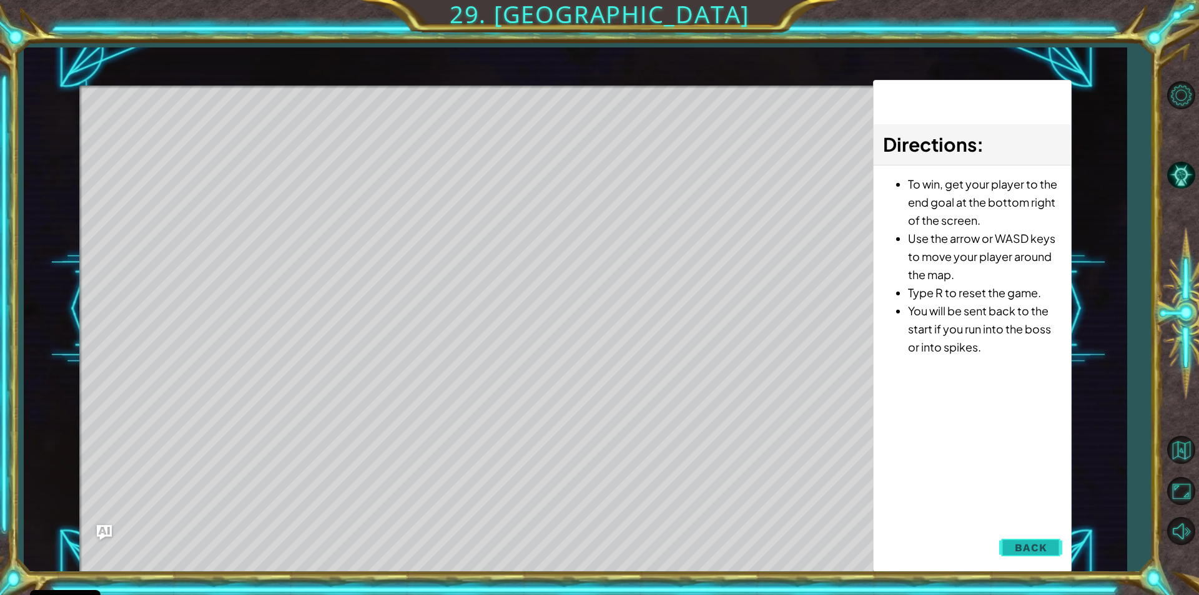
click at [1030, 548] on span "Back" at bounding box center [1031, 547] width 32 height 12
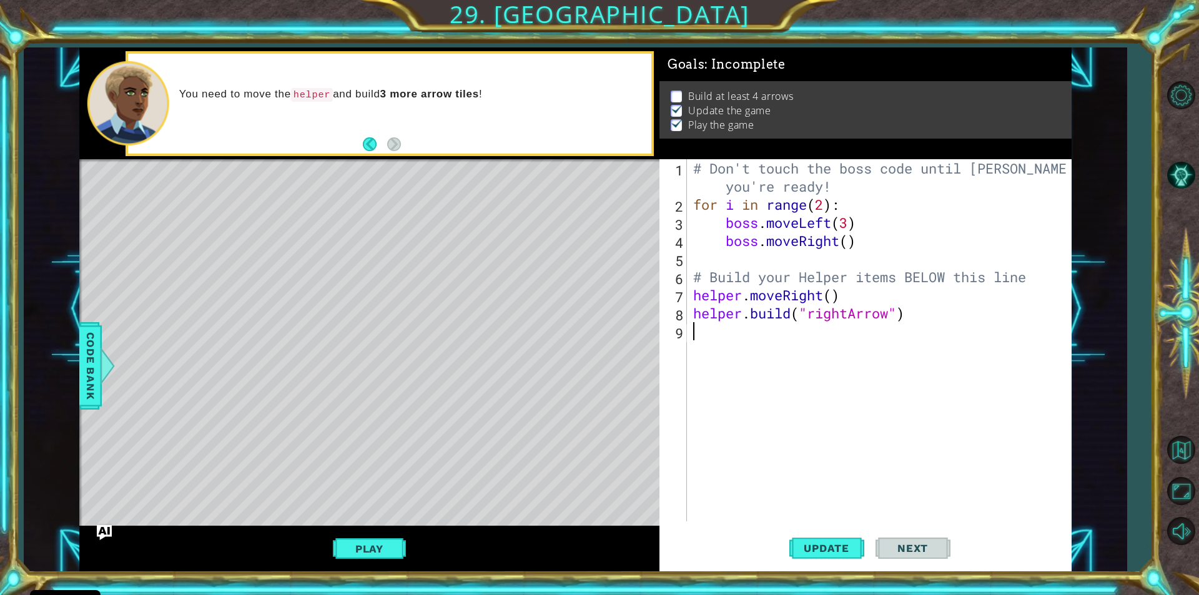
type textarea "h"
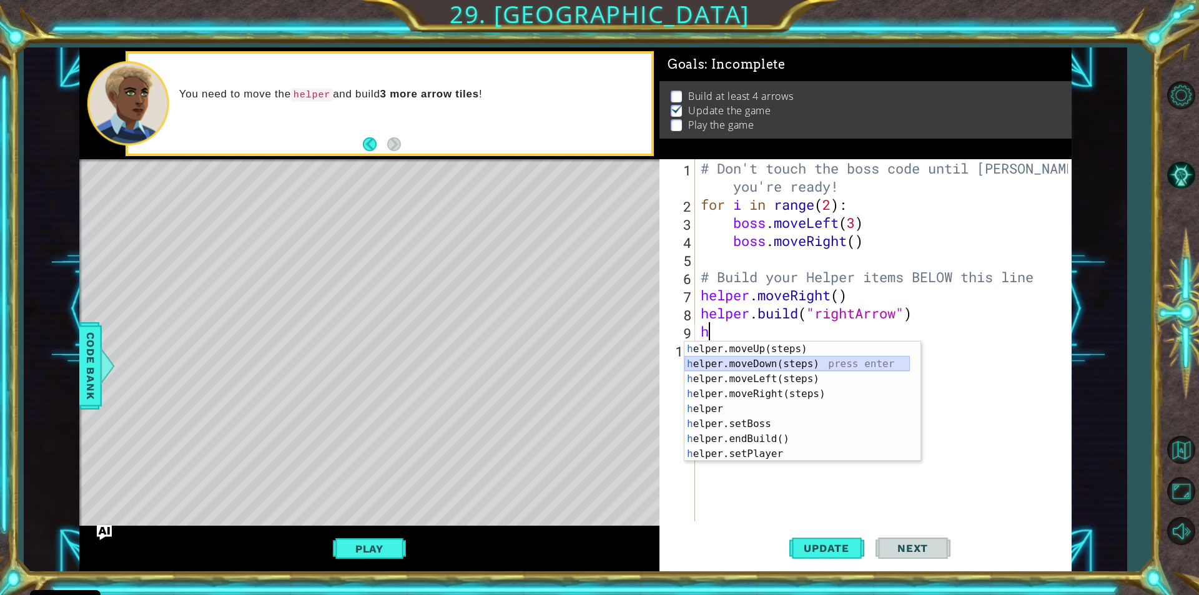
click at [799, 365] on div "h elper.moveUp(steps) press enter h elper.moveDown(steps) press enter h elper.m…" at bounding box center [796, 417] width 225 height 150
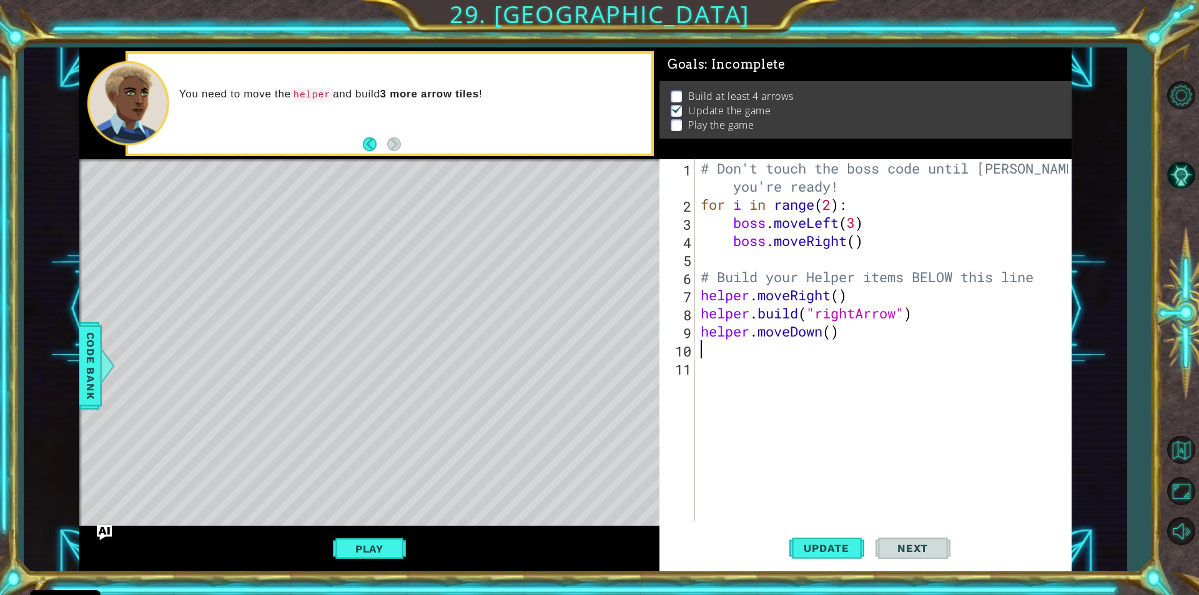
click at [724, 358] on div "# Don't touch the boss code until [PERSON_NAME] says you're ready! for i in ran…" at bounding box center [886, 367] width 376 height 417
click at [909, 543] on span "Next" at bounding box center [913, 548] width 56 height 12
click at [379, 550] on button "Play" at bounding box center [369, 549] width 73 height 24
click at [733, 349] on div "# Don't touch the boss code until [PERSON_NAME] says you're ready! for i in ran…" at bounding box center [886, 367] width 376 height 417
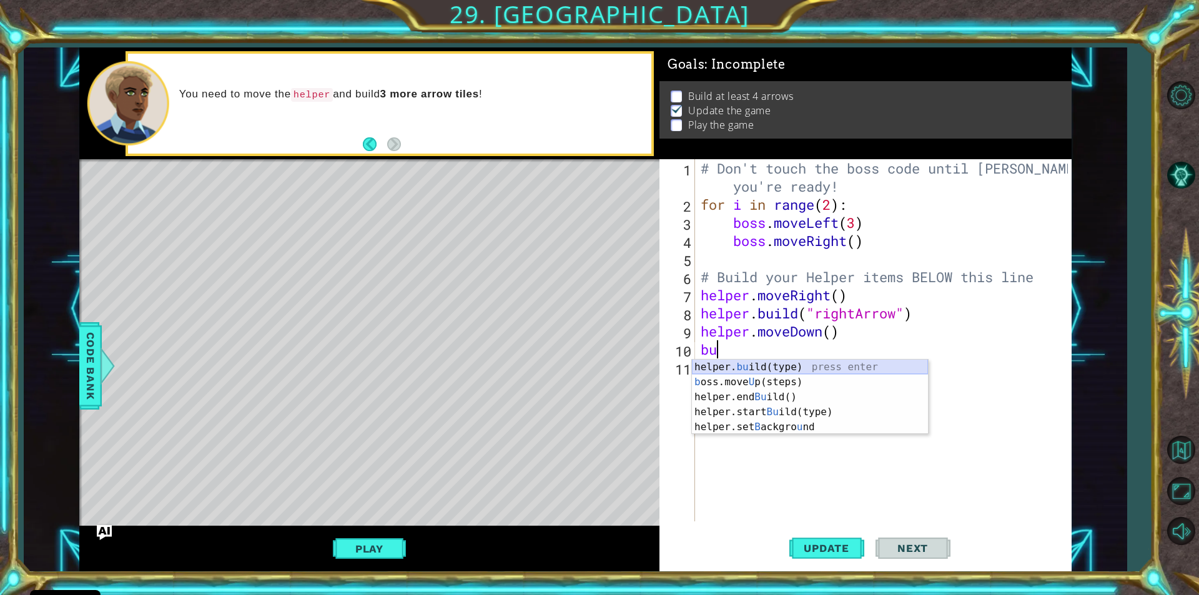
click at [782, 367] on div "helper. bu ild(type) press enter b oss.move U p(steps) press enter helper.end B…" at bounding box center [810, 412] width 236 height 105
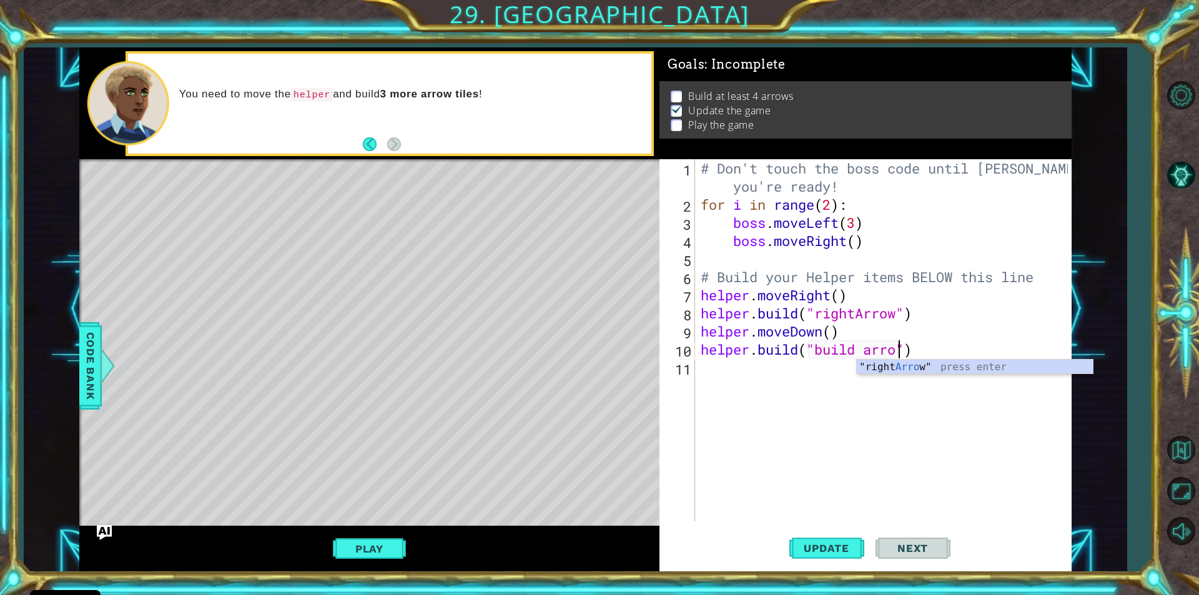
scroll to position [0, 9]
type textarea "[DOMAIN_NAME]("build arrow")"
click at [377, 548] on button "Play" at bounding box center [369, 549] width 73 height 24
click at [373, 549] on button "Play" at bounding box center [369, 549] width 73 height 24
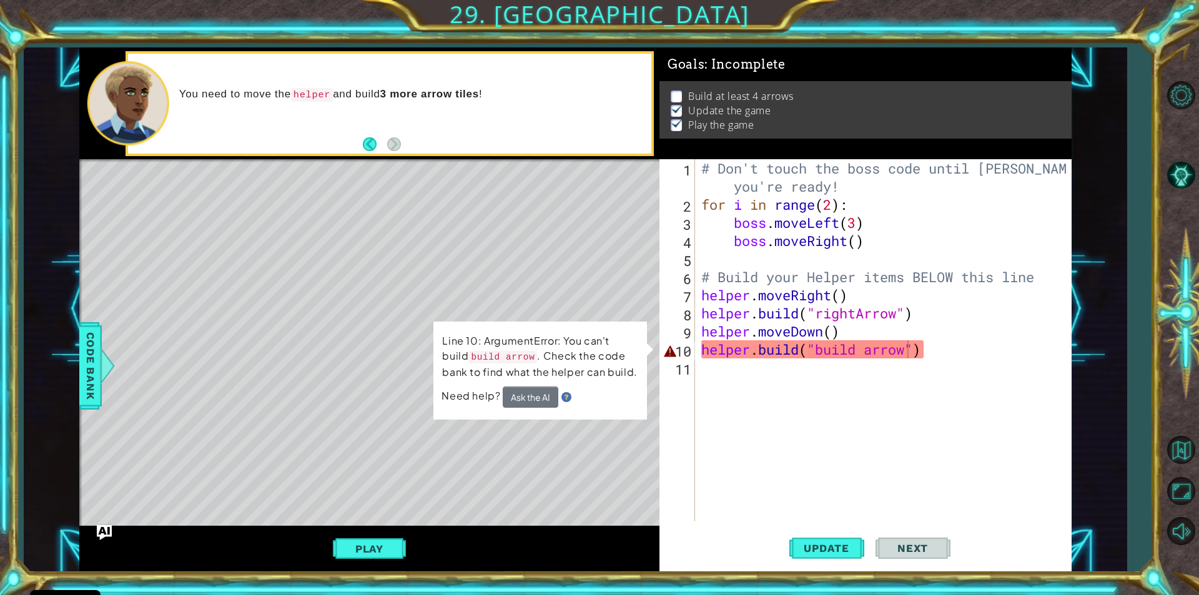
scroll to position [0, 0]
click at [934, 357] on div "# Don't touch the boss code until [PERSON_NAME] says you're ready! for i in ran…" at bounding box center [886, 367] width 375 height 417
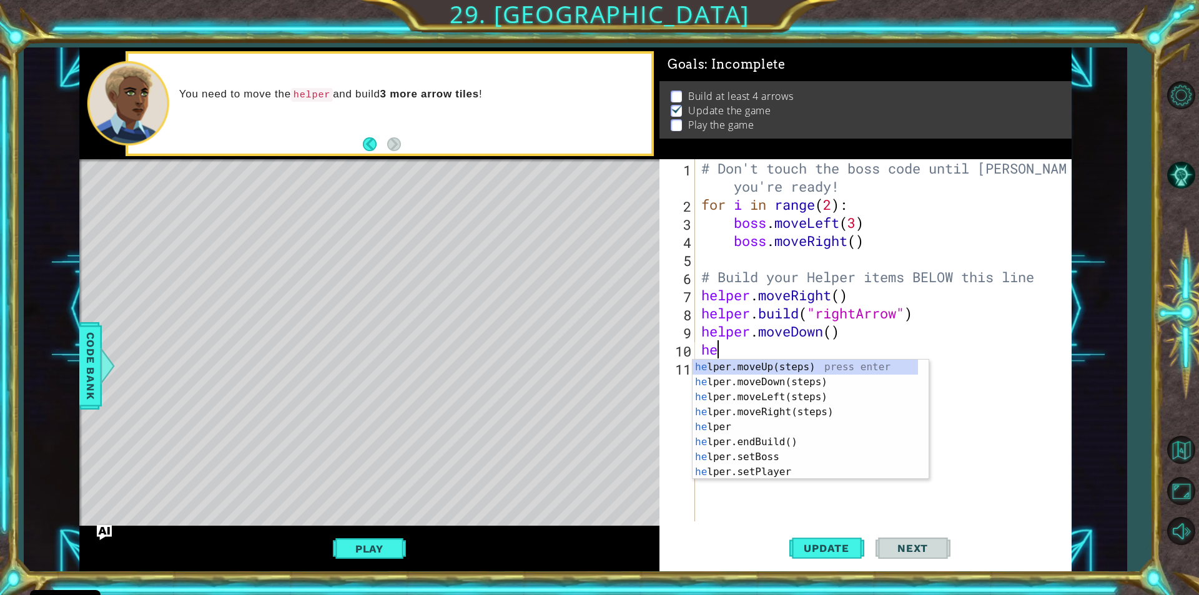
type textarea "h"
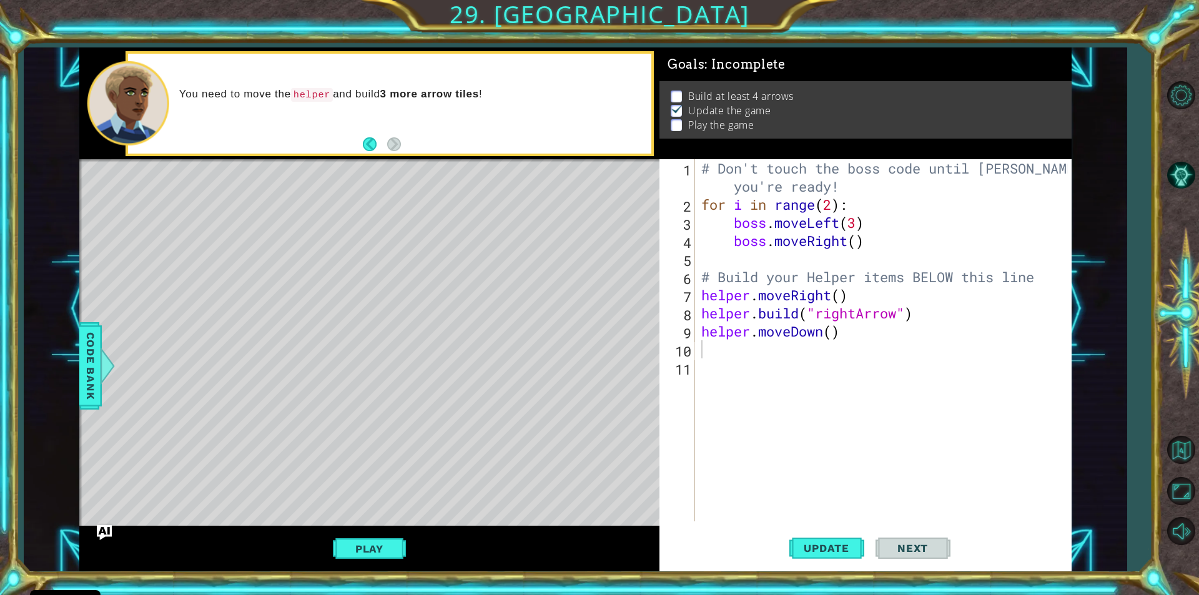
drag, startPoint x: 360, startPoint y: 543, endPoint x: 355, endPoint y: 540, distance: 6.8
click at [361, 543] on button "Play" at bounding box center [369, 549] width 73 height 24
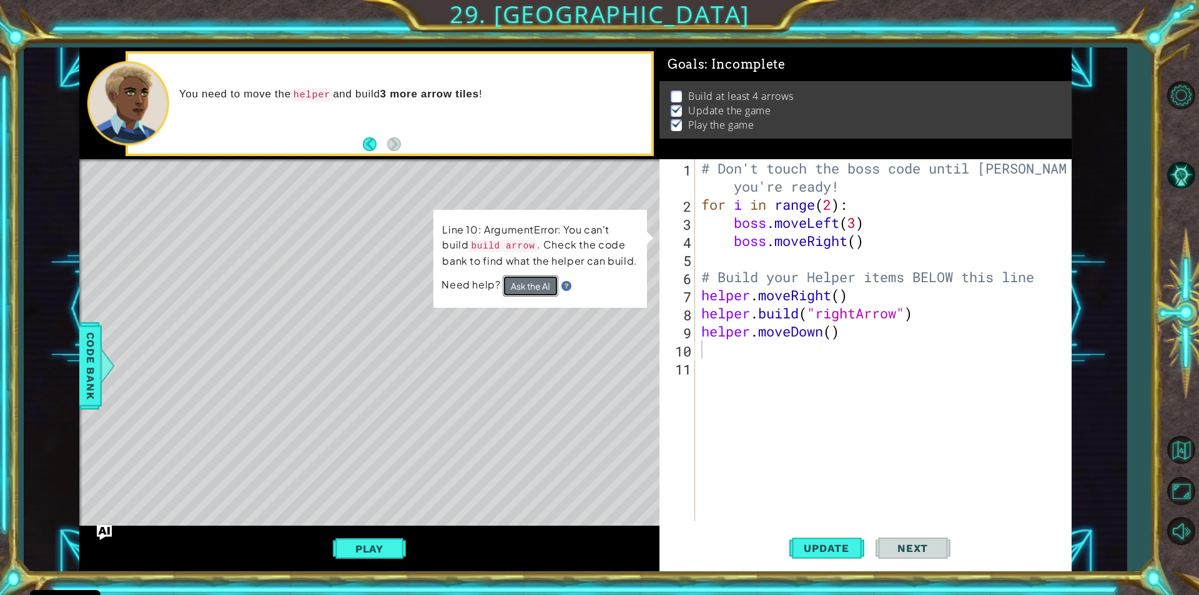
click at [540, 295] on button "Ask the AI" at bounding box center [531, 285] width 56 height 21
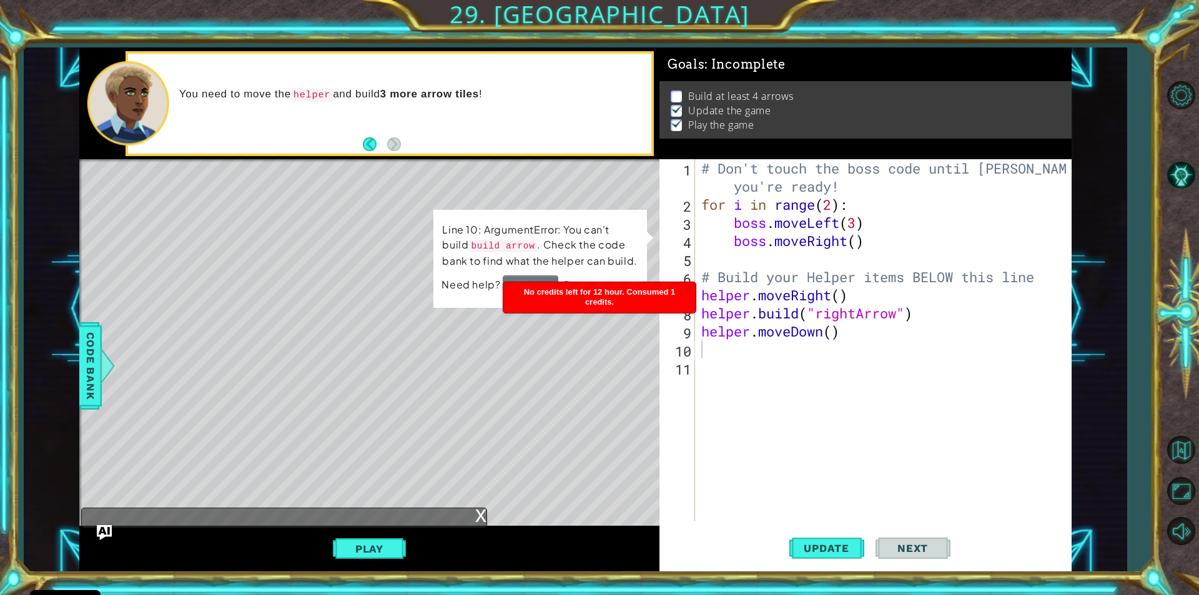
click at [476, 516] on div "x" at bounding box center [480, 514] width 11 height 12
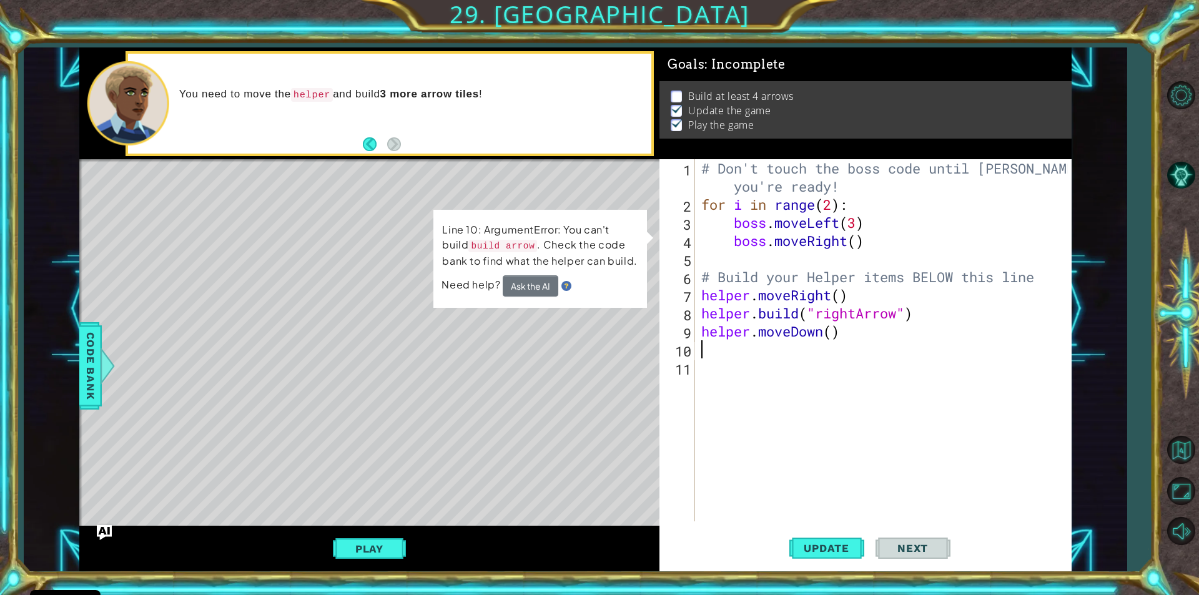
click at [701, 344] on div "# Don't touch the boss code until [PERSON_NAME] says you're ready! for i in ran…" at bounding box center [886, 367] width 375 height 417
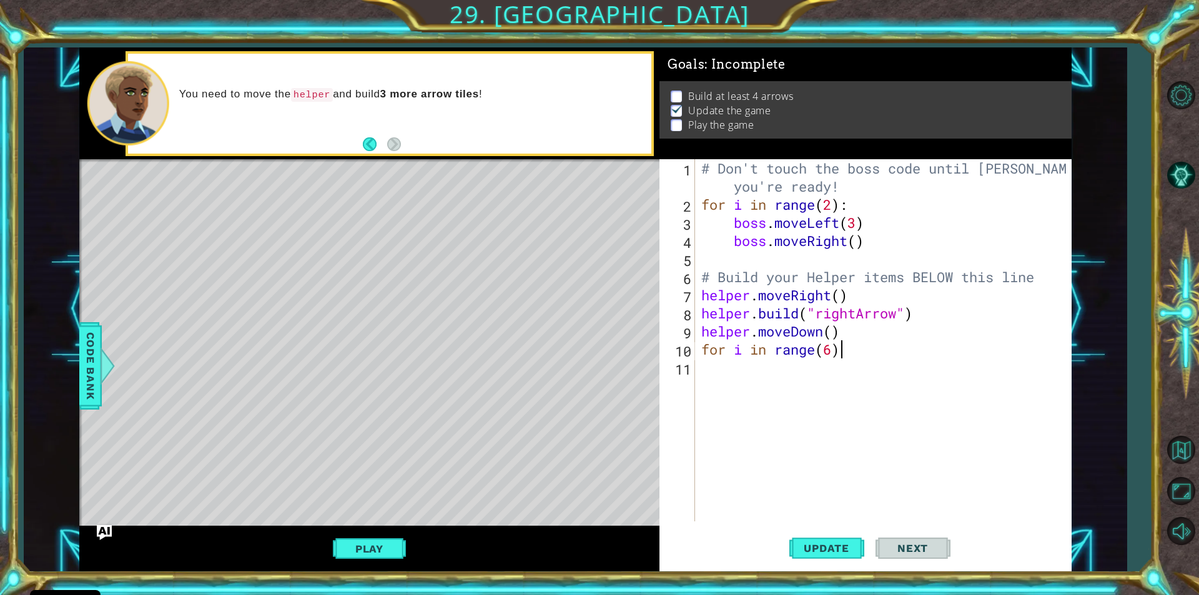
scroll to position [0, 6]
type textarea "for i in range(6)"
click at [699, 367] on div "for i in range(6) 1 2 3 4 5 6 7 8 9 10 11 # Don't touch the boss code until [PE…" at bounding box center [863, 340] width 408 height 362
click at [699, 377] on div "# Don't touch the boss code until [PERSON_NAME] says you're ready! for i in ran…" at bounding box center [883, 340] width 369 height 362
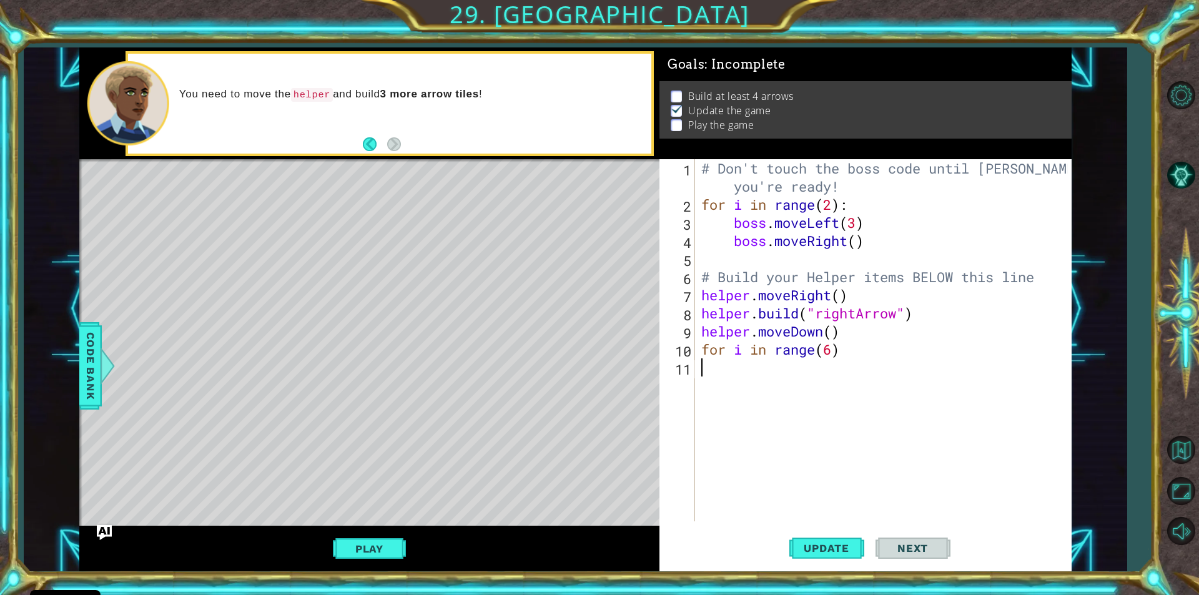
click at [844, 359] on div "# Don't touch the boss code until [PERSON_NAME] says you're ready! for i in ran…" at bounding box center [886, 367] width 375 height 417
click at [844, 352] on div "# Don't touch the boss code until [PERSON_NAME] says you're ready! for i in ran…" at bounding box center [886, 367] width 375 height 417
type textarea "for i in range(6):"
click at [701, 368] on div "# Don't touch the boss code until [PERSON_NAME] says you're ready! for i in ran…" at bounding box center [886, 367] width 375 height 417
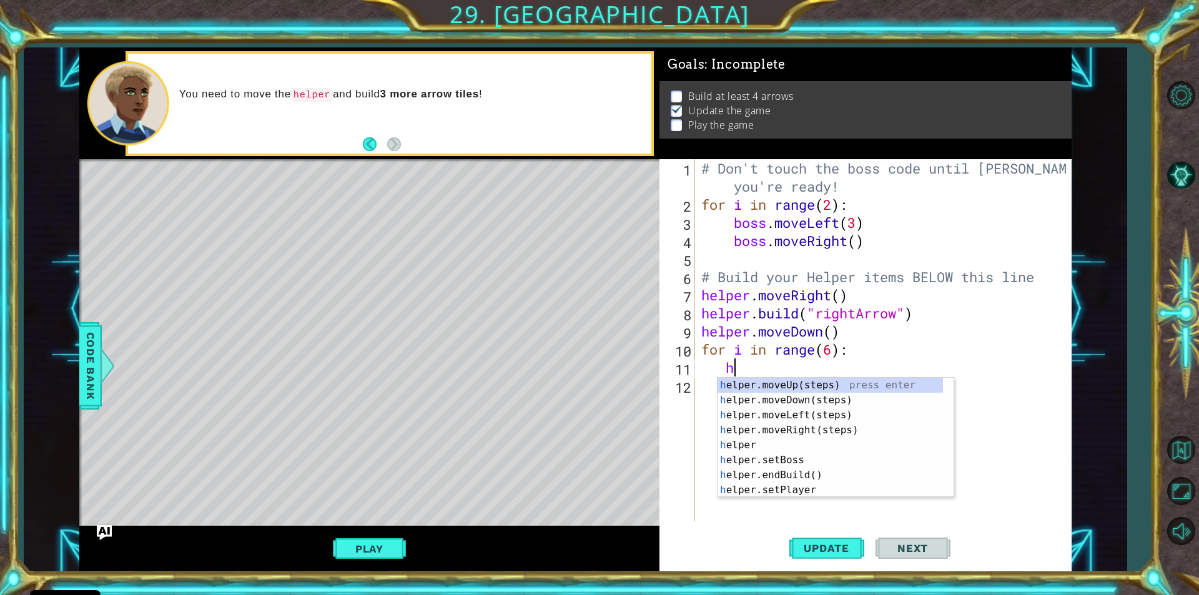
scroll to position [0, 1]
type textarea "h"
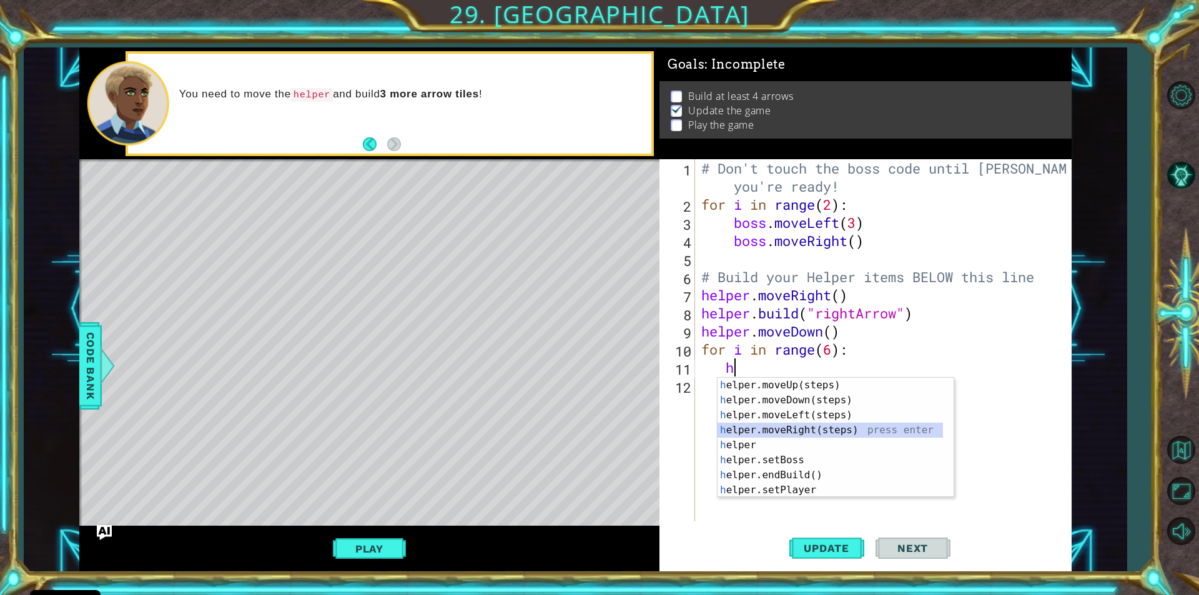
click at [804, 430] on div "h elper.moveUp(steps) press enter h elper.moveDown(steps) press enter h elper.m…" at bounding box center [830, 453] width 225 height 150
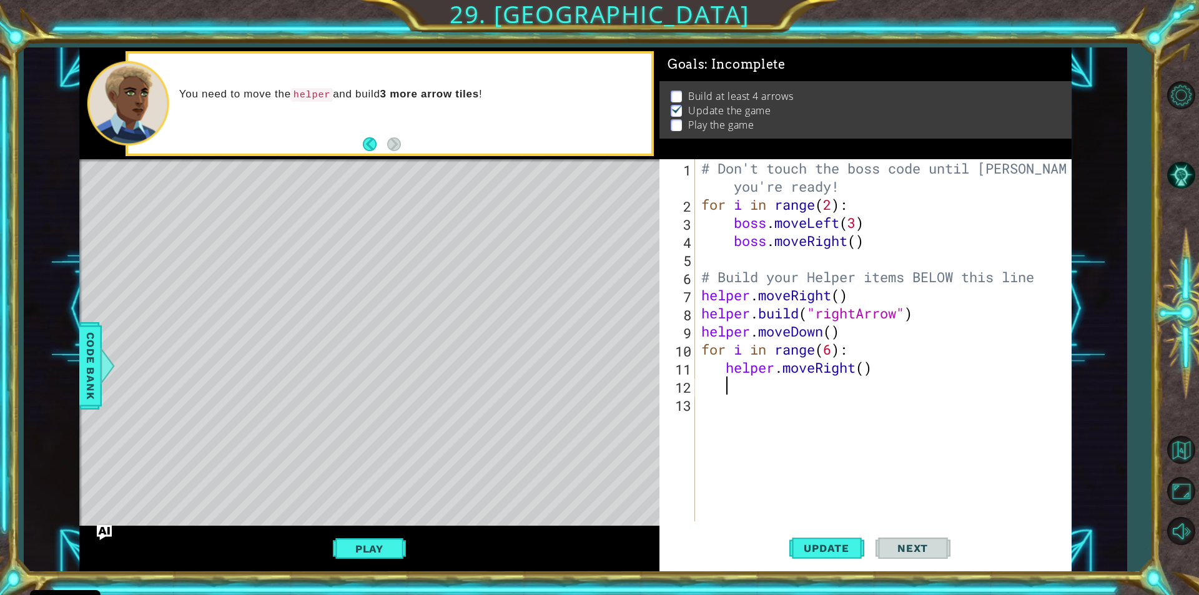
type textarea "h"
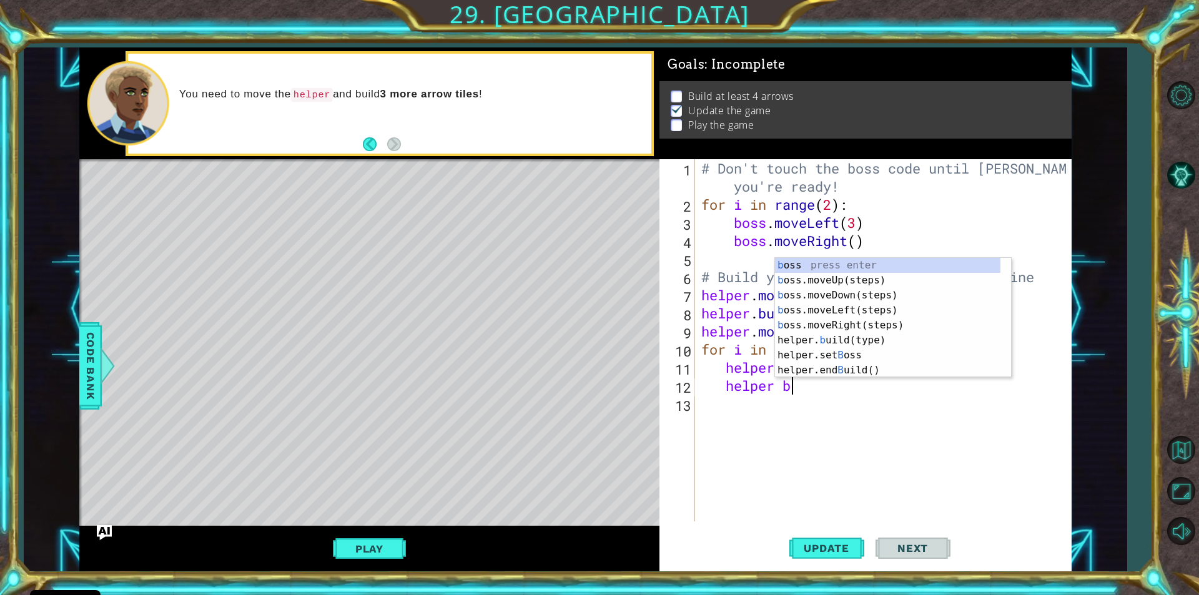
scroll to position [0, 4]
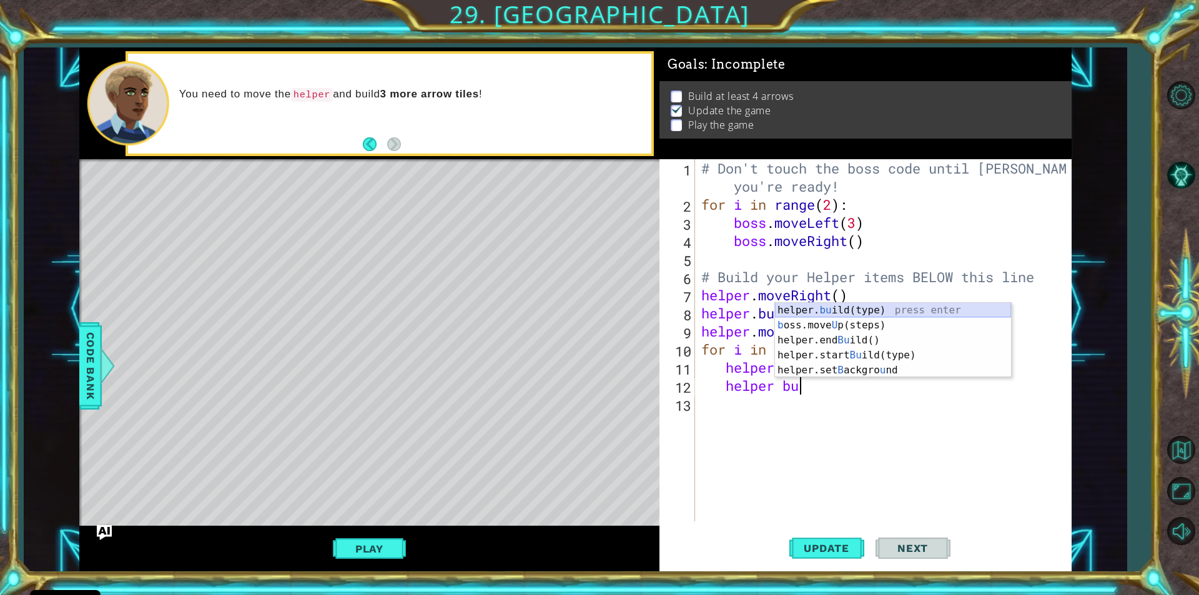
click at [860, 310] on div "helper. bu ild(type) press enter b oss.move U p(steps) press enter helper.end B…" at bounding box center [893, 355] width 236 height 105
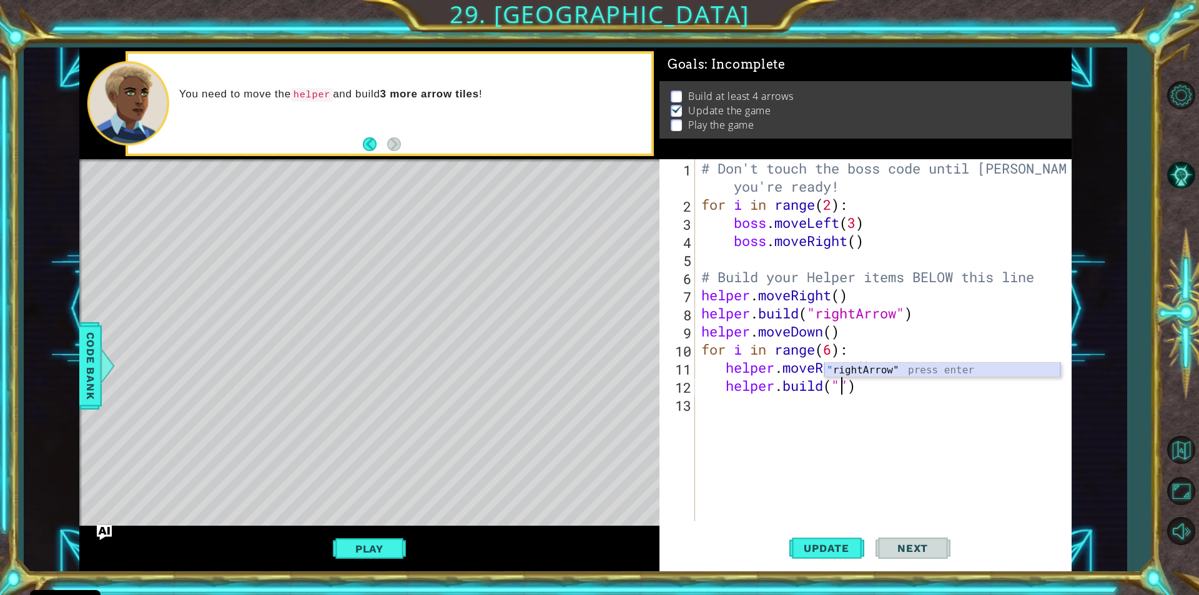
click at [897, 370] on div "" rightArrow" press enter" at bounding box center [942, 385] width 236 height 45
drag, startPoint x: 360, startPoint y: 558, endPoint x: 369, endPoint y: 542, distance: 18.7
click at [369, 542] on button "Play" at bounding box center [369, 549] width 73 height 24
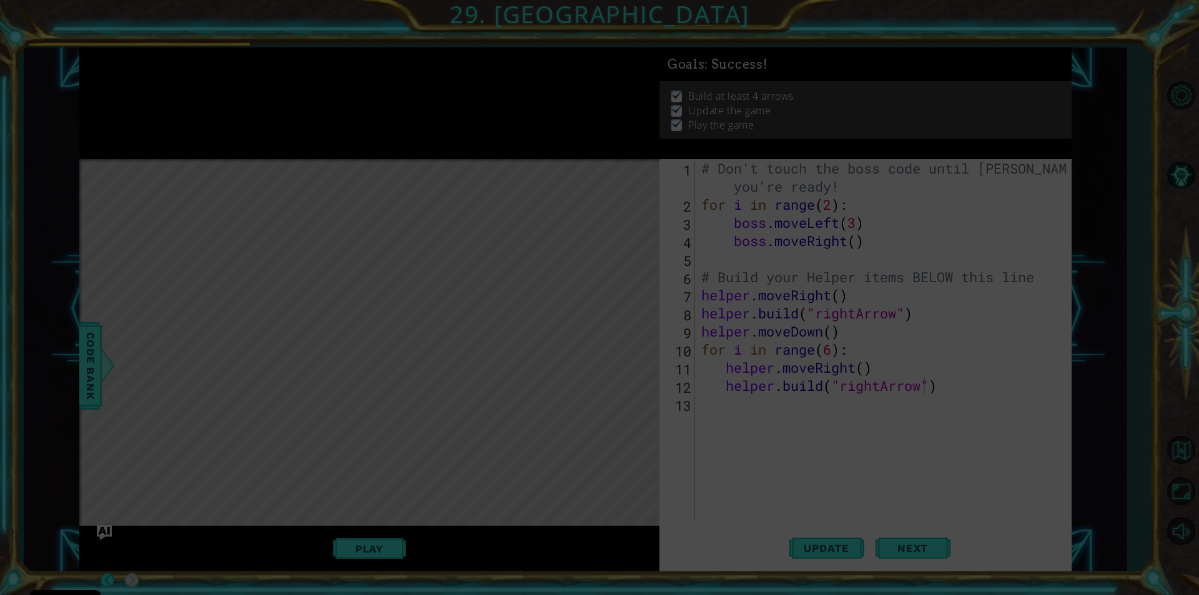
click at [843, 334] on icon at bounding box center [599, 297] width 1199 height 595
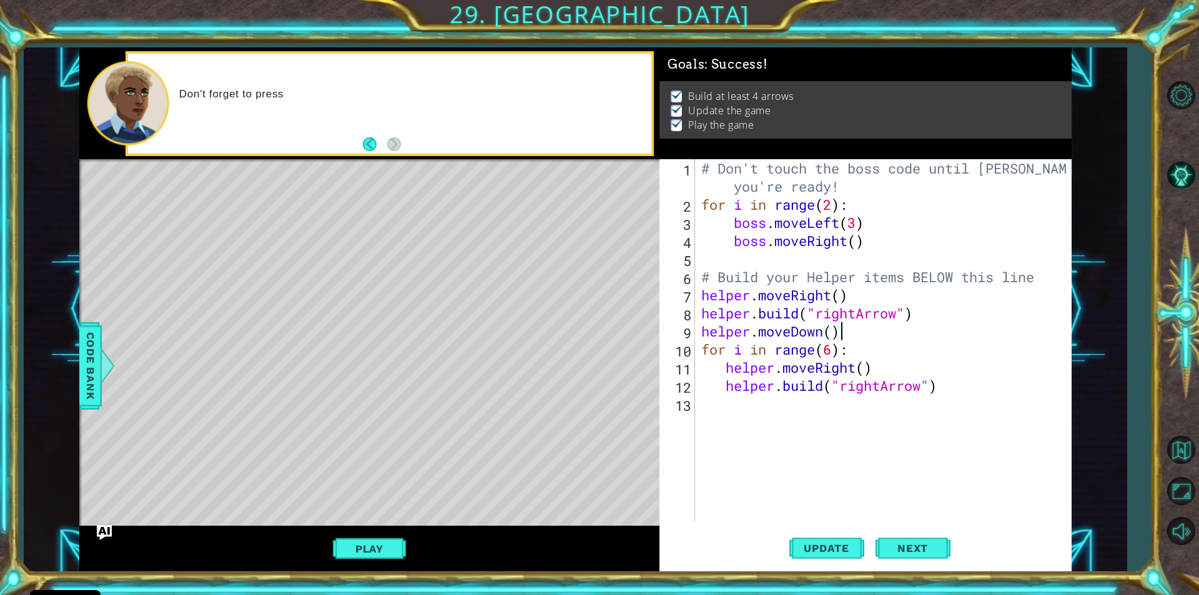
click at [842, 334] on div "# Don't touch the boss code until [PERSON_NAME] says you're ready! for i in ran…" at bounding box center [886, 367] width 375 height 417
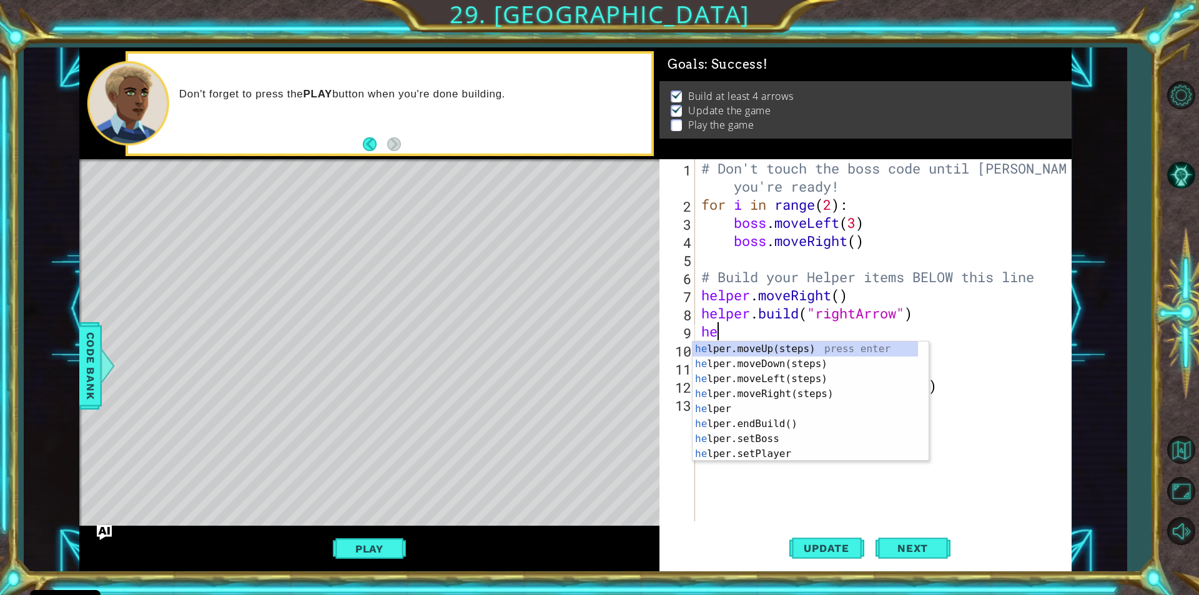
scroll to position [0, 0]
type textarea "h"
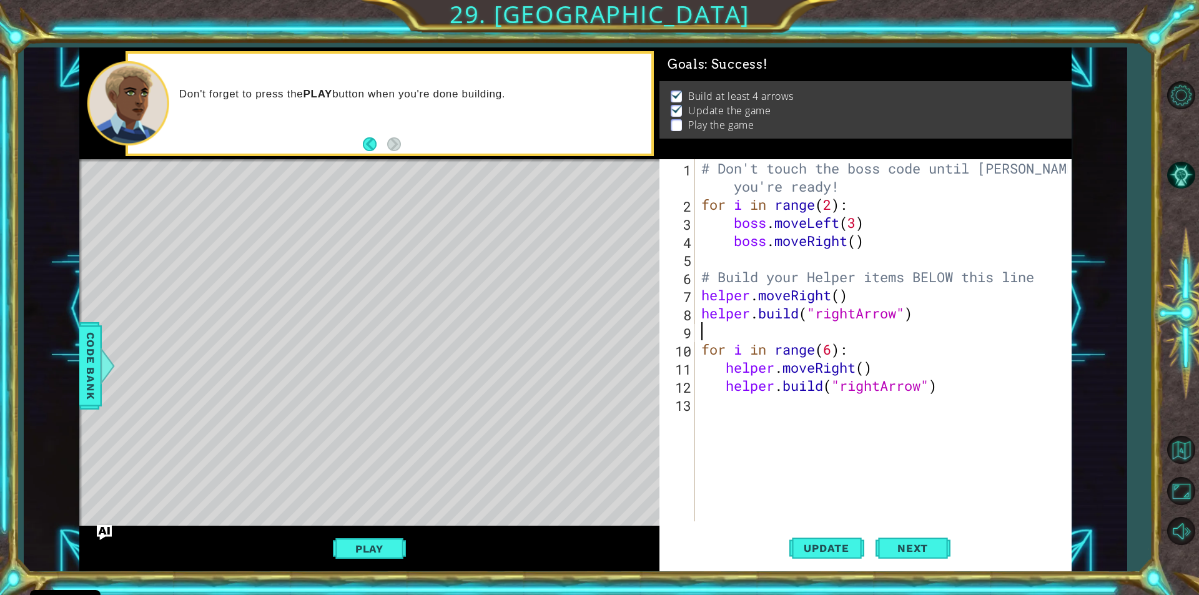
type textarea "[DOMAIN_NAME]("rightArrow")"
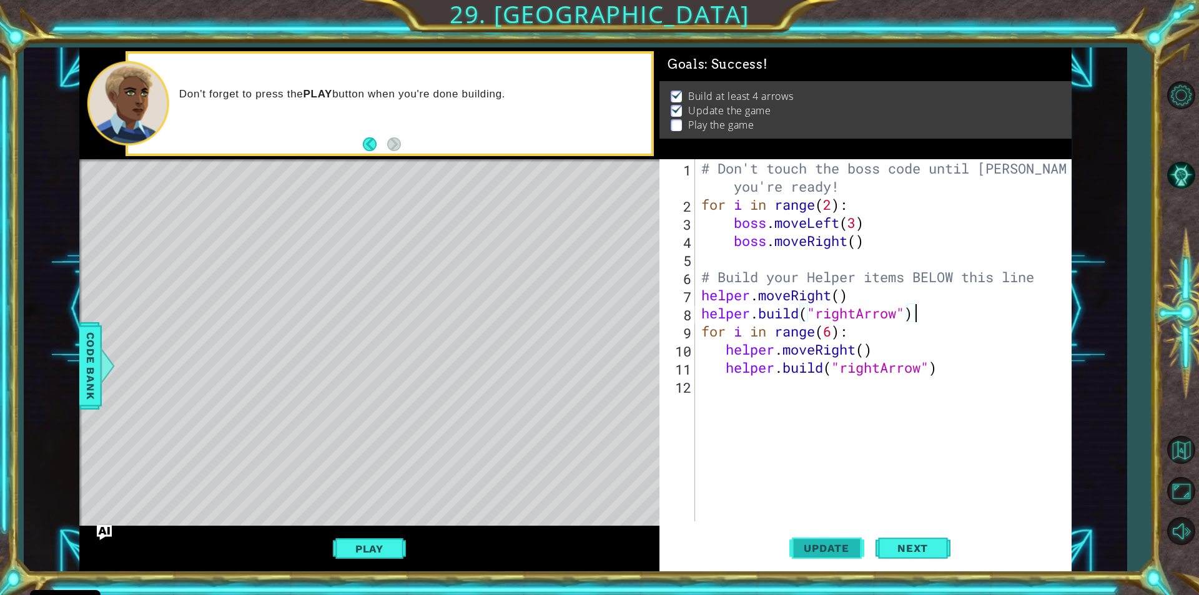
click at [803, 543] on span "Update" at bounding box center [826, 548] width 71 height 12
click at [382, 545] on button "Play" at bounding box center [369, 549] width 73 height 24
click at [824, 536] on button "Update" at bounding box center [826, 548] width 75 height 41
click at [827, 548] on span "Update" at bounding box center [826, 548] width 71 height 12
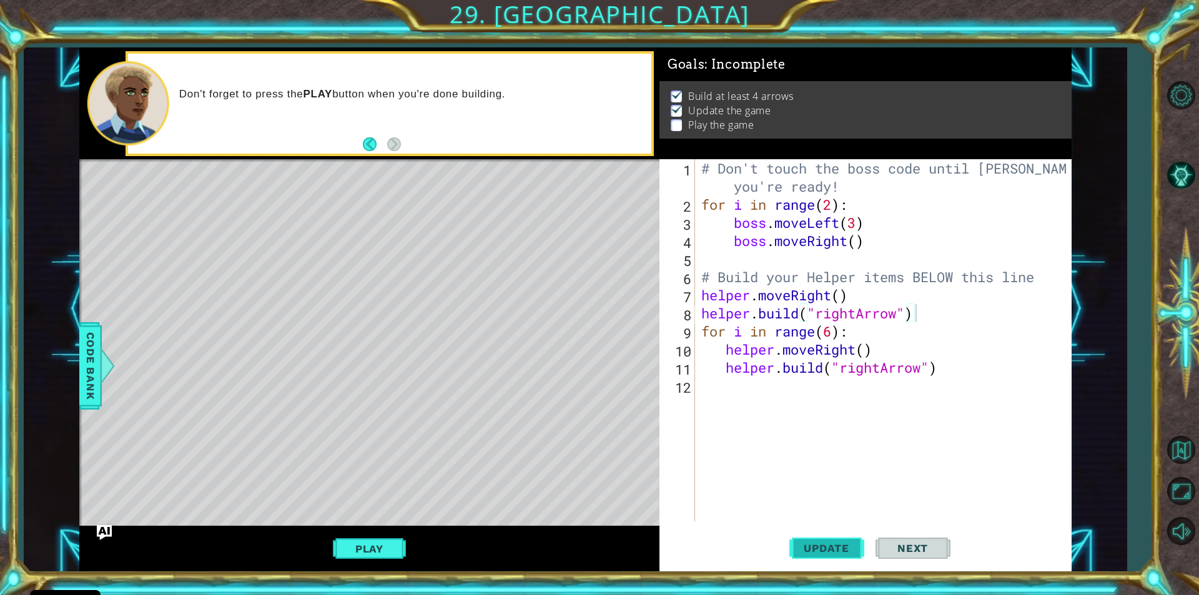
click at [827, 548] on span "Update" at bounding box center [826, 548] width 71 height 12
click at [710, 388] on div "# Don't touch the boss code until [PERSON_NAME] says you're ready! for i in ran…" at bounding box center [886, 367] width 375 height 417
click at [832, 335] on div "# Don't touch the boss code until [PERSON_NAME] says you're ready! for i in ran…" at bounding box center [886, 367] width 375 height 417
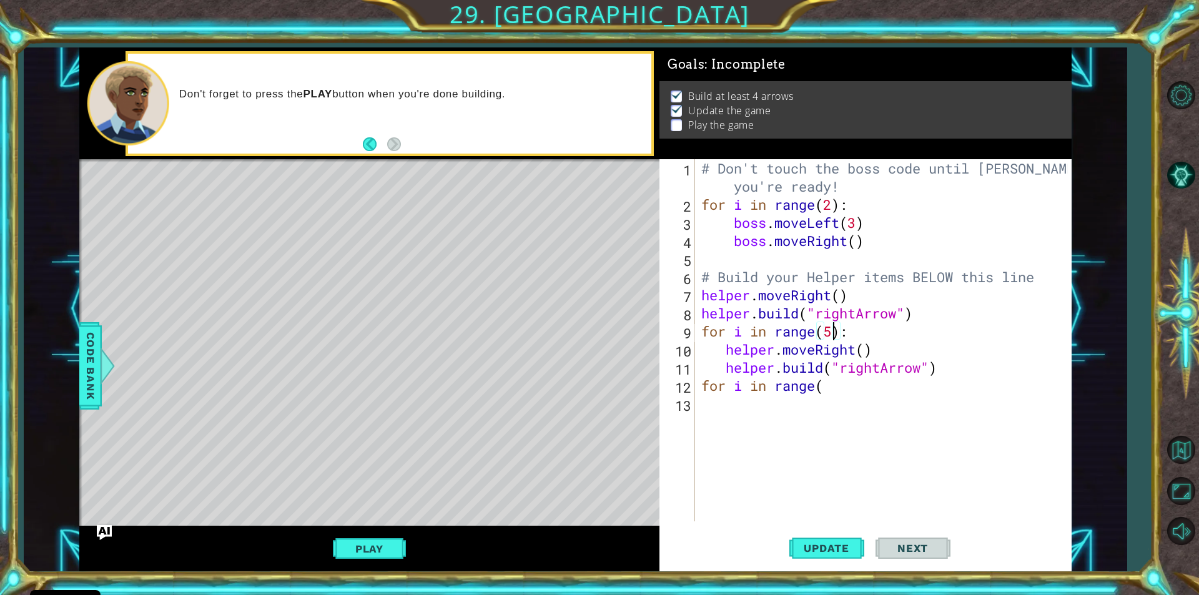
click at [831, 388] on div "# Don't touch the boss code until [PERSON_NAME] says you're ready! for i in ran…" at bounding box center [886, 367] width 375 height 417
type textarea "for i in range(5)"
click at [715, 414] on div "# Don't touch the boss code until [PERSON_NAME] says you're ready! for i in ran…" at bounding box center [886, 367] width 375 height 417
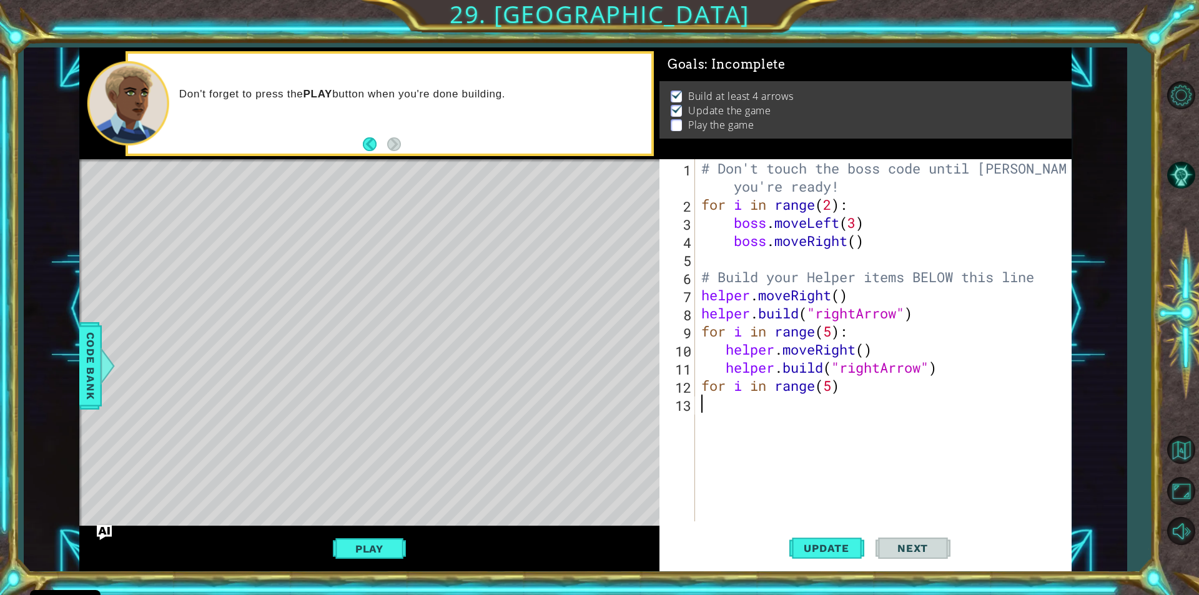
scroll to position [0, 0]
type textarea "h"
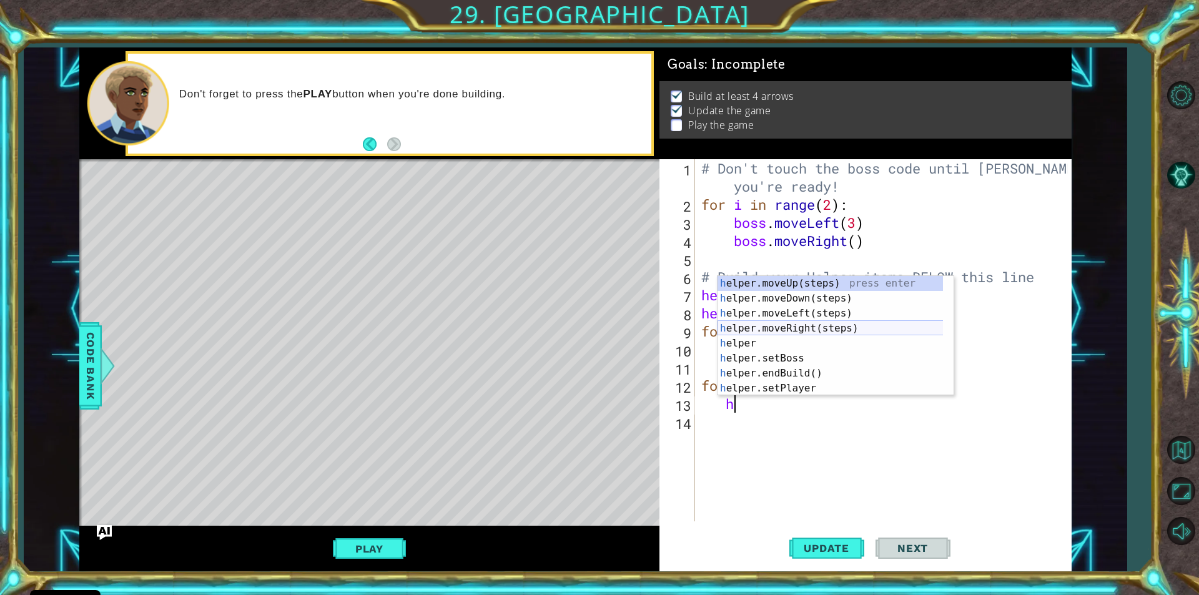
click at [769, 332] on div "h elper.moveUp(steps) press enter h elper.moveDown(steps) press enter h elper.m…" at bounding box center [836, 351] width 236 height 150
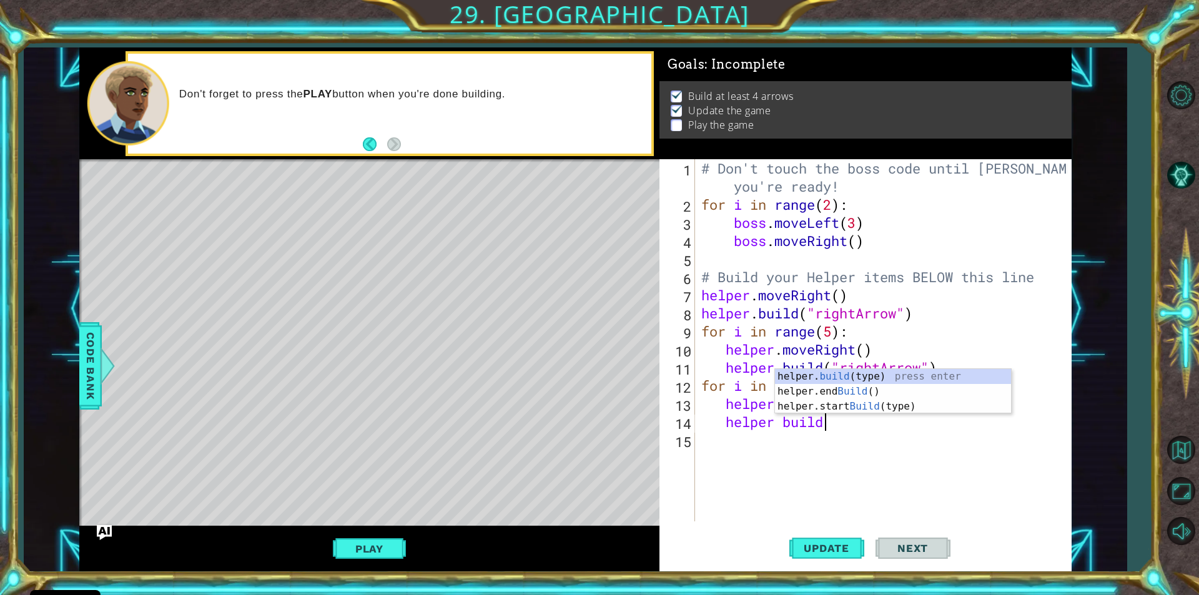
scroll to position [0, 5]
click at [853, 377] on div "helper. build (type) press enter helper.end Build () press enter helper.start B…" at bounding box center [893, 406] width 236 height 75
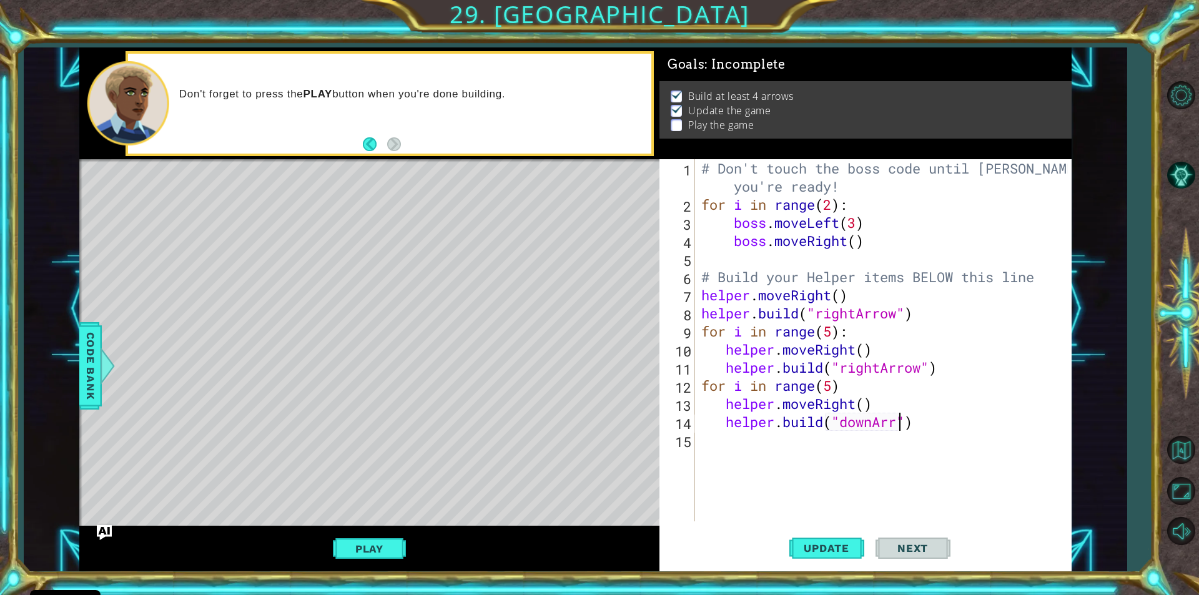
scroll to position [0, 9]
click at [378, 541] on button "Play" at bounding box center [369, 549] width 73 height 24
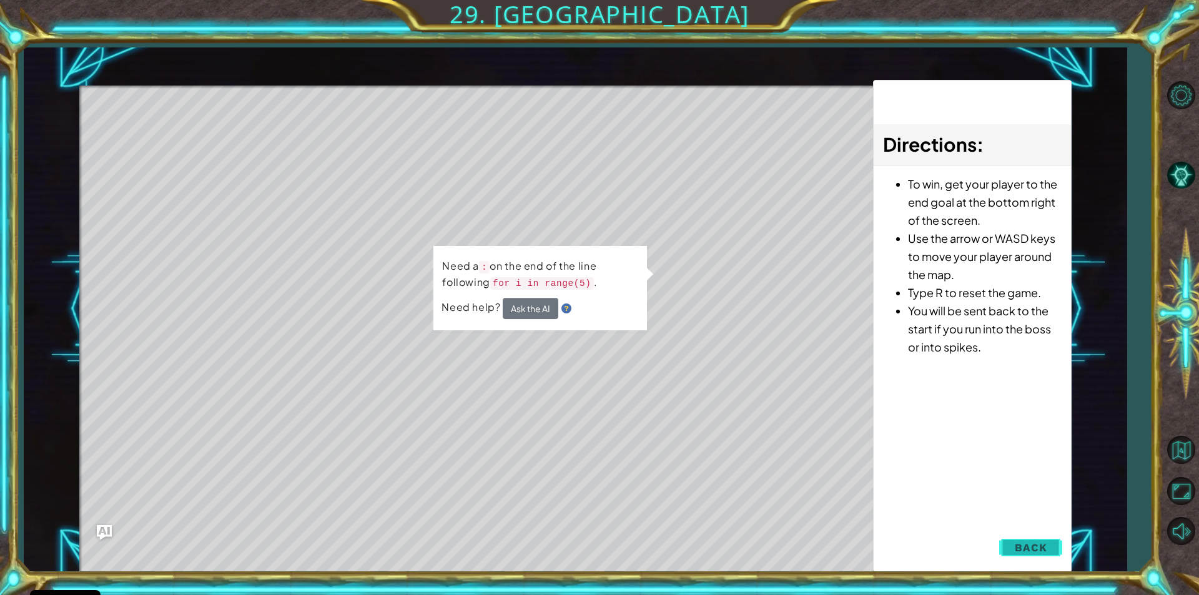
click at [1014, 546] on button "Back" at bounding box center [1030, 547] width 63 height 25
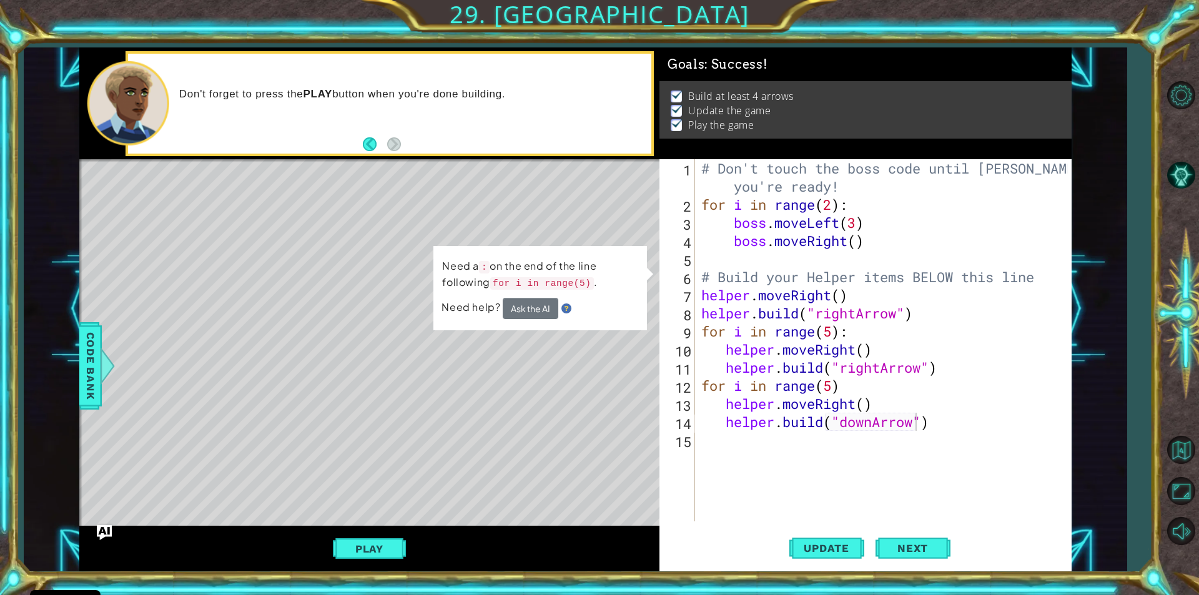
scroll to position [0, 6]
click at [840, 387] on div "# Don't touch the boss code until [PERSON_NAME] says you're ready! for i in ran…" at bounding box center [886, 367] width 375 height 417
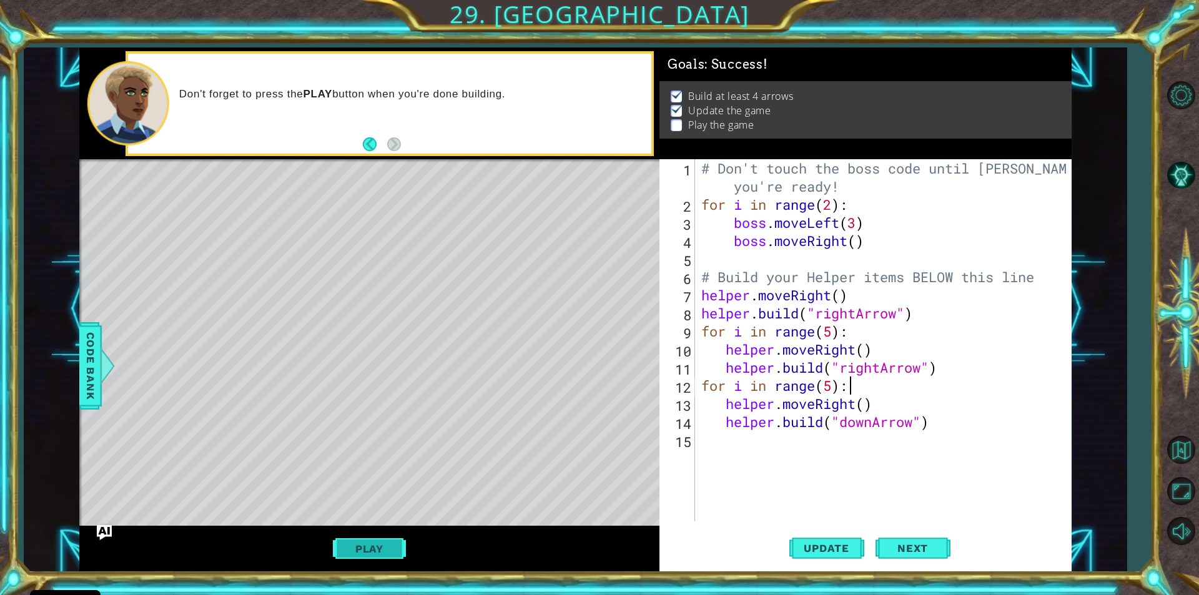
type textarea "for i in range(5):"
click at [359, 551] on button "Play" at bounding box center [369, 549] width 73 height 24
click at [363, 538] on button "Play" at bounding box center [369, 549] width 73 height 24
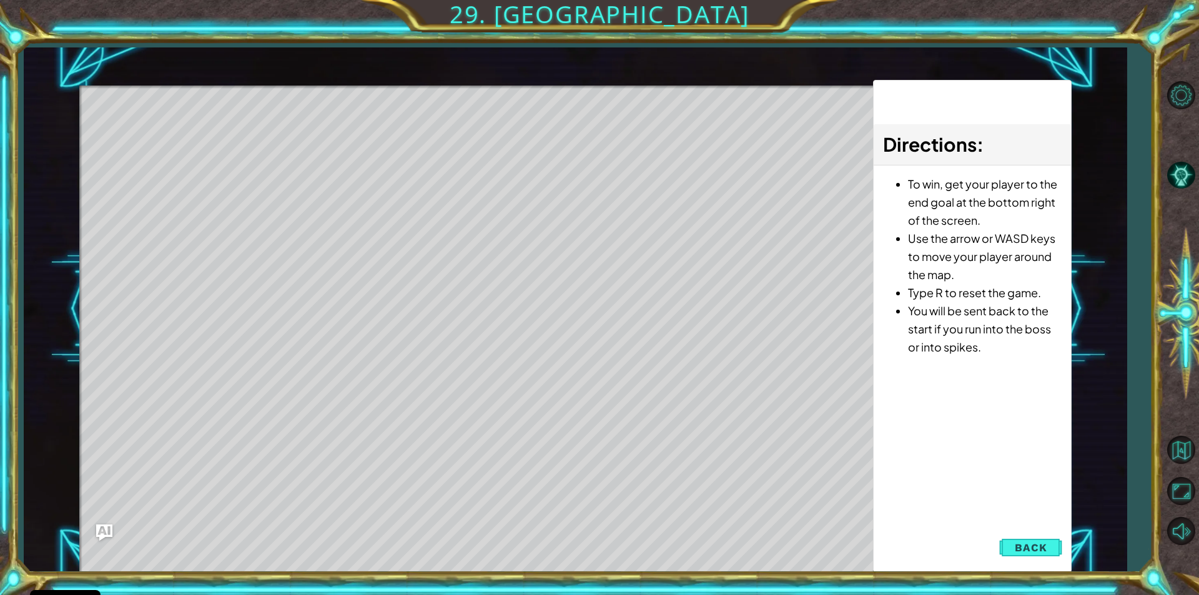
click at [98, 535] on img "Ask AI" at bounding box center [104, 533] width 16 height 16
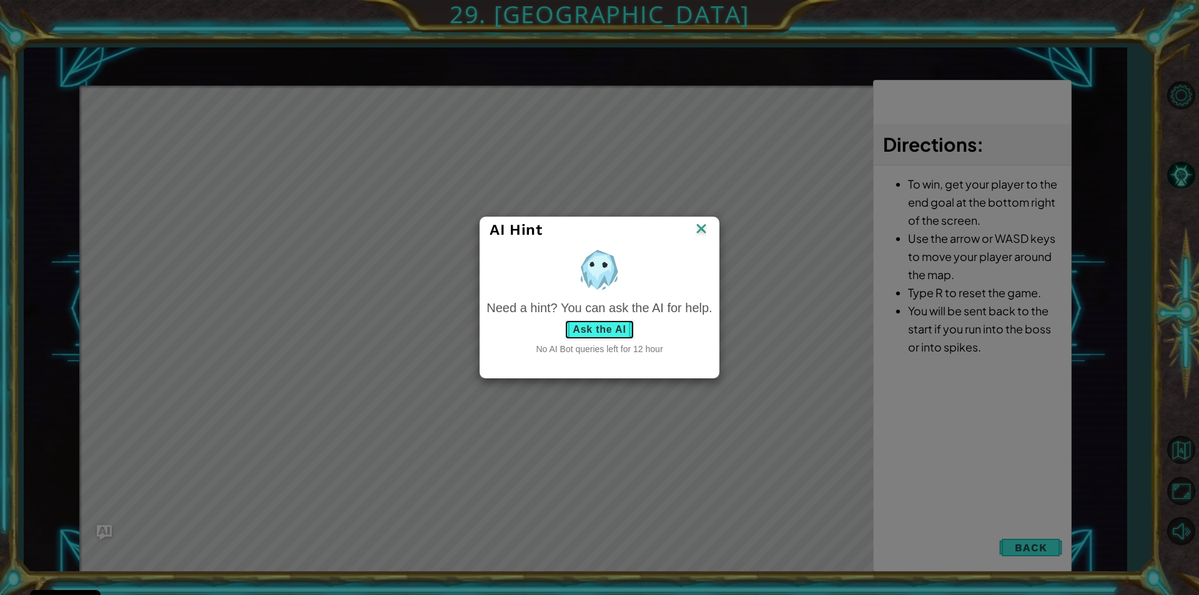
click at [625, 322] on button "Ask the AI" at bounding box center [599, 330] width 69 height 20
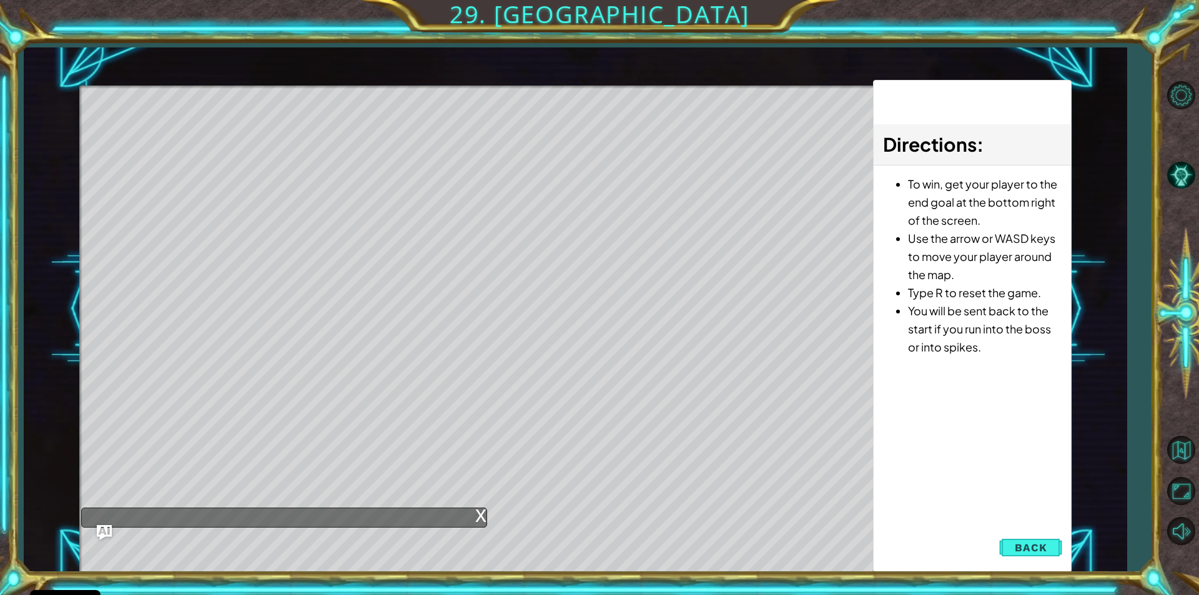
drag, startPoint x: 1047, startPoint y: 553, endPoint x: 928, endPoint y: 511, distance: 125.6
click at [1048, 552] on button "Back" at bounding box center [1030, 547] width 63 height 25
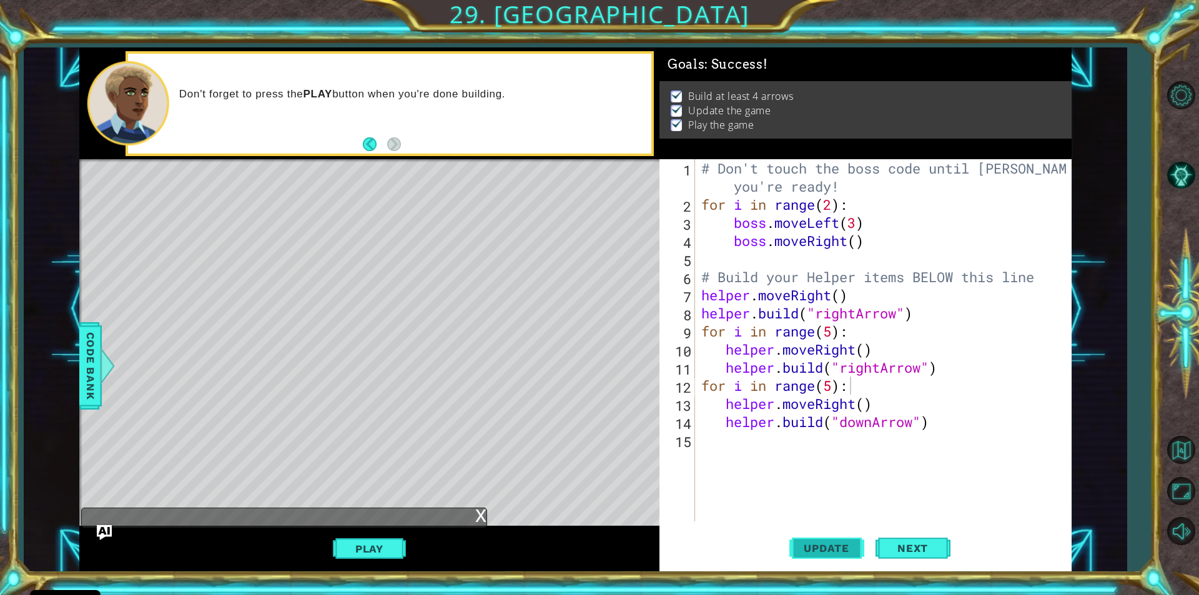
click at [834, 553] on span "Update" at bounding box center [826, 548] width 71 height 12
click at [904, 556] on button "Next" at bounding box center [913, 548] width 75 height 41
click at [906, 550] on body "Cookie Policy CodeCombat uses a few essential and non-essential cookies. Privac…" at bounding box center [599, 297] width 1199 height 595
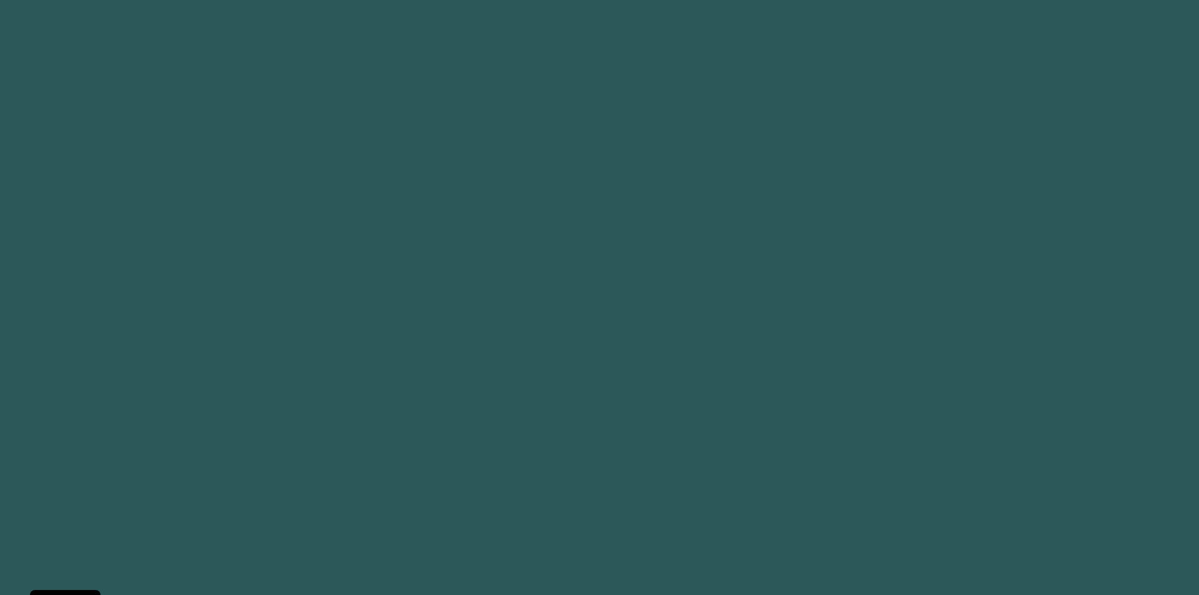
click at [809, 546] on body "Cookie Policy CodeCombat uses a few essential and non-essential cookies. Privac…" at bounding box center [599, 297] width 1199 height 595
